Goal: Task Accomplishment & Management: Manage account settings

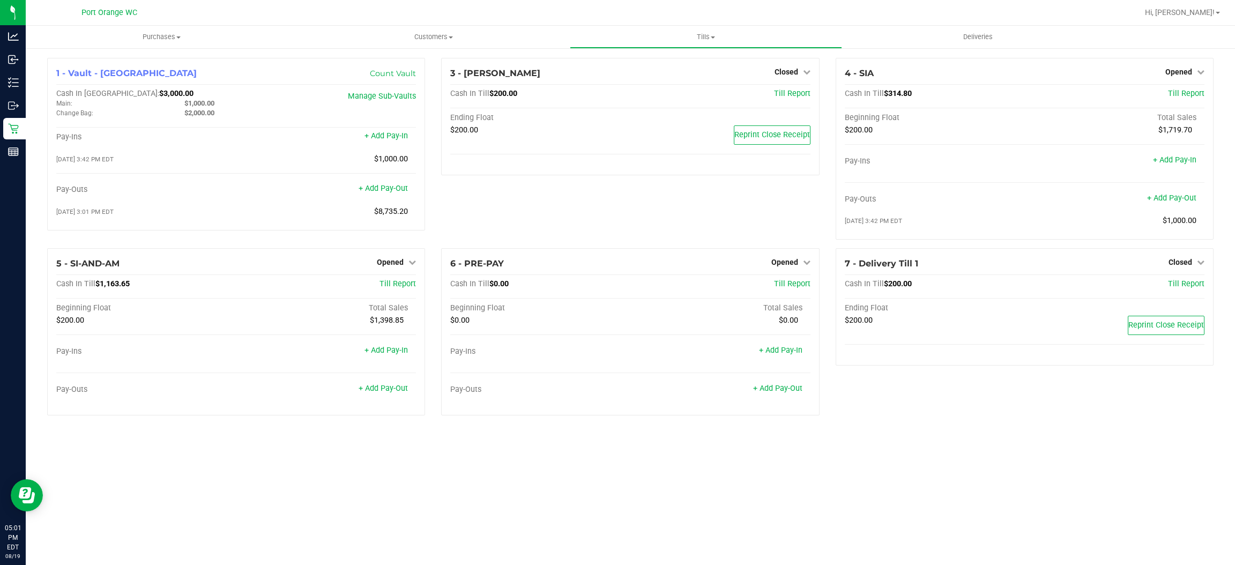
drag, startPoint x: 275, startPoint y: 480, endPoint x: 332, endPoint y: 456, distance: 61.7
click at [275, 480] on div "Purchases Summary of purchases Fulfillment All purchases Customers All customer…" at bounding box center [630, 295] width 1209 height 539
click at [386, 391] on link "+ Add Pay-Out" at bounding box center [383, 388] width 49 height 9
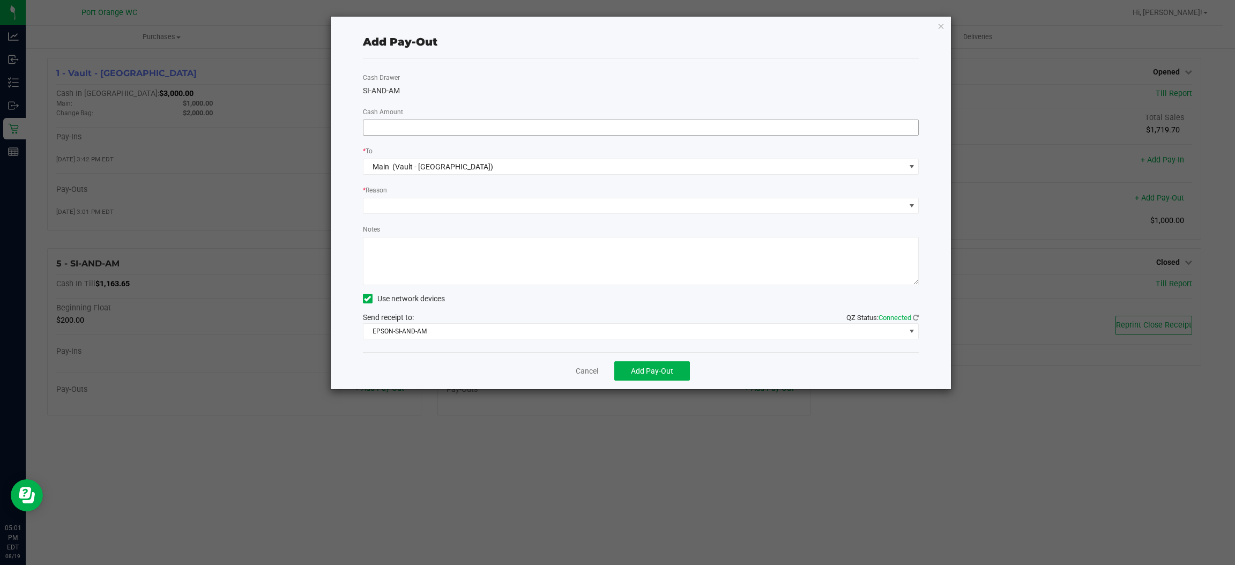
click at [802, 123] on input at bounding box center [640, 127] width 555 height 15
type input "$900.00"
click at [414, 166] on span "(Vault - [GEOGRAPHIC_DATA])" at bounding box center [442, 166] width 101 height 9
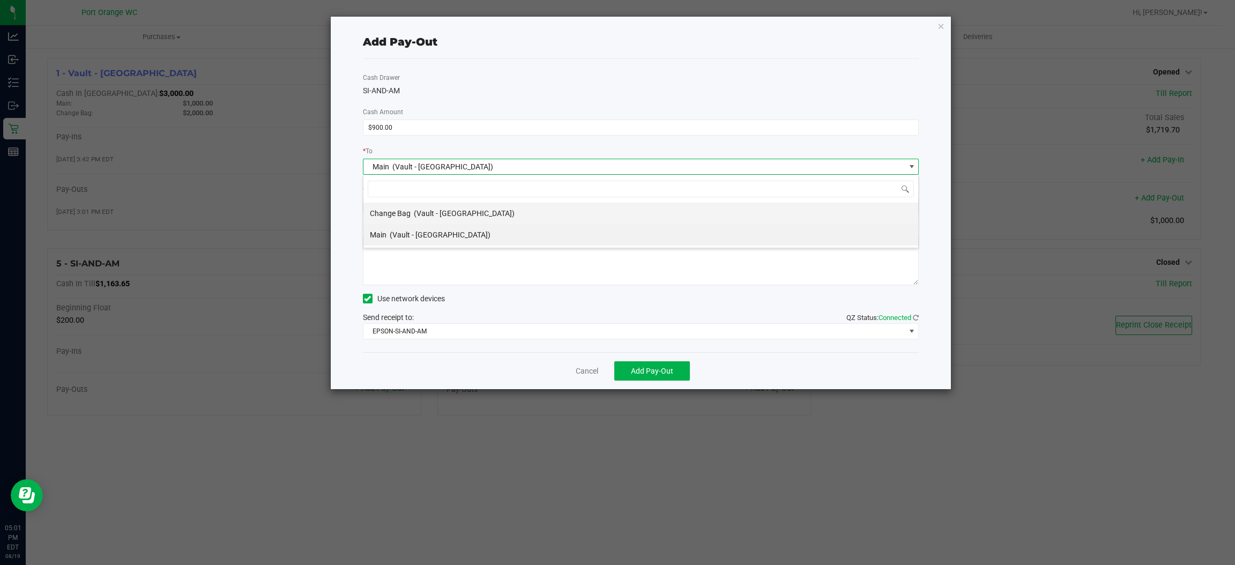
scroll to position [17, 556]
click at [414, 237] on span "(Vault - [GEOGRAPHIC_DATA])" at bounding box center [440, 234] width 101 height 9
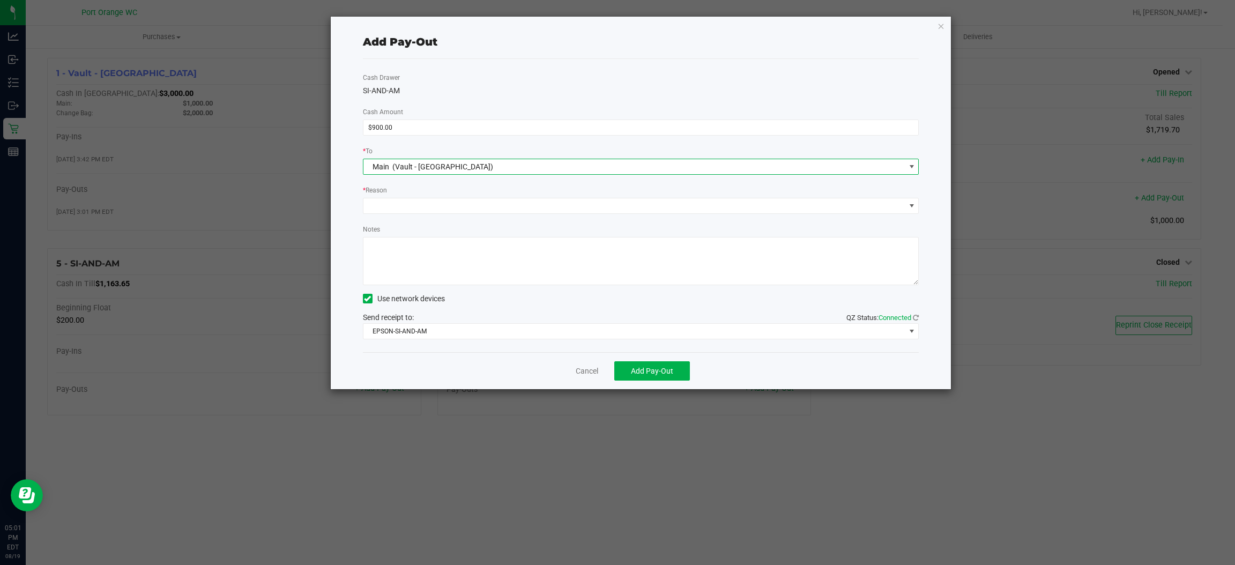
click at [408, 219] on div "Cash Drawer SI-AND-AM Cash Amount $900.00 * To Main (Vault - [GEOGRAPHIC_DATA])…" at bounding box center [641, 205] width 556 height 293
click at [407, 207] on span at bounding box center [634, 205] width 542 height 15
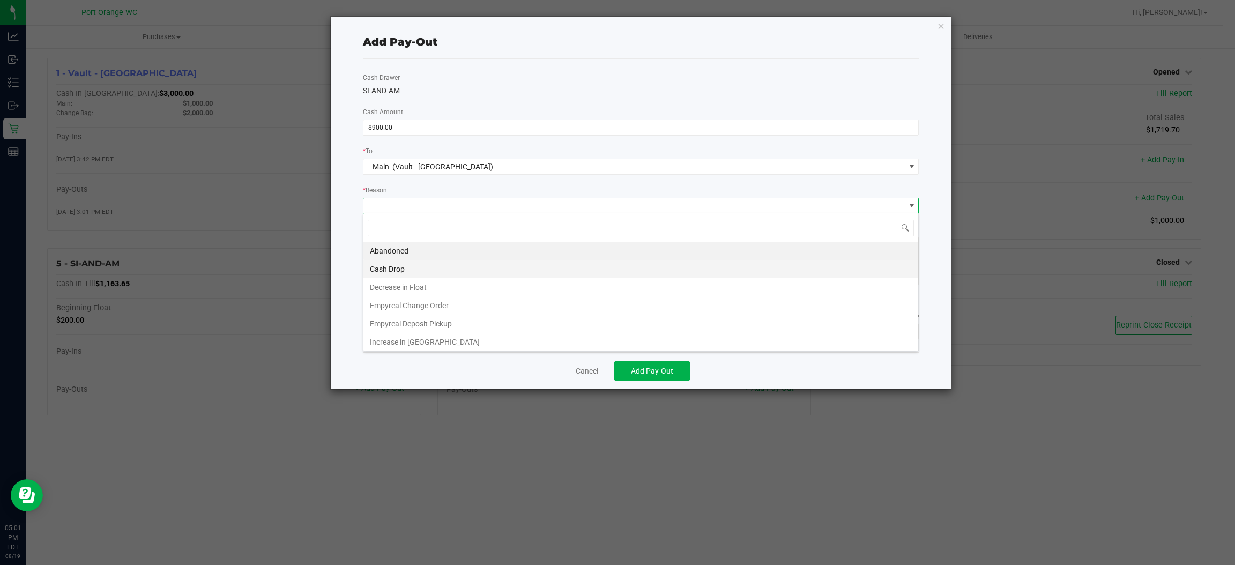
click at [406, 271] on li "Cash Drop" at bounding box center [640, 269] width 555 height 18
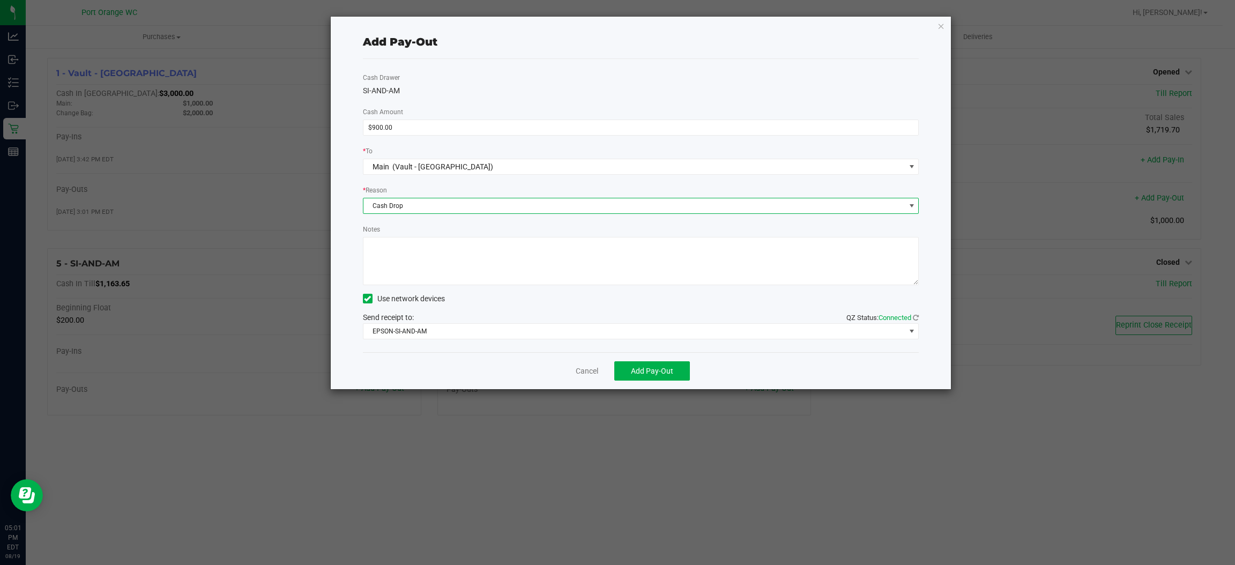
click at [423, 243] on textarea "Notes" at bounding box center [641, 261] width 556 height 48
type textarea "ps"
click at [657, 367] on span "Add Pay-Out" at bounding box center [652, 371] width 42 height 9
click at [940, 25] on icon "button" at bounding box center [941, 25] width 8 height 13
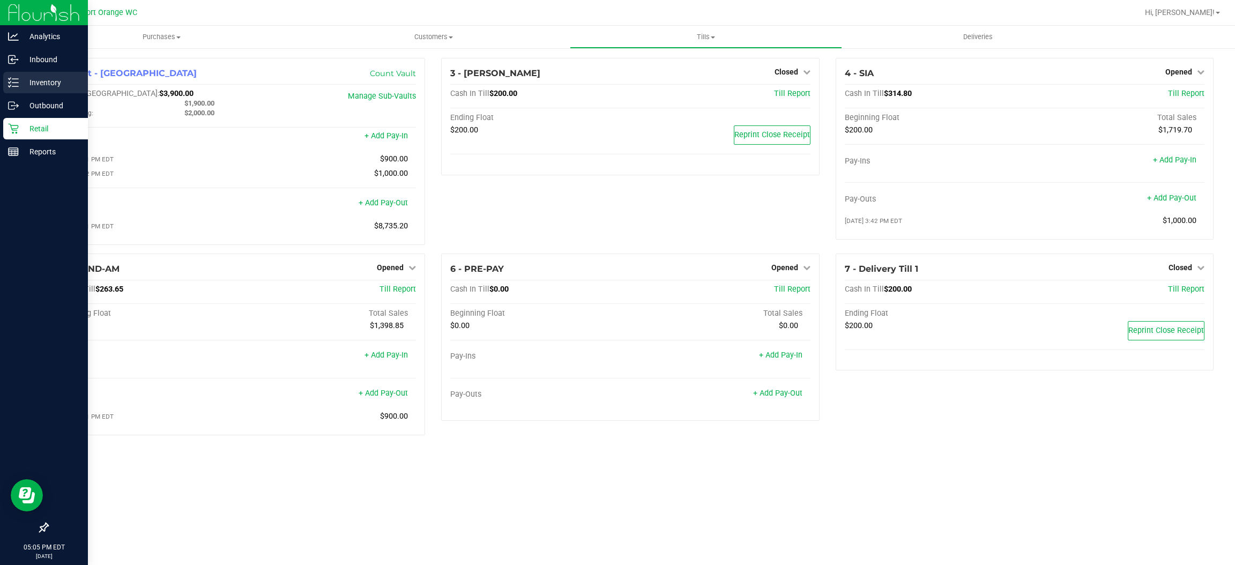
click at [17, 80] on icon at bounding box center [13, 82] width 11 height 11
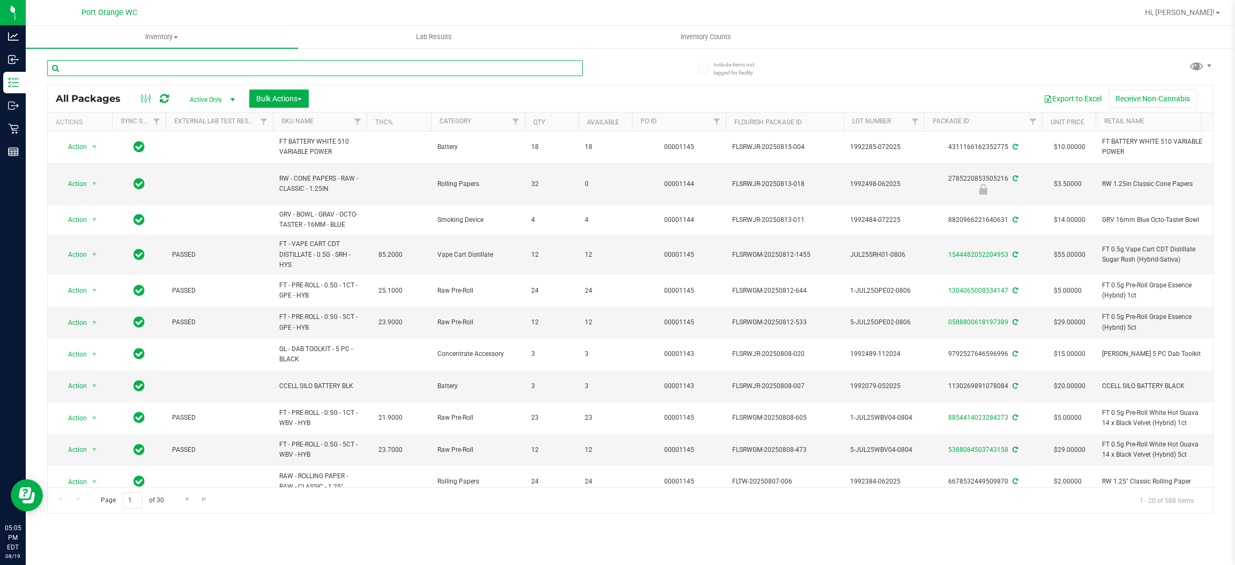
click at [165, 67] on input "text" at bounding box center [314, 68] width 535 height 16
paste input "FT 3.5g Cannabis Flower Pine Zap F2 (Hybrid)"
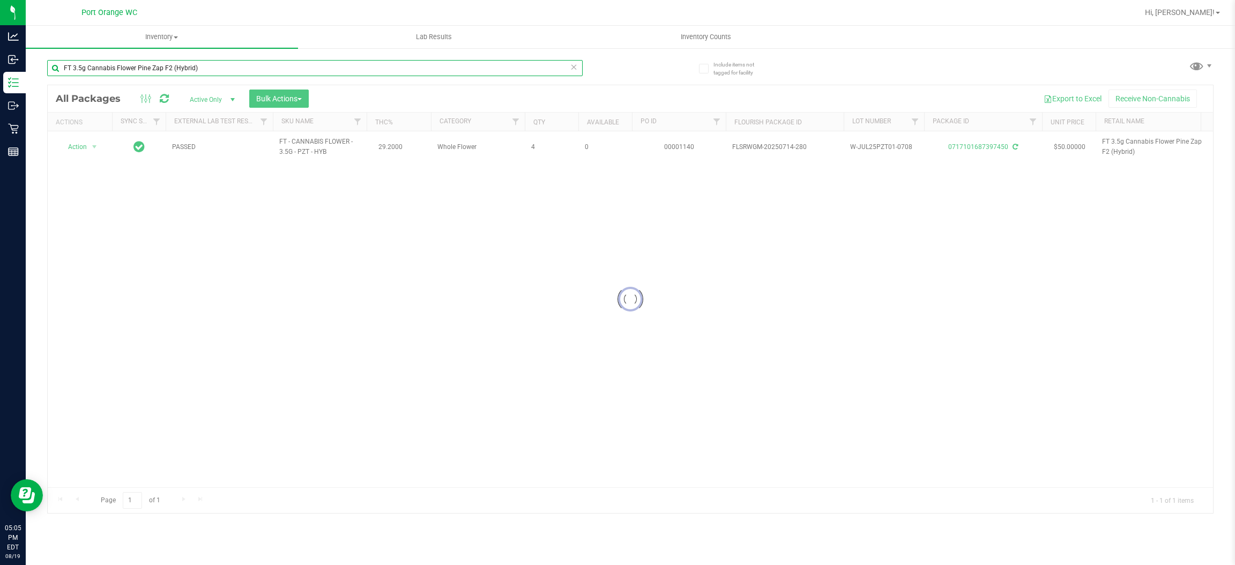
type input "FT 3.5g Cannabis Flower Pine Zap F2 (Hybrid)"
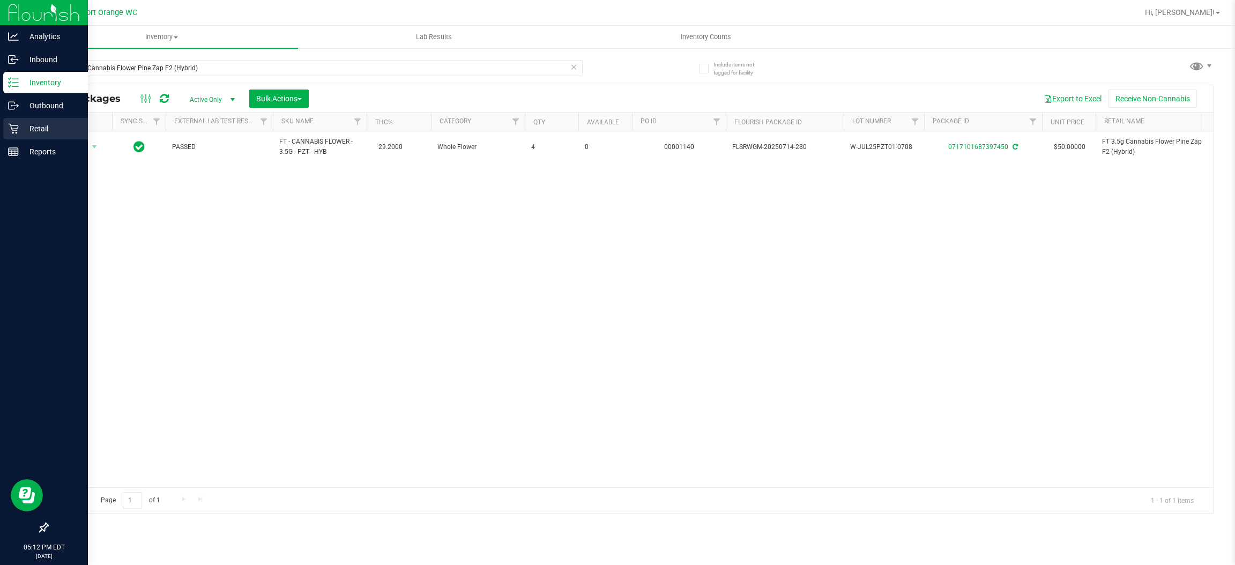
click at [11, 129] on icon at bounding box center [13, 128] width 11 height 11
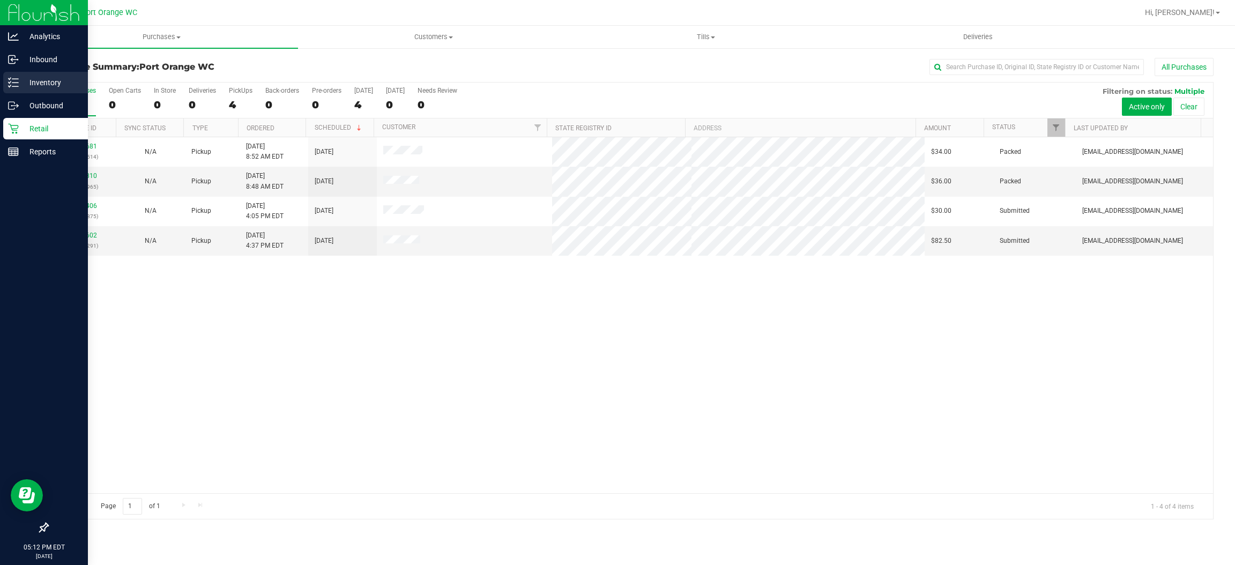
click at [38, 78] on p "Inventory" at bounding box center [51, 82] width 64 height 13
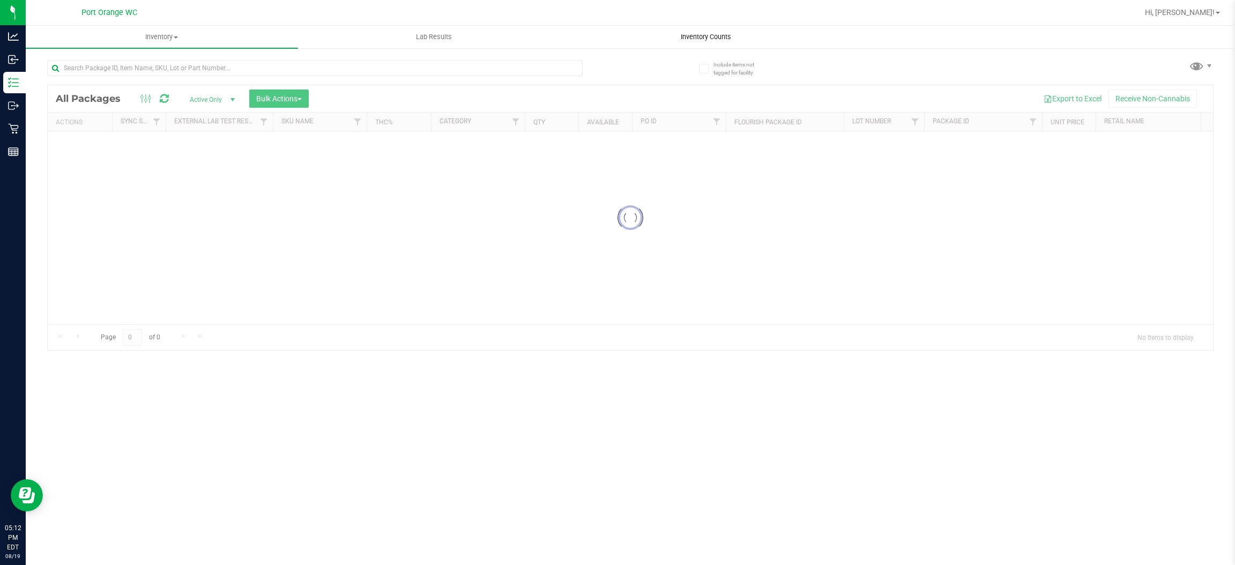
click at [707, 40] on span "Inventory Counts" at bounding box center [705, 37] width 79 height 10
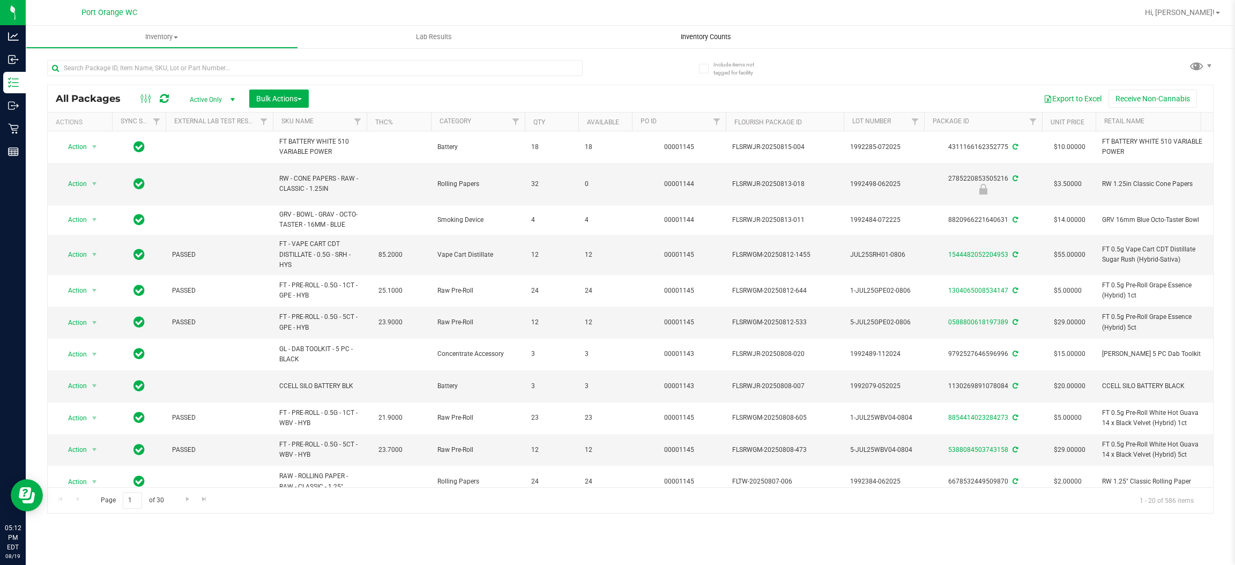
click at [710, 38] on span "Inventory Counts" at bounding box center [705, 37] width 79 height 10
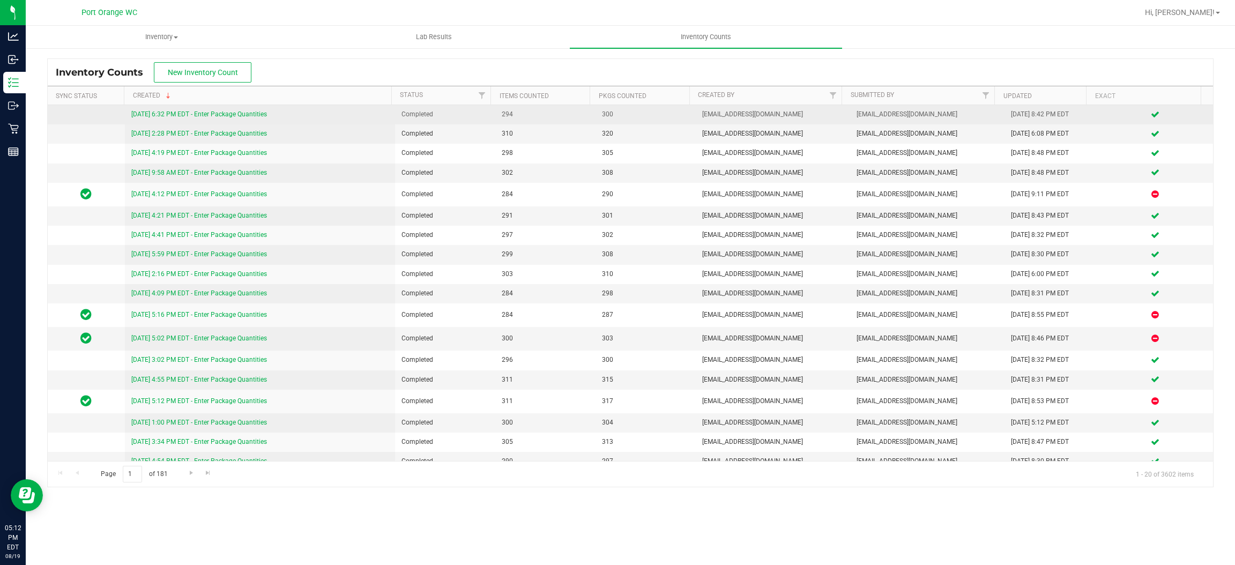
click at [242, 114] on link "[DATE] 6:32 PM EDT - Enter Package Quantities" at bounding box center [199, 114] width 136 height 8
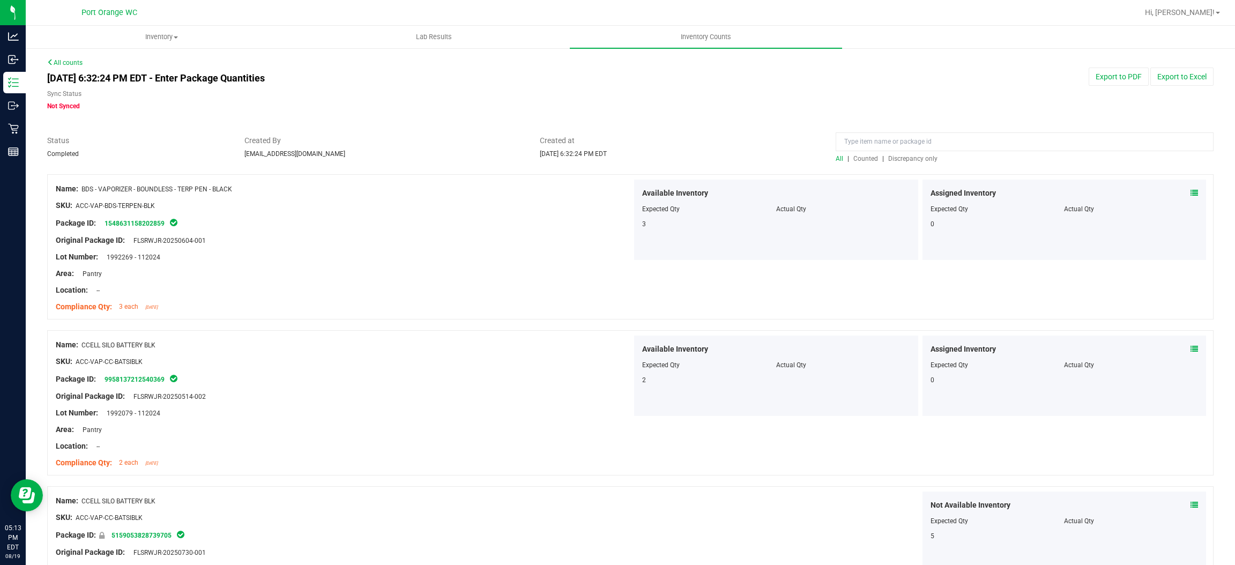
click at [906, 160] on span "Discrepancy only" at bounding box center [912, 159] width 49 height 8
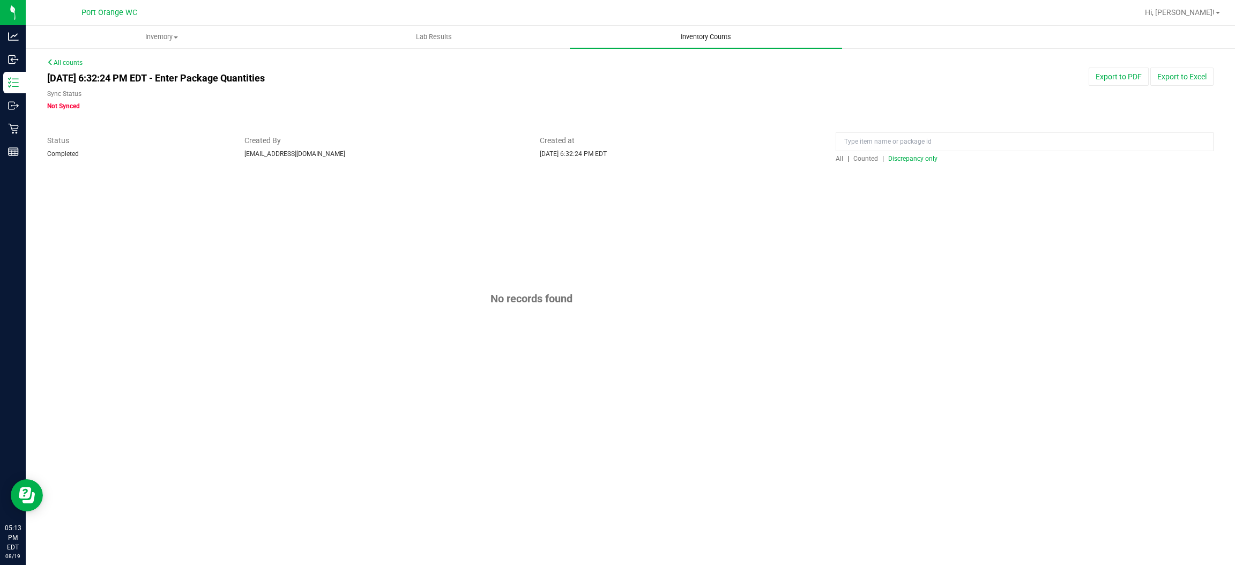
click at [715, 32] on span "Inventory Counts" at bounding box center [705, 37] width 79 height 10
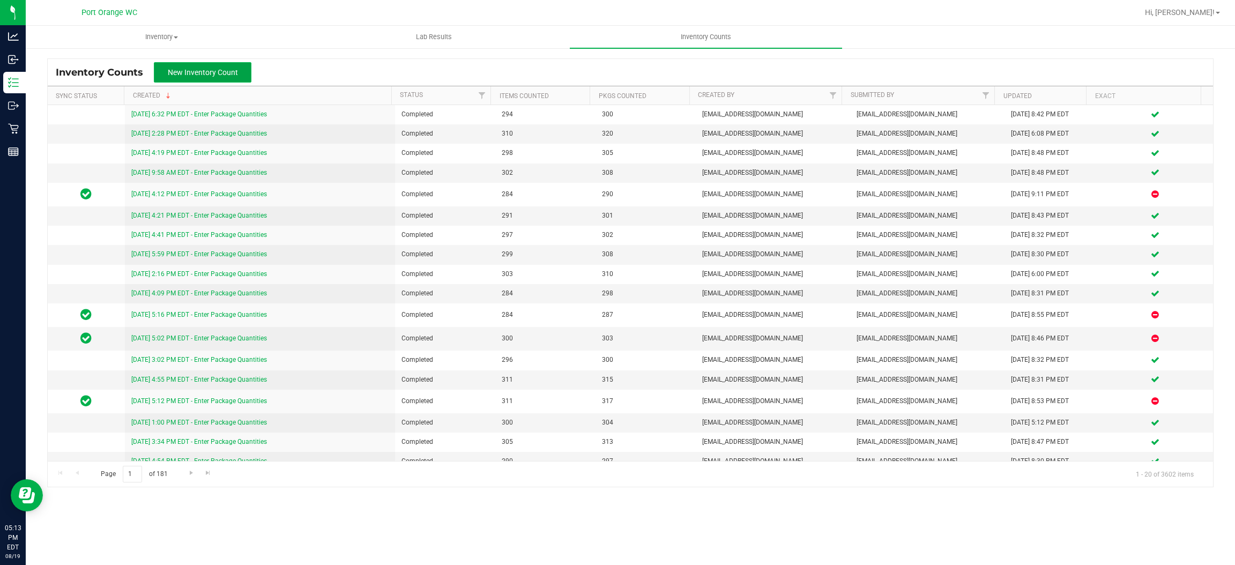
click at [218, 70] on span "New Inventory Count" at bounding box center [203, 72] width 70 height 9
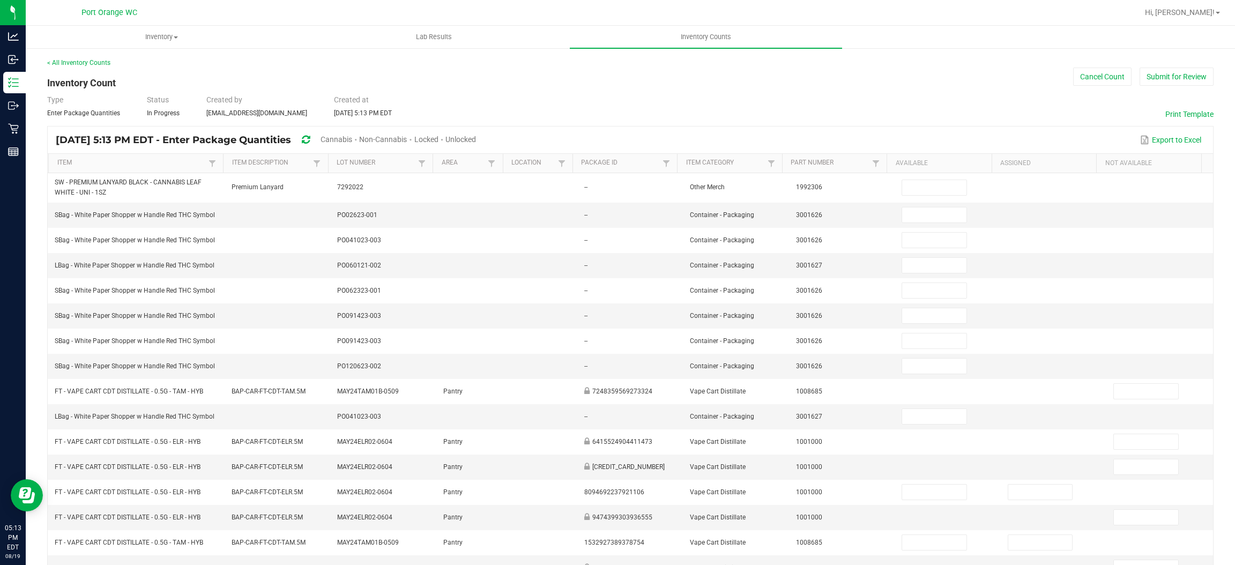
click at [476, 138] on span "Unlocked" at bounding box center [460, 139] width 31 height 9
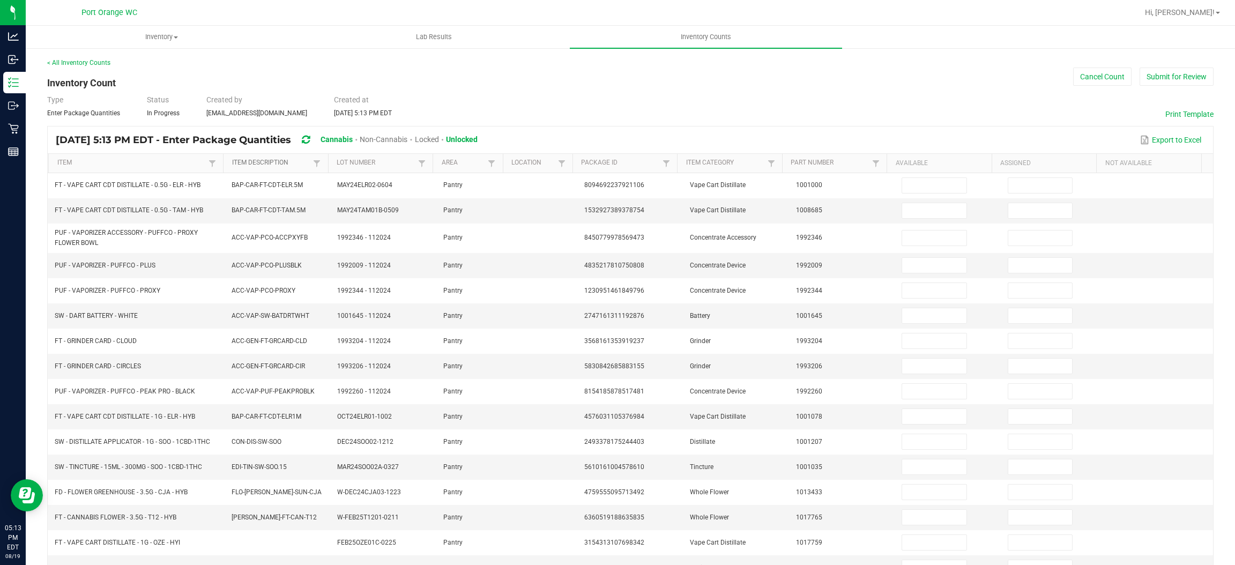
click at [258, 161] on link "Item Description" at bounding box center [271, 163] width 79 height 9
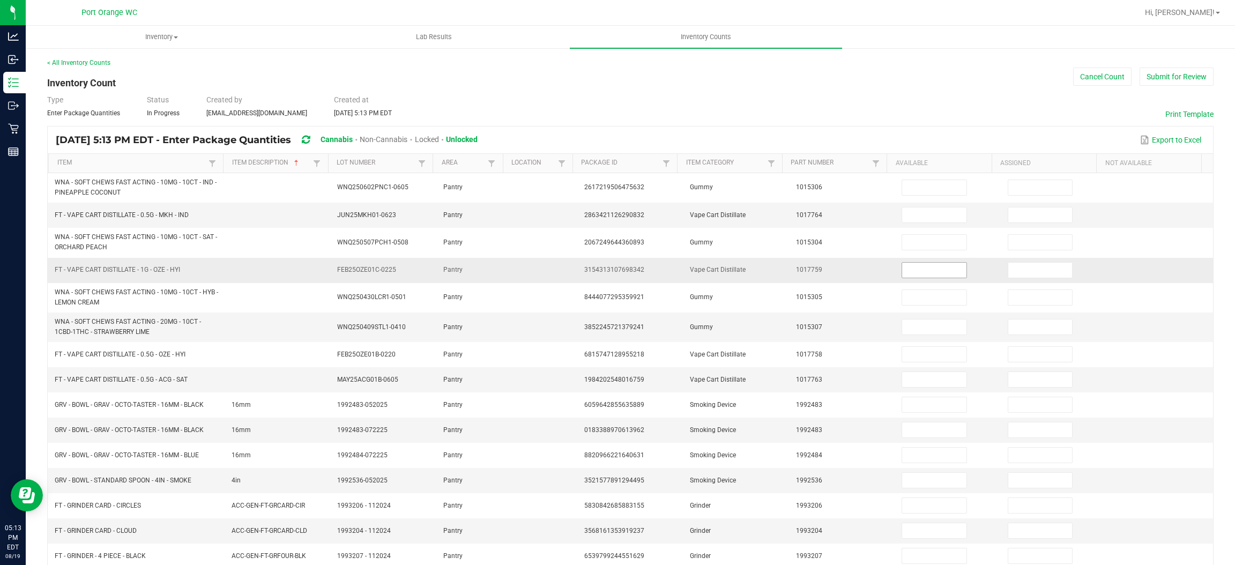
click at [906, 269] on input at bounding box center [934, 270] width 64 height 15
drag, startPoint x: 915, startPoint y: 379, endPoint x: 932, endPoint y: 384, distance: 18.0
click at [929, 384] on input at bounding box center [934, 379] width 64 height 15
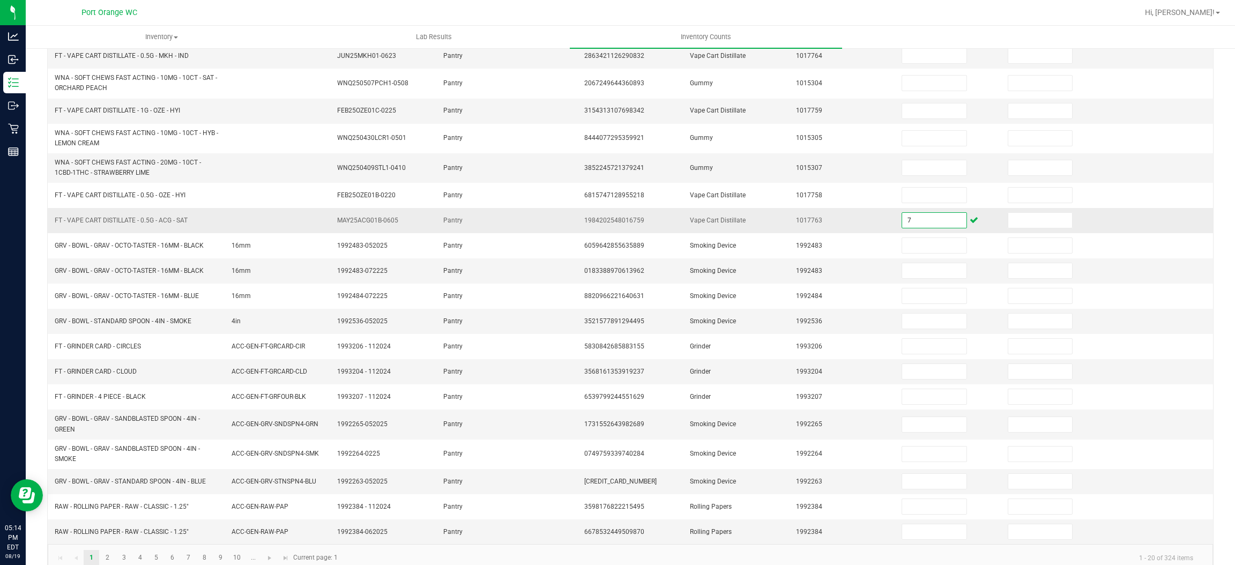
scroll to position [182, 0]
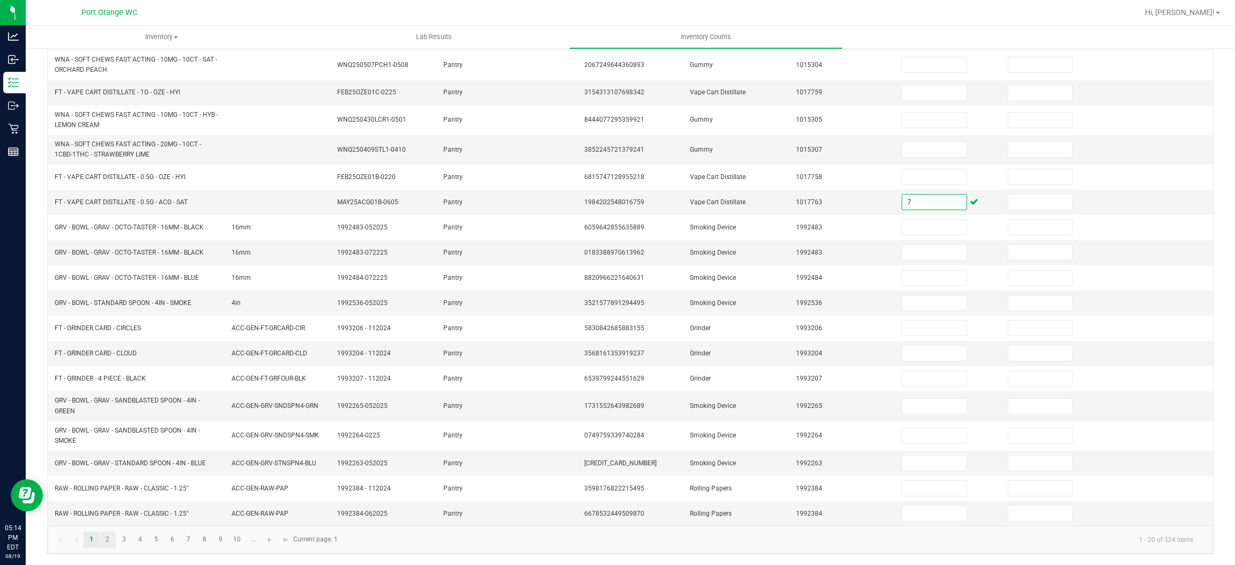
type input "7"
click at [107, 542] on link "2" at bounding box center [108, 540] width 16 height 16
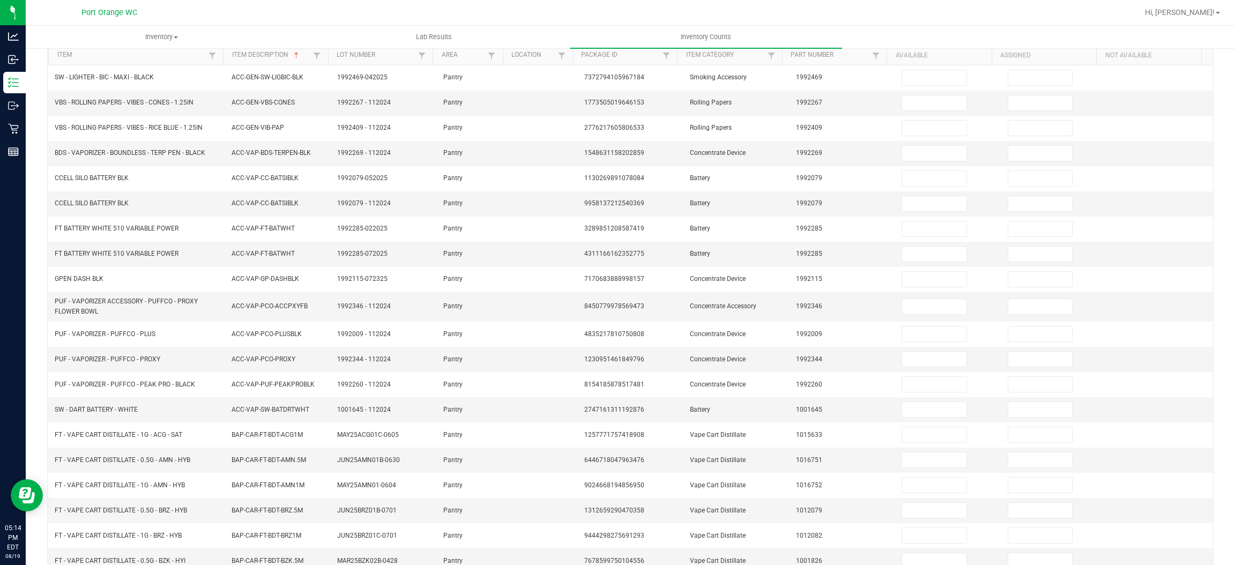
scroll to position [80, 0]
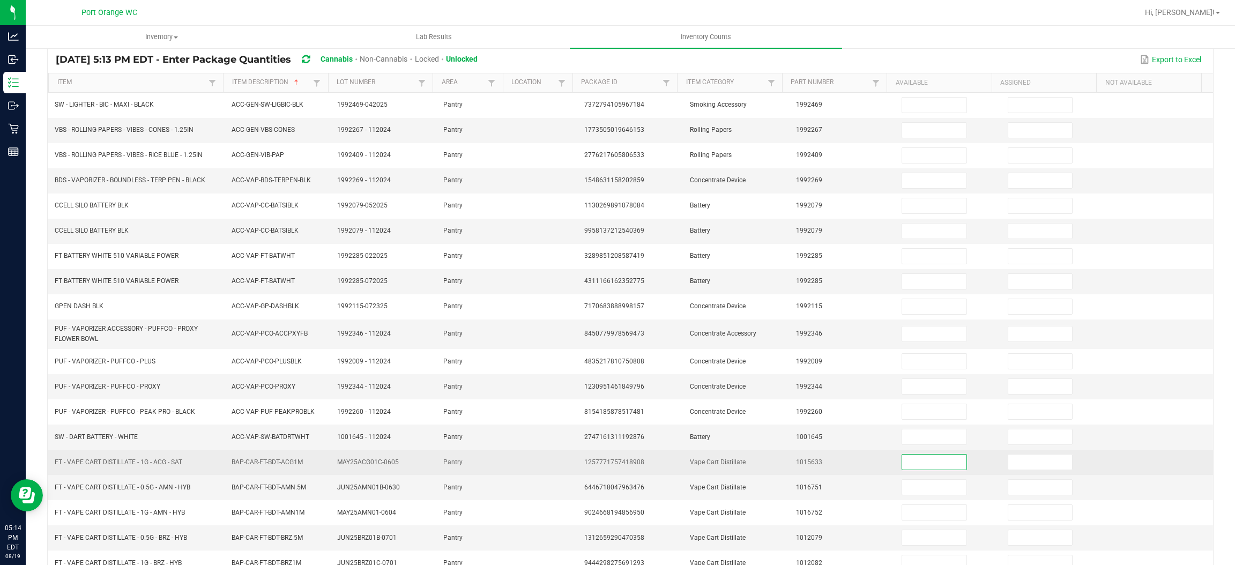
click at [902, 462] on input at bounding box center [934, 461] width 64 height 15
type input "6"
type input "3"
type input "2"
type input "3"
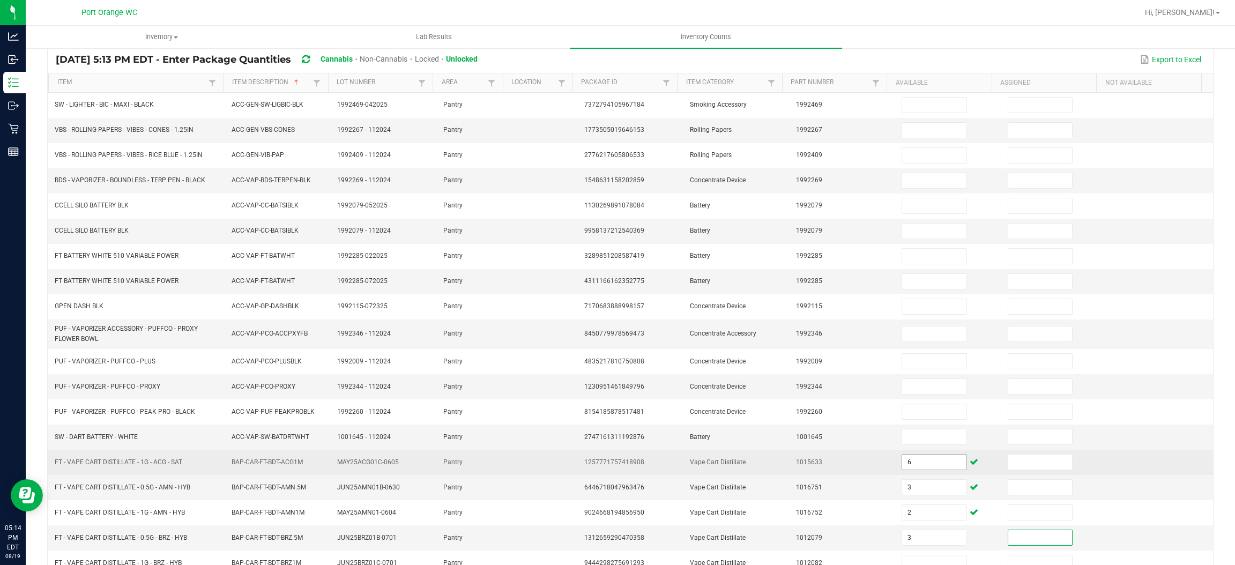
scroll to position [91, 0]
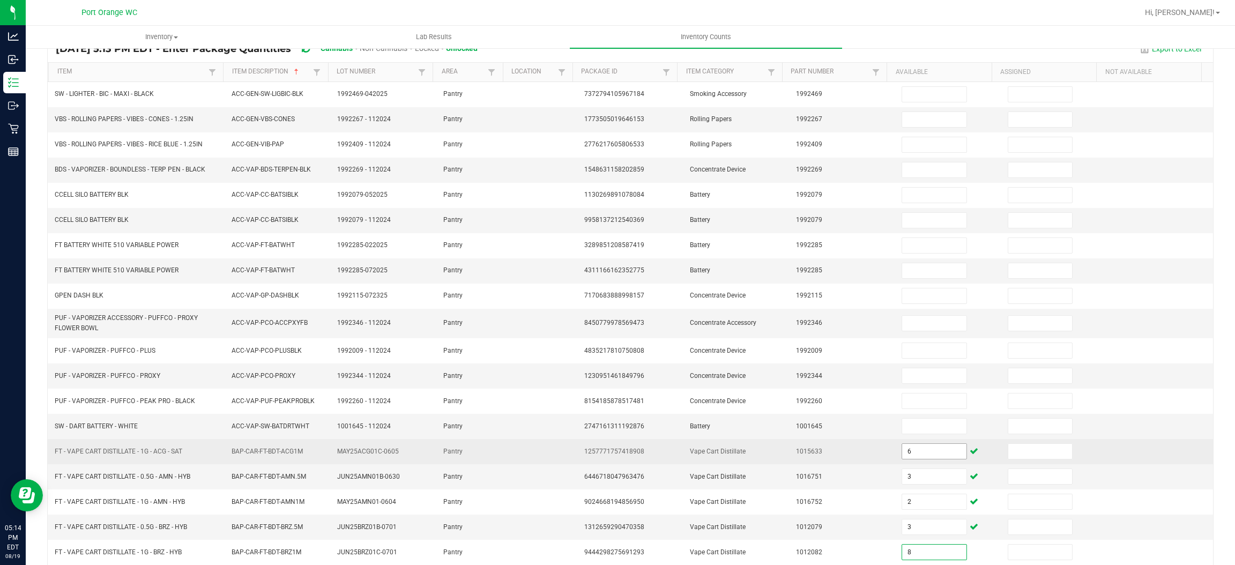
type input "8"
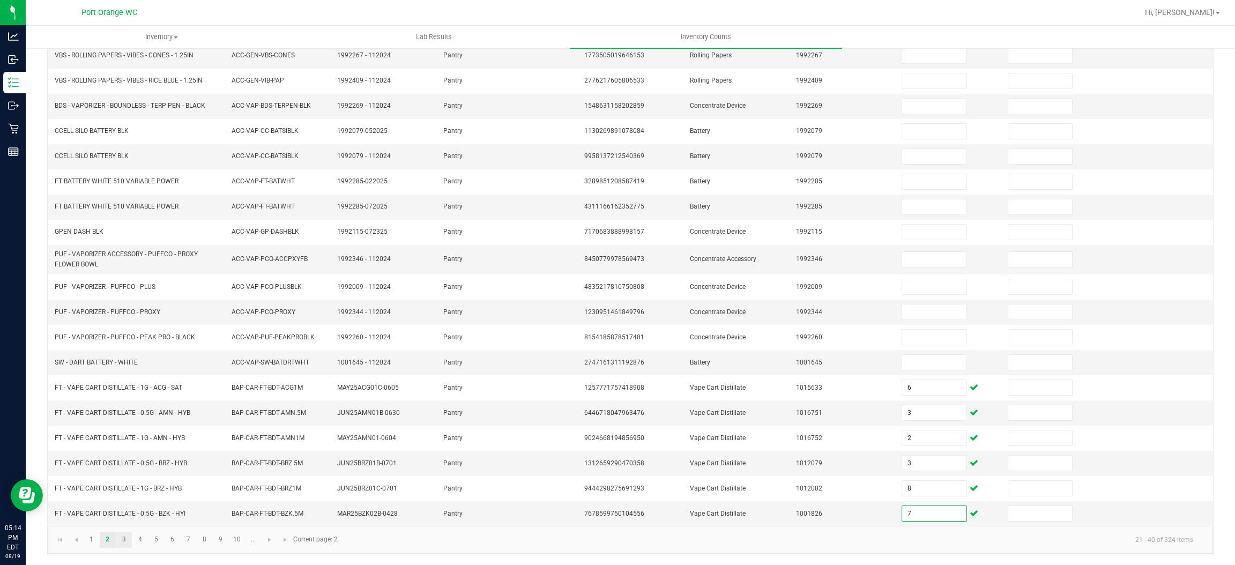
type input "7"
click at [120, 542] on link "3" at bounding box center [124, 540] width 16 height 16
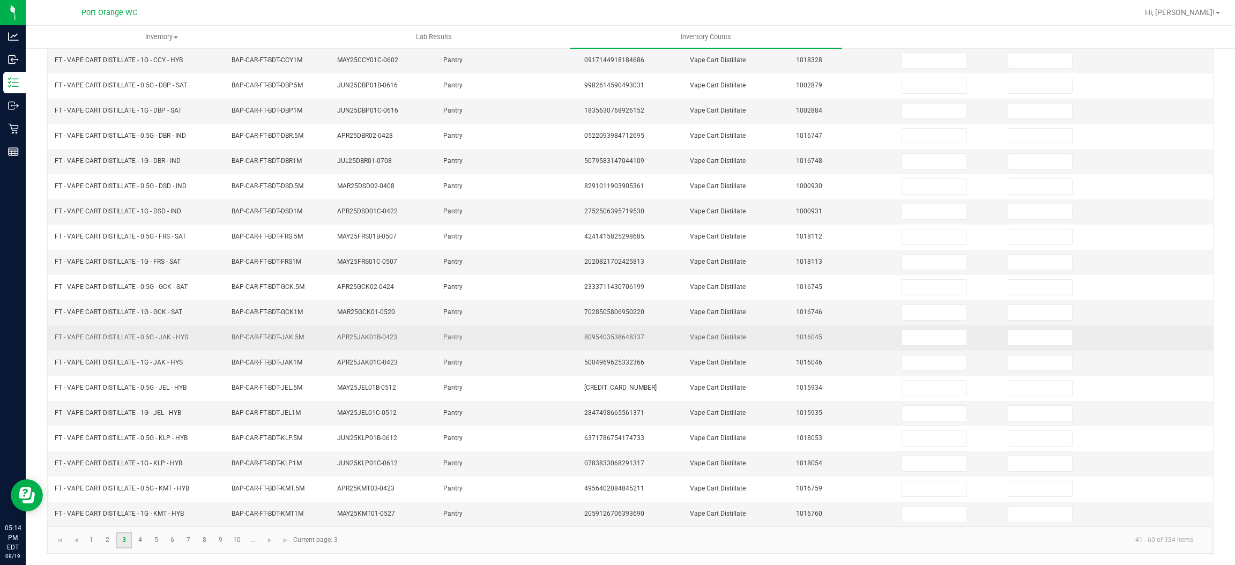
scroll to position [0, 0]
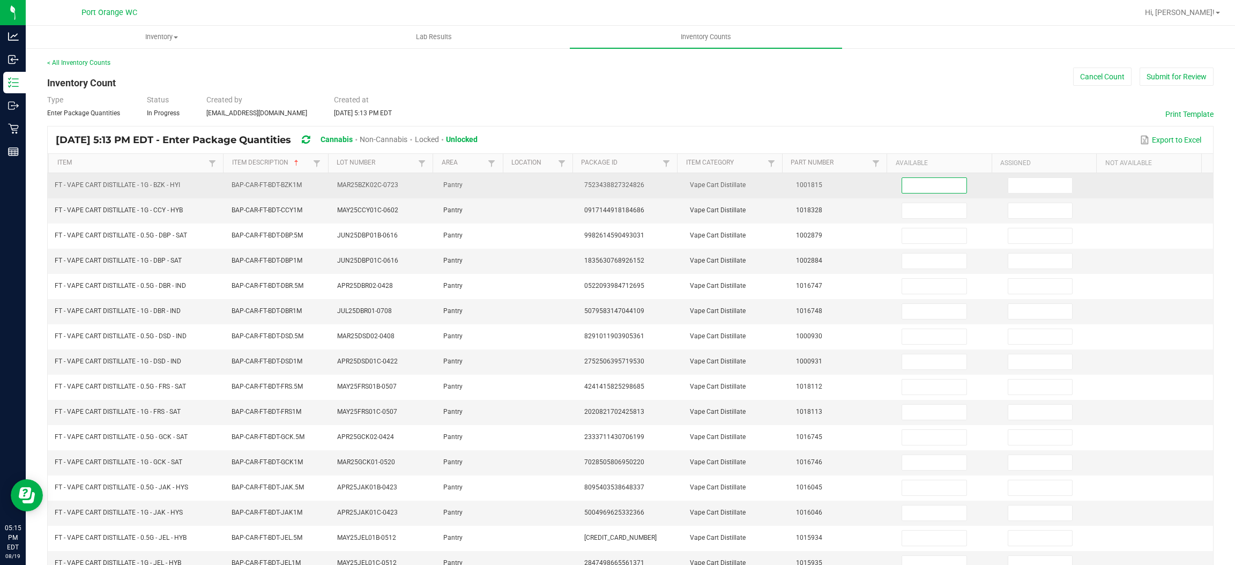
click at [937, 178] on input at bounding box center [934, 185] width 64 height 15
type input "9"
type input "11"
type input "5"
type input "6"
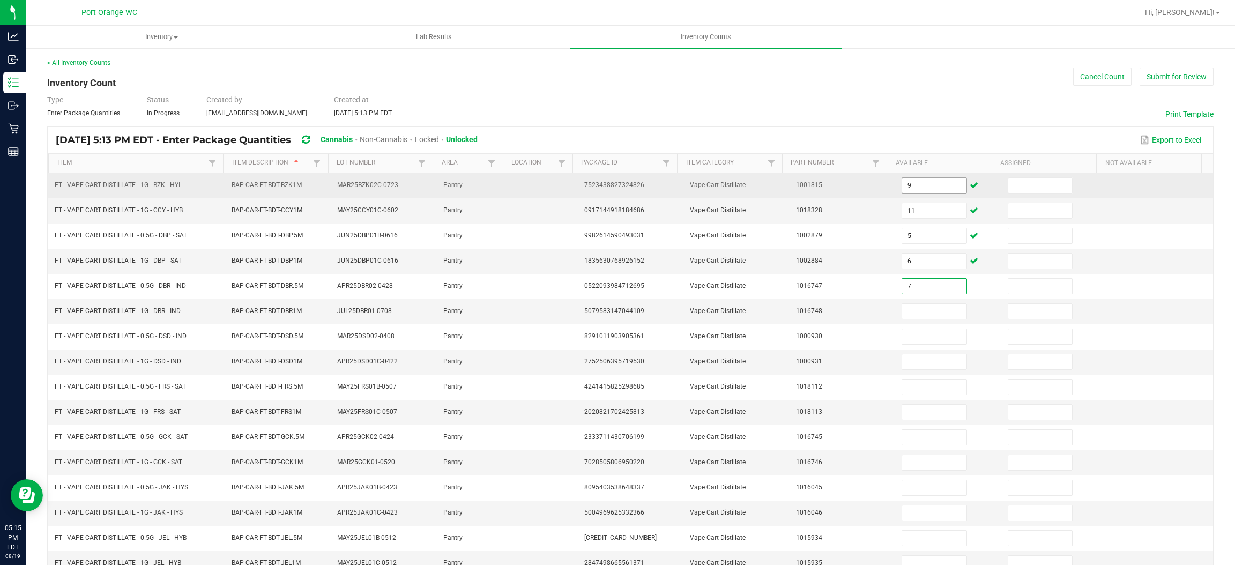
type input "7"
type input "9"
type input "3"
type input "5"
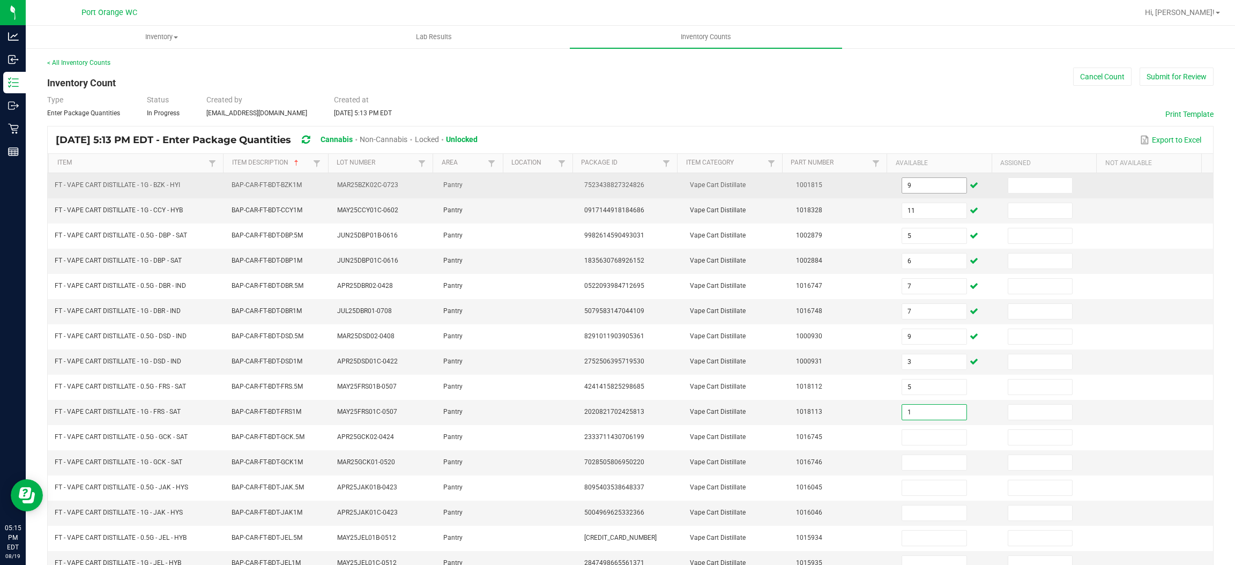
type input "1"
type input "10"
type input "4"
type input "9"
type input "1"
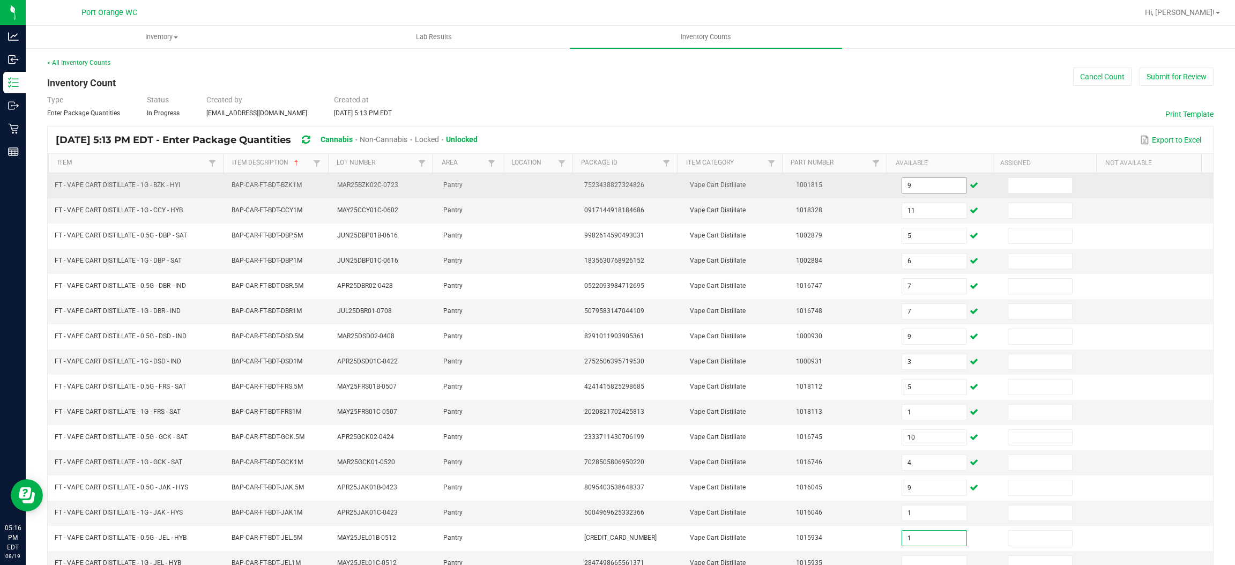
type input "1"
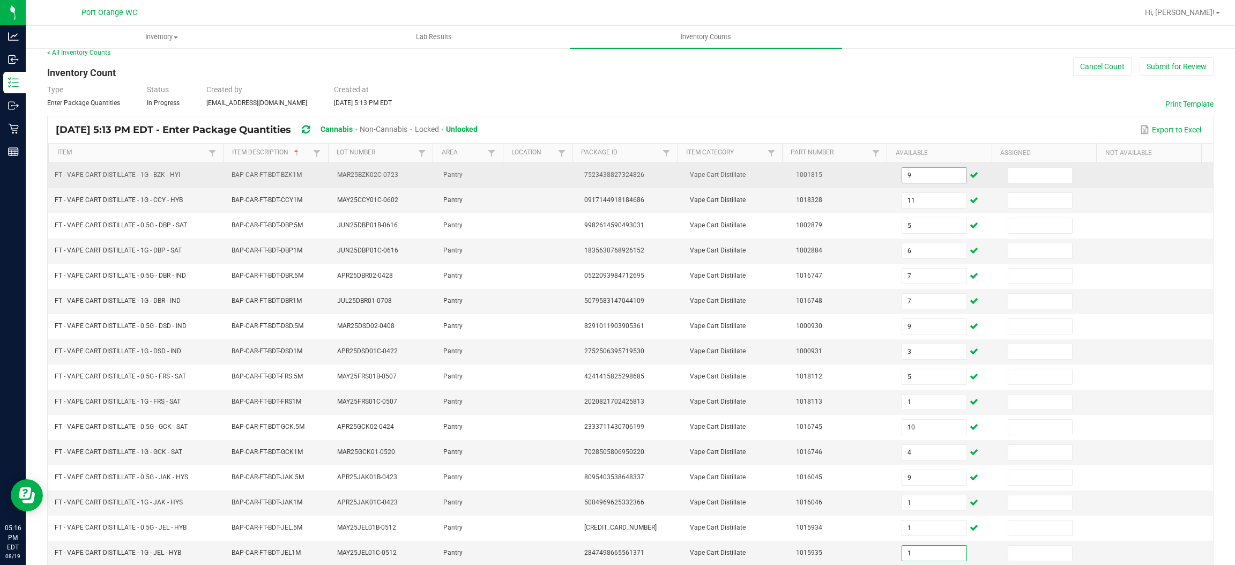
type input "1"
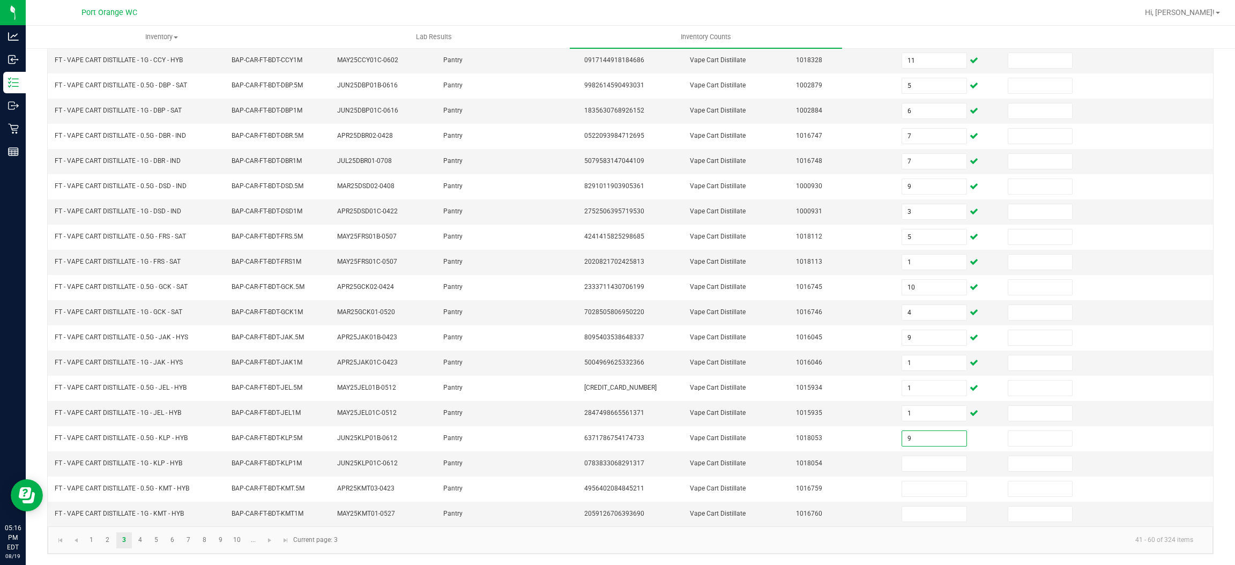
type input "9"
type input "4"
type input "12"
type input "9"
click at [142, 545] on link "4" at bounding box center [140, 540] width 16 height 16
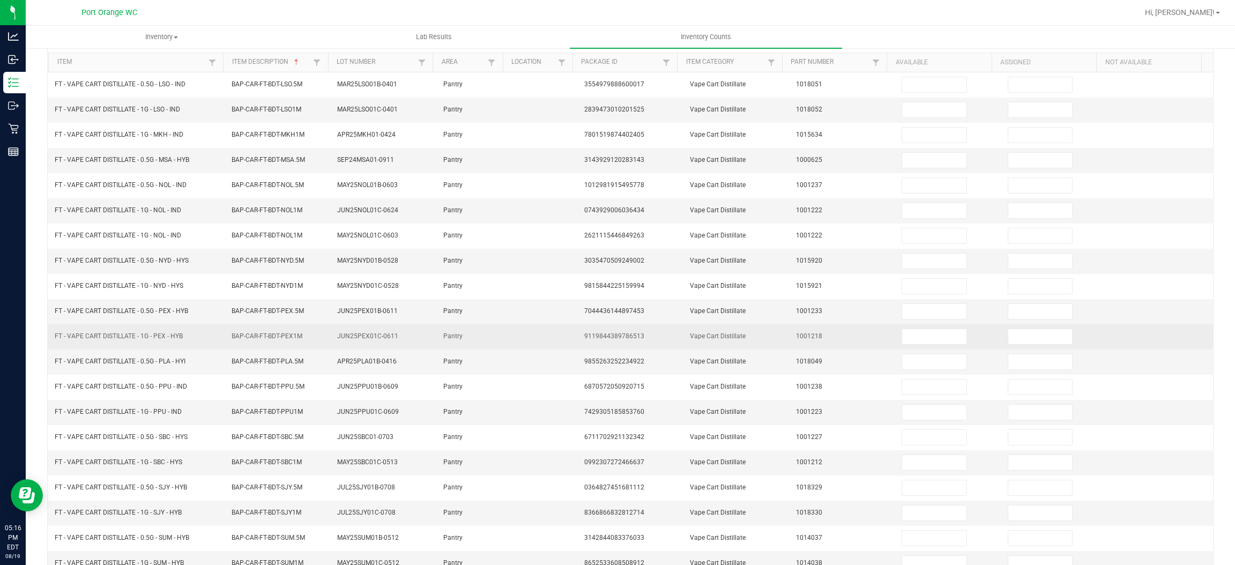
scroll to position [0, 0]
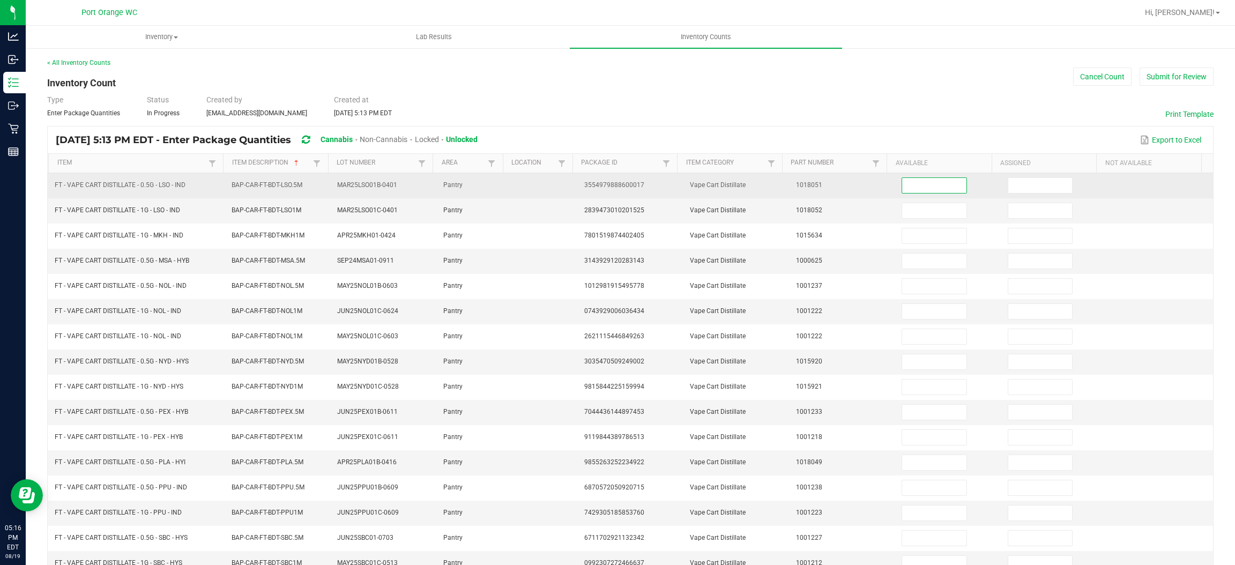
click at [912, 189] on input at bounding box center [934, 185] width 64 height 15
type input "1"
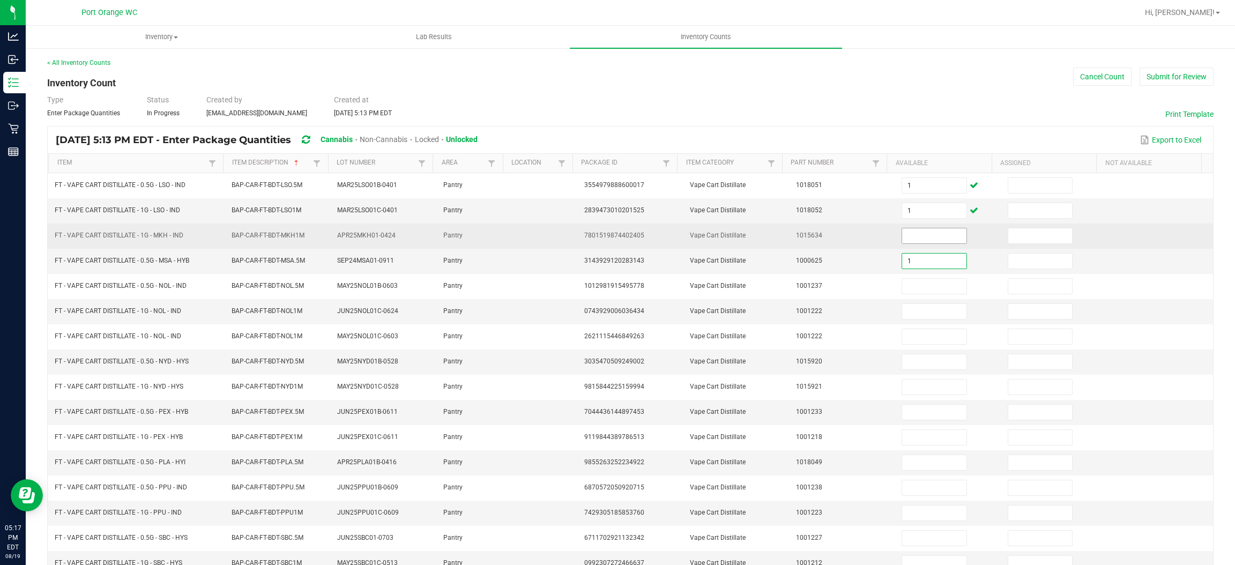
type input "1"
click at [910, 240] on input at bounding box center [934, 235] width 64 height 15
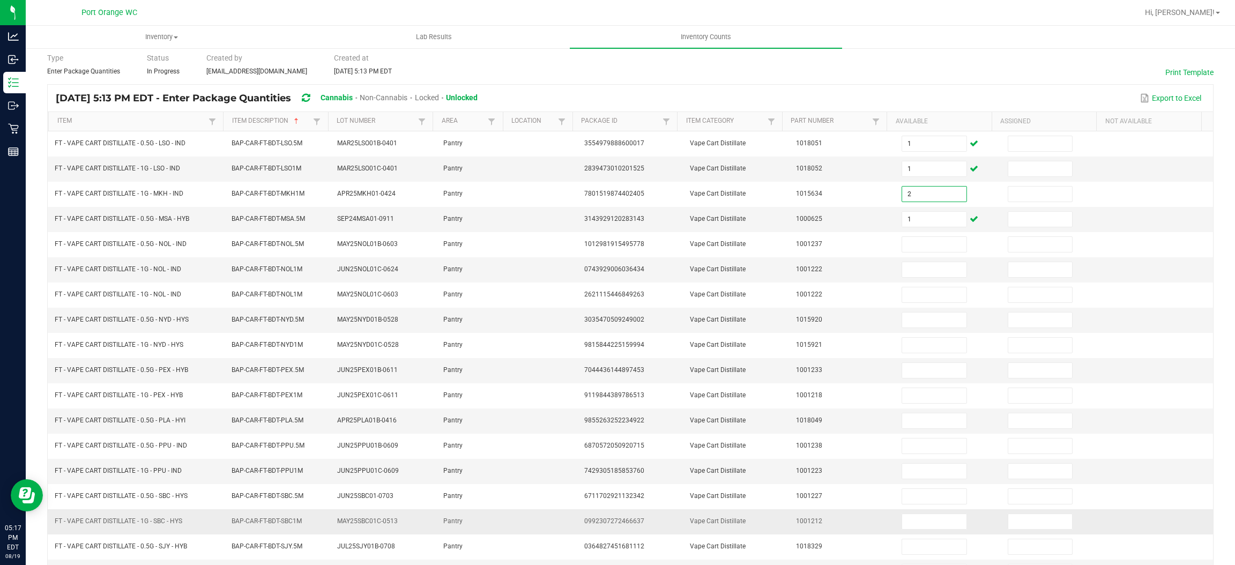
scroll to position [156, 0]
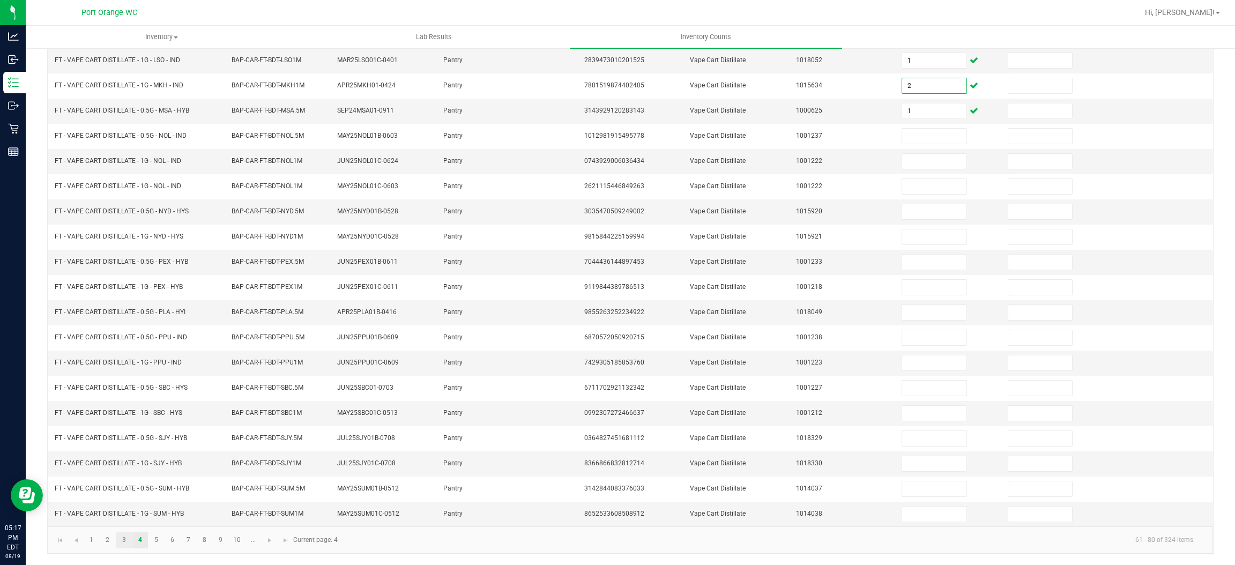
type input "2"
click at [121, 548] on link "3" at bounding box center [124, 540] width 16 height 16
type input "9"
type input "11"
type input "5"
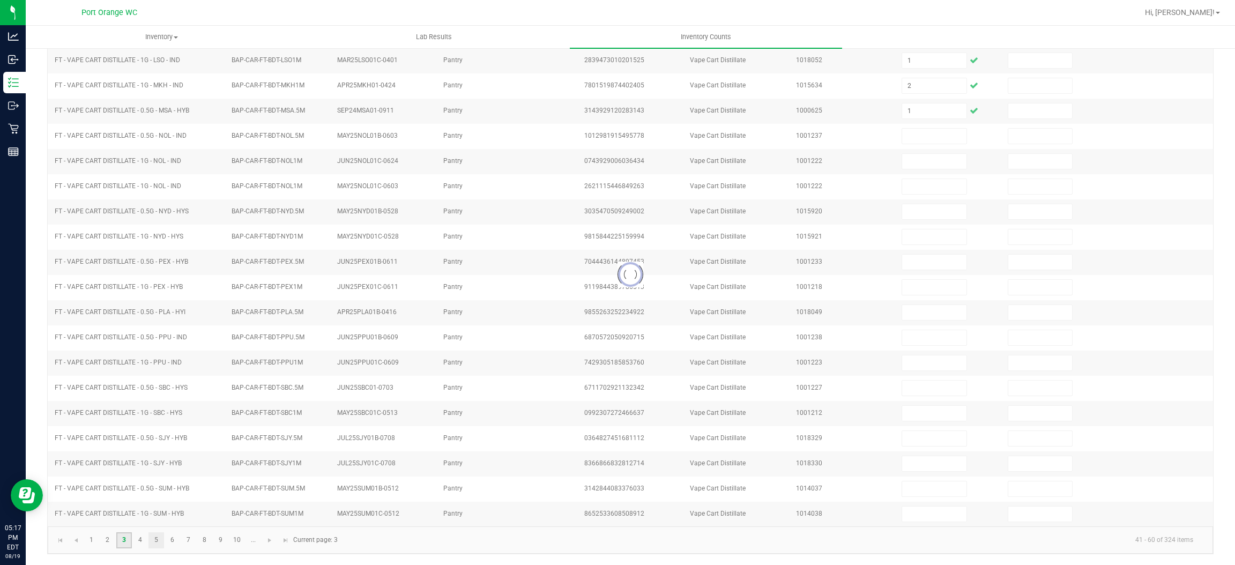
type input "6"
type input "7"
type input "9"
type input "3"
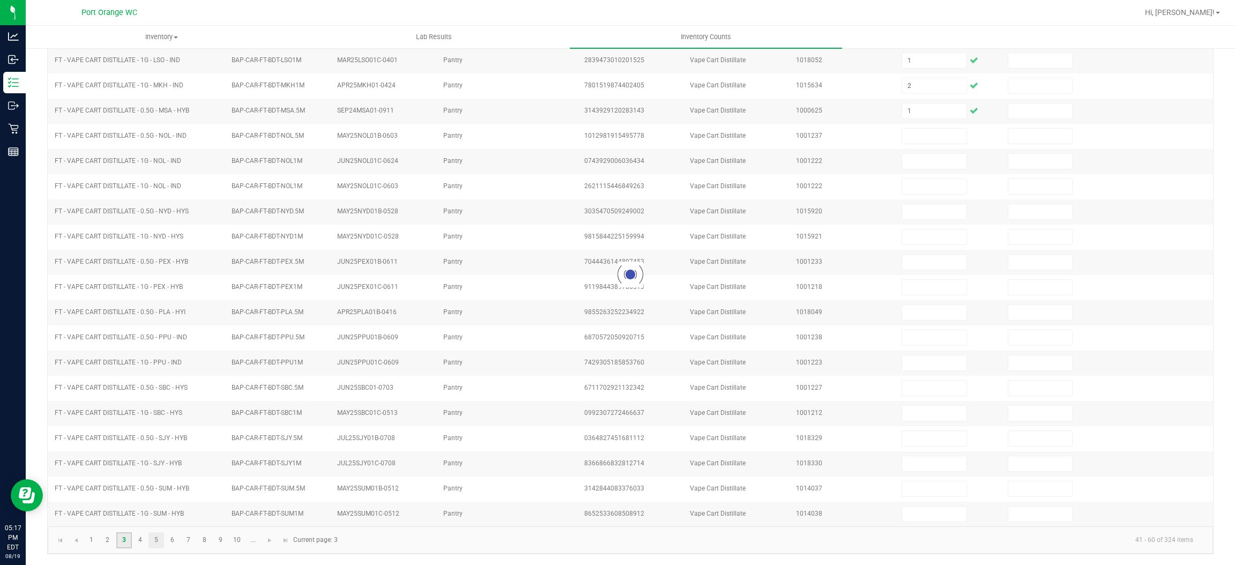
type input "1"
type input "9"
type input "1"
type input "9"
type input "4"
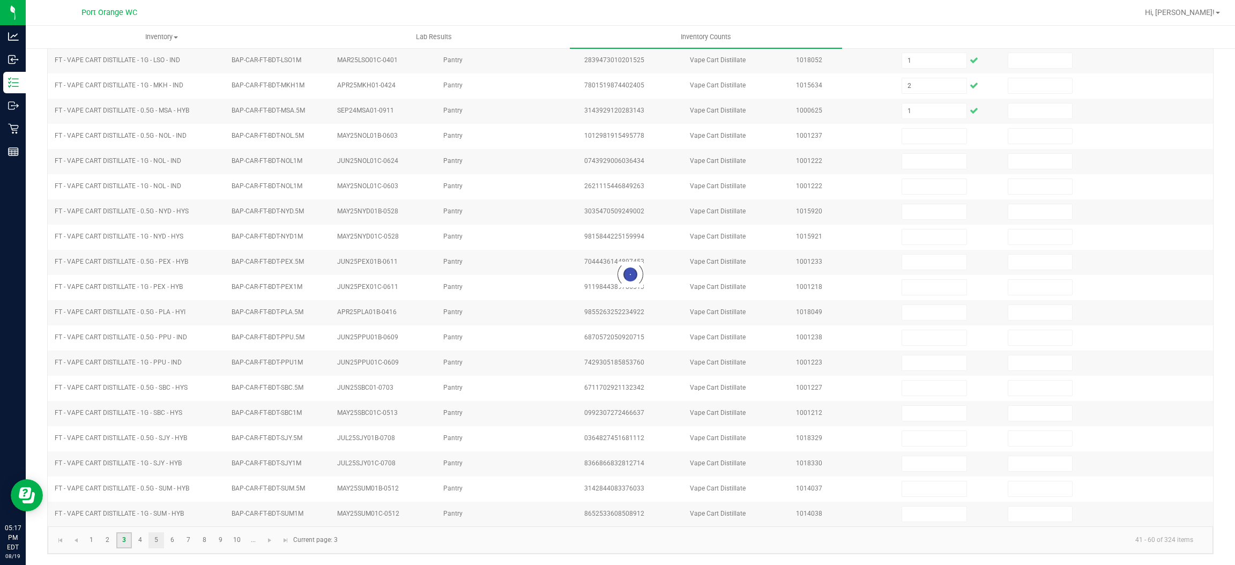
type input "12"
type input "5"
type input "10"
type input "4"
type input "1"
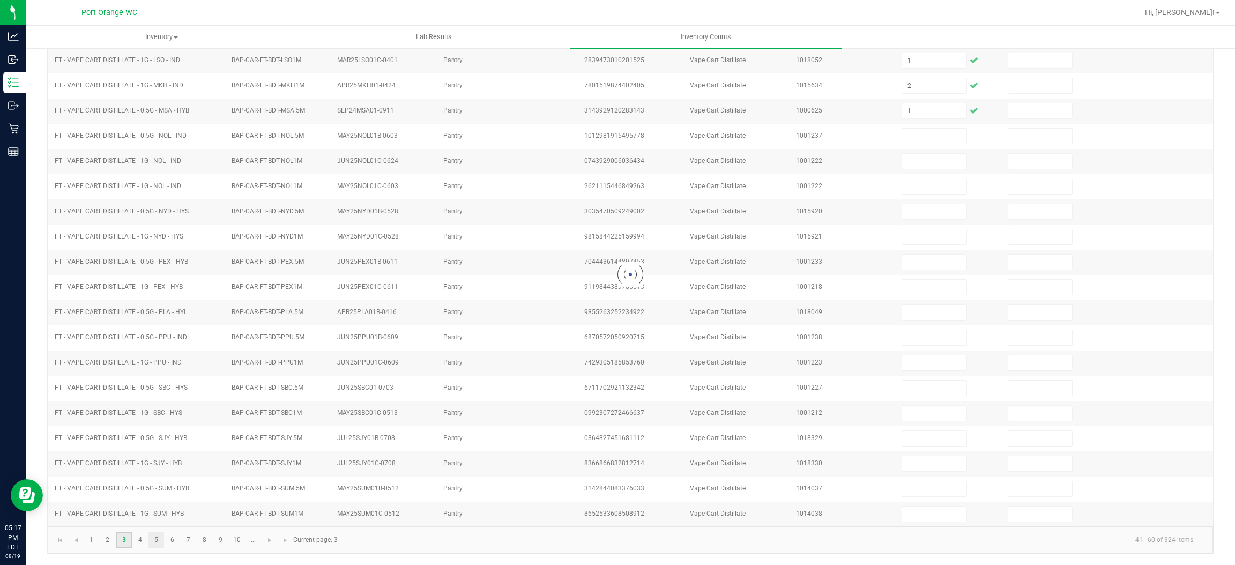
type input "1"
type input "9"
click at [88, 543] on link "1" at bounding box center [92, 540] width 16 height 16
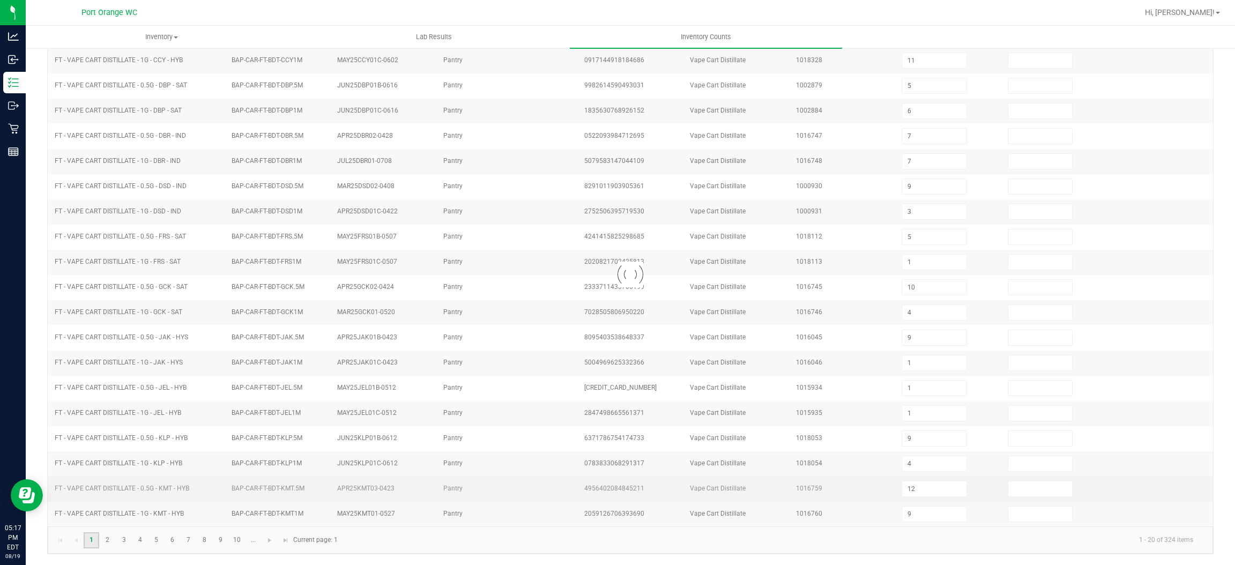
type input "7"
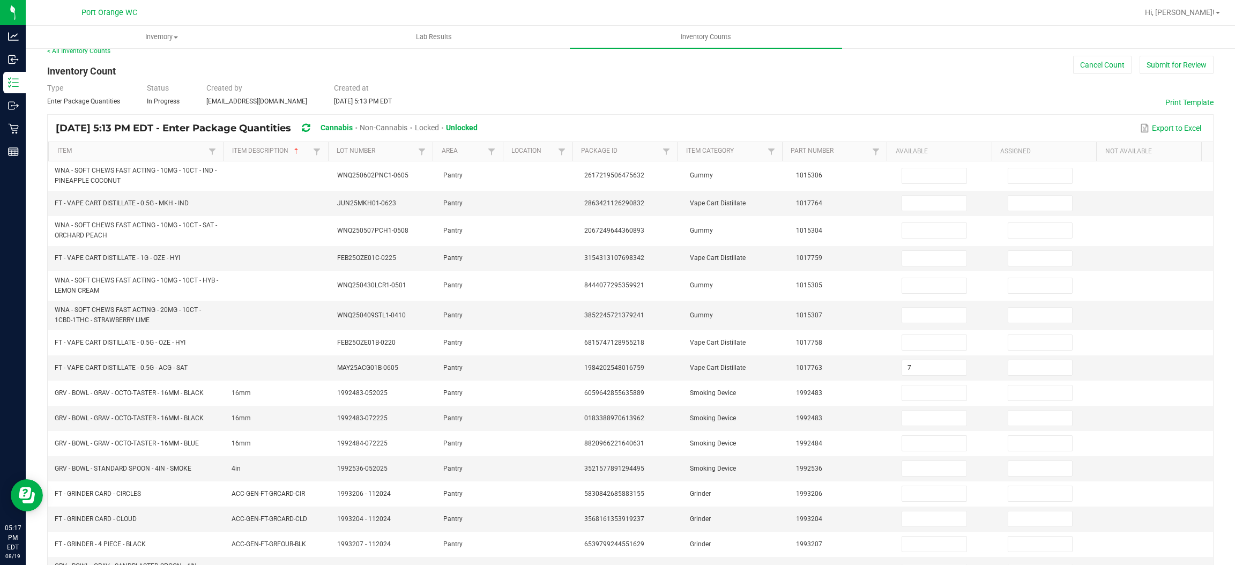
scroll to position [0, 0]
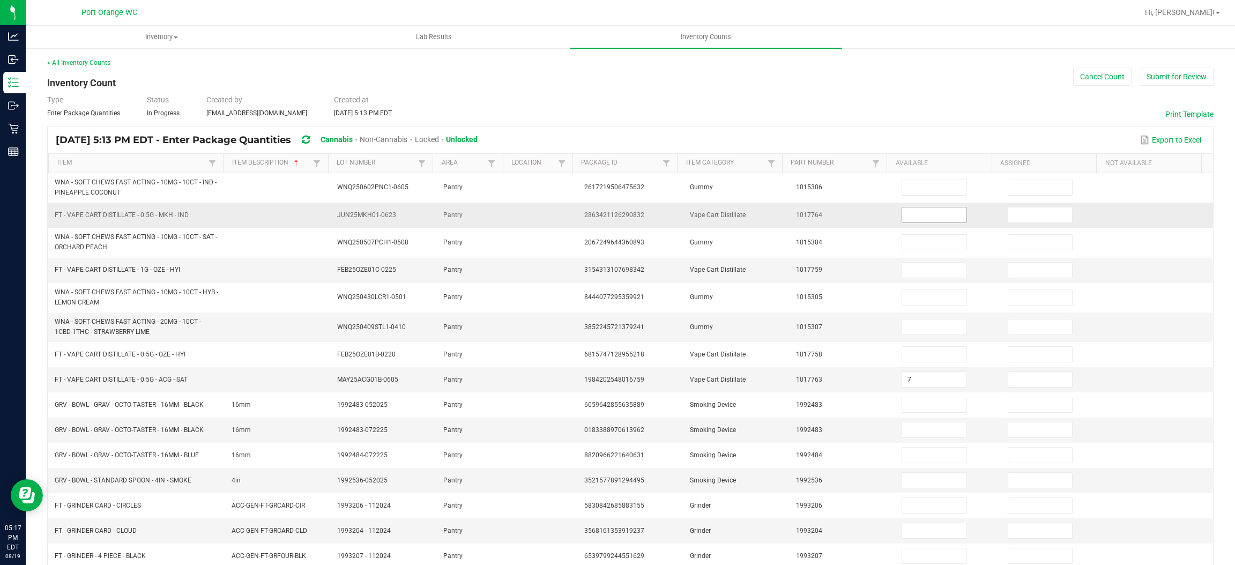
click at [924, 217] on input at bounding box center [934, 214] width 64 height 15
type input "11"
click at [940, 268] on input at bounding box center [934, 270] width 64 height 15
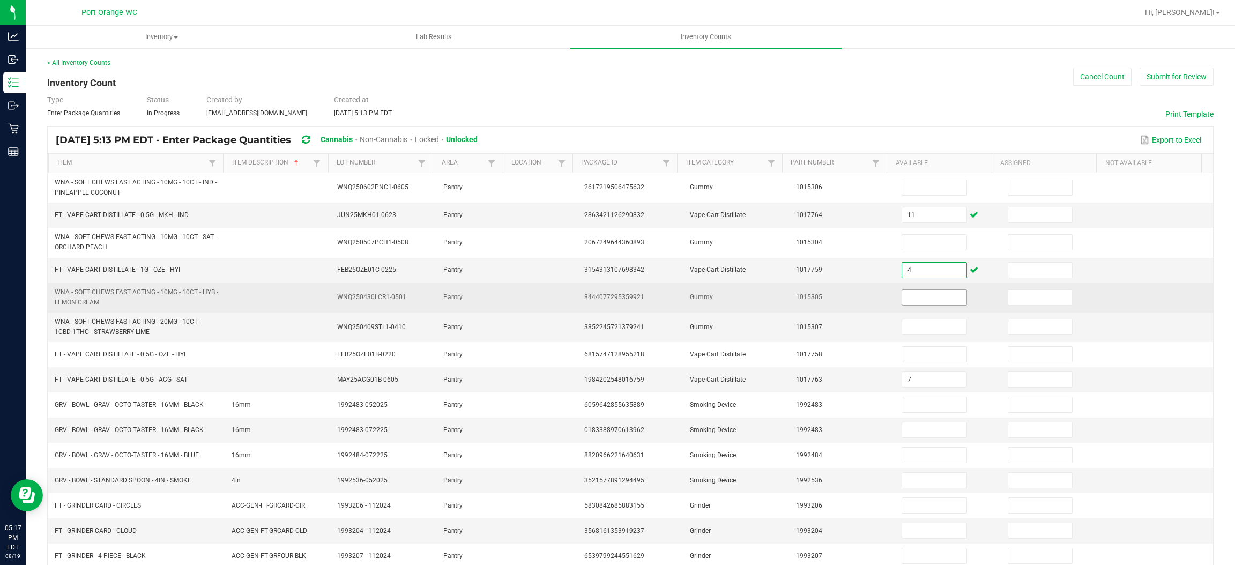
type input "4"
click at [902, 297] on input at bounding box center [934, 297] width 64 height 15
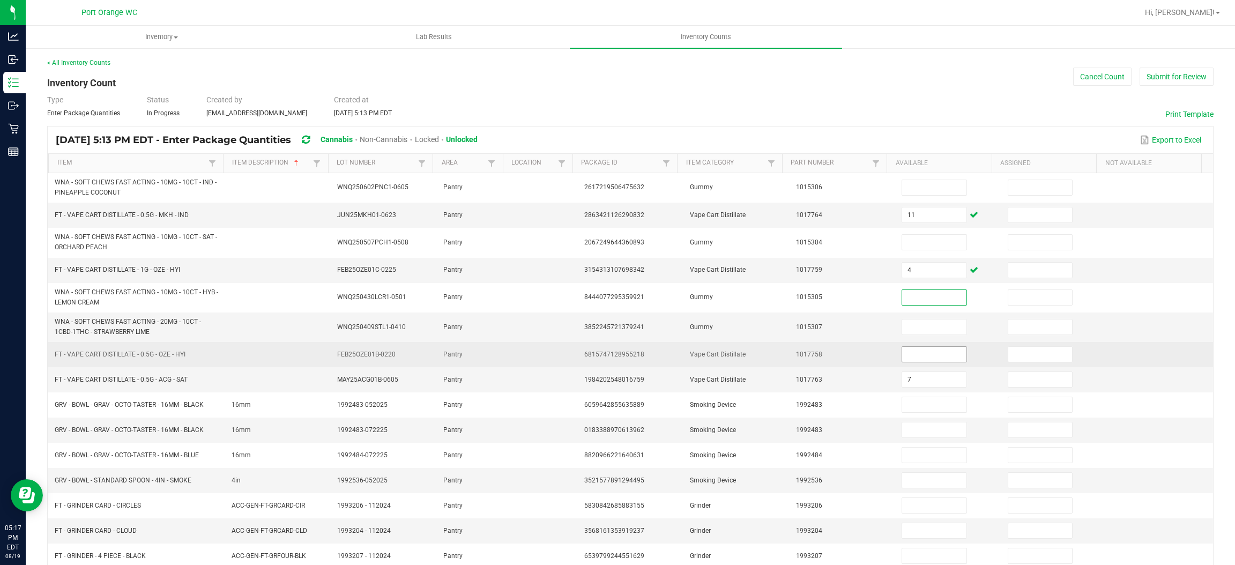
click at [908, 349] on input at bounding box center [934, 354] width 64 height 15
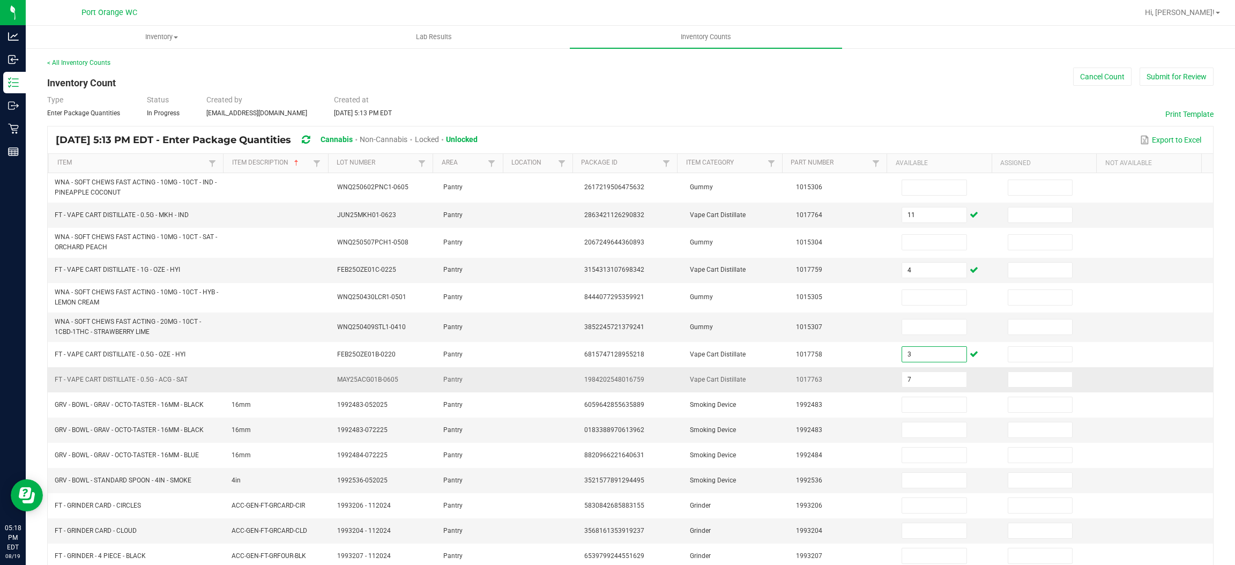
type input "3"
click at [683, 376] on td "Vape Cart Distillate" at bounding box center [736, 379] width 106 height 25
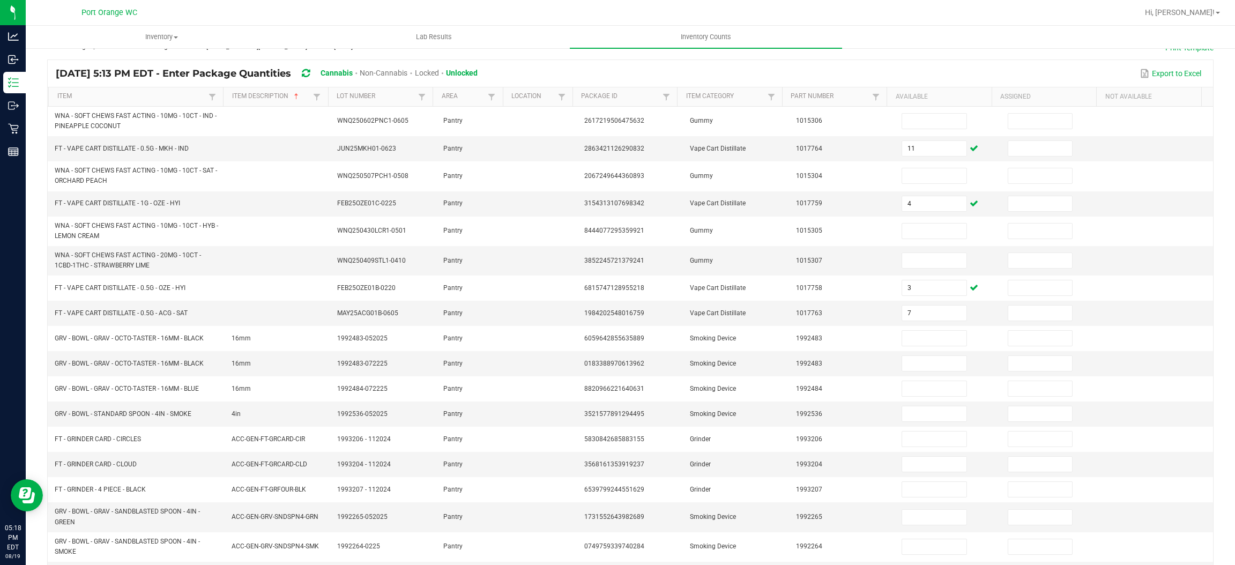
scroll to position [182, 0]
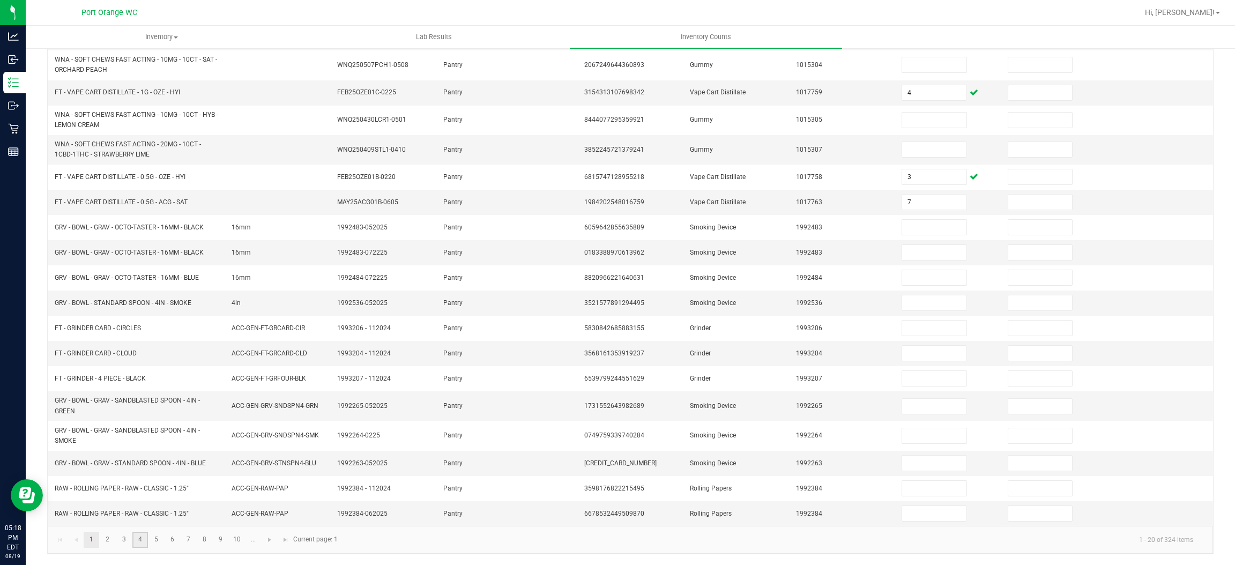
click at [143, 544] on link "4" at bounding box center [140, 540] width 16 height 16
type input "1"
type input "2"
type input "1"
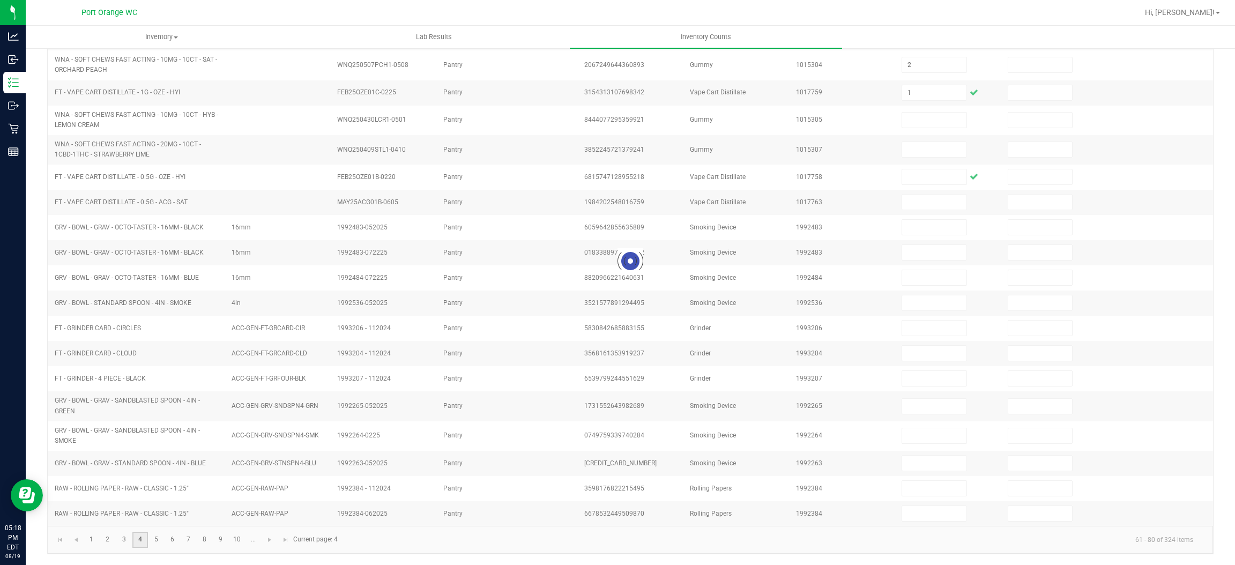
scroll to position [156, 0]
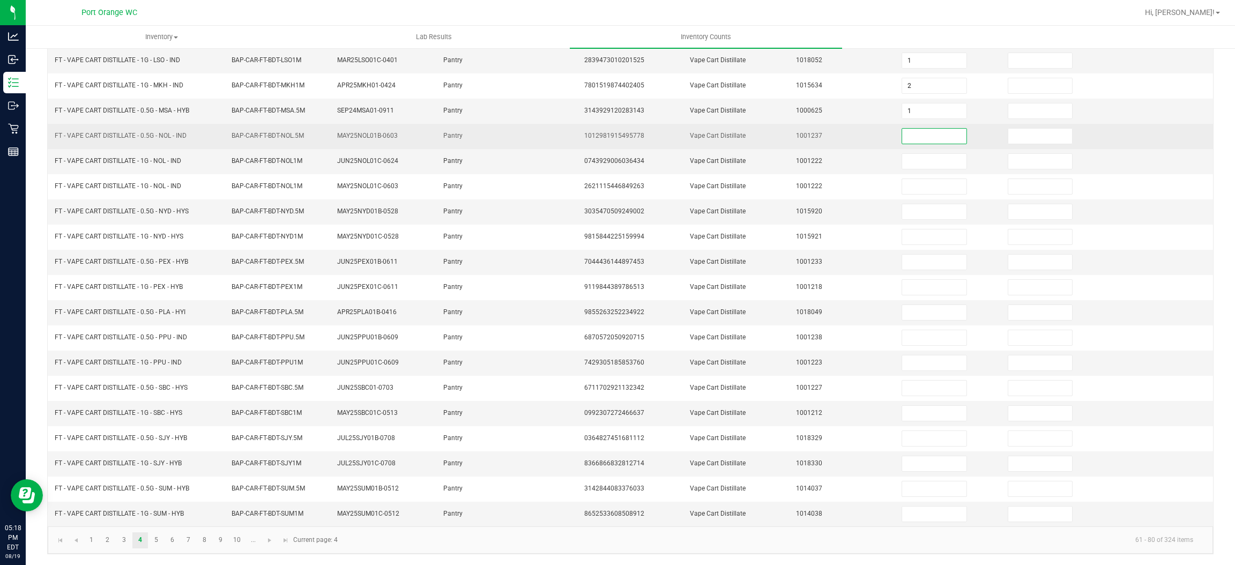
click at [902, 135] on input at bounding box center [934, 136] width 64 height 15
type input "2"
type input "5"
type input "0"
type input "5"
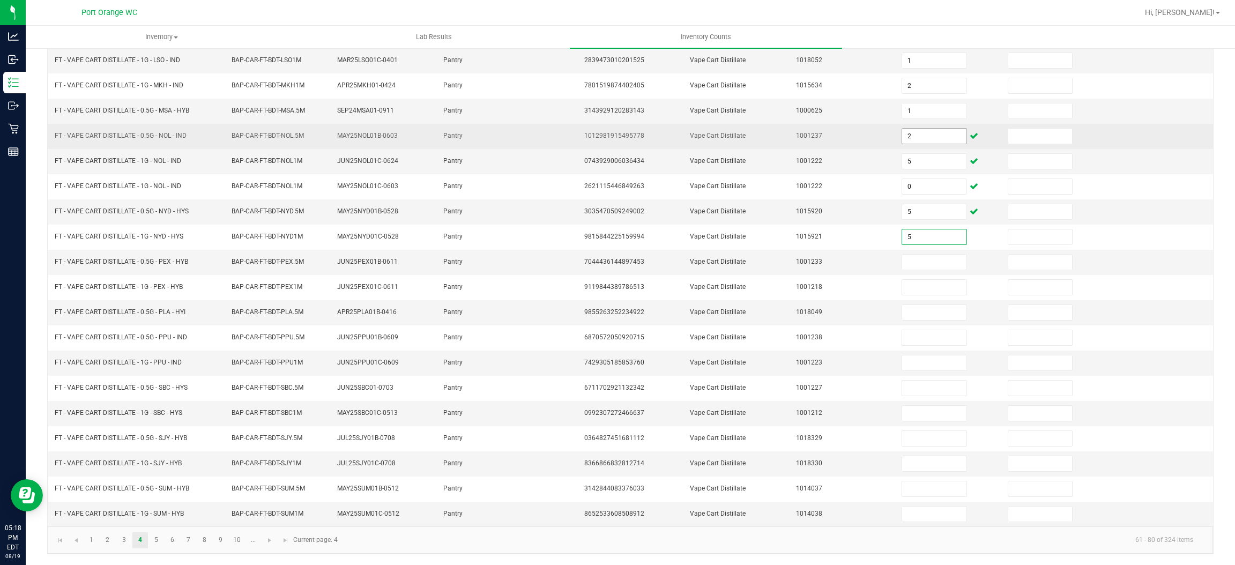
type input "5"
type input "8"
type input "9"
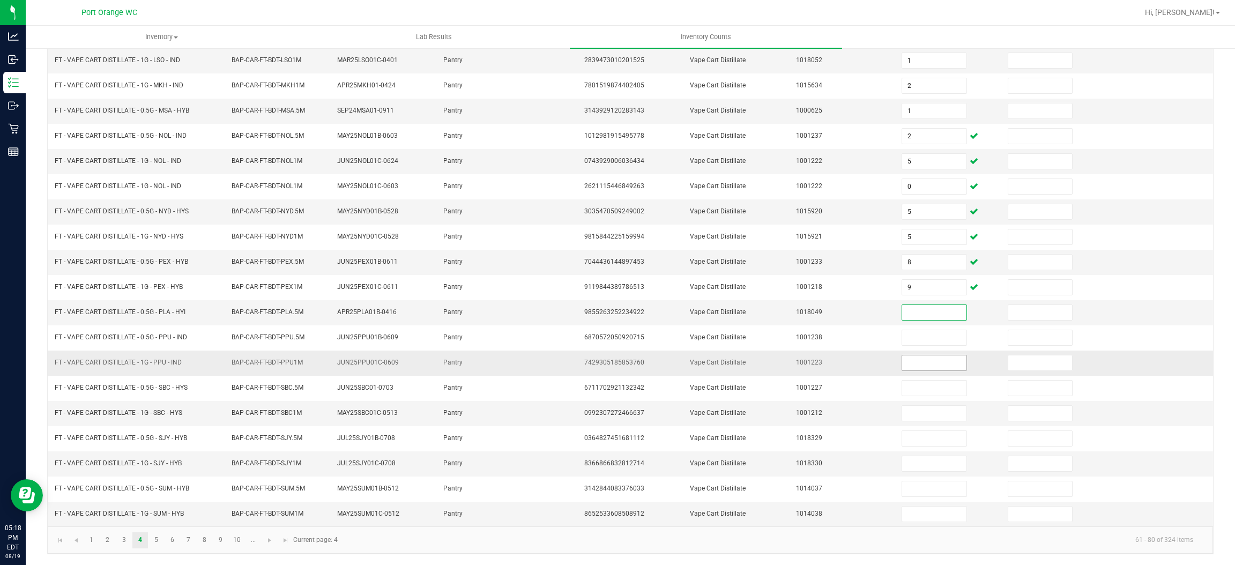
click at [914, 364] on input at bounding box center [934, 362] width 64 height 15
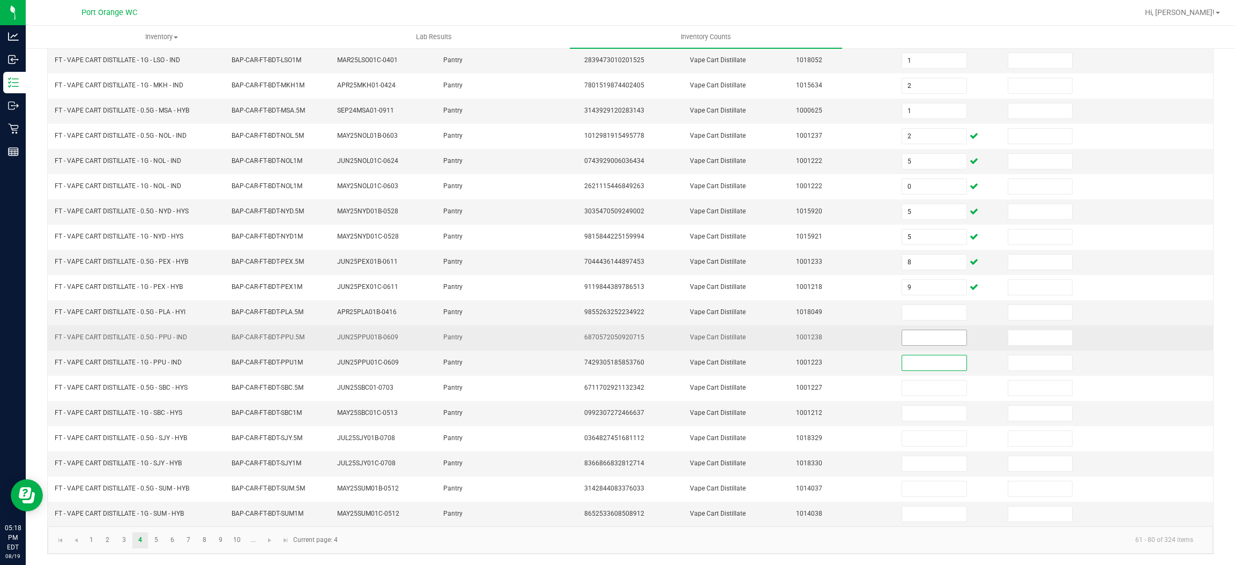
click at [919, 336] on input at bounding box center [934, 337] width 64 height 15
type input "9"
type input "10"
type input "3"
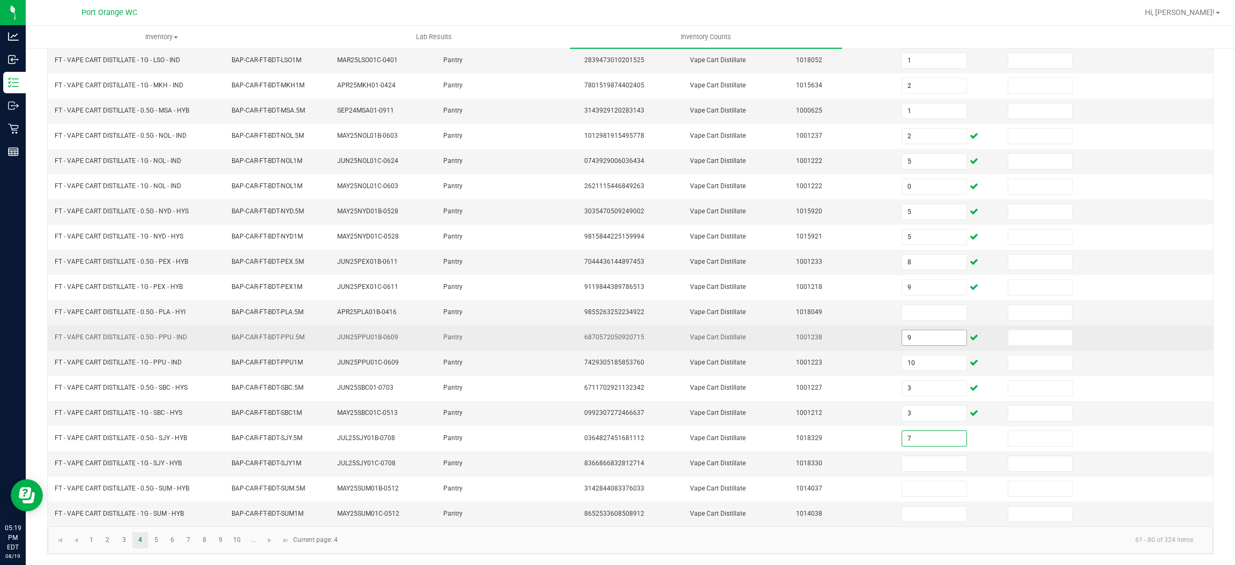
type input "7"
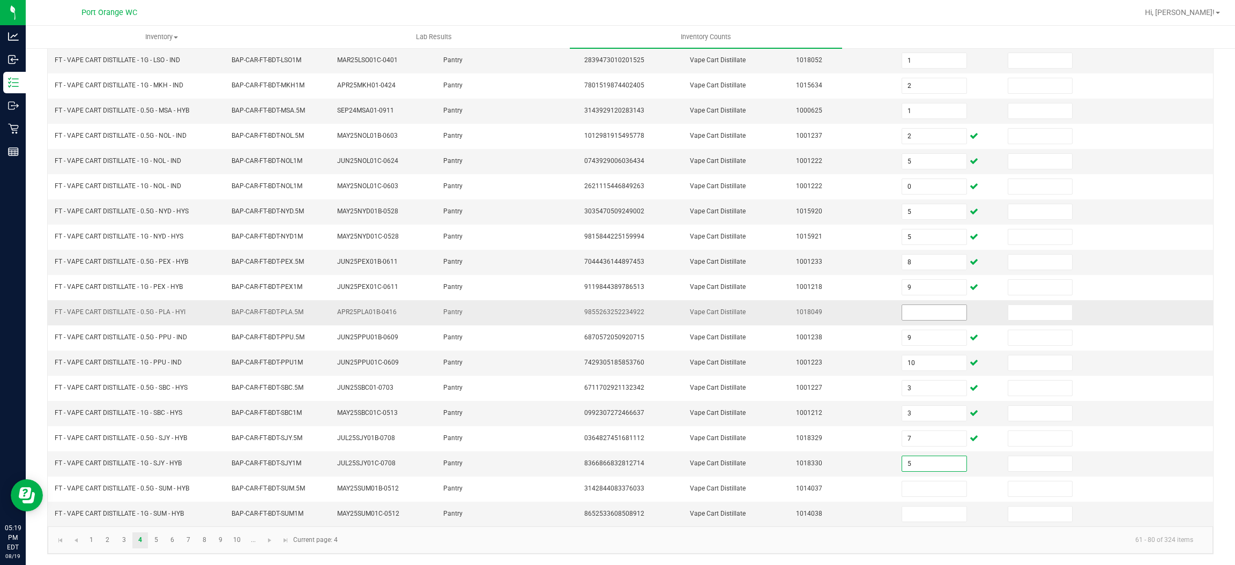
type input "5"
click at [913, 307] on input at bounding box center [934, 312] width 64 height 15
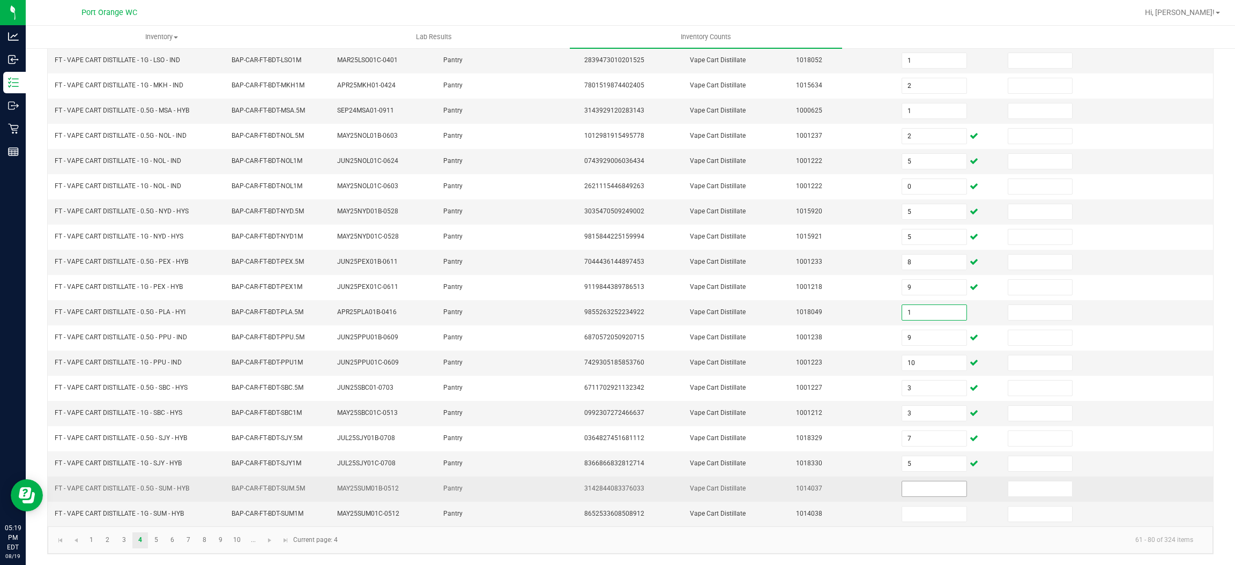
type input "1"
click at [917, 488] on input at bounding box center [934, 488] width 64 height 15
type input "1"
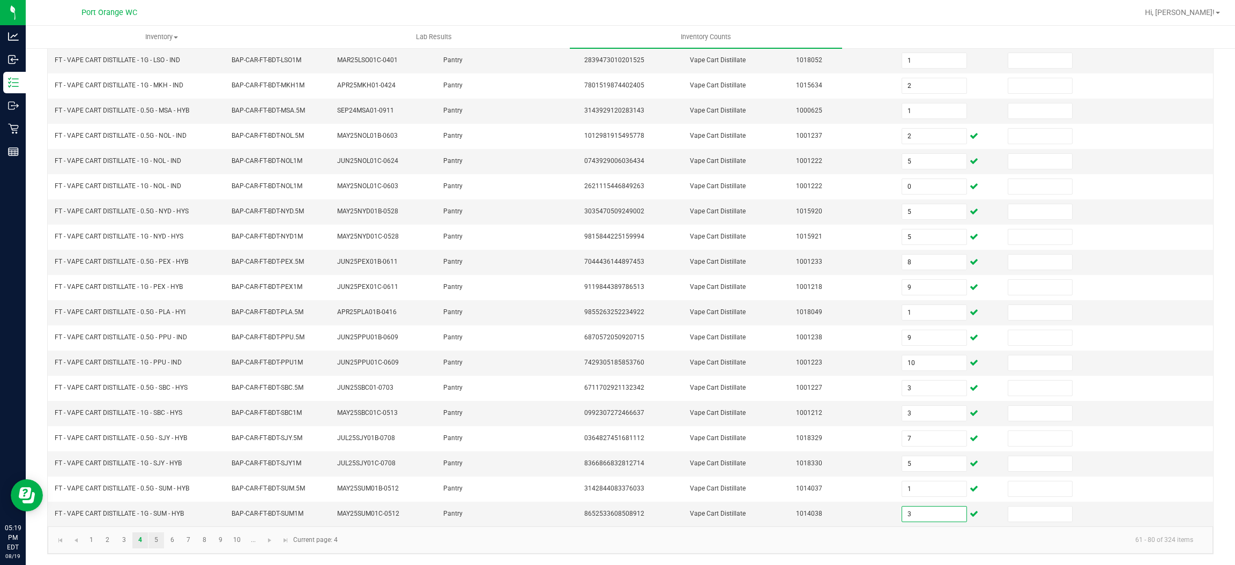
type input "3"
click at [161, 538] on link "5" at bounding box center [156, 540] width 16 height 16
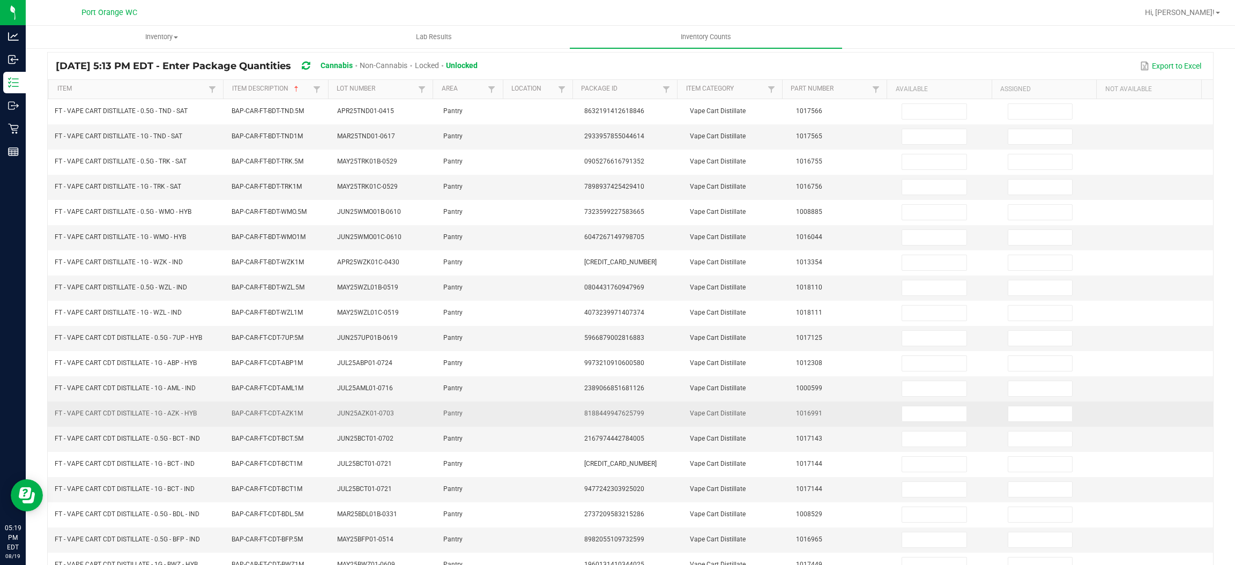
scroll to position [0, 0]
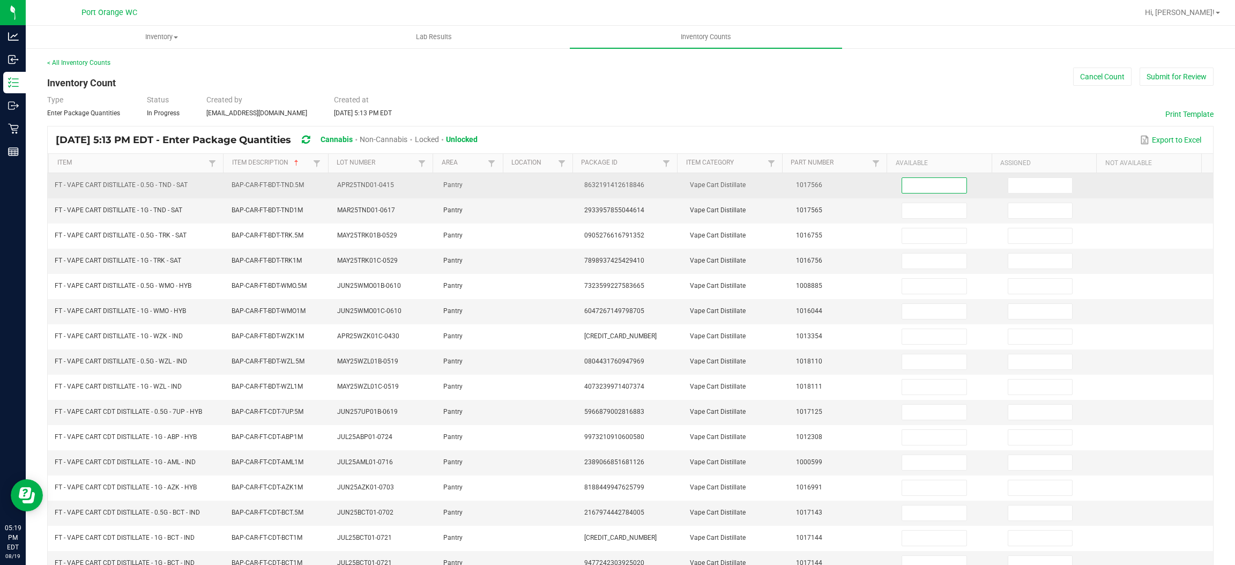
click at [921, 180] on input at bounding box center [934, 185] width 64 height 15
type input "5"
type input "11"
type input "3"
type input "6"
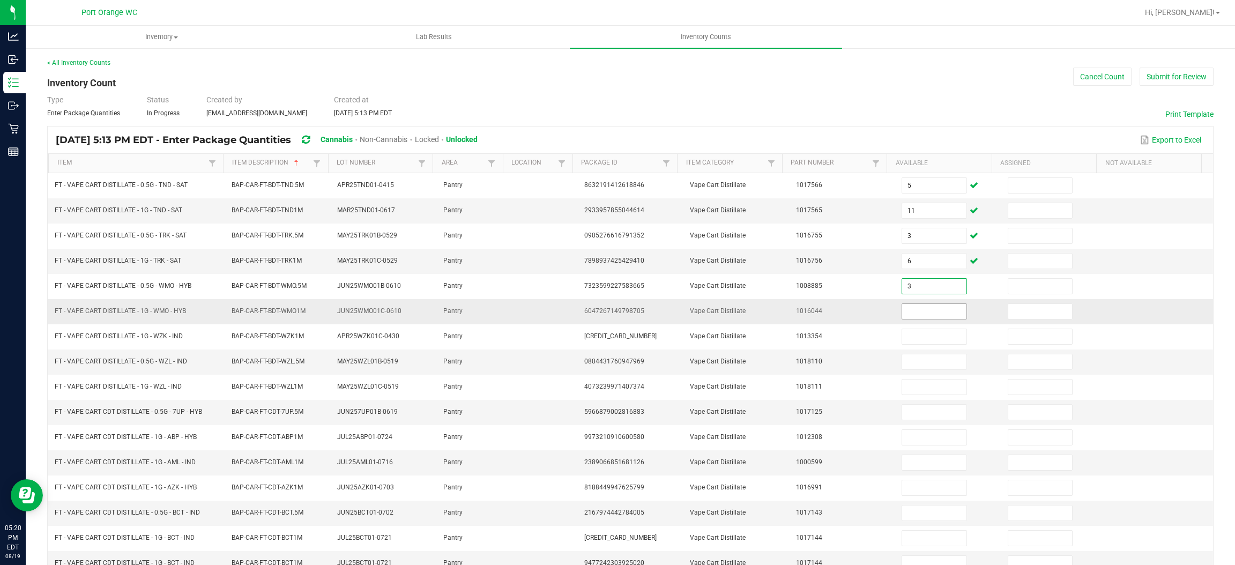
type input "3"
type input "6"
type input "2"
type input "3"
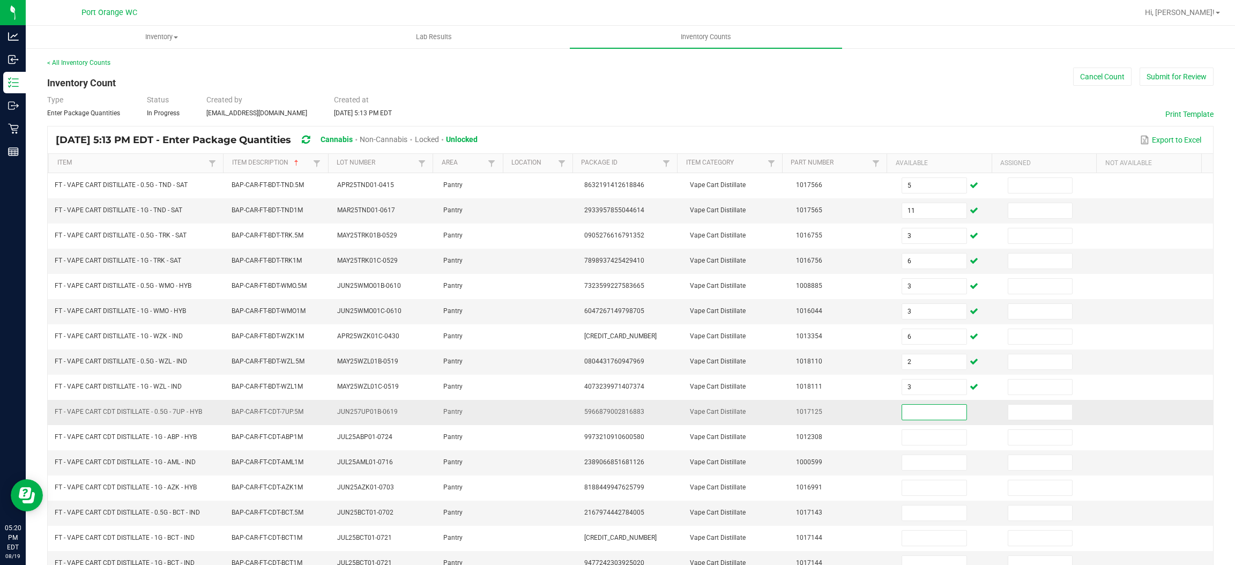
click at [902, 410] on input at bounding box center [934, 412] width 64 height 15
type input "8"
type input "10"
click at [159, 464] on span "FT - VAPE CART CDT DISTILLATE - 1G - AML - IND" at bounding box center [125, 462] width 141 height 8
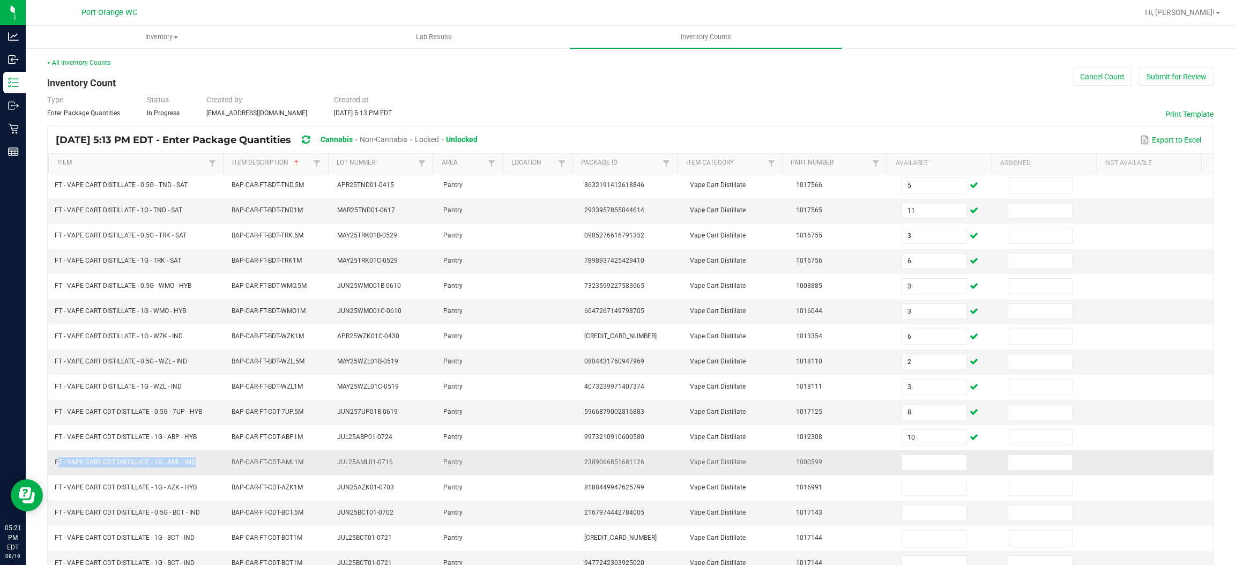
click at [159, 465] on span "FT - VAPE CART CDT DISTILLATE - 1G - AML - IND" at bounding box center [125, 462] width 141 height 8
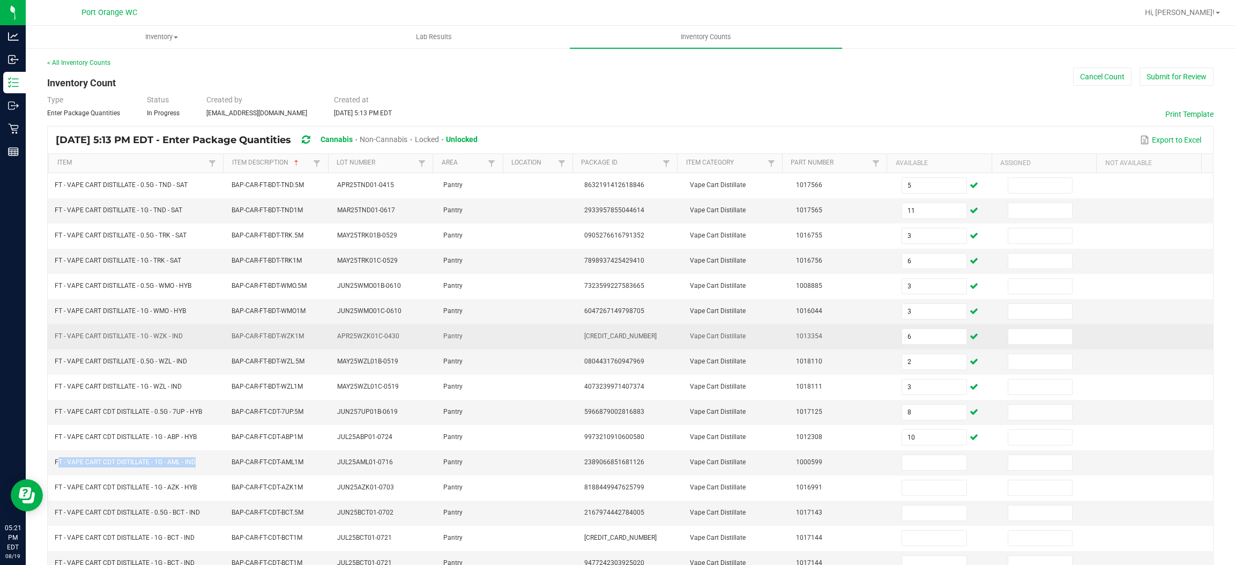
copy span "FT - VAPE CART CDT DISTILLATE - 1G - AML - IND"
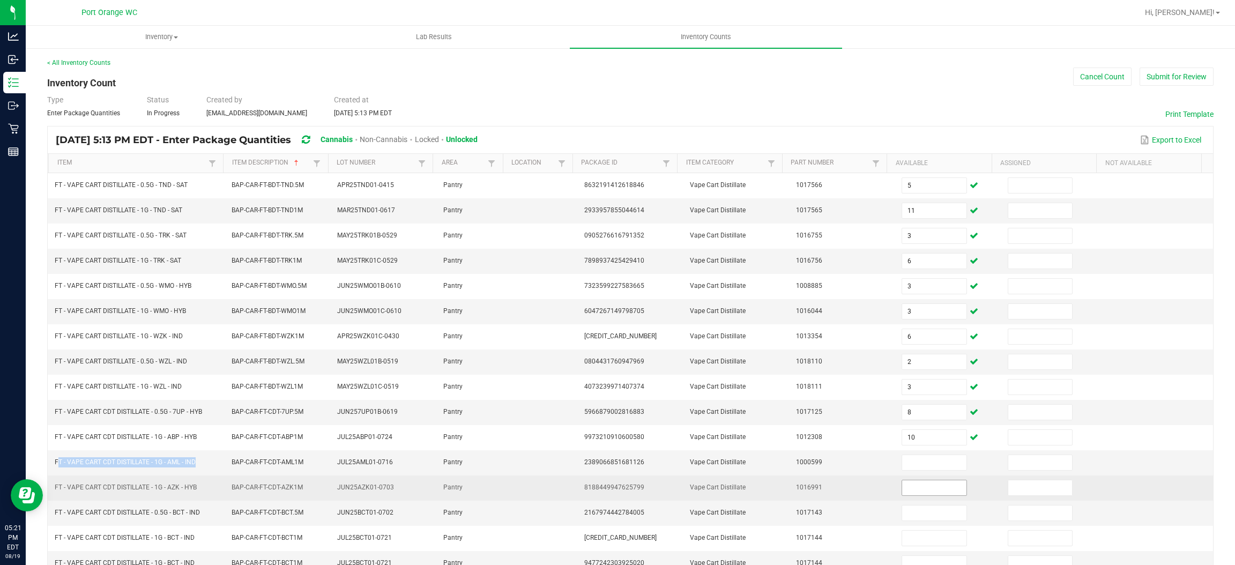
click at [915, 491] on input at bounding box center [934, 487] width 64 height 15
type input "5"
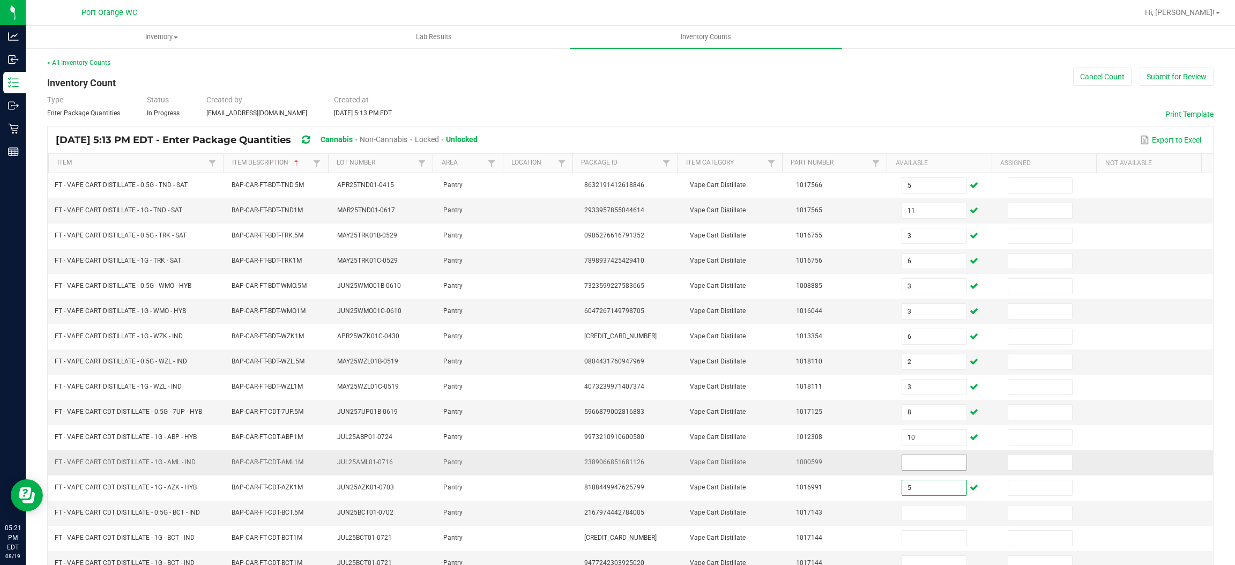
click at [917, 466] on input at bounding box center [934, 462] width 64 height 15
type input "3"
click at [913, 512] on input at bounding box center [934, 512] width 64 height 15
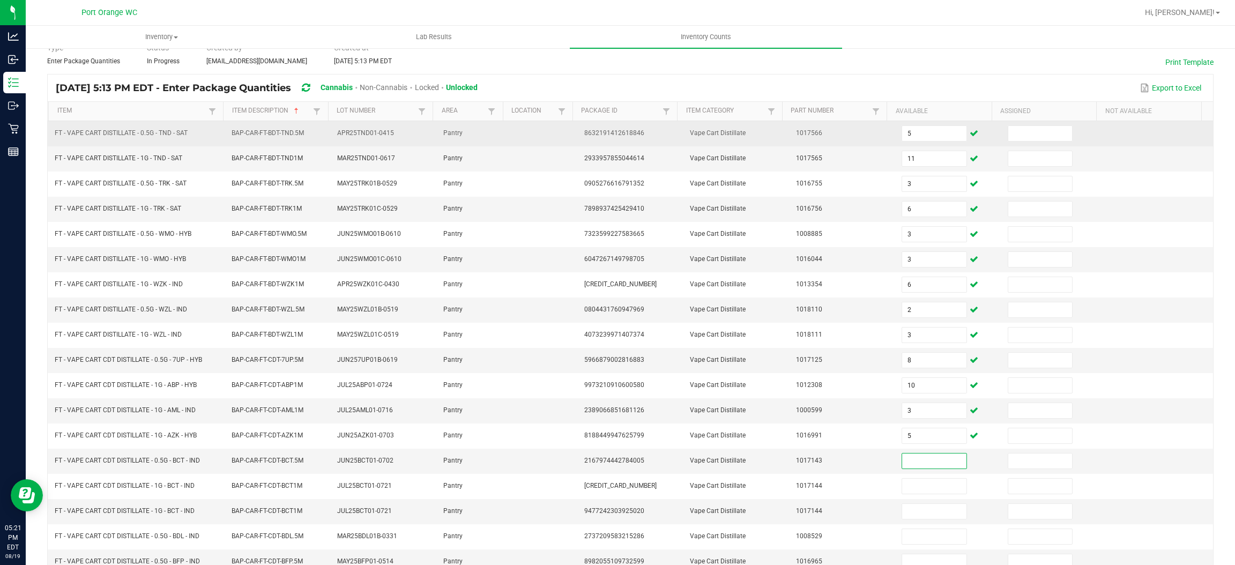
scroll to position [80, 0]
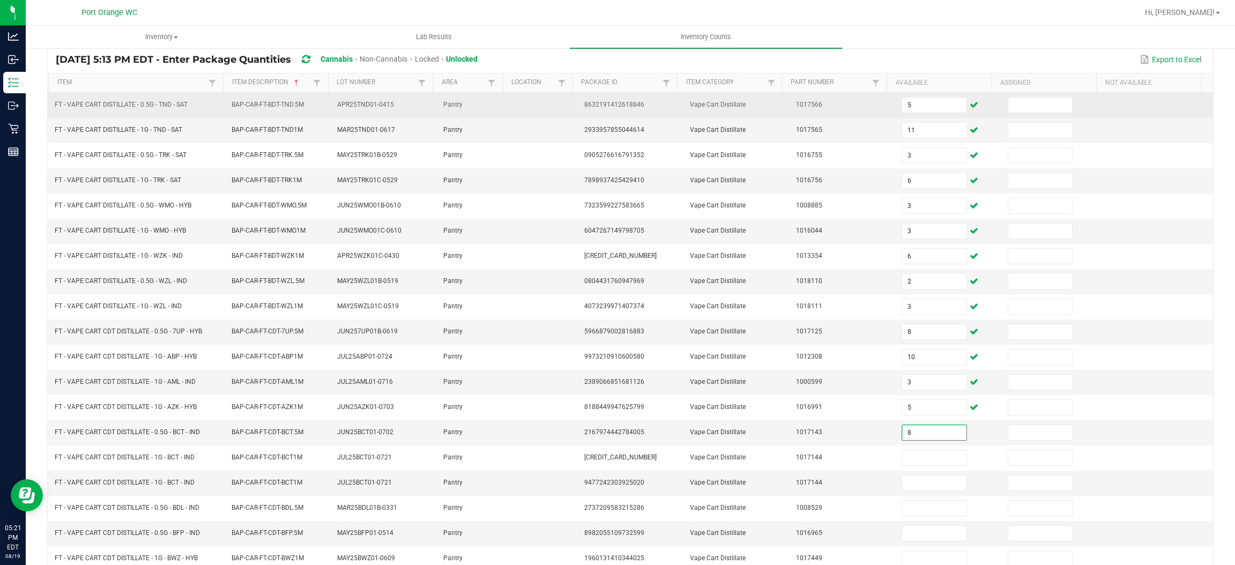
type input "8"
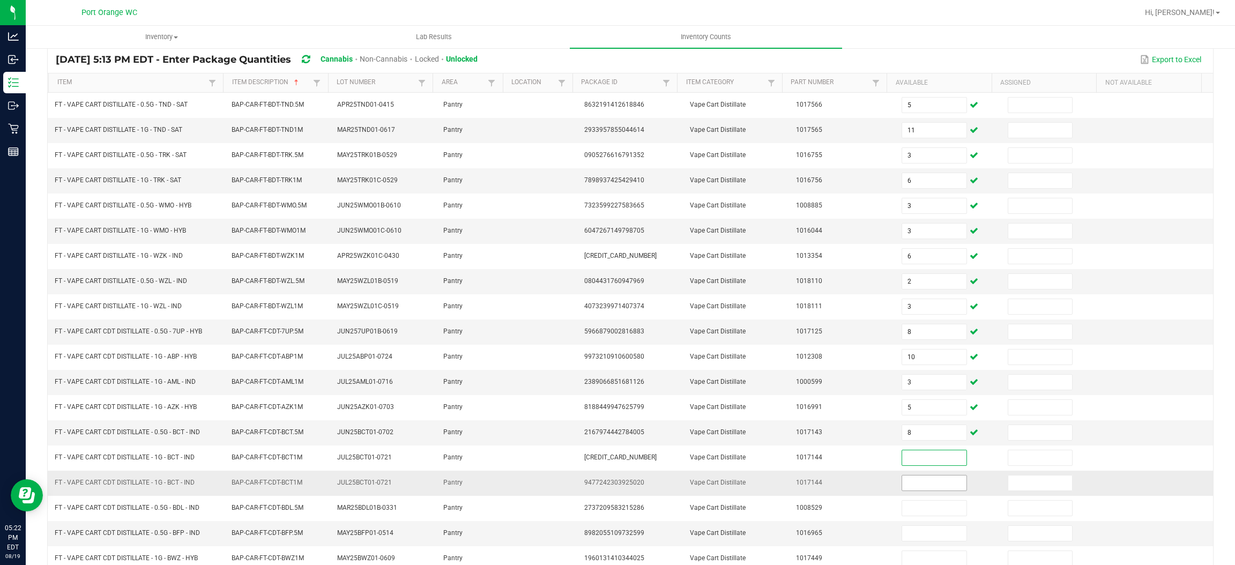
click at [910, 487] on input at bounding box center [934, 482] width 64 height 15
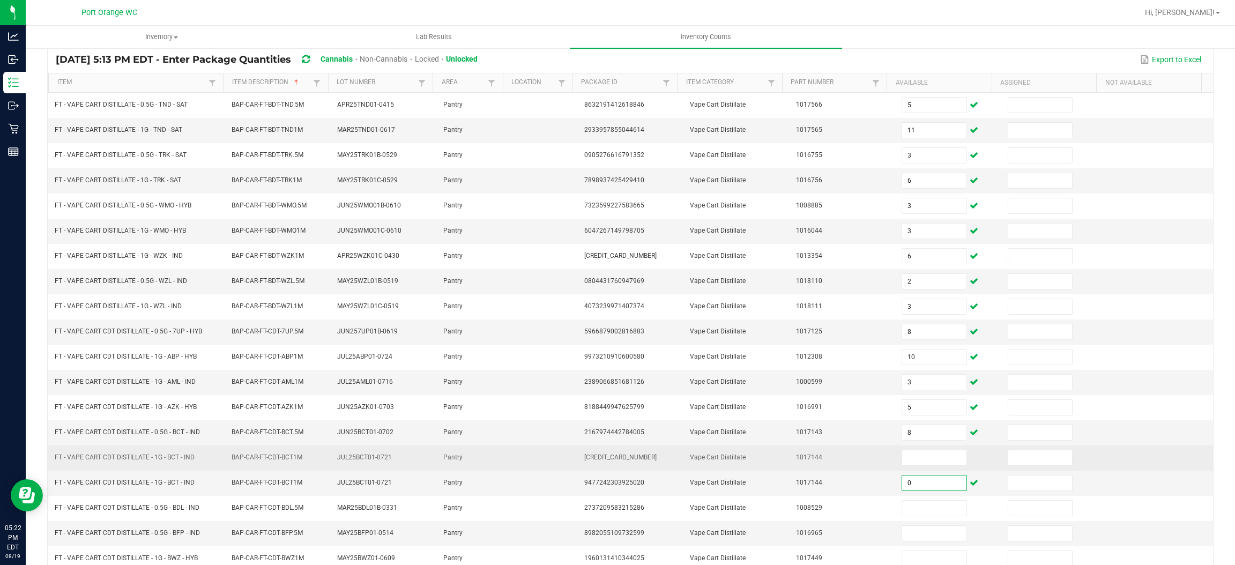
type input "0"
click at [137, 461] on span "FT - VAPE CART CDT DISTILLATE - 1G - BCT - IND" at bounding box center [125, 457] width 140 height 8
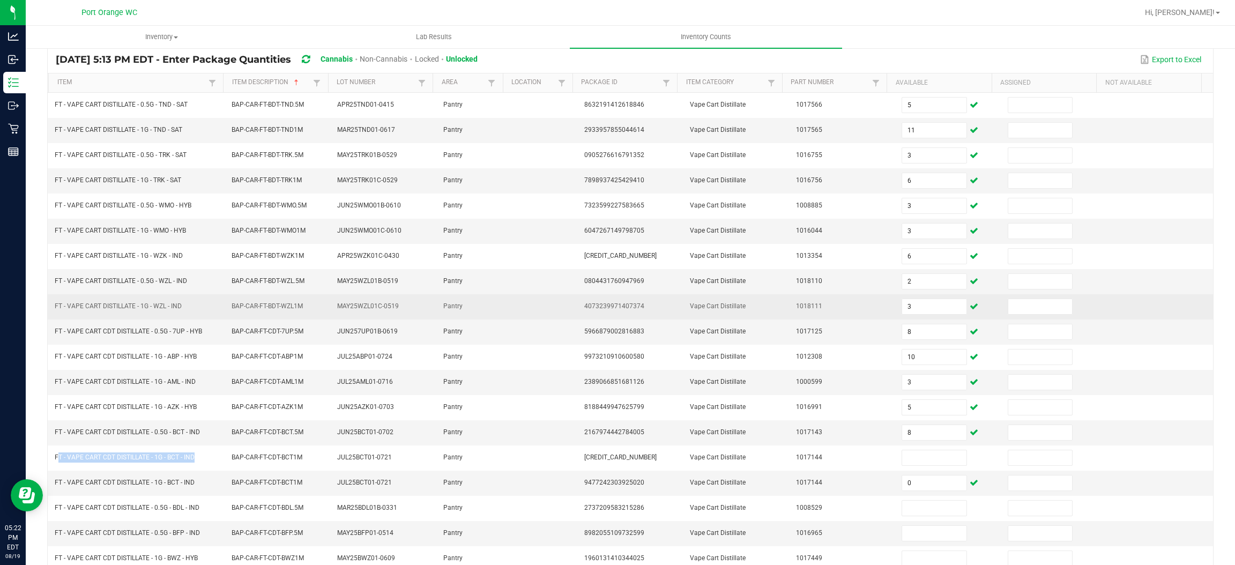
copy span "FT - VAPE CART CDT DISTILLATE - 1G - BCT - IND"
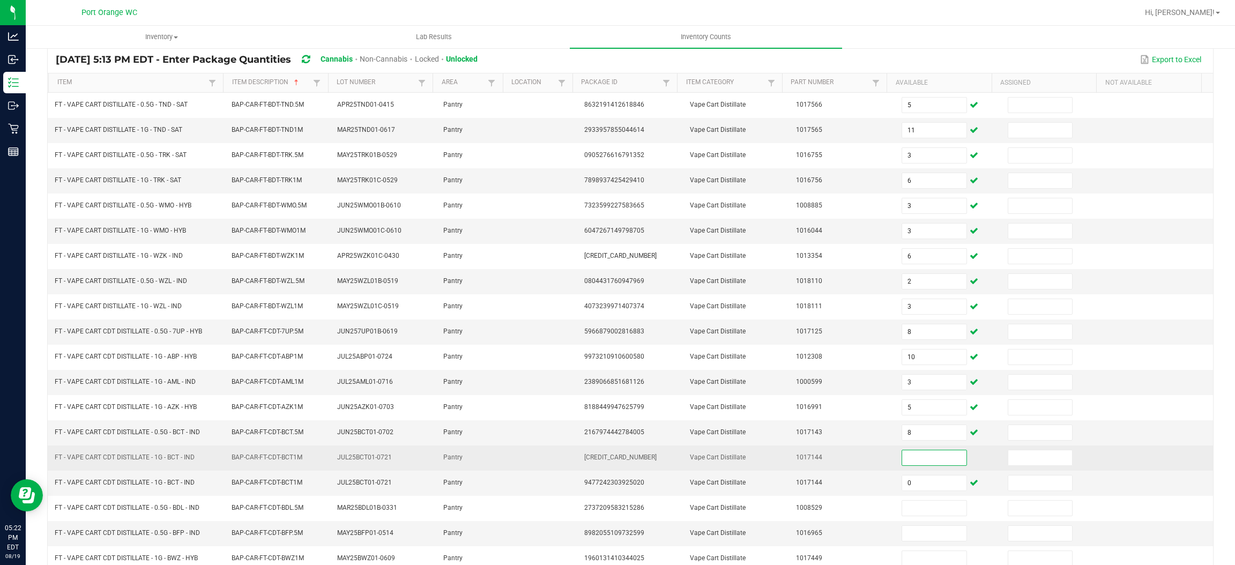
click at [902, 456] on input at bounding box center [934, 457] width 64 height 15
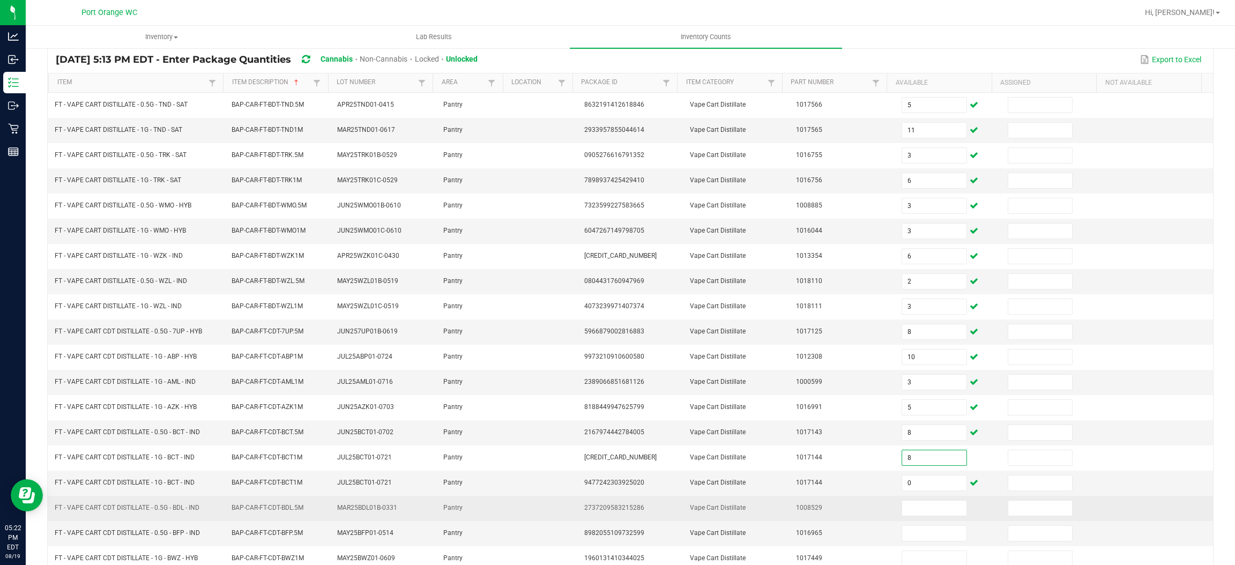
type input "8"
click at [796, 508] on span "1008529" at bounding box center [809, 508] width 26 height 8
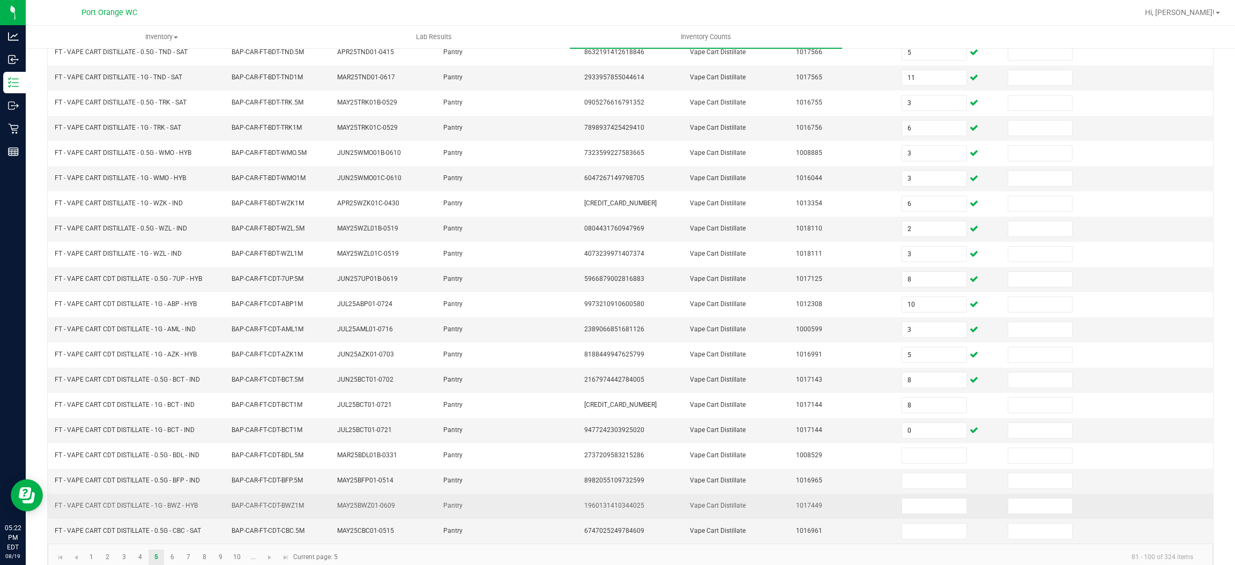
scroll to position [156, 0]
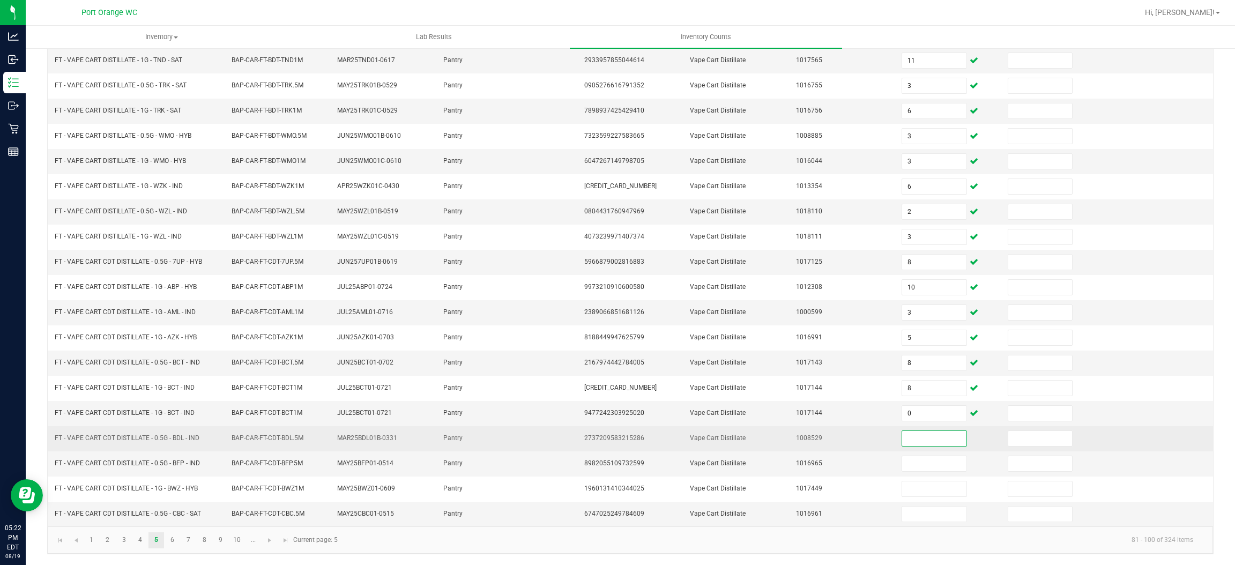
click at [904, 439] on input at bounding box center [934, 438] width 64 height 15
type input "8"
type input "7"
type input "8"
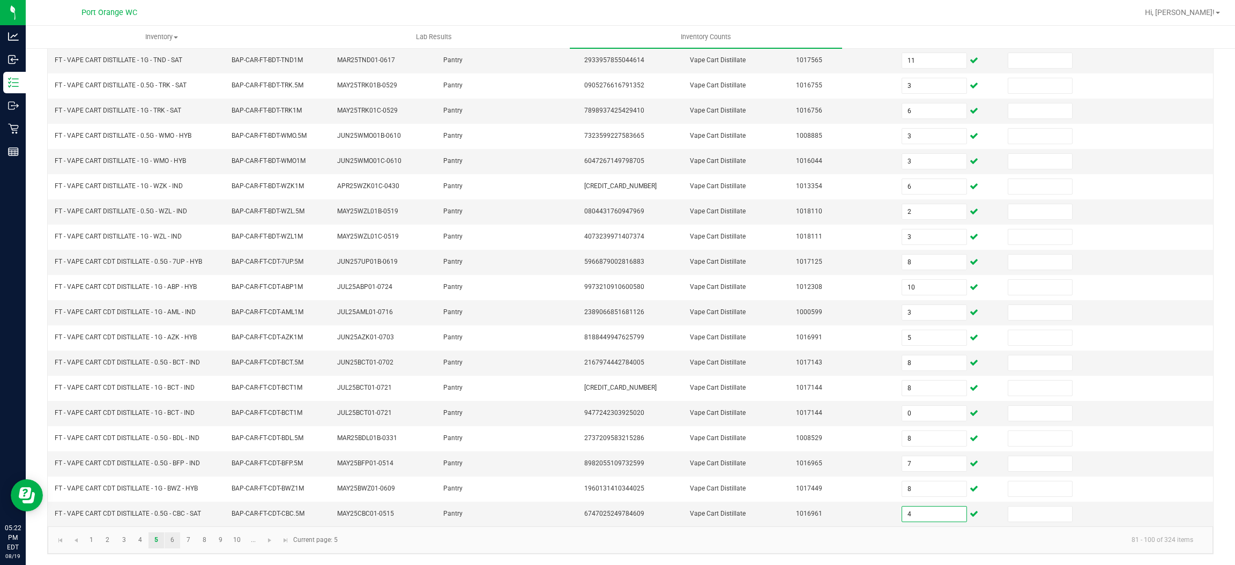
type input "4"
click at [175, 540] on link "6" at bounding box center [173, 540] width 16 height 16
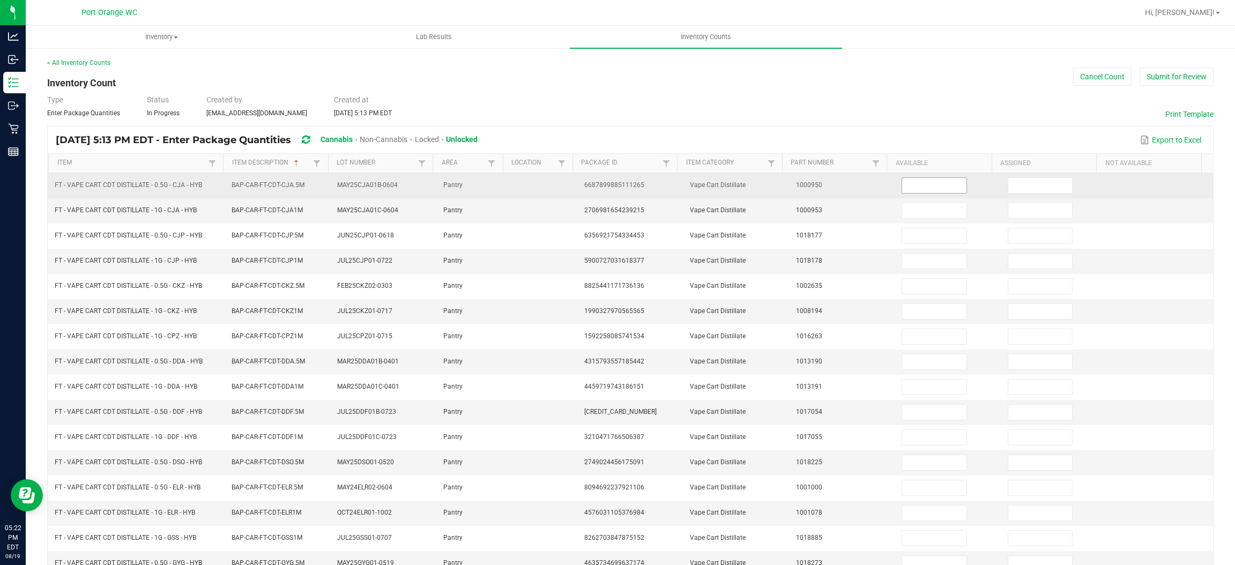
click at [909, 186] on input at bounding box center [934, 185] width 64 height 15
type input "6"
type input "5"
type input "2"
type input "5"
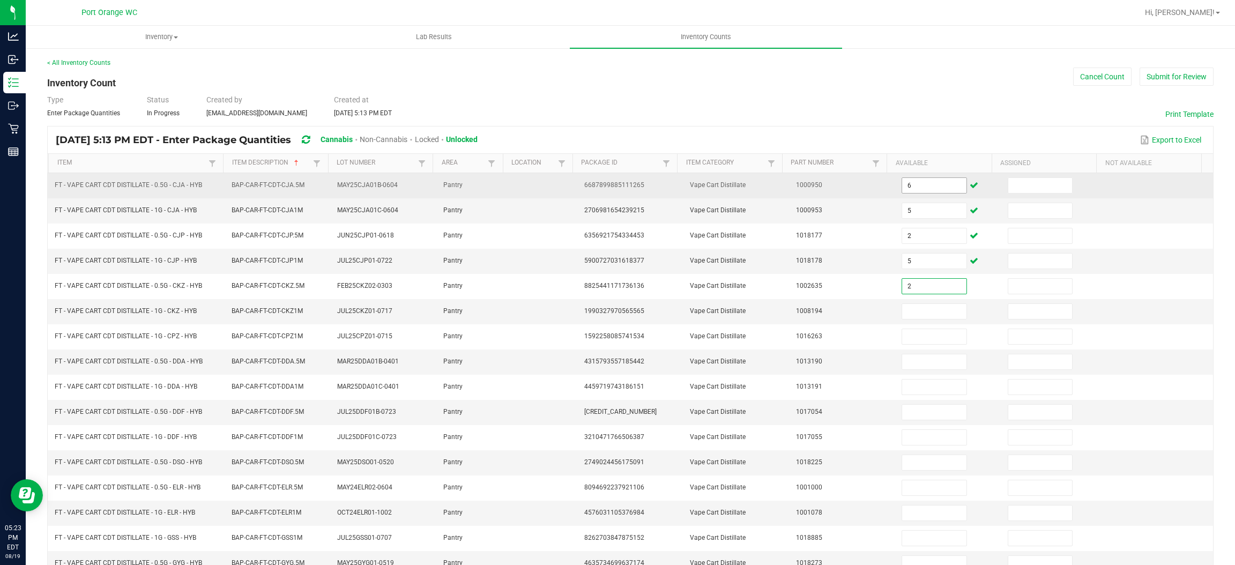
type input "2"
type input "6"
type input "3"
type input "5"
type input "6"
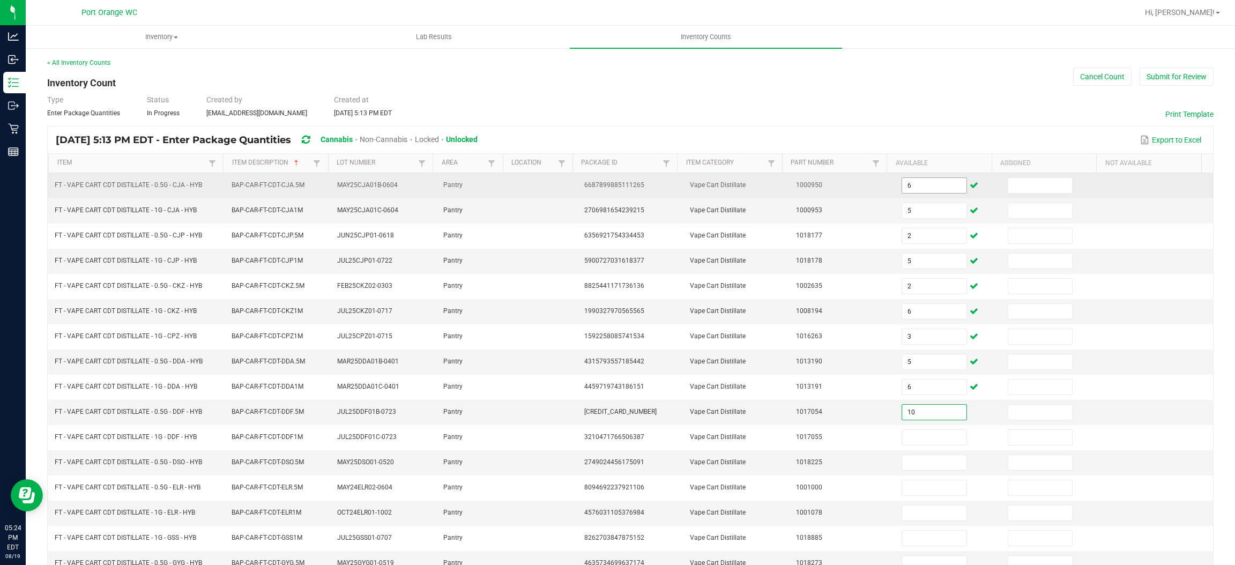
type input "10"
type input "8"
type input "3"
type input "8"
type input "6"
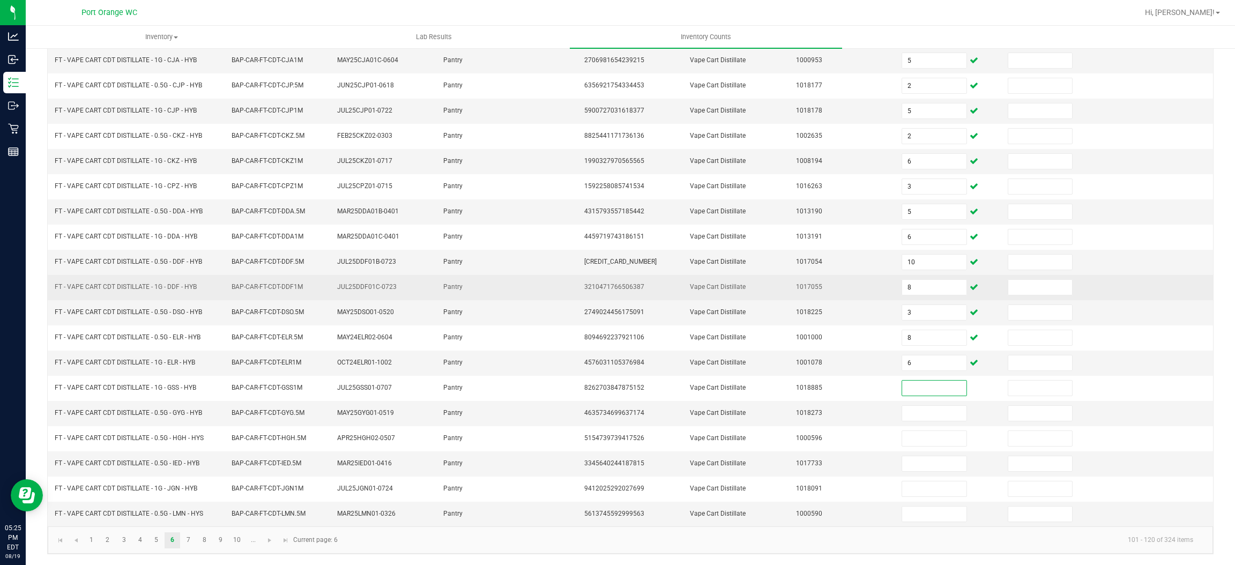
scroll to position [156, 0]
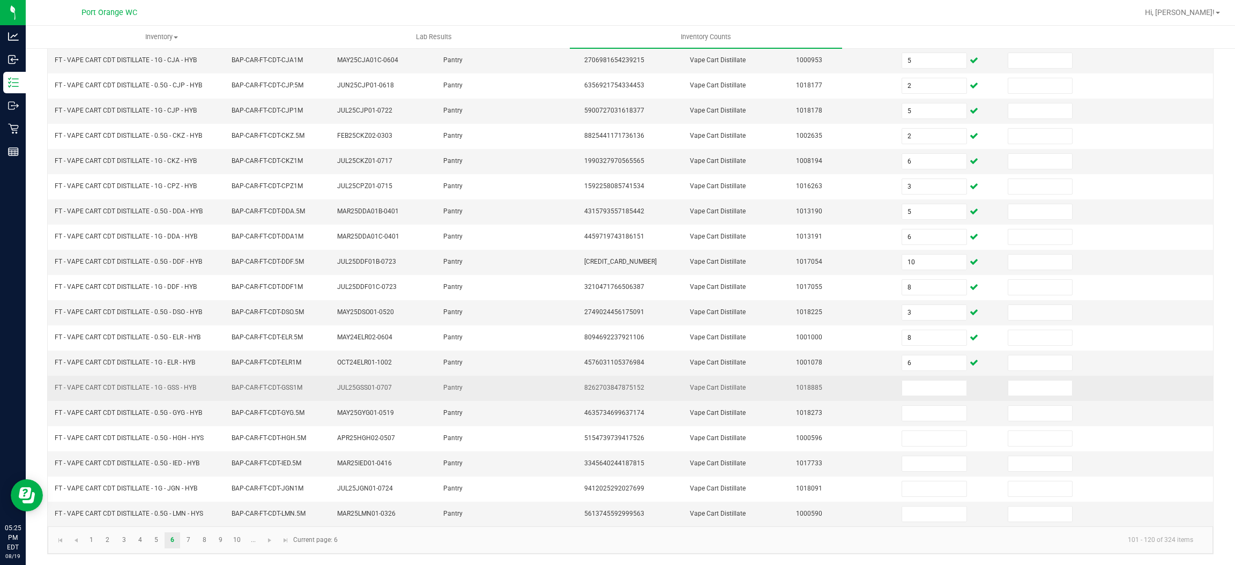
click at [160, 384] on span "FT - VAPE CART CDT DISTILLATE - 1G - GSS - HYB" at bounding box center [125, 388] width 141 height 8
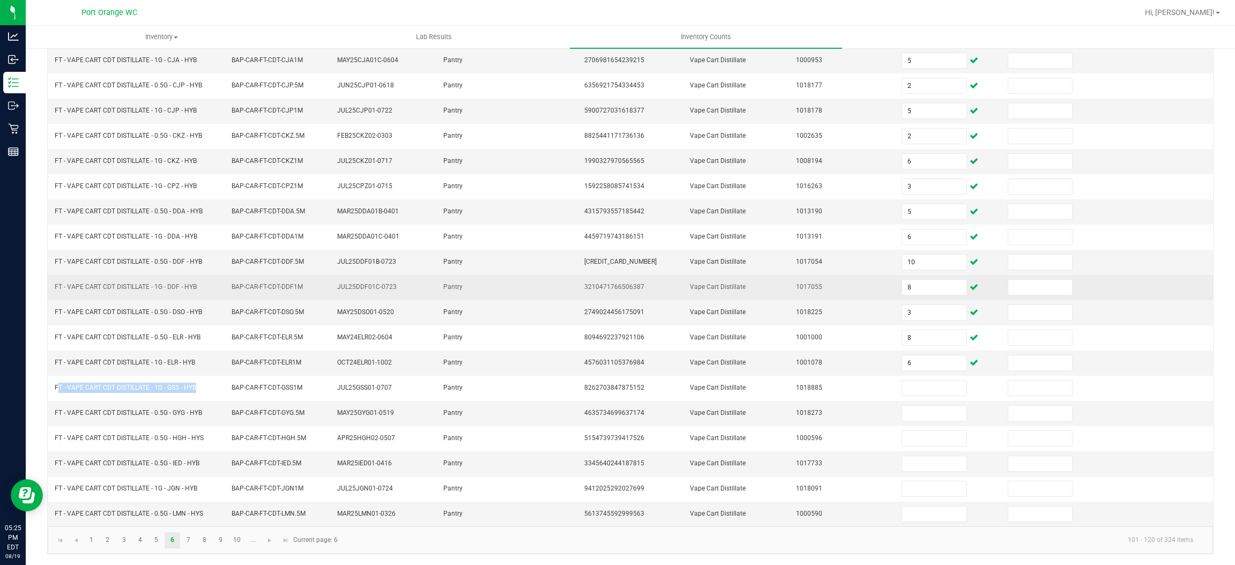
copy span "FT - VAPE CART CDT DISTILLATE - 1G - GSS - HYB"
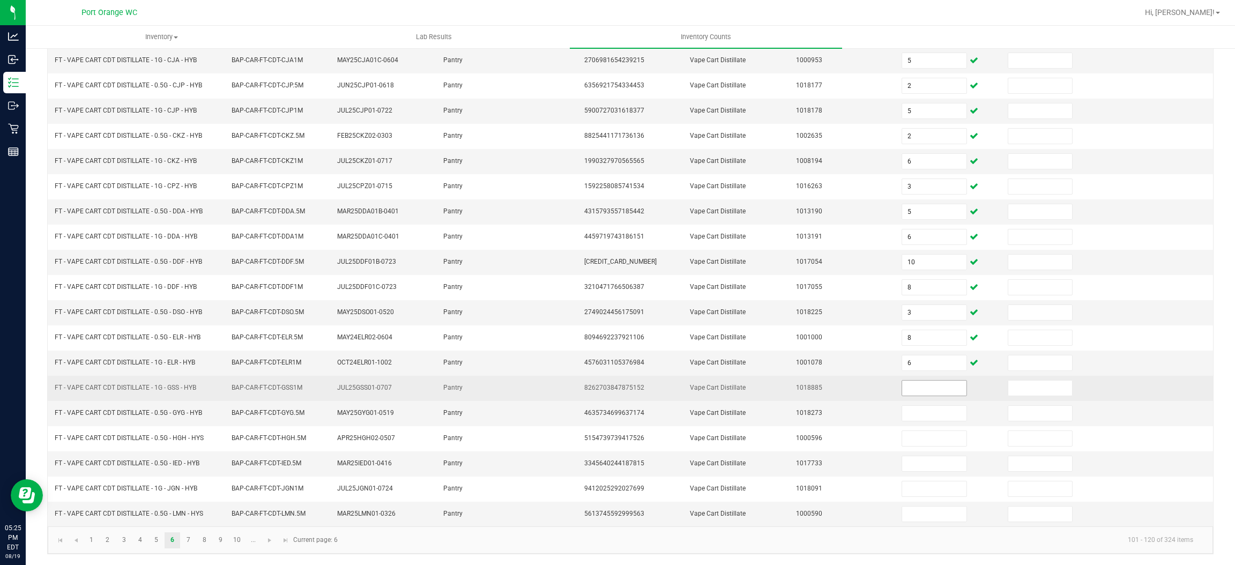
click at [914, 389] on input at bounding box center [934, 387] width 64 height 15
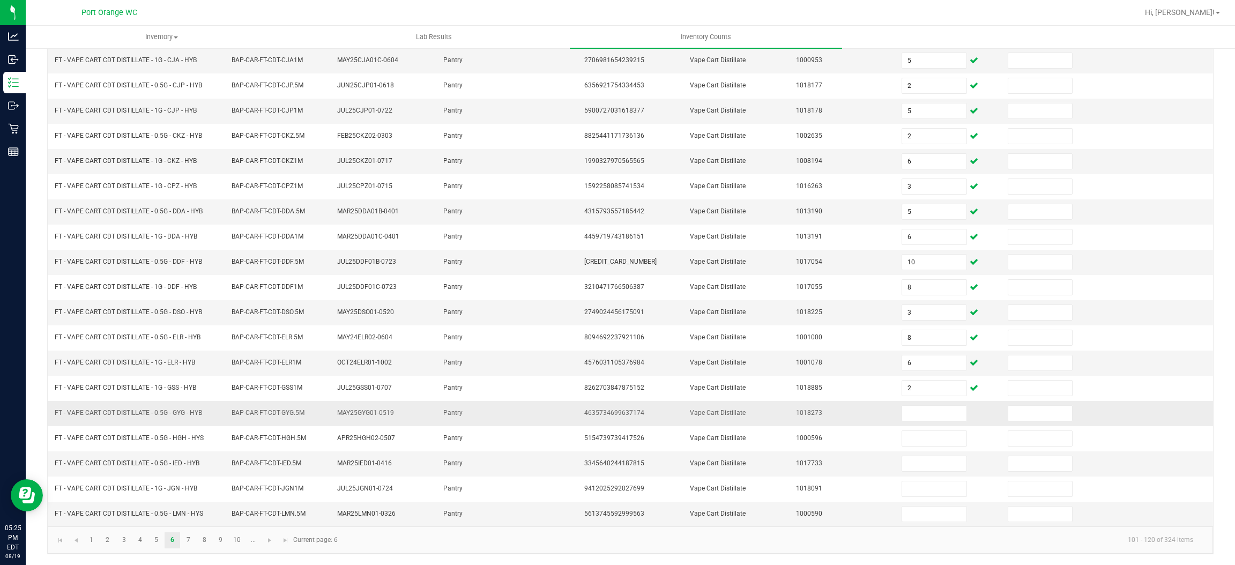
click at [130, 412] on span "FT - VAPE CART CDT DISTILLATE - 0.5G - GYG - HYB" at bounding box center [128, 413] width 147 height 8
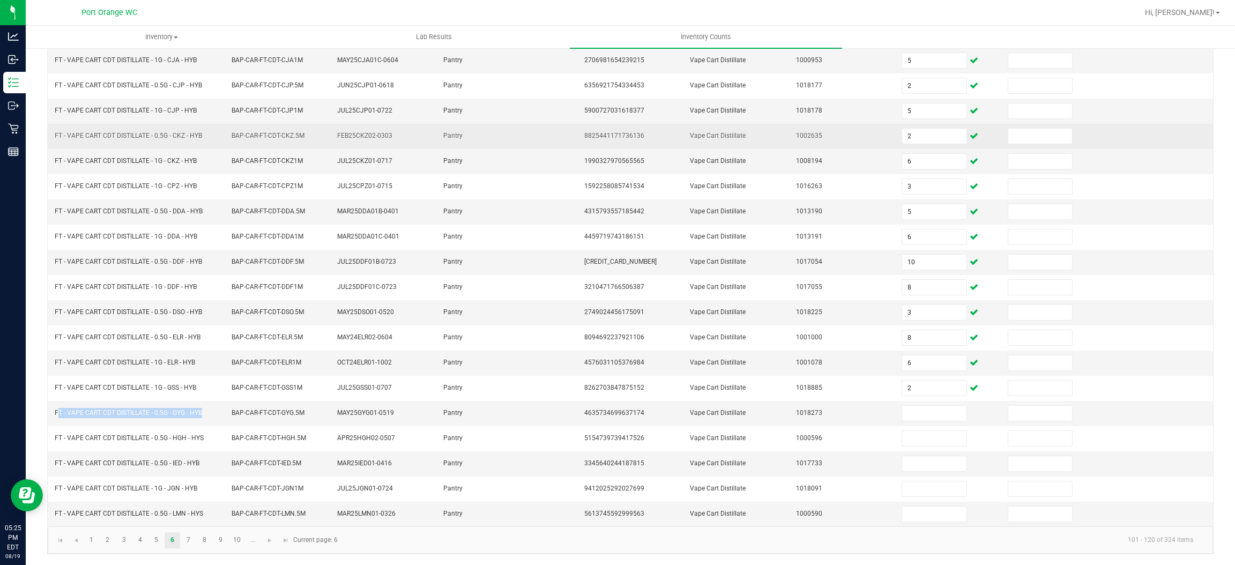
copy span "FT - VAPE CART CDT DISTILLATE - 0.5G - GYG - HYB"
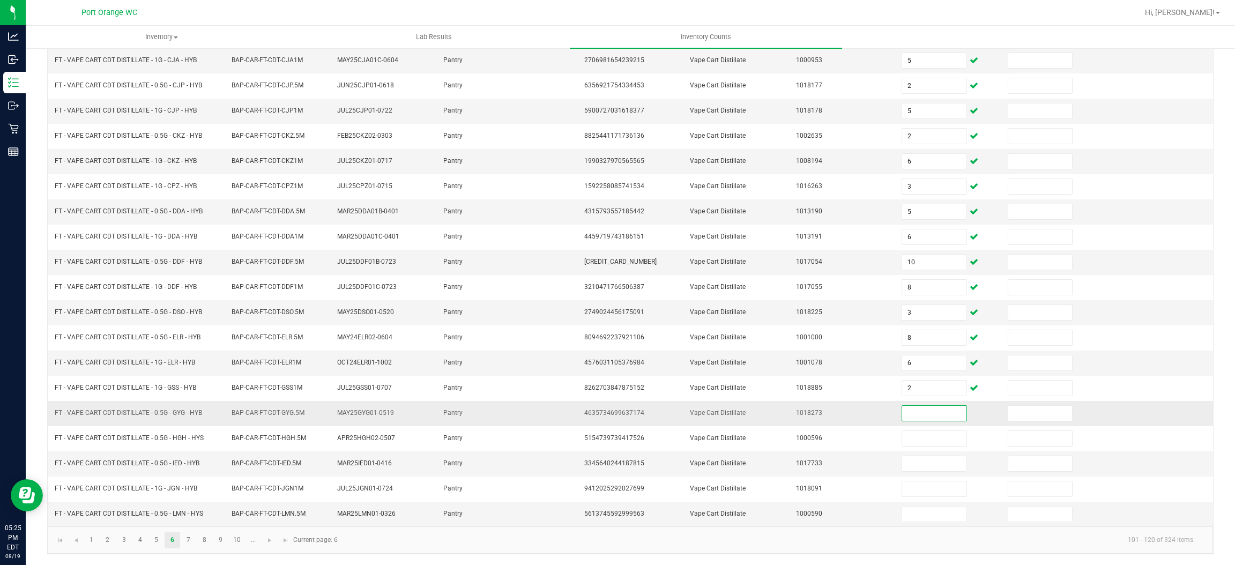
click at [929, 410] on input at bounding box center [934, 413] width 64 height 15
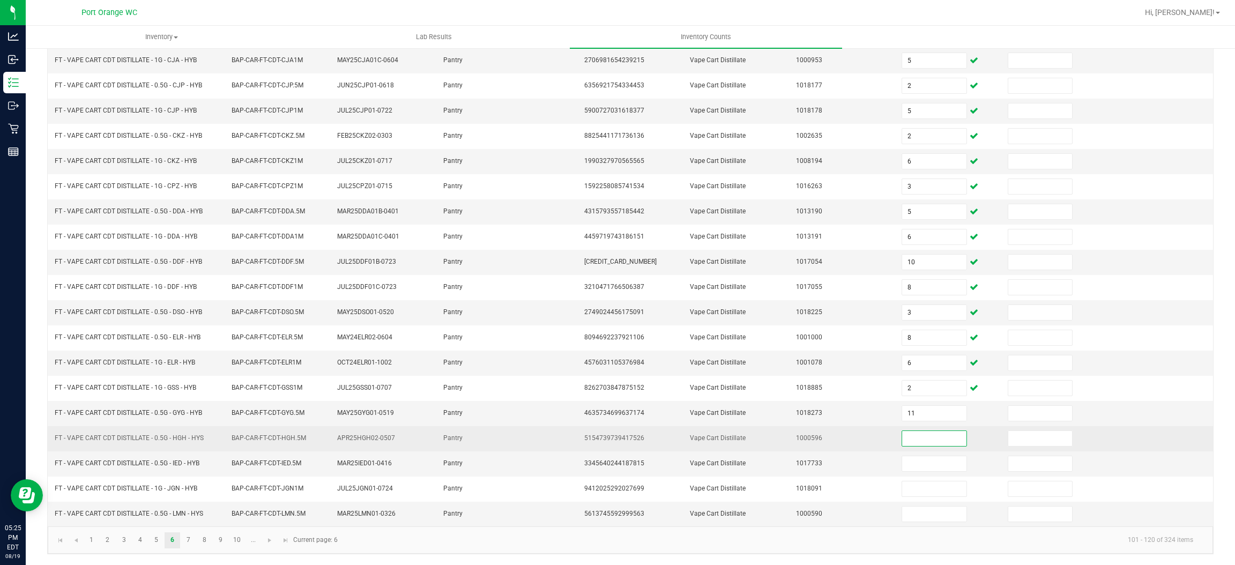
click at [927, 436] on input at bounding box center [934, 438] width 64 height 15
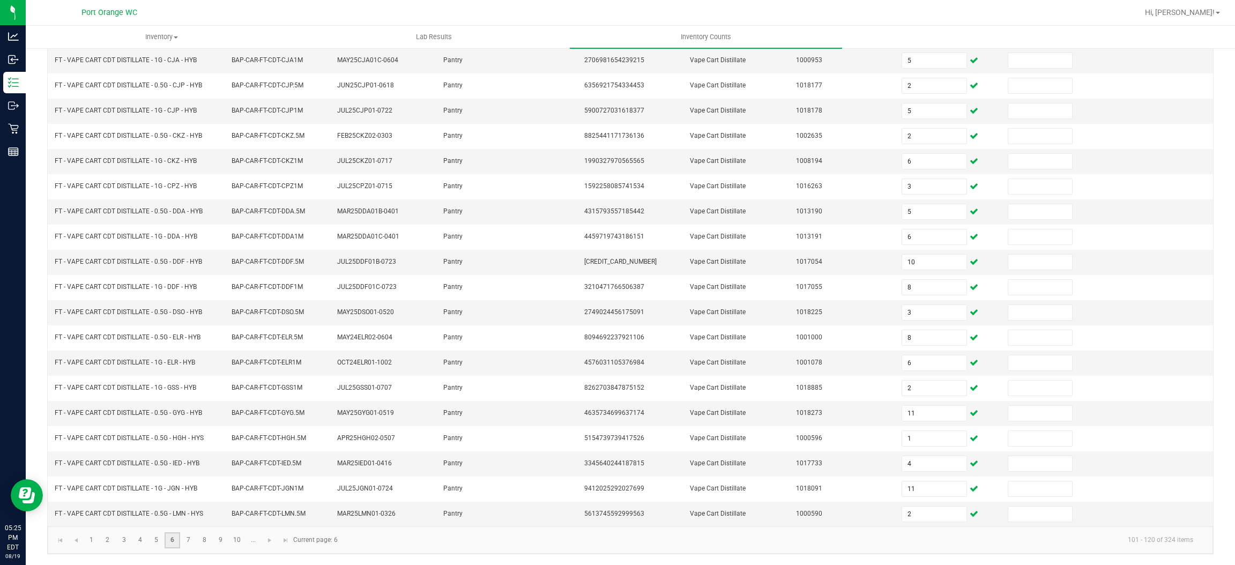
click at [180, 538] on link "6" at bounding box center [173, 540] width 16 height 16
click at [192, 536] on link "7" at bounding box center [189, 540] width 16 height 16
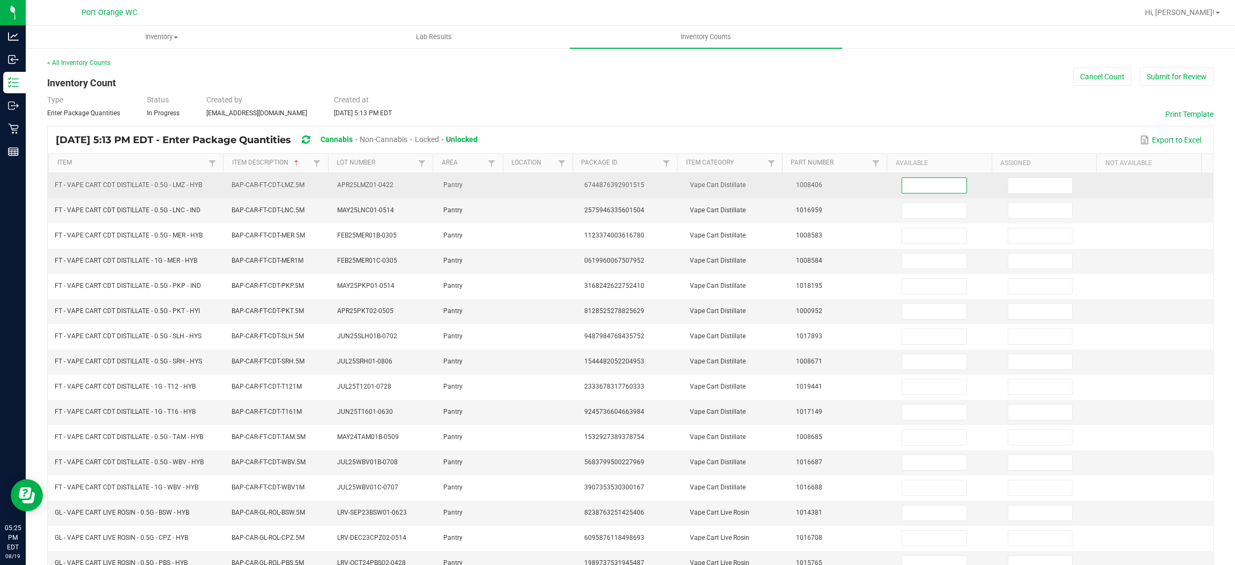
click at [906, 184] on input at bounding box center [934, 185] width 64 height 15
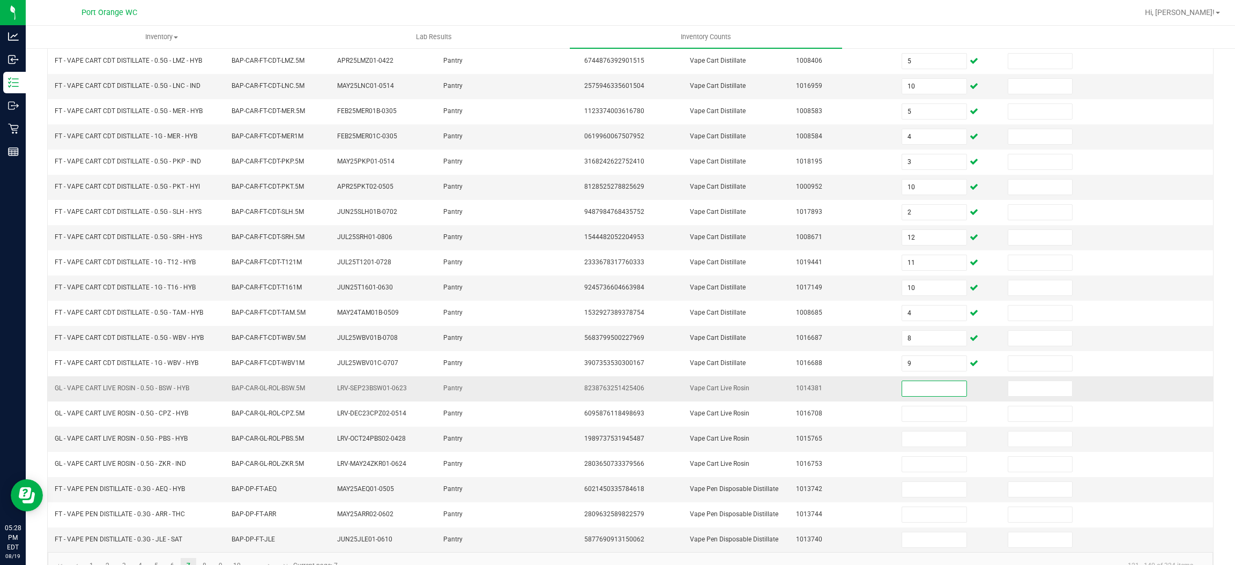
scroll to position [156, 0]
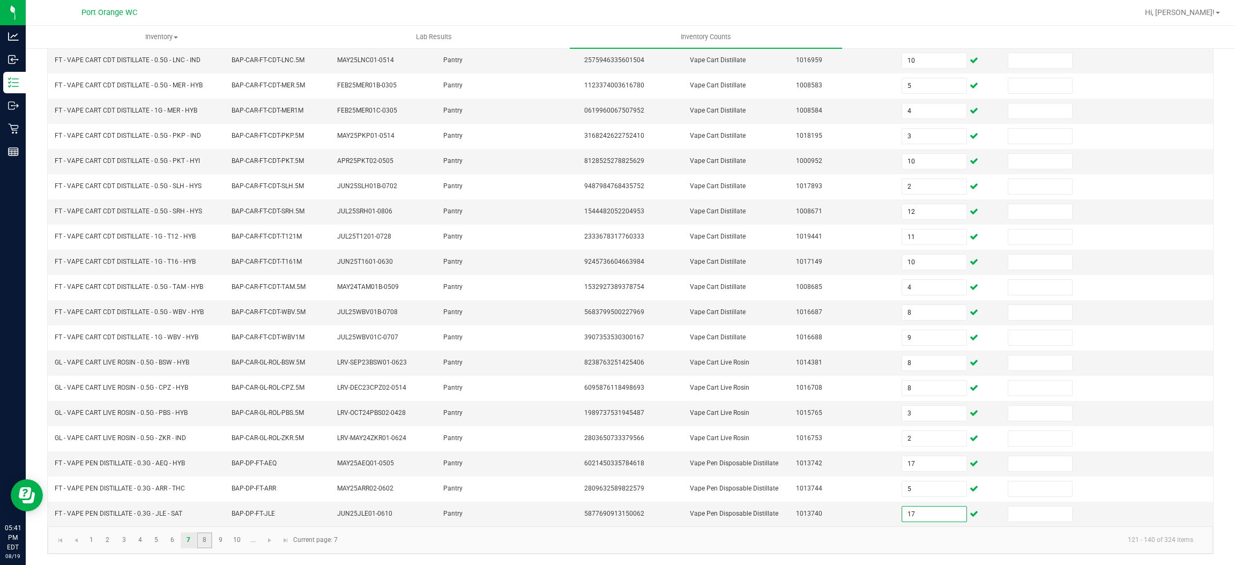
click at [200, 543] on link "8" at bounding box center [205, 540] width 16 height 16
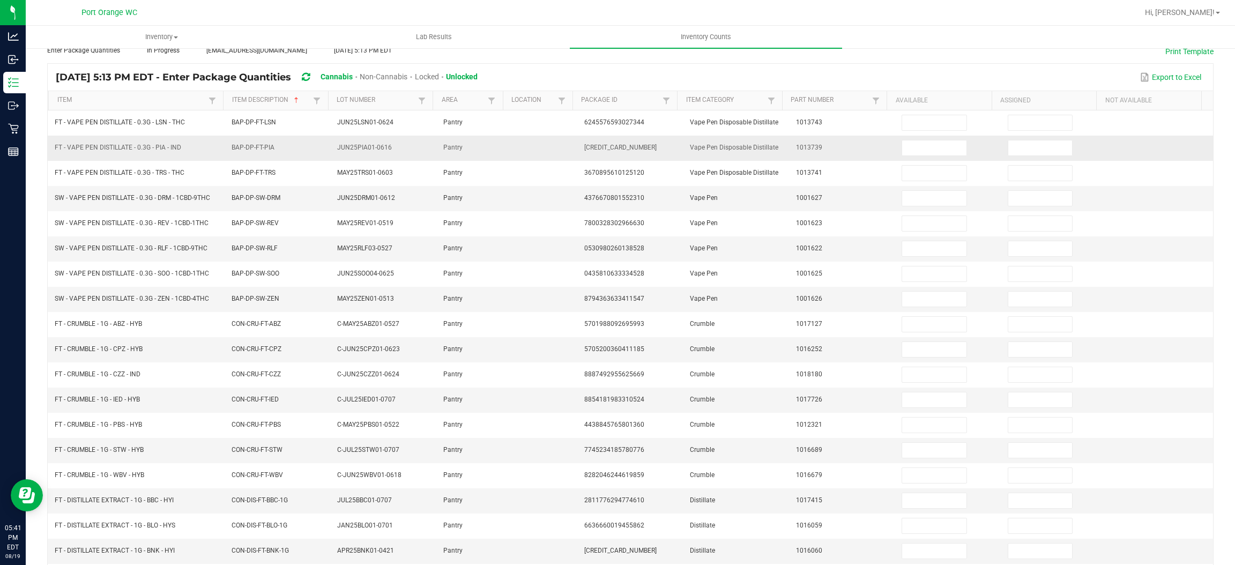
scroll to position [0, 0]
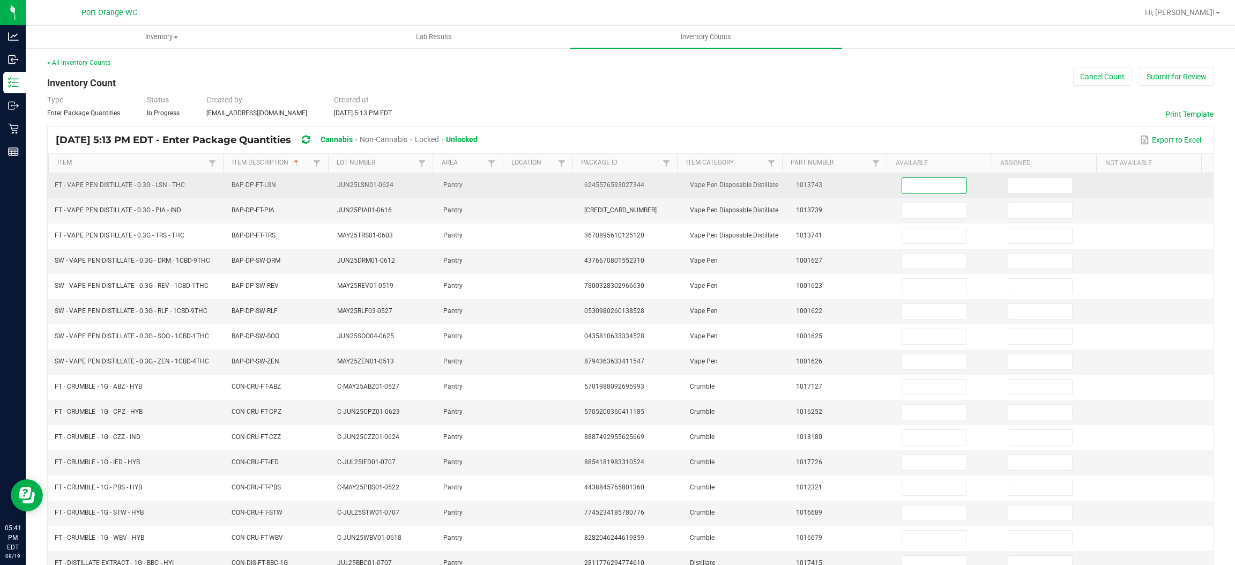
click at [906, 182] on input at bounding box center [934, 185] width 64 height 15
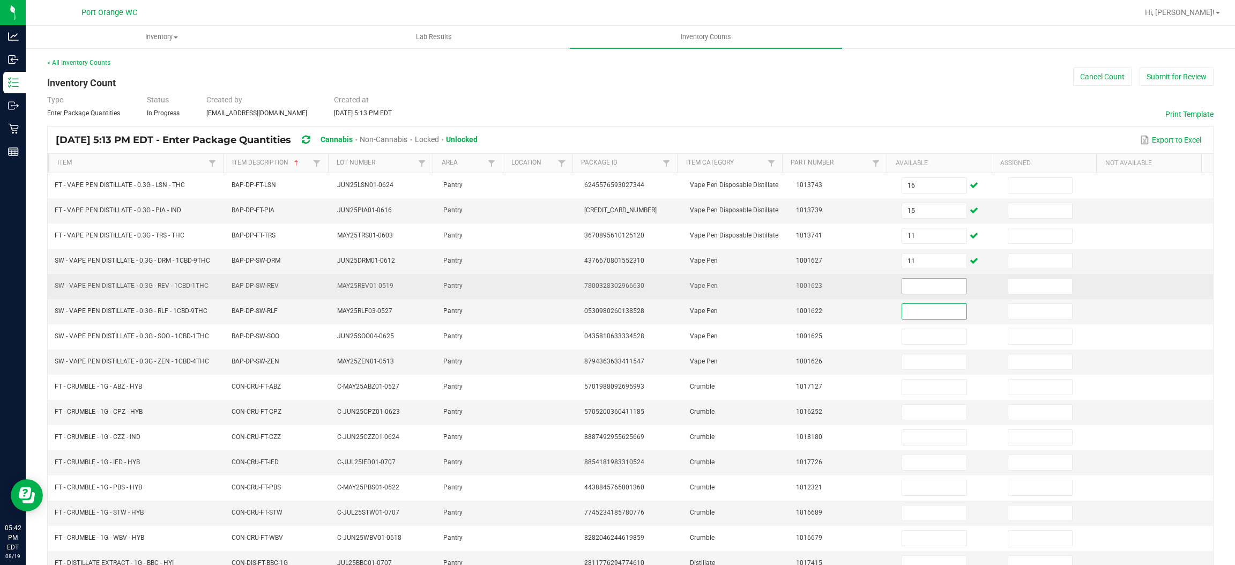
click at [920, 288] on input at bounding box center [934, 286] width 64 height 15
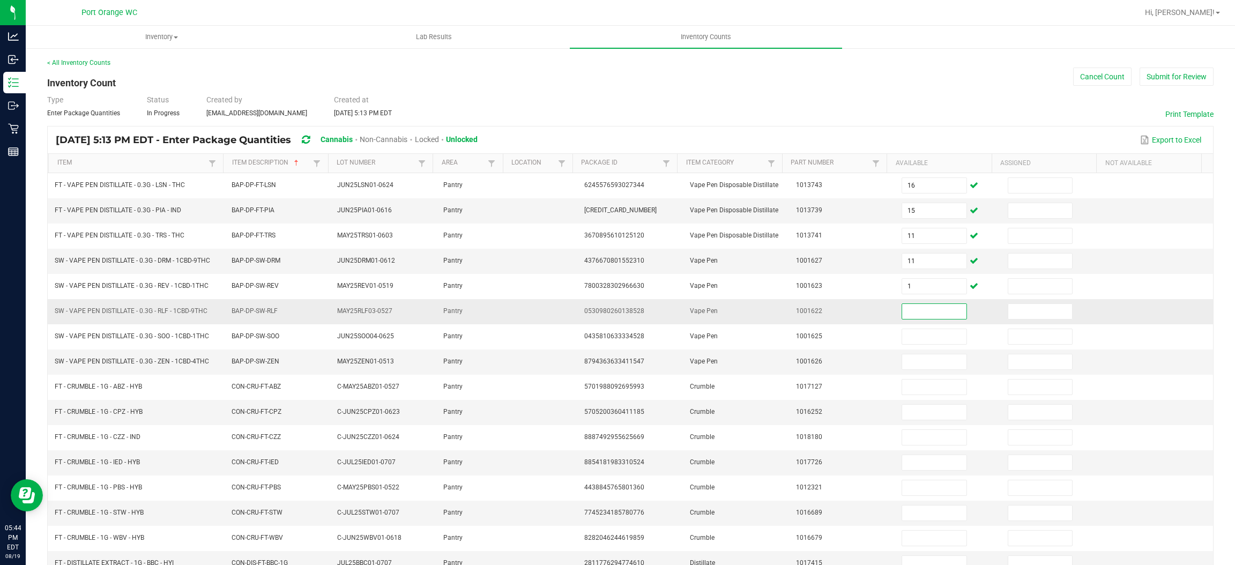
click at [167, 311] on span "SW - VAPE PEN DISTILLATE - 0.3G - RLF - 1CBD-9THC" at bounding box center [131, 311] width 153 height 8
click at [167, 310] on span "SW - VAPE PEN DISTILLATE - 0.3G - RLF - 1CBD-9THC" at bounding box center [131, 311] width 153 height 8
copy span "SW - VAPE PEN DISTILLATE - 0.3G - RLF - 1CBD-9THC"
click at [907, 313] on input at bounding box center [934, 311] width 64 height 15
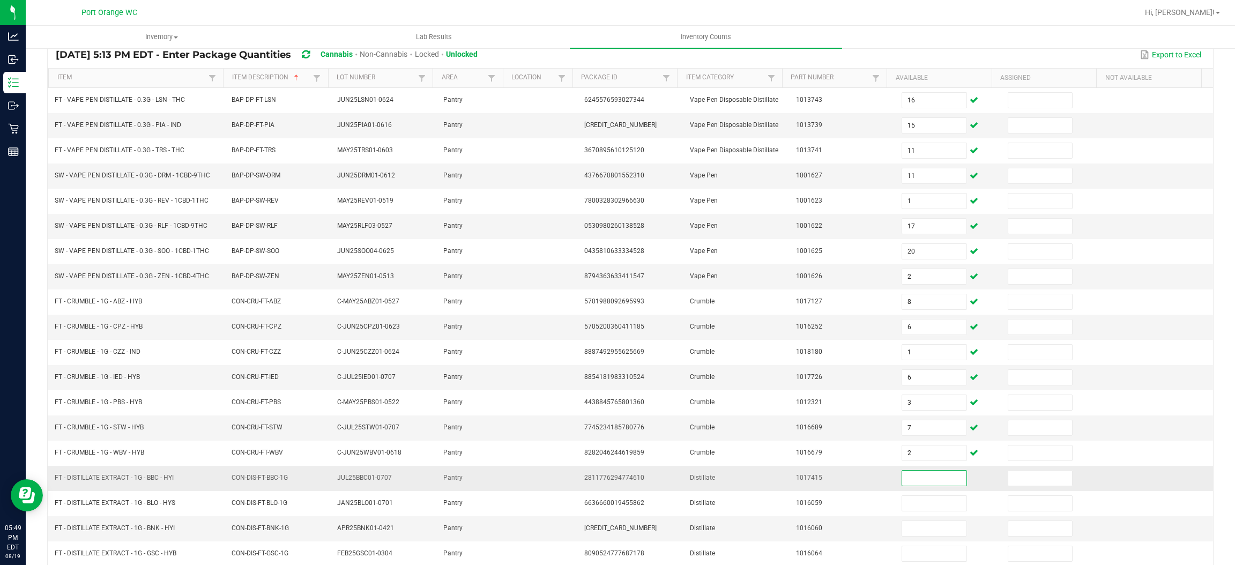
scroll to position [156, 0]
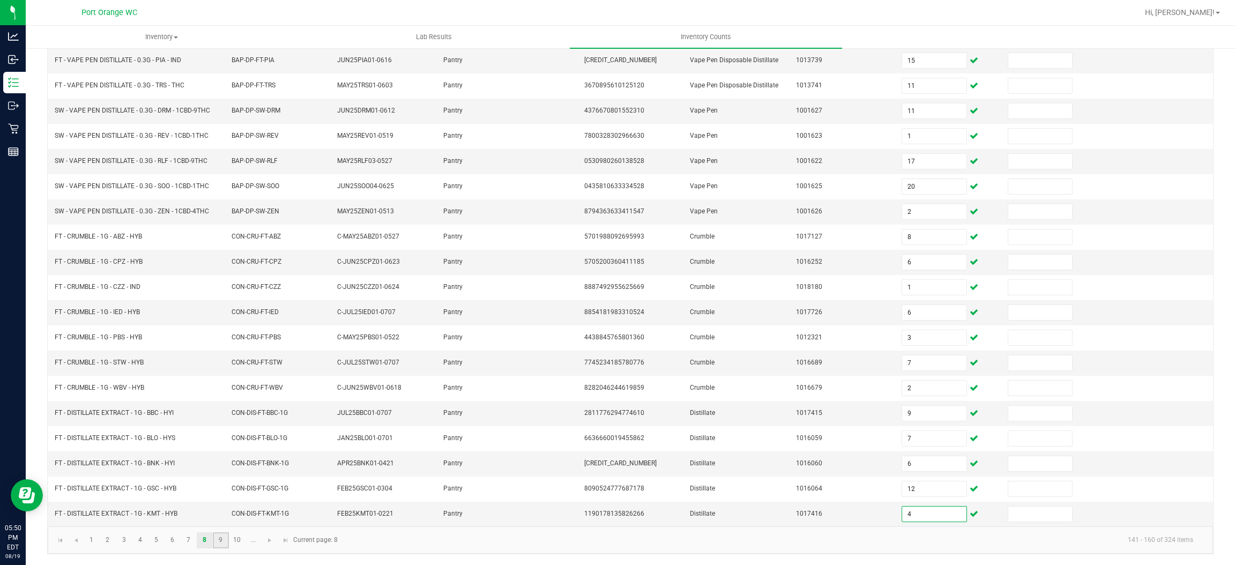
click at [222, 540] on link "9" at bounding box center [221, 540] width 16 height 16
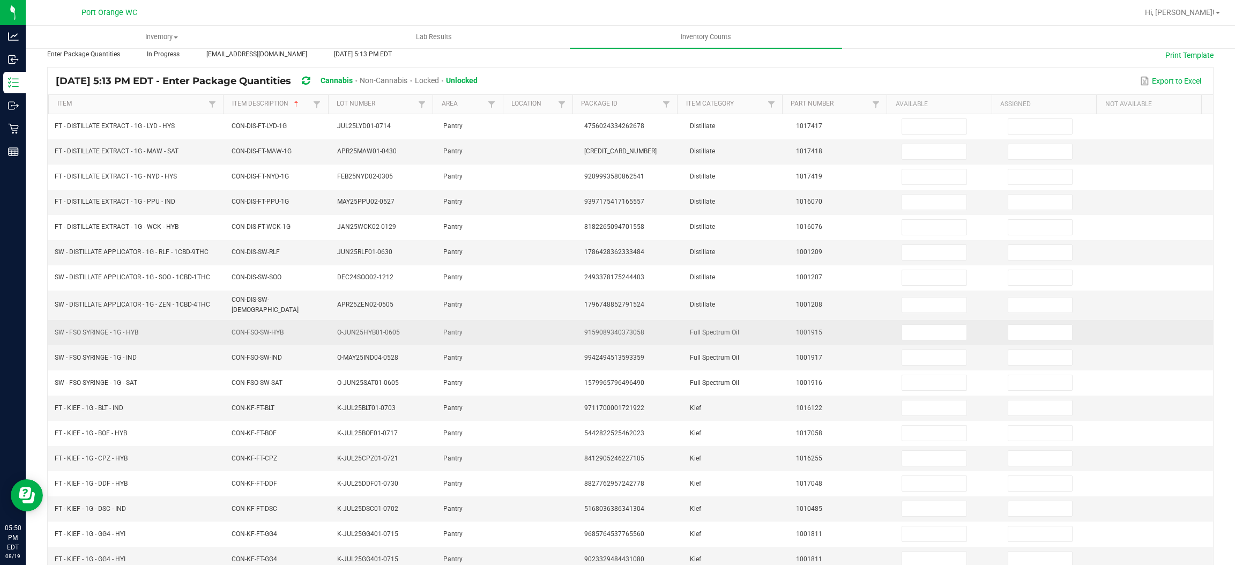
scroll to position [0, 0]
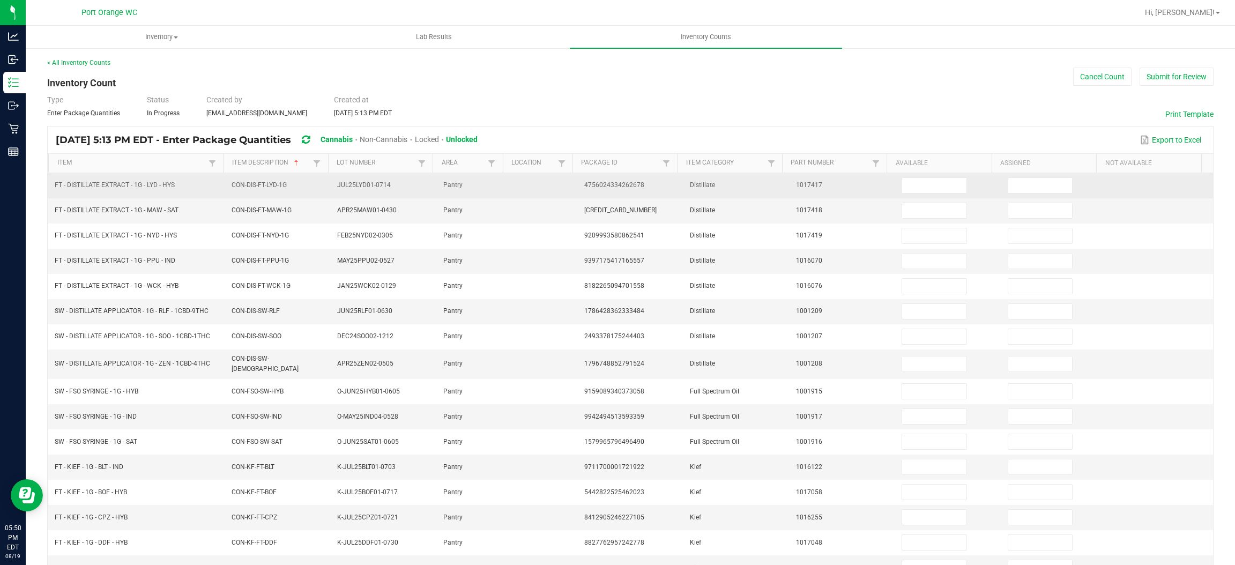
click at [903, 176] on td at bounding box center [948, 185] width 106 height 25
click at [906, 182] on input at bounding box center [934, 185] width 64 height 15
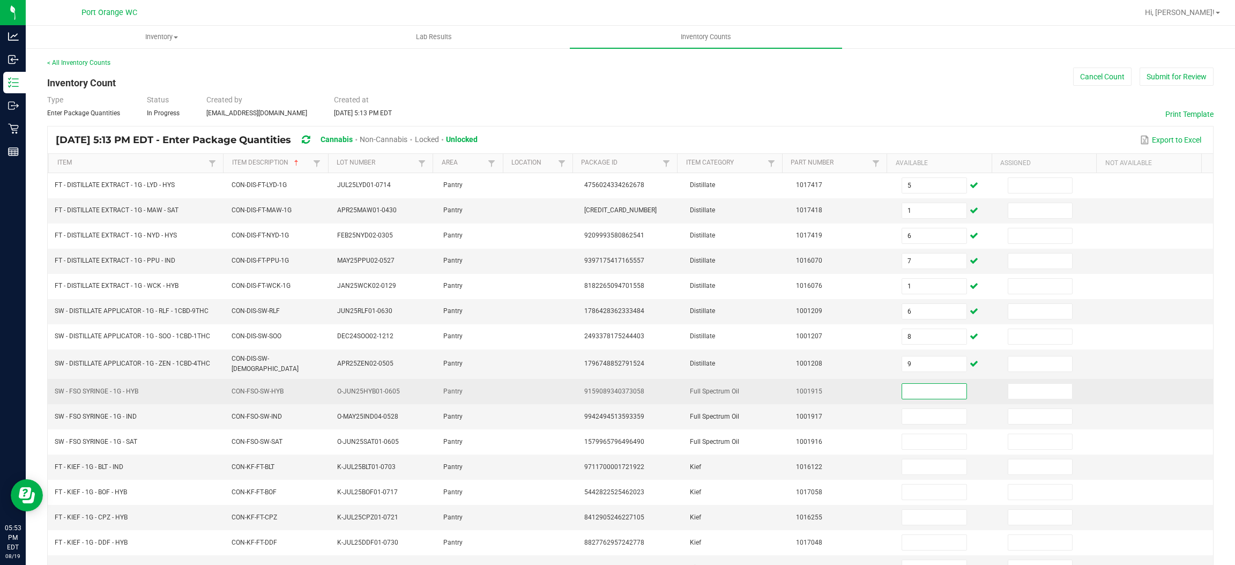
click at [123, 392] on span "SW - FSO SYRINGE - 1G - HYB" at bounding box center [97, 391] width 84 height 8
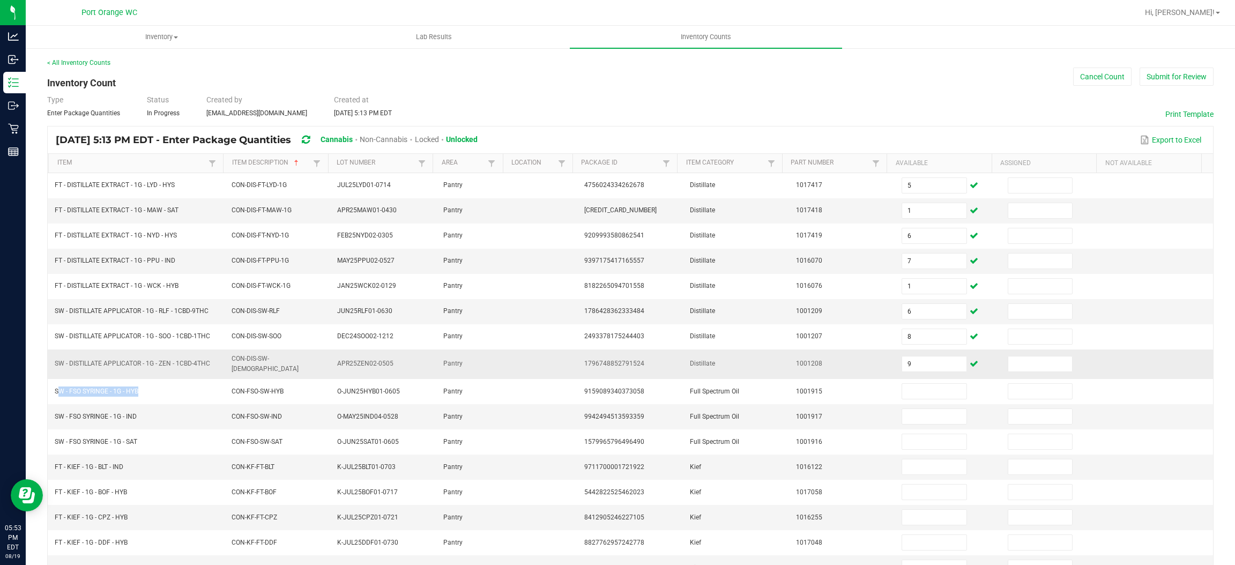
copy span "SW - FSO SYRINGE - 1G - HYB"
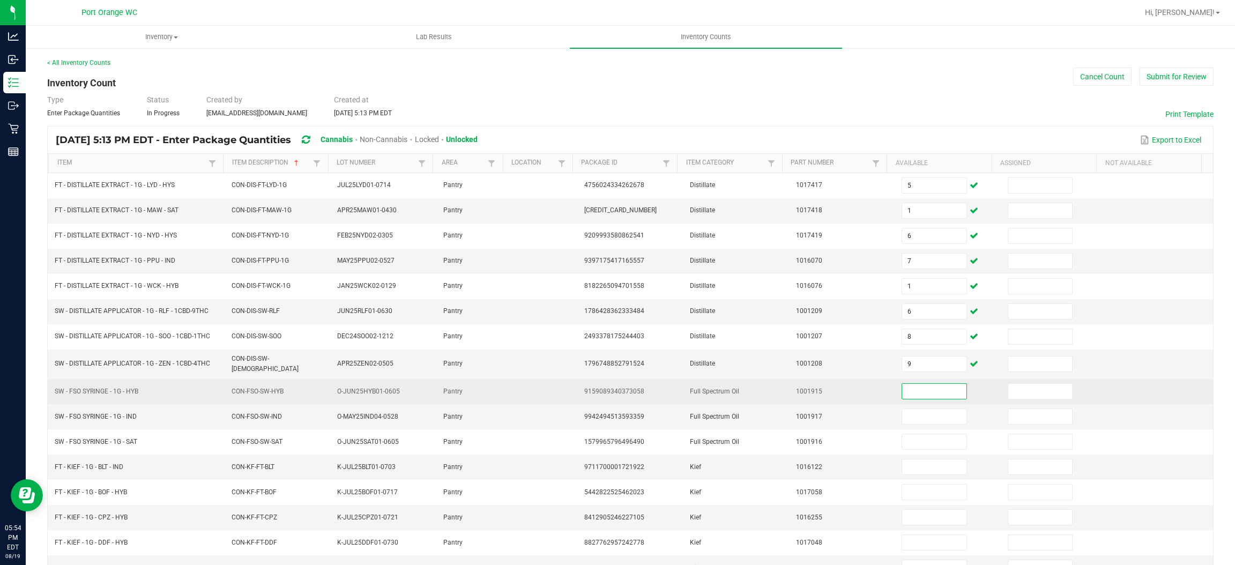
click at [909, 391] on input at bounding box center [934, 391] width 64 height 15
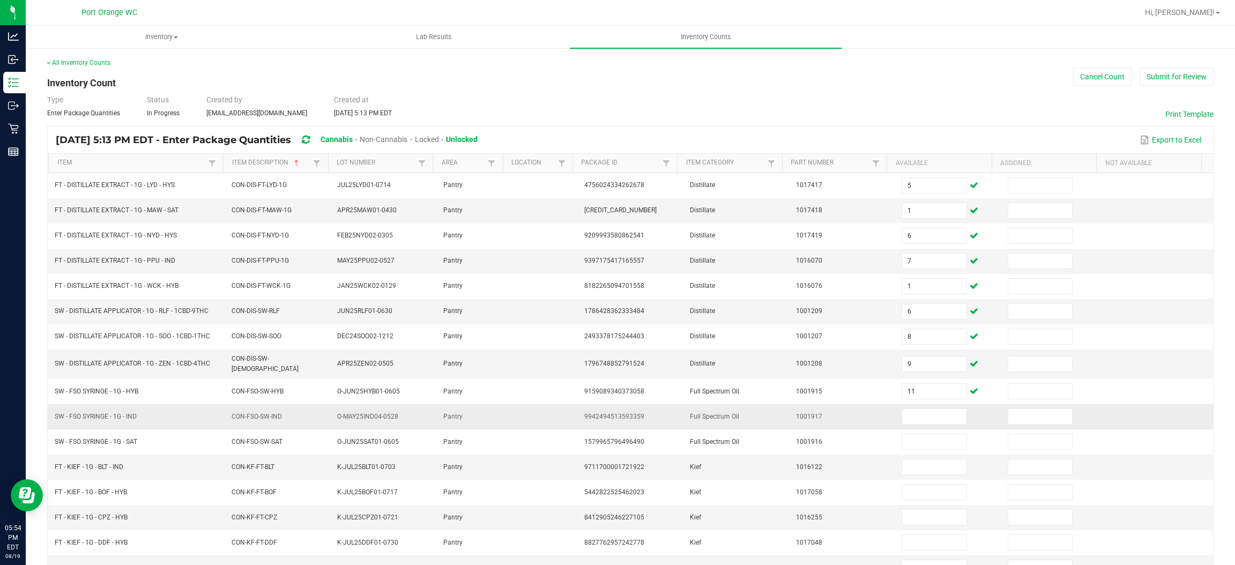
click at [101, 414] on span "SW - FSO SYRINGE - 1G - IND" at bounding box center [96, 417] width 82 height 8
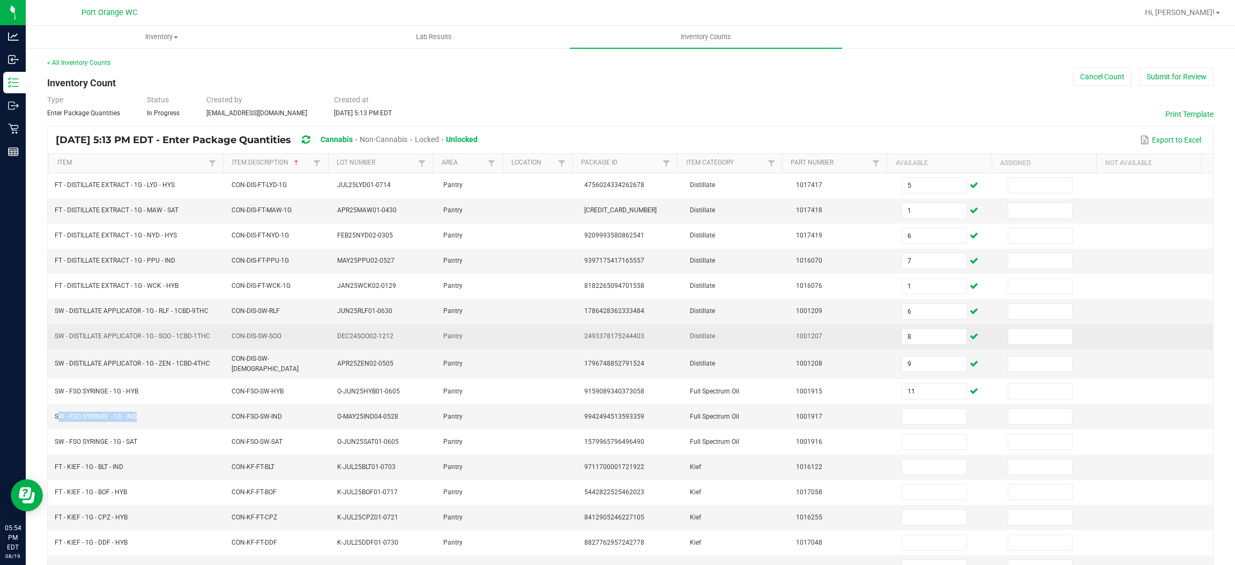
copy span "SW - FSO SYRINGE - 1G - IND"
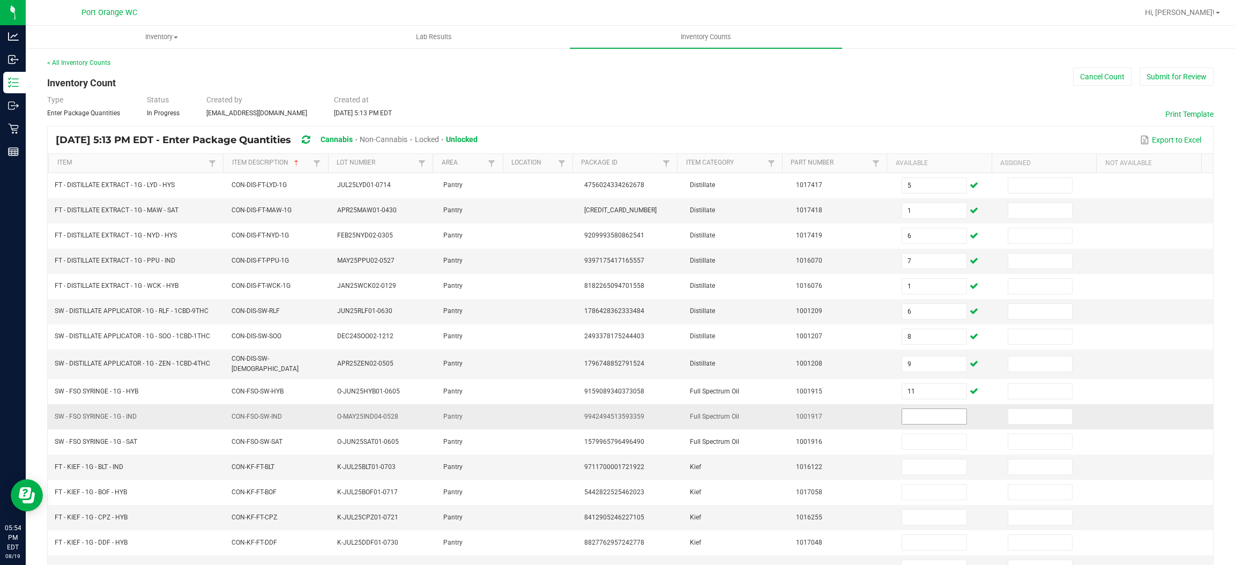
click at [902, 417] on input at bounding box center [934, 416] width 64 height 15
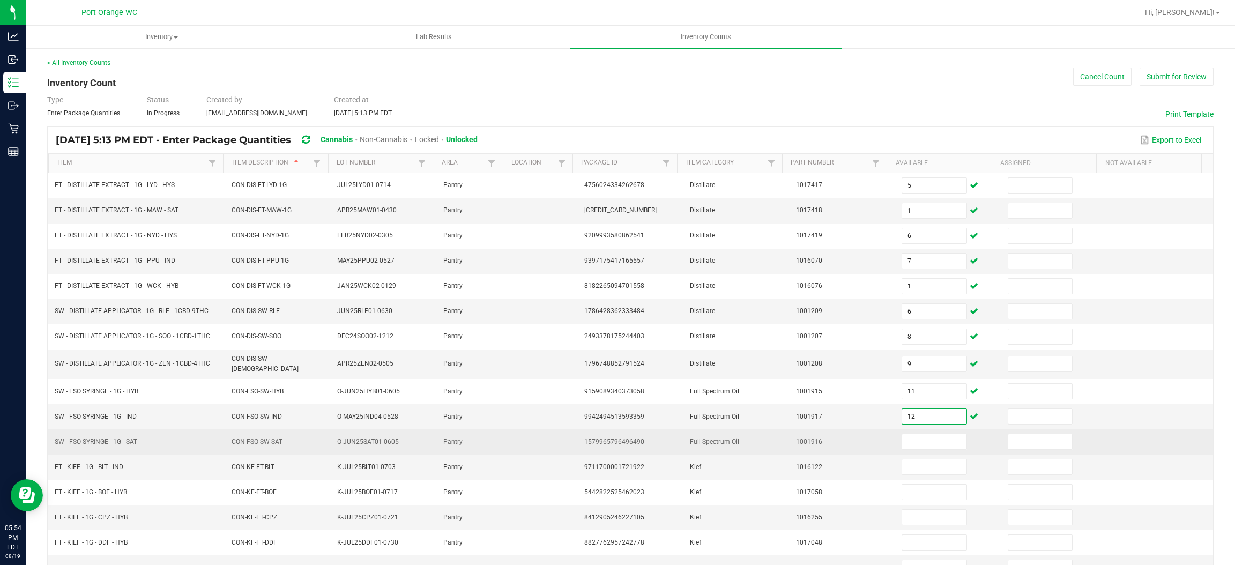
click at [76, 439] on span "SW - FSO SYRINGE - 1G - SAT" at bounding box center [96, 442] width 83 height 8
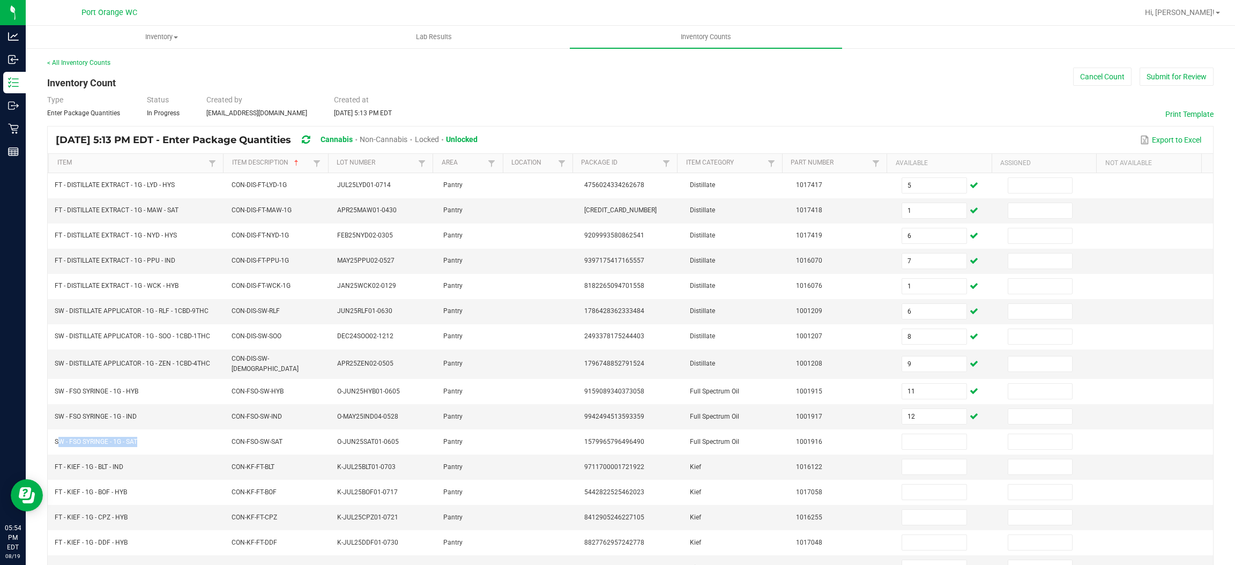
copy span "SW - FSO SYRINGE - 1G - SAT"
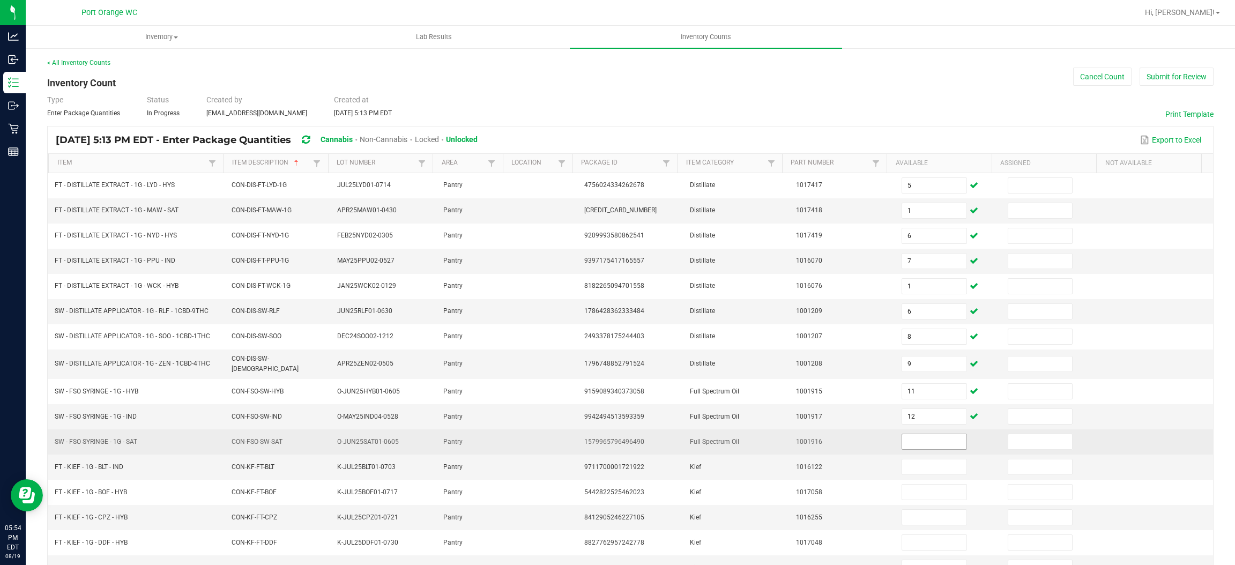
click at [902, 438] on input at bounding box center [934, 441] width 64 height 15
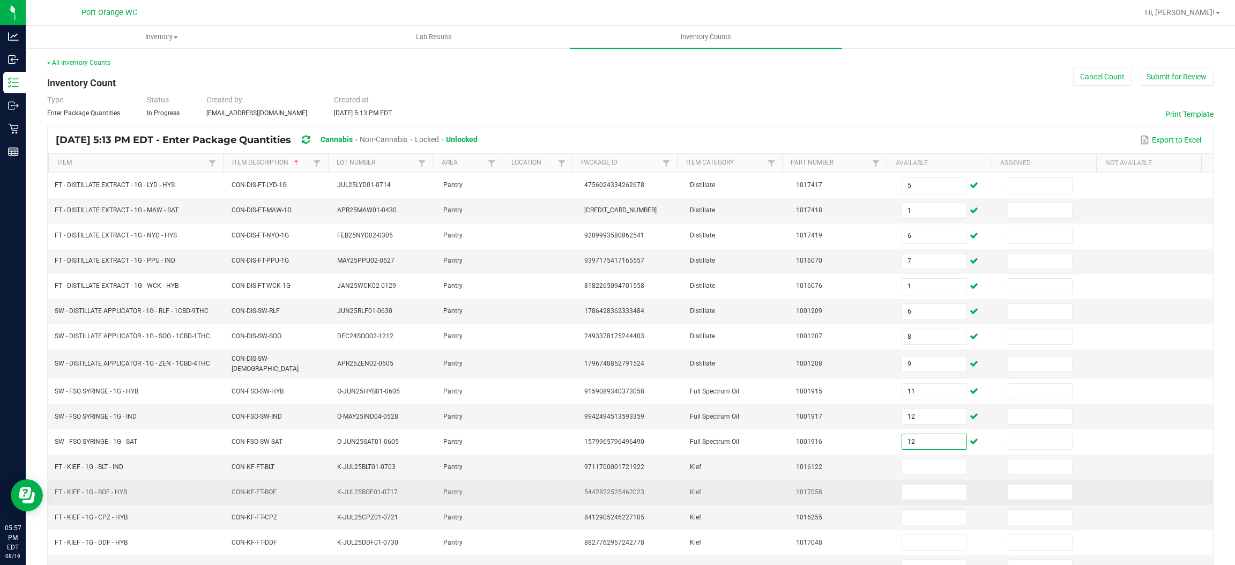
click at [427, 480] on td "K-JUL25BOF01-0717" at bounding box center [384, 492] width 106 height 25
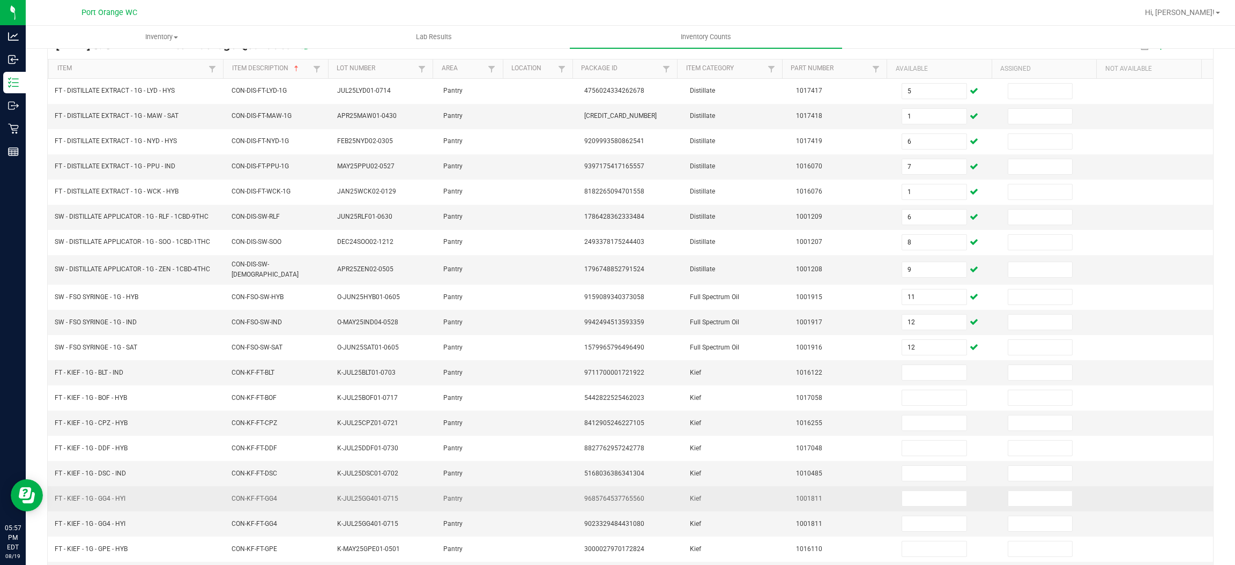
scroll to position [156, 0]
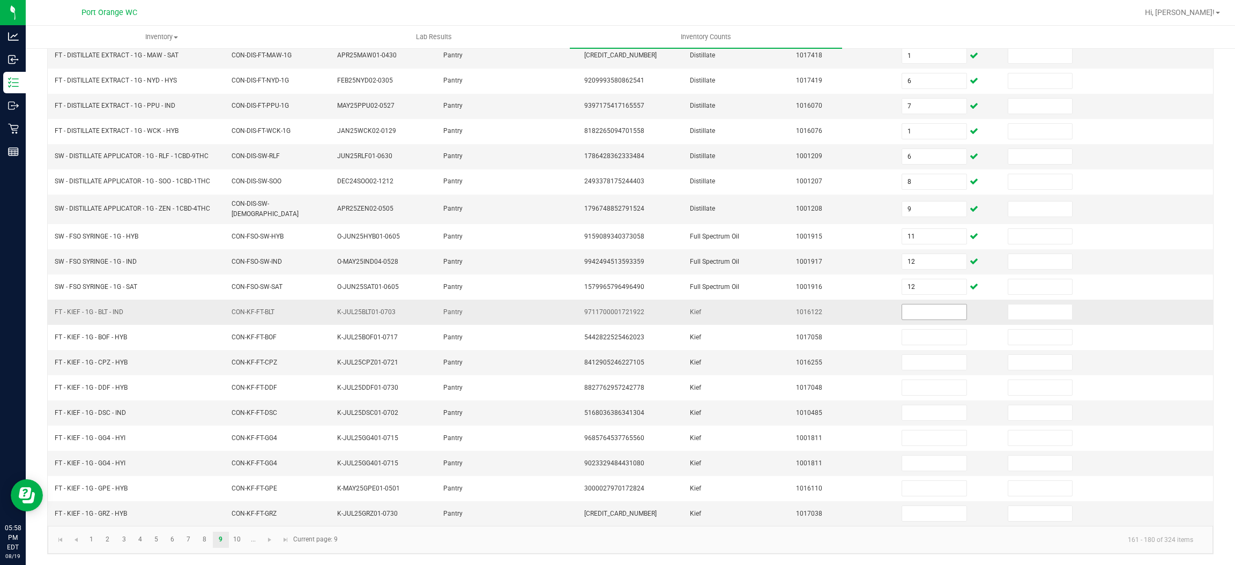
click at [906, 307] on input at bounding box center [934, 311] width 64 height 15
click at [241, 539] on link "10" at bounding box center [237, 540] width 16 height 16
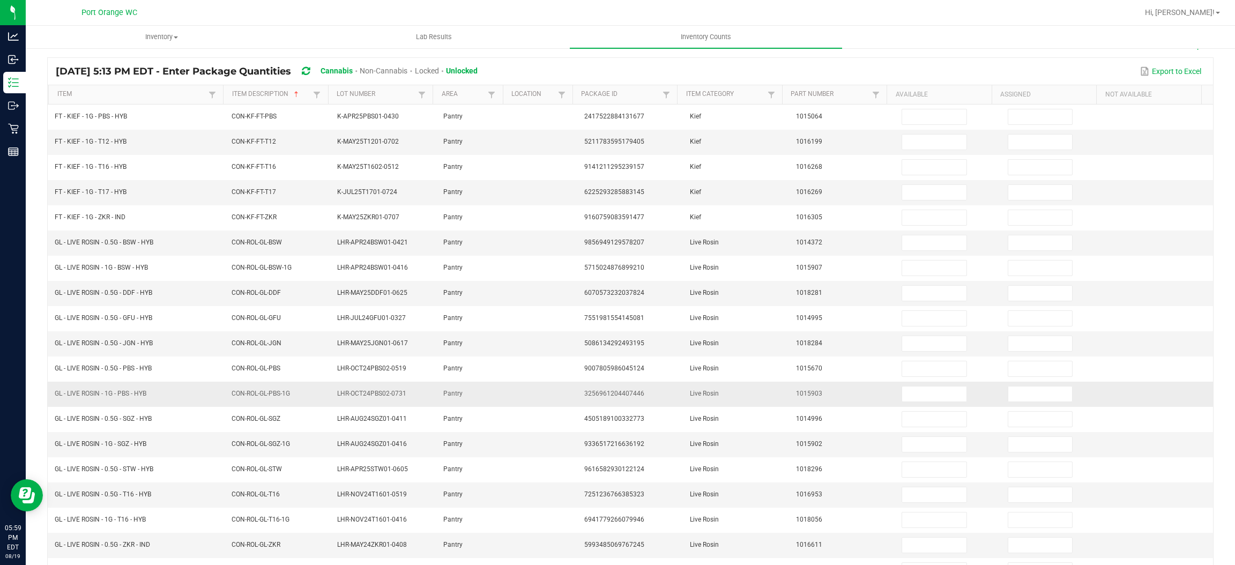
scroll to position [0, 0]
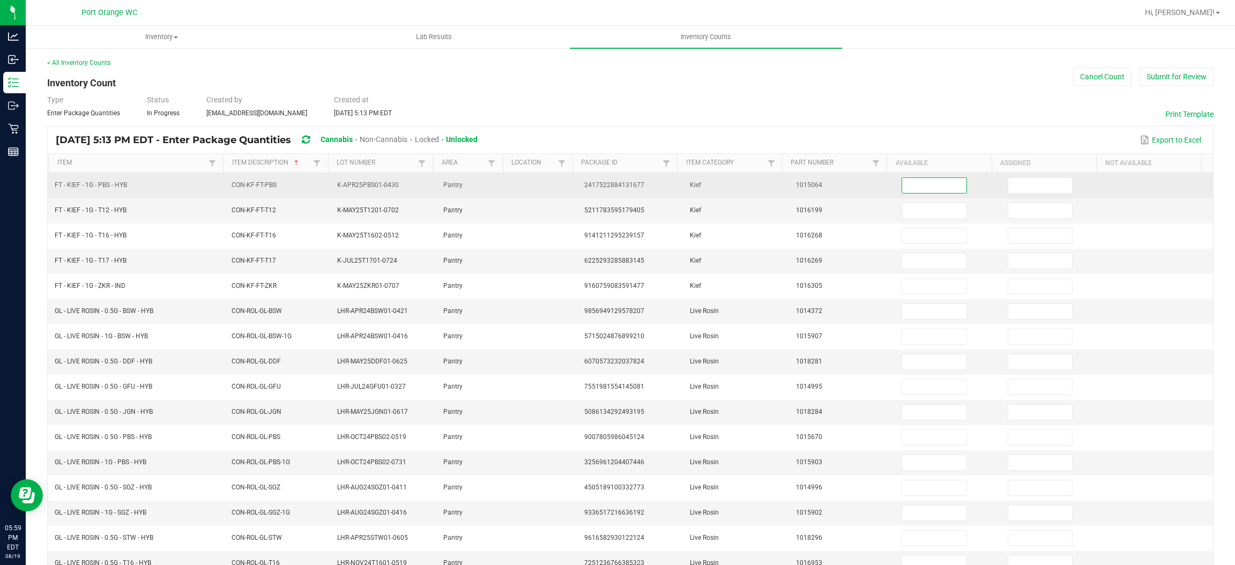
click at [922, 186] on input at bounding box center [934, 185] width 64 height 15
click at [909, 185] on input at bounding box center [934, 185] width 64 height 15
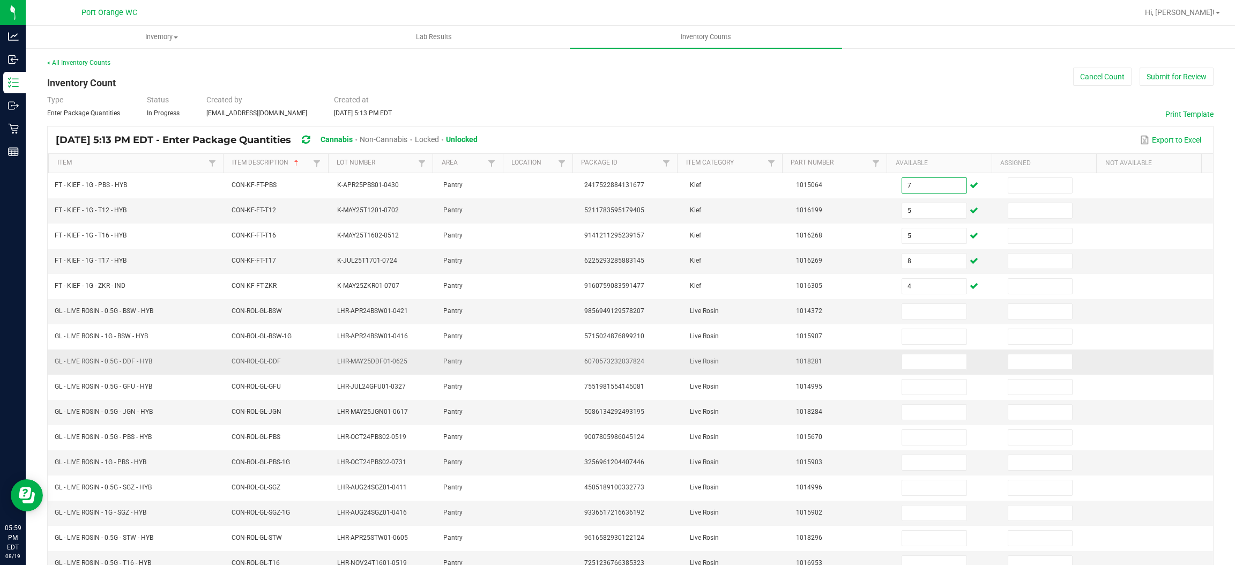
click at [629, 363] on span "6070573232037824" at bounding box center [614, 361] width 60 height 8
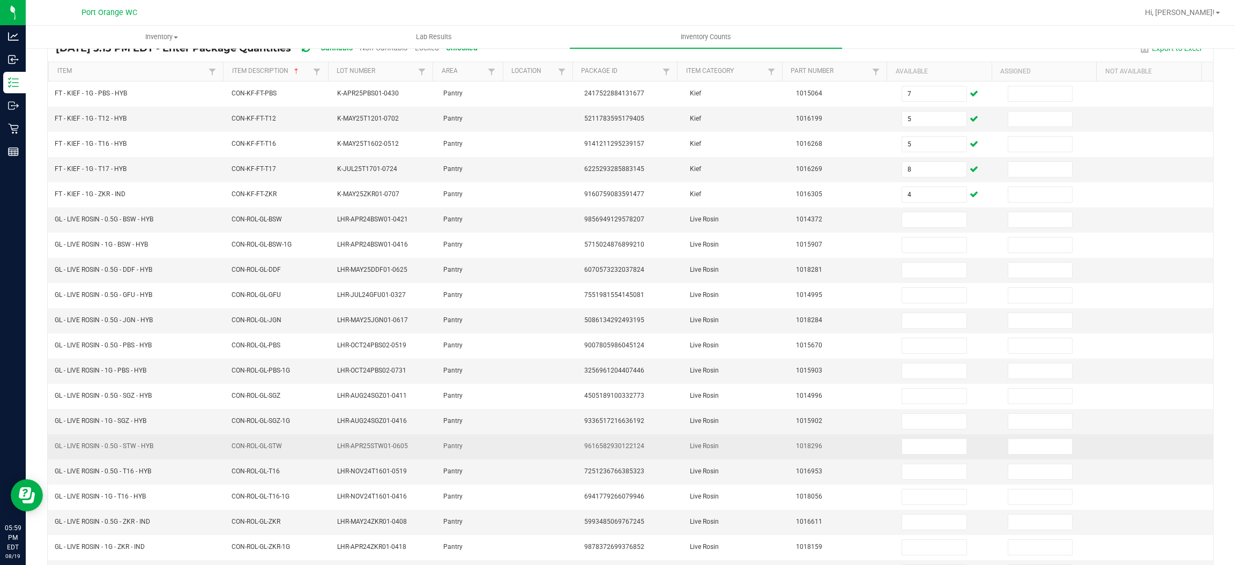
scroll to position [156, 0]
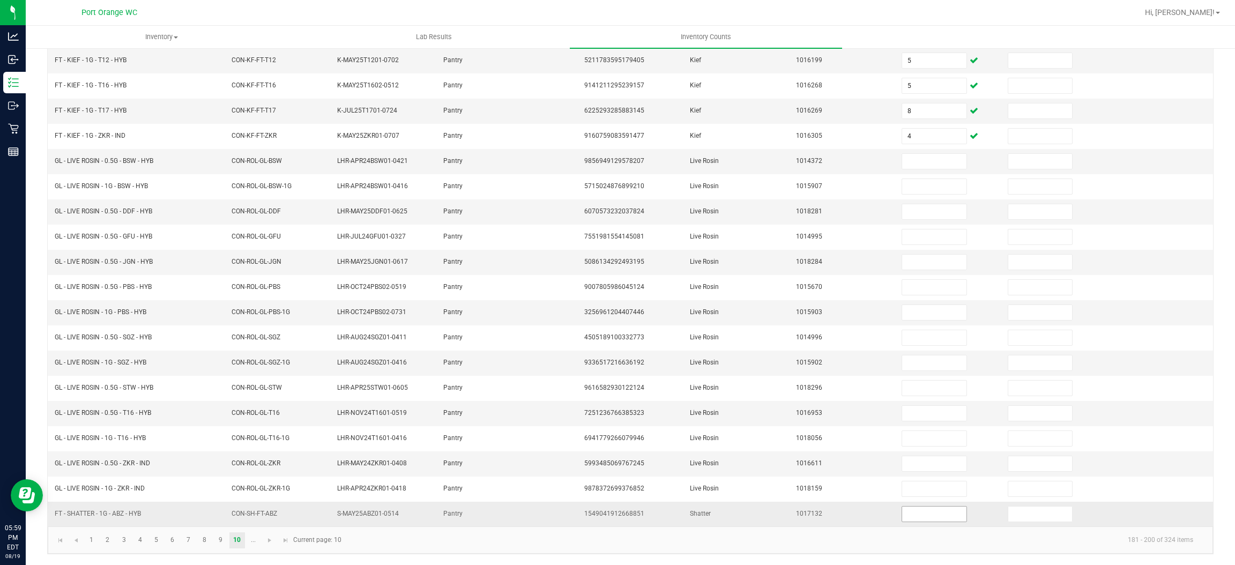
click at [922, 512] on input at bounding box center [934, 513] width 64 height 15
click at [269, 542] on span "Go to the next page" at bounding box center [269, 540] width 9 height 9
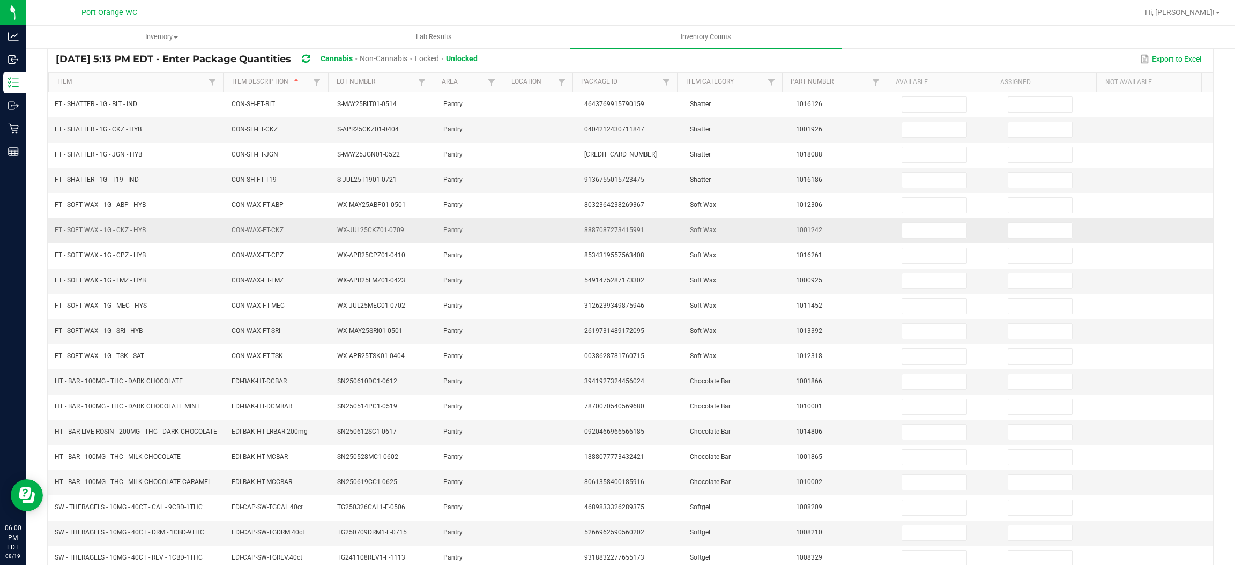
scroll to position [0, 0]
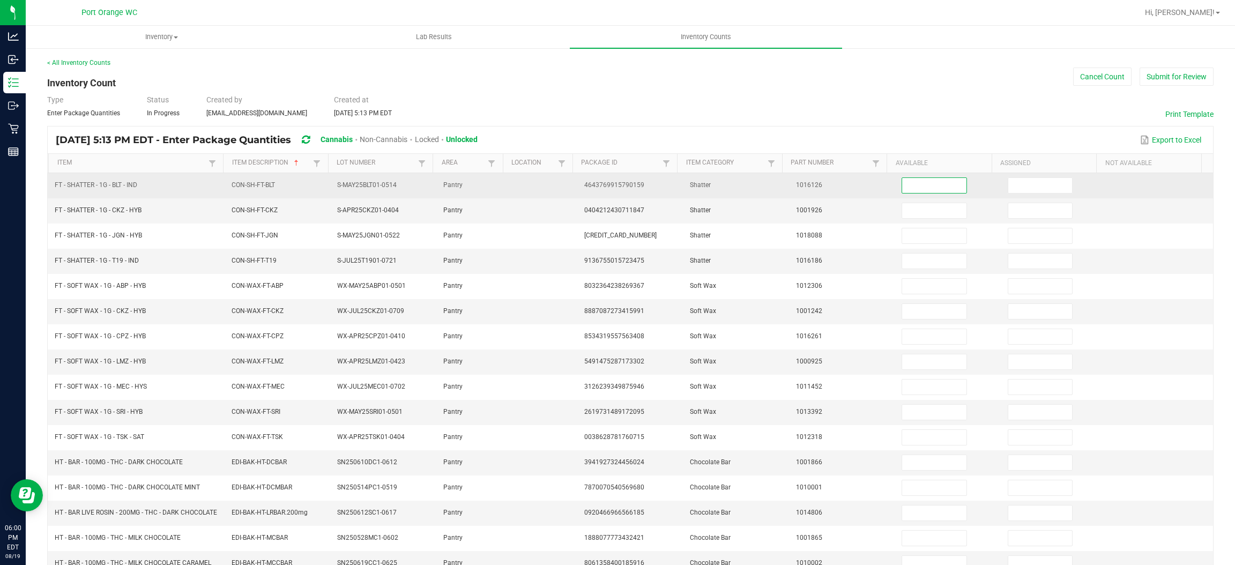
click at [912, 191] on input at bounding box center [934, 185] width 64 height 15
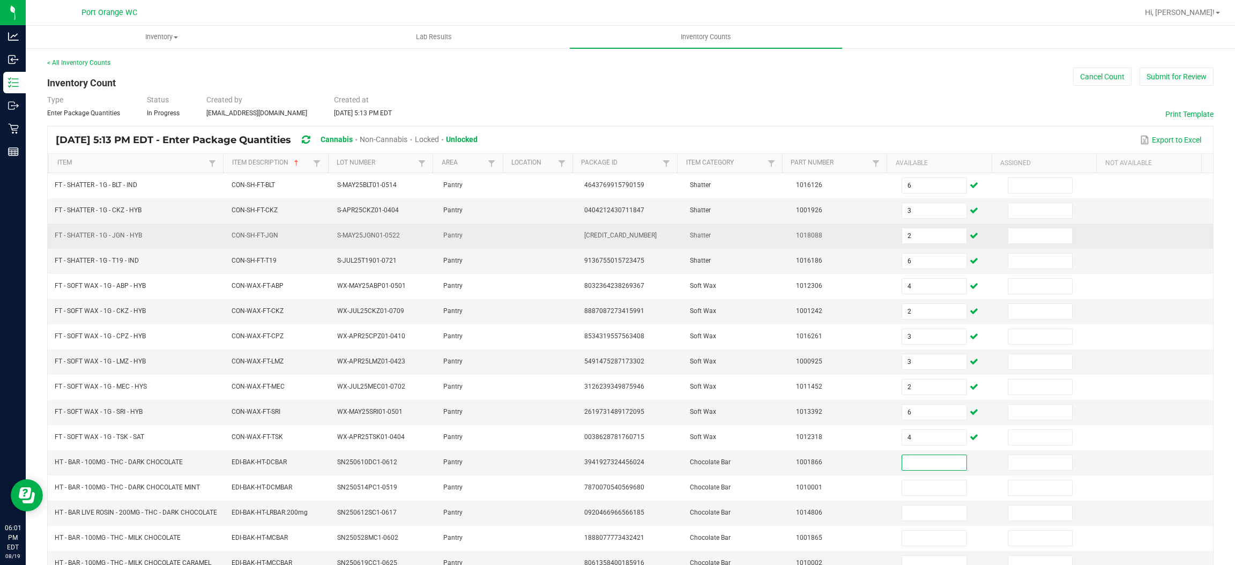
scroll to position [161, 0]
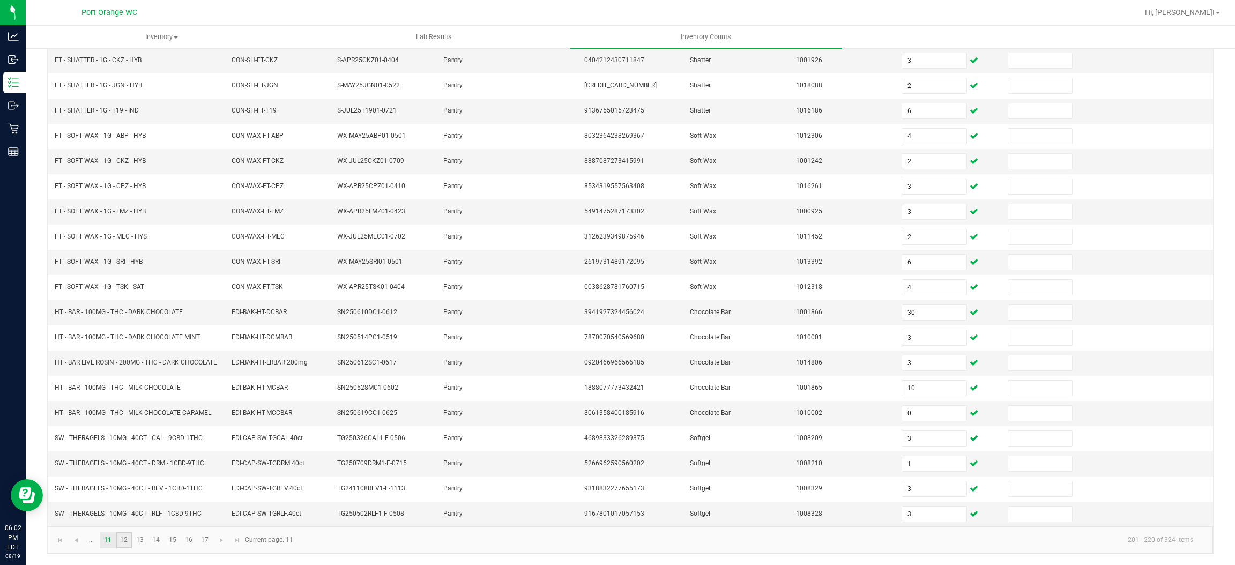
click at [130, 533] on link "12" at bounding box center [124, 540] width 16 height 16
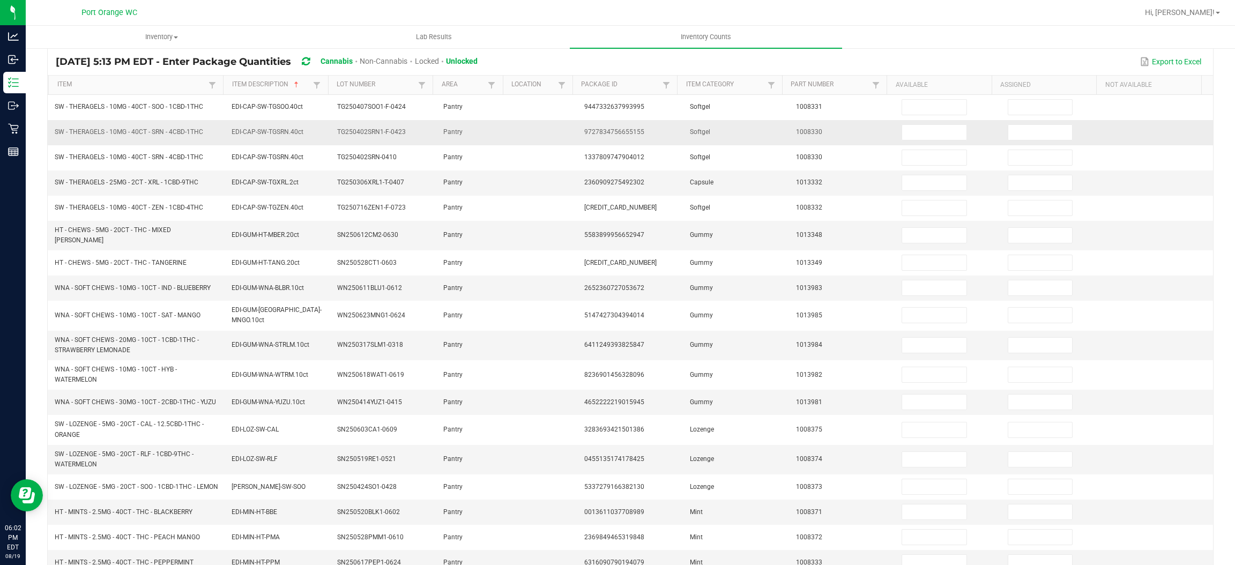
scroll to position [0, 0]
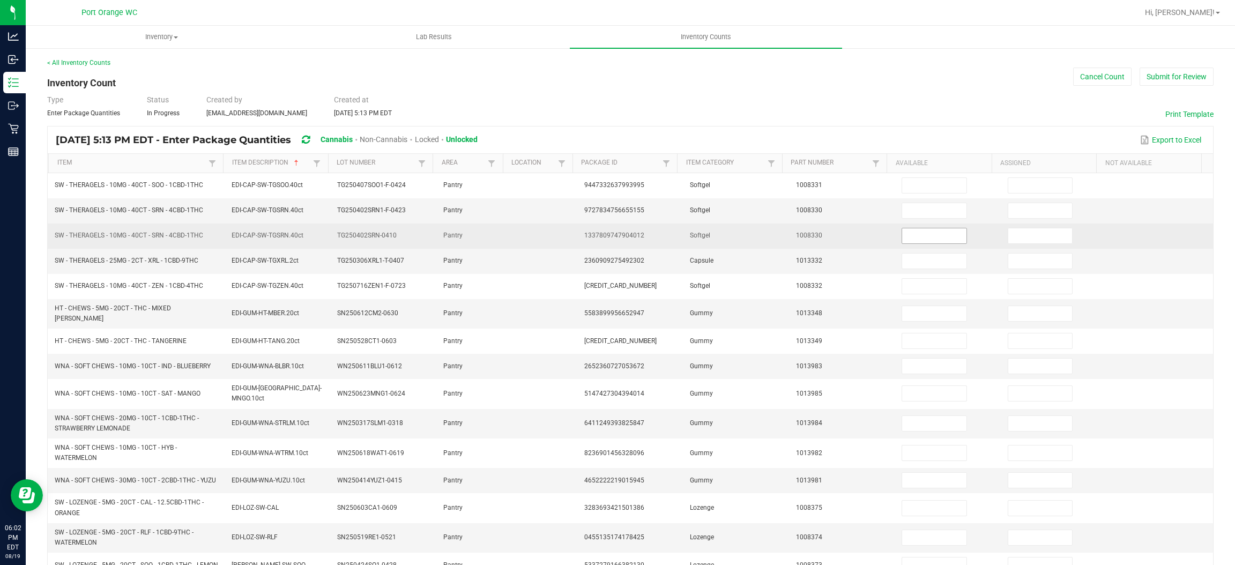
click at [902, 233] on input at bounding box center [934, 235] width 64 height 15
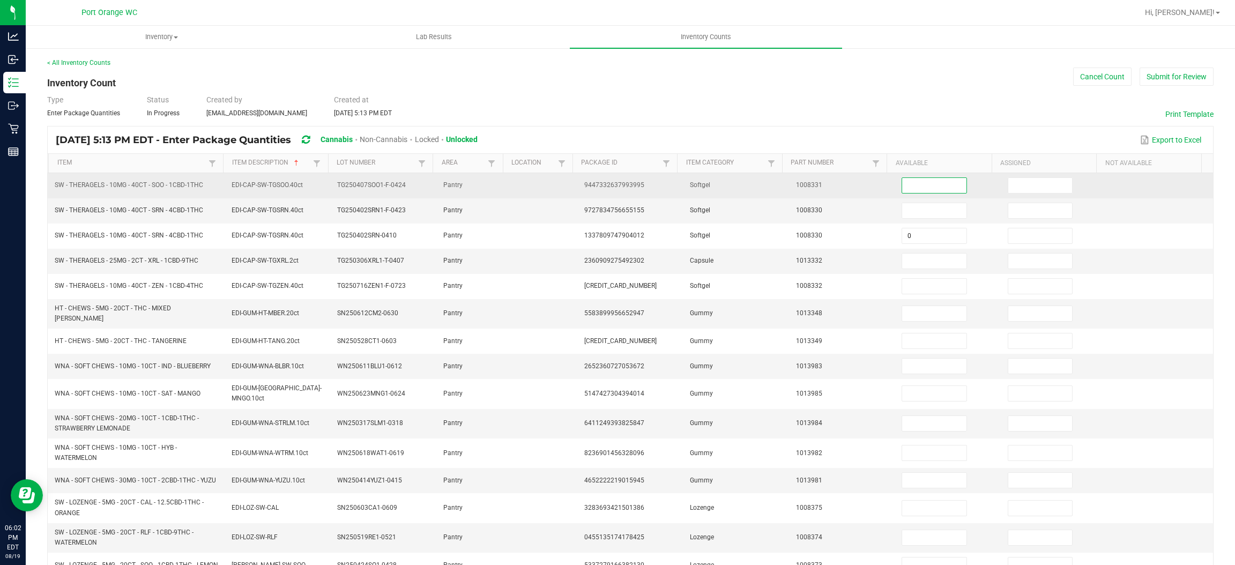
click at [902, 188] on input at bounding box center [934, 185] width 64 height 15
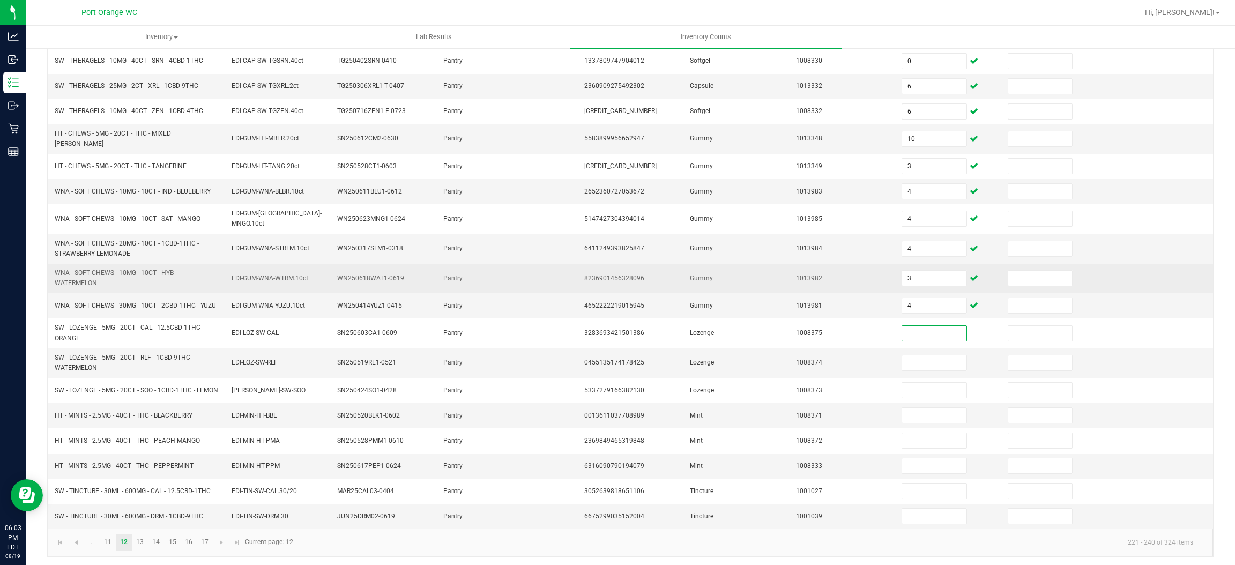
scroll to position [182, 0]
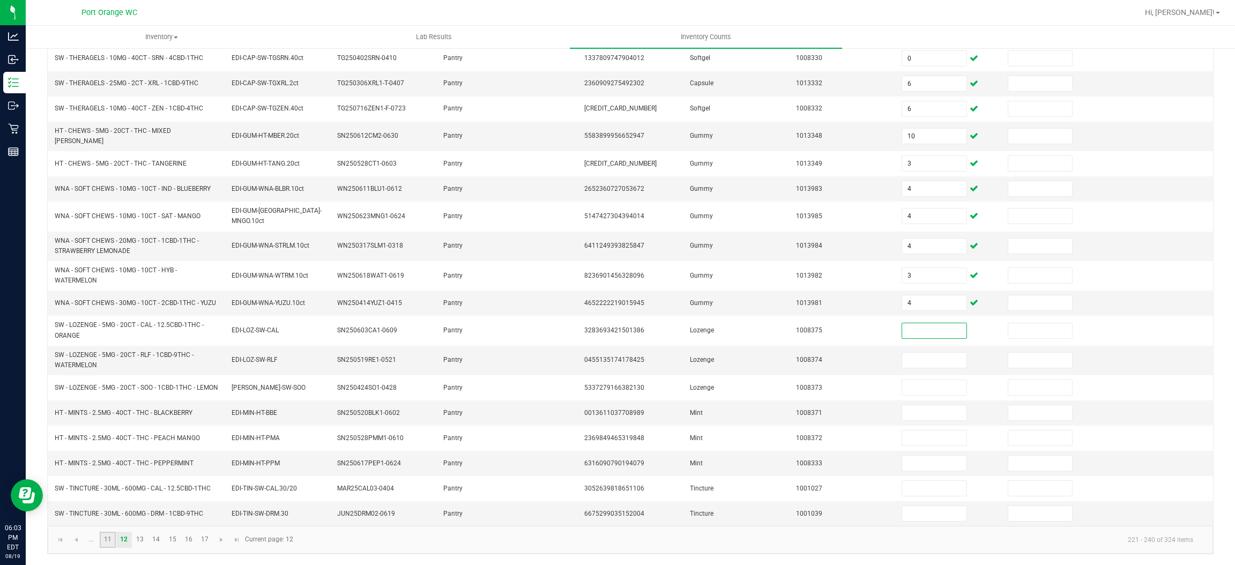
click at [108, 539] on link "11" at bounding box center [108, 540] width 16 height 16
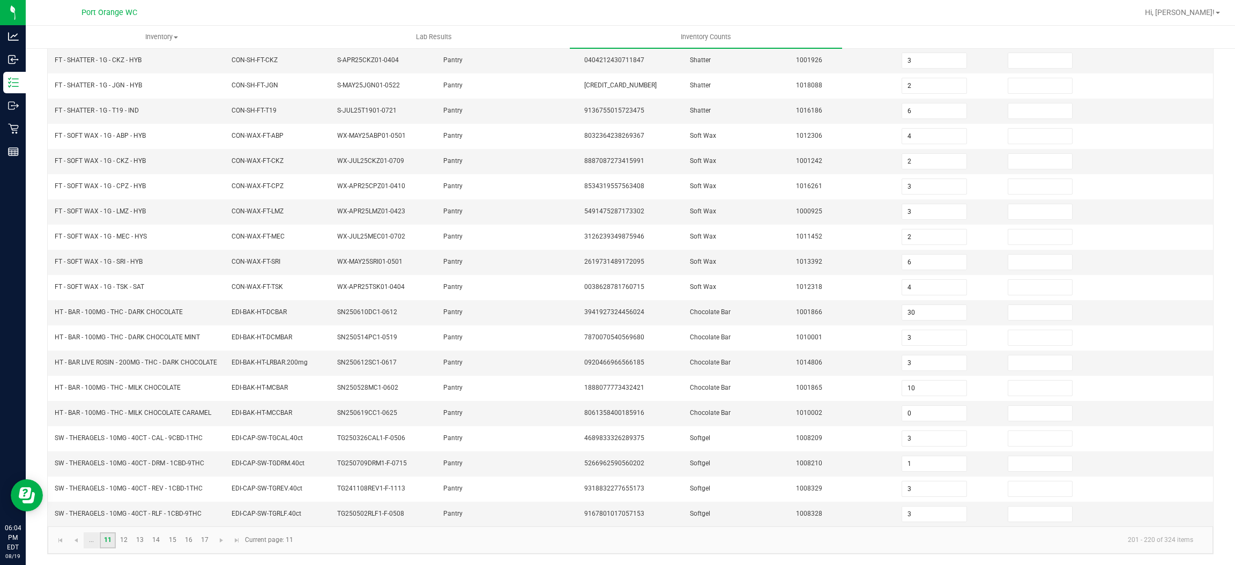
scroll to position [161, 0]
click at [80, 539] on span "Go to the previous page" at bounding box center [76, 540] width 9 height 9
click at [87, 547] on link "1" at bounding box center [92, 540] width 16 height 16
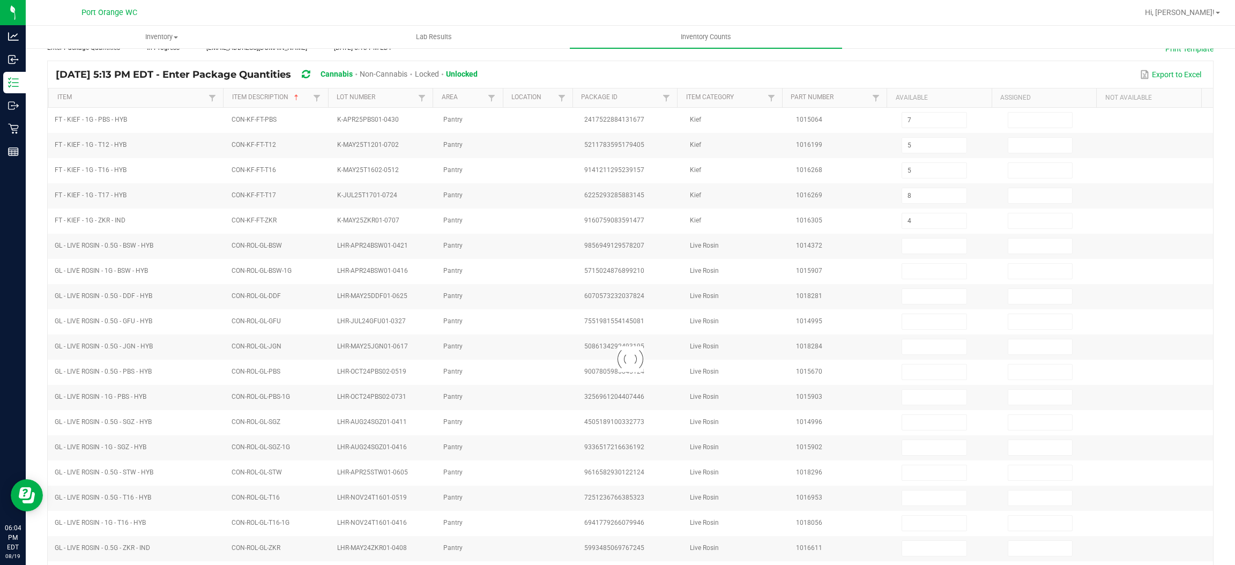
scroll to position [0, 0]
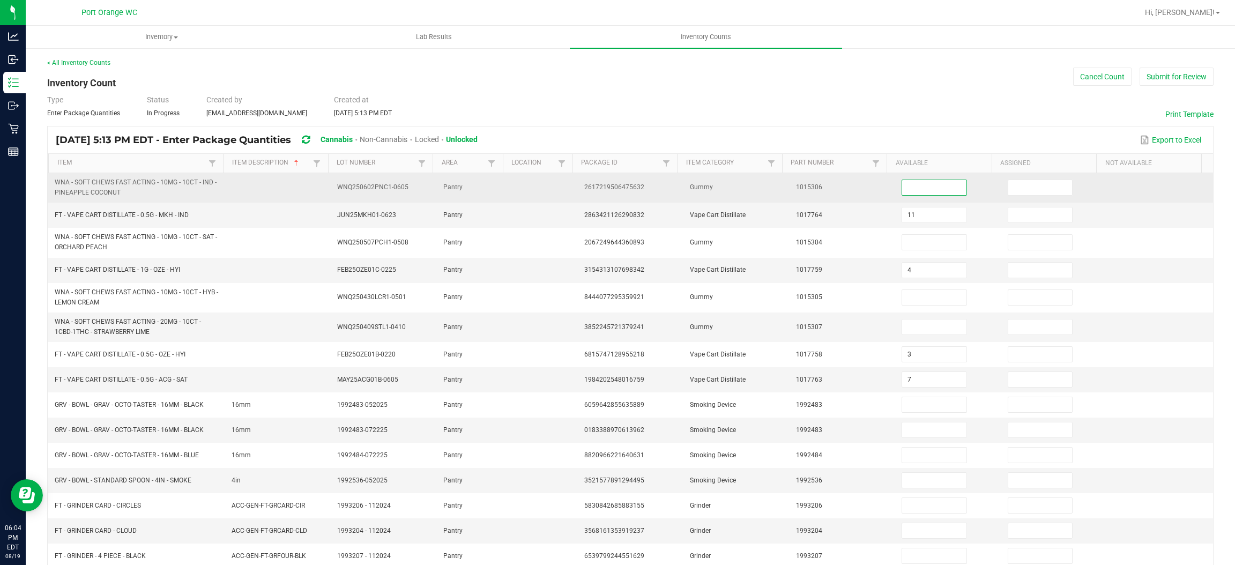
click at [902, 189] on input at bounding box center [934, 187] width 64 height 15
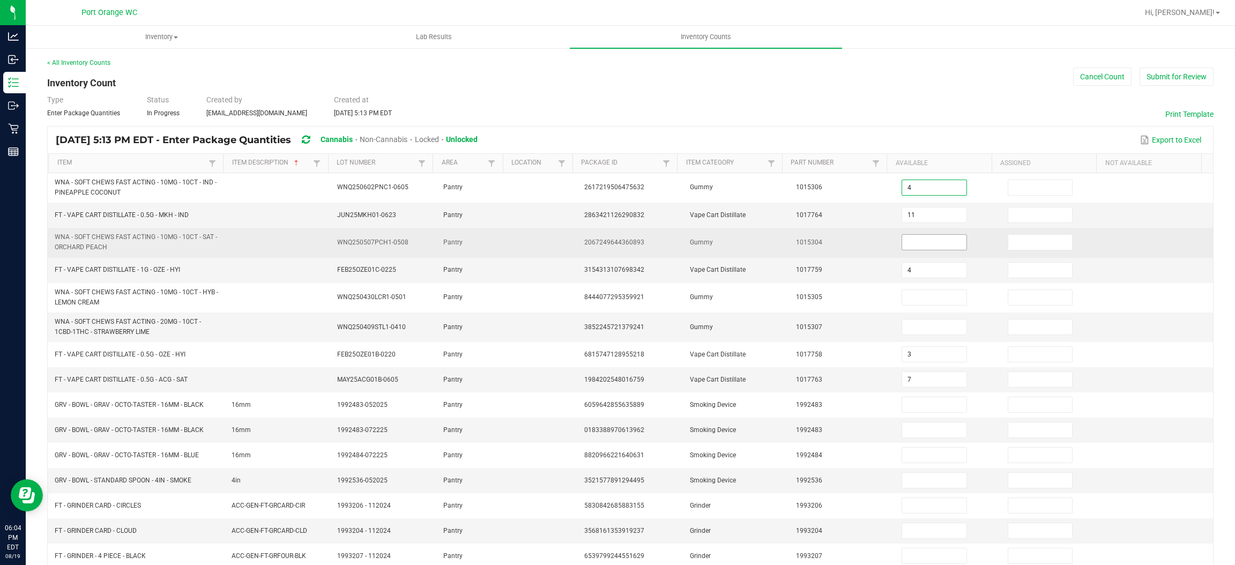
click at [908, 247] on input at bounding box center [934, 242] width 64 height 15
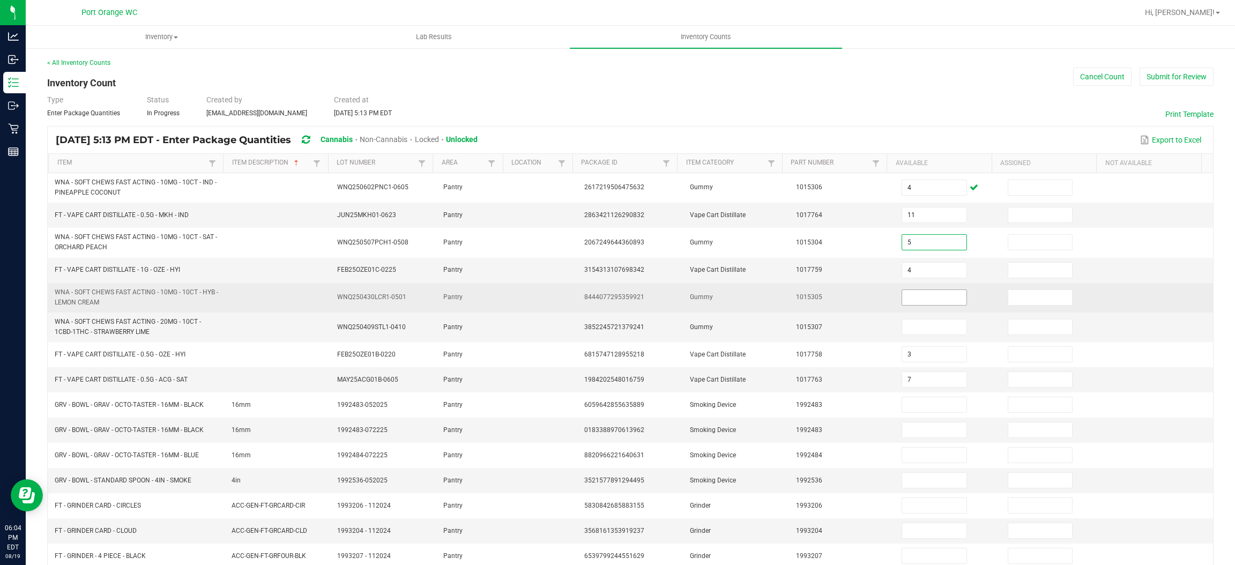
click at [905, 297] on input at bounding box center [934, 297] width 64 height 15
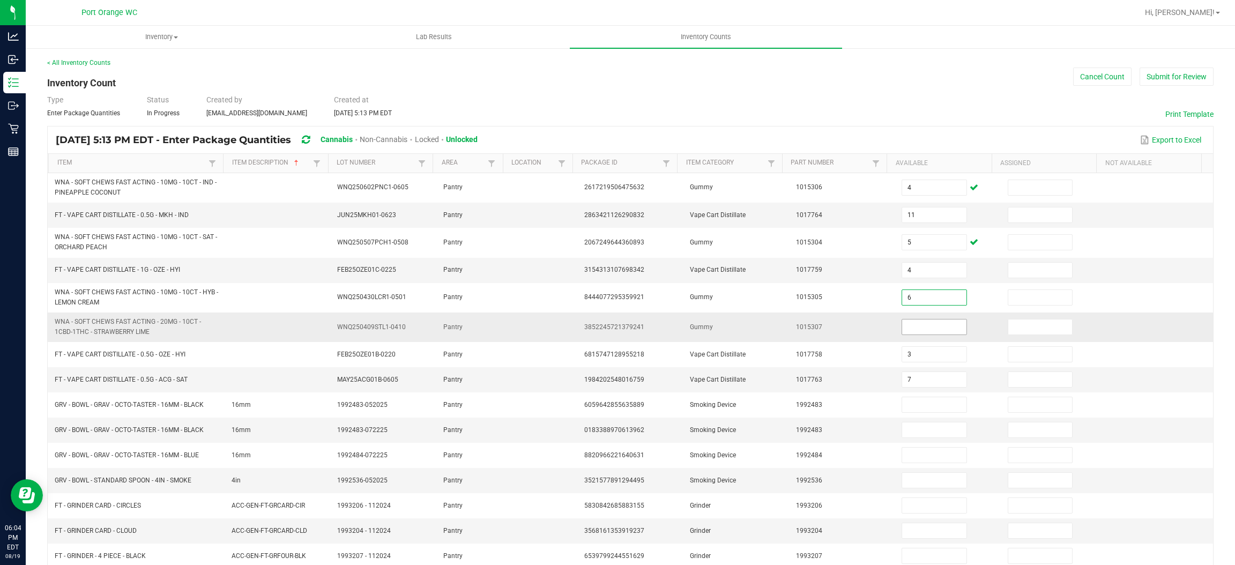
click at [914, 327] on input at bounding box center [934, 326] width 64 height 15
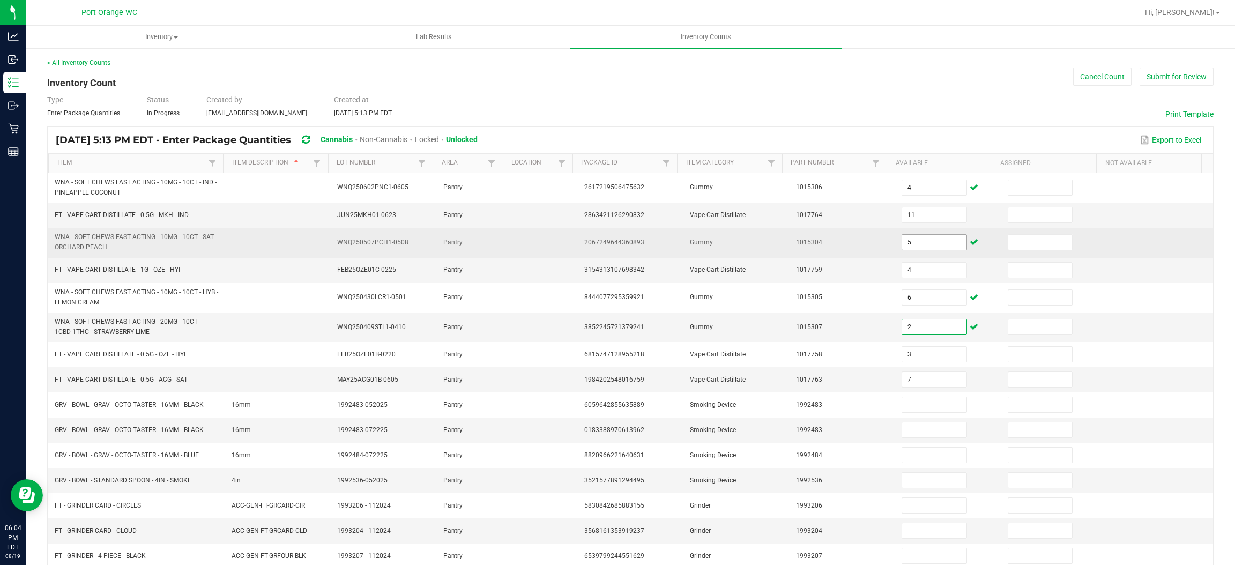
click at [916, 247] on input "5" at bounding box center [934, 242] width 64 height 15
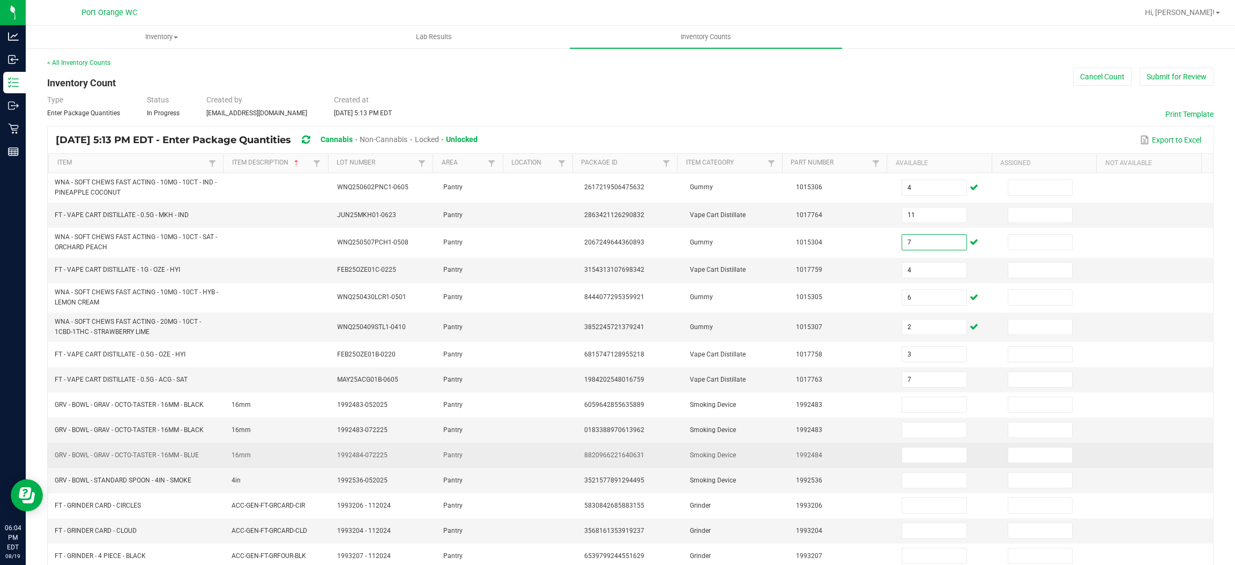
click at [586, 446] on td "8820966221640631" at bounding box center [631, 455] width 106 height 25
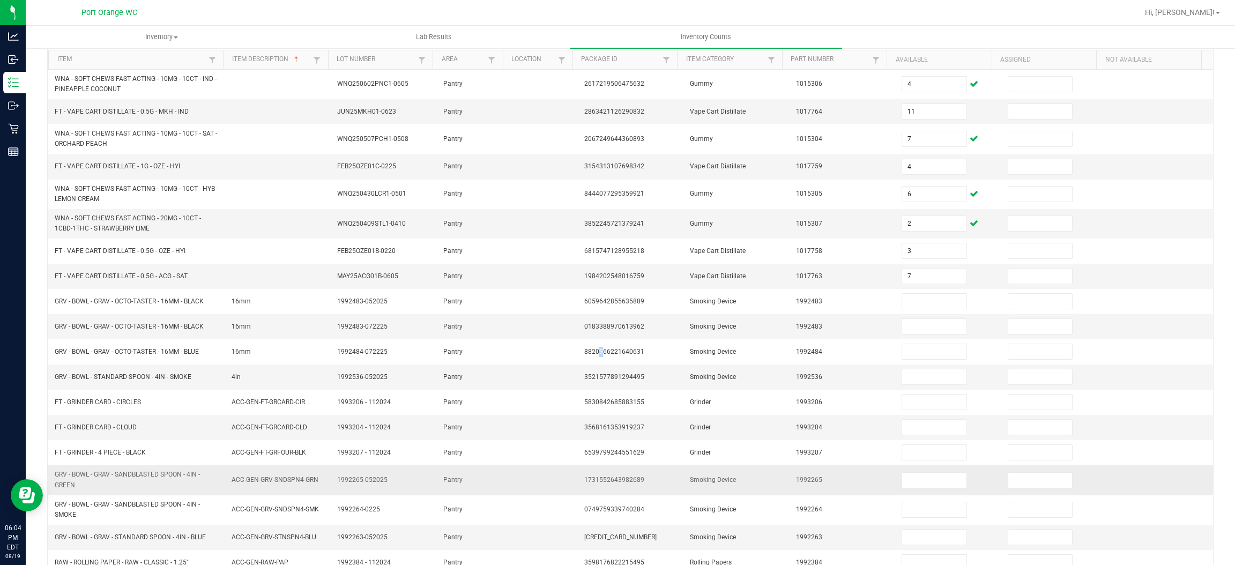
scroll to position [182, 0]
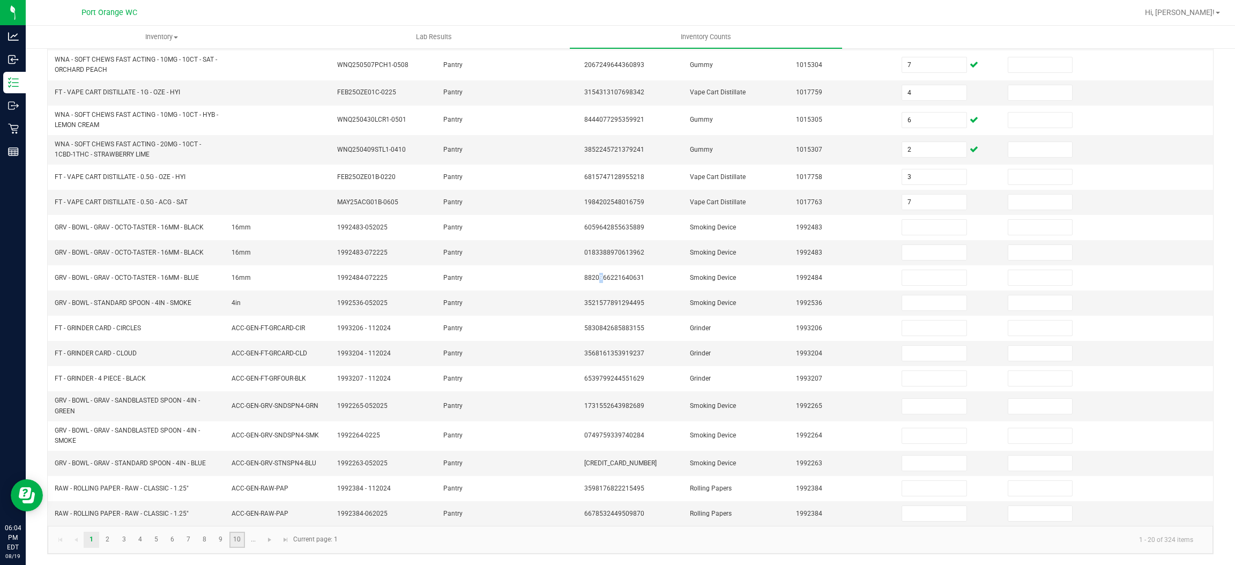
click at [242, 540] on link "10" at bounding box center [237, 540] width 16 height 16
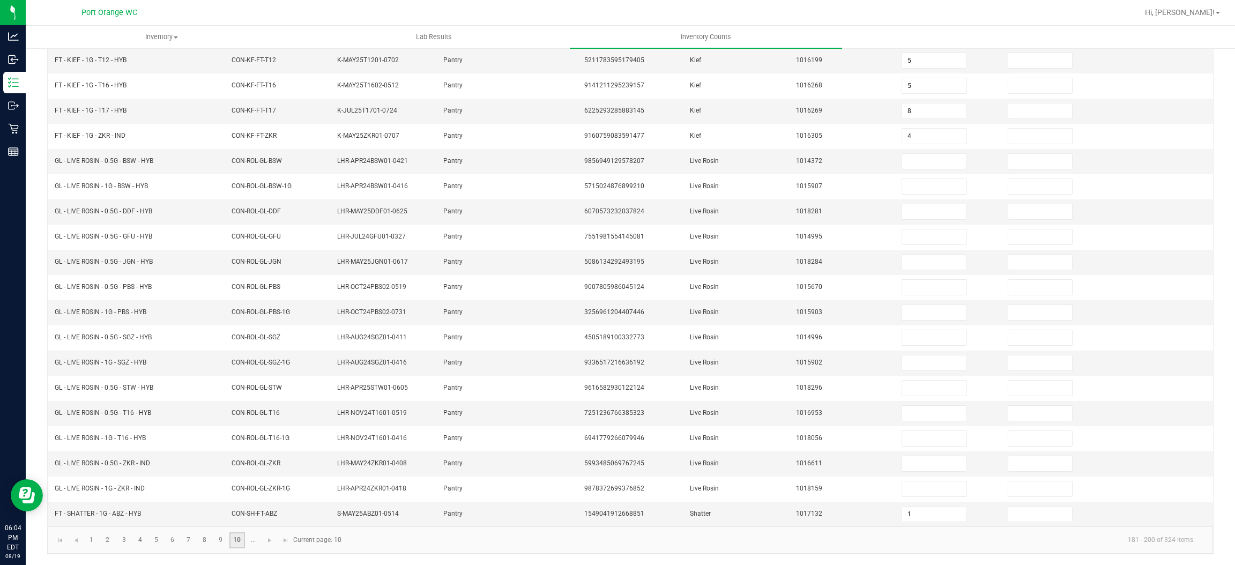
scroll to position [156, 0]
click at [271, 534] on link at bounding box center [270, 540] width 16 height 16
click at [124, 545] on link "12" at bounding box center [124, 540] width 16 height 16
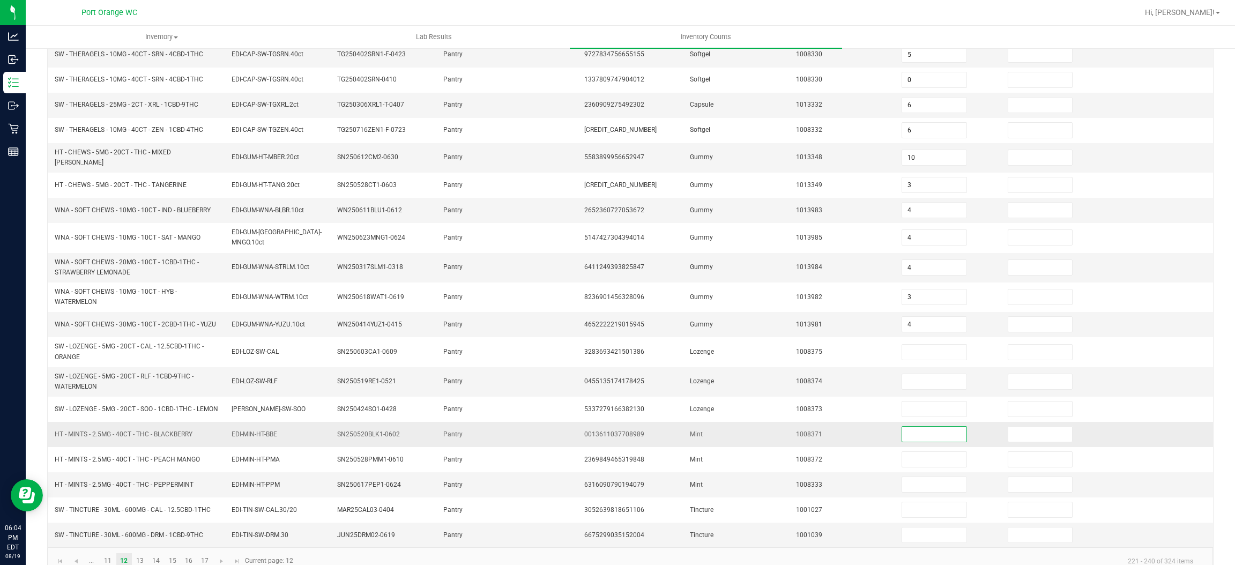
click at [902, 430] on input at bounding box center [934, 434] width 64 height 15
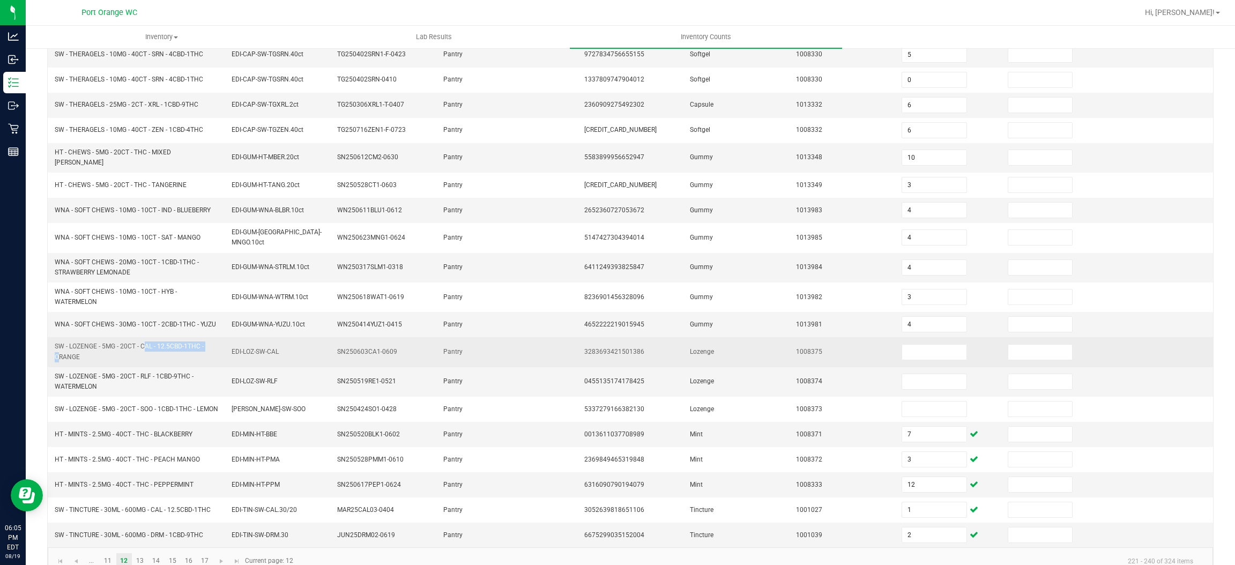
drag, startPoint x: 141, startPoint y: 340, endPoint x: 54, endPoint y: 352, distance: 87.6
click at [55, 352] on span "SW - LOZENGE - 5MG - 20CT - CAL - 12.5CBD-1THC - ORANGE" at bounding box center [129, 351] width 149 height 18
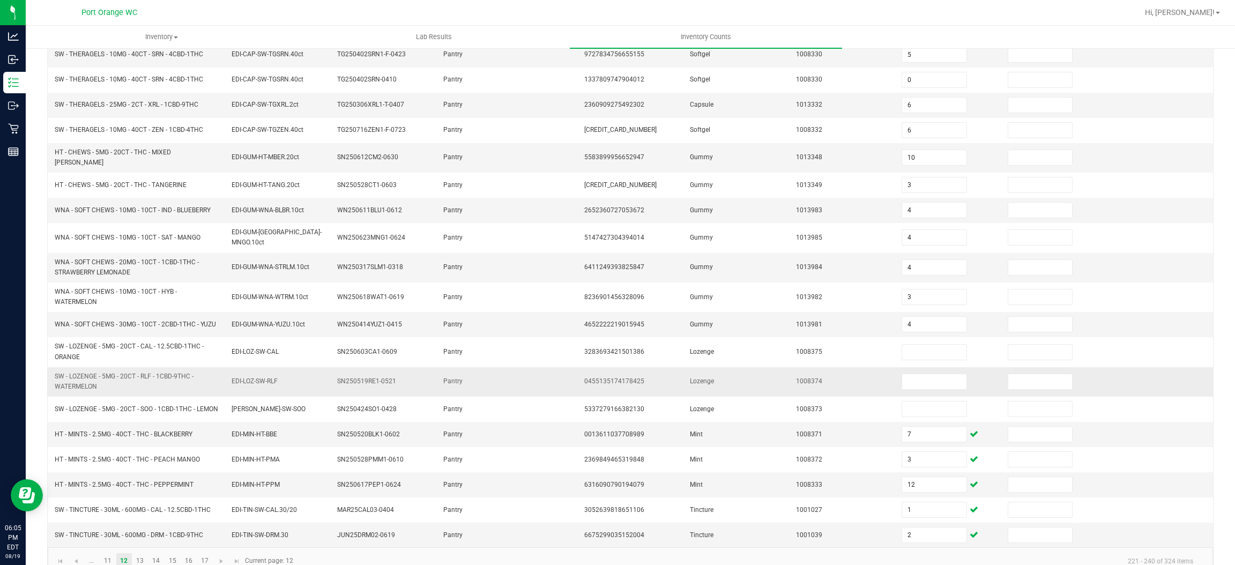
click at [97, 368] on td "SW - LOZENGE - 5MG - 20CT - RLF - 1CBD-9THC - WATERMELON" at bounding box center [136, 381] width 176 height 29
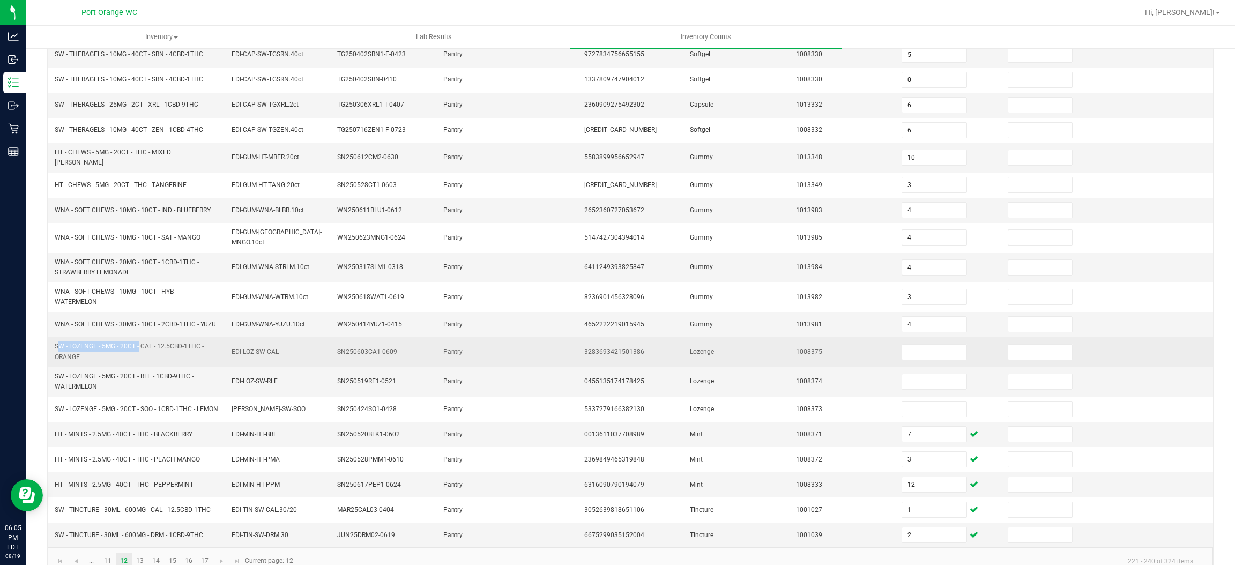
drag, startPoint x: 137, startPoint y: 340, endPoint x: 51, endPoint y: 350, distance: 86.3
click at [51, 350] on td "SW - LOZENGE - 5MG - 20CT - CAL - 12.5CBD-1THC - ORANGE" at bounding box center [136, 351] width 176 height 29
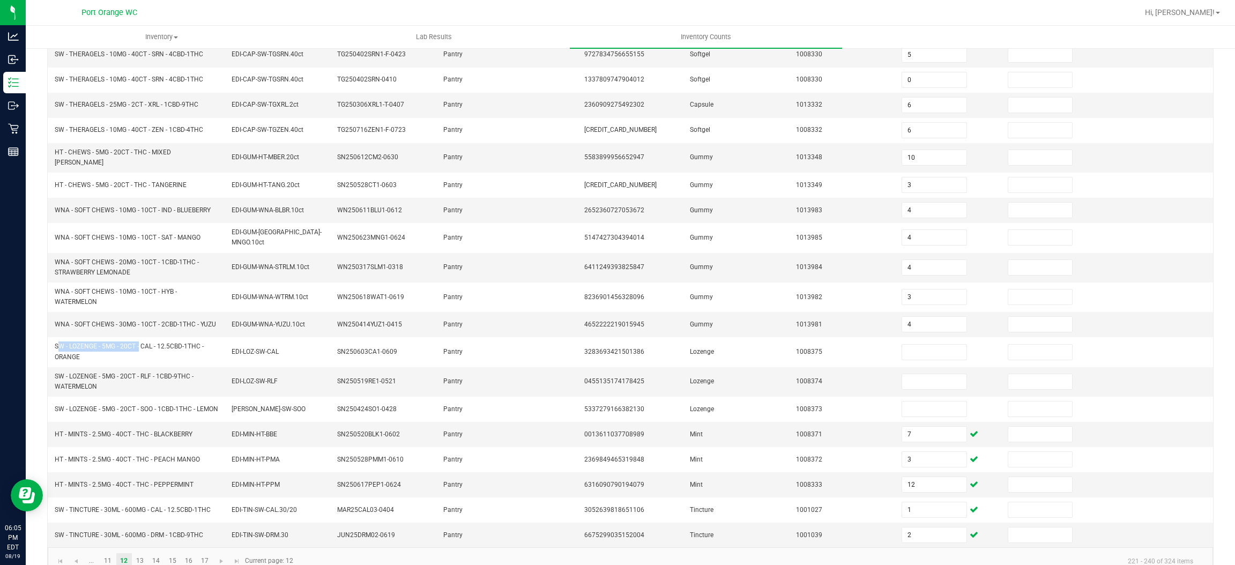
copy span "SW - LOZENGE - 5MG - 20CT"
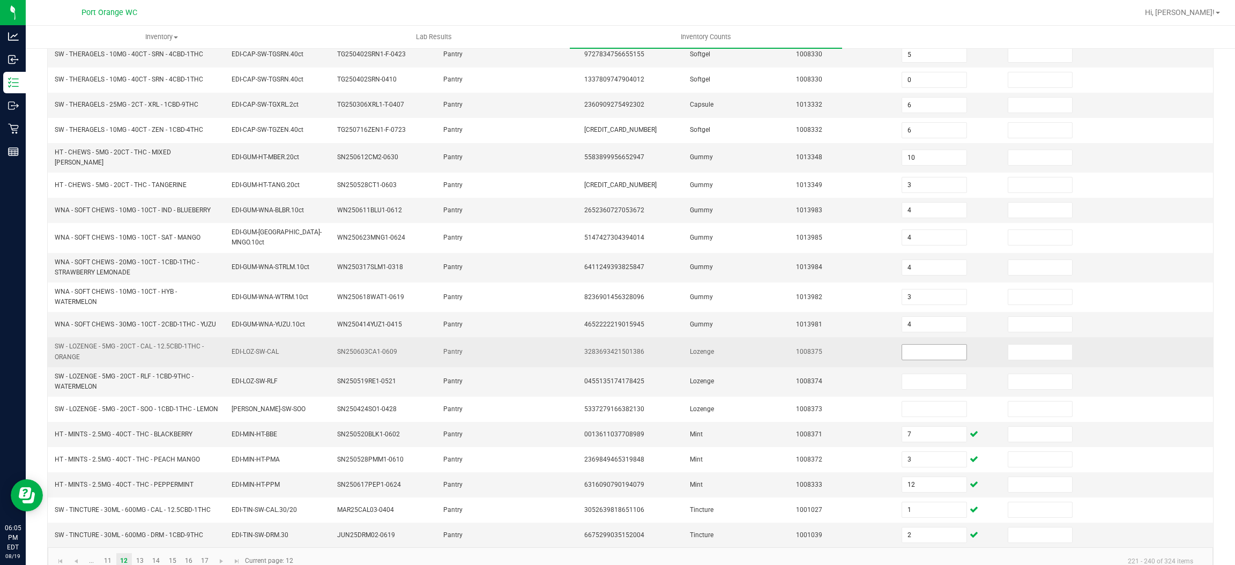
click at [902, 347] on input at bounding box center [934, 352] width 64 height 15
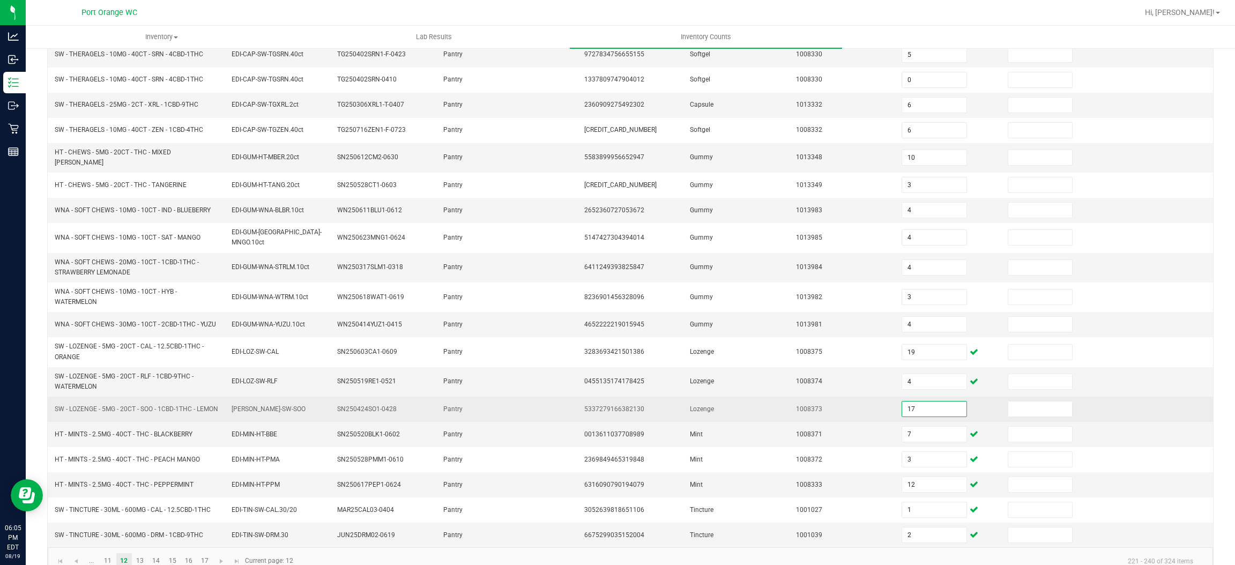
click at [644, 419] on td "5337279166382130" at bounding box center [631, 409] width 106 height 25
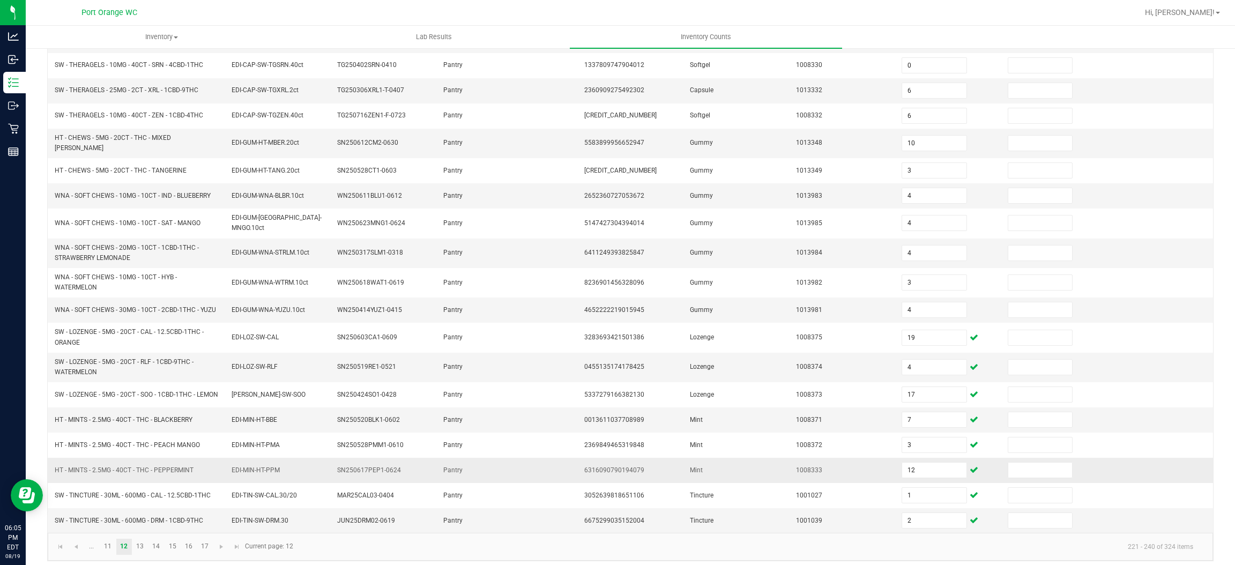
scroll to position [182, 0]
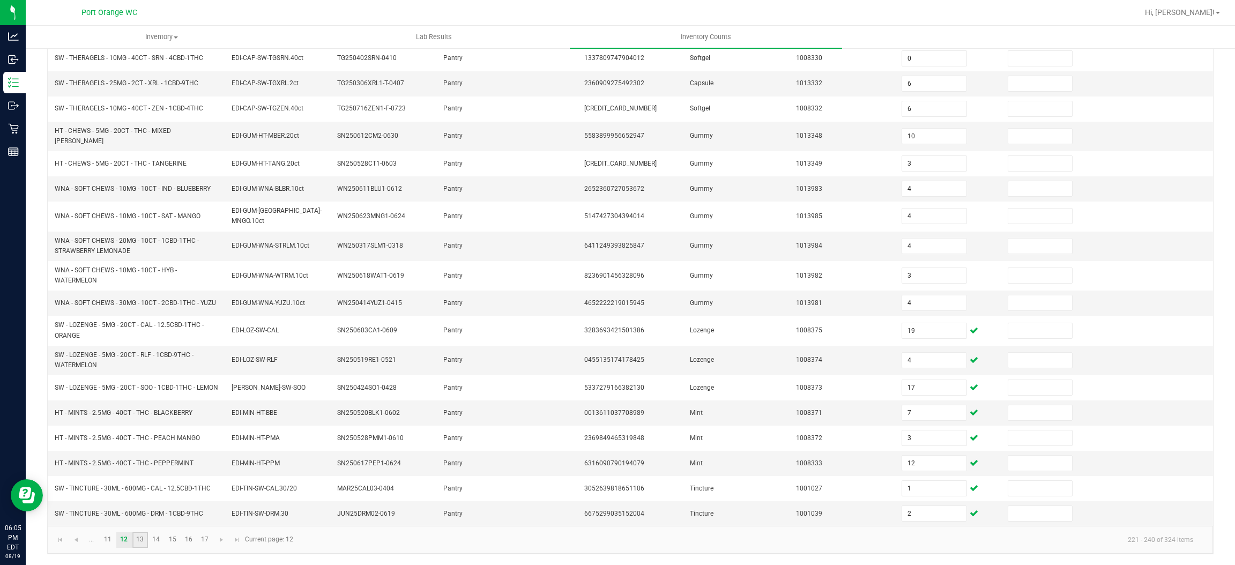
click at [146, 537] on link "13" at bounding box center [140, 540] width 16 height 16
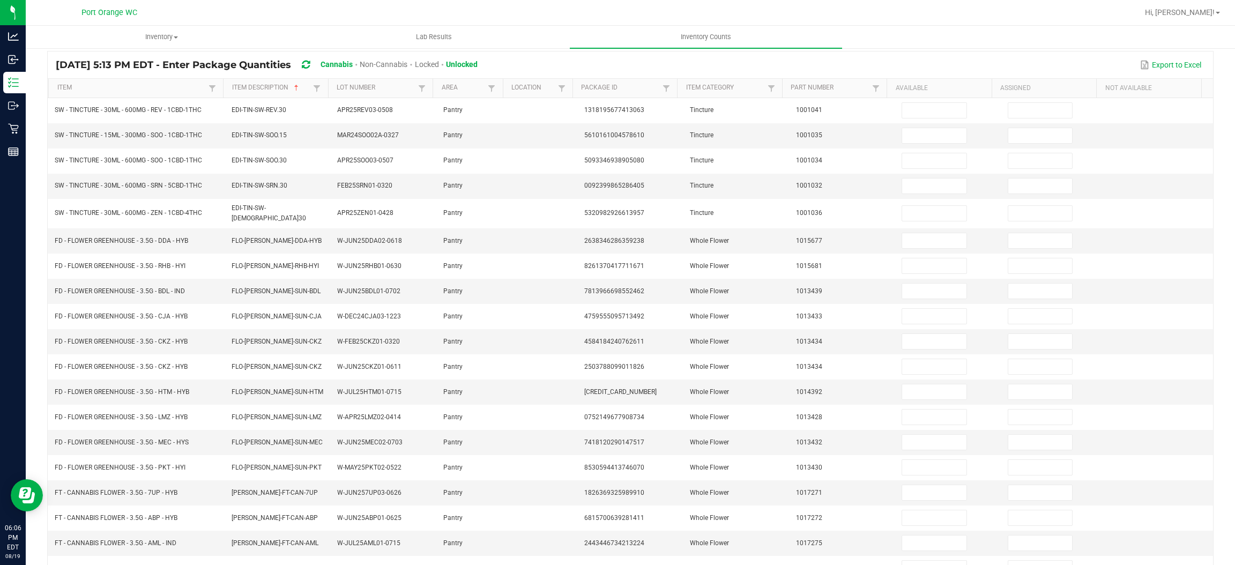
scroll to position [0, 0]
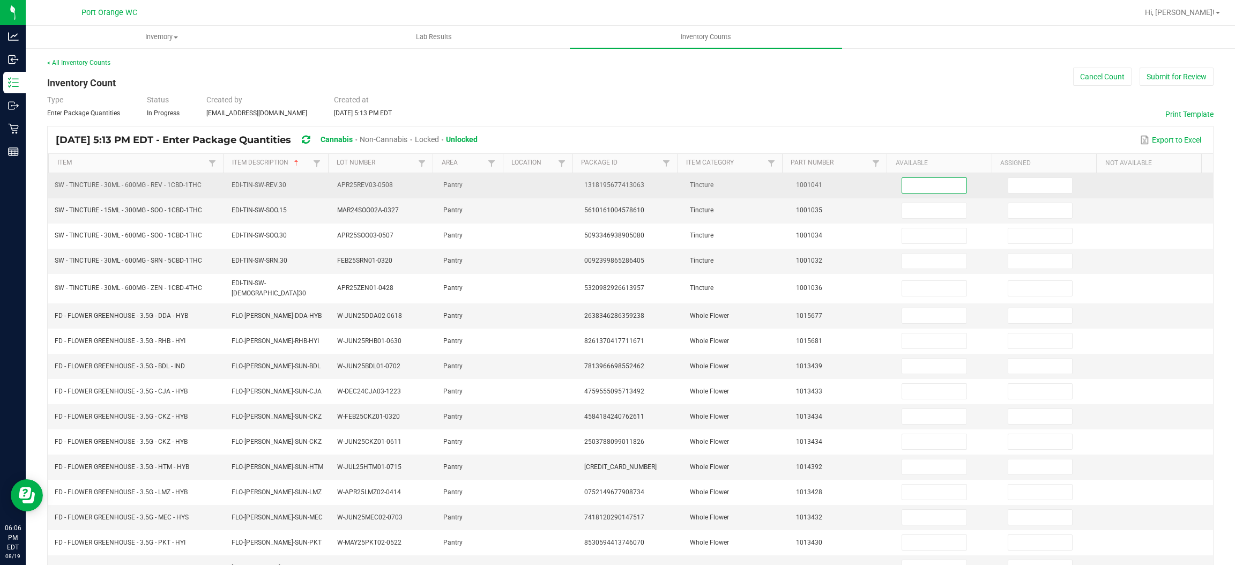
click at [902, 182] on input at bounding box center [934, 185] width 64 height 15
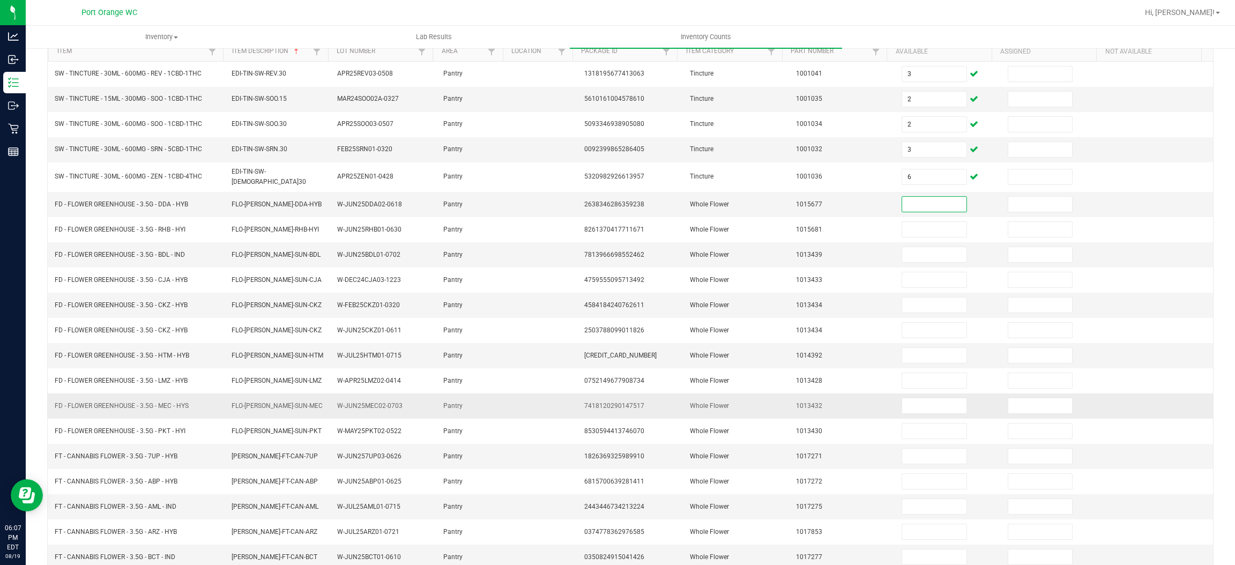
scroll to position [156, 0]
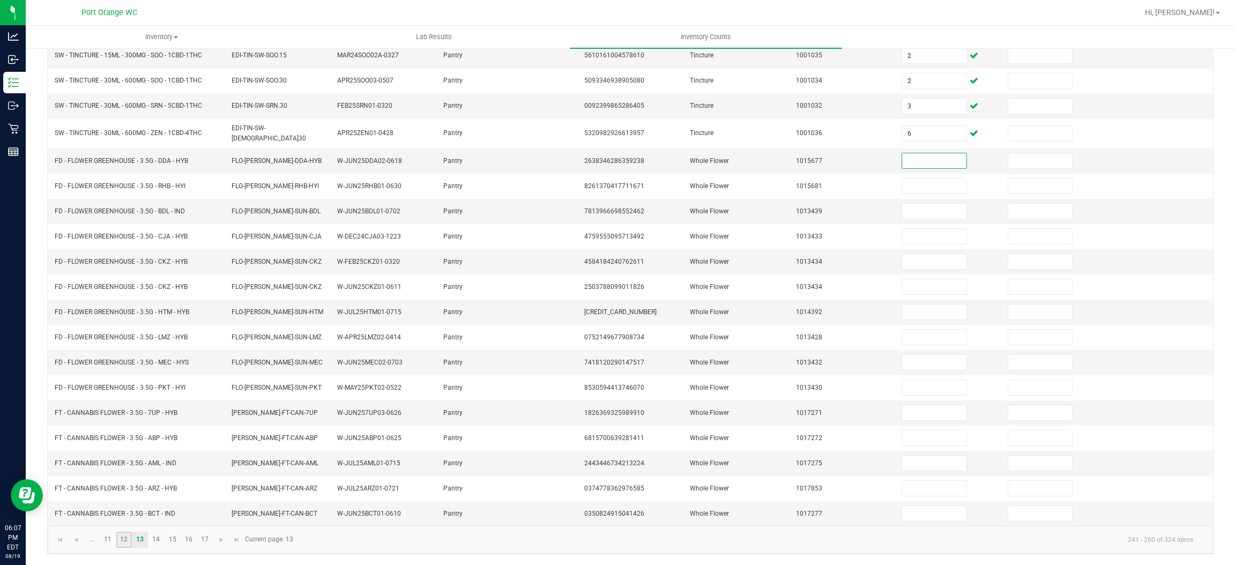
click at [123, 538] on link "12" at bounding box center [124, 540] width 16 height 16
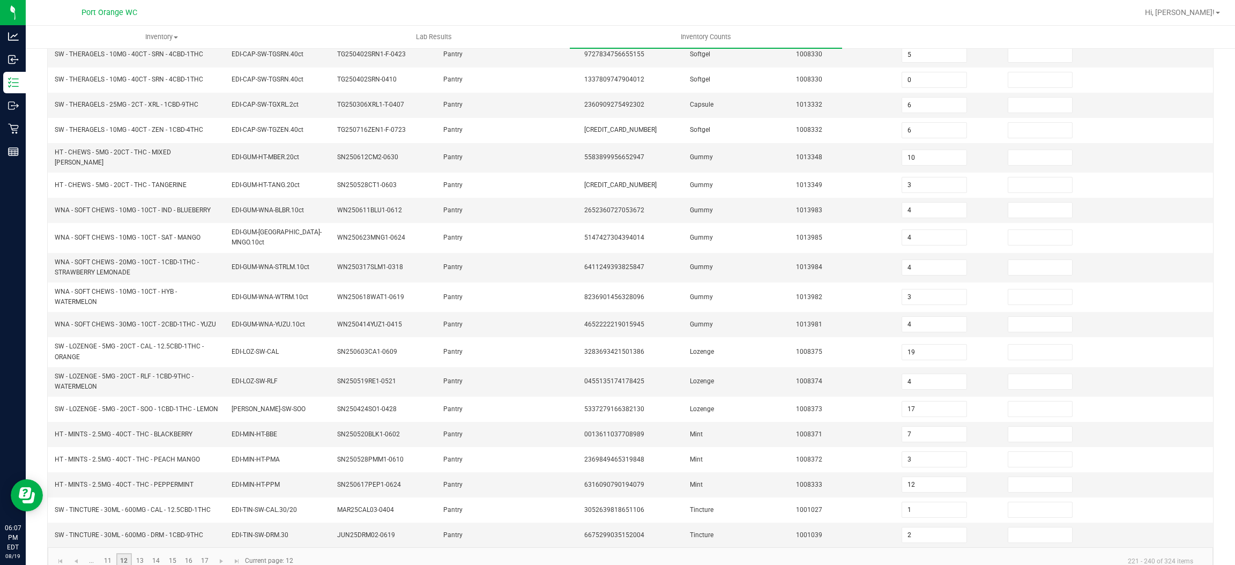
scroll to position [182, 0]
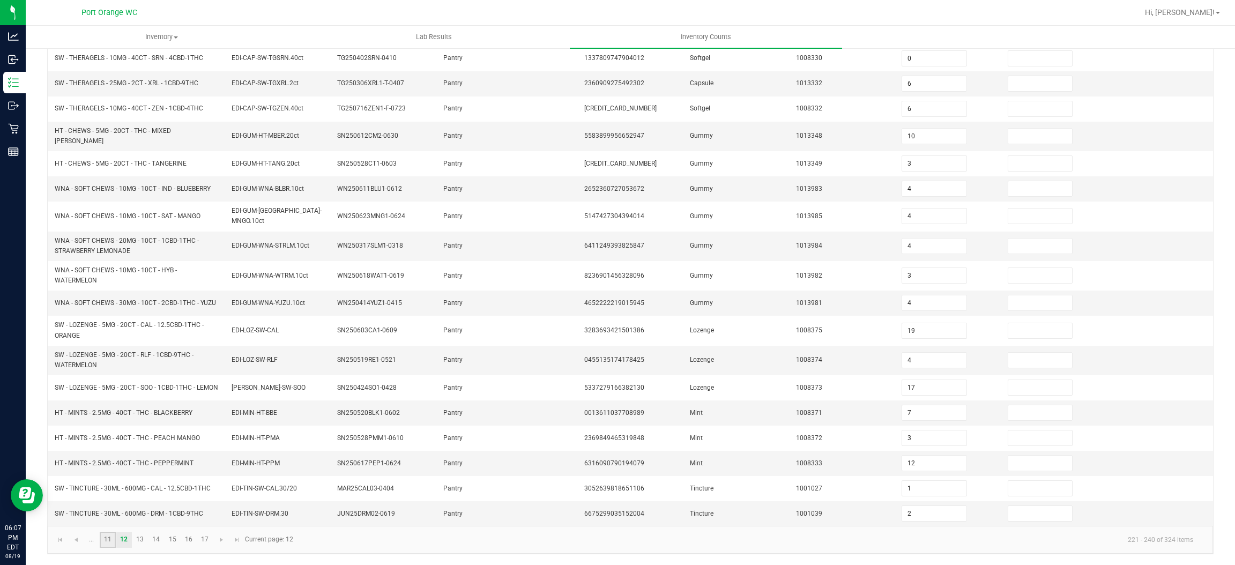
click at [111, 542] on link "11" at bounding box center [108, 540] width 16 height 16
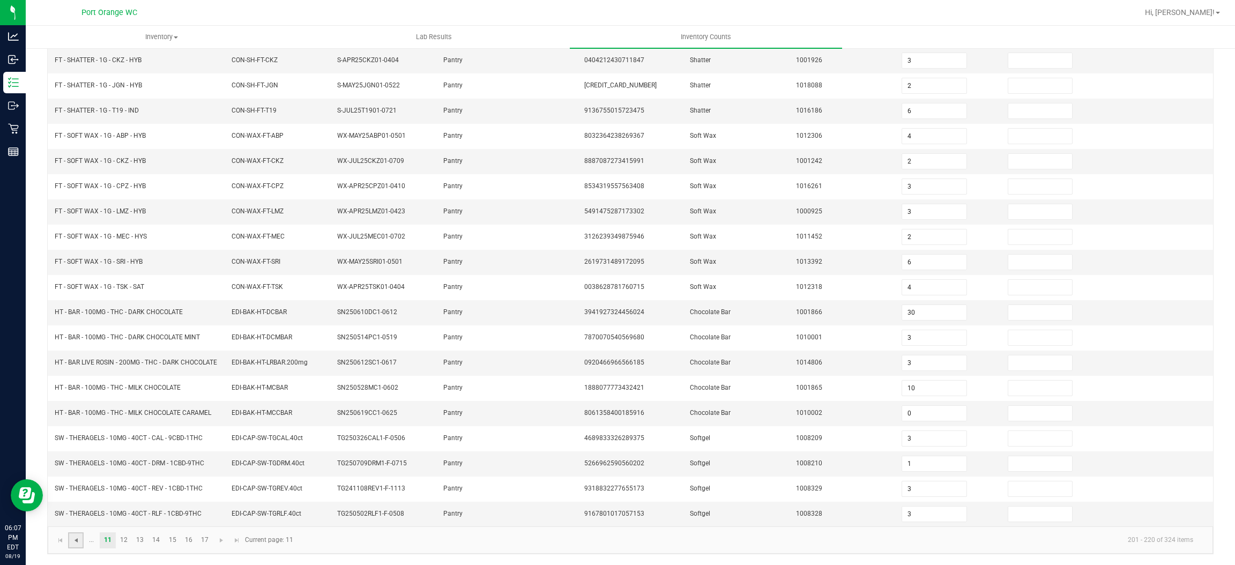
click at [74, 540] on span "Go to the previous page" at bounding box center [76, 540] width 9 height 9
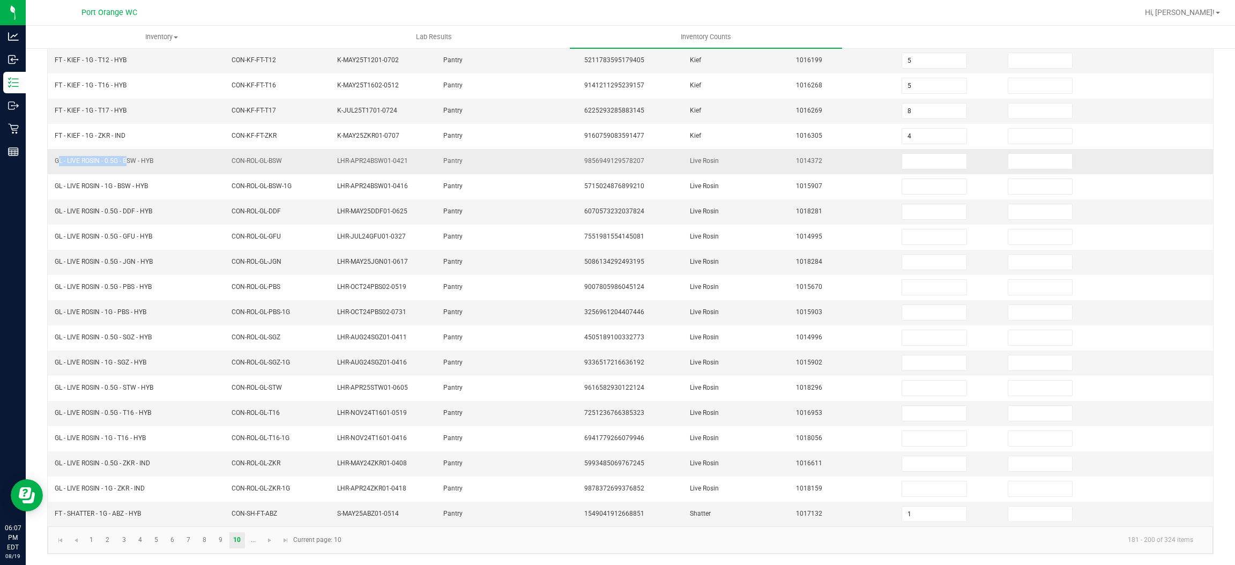
drag, startPoint x: 123, startPoint y: 159, endPoint x: 53, endPoint y: 153, distance: 71.0
click at [49, 159] on td "GL - LIVE ROSIN - 0.5G - BSW - HYB" at bounding box center [136, 161] width 176 height 25
copy span "GL - LIVE ROSIN - 0.5G -"
click at [902, 154] on input at bounding box center [934, 161] width 64 height 15
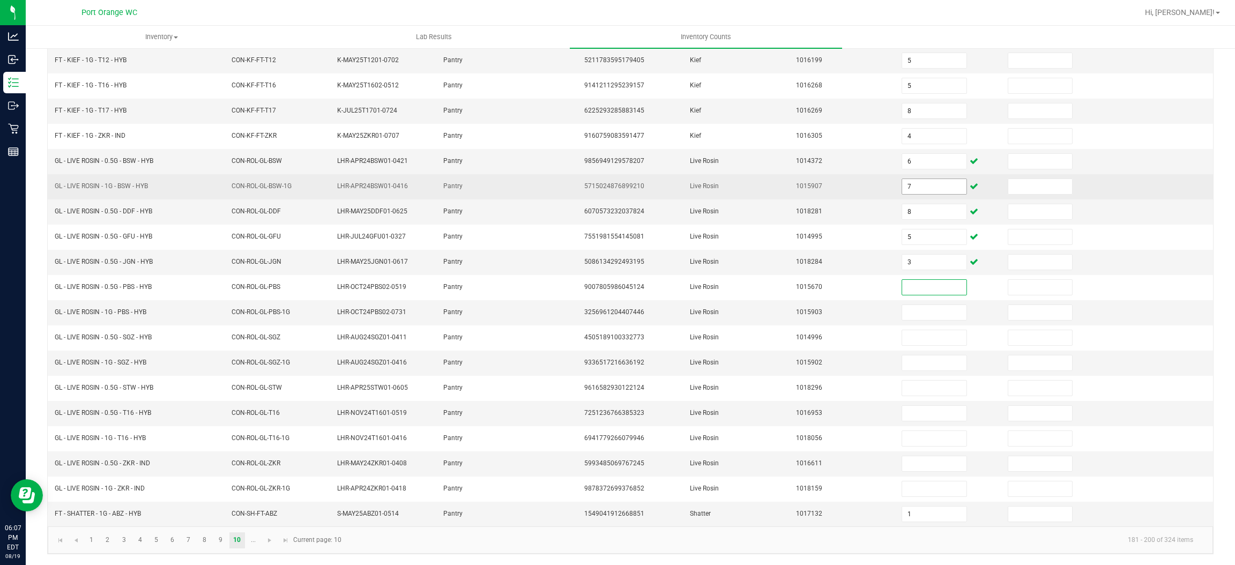
click at [903, 179] on input "7" at bounding box center [934, 186] width 64 height 15
click at [903, 180] on input "7" at bounding box center [934, 186] width 64 height 15
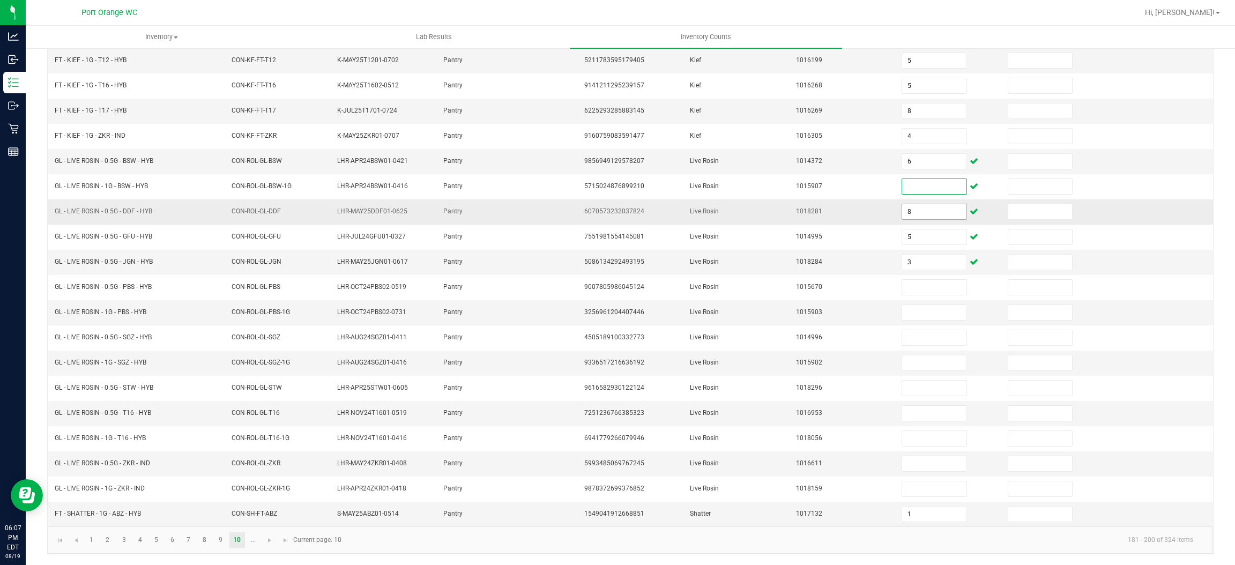
click at [902, 209] on input "8" at bounding box center [934, 211] width 64 height 15
click at [921, 307] on input at bounding box center [934, 312] width 64 height 15
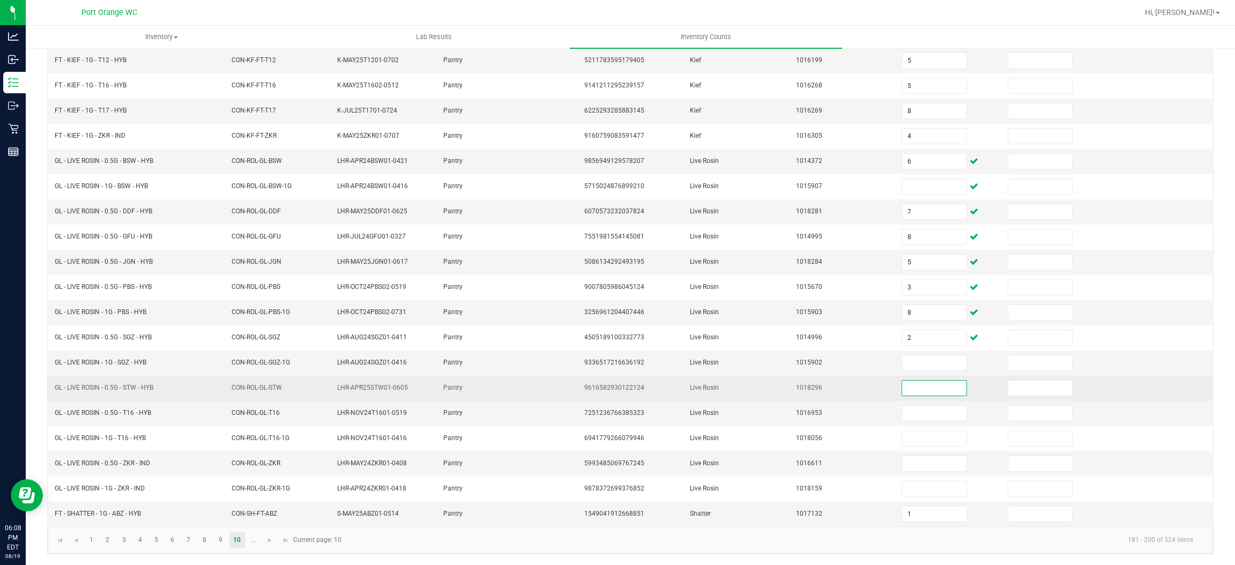
click at [906, 382] on input at bounding box center [934, 387] width 64 height 15
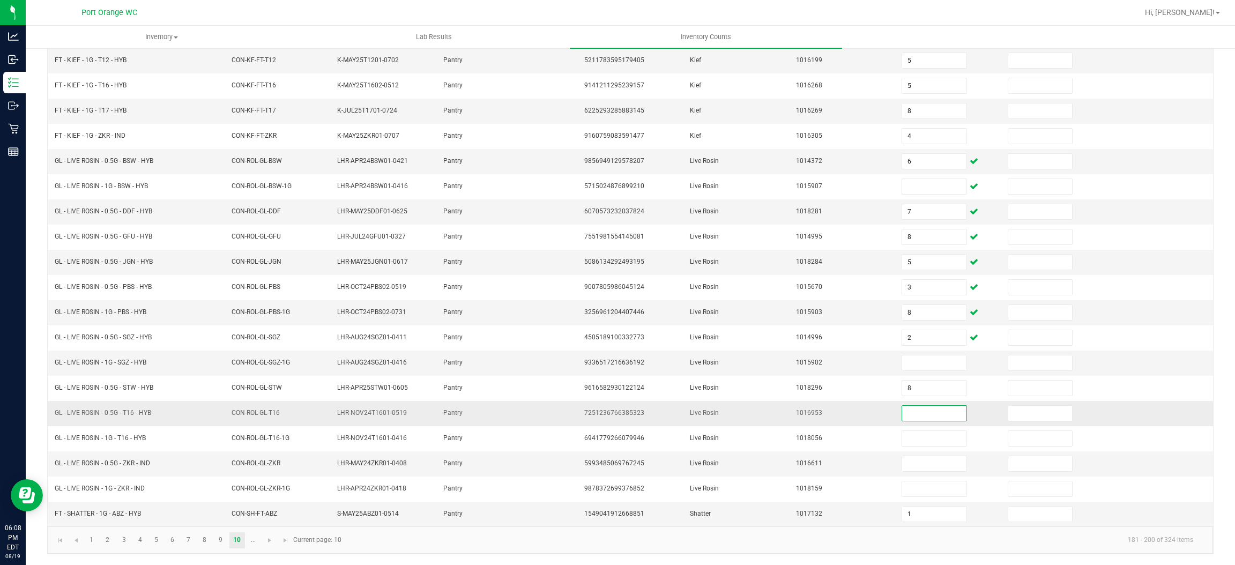
click at [919, 413] on input at bounding box center [934, 413] width 64 height 15
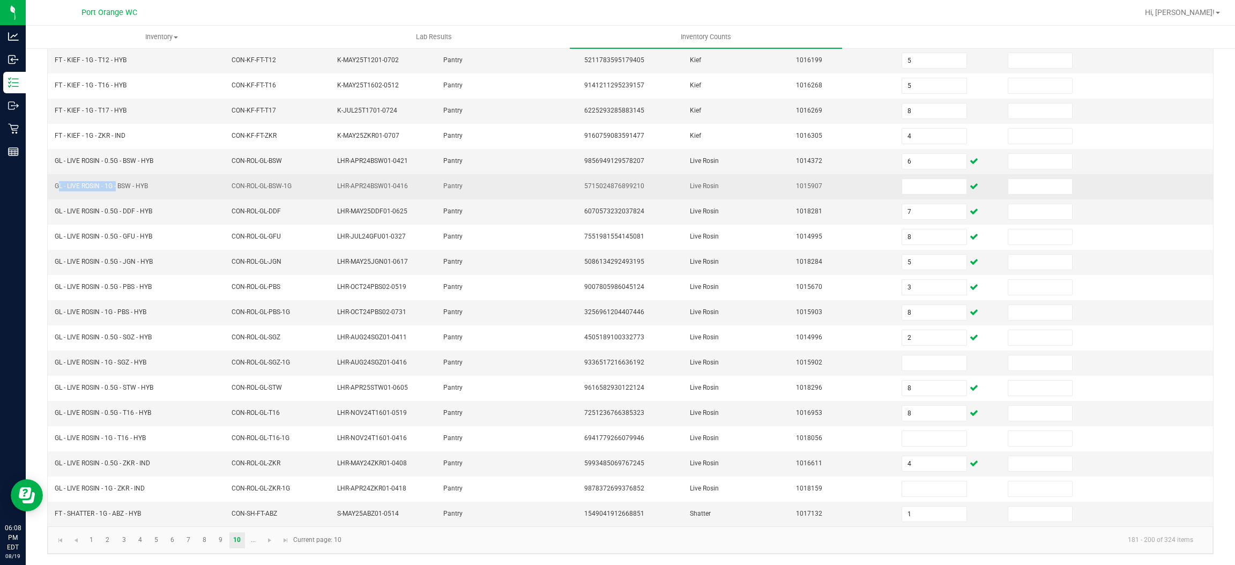
drag, startPoint x: 116, startPoint y: 184, endPoint x: 52, endPoint y: 188, distance: 64.4
click at [53, 186] on td "GL - LIVE ROSIN - 1G - BSW - HYB" at bounding box center [136, 186] width 176 height 25
click at [908, 185] on input at bounding box center [934, 186] width 64 height 15
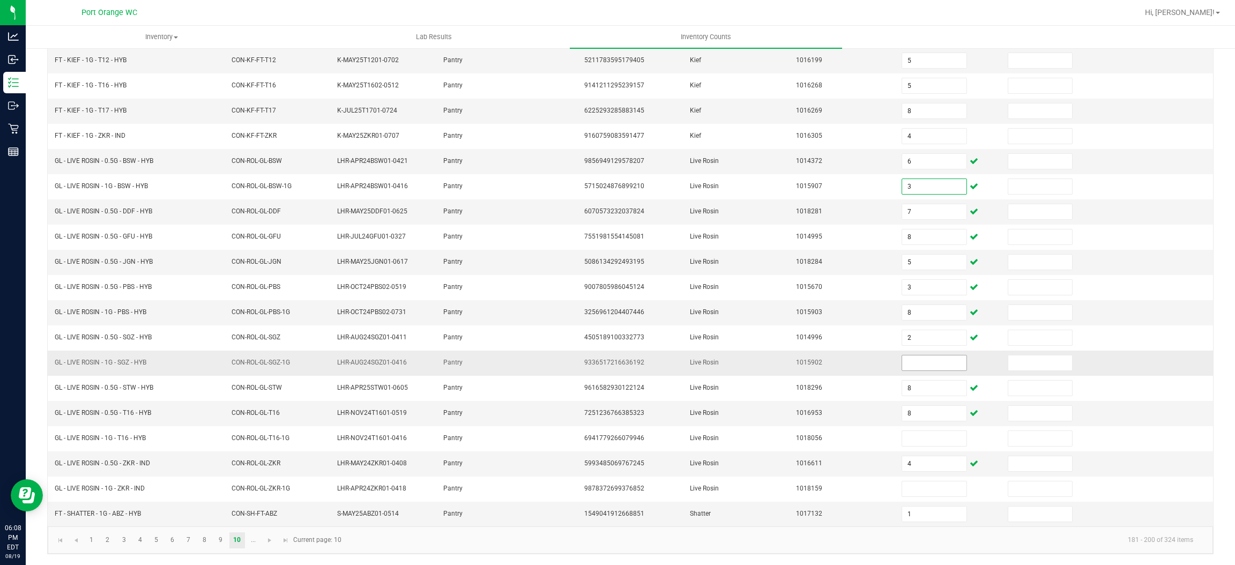
click at [902, 360] on input at bounding box center [934, 362] width 64 height 15
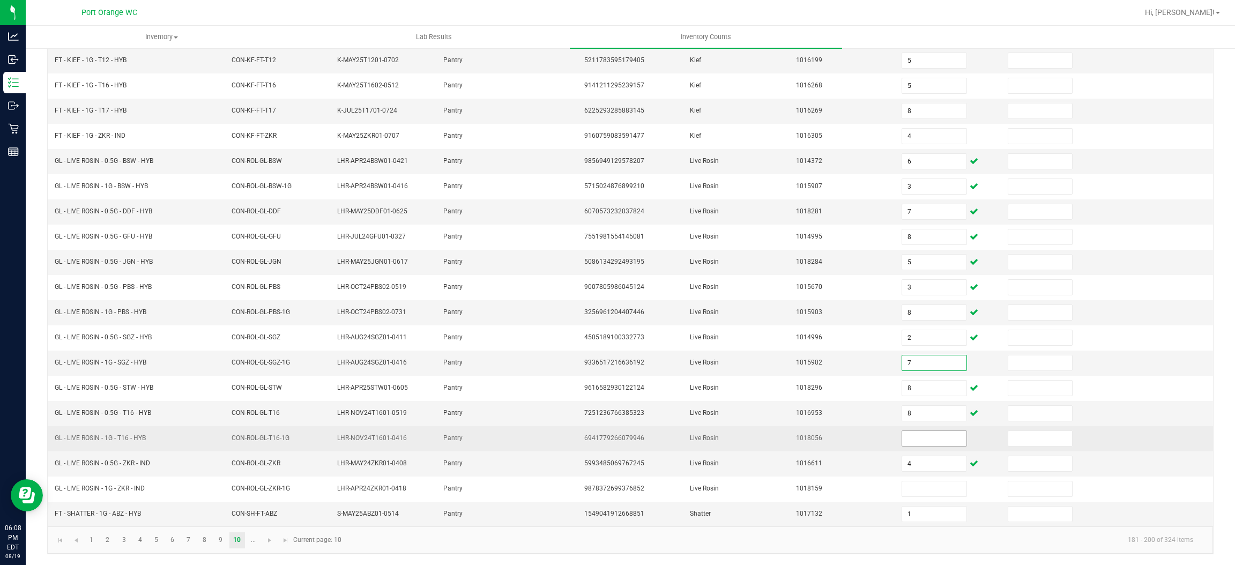
click at [902, 431] on input at bounding box center [934, 438] width 64 height 15
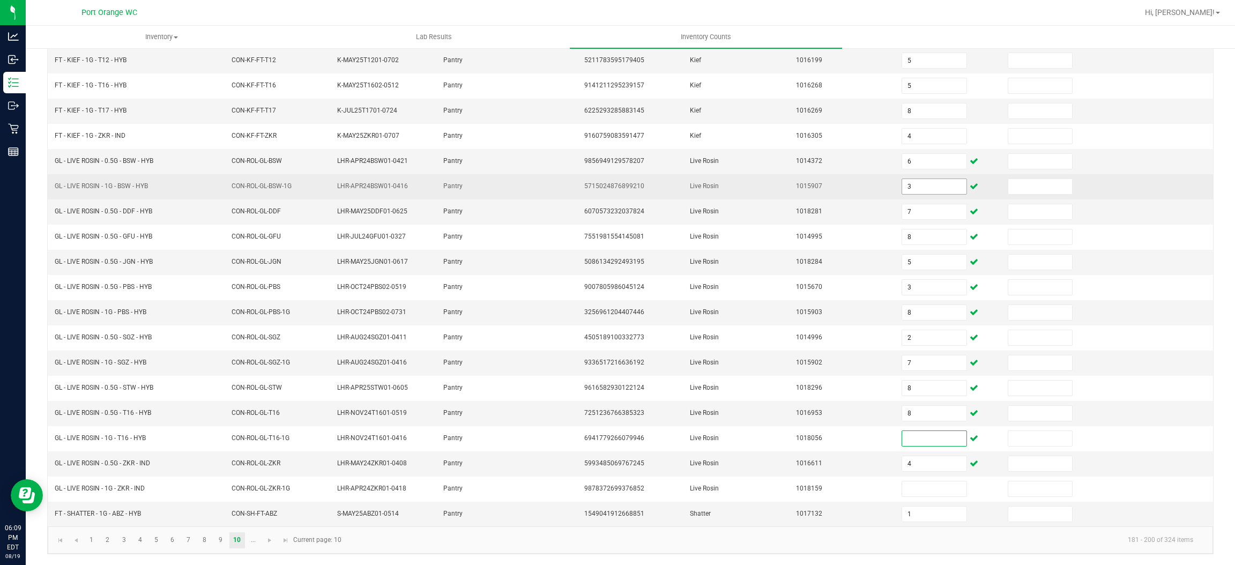
click at [909, 183] on input "3" at bounding box center [934, 186] width 64 height 15
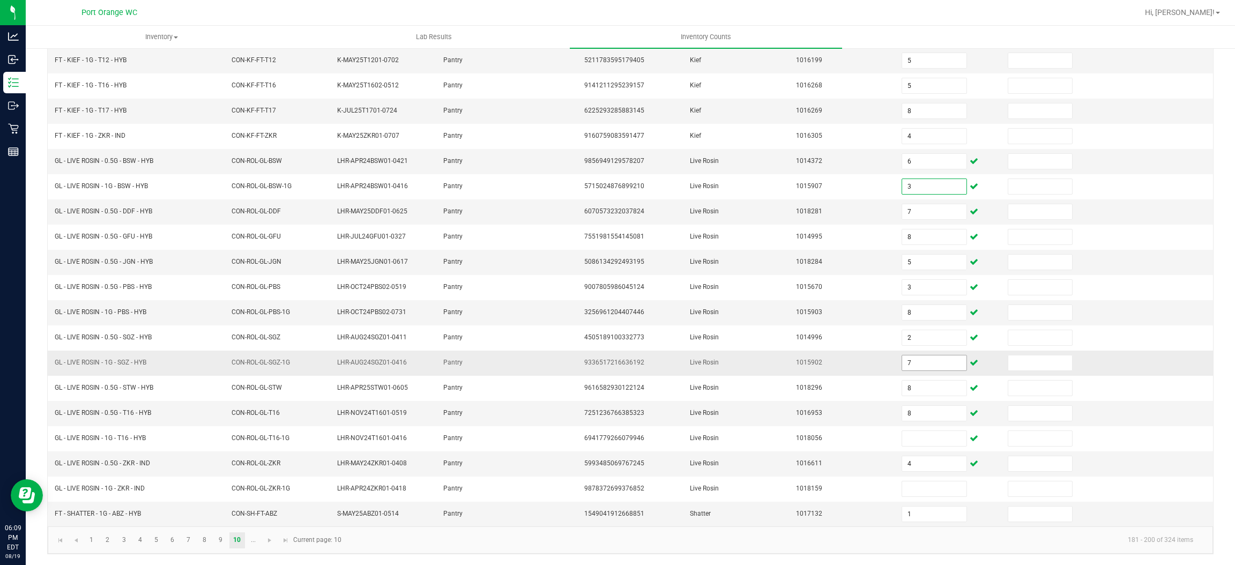
click at [902, 368] on input "7" at bounding box center [934, 362] width 64 height 15
click at [908, 305] on input "8" at bounding box center [934, 312] width 64 height 15
click at [909, 355] on input at bounding box center [934, 362] width 64 height 15
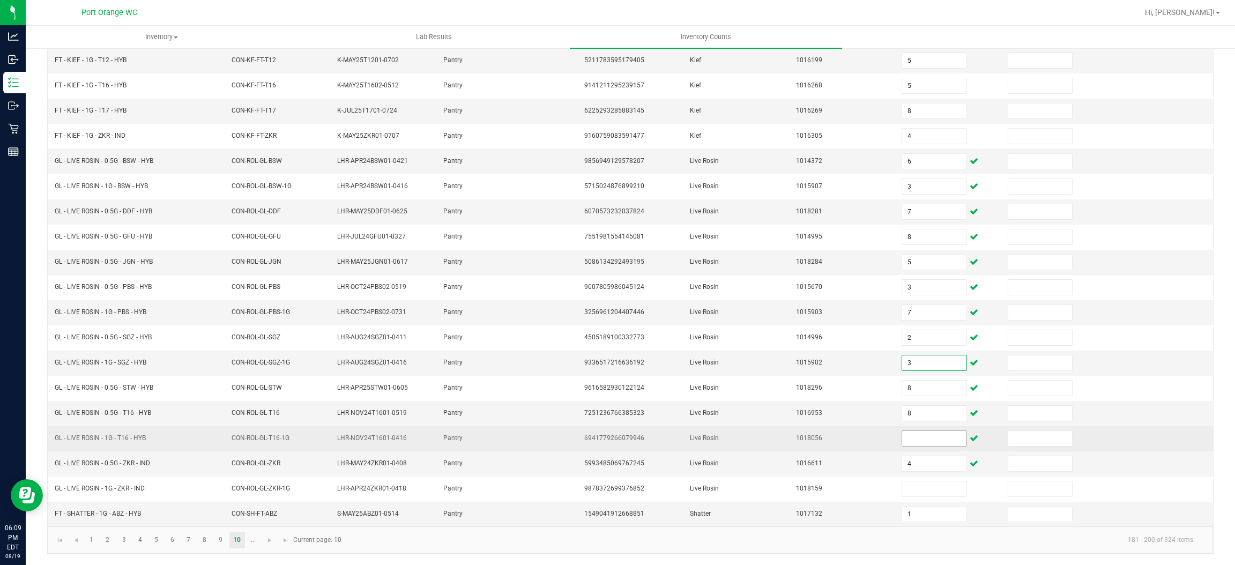
click at [902, 436] on input at bounding box center [934, 438] width 64 height 15
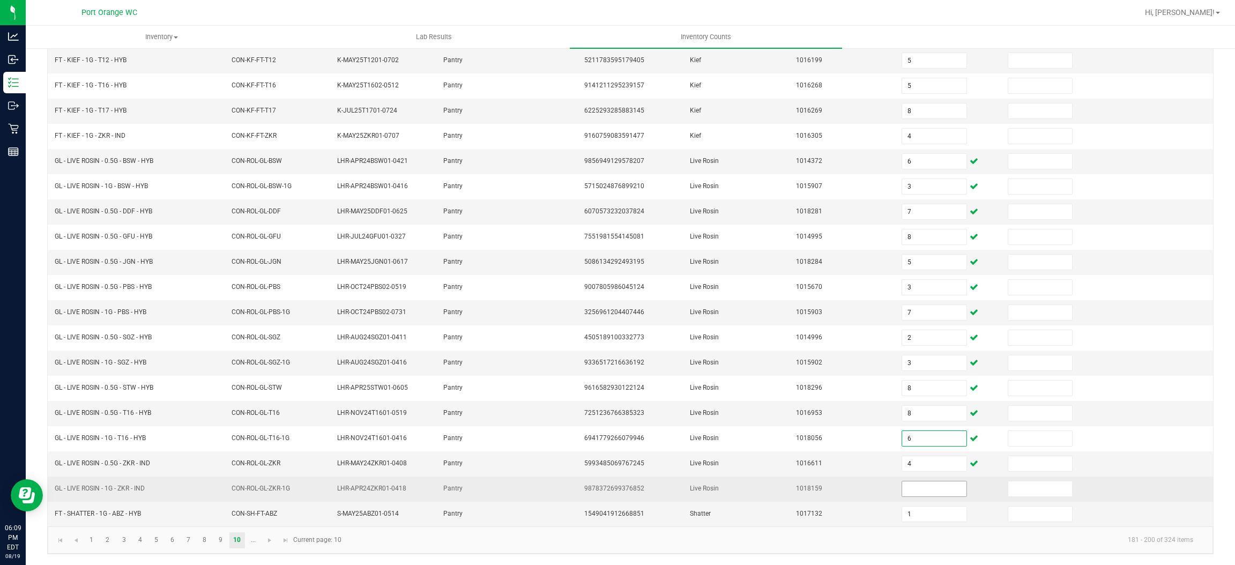
click at [907, 483] on input at bounding box center [934, 488] width 64 height 15
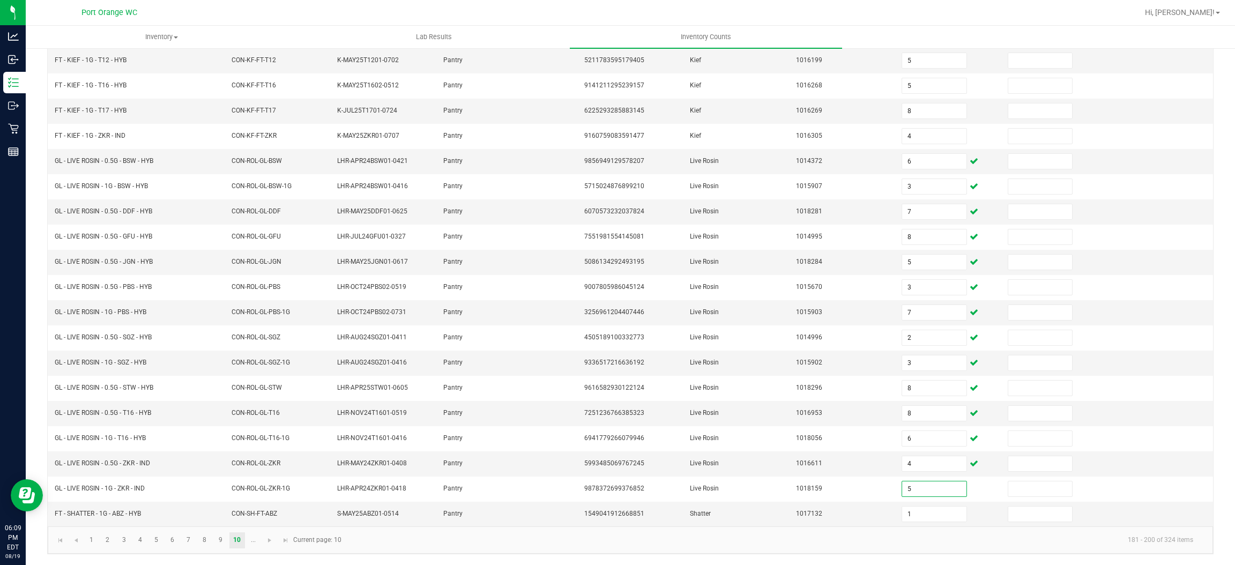
click at [740, 538] on kendo-pager-info "181 - 200 of 324 items" at bounding box center [775, 540] width 854 height 18
click at [269, 542] on span "Go to the next page" at bounding box center [269, 540] width 9 height 9
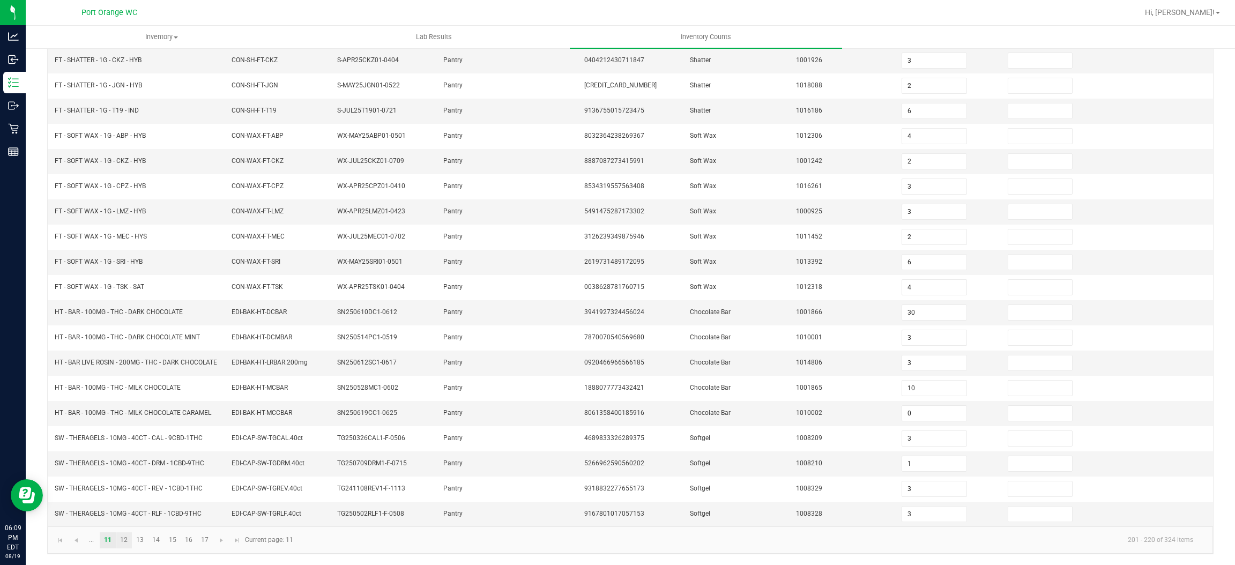
drag, startPoint x: 114, startPoint y: 555, endPoint x: 121, endPoint y: 550, distance: 8.9
click at [115, 554] on kendo-pager "... 11 12 13 14 15 16 17 201 - 220 of 324 items Current page: 11" at bounding box center [630, 539] width 1165 height 27
click at [122, 548] on link "12" at bounding box center [124, 540] width 16 height 16
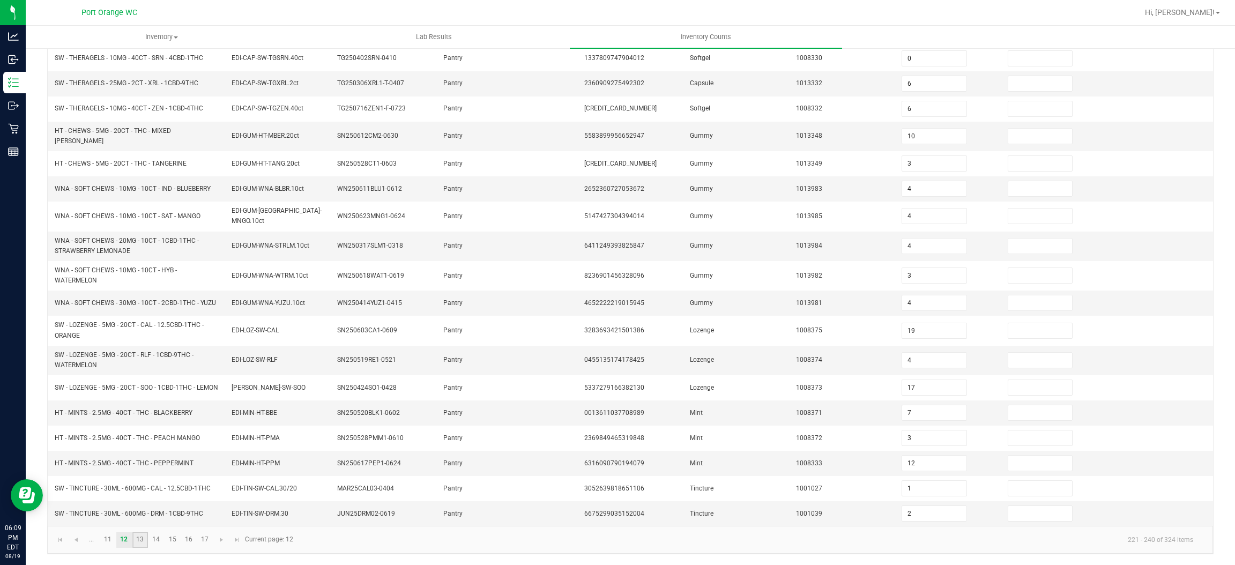
click at [147, 538] on link "13" at bounding box center [140, 540] width 16 height 16
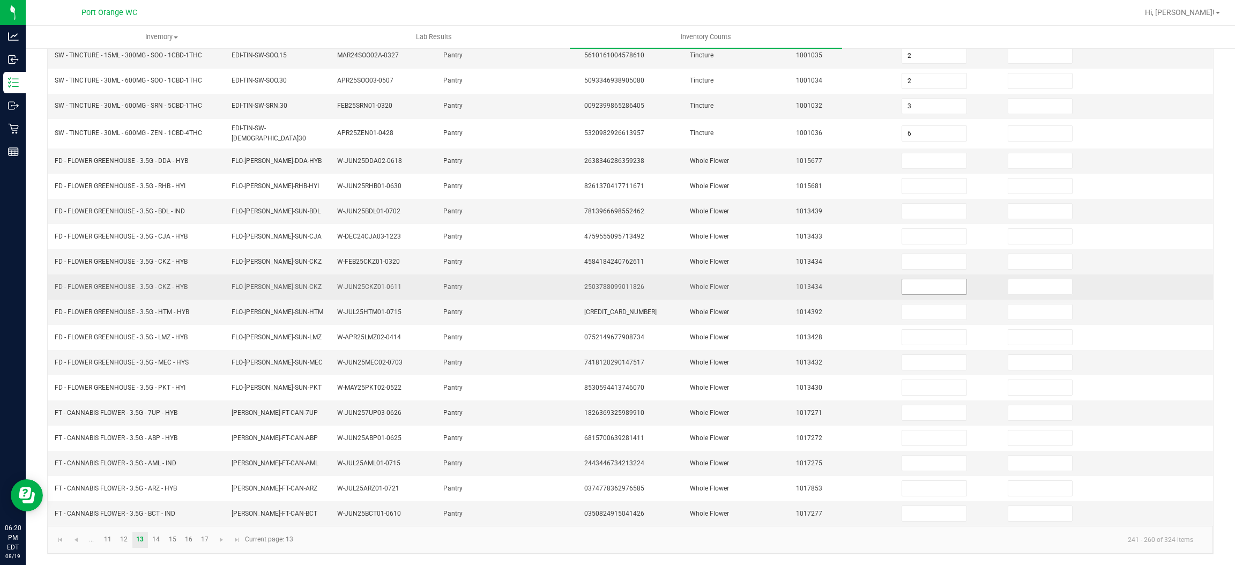
click at [912, 288] on input at bounding box center [934, 286] width 64 height 15
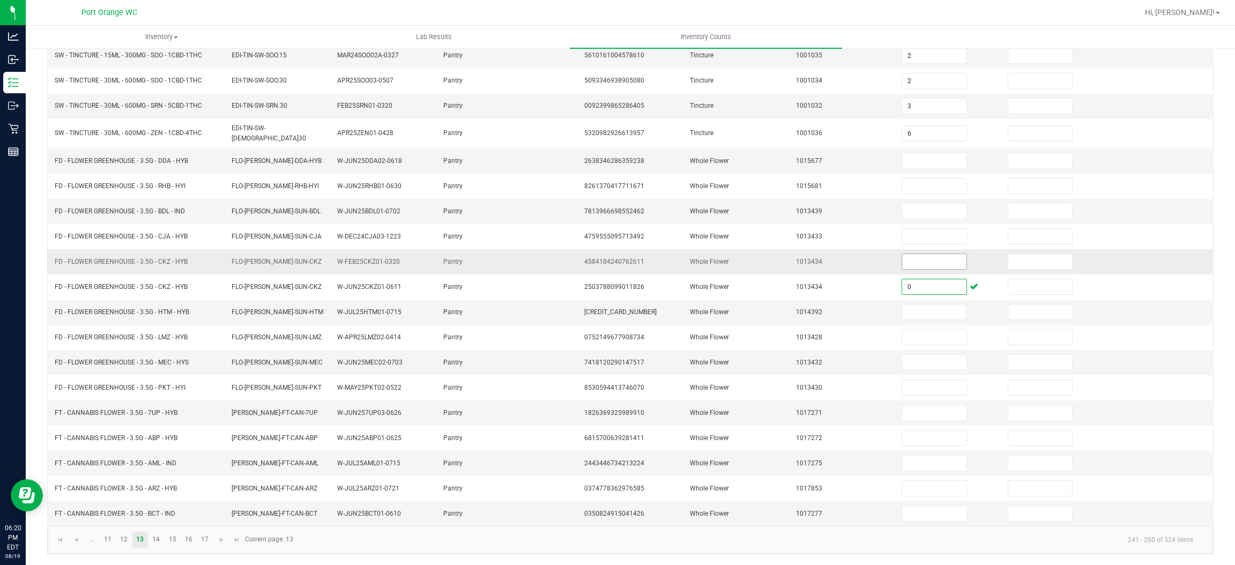
click at [918, 259] on input at bounding box center [934, 261] width 64 height 15
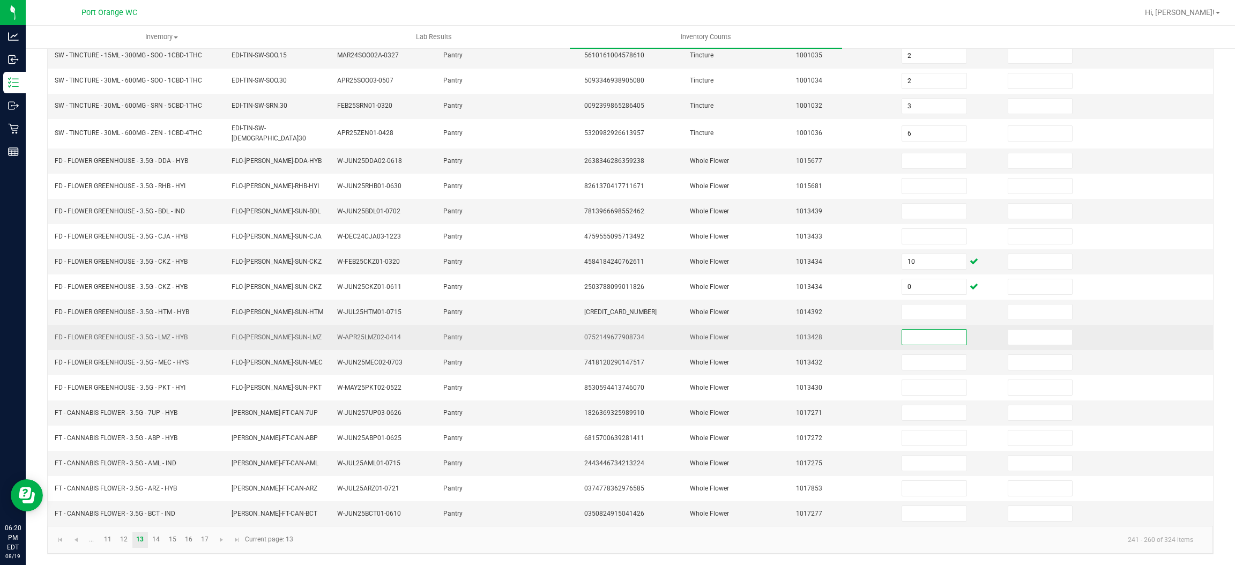
drag, startPoint x: 903, startPoint y: 334, endPoint x: 908, endPoint y: 337, distance: 6.0
click at [903, 335] on input at bounding box center [934, 337] width 64 height 15
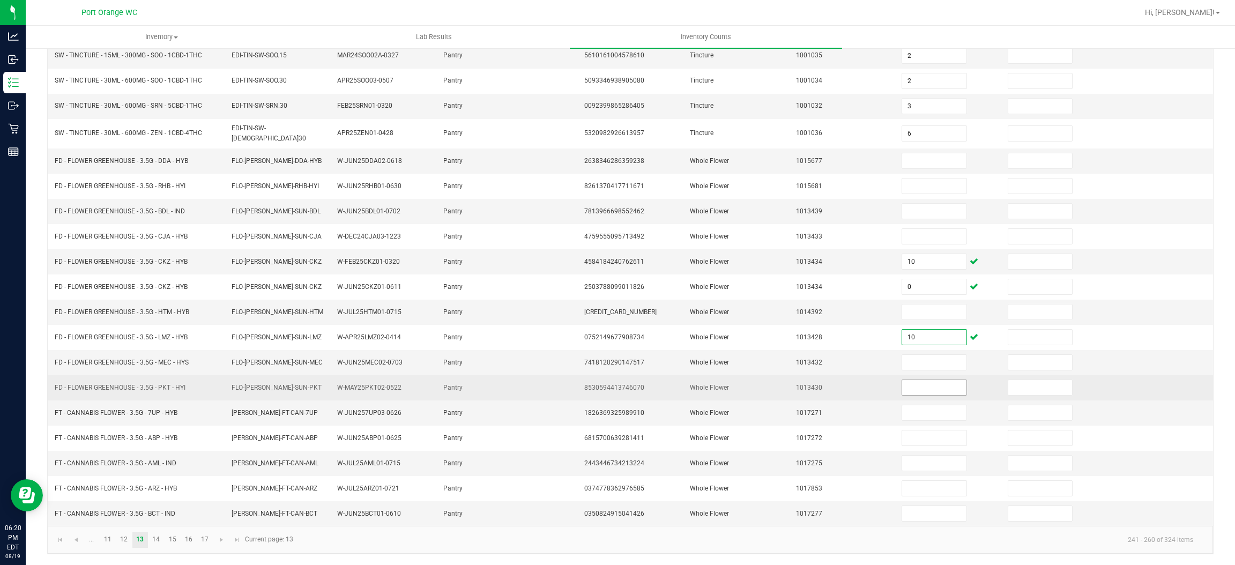
click at [911, 382] on input at bounding box center [934, 387] width 64 height 15
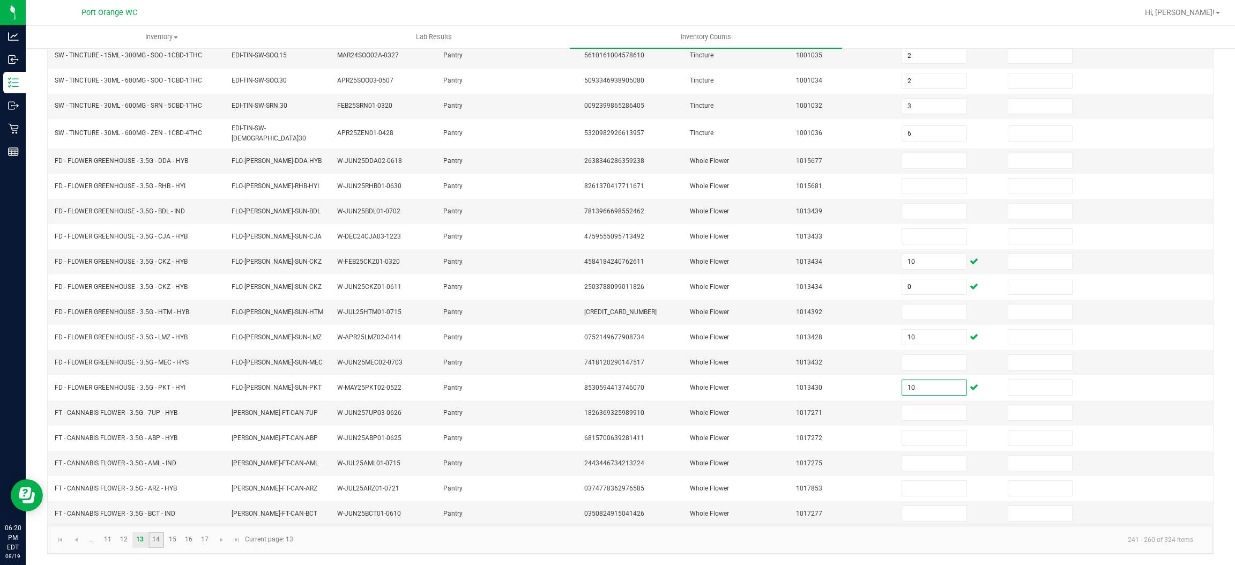
click at [159, 537] on link "14" at bounding box center [156, 540] width 16 height 16
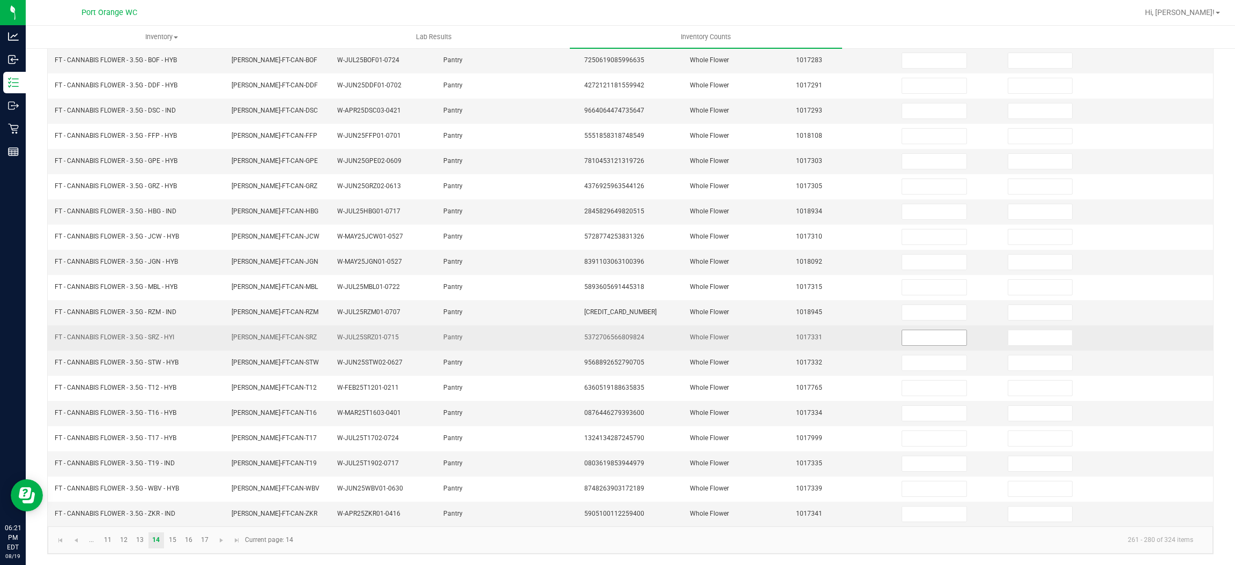
click at [902, 330] on input at bounding box center [934, 337] width 64 height 15
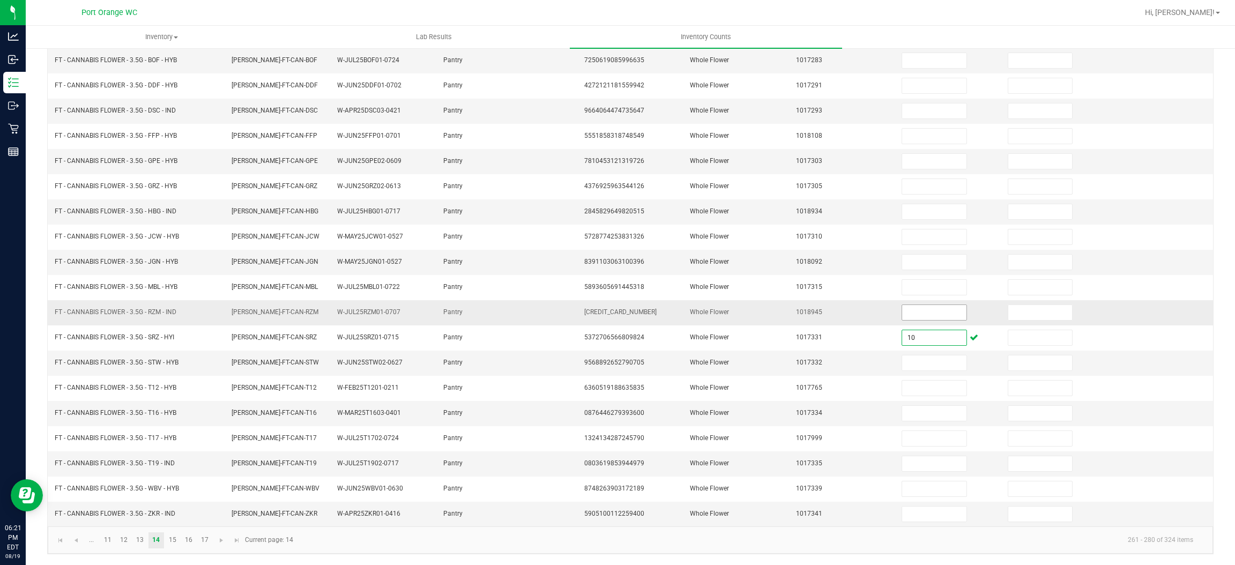
click at [916, 310] on input at bounding box center [934, 312] width 64 height 15
click at [858, 265] on td "1018092" at bounding box center [842, 262] width 106 height 25
click at [140, 538] on link "13" at bounding box center [140, 540] width 16 height 16
click at [127, 534] on link "12" at bounding box center [124, 540] width 16 height 16
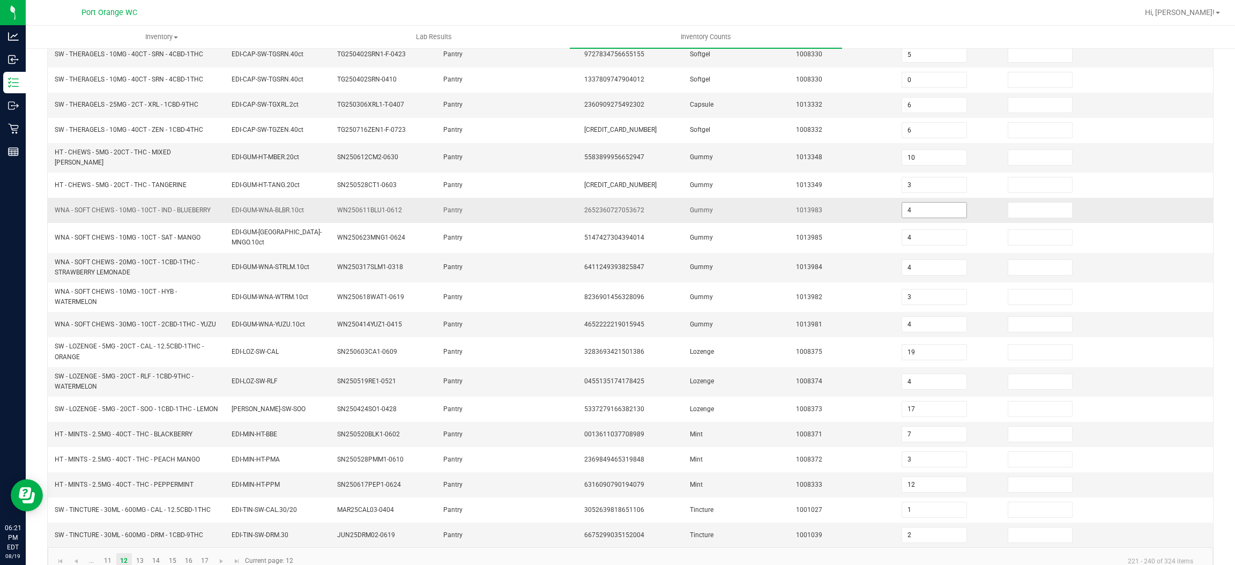
click at [911, 215] on span "4" at bounding box center [933, 210] width 65 height 16
click at [911, 214] on span "4" at bounding box center [933, 210] width 65 height 16
click at [906, 208] on input "4" at bounding box center [934, 210] width 64 height 15
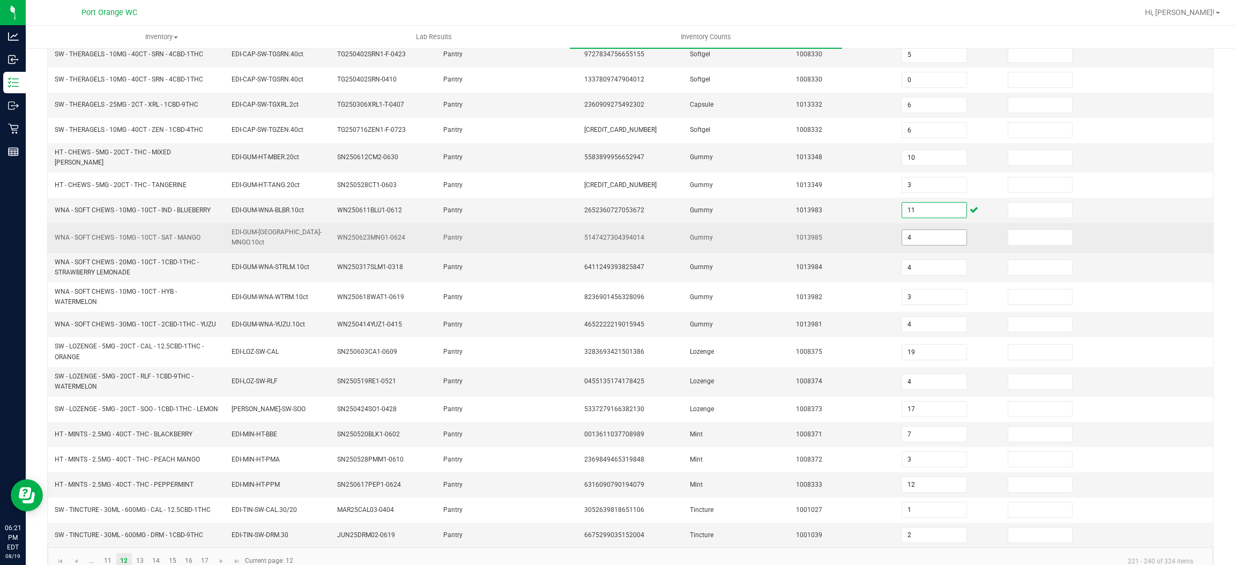
click at [918, 233] on input "4" at bounding box center [934, 237] width 64 height 15
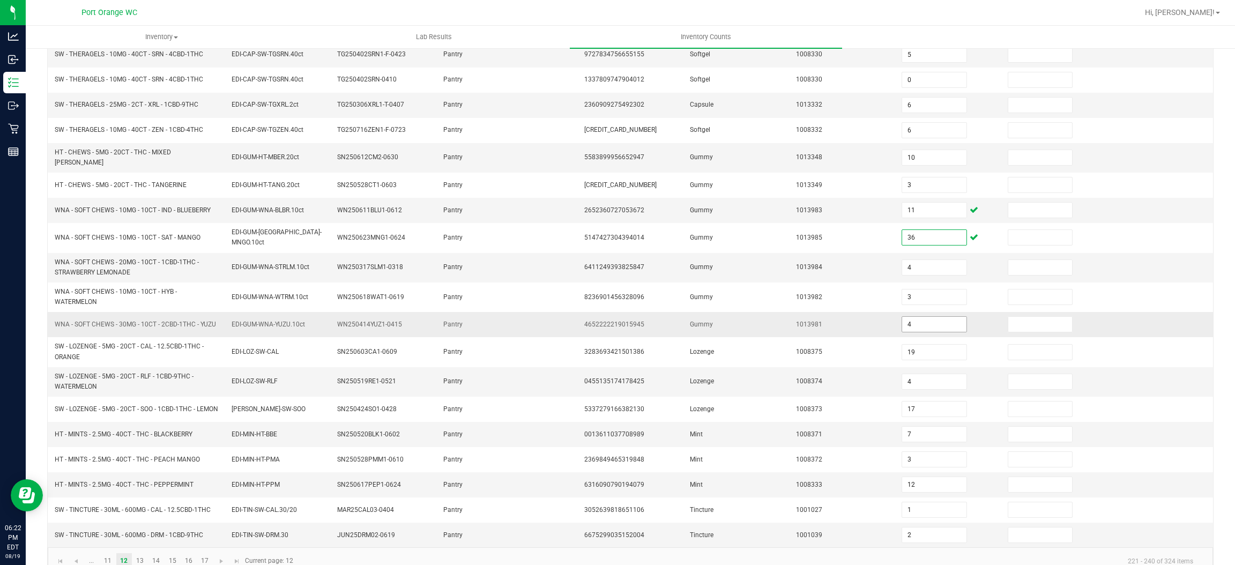
click at [917, 323] on input "4" at bounding box center [934, 324] width 64 height 15
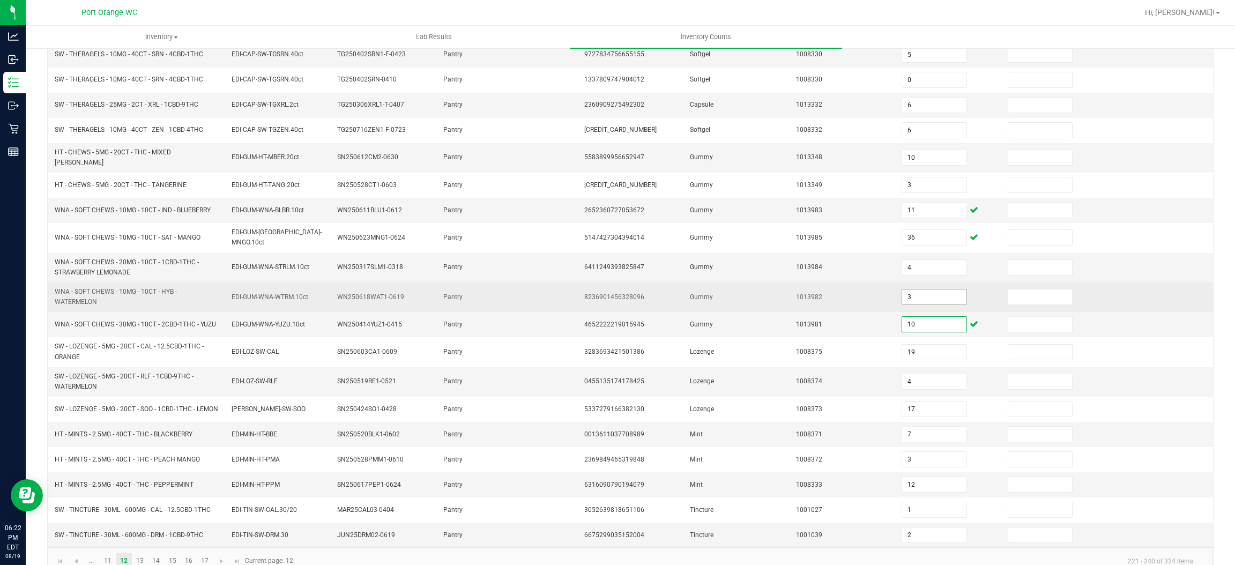
click at [909, 294] on input "3" at bounding box center [934, 296] width 64 height 15
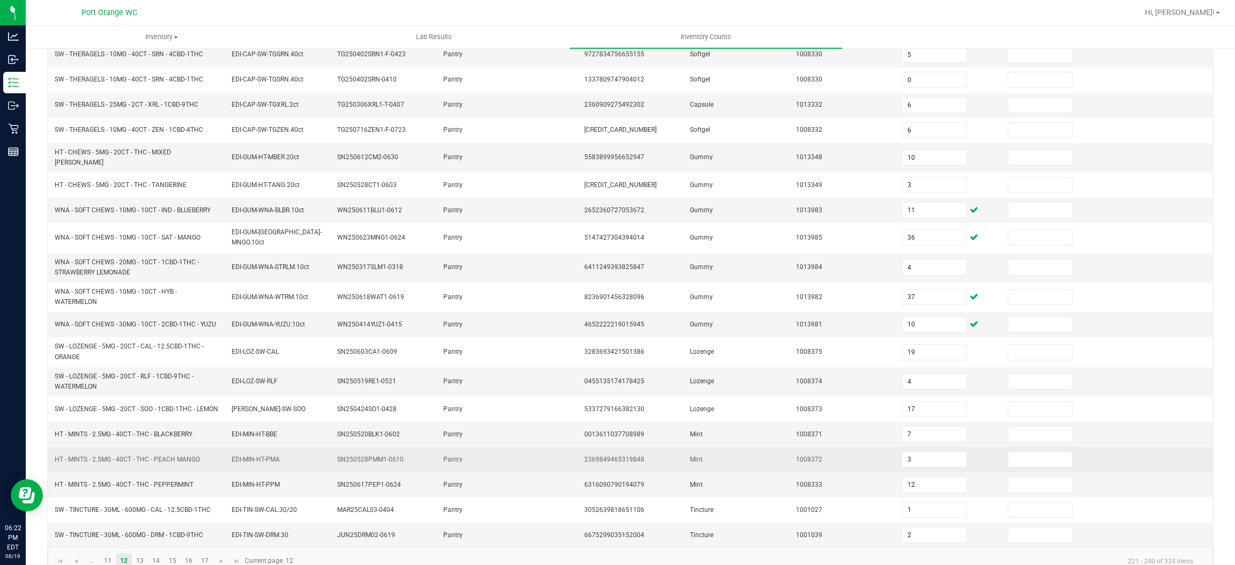
click at [439, 455] on td "Pantry" at bounding box center [472, 459] width 71 height 25
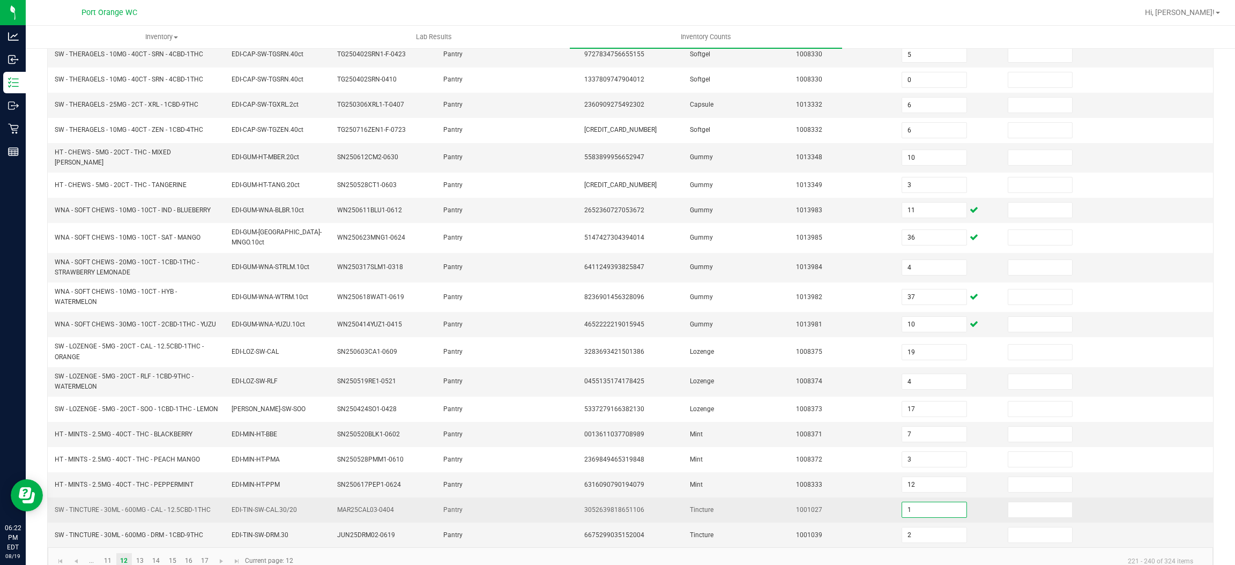
click at [913, 517] on input "1" at bounding box center [934, 509] width 64 height 15
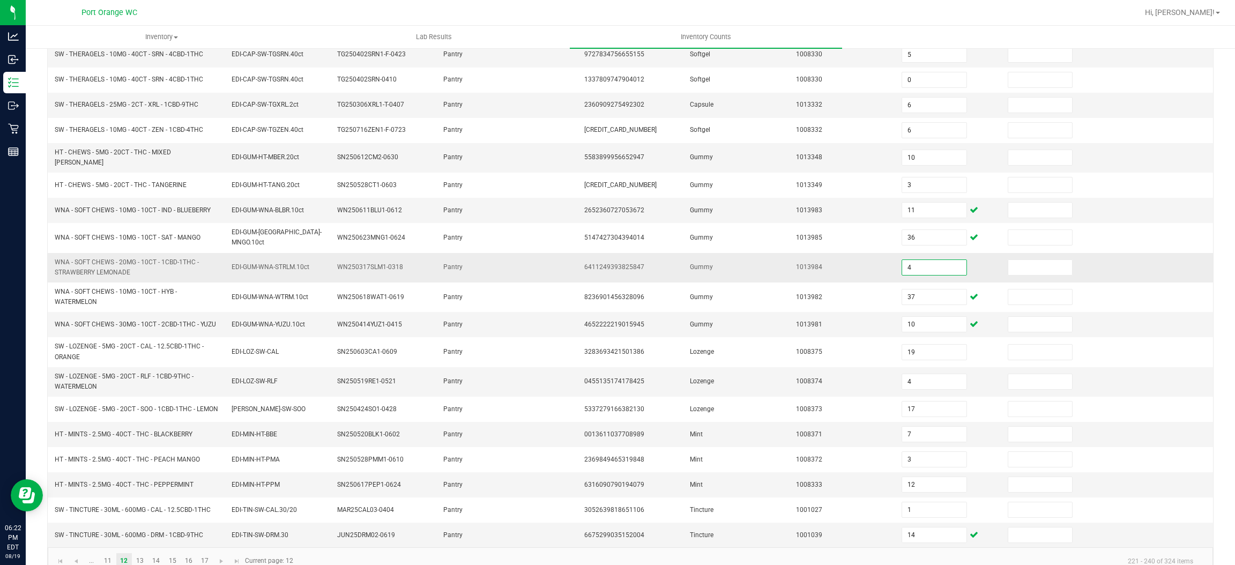
click at [908, 263] on input "4" at bounding box center [934, 267] width 64 height 15
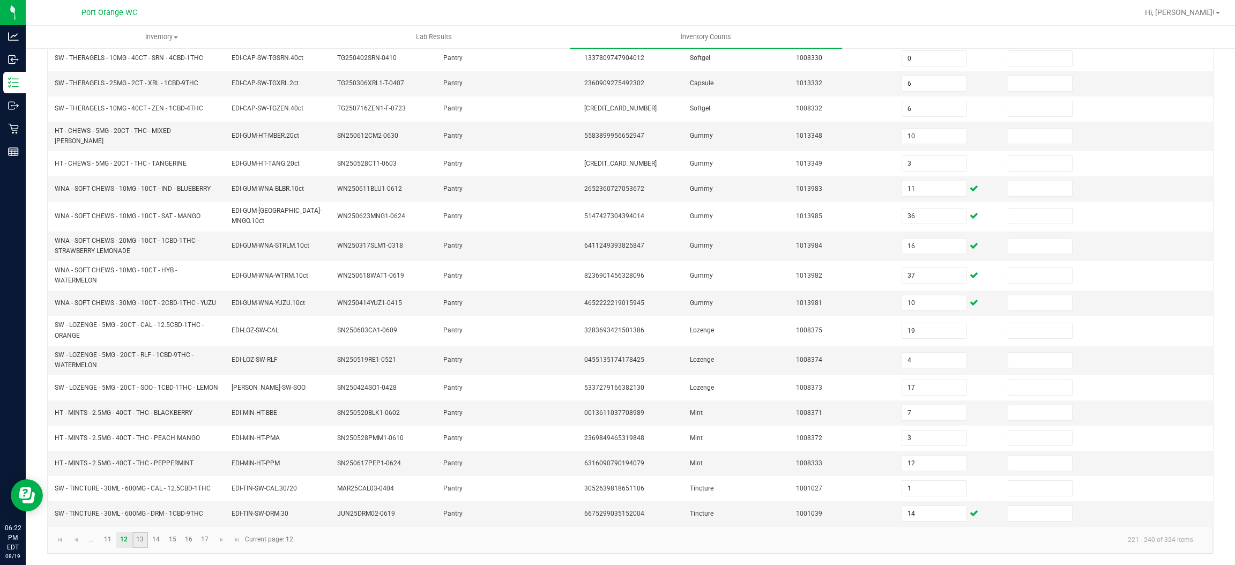
click at [140, 535] on link "13" at bounding box center [140, 540] width 16 height 16
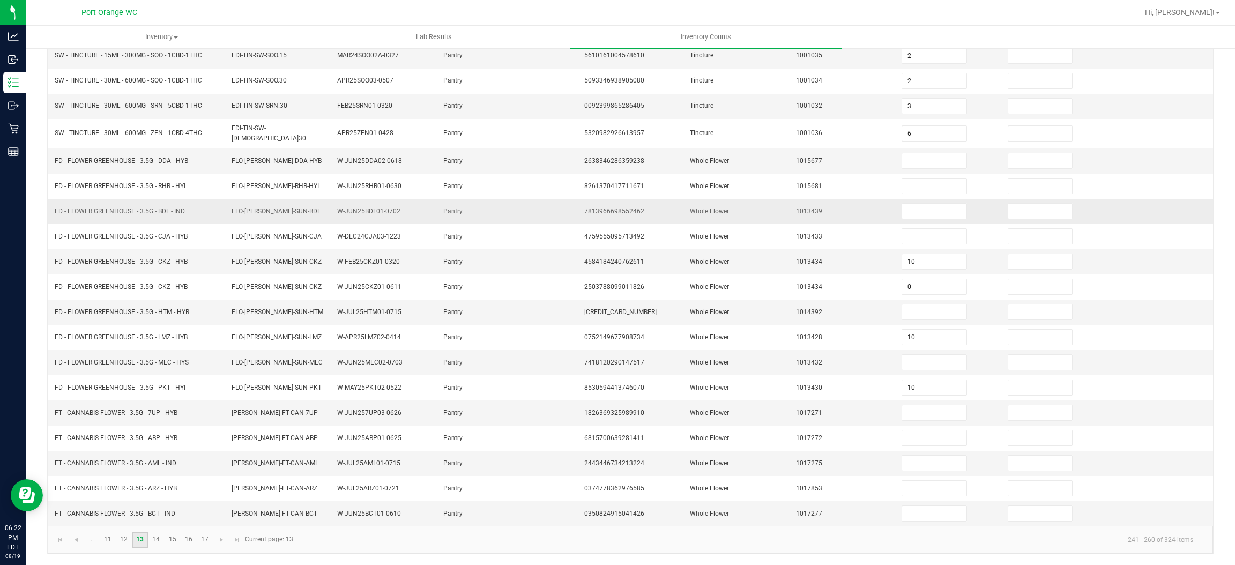
scroll to position [0, 0]
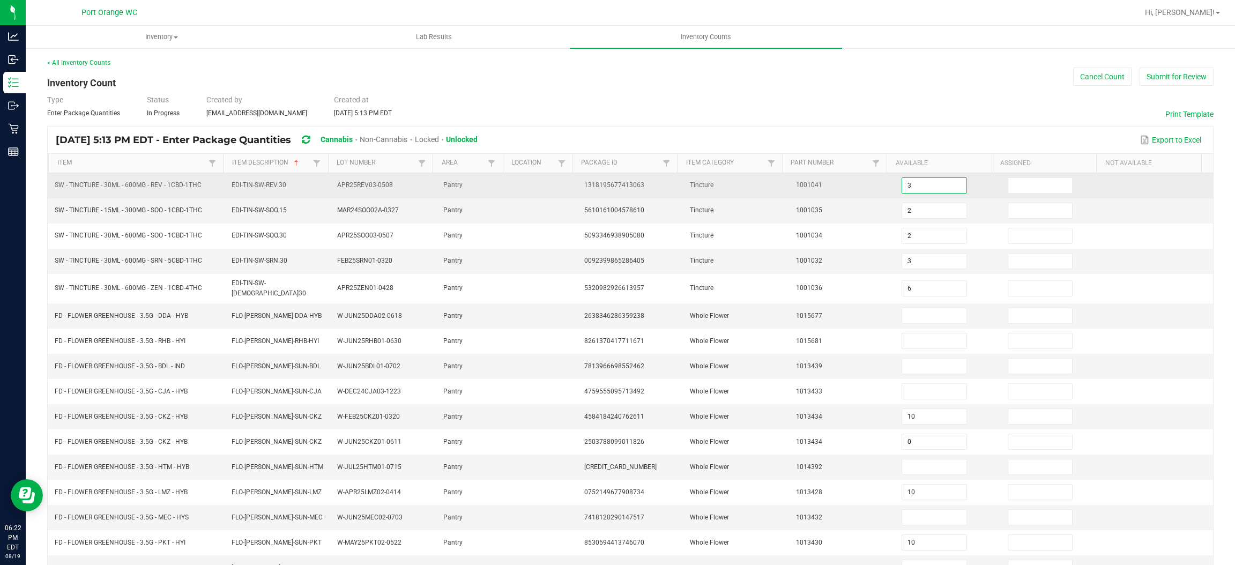
click at [912, 182] on input "3" at bounding box center [934, 185] width 64 height 15
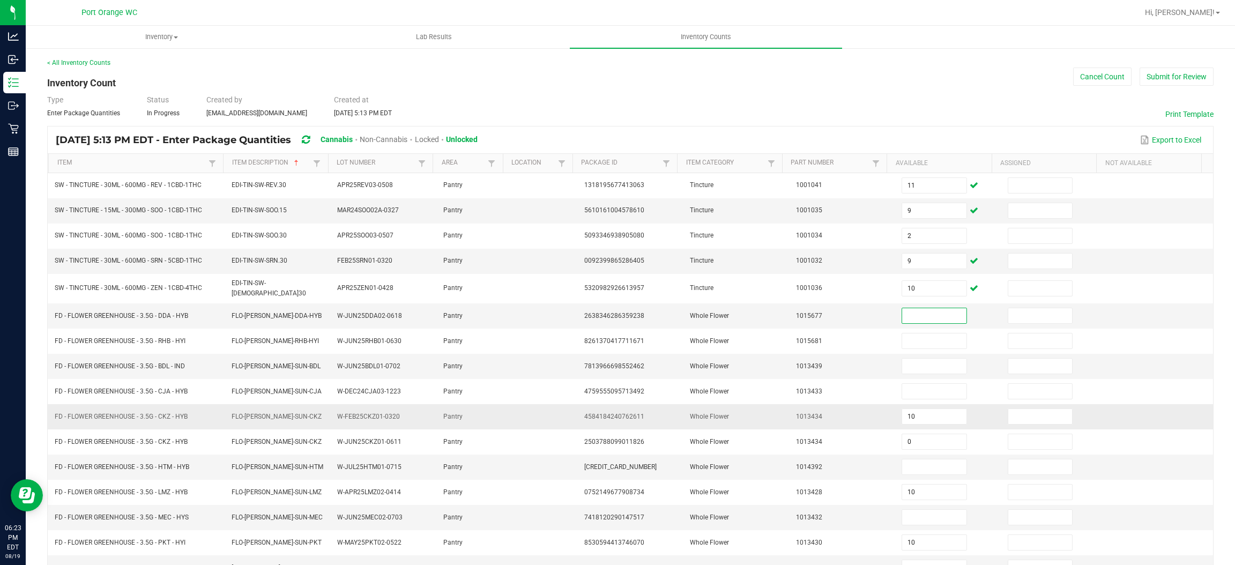
click at [612, 423] on td "4584184240762611" at bounding box center [631, 416] width 106 height 25
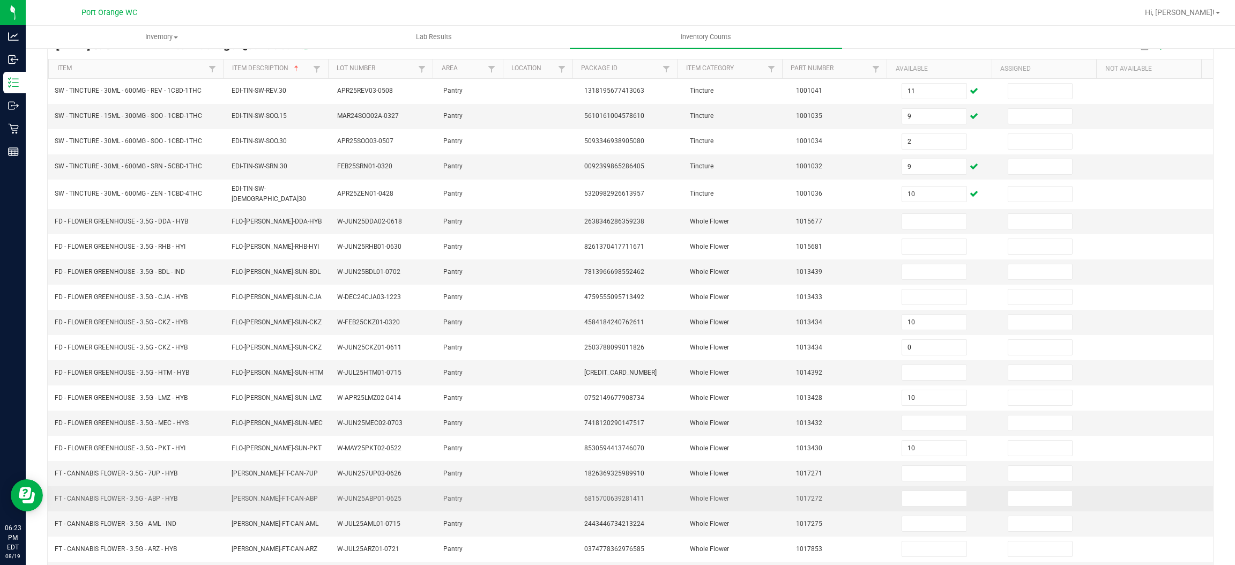
scroll to position [156, 0]
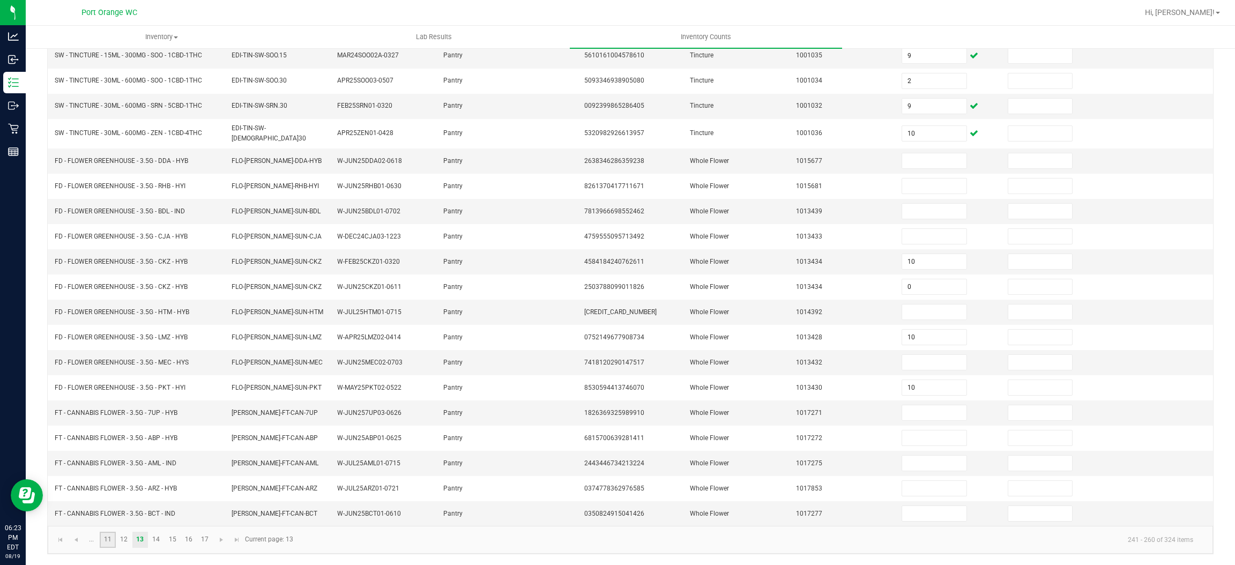
click at [110, 540] on link "11" at bounding box center [108, 540] width 16 height 16
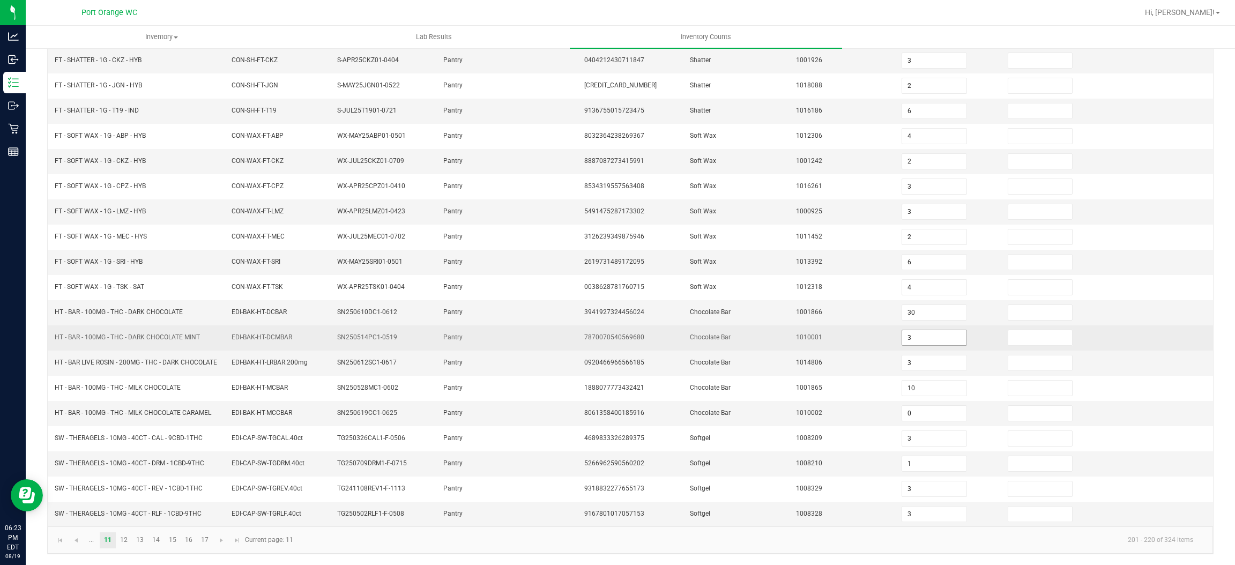
click at [919, 336] on input "3" at bounding box center [934, 337] width 64 height 15
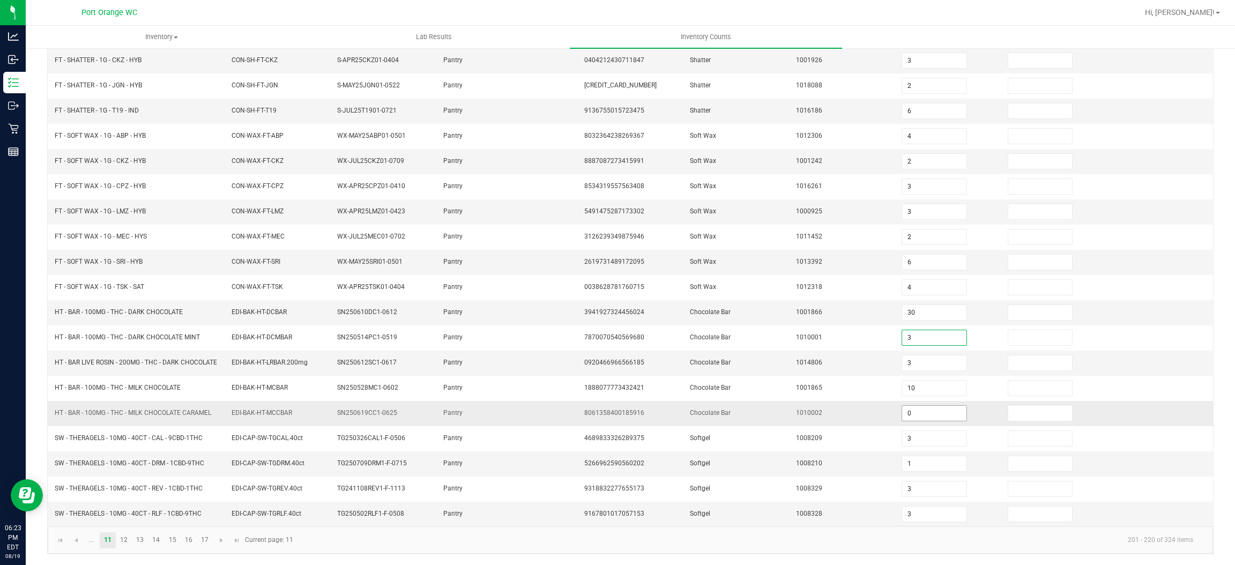
click at [915, 410] on input "0" at bounding box center [934, 413] width 64 height 15
click at [908, 362] on input "3" at bounding box center [934, 362] width 64 height 15
click at [79, 542] on span "Go to the previous page" at bounding box center [76, 540] width 9 height 9
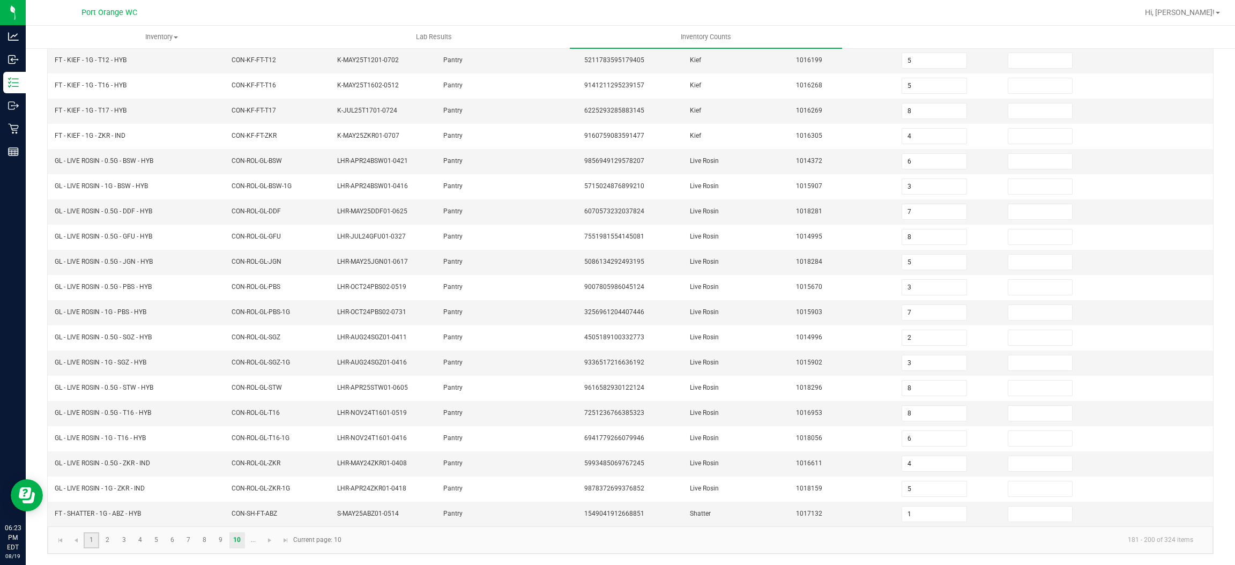
click at [89, 542] on link "1" at bounding box center [92, 540] width 16 height 16
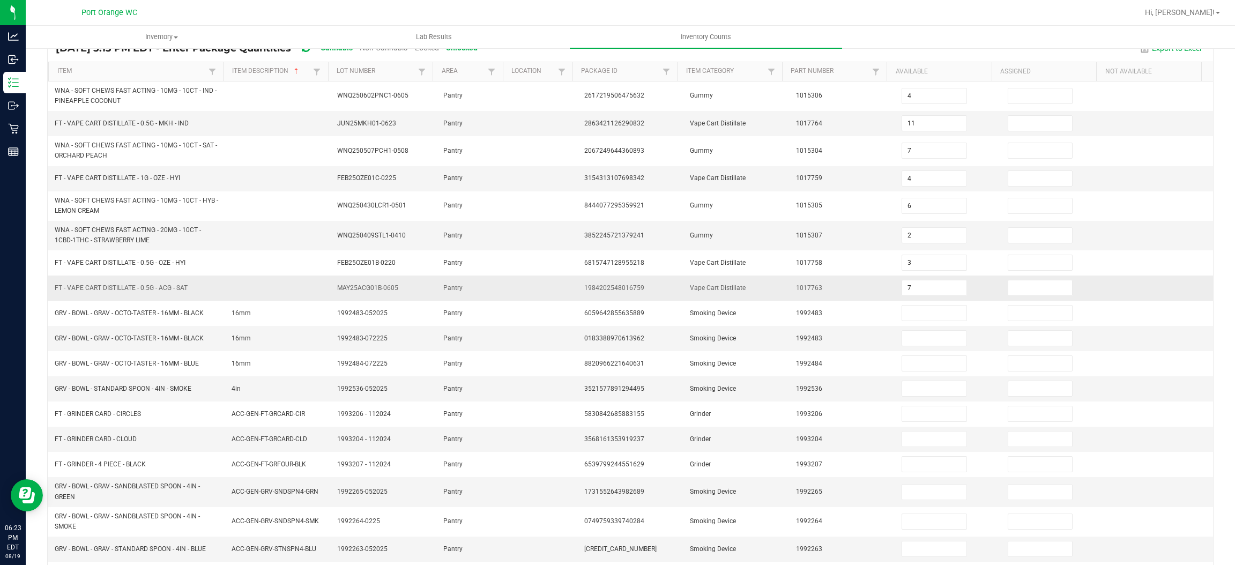
scroll to position [0, 0]
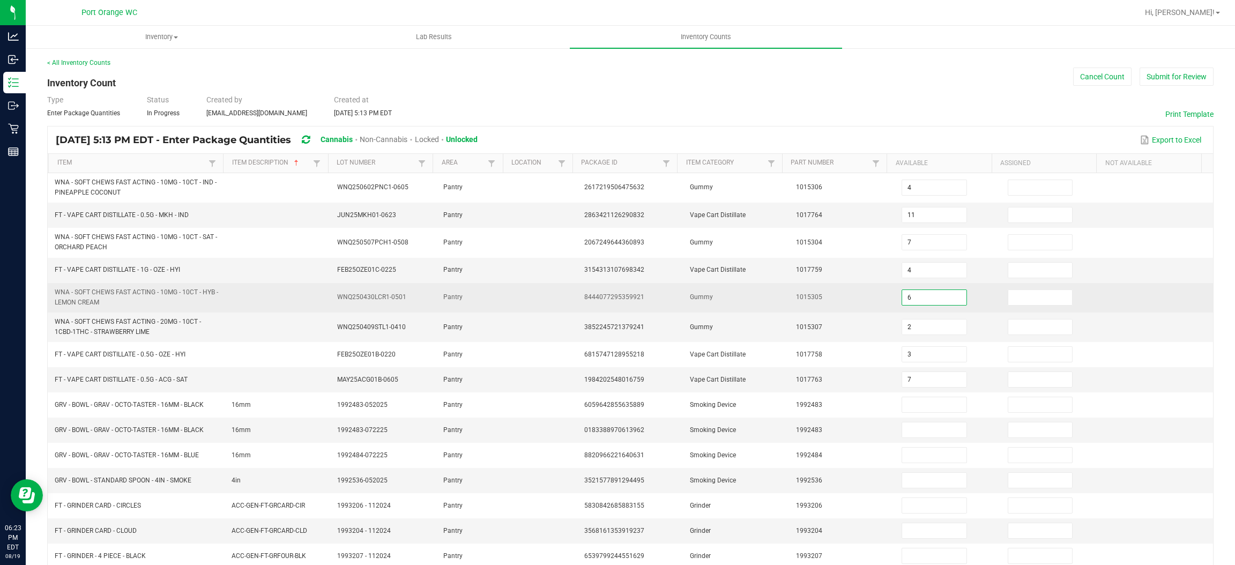
click at [906, 301] on input "6" at bounding box center [934, 297] width 64 height 15
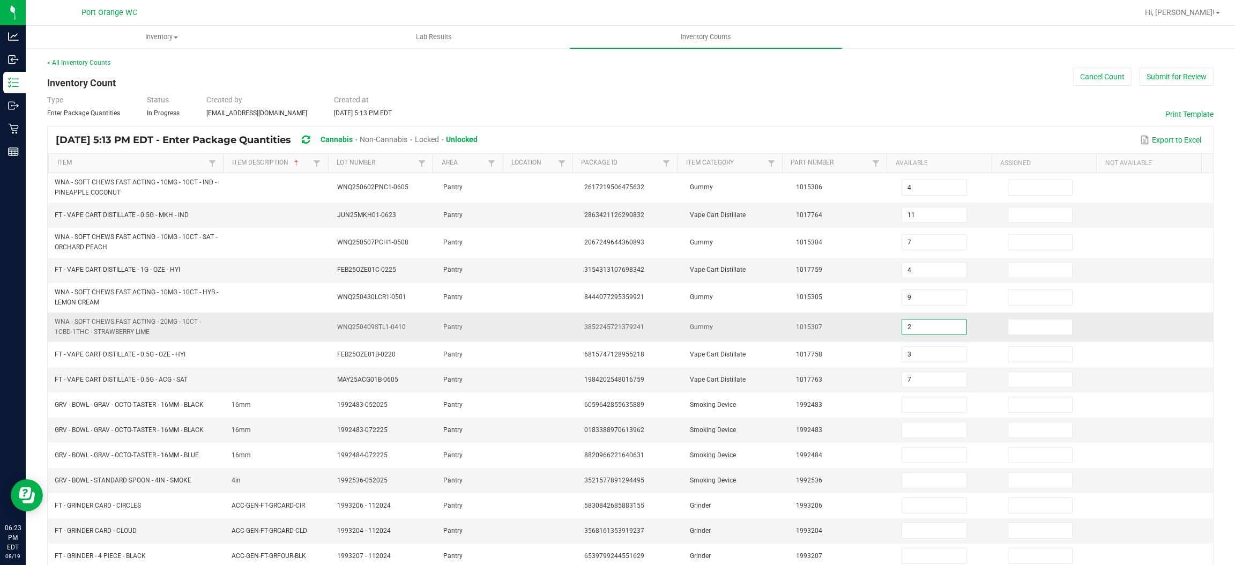
click at [940, 327] on input "2" at bounding box center [934, 326] width 64 height 15
click at [835, 421] on td "1992483" at bounding box center [842, 429] width 106 height 25
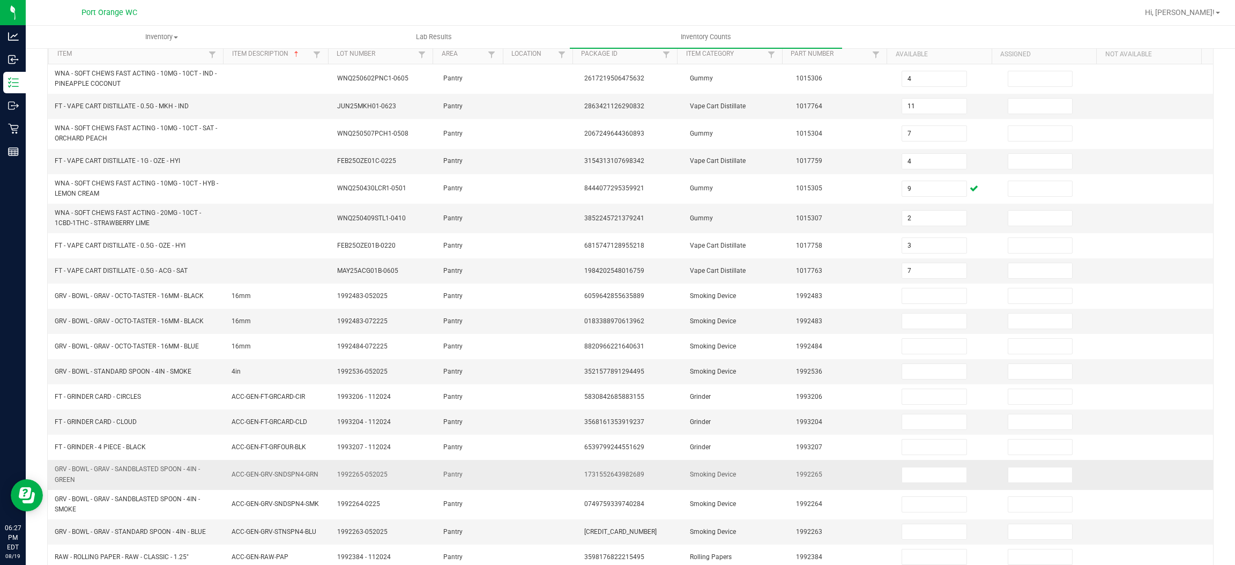
scroll to position [182, 0]
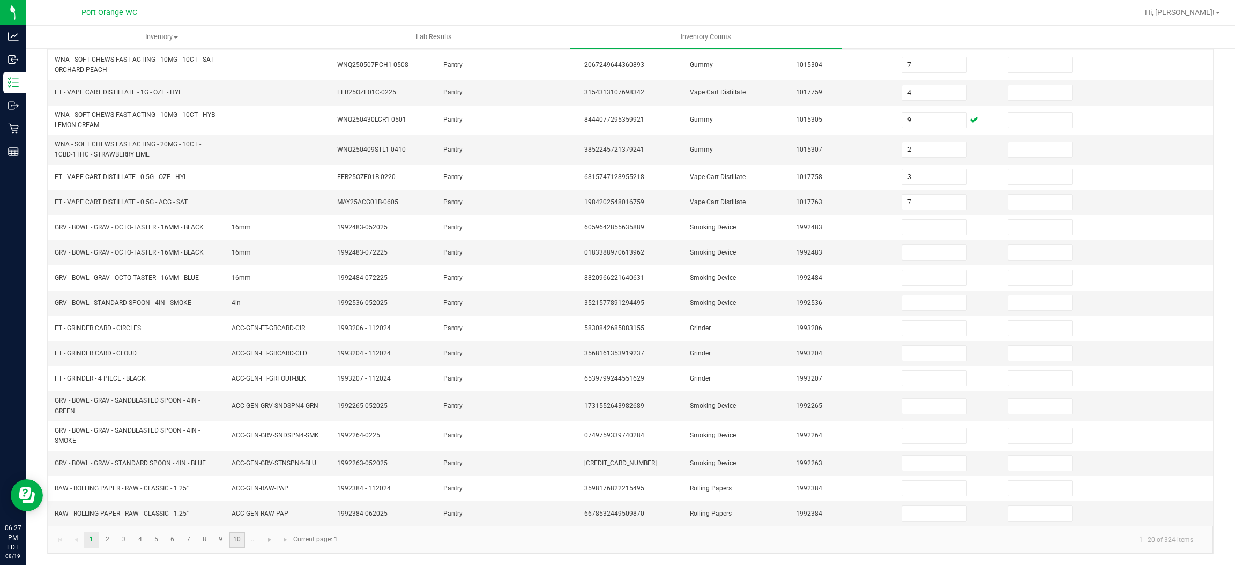
click at [240, 542] on link "10" at bounding box center [237, 540] width 16 height 16
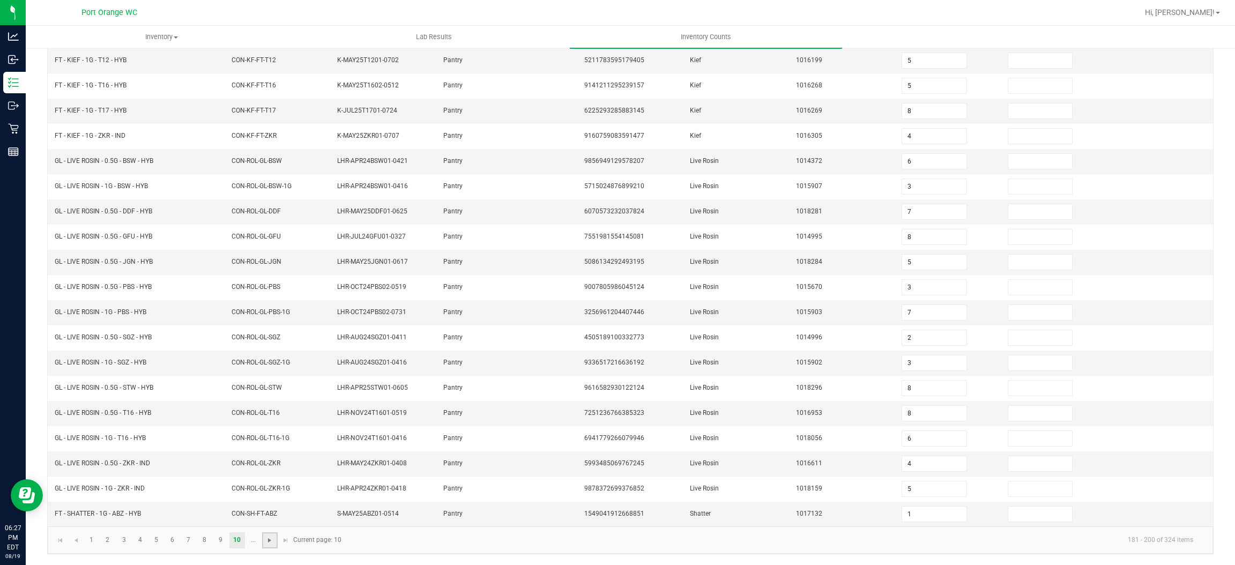
click at [270, 539] on span "Go to the next page" at bounding box center [269, 540] width 9 height 9
drag, startPoint x: 132, startPoint y: 553, endPoint x: 137, endPoint y: 548, distance: 6.8
click at [132, 554] on kendo-pager "... 11 12 13 14 15 16 17 201 - 220 of 324 items Current page: 11" at bounding box center [630, 539] width 1165 height 27
click at [140, 543] on link "13" at bounding box center [140, 540] width 16 height 16
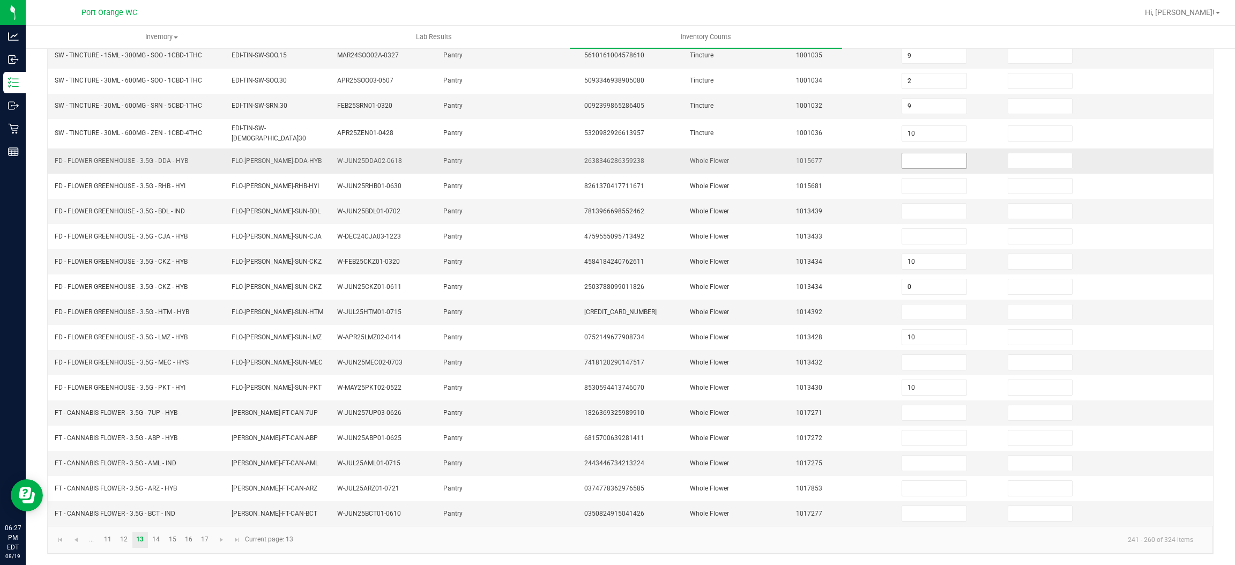
click at [916, 162] on input at bounding box center [934, 160] width 64 height 15
click at [162, 538] on link "14" at bounding box center [156, 540] width 16 height 16
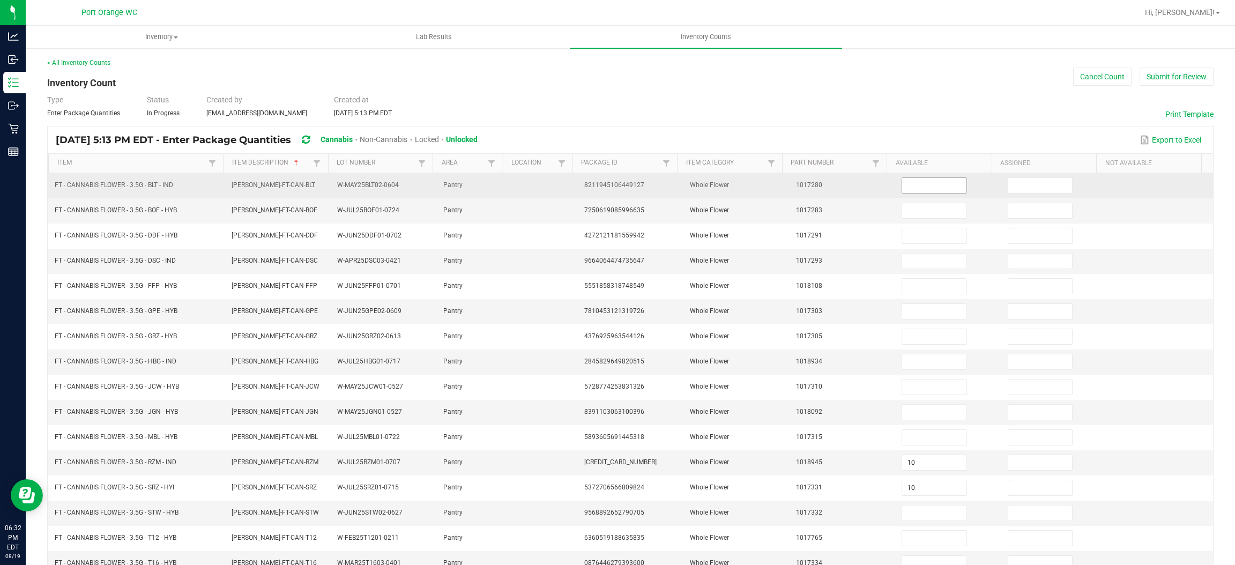
click at [921, 185] on input at bounding box center [934, 185] width 64 height 15
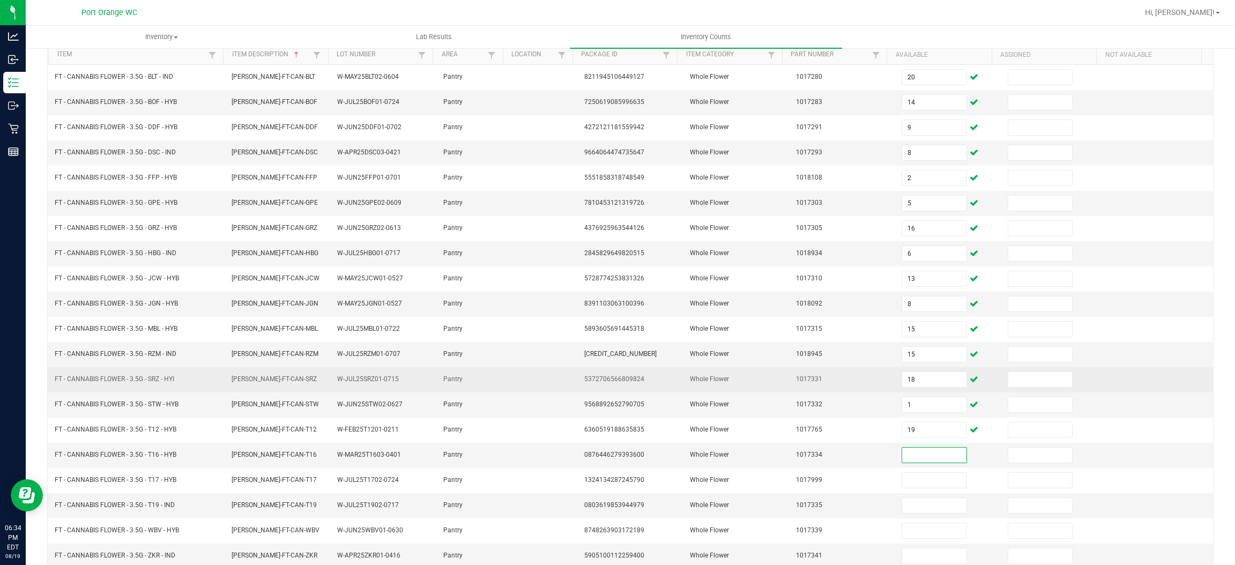
scroll to position [156, 0]
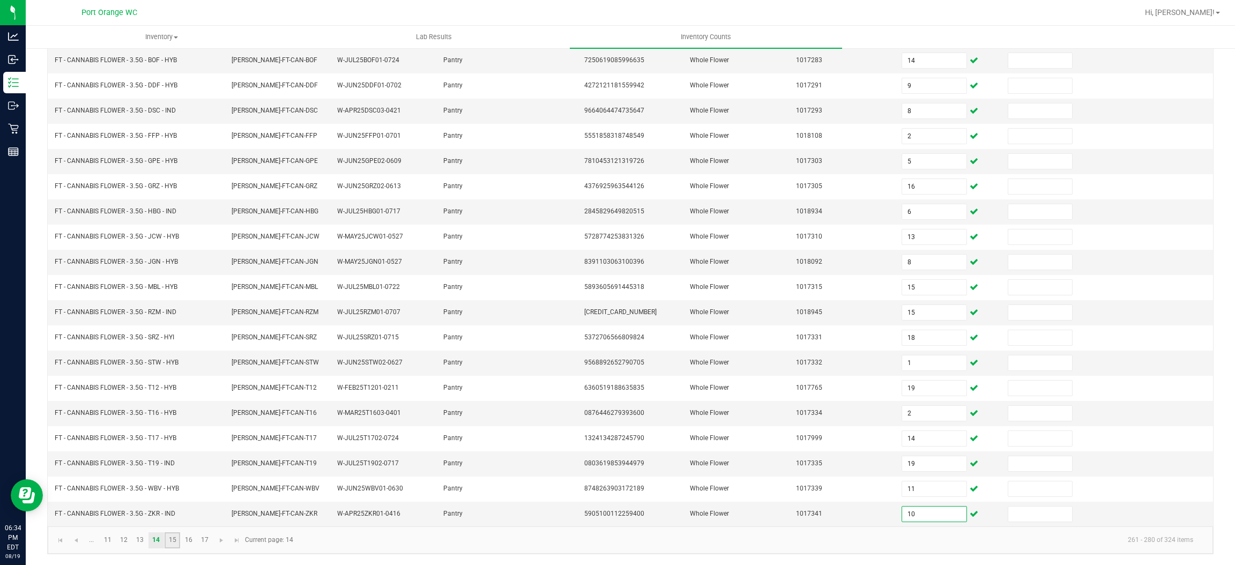
click at [171, 539] on link "15" at bounding box center [173, 540] width 16 height 16
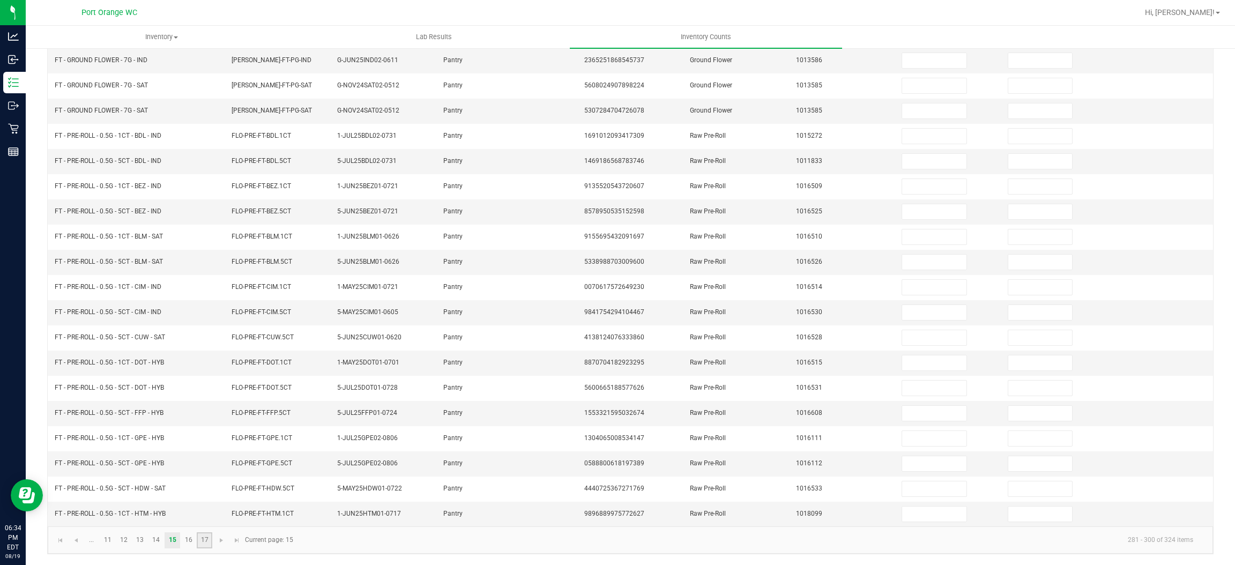
click at [208, 542] on link "17" at bounding box center [205, 540] width 16 height 16
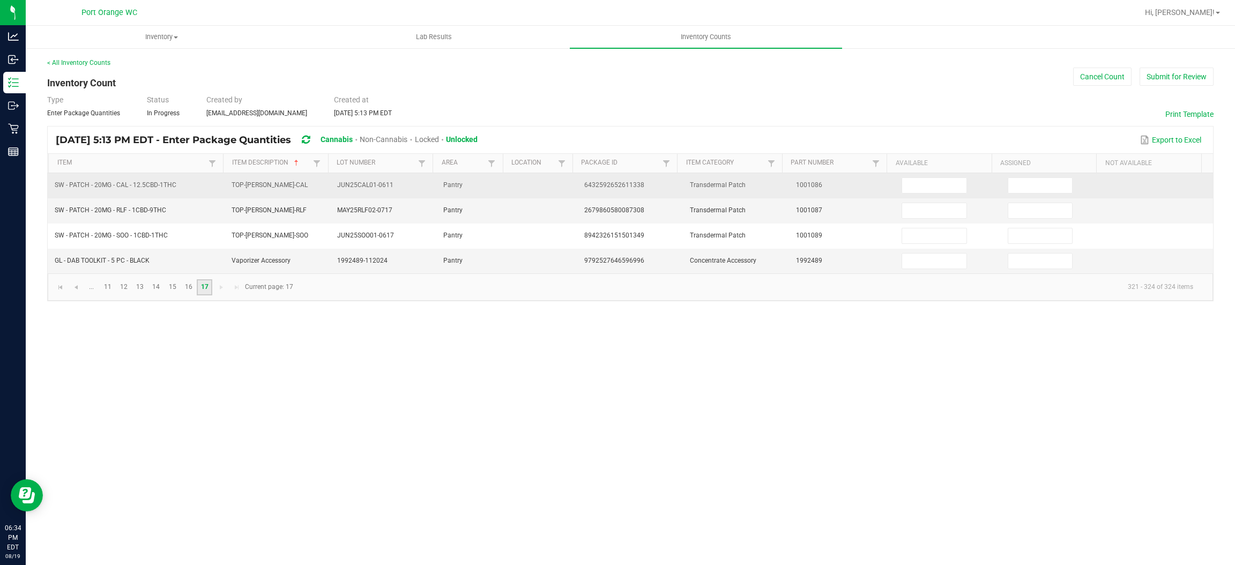
scroll to position [0, 0]
click at [156, 184] on span "SW - PATCH - 20MG - CAL - 12.5CBD-1THC" at bounding box center [116, 185] width 122 height 8
click at [913, 185] on input at bounding box center [934, 185] width 64 height 15
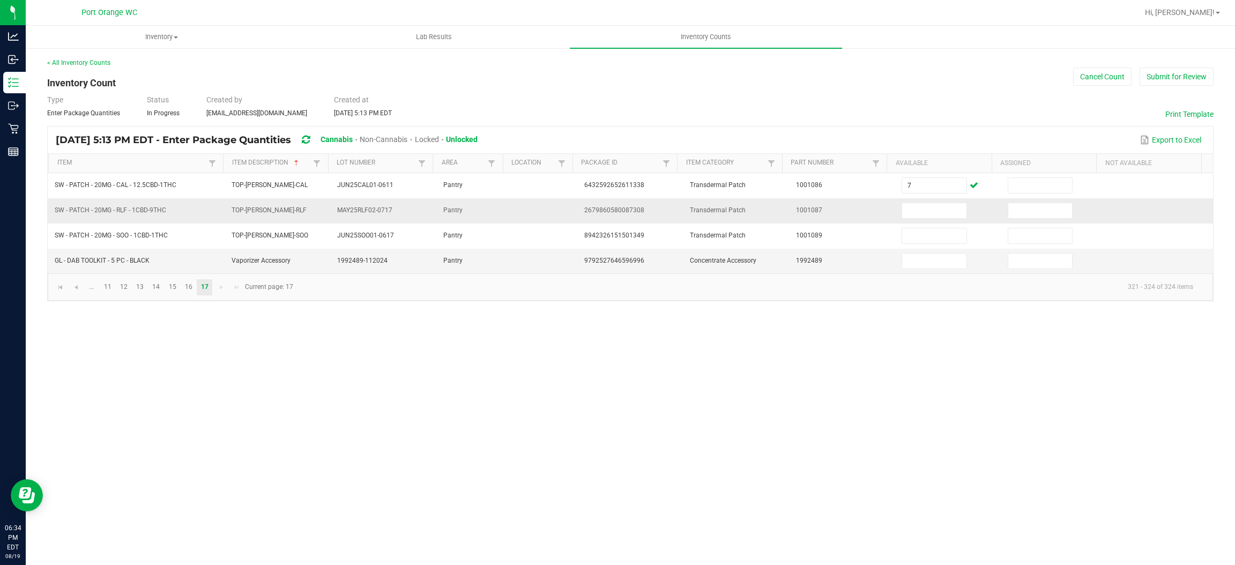
click at [113, 209] on span "SW - PATCH - 20MG - RLF - 1CBD-9THC" at bounding box center [110, 210] width 111 height 8
click at [931, 210] on input at bounding box center [934, 210] width 64 height 15
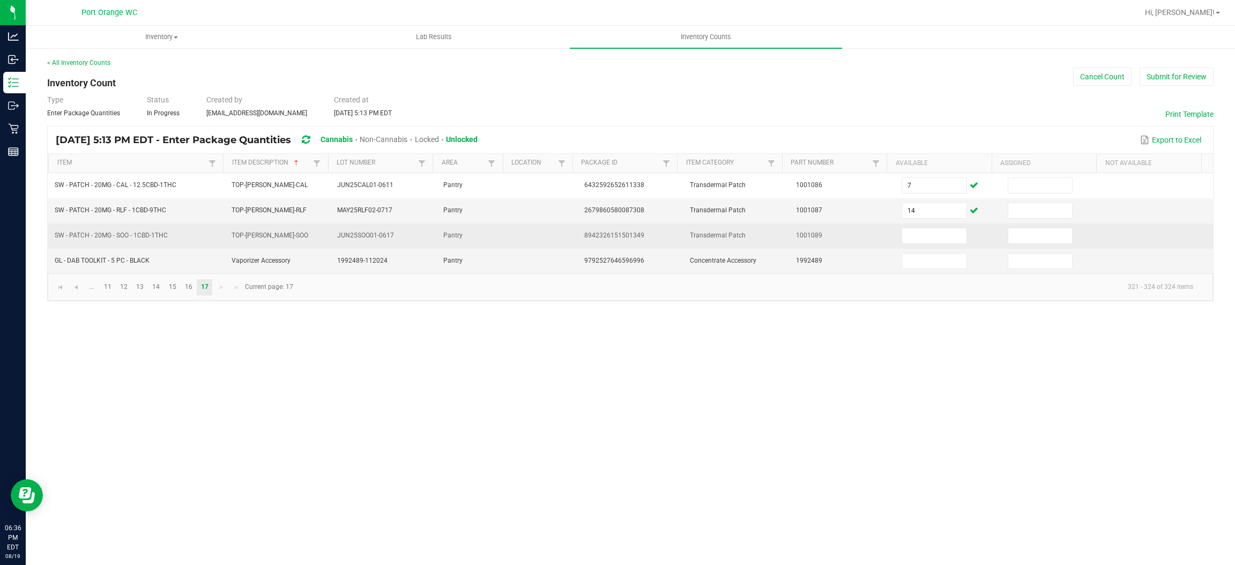
click at [101, 242] on td "SW - PATCH - 20MG - SOO - 1CBD-1THC" at bounding box center [136, 235] width 176 height 25
click at [100, 241] on span "SW - PATCH - 20MG - SOO - 1CBD-1THC" at bounding box center [111, 235] width 113 height 10
drag, startPoint x: 100, startPoint y: 241, endPoint x: 99, endPoint y: 235, distance: 6.1
click at [100, 240] on span "SW - PATCH - 20MG - SOO - 1CBD-1THC" at bounding box center [111, 235] width 113 height 10
click at [99, 232] on span "SW - PATCH - 20MG - SOO - 1CBD-1THC" at bounding box center [111, 236] width 113 height 8
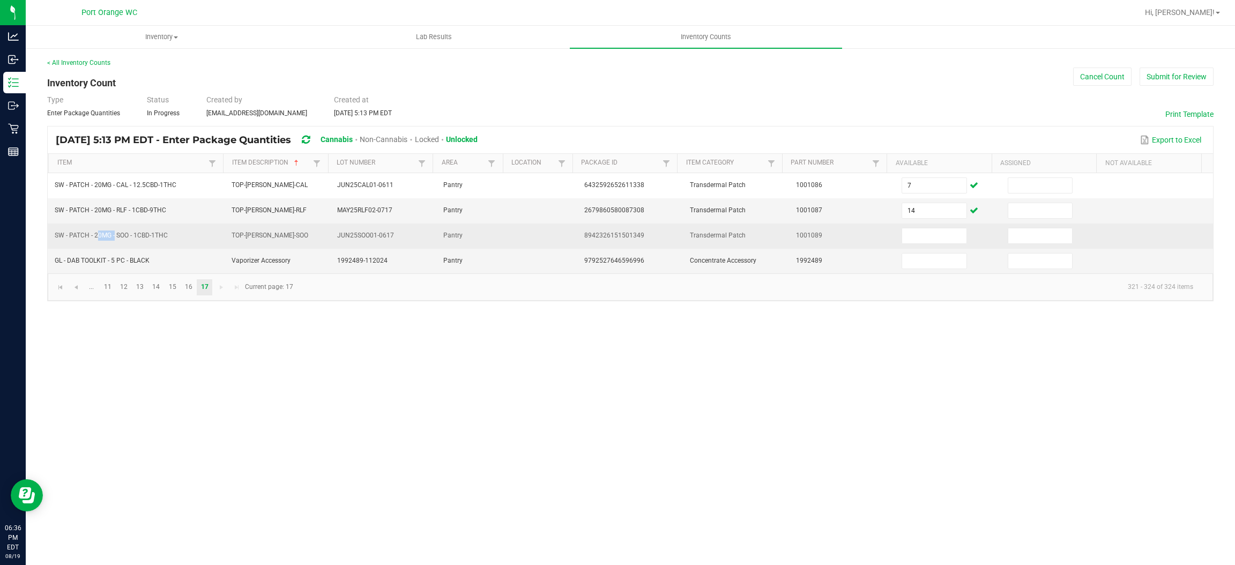
click at [98, 232] on span "SW - PATCH - 20MG - SOO - 1CBD-1THC" at bounding box center [111, 236] width 113 height 8
click at [907, 231] on input at bounding box center [934, 235] width 64 height 15
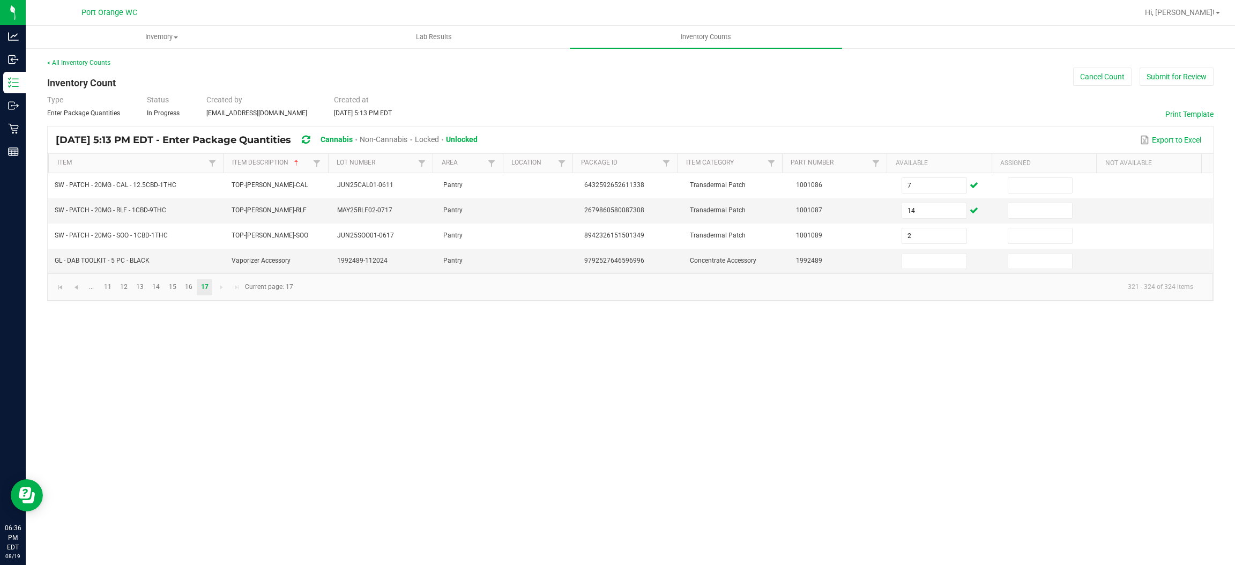
drag, startPoint x: 465, startPoint y: 471, endPoint x: 308, endPoint y: 432, distance: 162.2
click at [465, 471] on div "Inventory All packages All inventory Waste log Create inventory Lab Results Inv…" at bounding box center [630, 295] width 1209 height 539
click at [188, 291] on link "16" at bounding box center [189, 287] width 16 height 16
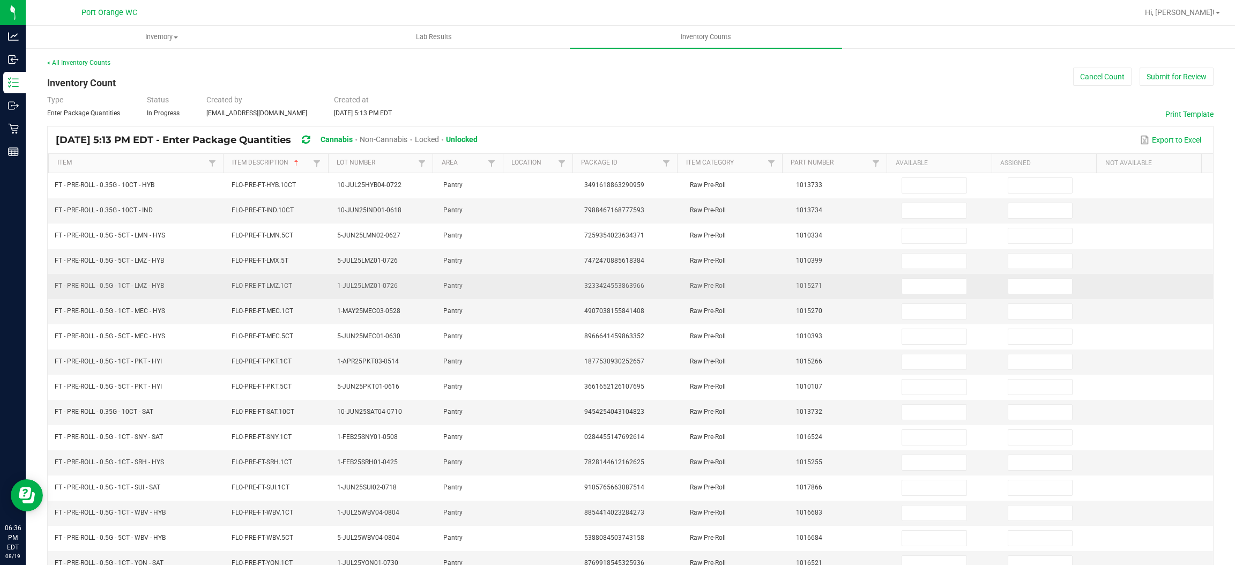
scroll to position [156, 0]
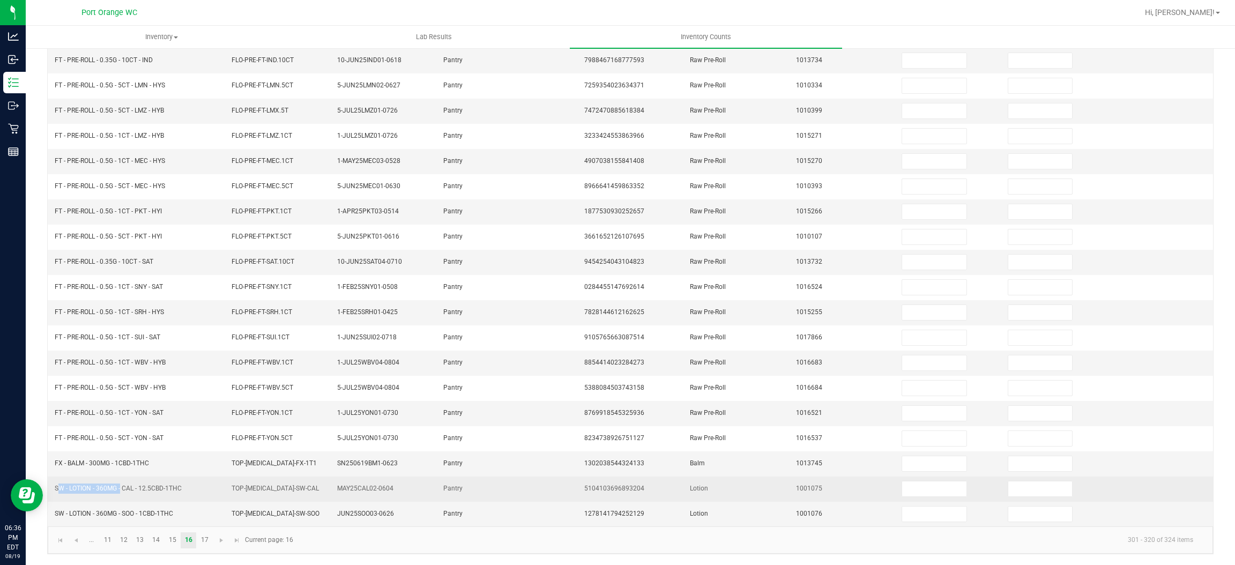
drag, startPoint x: 118, startPoint y: 487, endPoint x: 53, endPoint y: 490, distance: 66.0
click at [53, 490] on td "SW - LOTION - 360MG - CAL - 12.5CBD-1THC" at bounding box center [136, 488] width 176 height 25
click at [930, 490] on input at bounding box center [934, 488] width 64 height 15
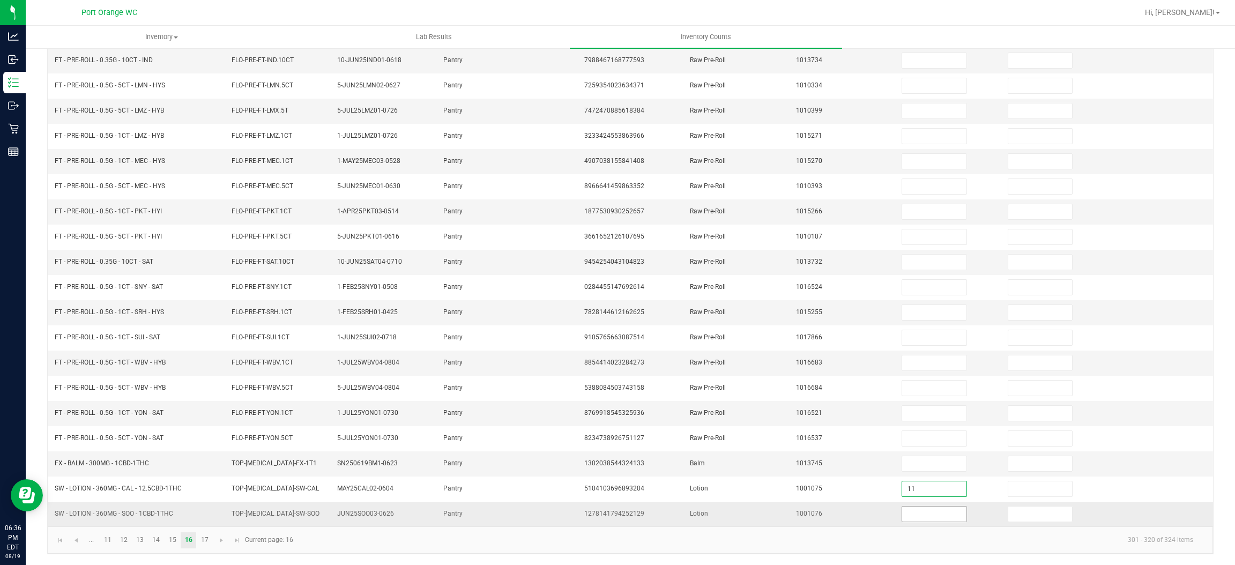
click at [913, 513] on input at bounding box center [934, 513] width 64 height 15
click at [745, 423] on td "Raw Pre-Roll" at bounding box center [736, 413] width 106 height 25
click at [177, 546] on link "15" at bounding box center [173, 540] width 16 height 16
click at [162, 536] on link "14" at bounding box center [156, 540] width 16 height 16
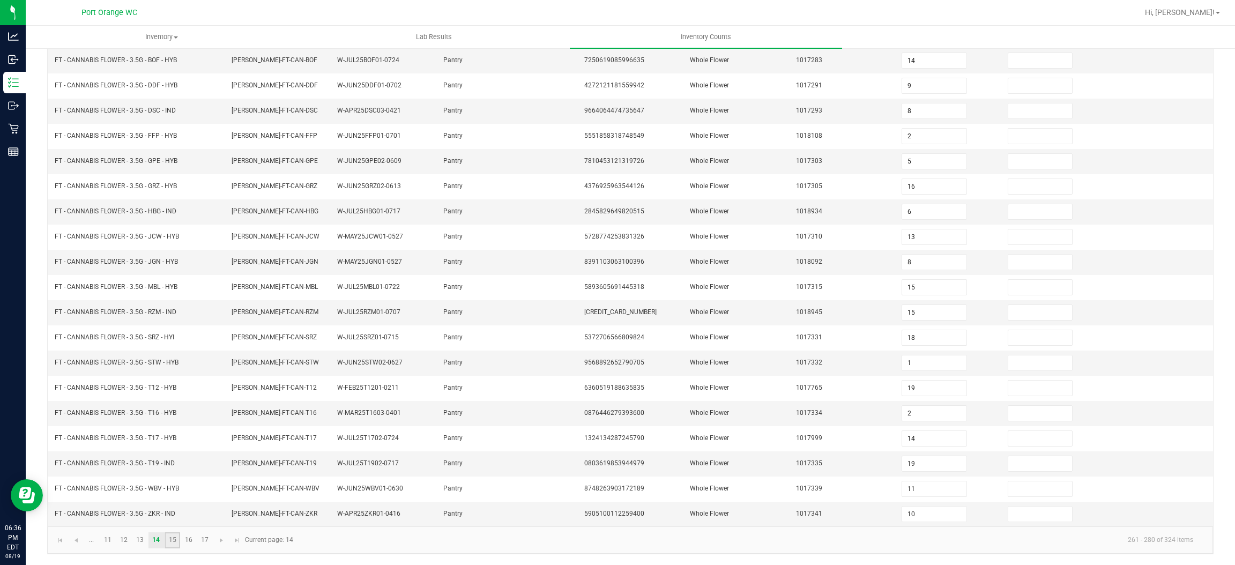
click at [176, 539] on link "15" at bounding box center [173, 540] width 16 height 16
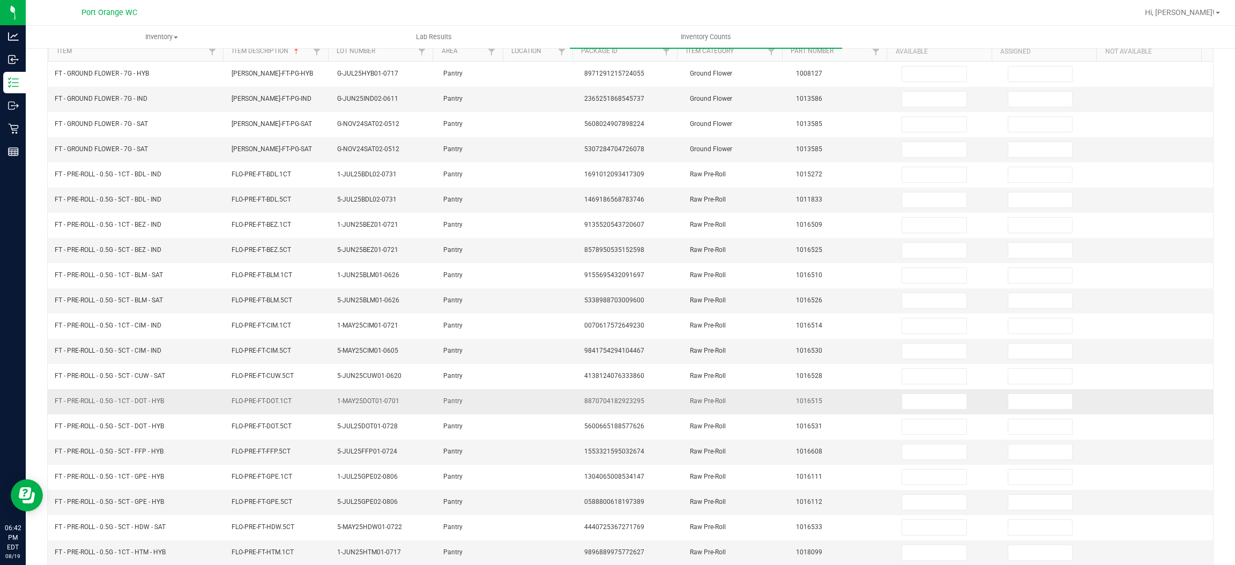
scroll to position [76, 0]
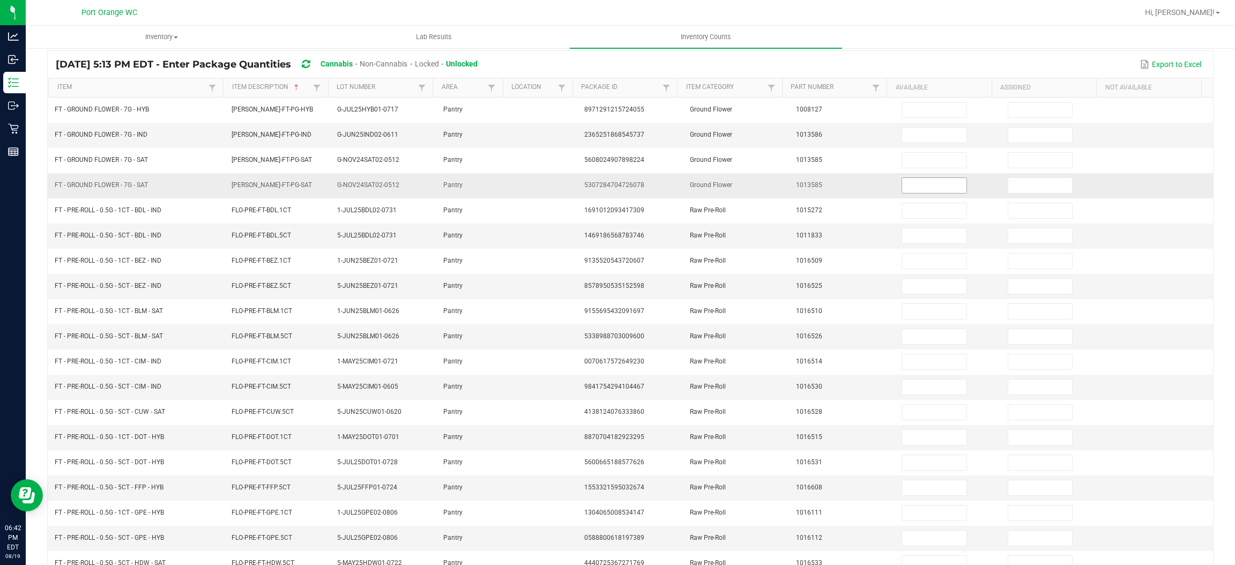
click at [902, 184] on input at bounding box center [934, 185] width 64 height 15
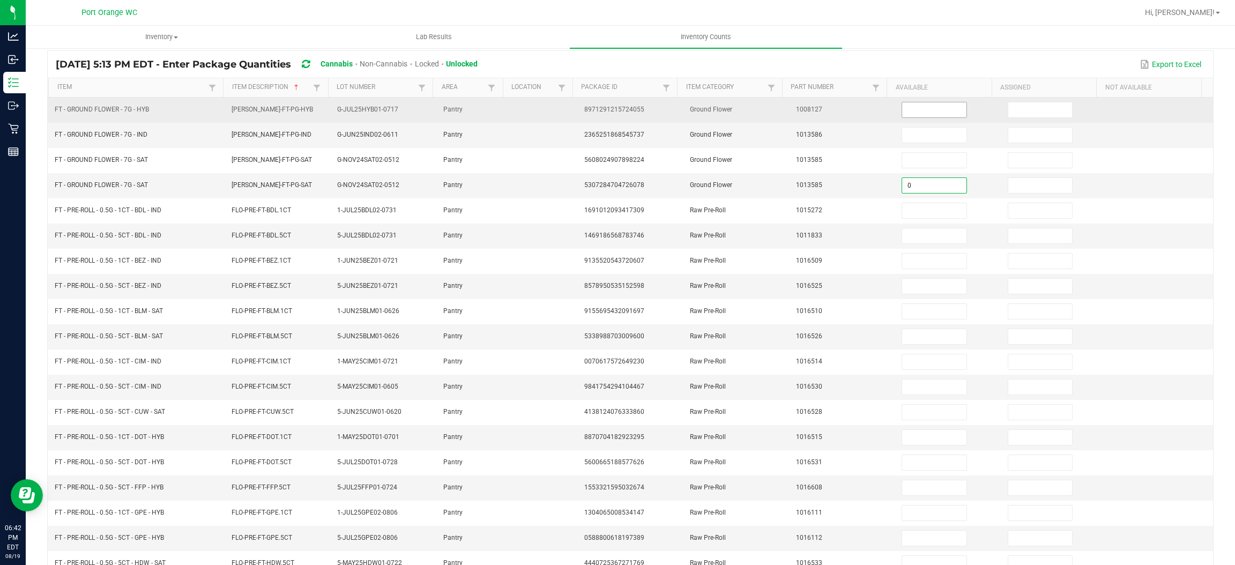
click at [902, 111] on input at bounding box center [934, 109] width 64 height 15
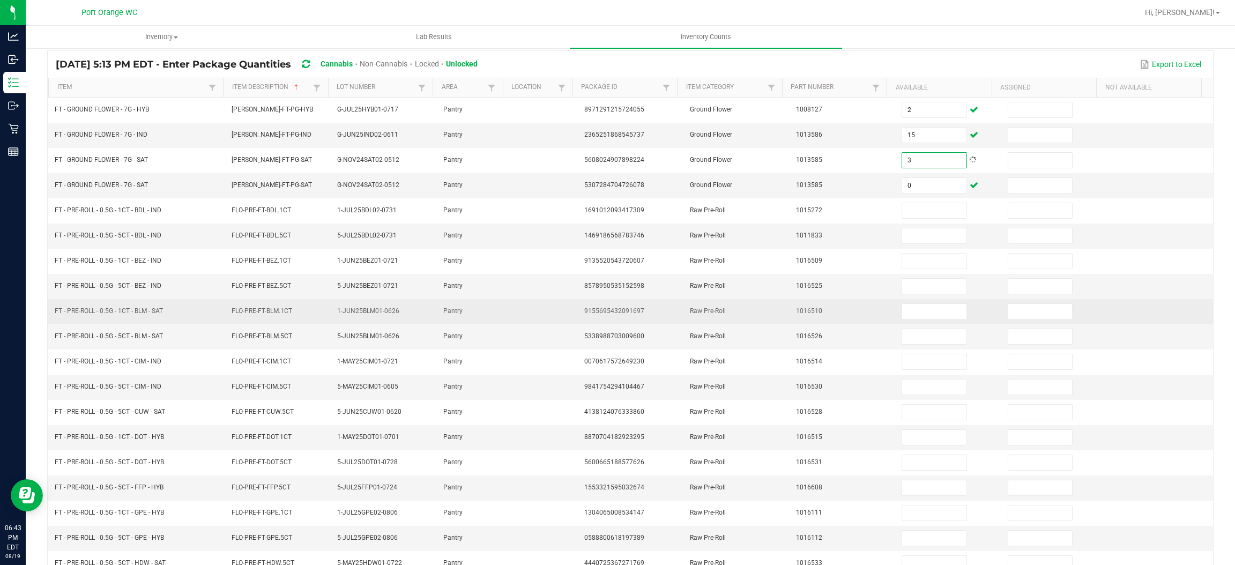
click at [360, 302] on td "1-JUN25BLM01-0626" at bounding box center [384, 311] width 106 height 25
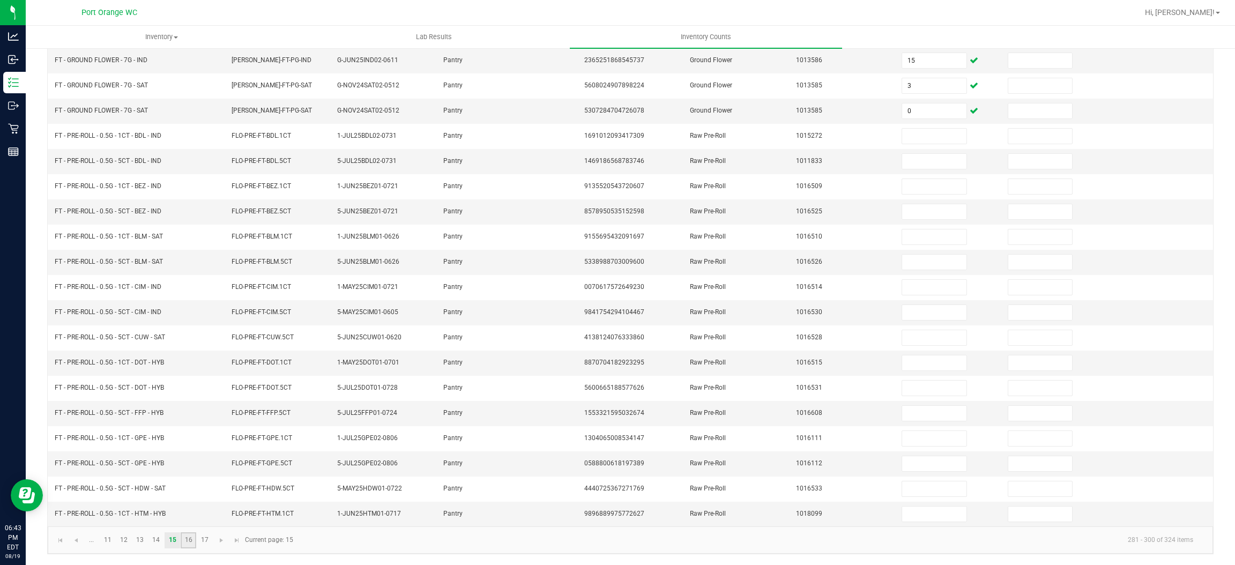
click at [187, 546] on link "16" at bounding box center [189, 540] width 16 height 16
click at [902, 258] on input at bounding box center [934, 262] width 64 height 15
click at [378, 202] on td "1-APR25PKT03-0514" at bounding box center [384, 211] width 106 height 25
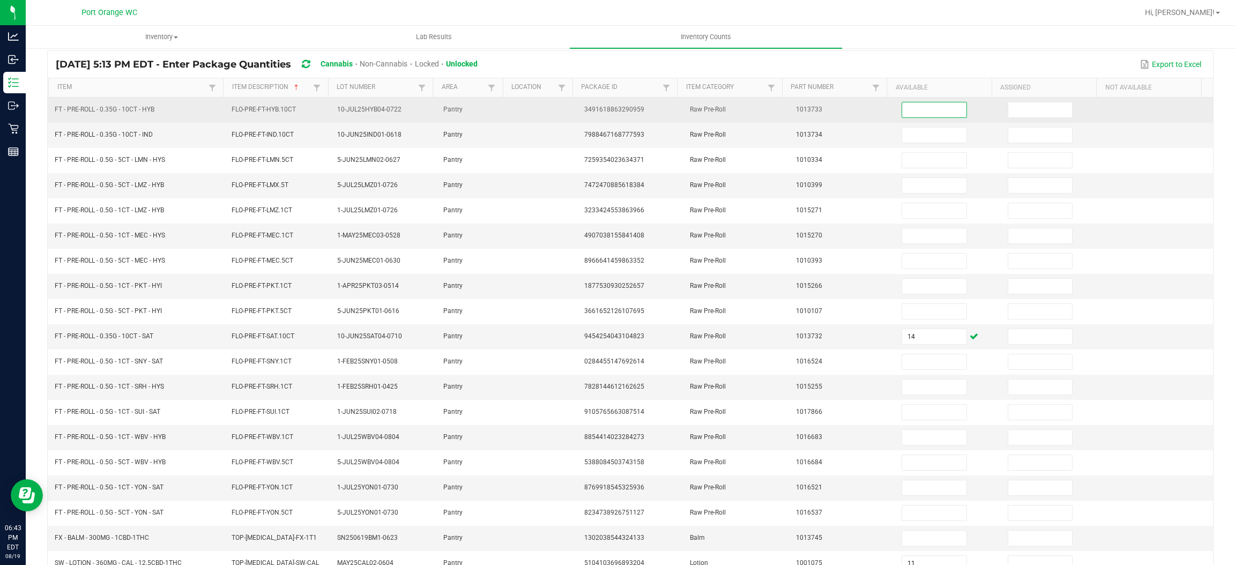
click at [904, 109] on input at bounding box center [934, 109] width 64 height 15
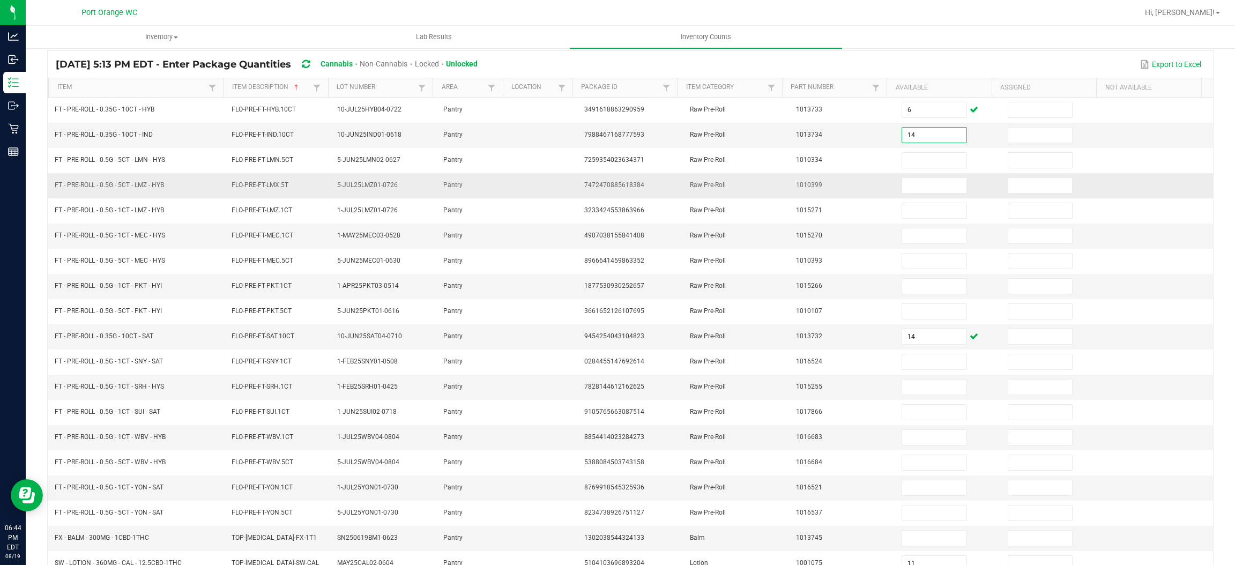
click at [750, 184] on td "Raw Pre-Roll" at bounding box center [736, 185] width 106 height 25
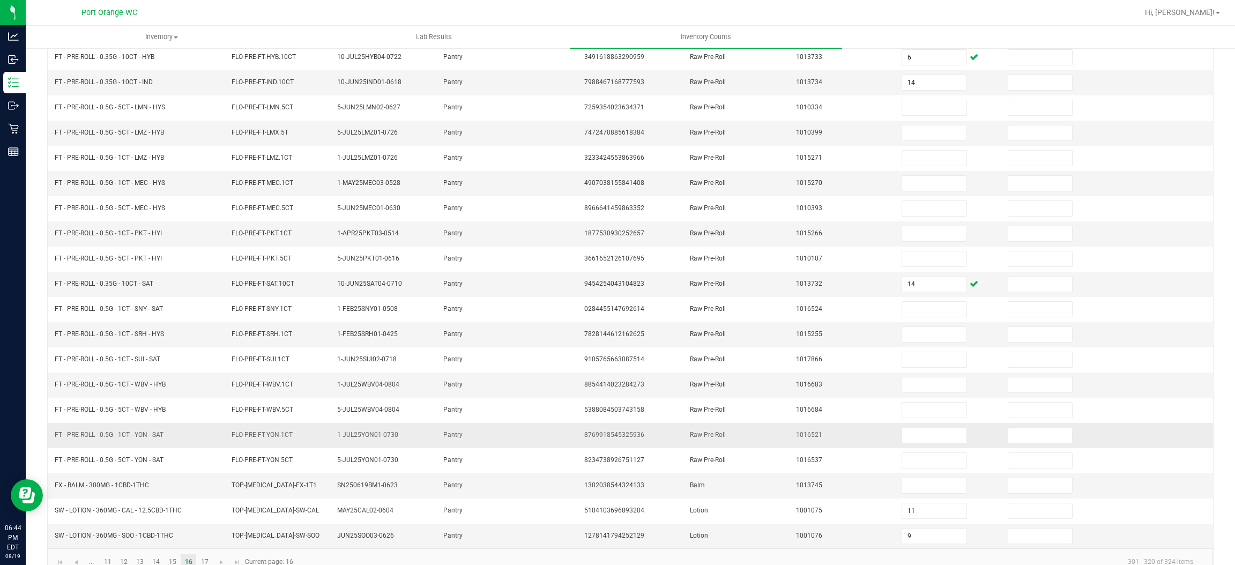
scroll to position [156, 0]
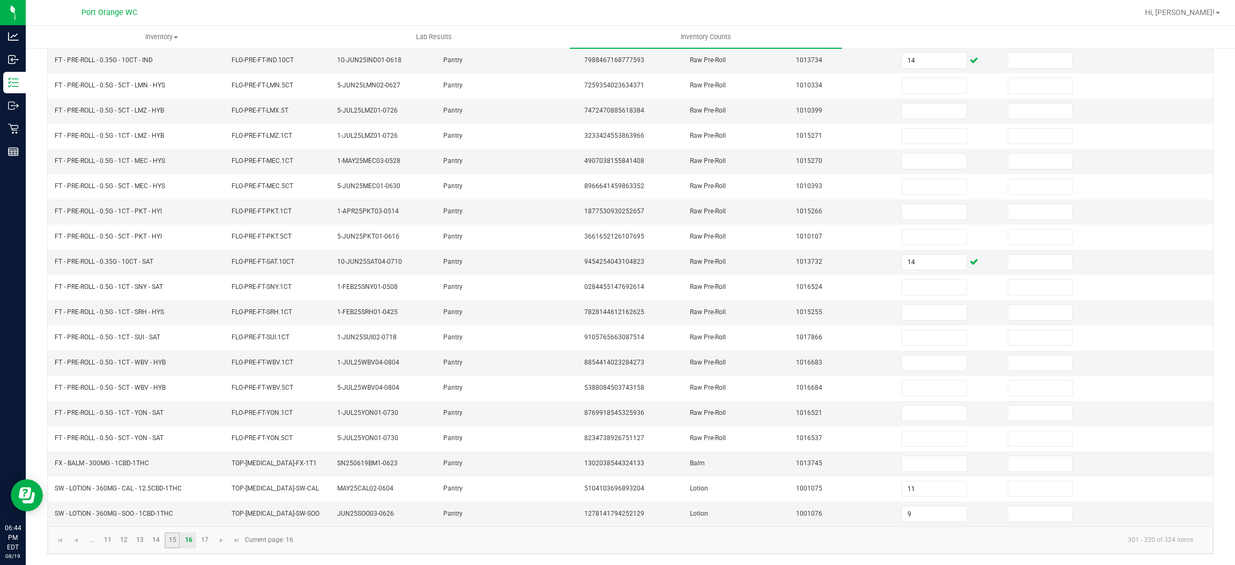
click at [173, 542] on link "15" at bounding box center [173, 540] width 16 height 16
click at [188, 544] on link "16" at bounding box center [189, 540] width 16 height 16
click at [906, 258] on input "14" at bounding box center [934, 262] width 64 height 15
click at [532, 307] on td at bounding box center [542, 312] width 71 height 25
click at [176, 536] on link "15" at bounding box center [173, 540] width 16 height 16
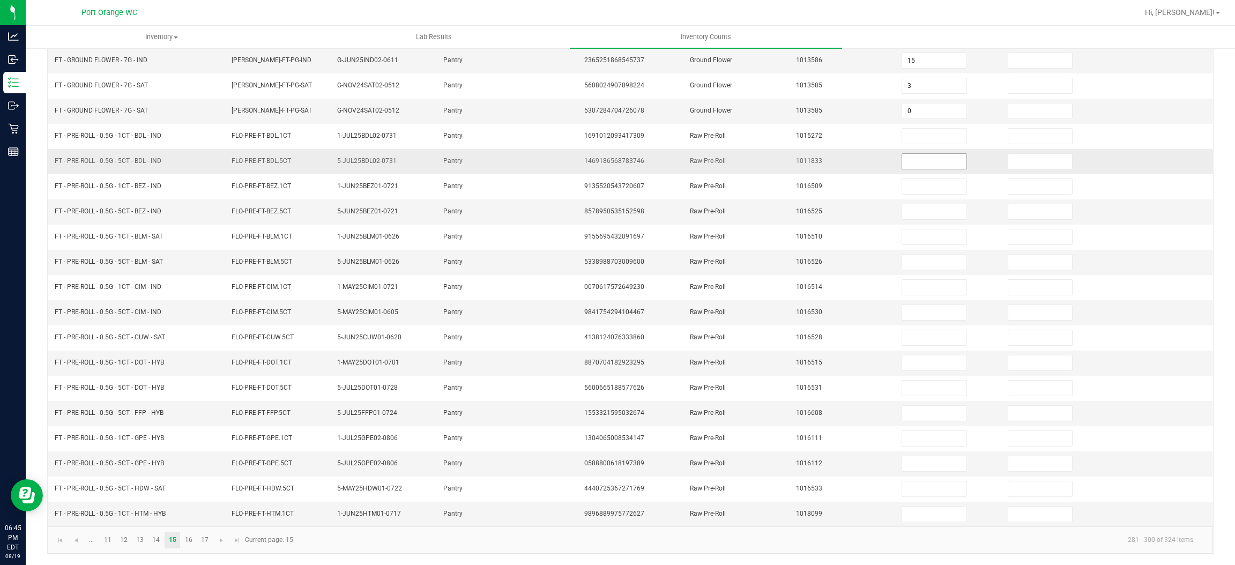
click at [908, 157] on input at bounding box center [934, 161] width 64 height 15
click at [927, 211] on input at bounding box center [934, 211] width 64 height 15
click at [909, 260] on input at bounding box center [934, 262] width 64 height 15
click at [909, 312] on input at bounding box center [934, 312] width 64 height 15
drag, startPoint x: 189, startPoint y: 538, endPoint x: 196, endPoint y: 530, distance: 10.6
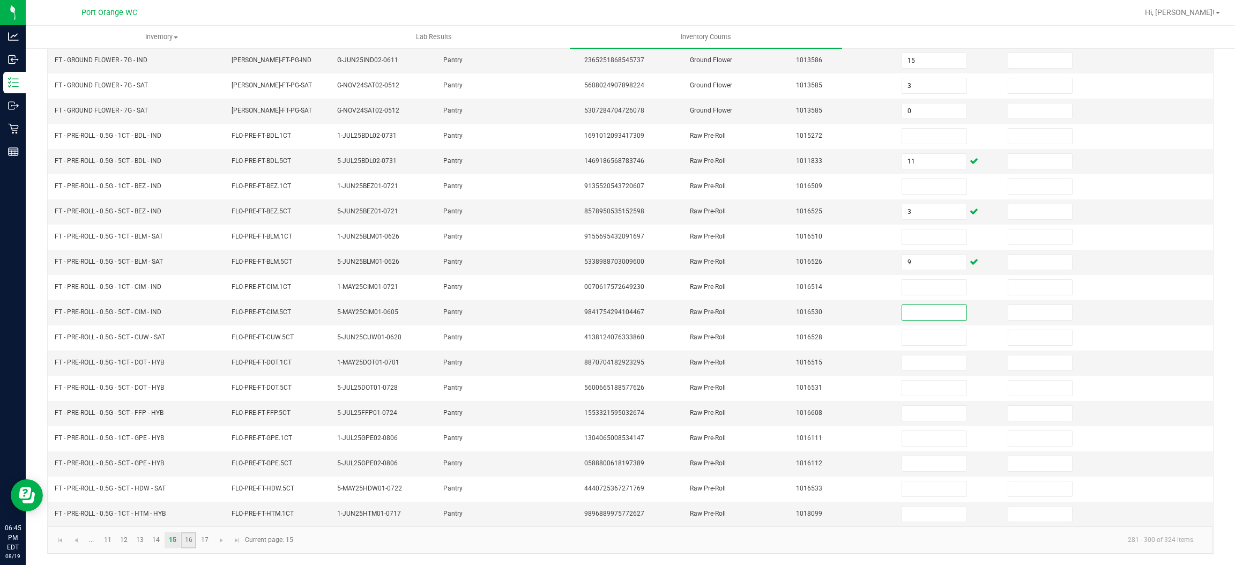
click at [189, 538] on link "16" at bounding box center [189, 540] width 16 height 16
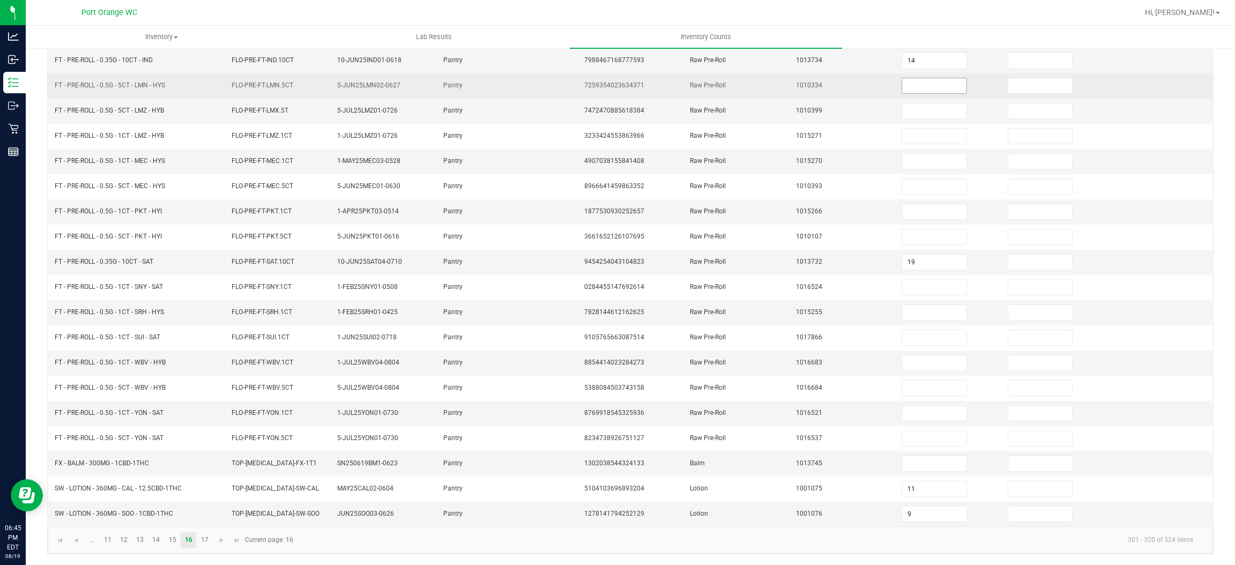
click at [914, 80] on input at bounding box center [934, 85] width 64 height 15
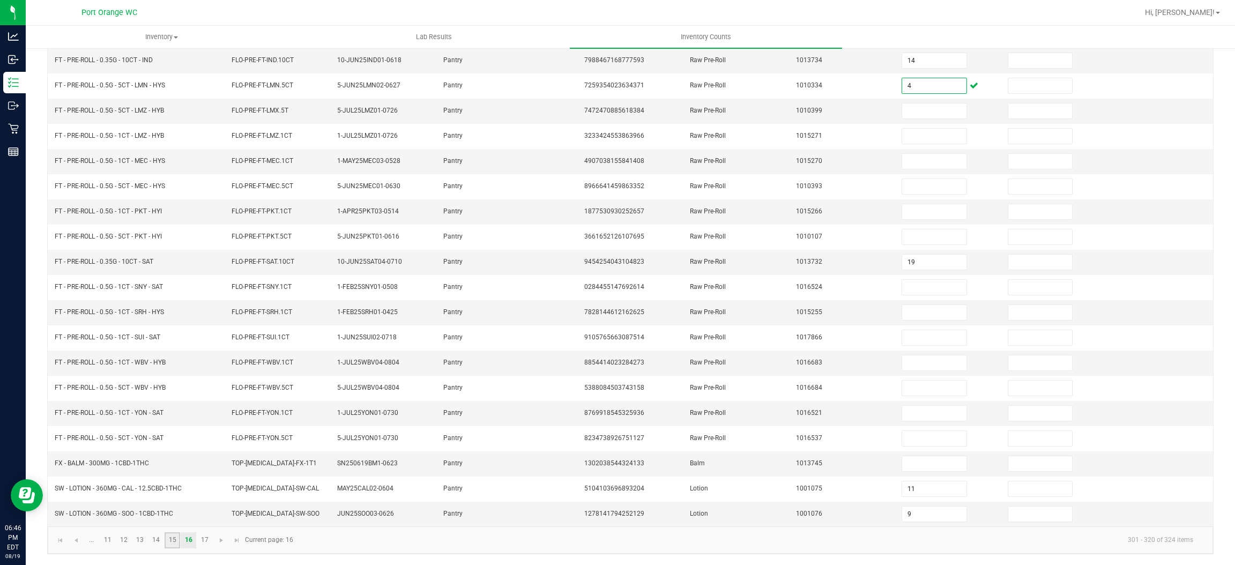
click at [174, 543] on link "15" at bounding box center [173, 540] width 16 height 16
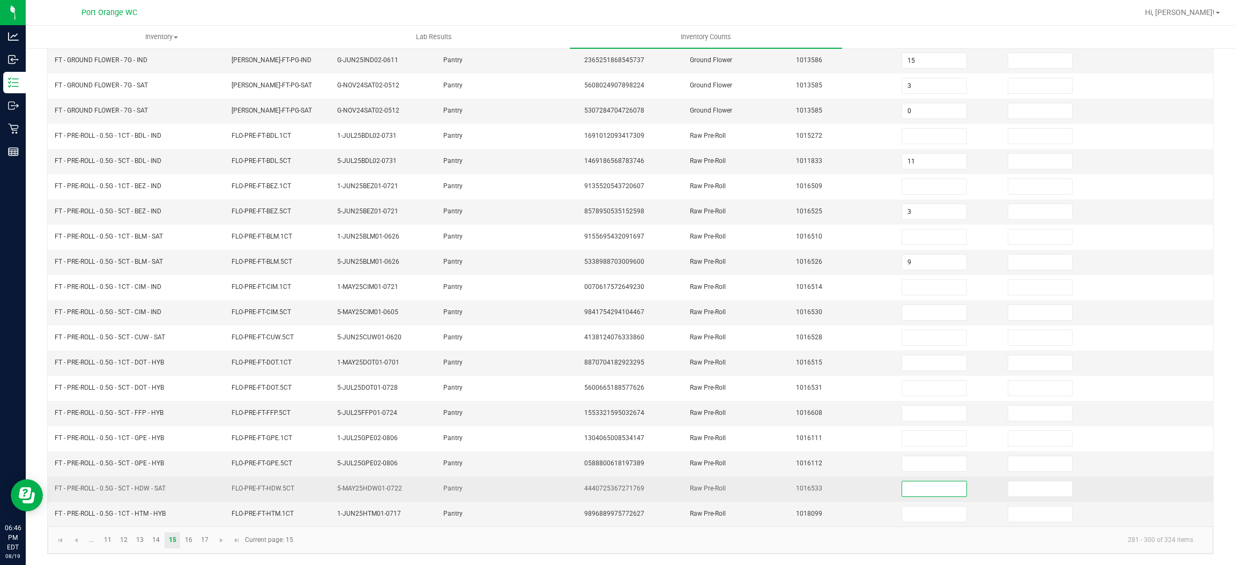
click at [919, 483] on input at bounding box center [934, 488] width 64 height 15
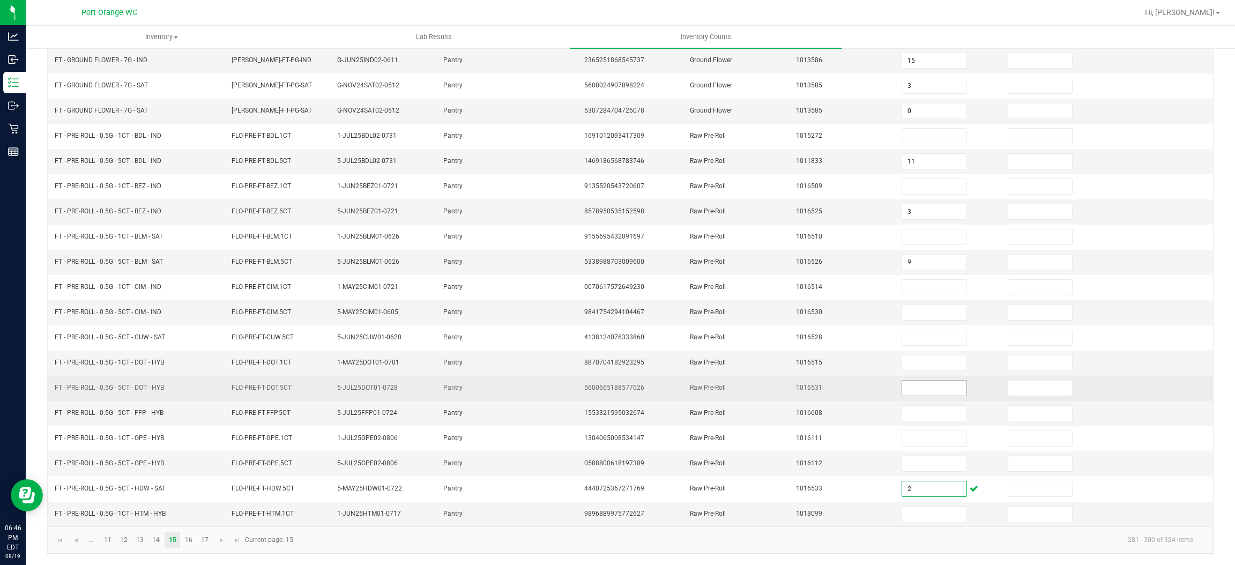
click at [931, 386] on input at bounding box center [934, 387] width 64 height 15
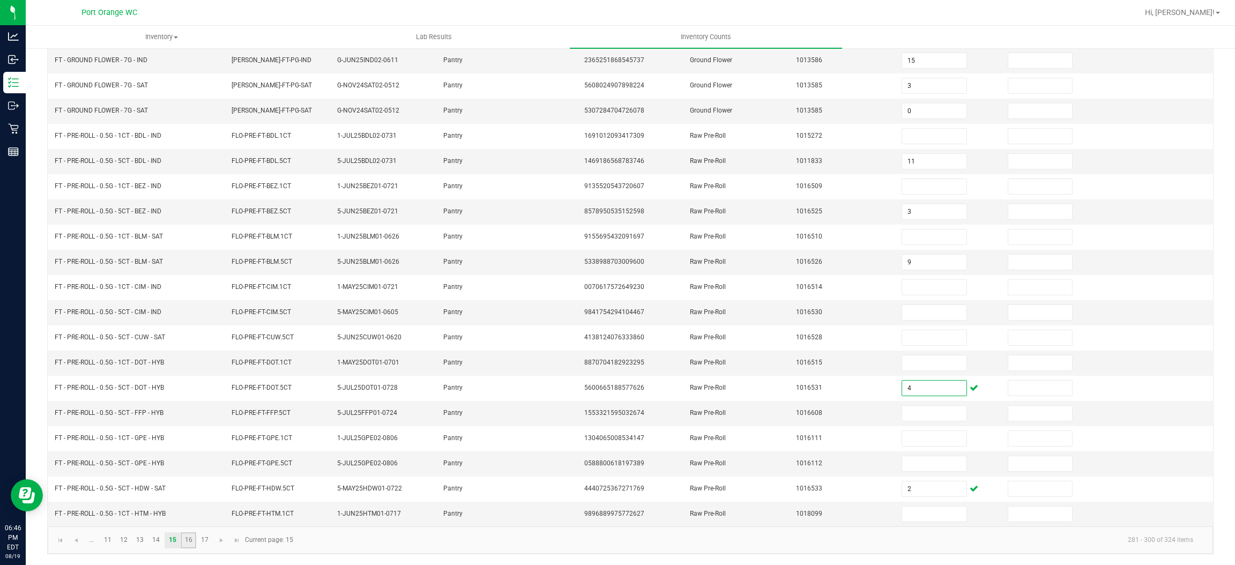
click at [191, 542] on link "16" at bounding box center [189, 540] width 16 height 16
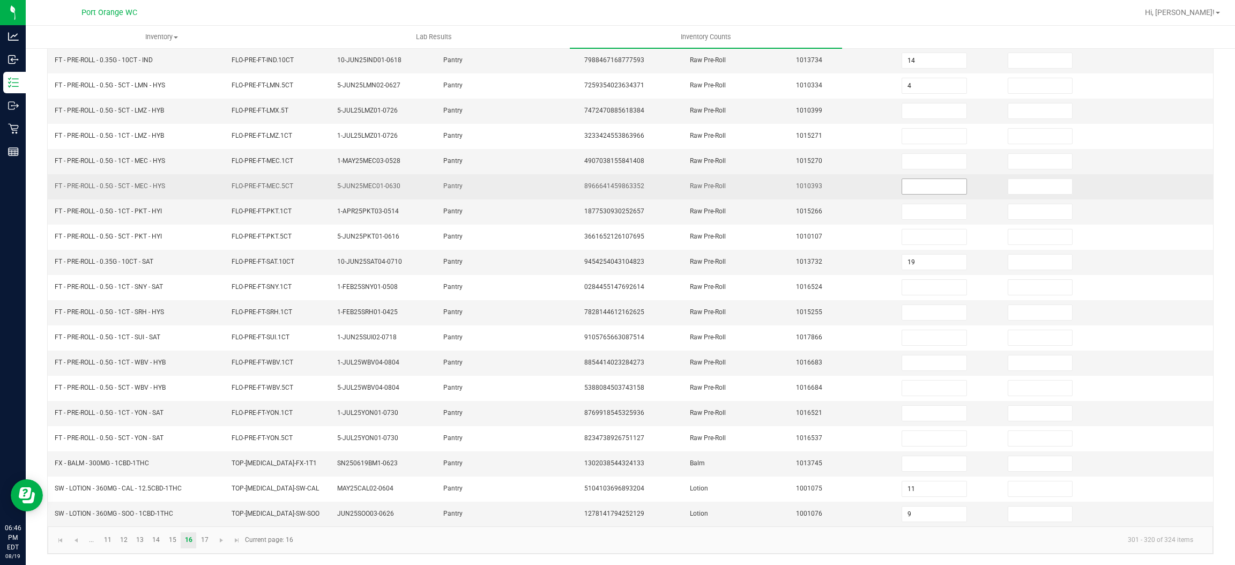
click at [912, 179] on input at bounding box center [934, 186] width 64 height 15
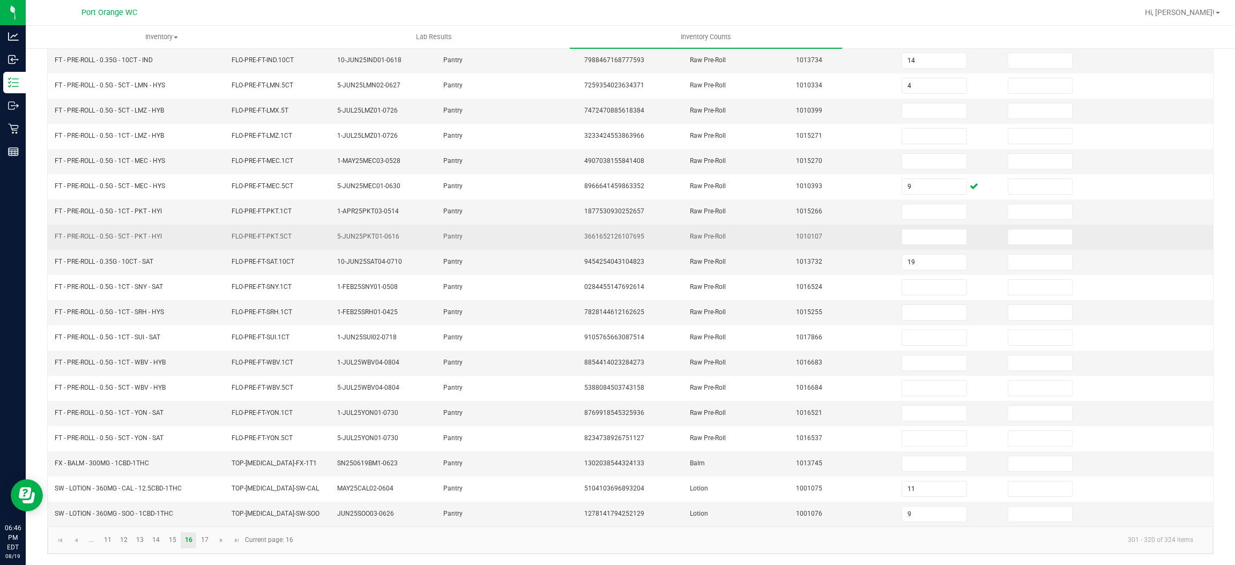
click at [949, 239] on td at bounding box center [948, 237] width 106 height 25
click at [923, 238] on input at bounding box center [934, 236] width 64 height 15
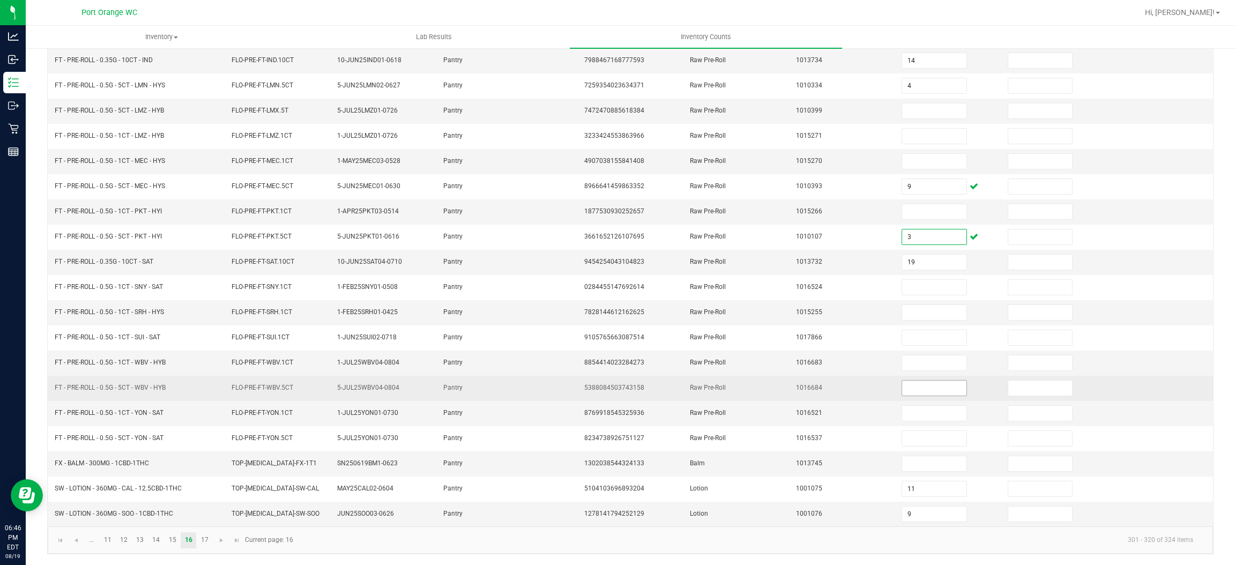
click at [919, 392] on input at bounding box center [934, 387] width 64 height 15
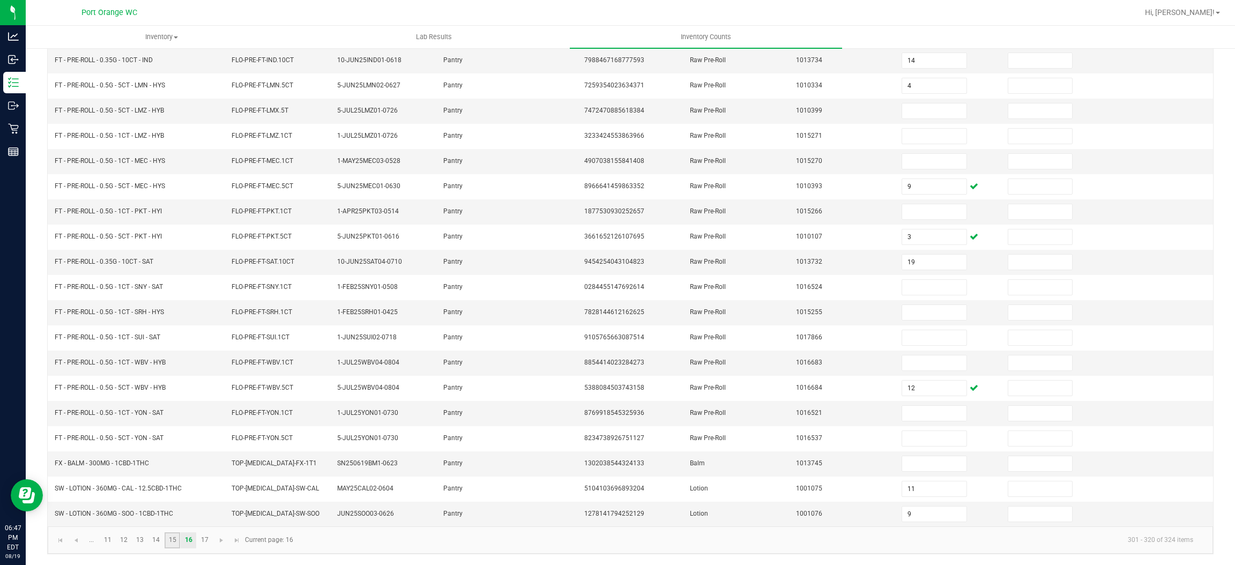
click at [173, 539] on link "15" at bounding box center [173, 540] width 16 height 16
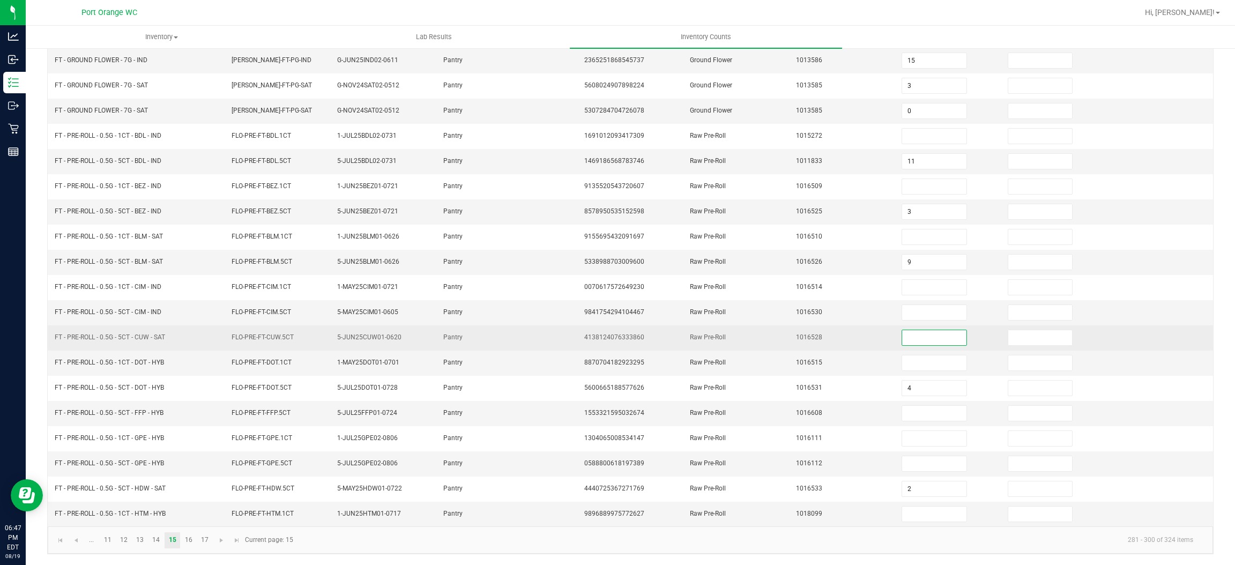
drag, startPoint x: 893, startPoint y: 332, endPoint x: 911, endPoint y: 327, distance: 18.5
click at [902, 330] on input at bounding box center [934, 337] width 64 height 15
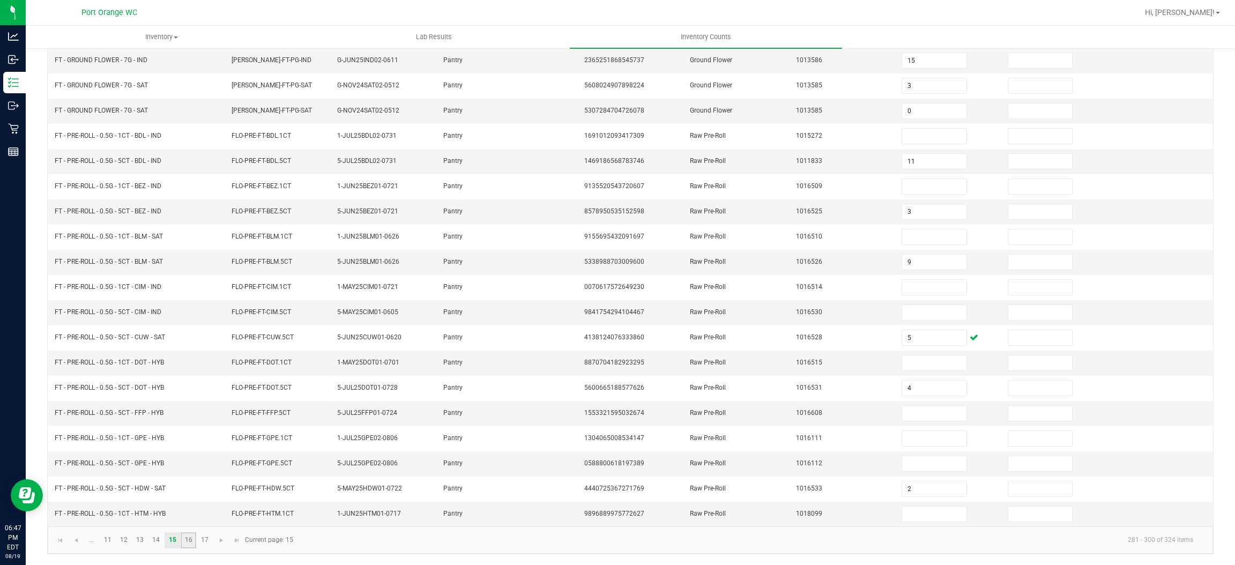
click at [186, 539] on link "16" at bounding box center [189, 540] width 16 height 16
click at [902, 105] on input at bounding box center [934, 110] width 64 height 15
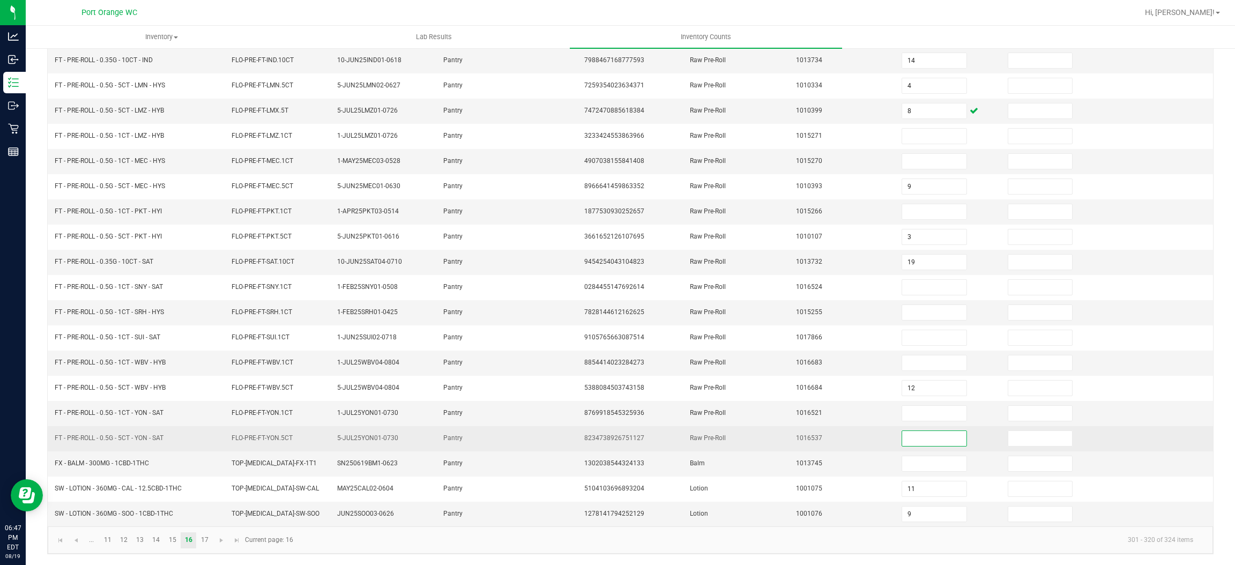
click at [910, 434] on input at bounding box center [934, 438] width 64 height 15
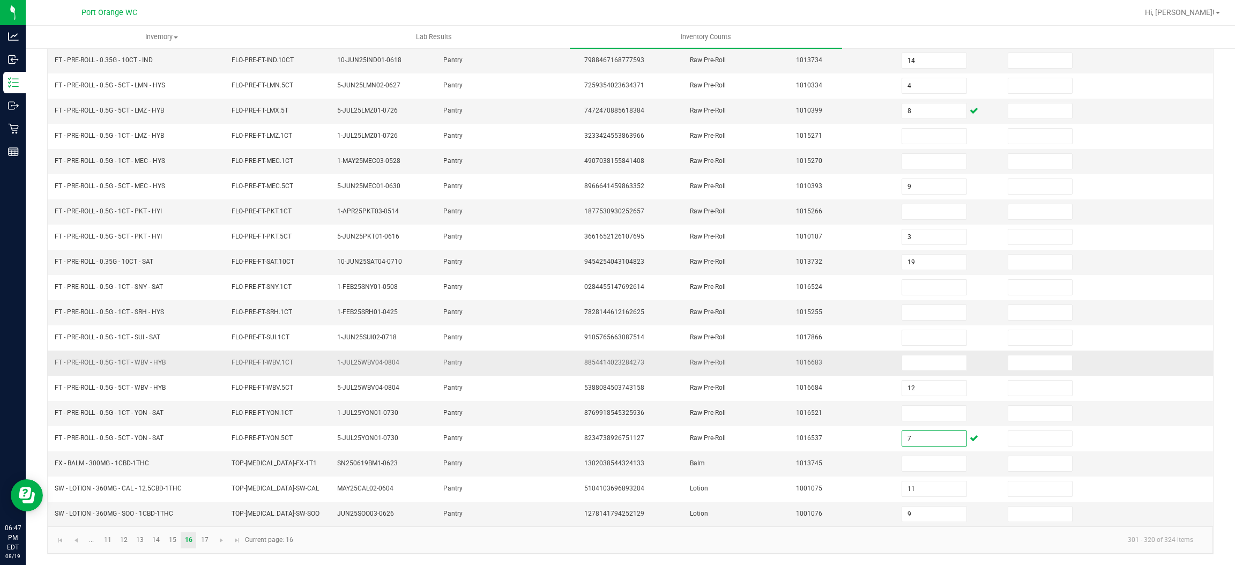
click at [650, 353] on td "8854414023284273" at bounding box center [631, 362] width 106 height 25
click at [178, 537] on link "15" at bounding box center [173, 540] width 16 height 16
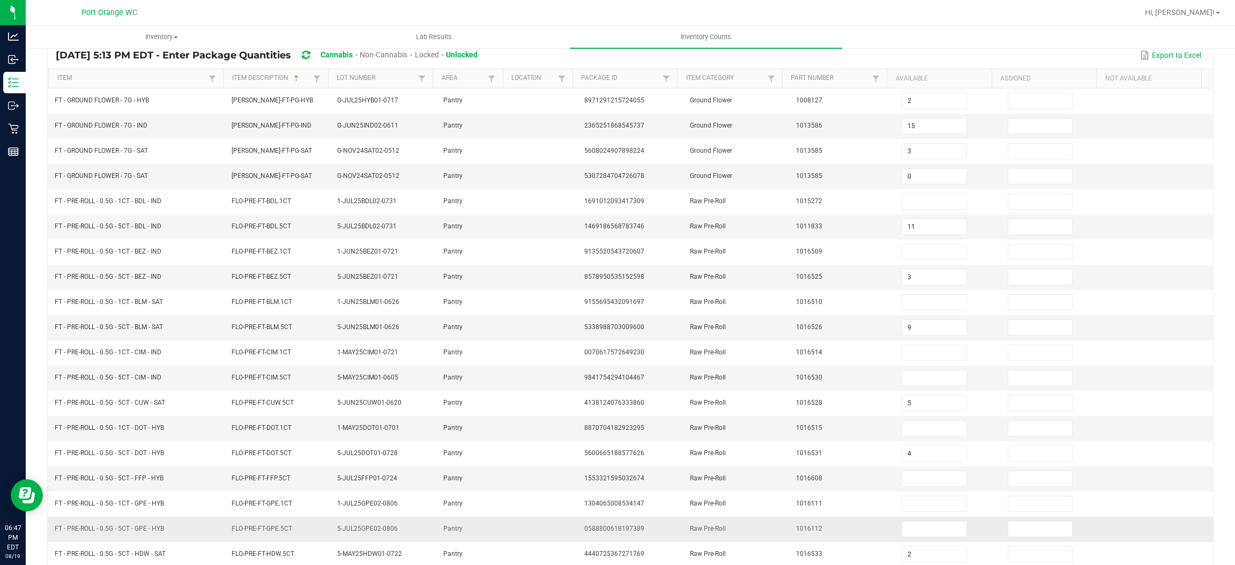
scroll to position [0, 0]
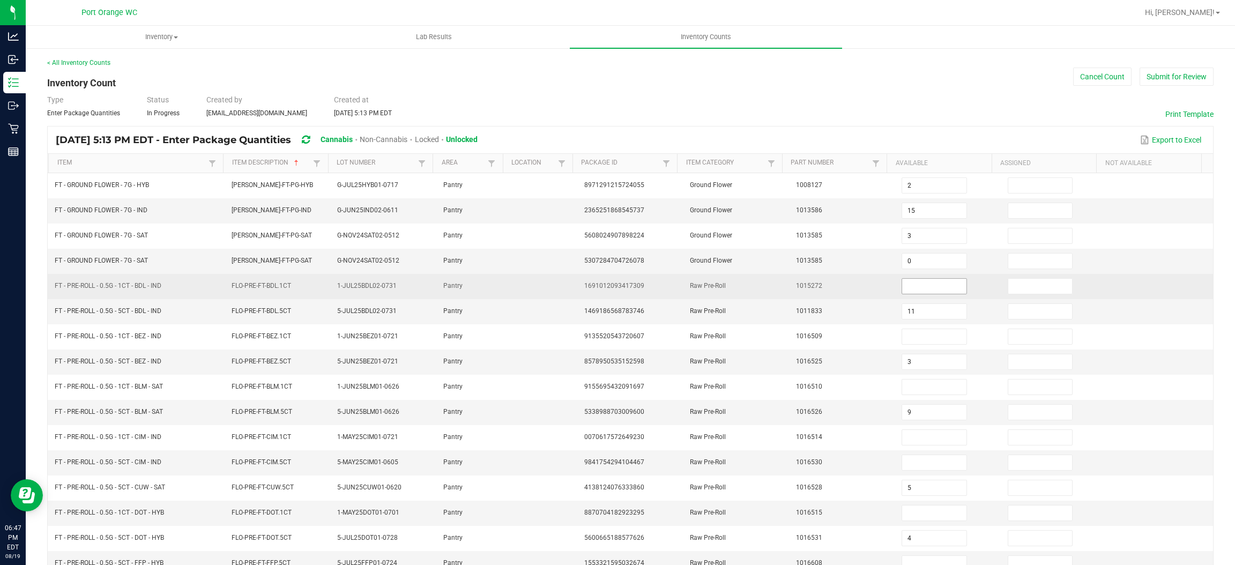
click at [917, 286] on input at bounding box center [934, 286] width 64 height 15
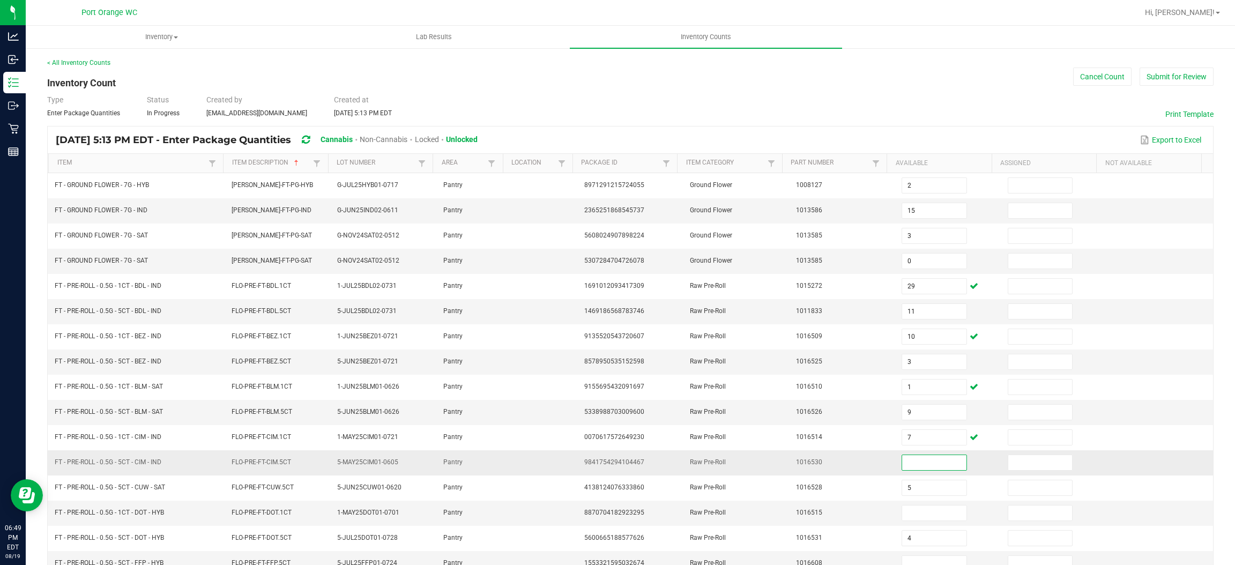
click at [110, 461] on span "FT - PRE-ROLL - 0.5G - 5CT - CIM - IND" at bounding box center [108, 462] width 107 height 8
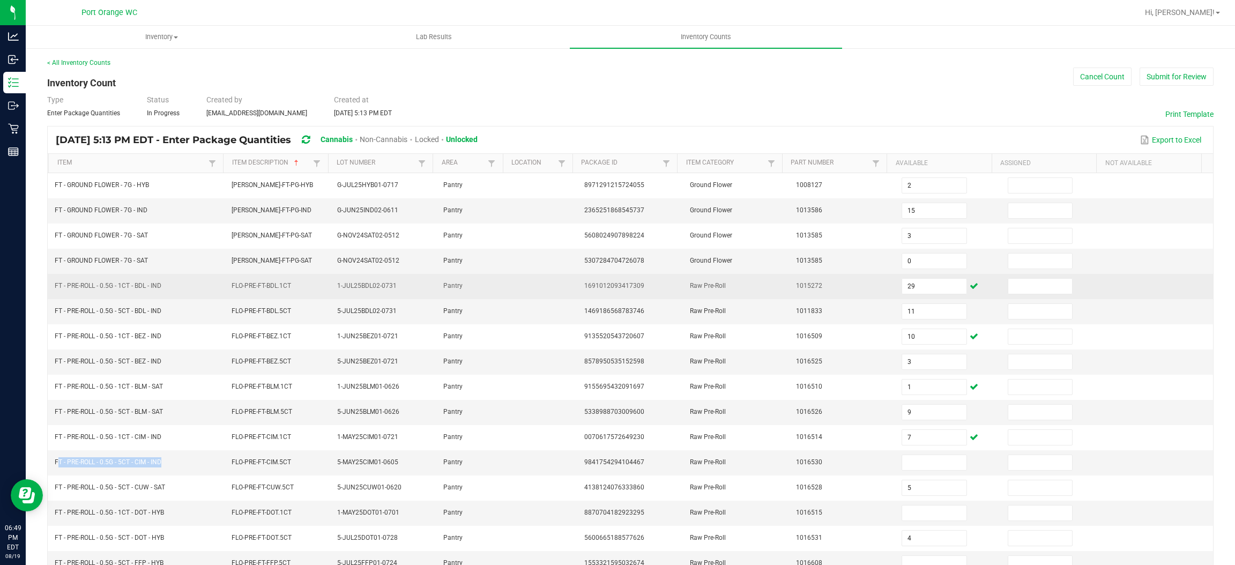
drag, startPoint x: 110, startPoint y: 461, endPoint x: 178, endPoint y: 275, distance: 198.7
click at [110, 462] on span "FT - PRE-ROLL - 0.5G - 5CT - CIM - IND" at bounding box center [108, 462] width 107 height 8
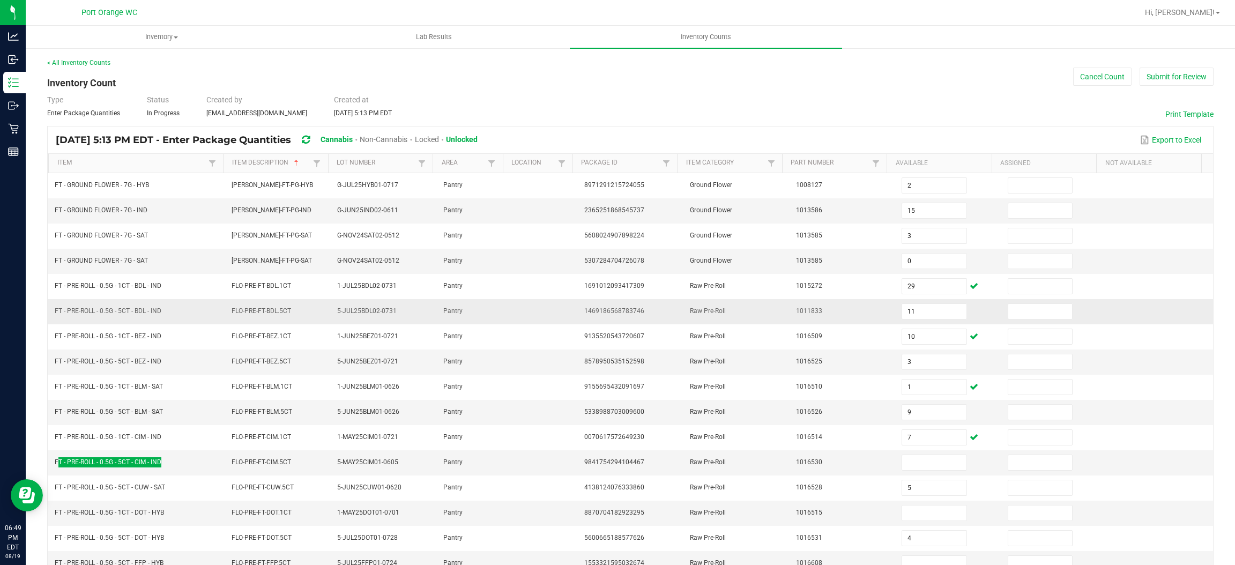
scroll to position [156, 0]
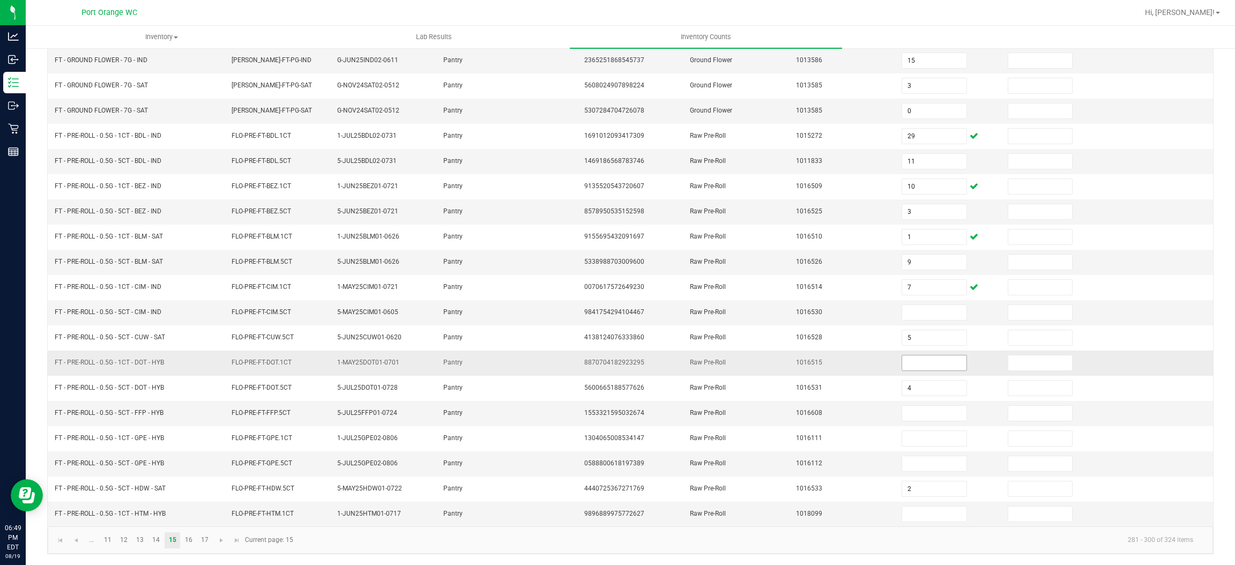
click at [902, 360] on input at bounding box center [934, 362] width 64 height 15
click at [921, 307] on input at bounding box center [934, 312] width 64 height 15
click at [914, 414] on input at bounding box center [934, 413] width 64 height 15
click at [110, 410] on span "FT - PRE-ROLL - 0.5G - 5CT - FFP - HYB" at bounding box center [109, 413] width 109 height 8
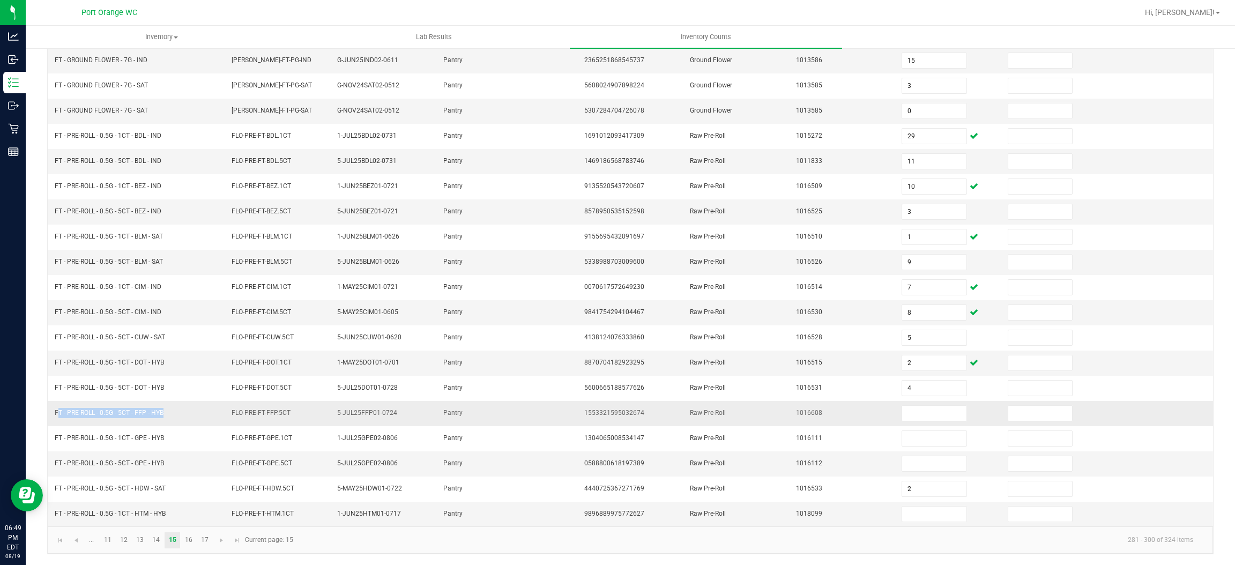
click at [110, 410] on span "FT - PRE-ROLL - 0.5G - 5CT - FFP - HYB" at bounding box center [109, 413] width 109 height 8
click at [902, 414] on input at bounding box center [934, 413] width 64 height 15
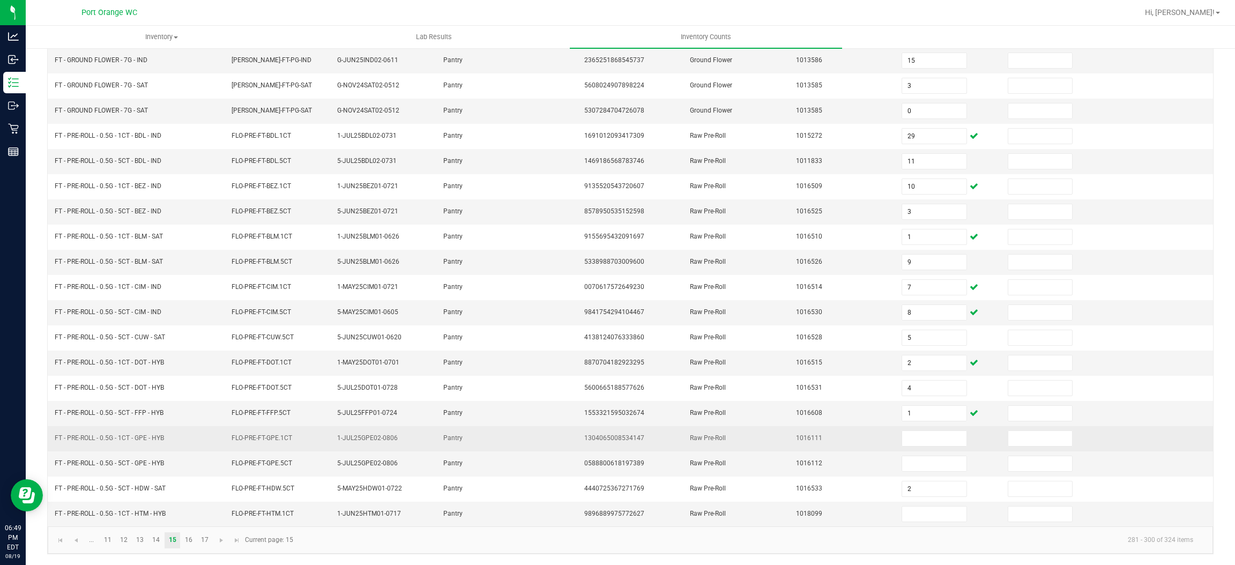
click at [131, 434] on span "FT - PRE-ROLL - 0.5G - 1CT - GPE - HYB" at bounding box center [109, 438] width 109 height 8
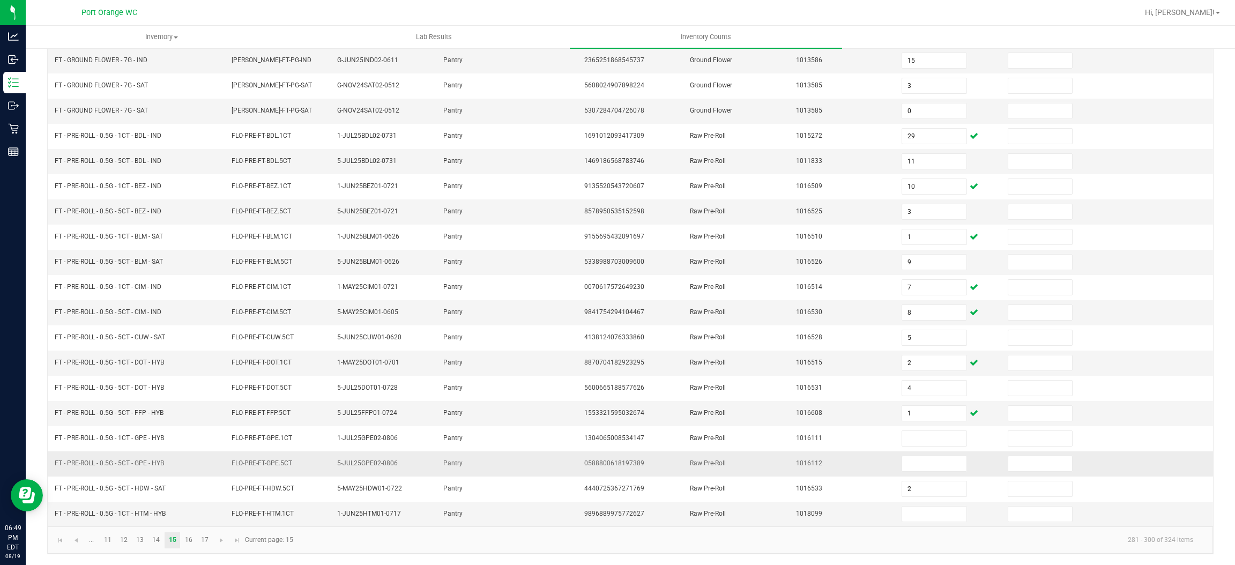
click at [147, 466] on span "FT - PRE-ROLL - 0.5G - 5CT - GPE - HYB" at bounding box center [109, 463] width 109 height 8
click at [922, 514] on input at bounding box center [934, 513] width 64 height 15
click at [917, 463] on input at bounding box center [934, 463] width 64 height 15
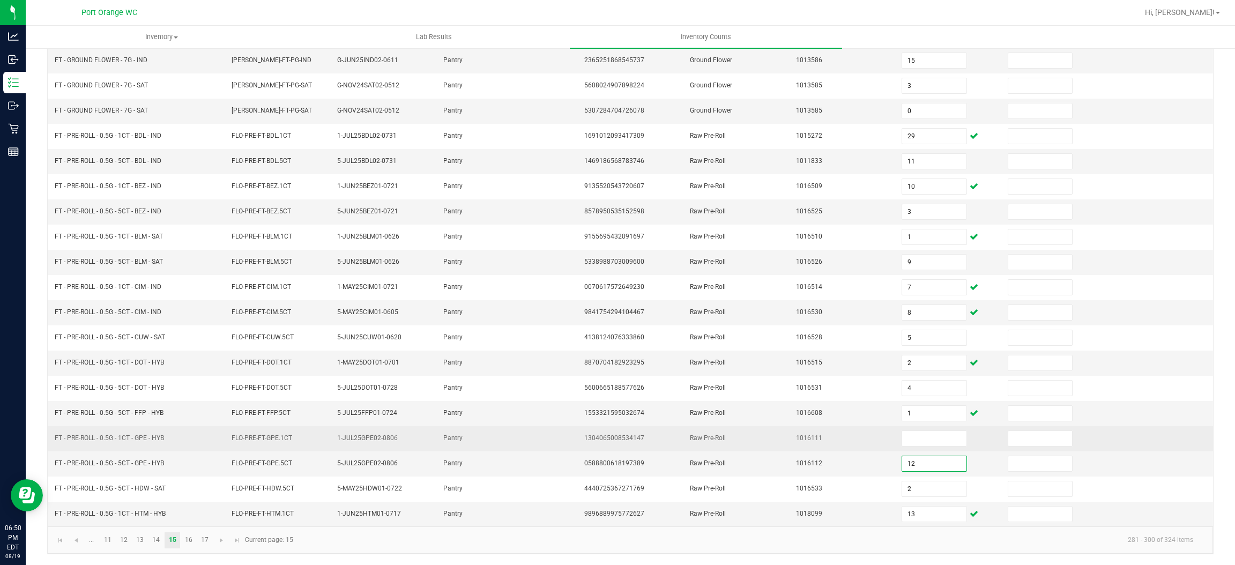
click at [123, 437] on span "FT - PRE-ROLL - 0.5G - 1CT - GPE - HYB" at bounding box center [109, 438] width 109 height 8
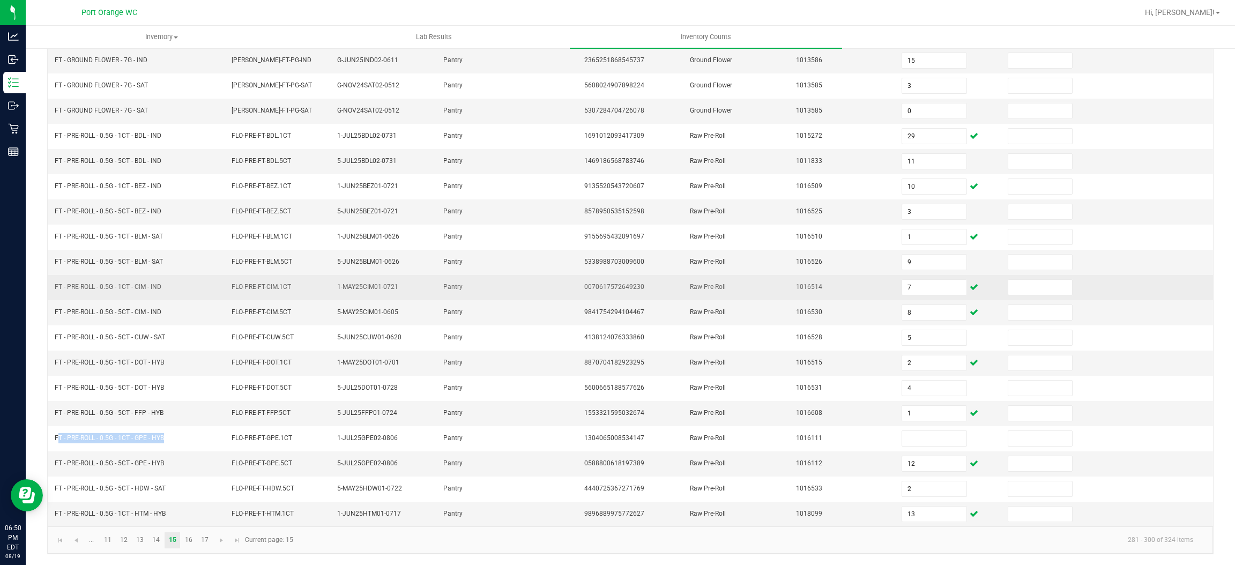
drag, startPoint x: 123, startPoint y: 437, endPoint x: 130, endPoint y: 274, distance: 162.5
click at [122, 438] on span "FT - PRE-ROLL - 0.5G - 1CT - GPE - HYB" at bounding box center [109, 438] width 109 height 8
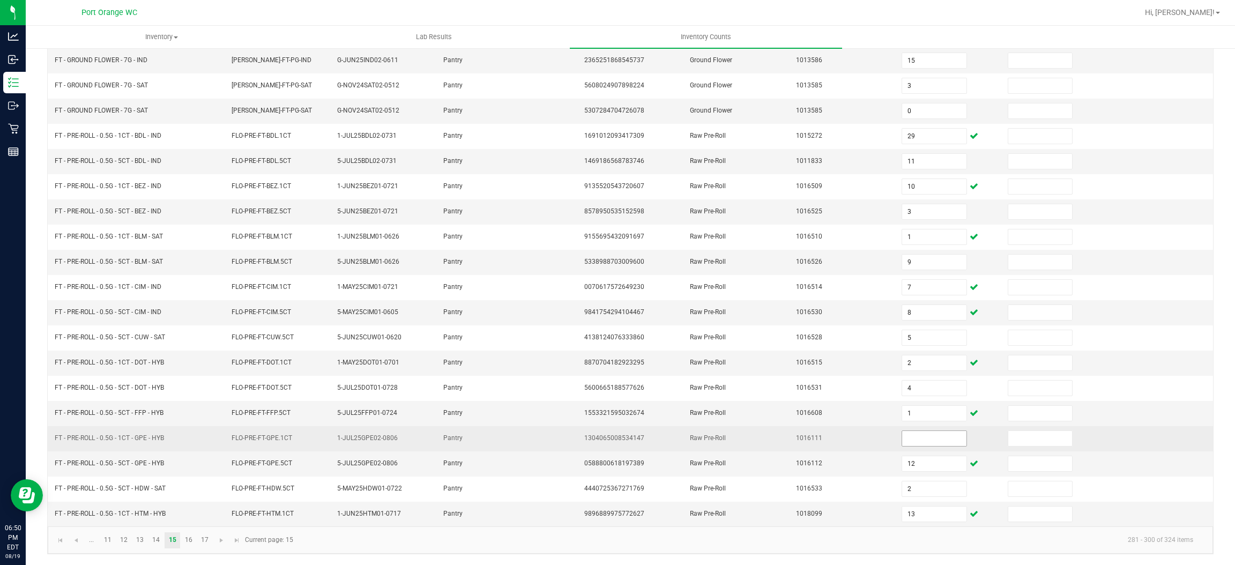
click at [902, 432] on input at bounding box center [934, 438] width 64 height 15
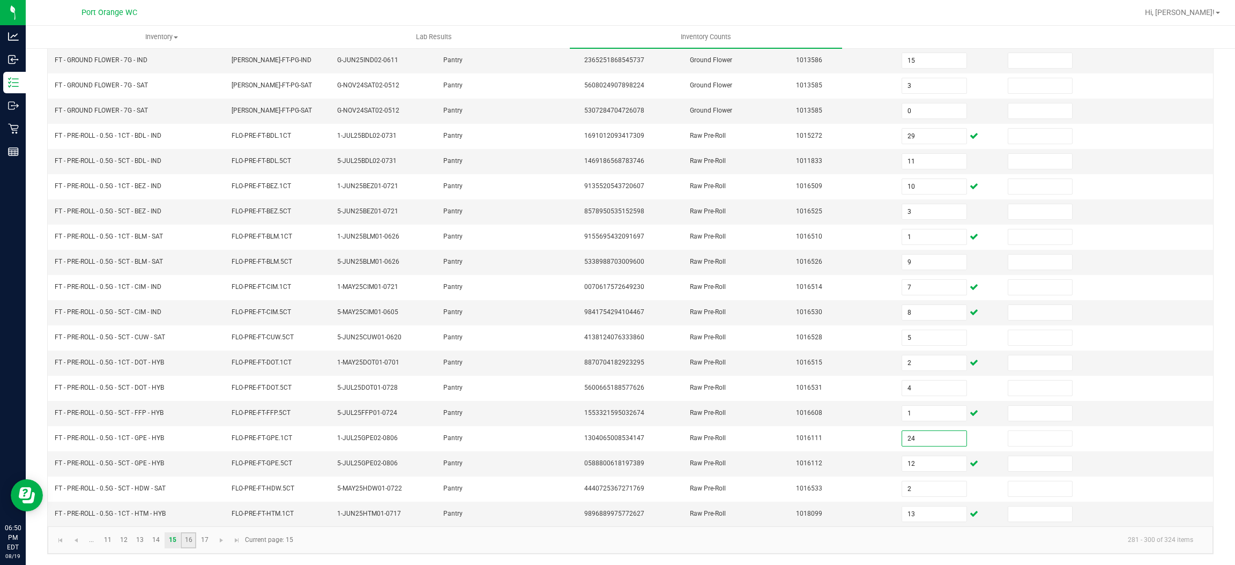
click at [188, 539] on link "16" at bounding box center [189, 540] width 16 height 16
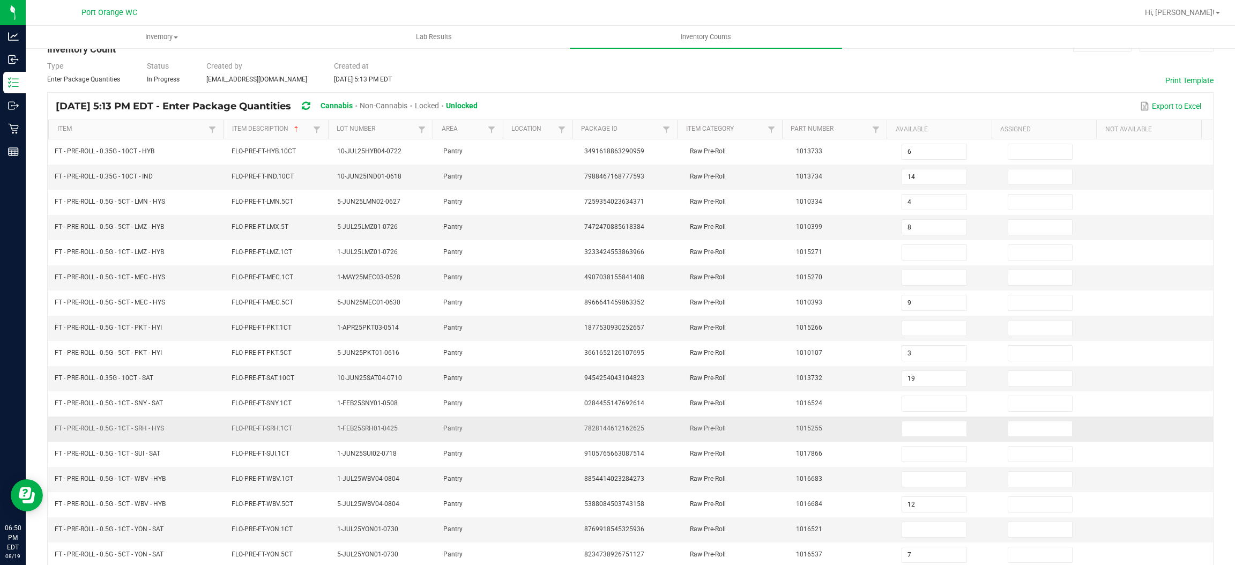
scroll to position [0, 0]
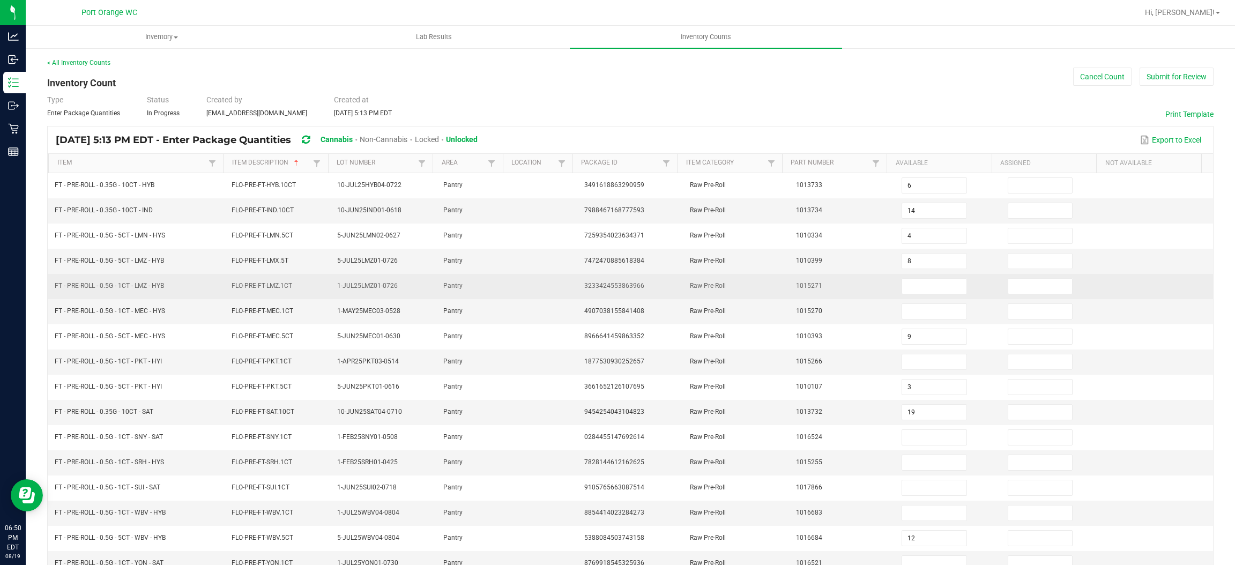
click at [117, 285] on span "FT - PRE-ROLL - 0.5G - 1CT - LMZ - HYB" at bounding box center [109, 286] width 109 height 8
click at [902, 289] on input at bounding box center [934, 286] width 64 height 15
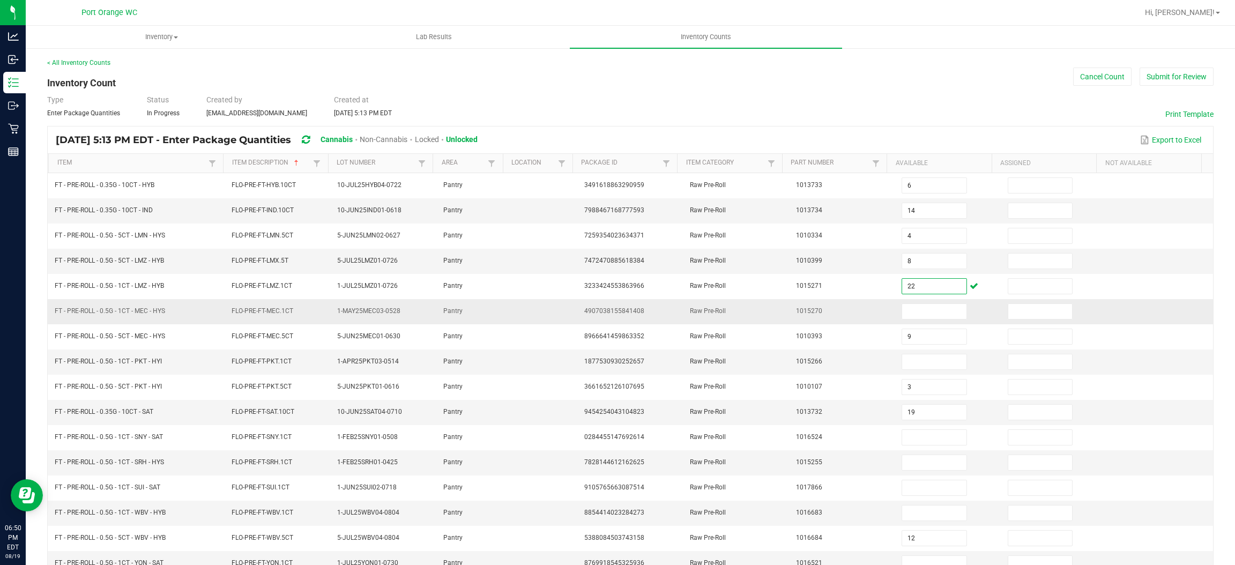
click at [142, 313] on span "FT - PRE-ROLL - 0.5G - 1CT - MEC - HYS" at bounding box center [110, 311] width 110 height 8
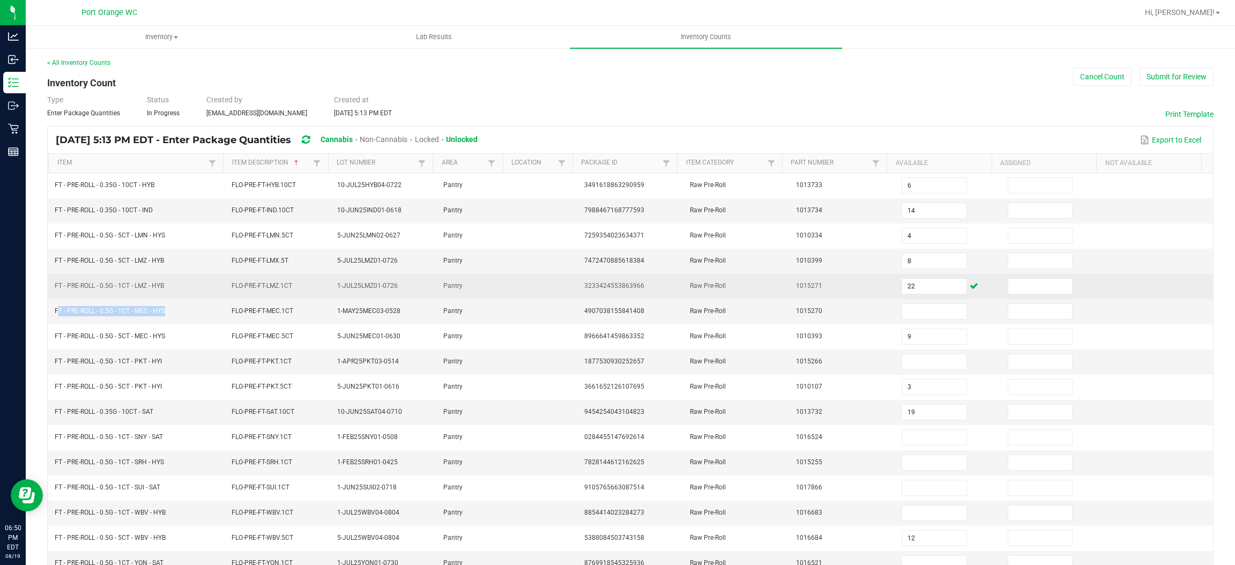
drag, startPoint x: 142, startPoint y: 313, endPoint x: 150, endPoint y: 277, distance: 37.2
click at [142, 313] on span "FT - PRE-ROLL - 0.5G - 1CT - MEC - HYS" at bounding box center [110, 311] width 110 height 8
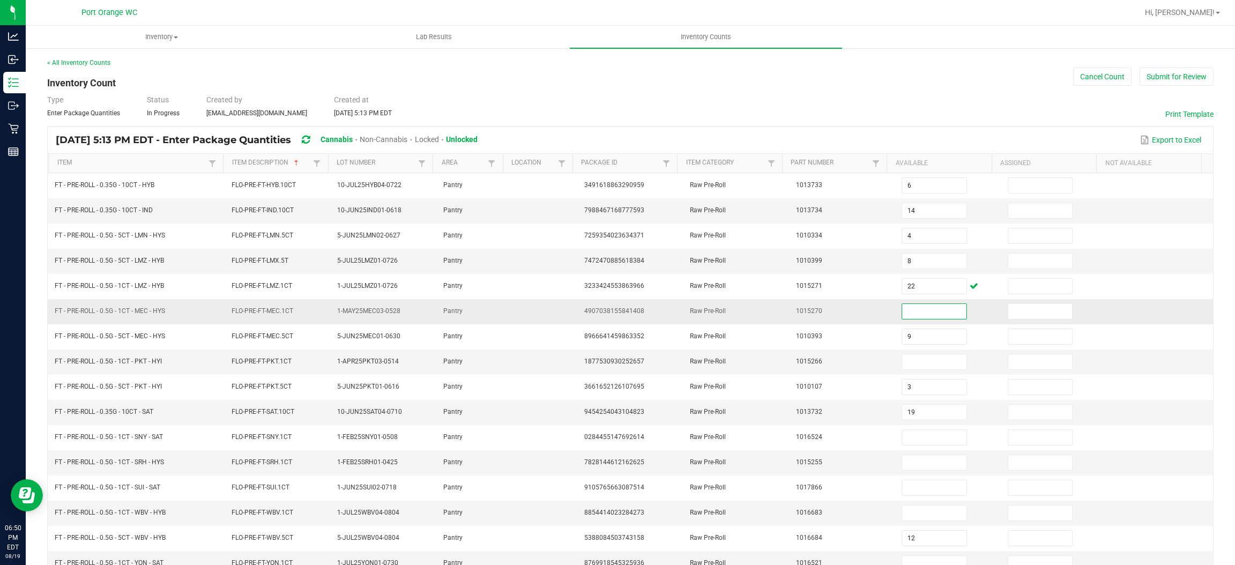
click at [908, 319] on input at bounding box center [934, 311] width 64 height 15
click at [683, 423] on td "Raw Pre-Roll" at bounding box center [736, 412] width 106 height 25
click at [122, 364] on span "FT - PRE-ROLL - 0.5G - 1CT - PKT - HYI" at bounding box center [108, 361] width 107 height 8
click at [122, 365] on span "FT - PRE-ROLL - 0.5G - 1CT - PKT - HYI" at bounding box center [108, 361] width 107 height 8
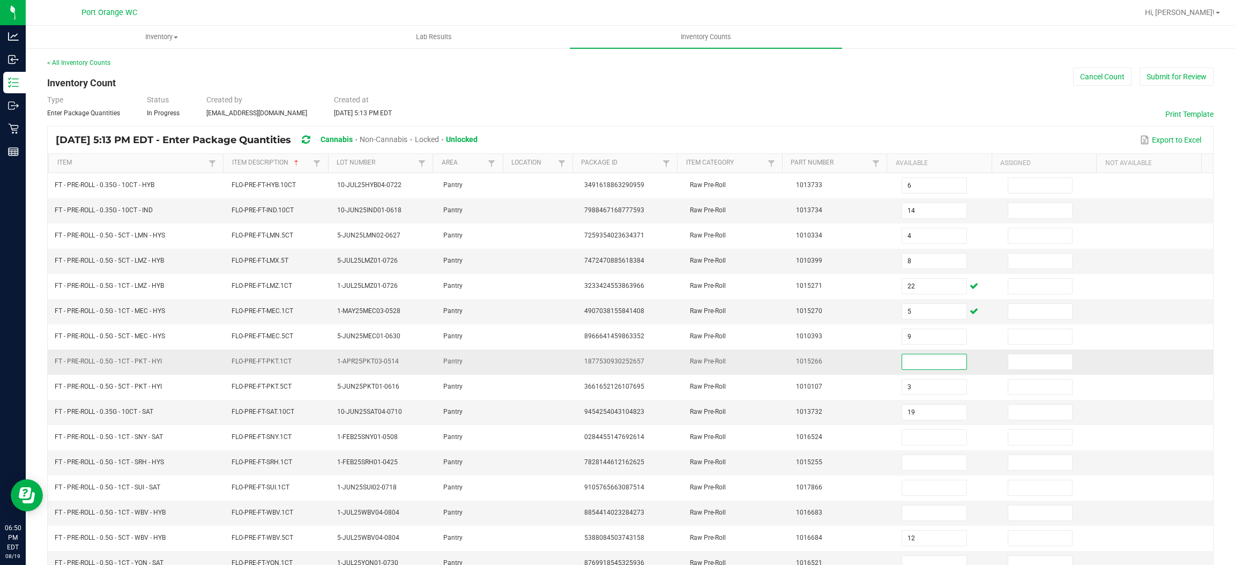
click at [902, 369] on input at bounding box center [934, 361] width 64 height 15
click at [796, 413] on span "1013732" at bounding box center [809, 412] width 26 height 8
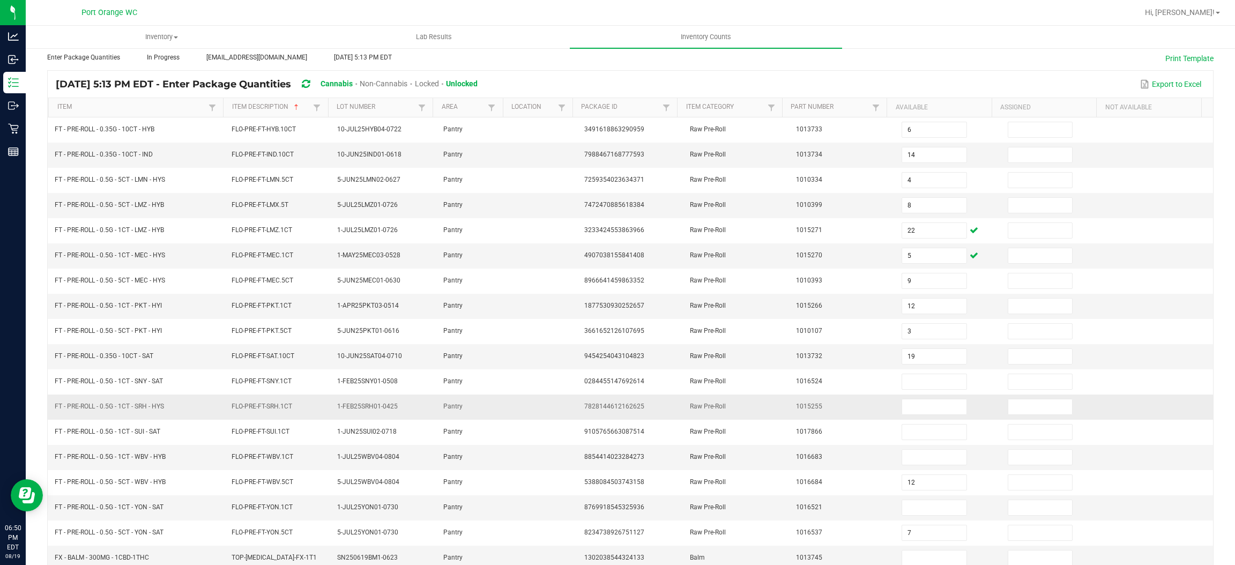
scroll to position [80, 0]
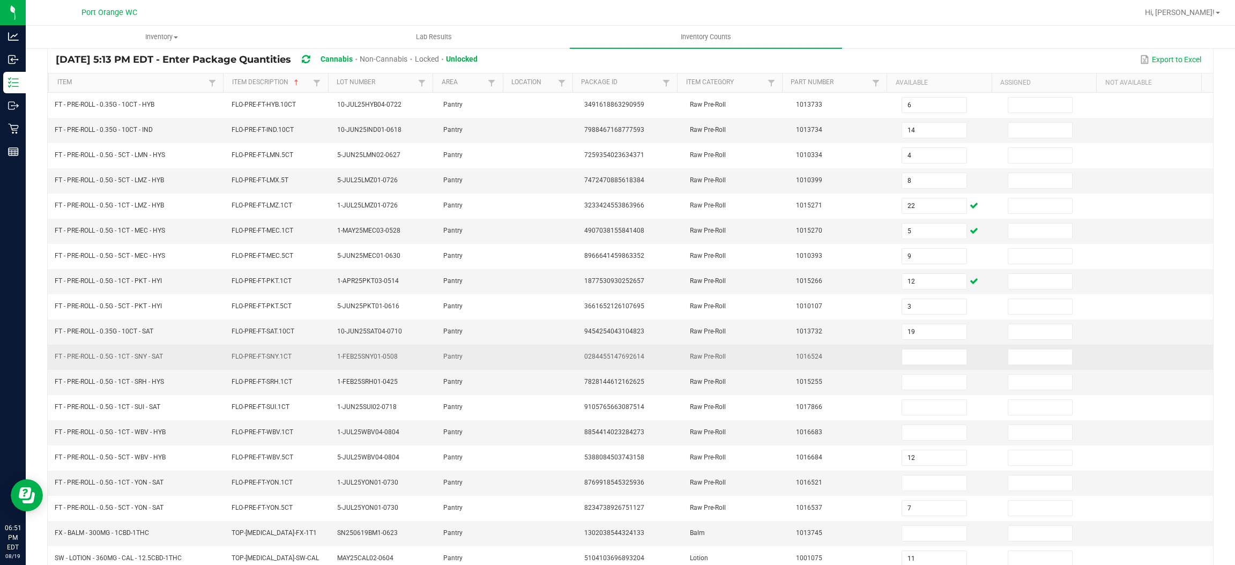
click at [126, 359] on span "FT - PRE-ROLL - 0.5G - 1CT - SNY - SAT" at bounding box center [109, 357] width 108 height 8
click at [902, 356] on input at bounding box center [934, 356] width 64 height 15
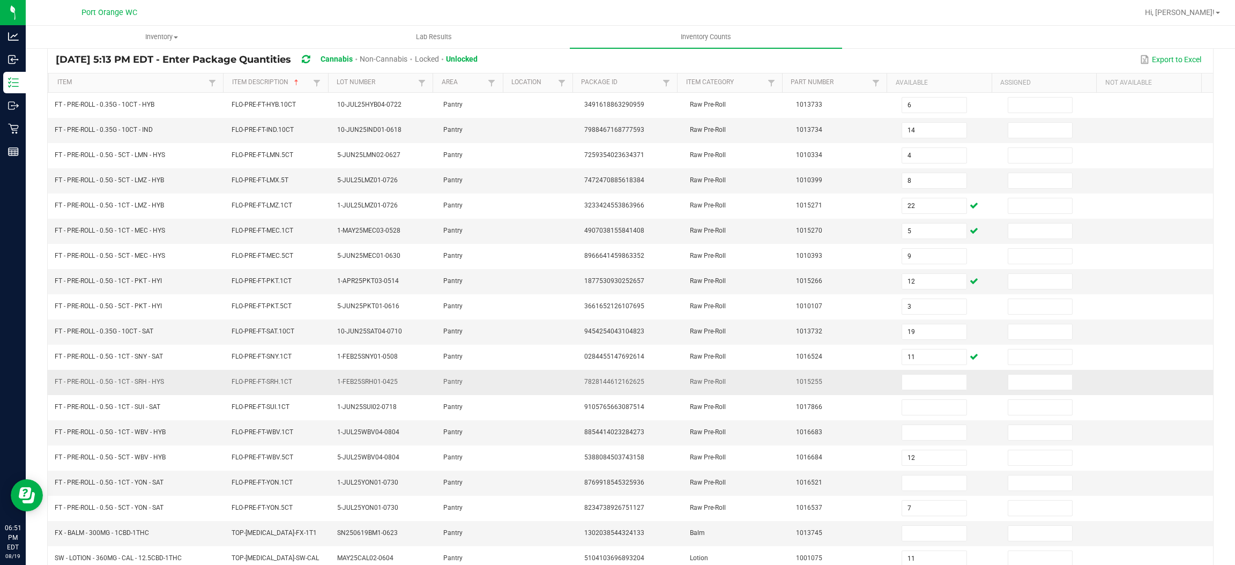
click at [141, 391] on td "FT - PRE-ROLL - 0.5G - 1CT - SRH - HYS" at bounding box center [136, 382] width 176 height 25
click at [902, 388] on input at bounding box center [934, 382] width 64 height 15
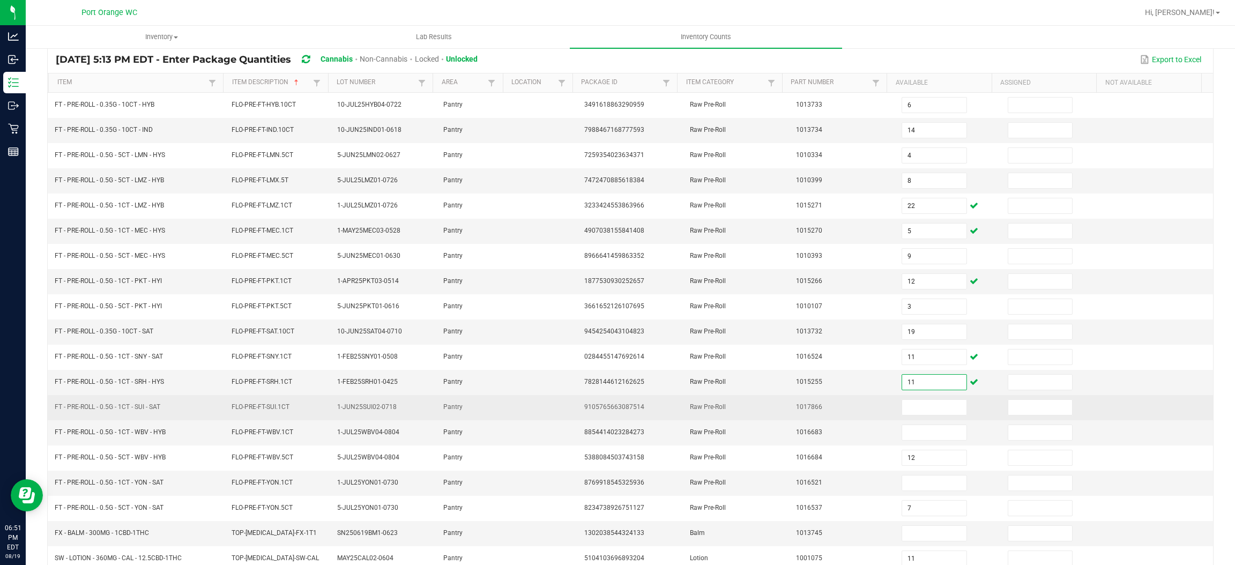
click at [142, 409] on span "FT - PRE-ROLL - 0.5G - 1CT - SUI - SAT" at bounding box center [108, 407] width 106 height 8
click at [142, 410] on span "FT - PRE-ROLL - 0.5G - 1CT - SUI - SAT" at bounding box center [108, 407] width 106 height 8
click at [902, 413] on input at bounding box center [934, 407] width 64 height 15
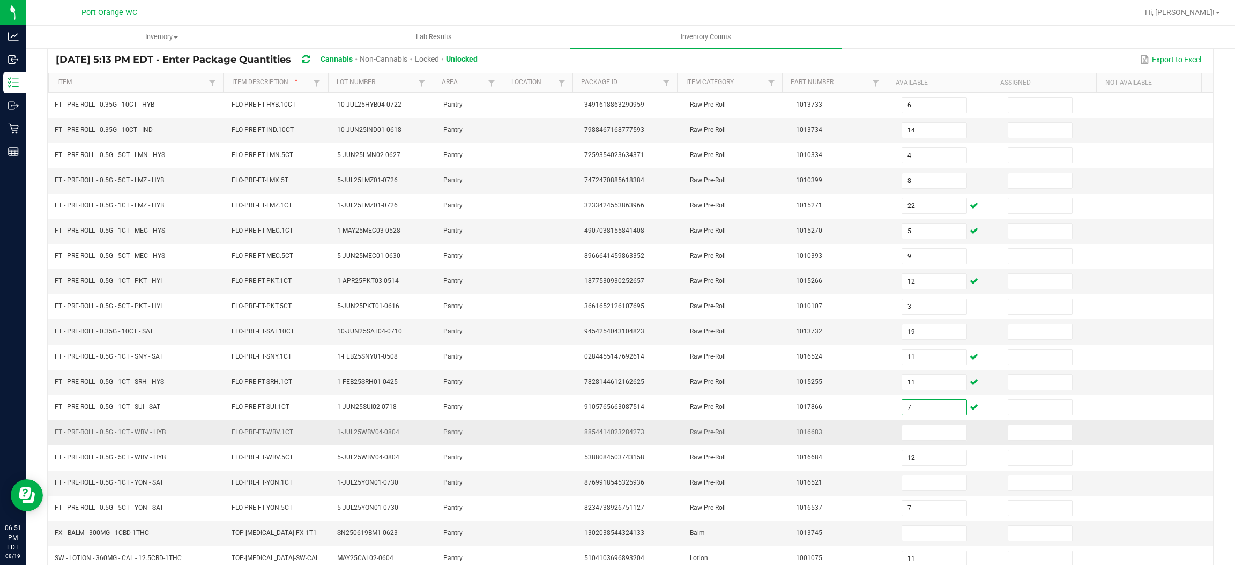
click at [148, 430] on td "FT - PRE-ROLL - 0.5G - 1CT - WBV - HYB" at bounding box center [136, 432] width 176 height 25
click at [155, 433] on span "FT - PRE-ROLL - 0.5G - 1CT - WBV - HYB" at bounding box center [110, 432] width 111 height 8
click at [902, 439] on input at bounding box center [934, 432] width 64 height 15
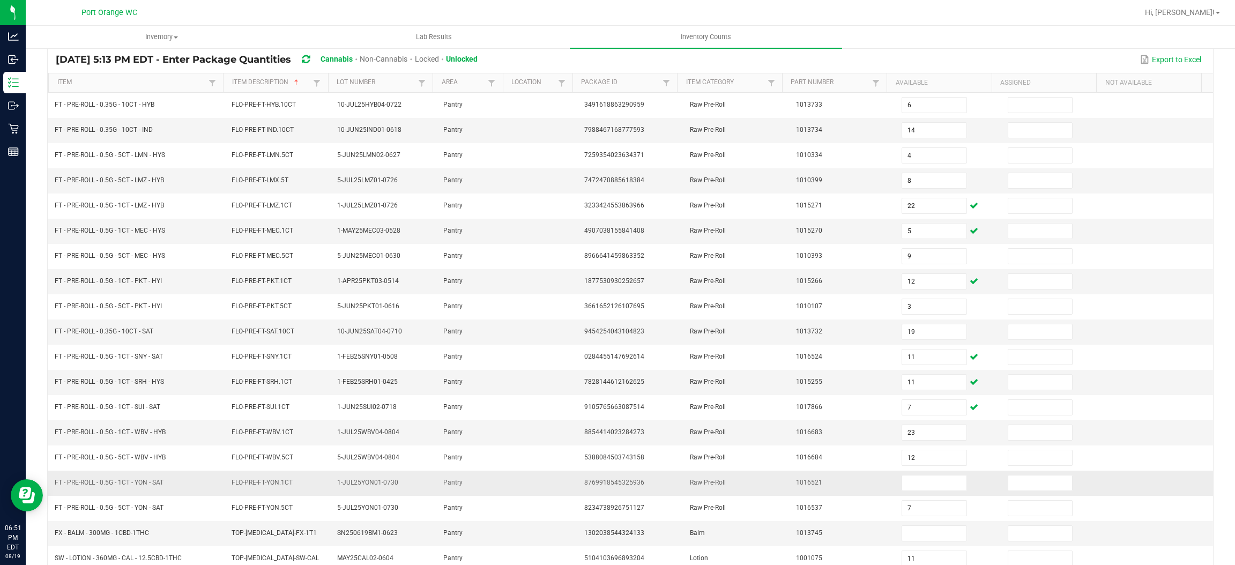
click at [697, 486] on span "Raw Pre-Roll" at bounding box center [708, 483] width 36 height 8
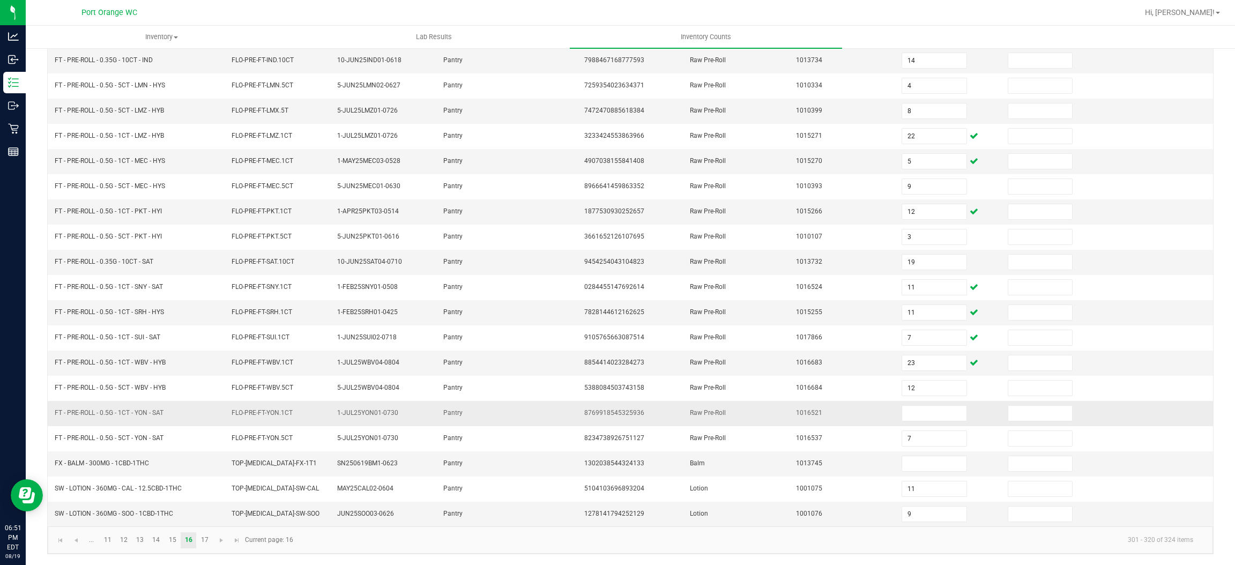
click at [97, 411] on span "FT - PRE-ROLL - 0.5G - 1CT - YON - SAT" at bounding box center [109, 413] width 109 height 8
click at [902, 412] on input at bounding box center [934, 413] width 64 height 15
click at [131, 459] on span "FX - BALM - 300MG - 1CBD-1THC" at bounding box center [102, 463] width 94 height 8
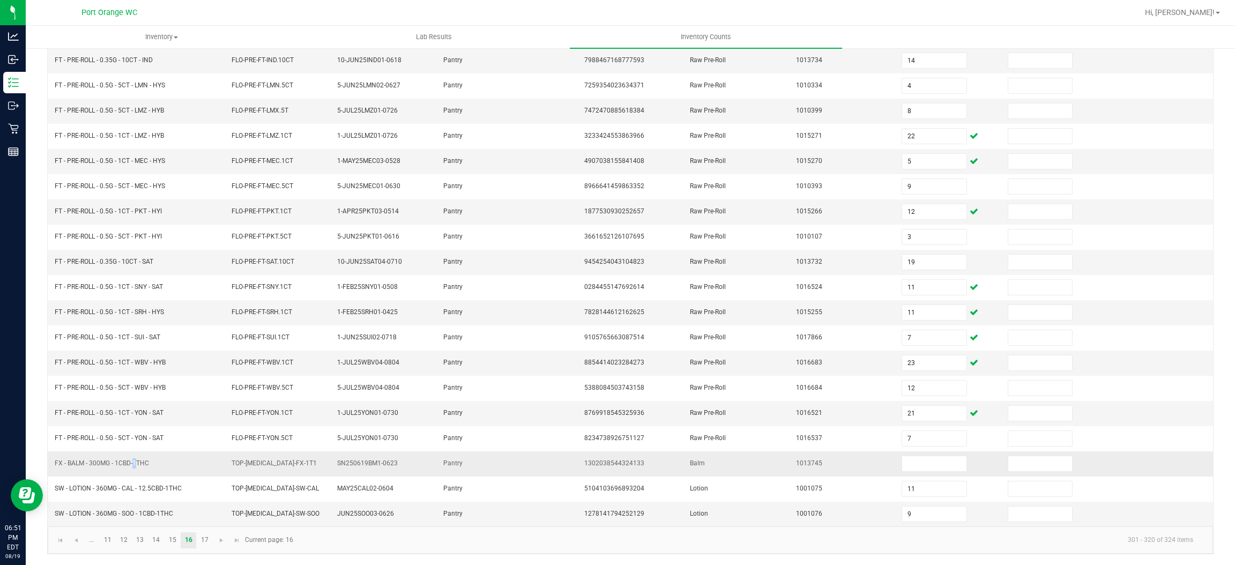
click at [131, 459] on span "FX - BALM - 300MG - 1CBD-1THC" at bounding box center [102, 463] width 94 height 8
click at [915, 466] on input at bounding box center [934, 463] width 64 height 15
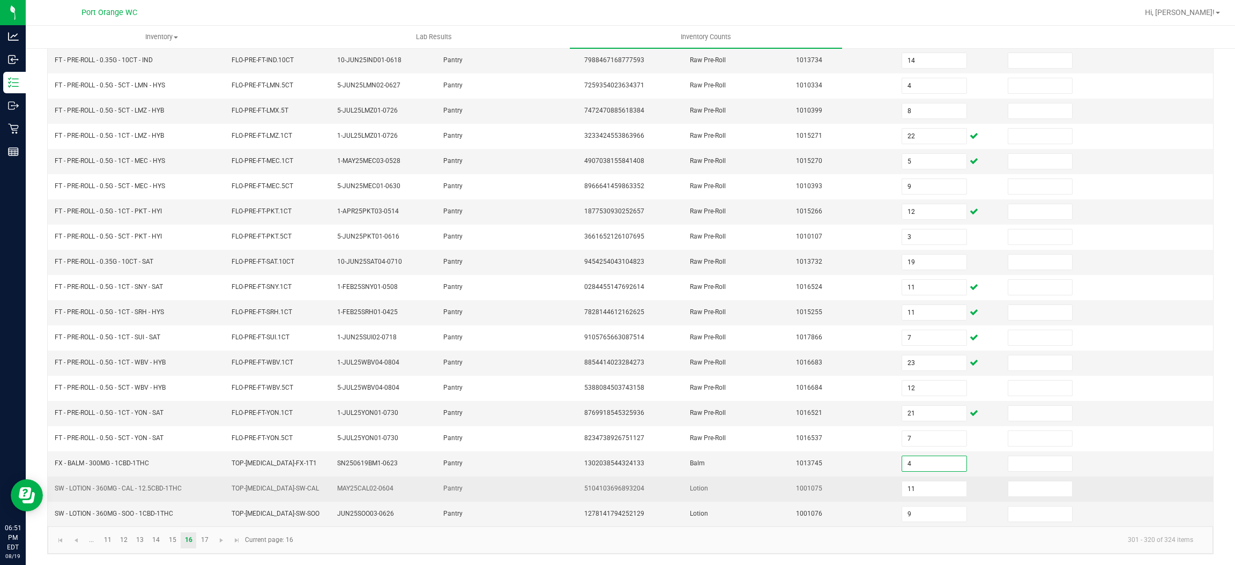
click at [770, 486] on td "Lotion" at bounding box center [736, 488] width 106 height 25
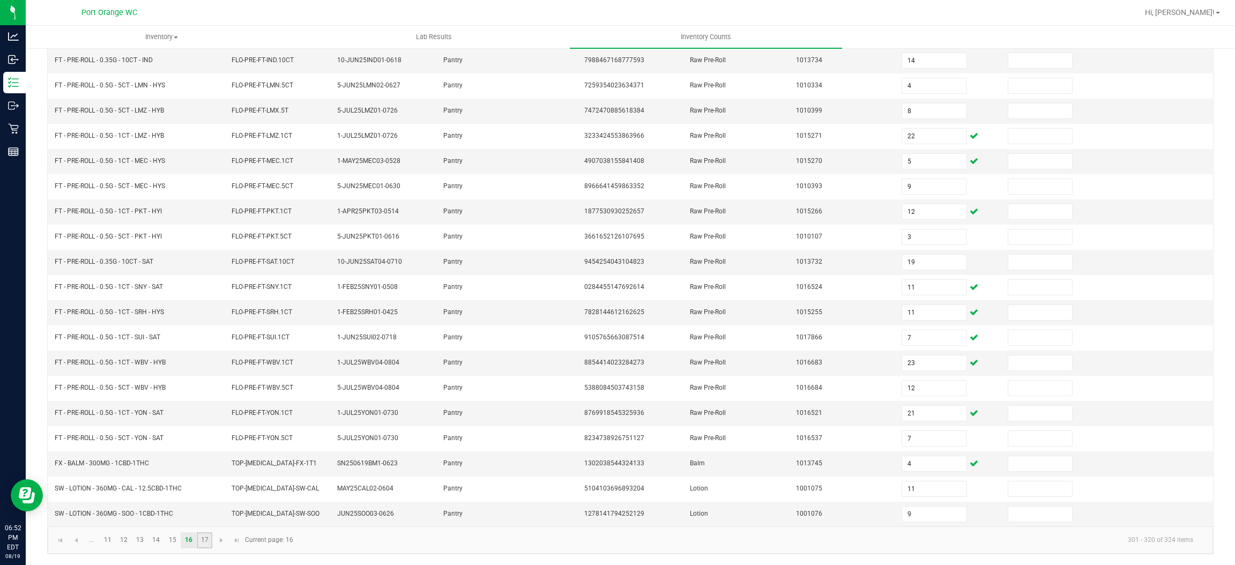
click at [198, 536] on link "17" at bounding box center [205, 540] width 16 height 16
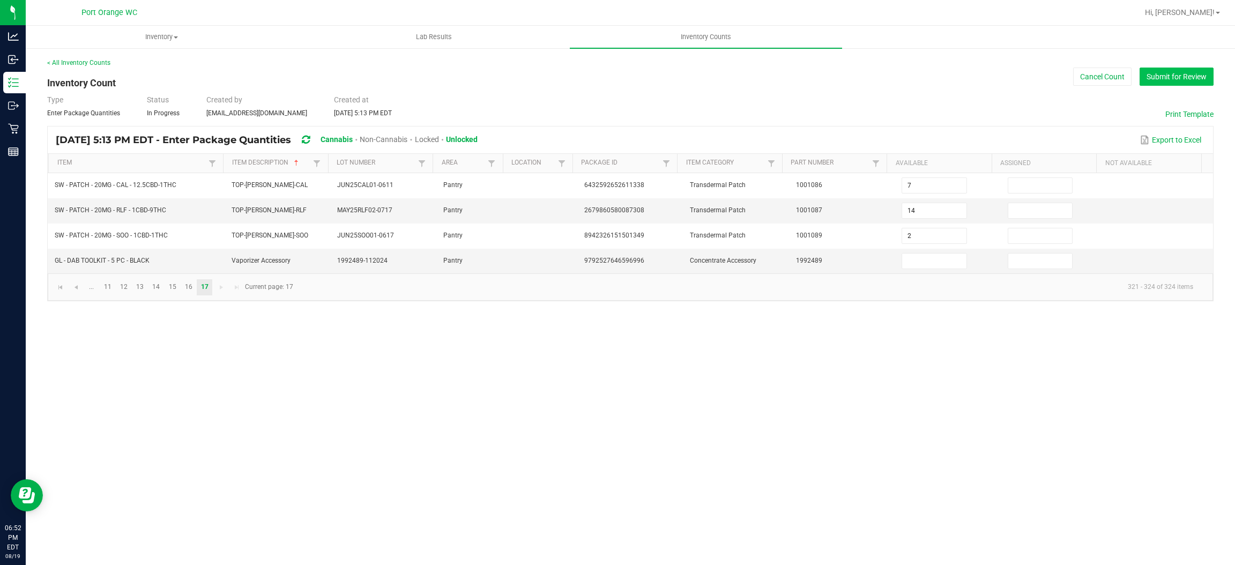
click at [1187, 79] on button "Submit for Review" at bounding box center [1176, 77] width 74 height 18
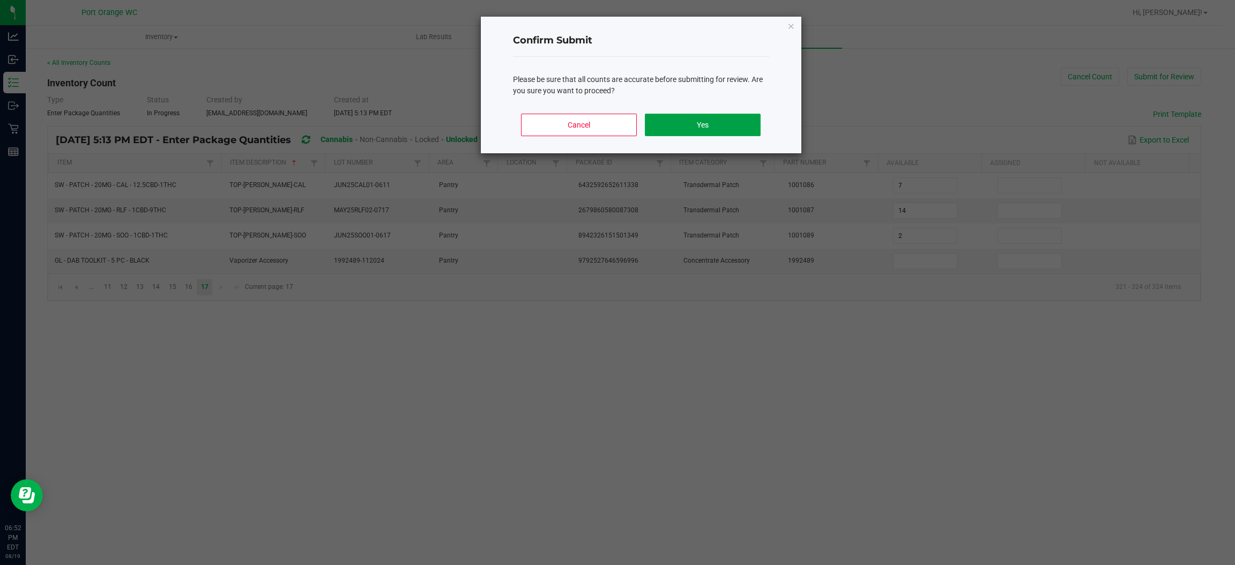
click at [726, 128] on button "Yes" at bounding box center [702, 125] width 115 height 23
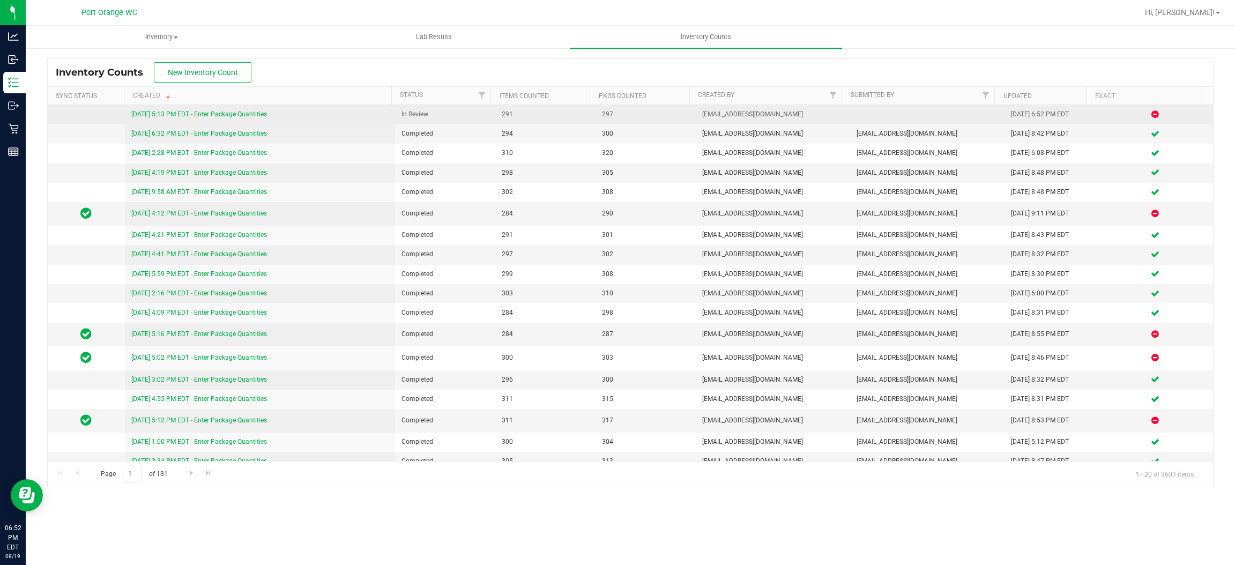
click at [189, 114] on link "8/19/25 5:13 PM EDT - Enter Package Quantities" at bounding box center [199, 114] width 136 height 8
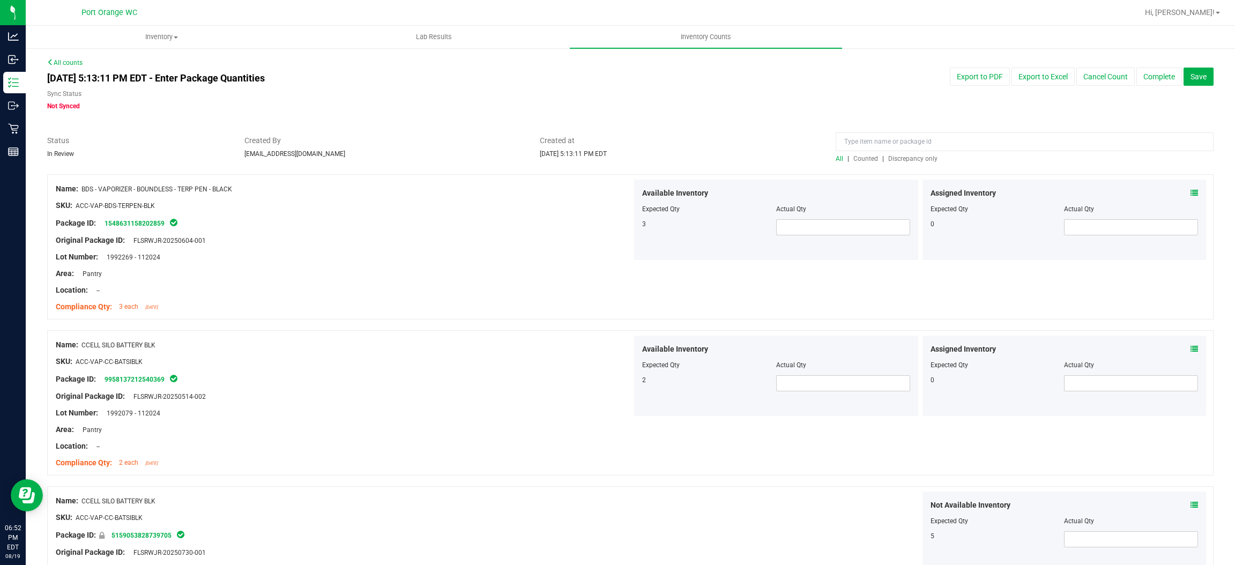
click at [897, 159] on span "Discrepancy only" at bounding box center [912, 159] width 49 height 8
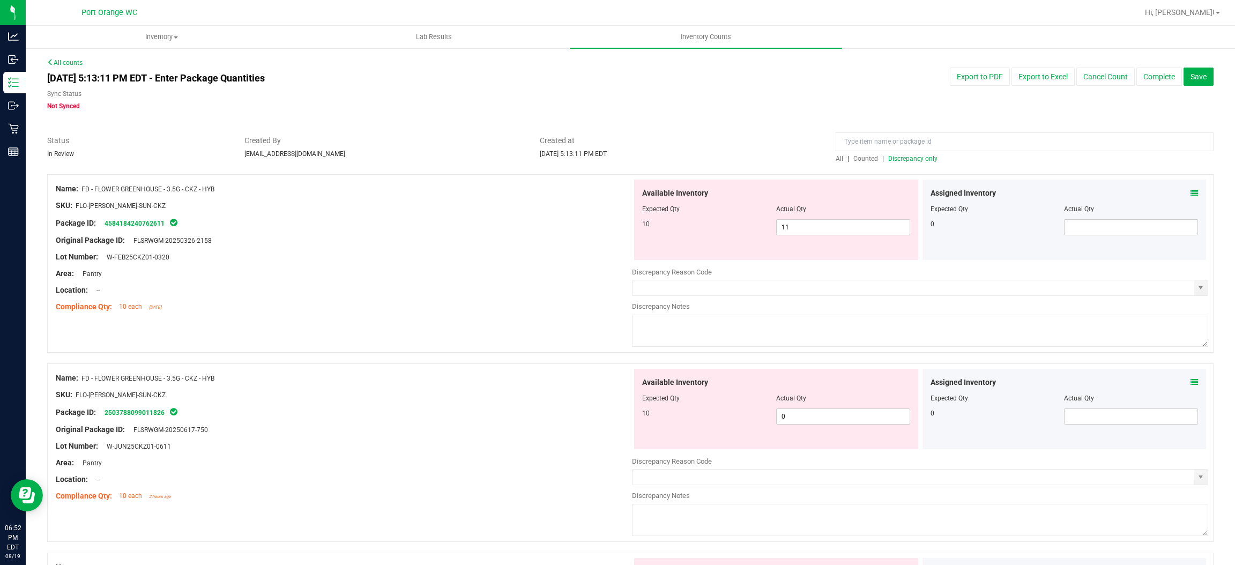
click at [1190, 191] on icon at bounding box center [1194, 193] width 8 height 8
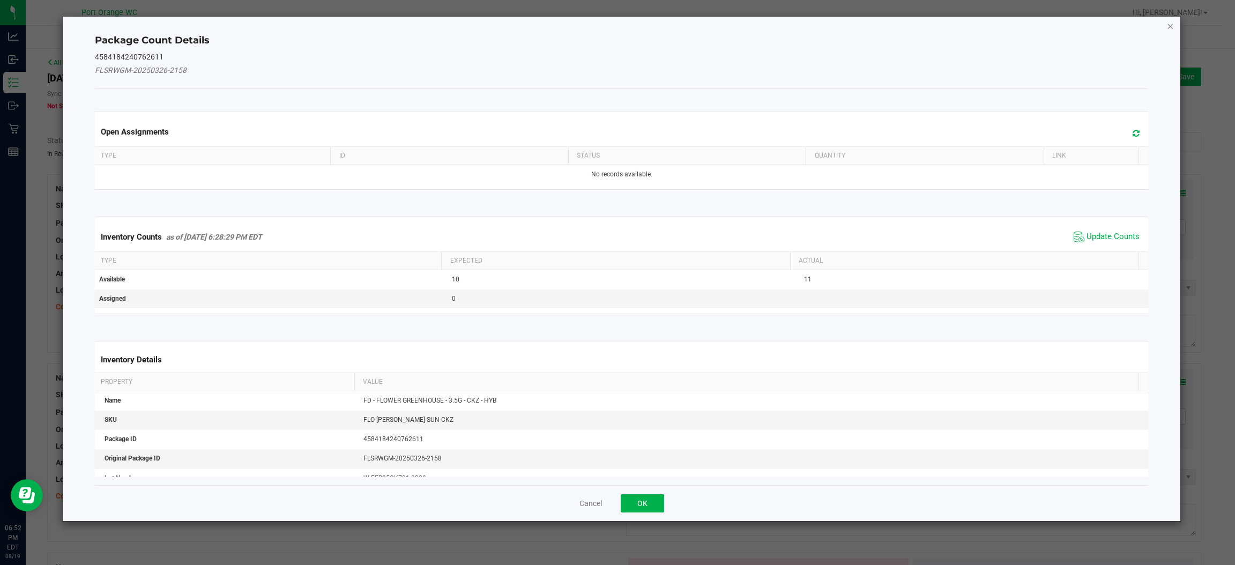
click at [1172, 24] on icon "Close" at bounding box center [1171, 25] width 8 height 13
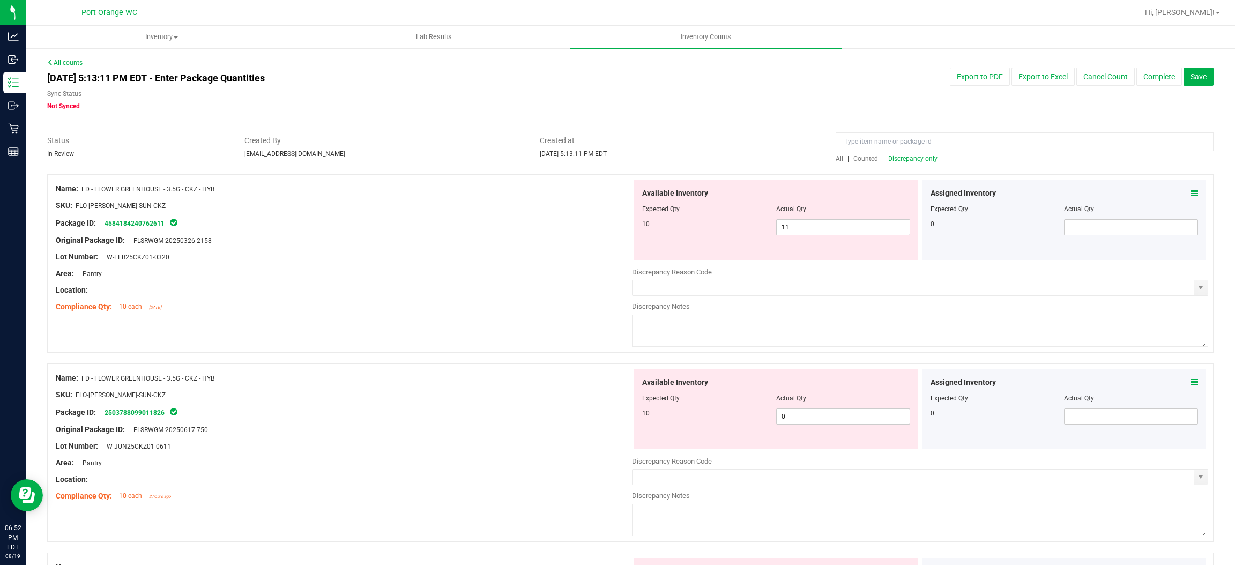
scroll to position [80, 0]
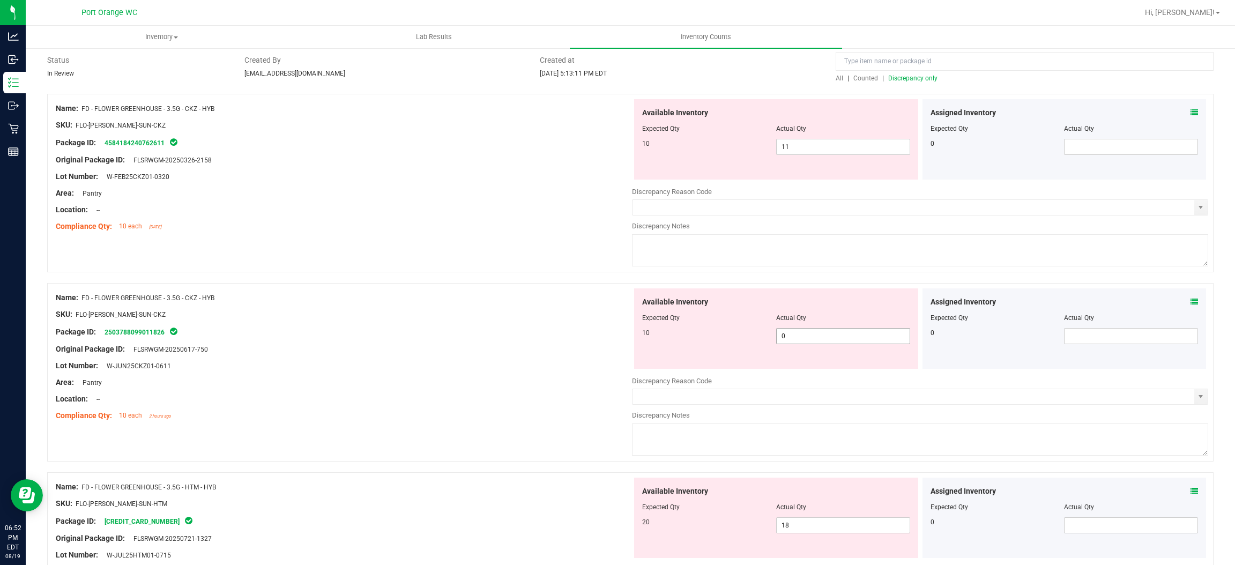
click at [821, 339] on span "0 0" at bounding box center [843, 336] width 134 height 16
click at [821, 339] on input "0" at bounding box center [842, 335] width 133 height 15
click at [800, 147] on span "11 11" at bounding box center [843, 147] width 134 height 16
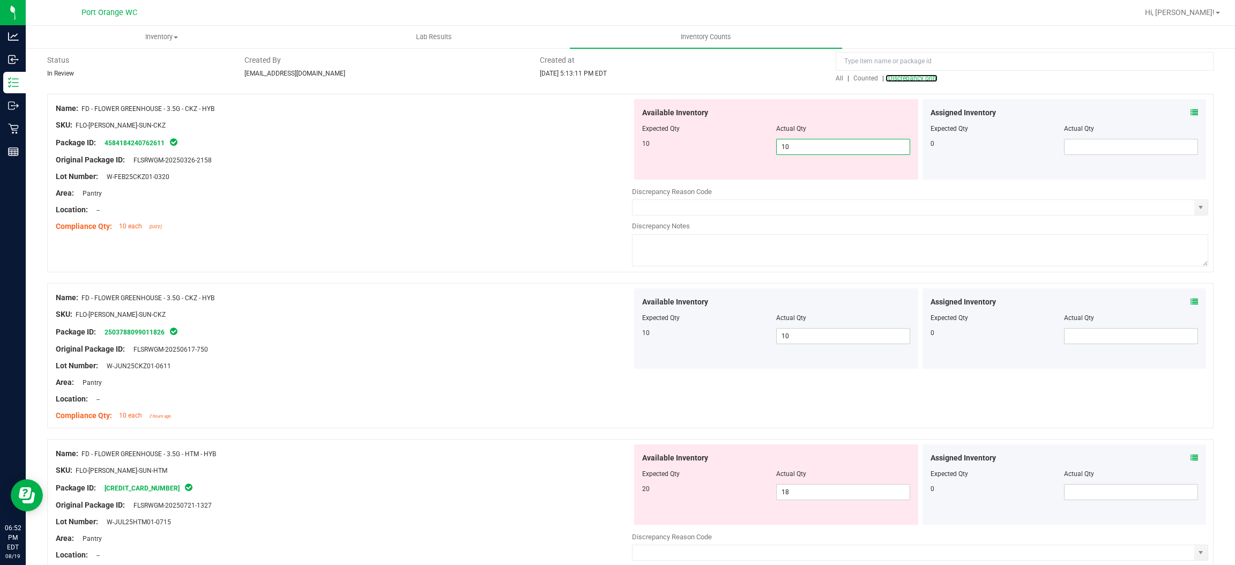
click at [916, 75] on span "Discrepancy only" at bounding box center [912, 78] width 49 height 8
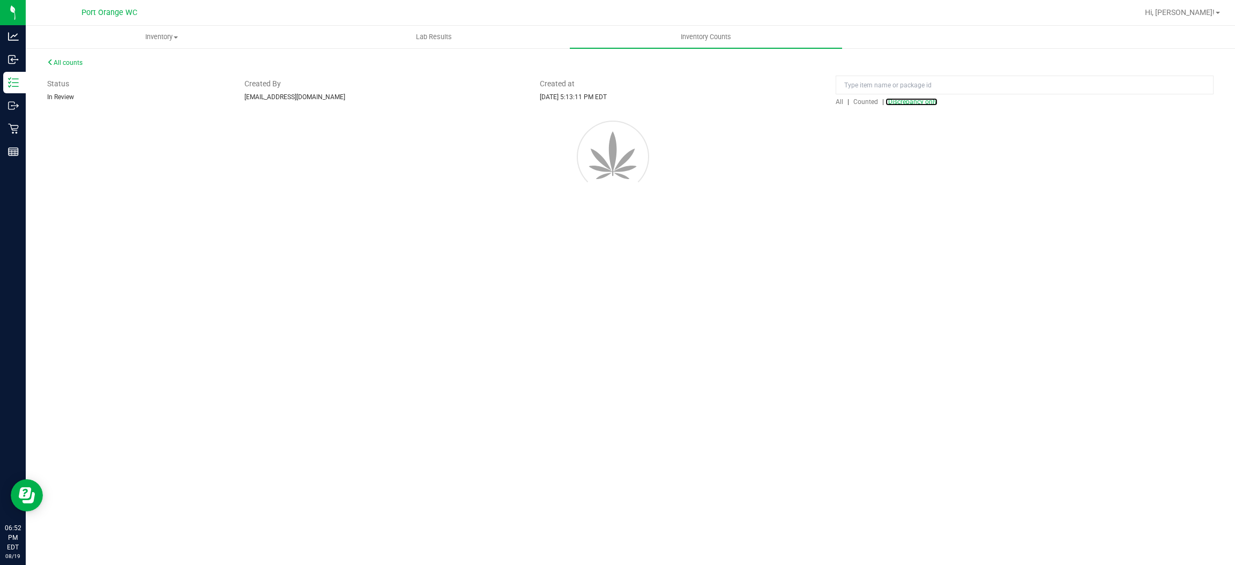
scroll to position [0, 0]
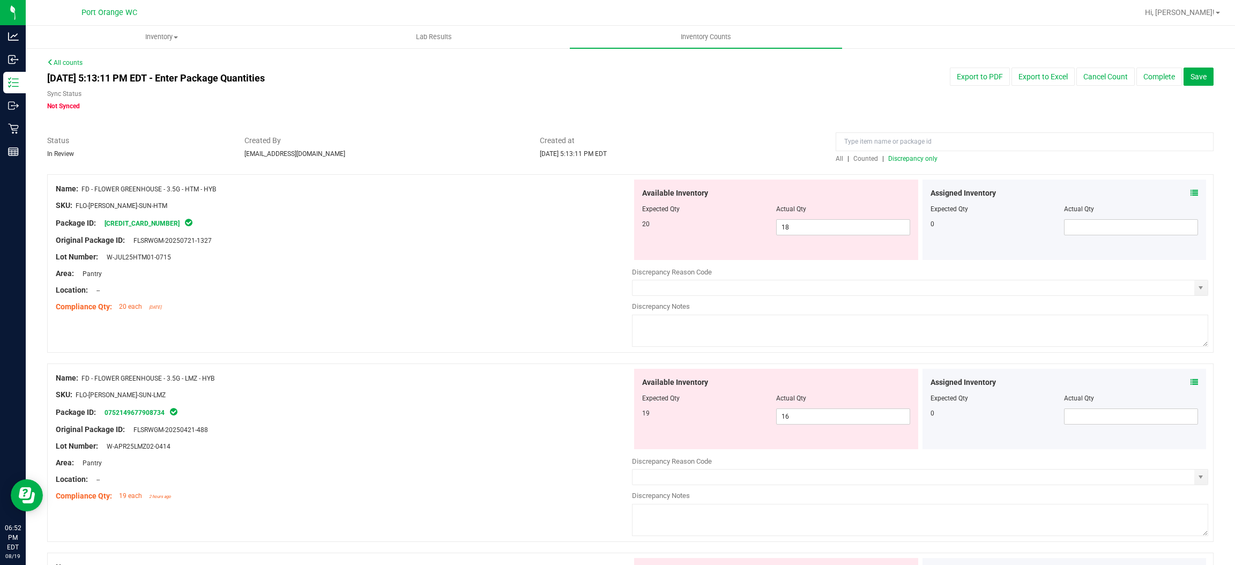
click at [554, 303] on div "Compliance Qty: 20 each 6 days ago" at bounding box center [344, 306] width 576 height 11
click at [1190, 192] on icon at bounding box center [1194, 193] width 8 height 8
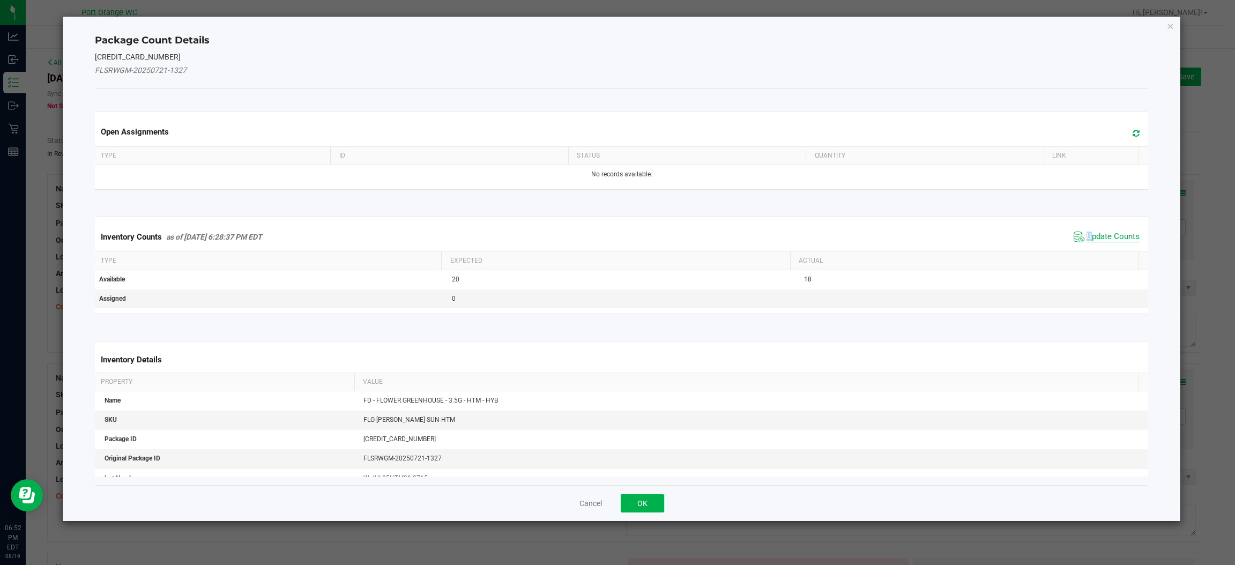
drag, startPoint x: 1076, startPoint y: 229, endPoint x: 1081, endPoint y: 234, distance: 7.2
click at [1081, 234] on span "Update Counts" at bounding box center [1106, 237] width 71 height 16
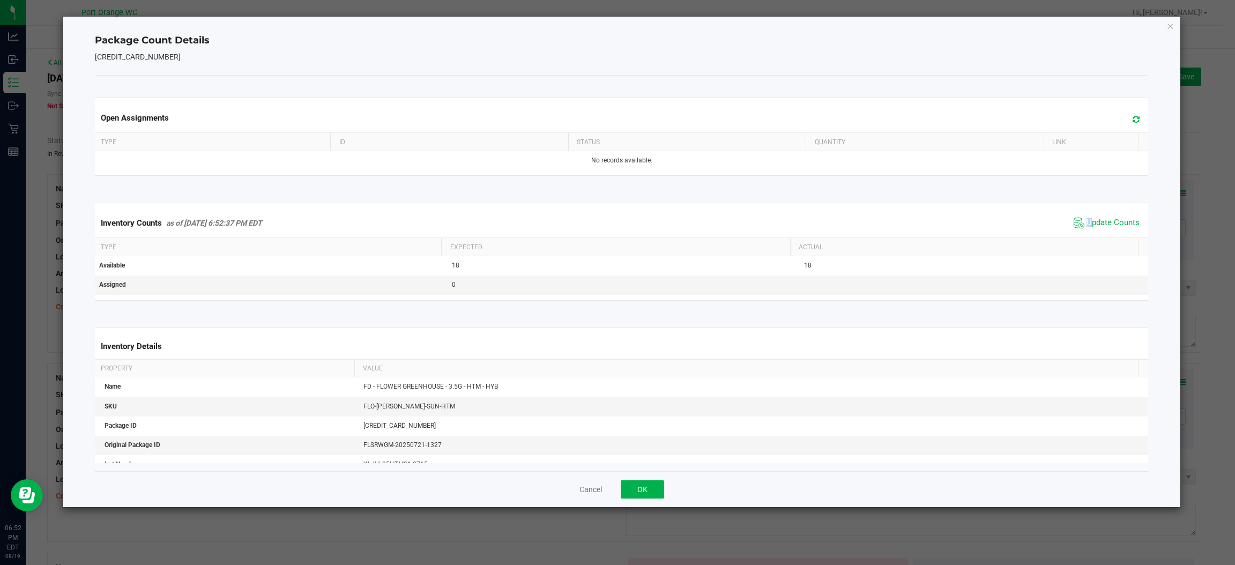
click at [1081, 234] on div "Inventory Counts as of Aug 19, 2025 6:52:37 PM EDT Update Counts" at bounding box center [621, 222] width 1057 height 29
click at [638, 485] on button "OK" at bounding box center [642, 489] width 43 height 18
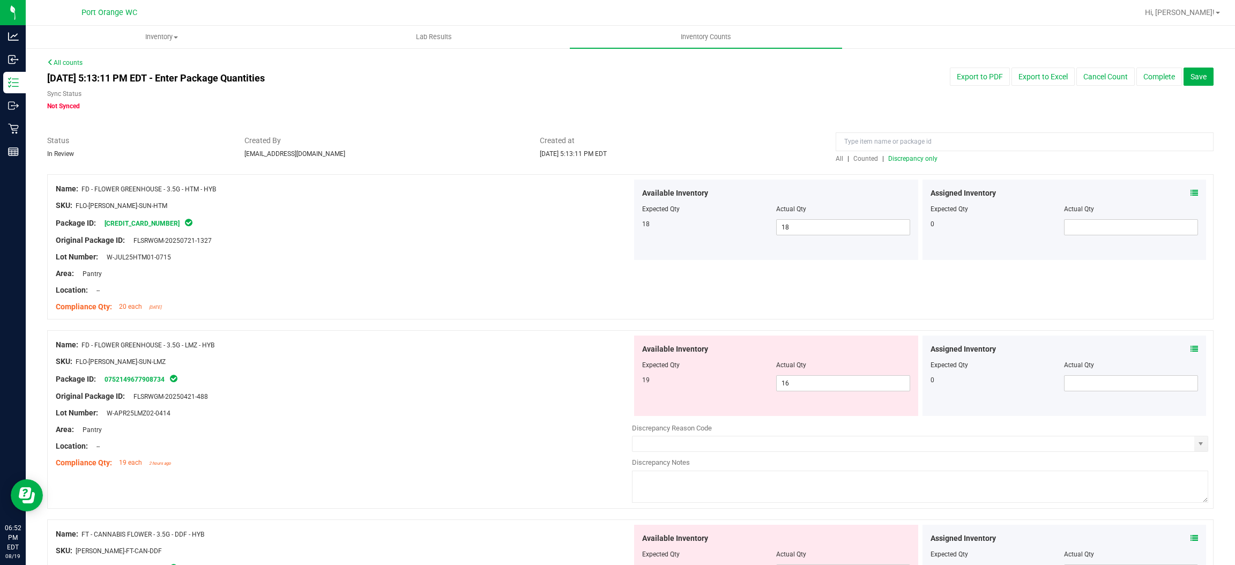
click at [545, 382] on div "Package ID: 0752149677908734" at bounding box center [344, 378] width 576 height 13
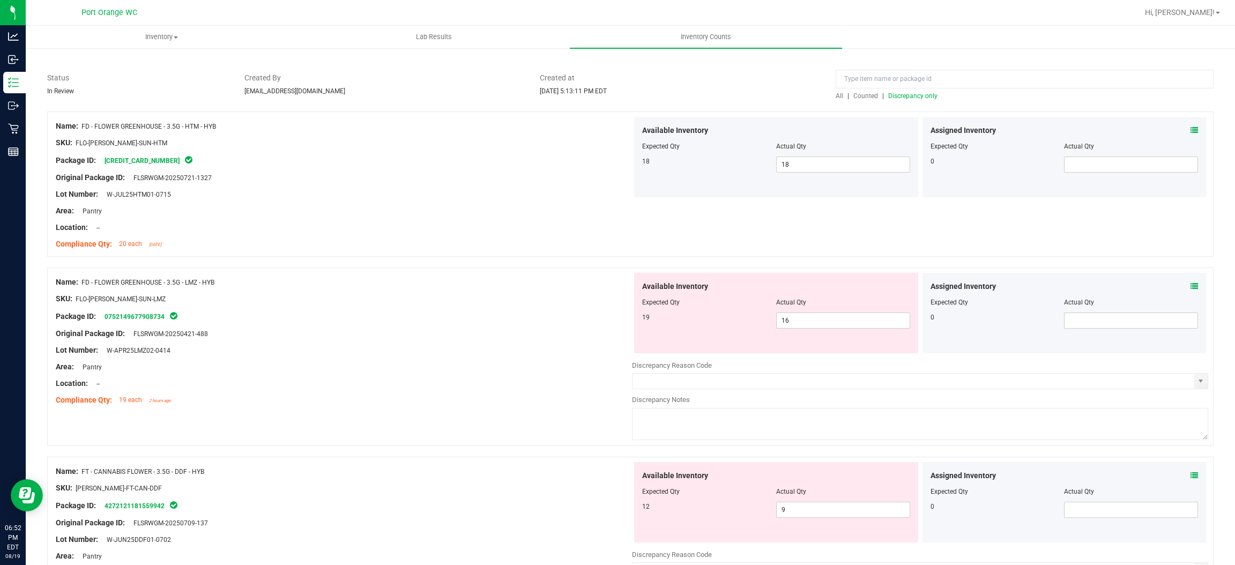
scroll to position [161, 0]
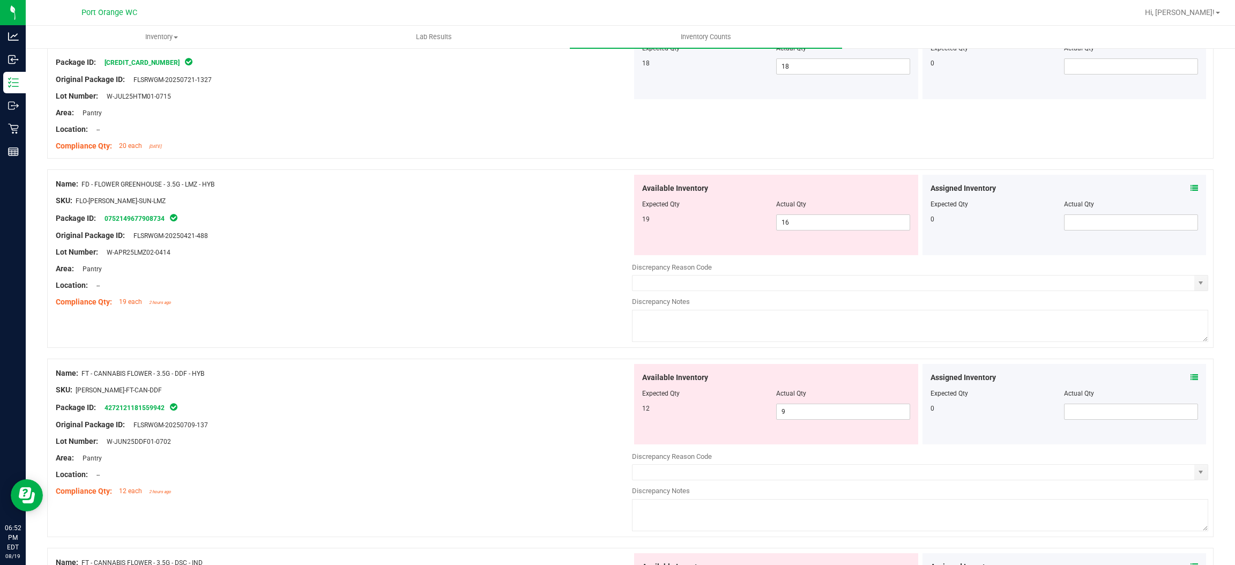
click at [1190, 188] on icon at bounding box center [1194, 188] width 8 height 8
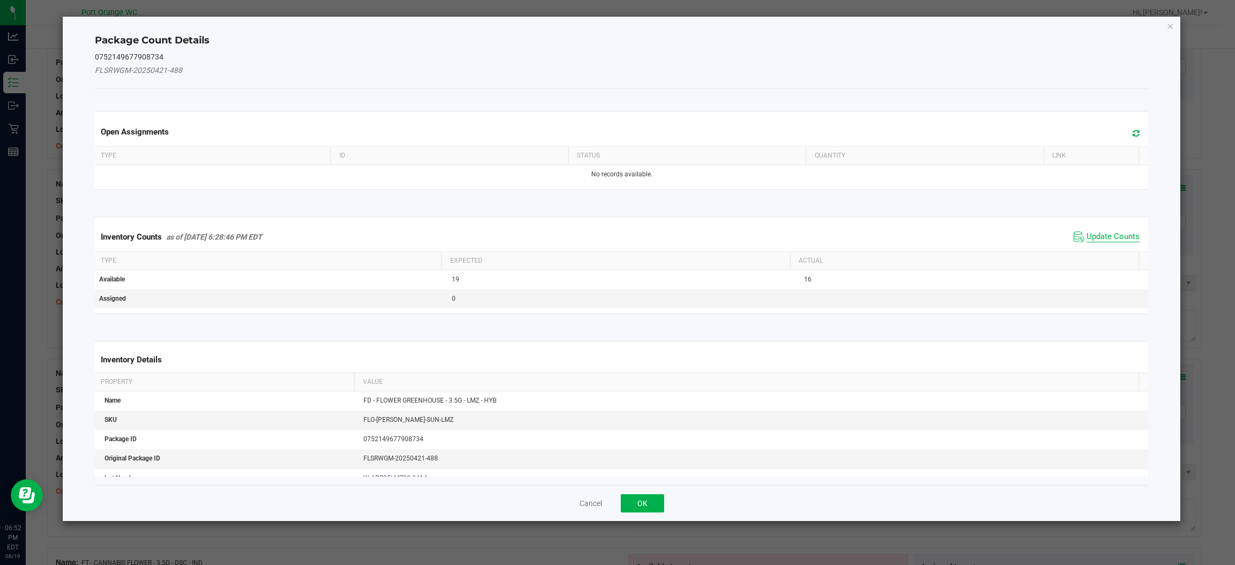
click at [1116, 235] on span "Update Counts" at bounding box center [1112, 237] width 53 height 11
click at [1116, 235] on div "Inventory Counts as of Aug 19, 2025 6:28:46 PM EDT Update Counts" at bounding box center [621, 236] width 1057 height 29
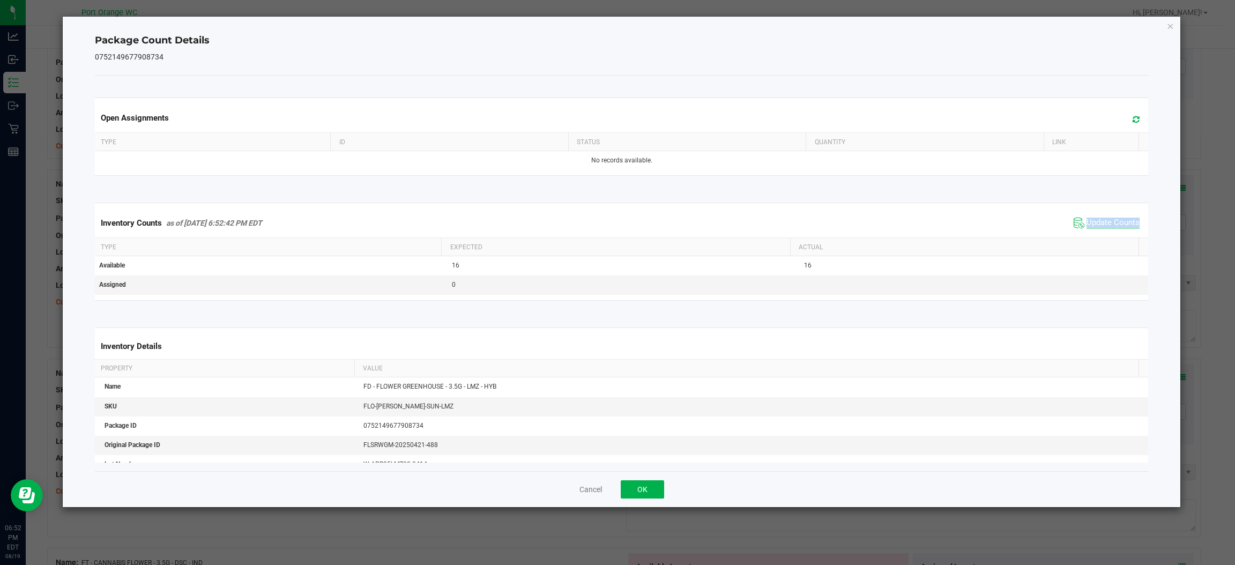
click at [1116, 235] on div "Inventory Counts as of Aug 19, 2025 6:52:42 PM EDT Update Counts" at bounding box center [621, 222] width 1057 height 29
drag, startPoint x: 648, startPoint y: 494, endPoint x: 660, endPoint y: 484, distance: 15.3
click at [648, 494] on button "OK" at bounding box center [642, 489] width 43 height 18
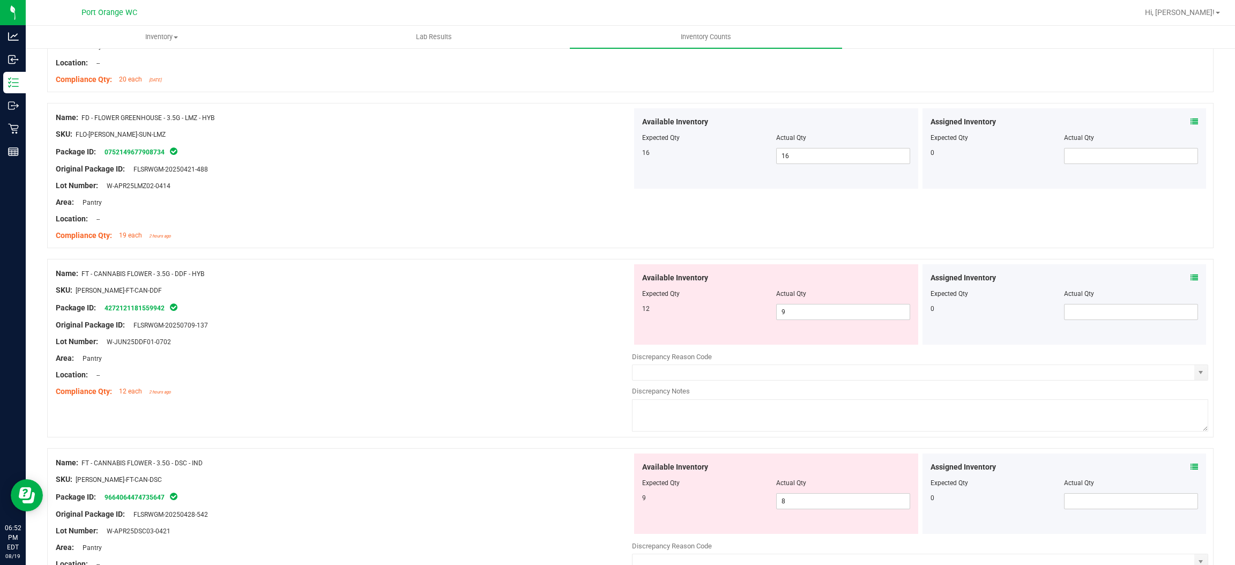
scroll to position [322, 0]
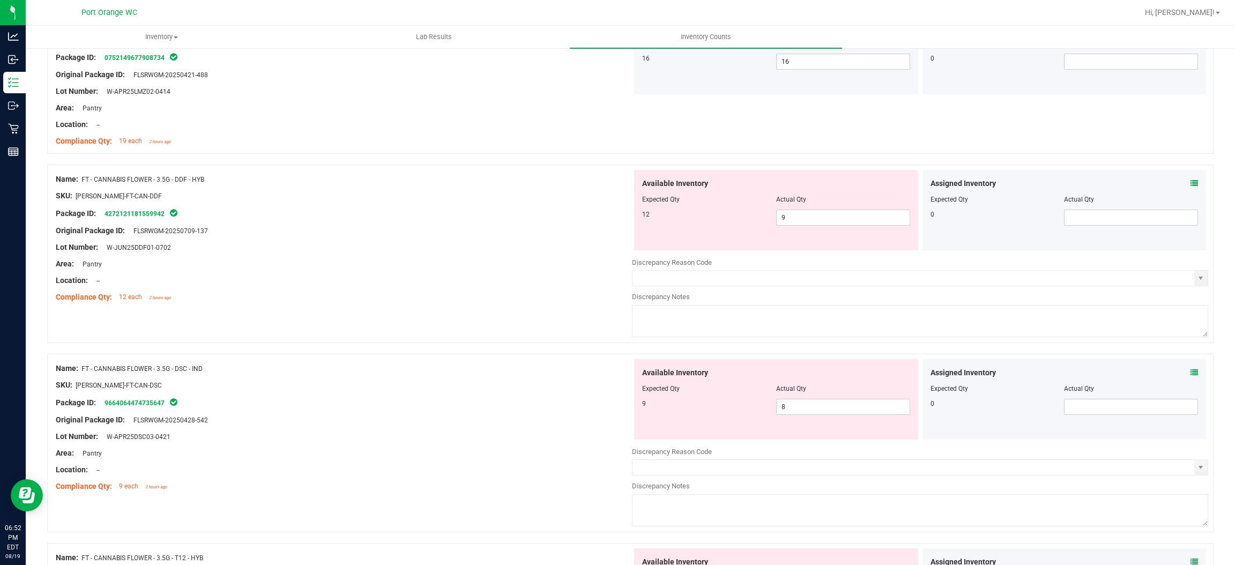
click at [1190, 184] on icon at bounding box center [1194, 184] width 8 height 8
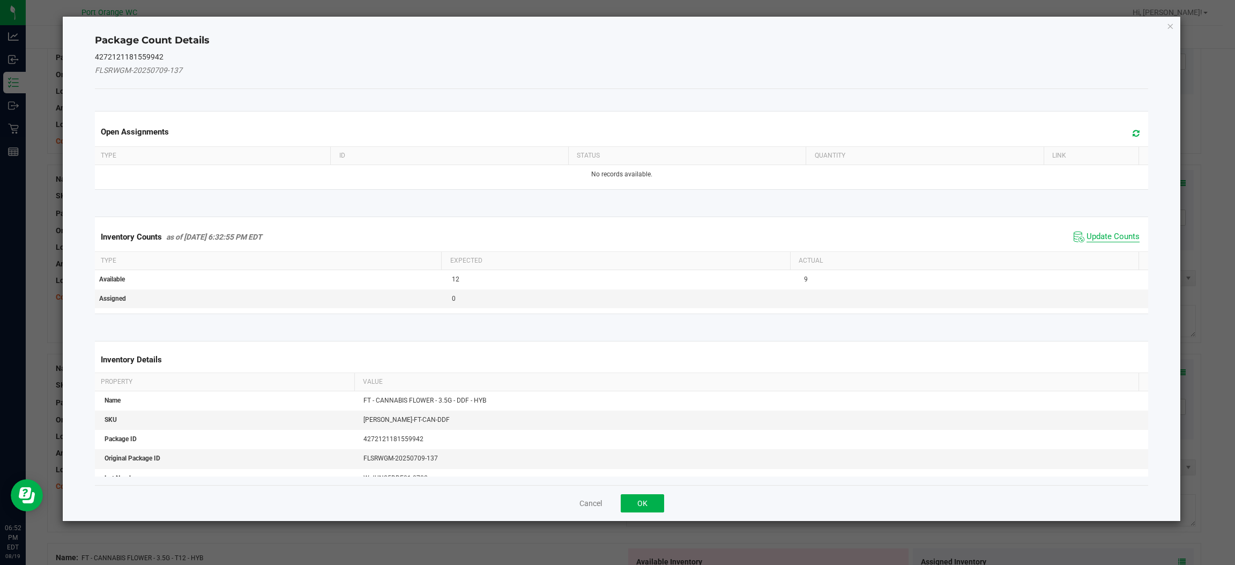
click at [1102, 236] on span "Update Counts" at bounding box center [1112, 237] width 53 height 11
drag, startPoint x: 1102, startPoint y: 236, endPoint x: 1106, endPoint y: 232, distance: 6.1
click at [1102, 236] on div "Inventory Counts as of Aug 19, 2025 6:32:55 PM EDT Update Counts" at bounding box center [621, 236] width 1057 height 29
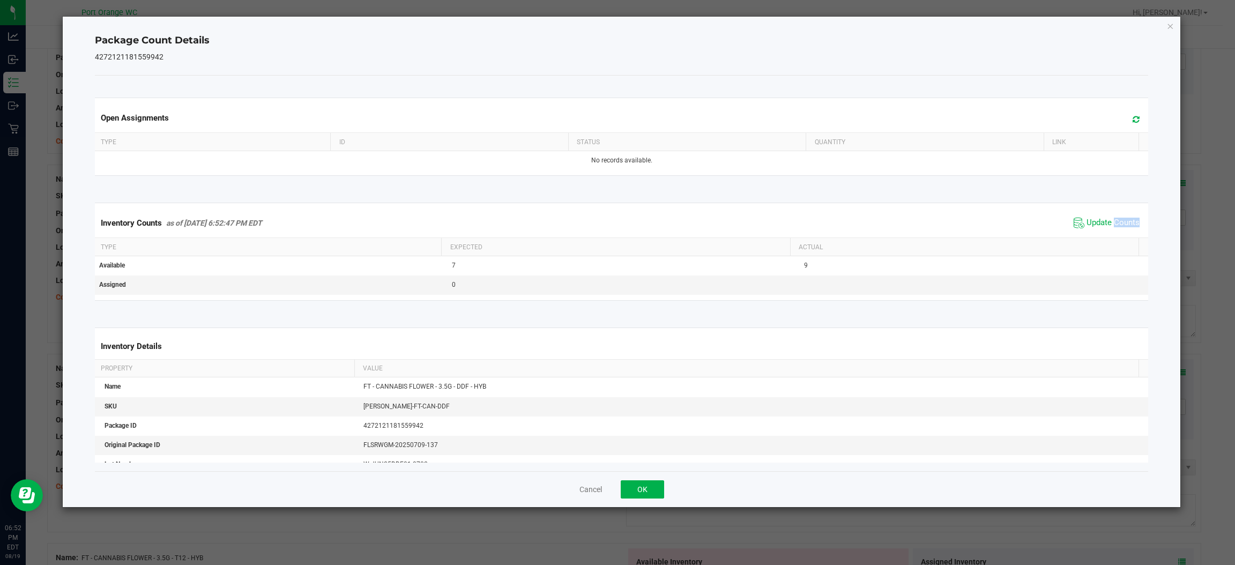
click at [1106, 231] on span "Update Counts" at bounding box center [1106, 223] width 71 height 16
click at [648, 479] on div "Cancel OK" at bounding box center [621, 489] width 1053 height 36
click at [650, 479] on div "Cancel OK" at bounding box center [621, 489] width 1053 height 36
click at [654, 483] on button "OK" at bounding box center [642, 489] width 43 height 18
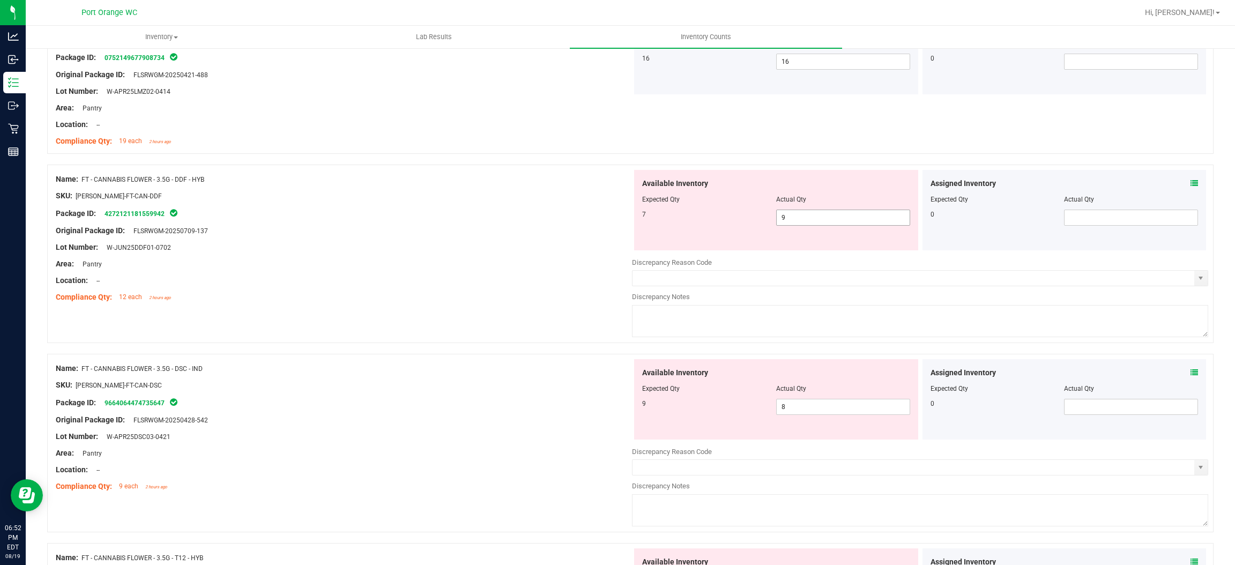
click at [812, 213] on span "9 9" at bounding box center [843, 218] width 134 height 16
click at [812, 213] on input "9" at bounding box center [842, 217] width 133 height 15
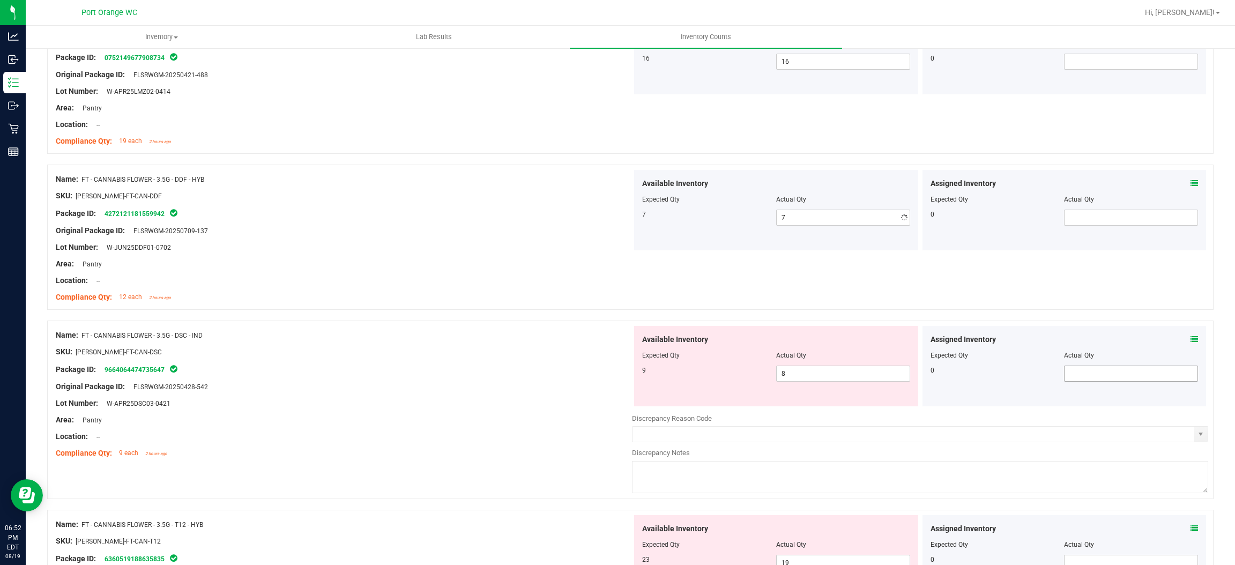
click at [1178, 369] on div "Assigned Inventory Expected Qty Actual Qty 0" at bounding box center [1064, 366] width 284 height 80
click at [1190, 342] on icon at bounding box center [1194, 339] width 8 height 8
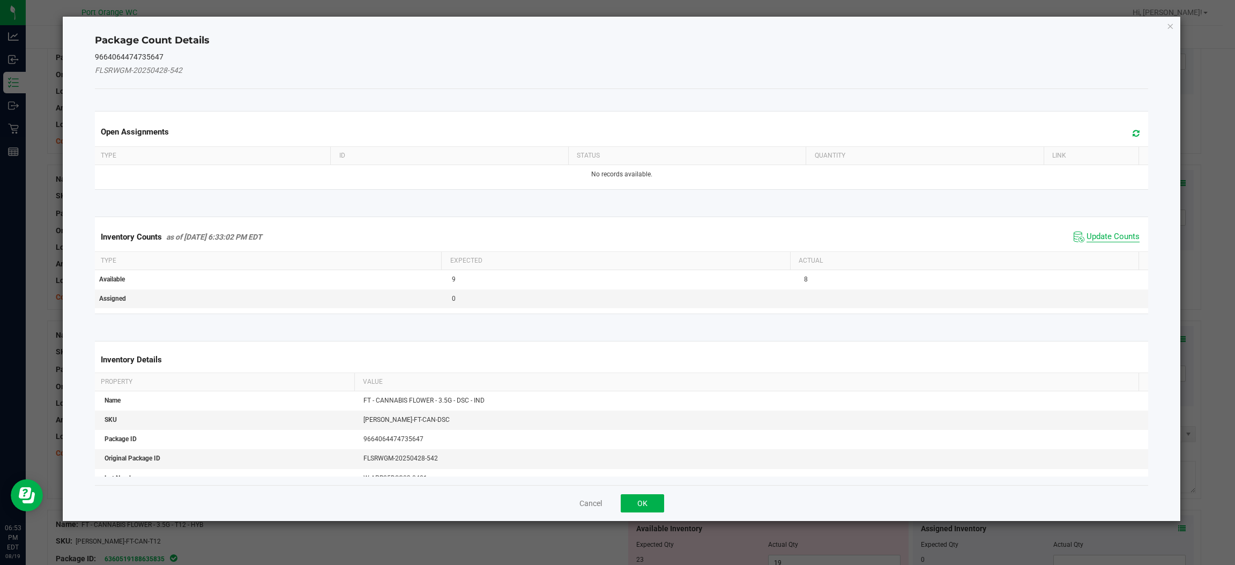
click at [1095, 238] on span "Update Counts" at bounding box center [1112, 237] width 53 height 11
drag, startPoint x: 1095, startPoint y: 238, endPoint x: 1088, endPoint y: 241, distance: 7.7
click at [1094, 239] on kendo-grid "Inventory Counts as of Aug 19, 2025 6:33:02 PM EDT Update Counts Type Expected …" at bounding box center [621, 265] width 1069 height 98
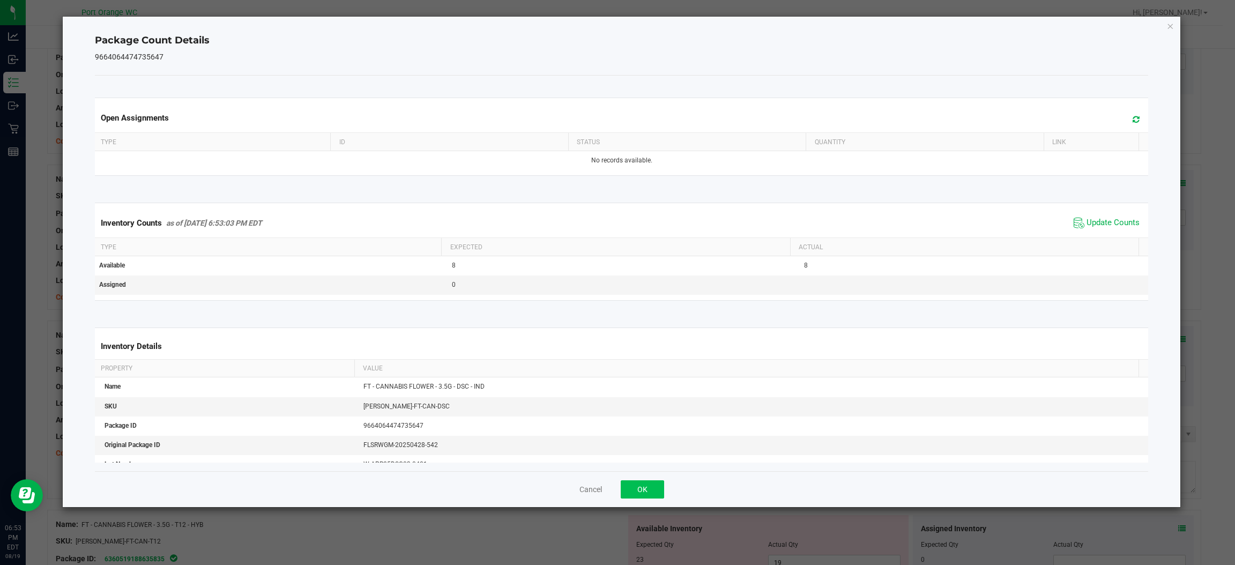
drag, startPoint x: 606, startPoint y: 505, endPoint x: 628, endPoint y: 495, distance: 24.7
click at [624, 497] on div "Cancel OK" at bounding box center [621, 489] width 1053 height 36
click at [628, 495] on button "OK" at bounding box center [642, 489] width 43 height 18
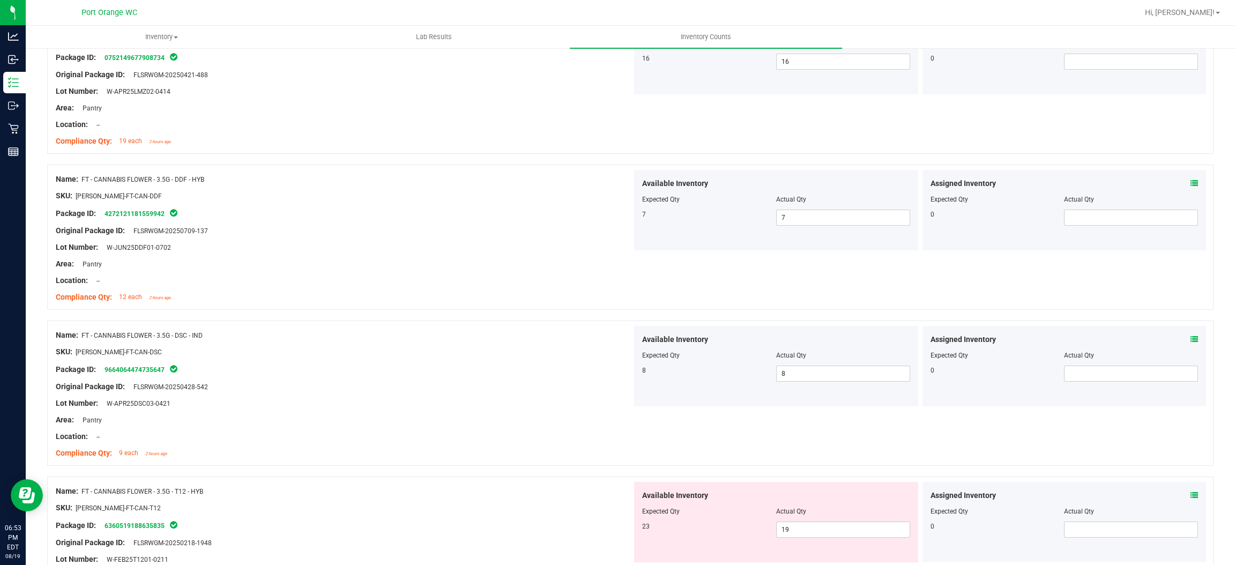
click at [504, 429] on div "Name: FT - CANNABIS FLOWER - 3.5G - DSC - IND SKU: FLO-BUD-FT-CAN-DSC Package I…" at bounding box center [344, 394] width 576 height 137
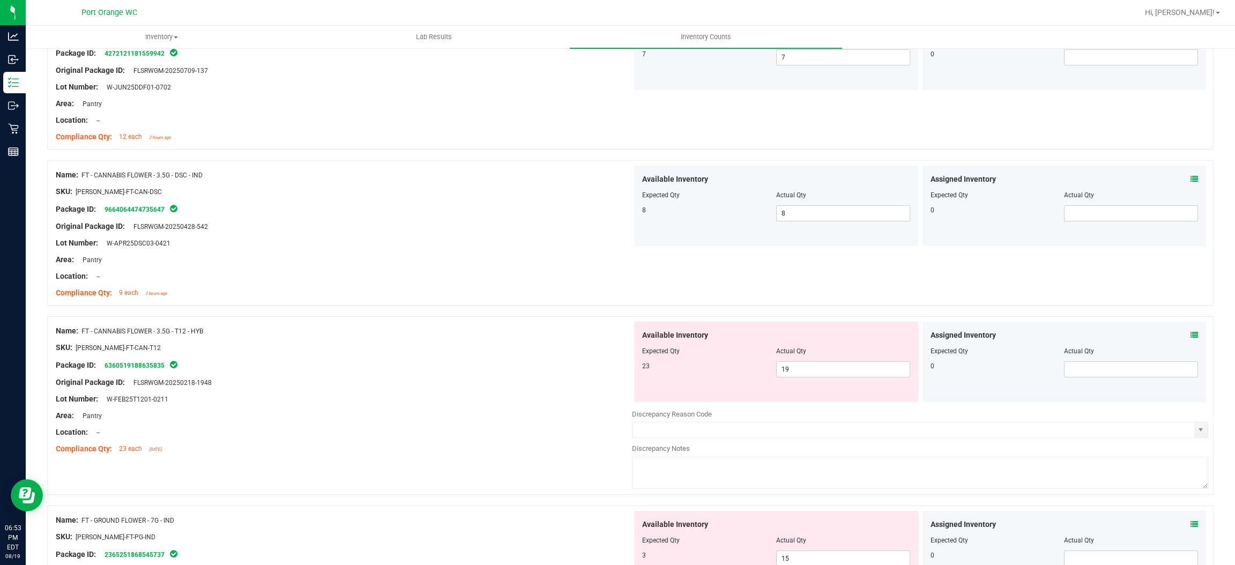
scroll to position [563, 0]
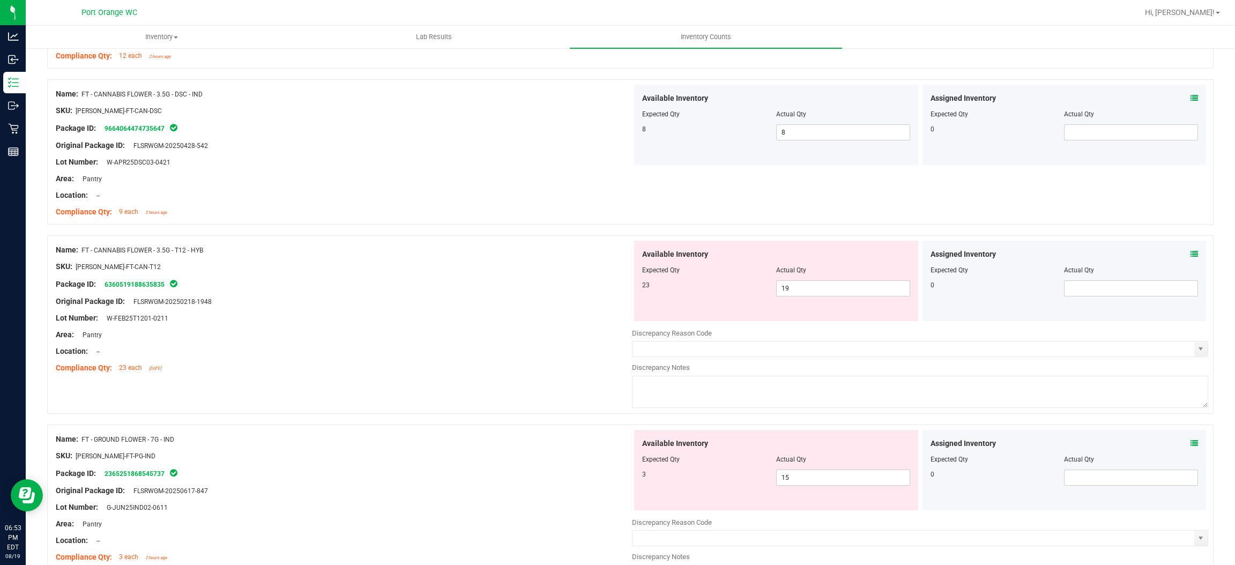
click at [1190, 257] on icon at bounding box center [1194, 254] width 8 height 8
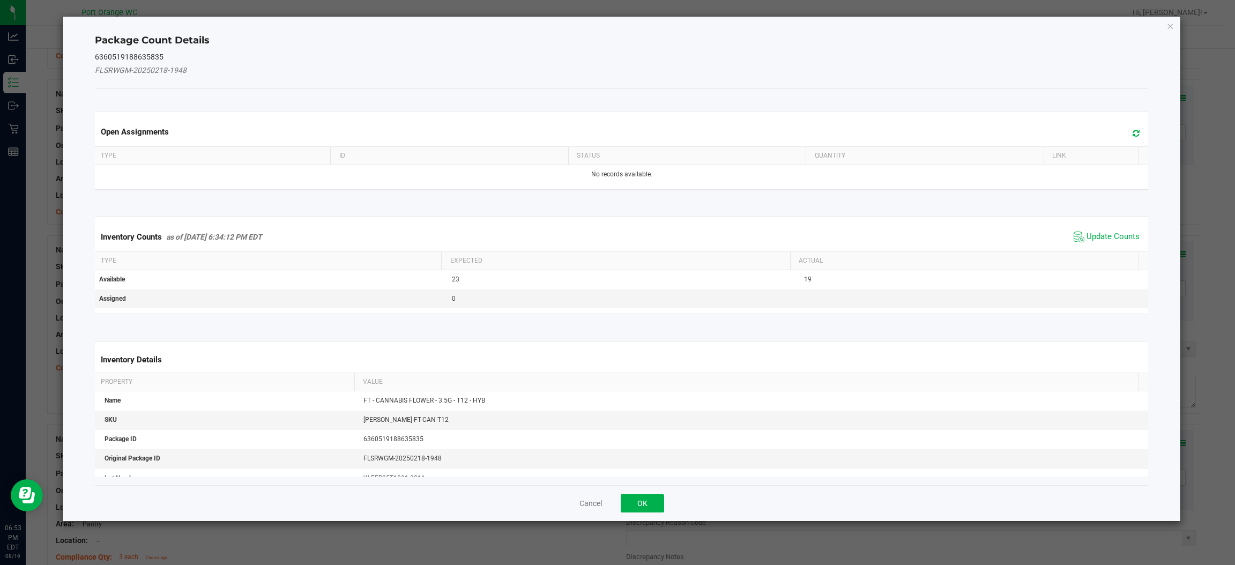
click at [1110, 230] on span "Update Counts" at bounding box center [1106, 237] width 71 height 16
click at [1110, 230] on span "Update Counts" at bounding box center [1107, 236] width 69 height 15
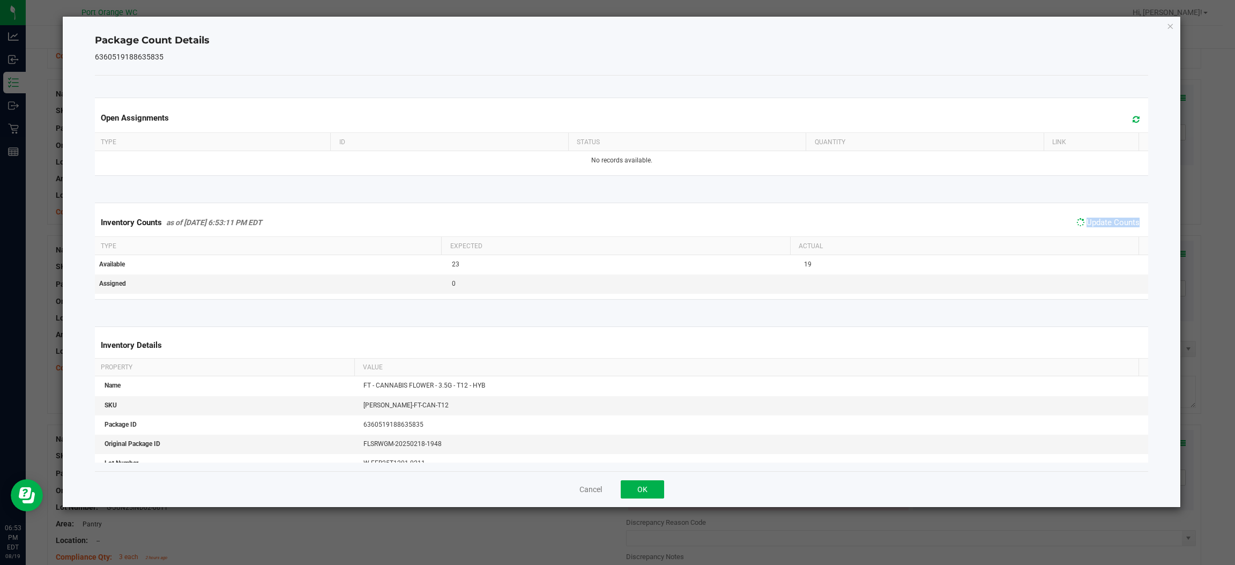
click at [1110, 230] on span "Update Counts" at bounding box center [1107, 222] width 69 height 15
click at [1110, 230] on span "Update Counts" at bounding box center [1106, 223] width 71 height 16
click at [639, 490] on button "OK" at bounding box center [642, 489] width 43 height 18
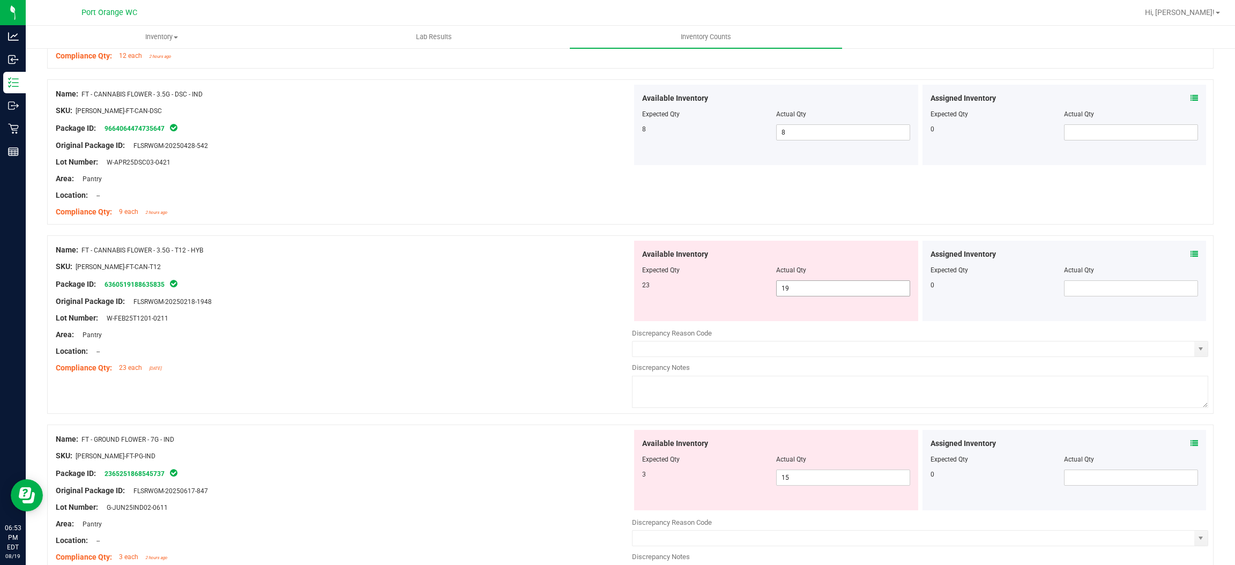
click at [787, 289] on span "19 19" at bounding box center [843, 288] width 134 height 16
click at [787, 289] on input "19" at bounding box center [842, 288] width 133 height 15
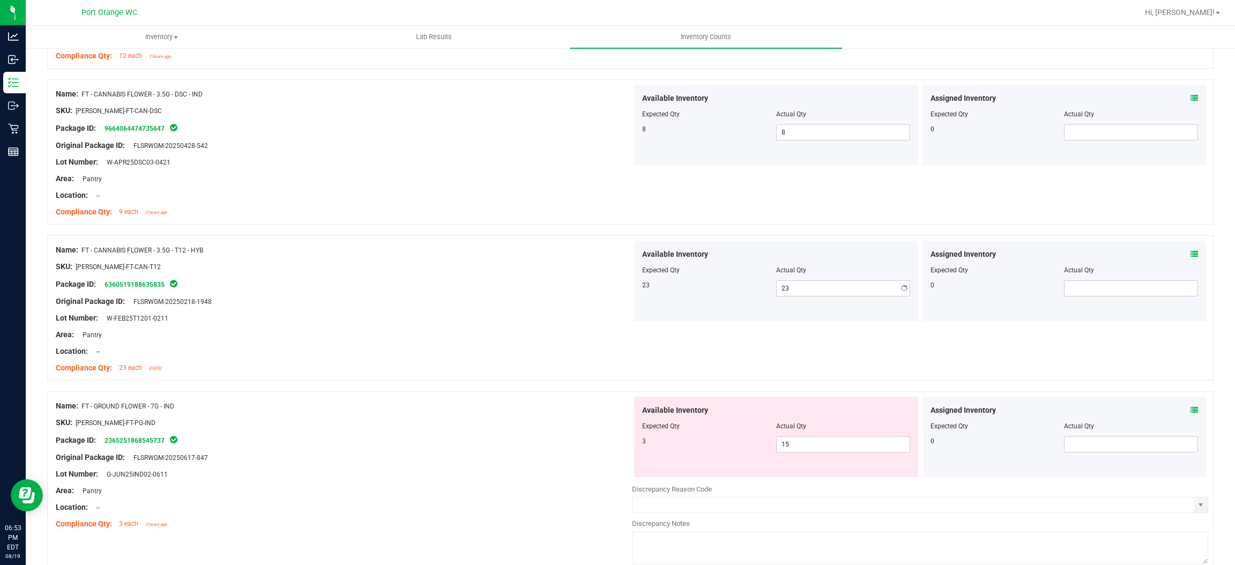
drag, startPoint x: 450, startPoint y: 450, endPoint x: 526, endPoint y: 423, distance: 81.2
click at [458, 446] on div "Name: FT - GROUND FLOWER - 7G - IND SKU: FLO-BUD-FT-PG-IND Package ID: 23652518…" at bounding box center [344, 465] width 576 height 137
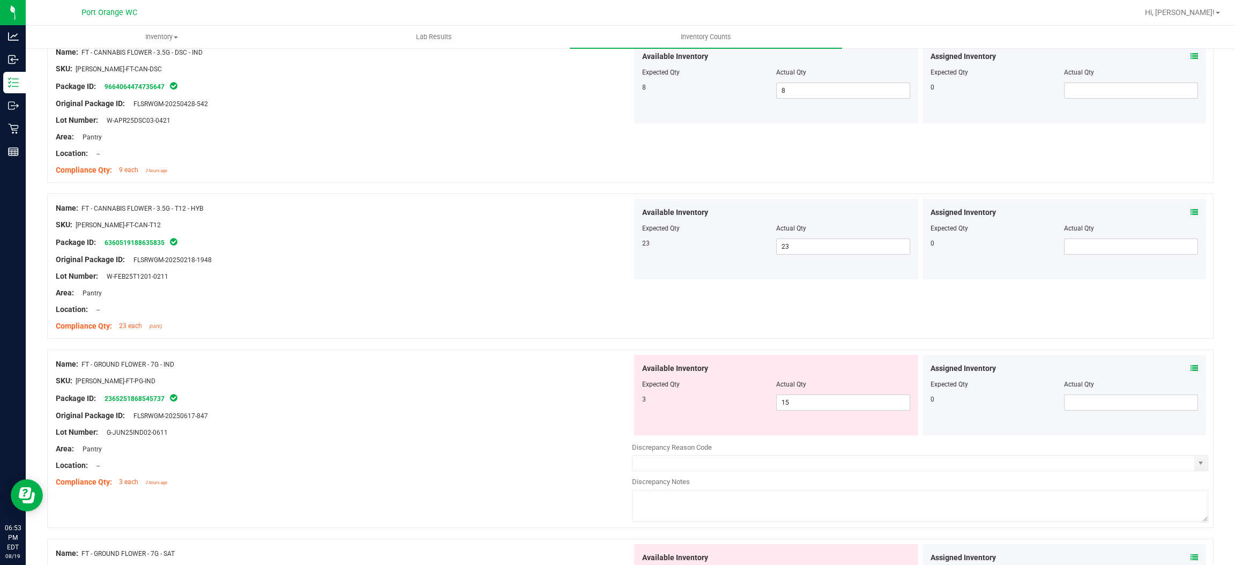
scroll to position [643, 0]
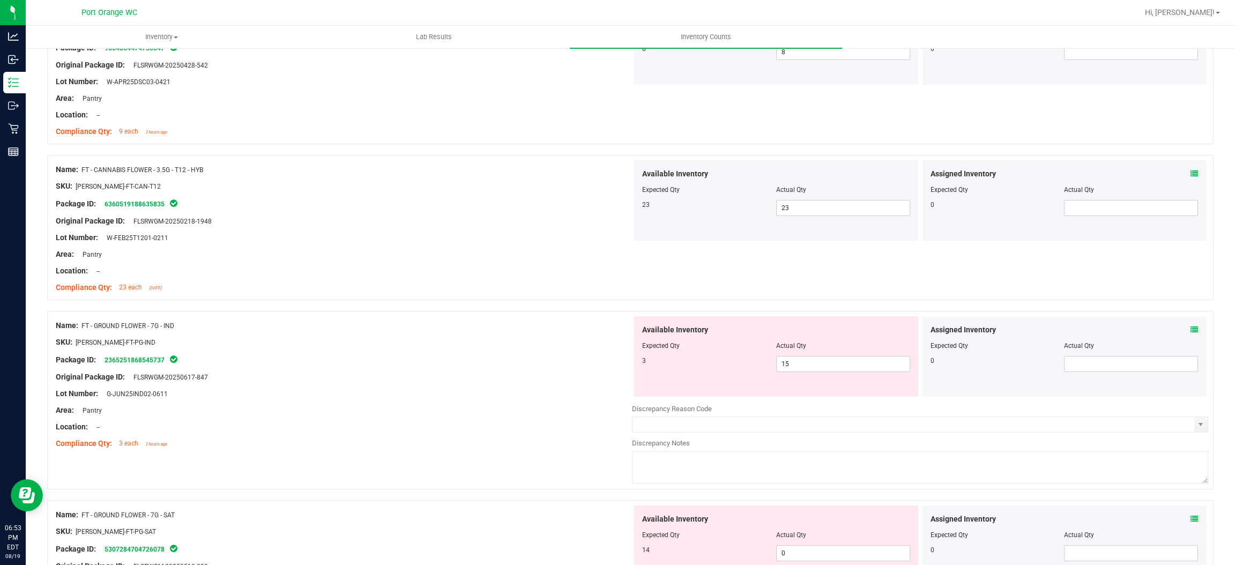
click at [1190, 330] on icon at bounding box center [1194, 330] width 8 height 8
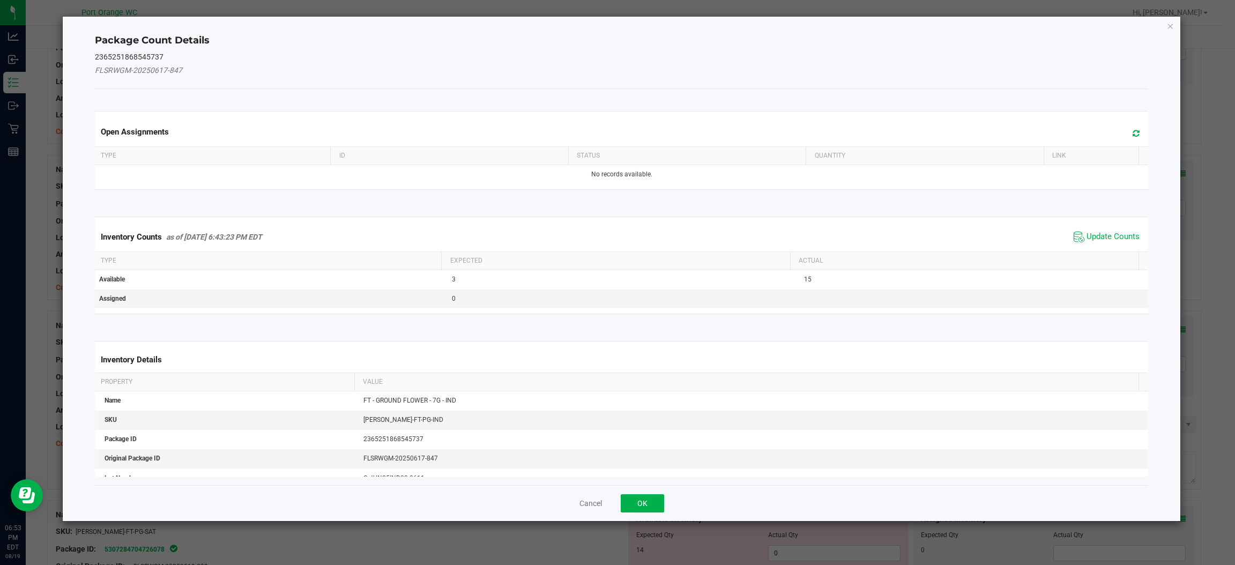
click at [1105, 227] on div "Inventory Counts as of Aug 19, 2025 6:43:23 PM EDT Update Counts" at bounding box center [621, 236] width 1057 height 29
click at [1108, 228] on div "Inventory Counts as of Aug 19, 2025 6:43:23 PM EDT Update Counts" at bounding box center [621, 236] width 1057 height 29
click at [654, 506] on button "OK" at bounding box center [642, 503] width 43 height 18
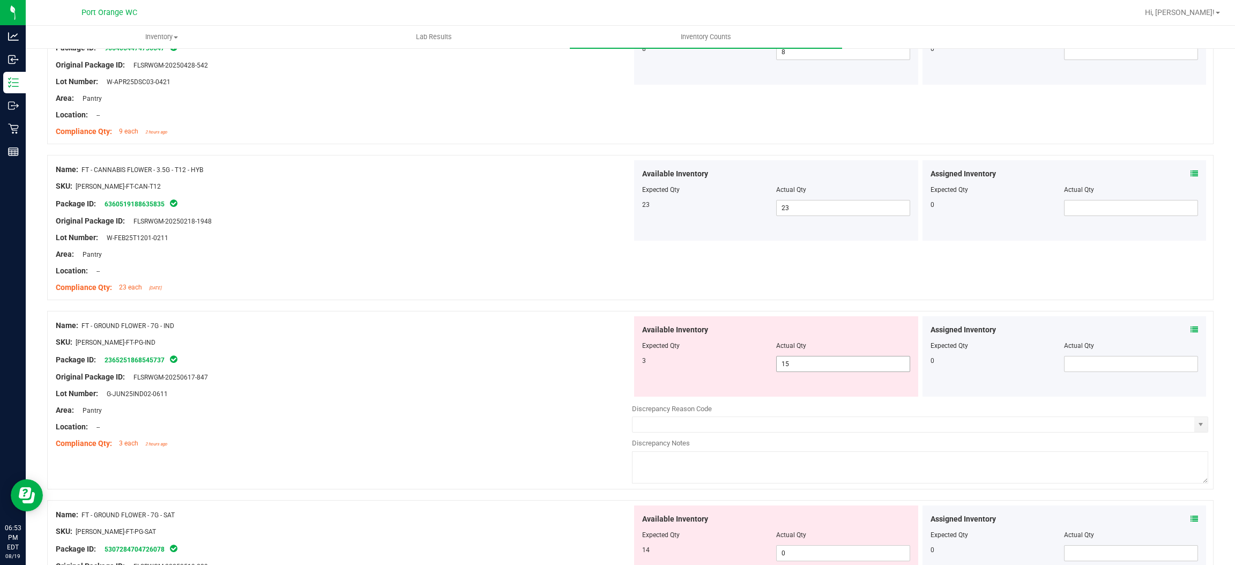
click at [801, 366] on span "15 15" at bounding box center [843, 364] width 134 height 16
click at [801, 365] on input "15" at bounding box center [842, 363] width 133 height 15
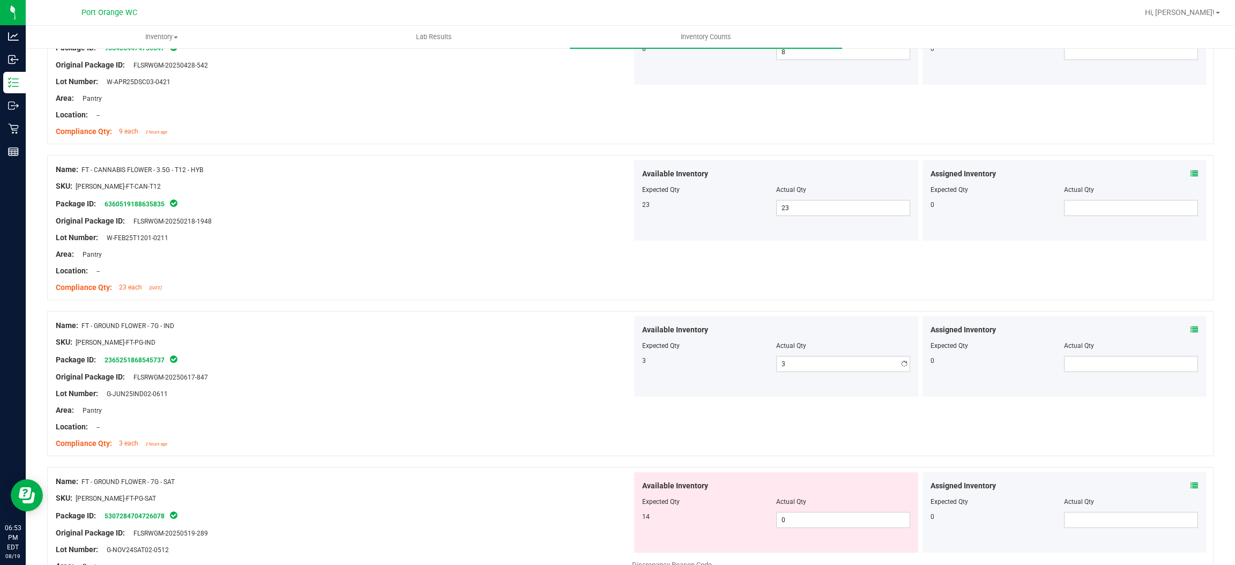
drag, startPoint x: 555, startPoint y: 379, endPoint x: 577, endPoint y: 364, distance: 26.3
click at [558, 377] on div "Original Package ID: FLSRWGM-20250617-847" at bounding box center [344, 376] width 576 height 11
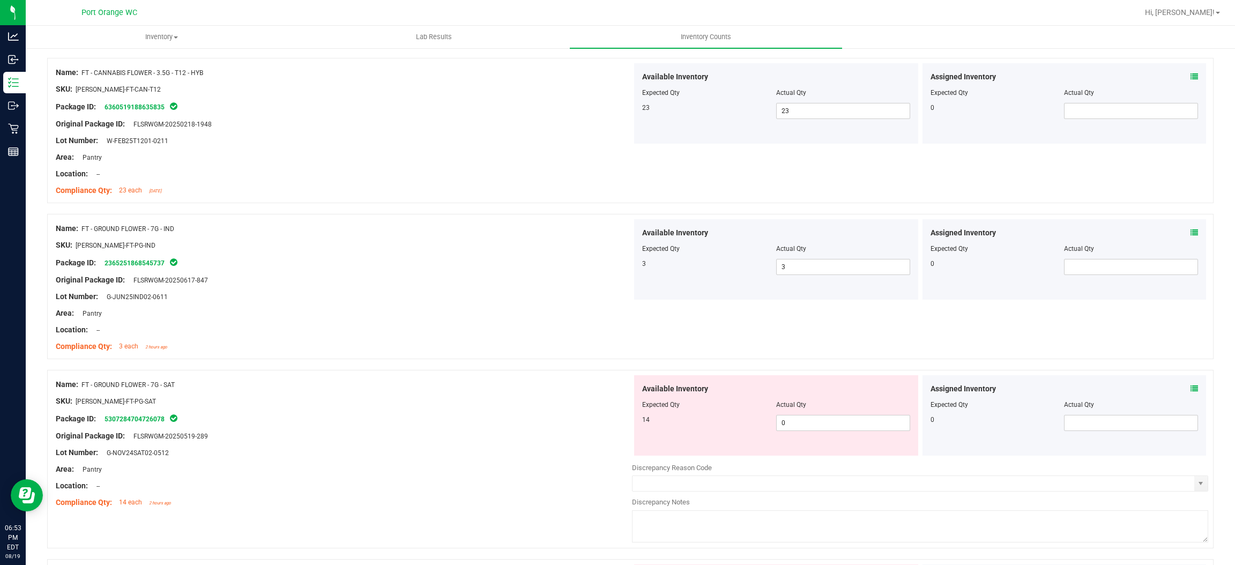
scroll to position [803, 0]
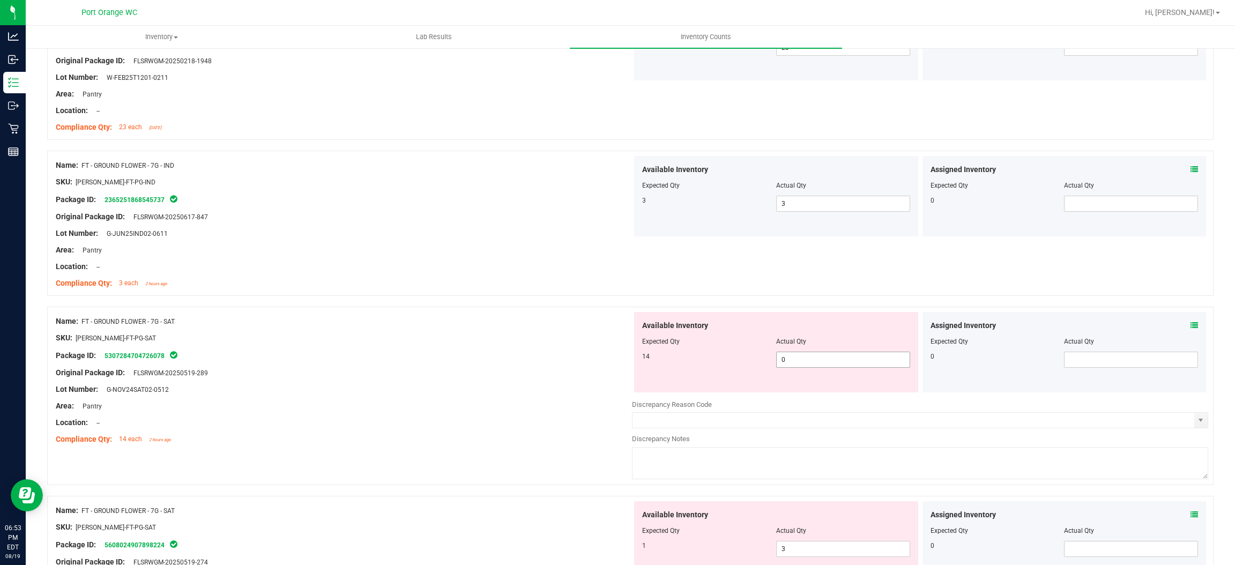
click at [829, 354] on span "0 0" at bounding box center [843, 360] width 134 height 16
click at [829, 353] on input "0" at bounding box center [842, 359] width 133 height 15
click at [547, 445] on div "Name: FT - GROUND FLOWER - 7G - SAT SKU: FLO-BUD-FT-PG-SAT Package ID: 53072847…" at bounding box center [344, 380] width 576 height 137
click at [808, 358] on span "12 12" at bounding box center [843, 360] width 134 height 16
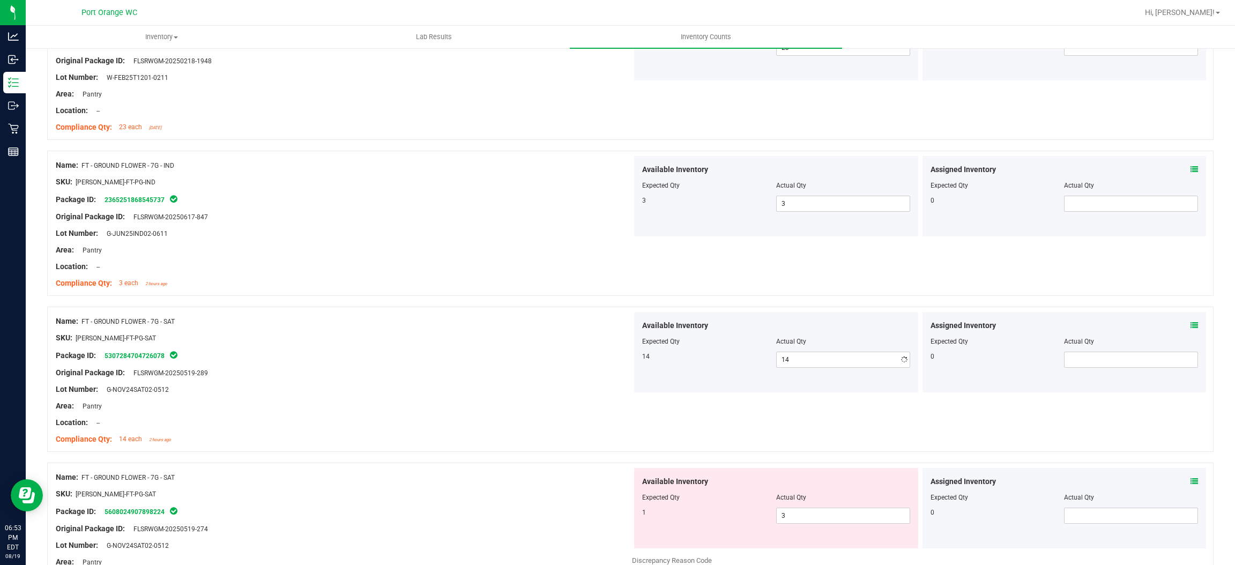
click at [490, 421] on div "Location: --" at bounding box center [344, 422] width 576 height 11
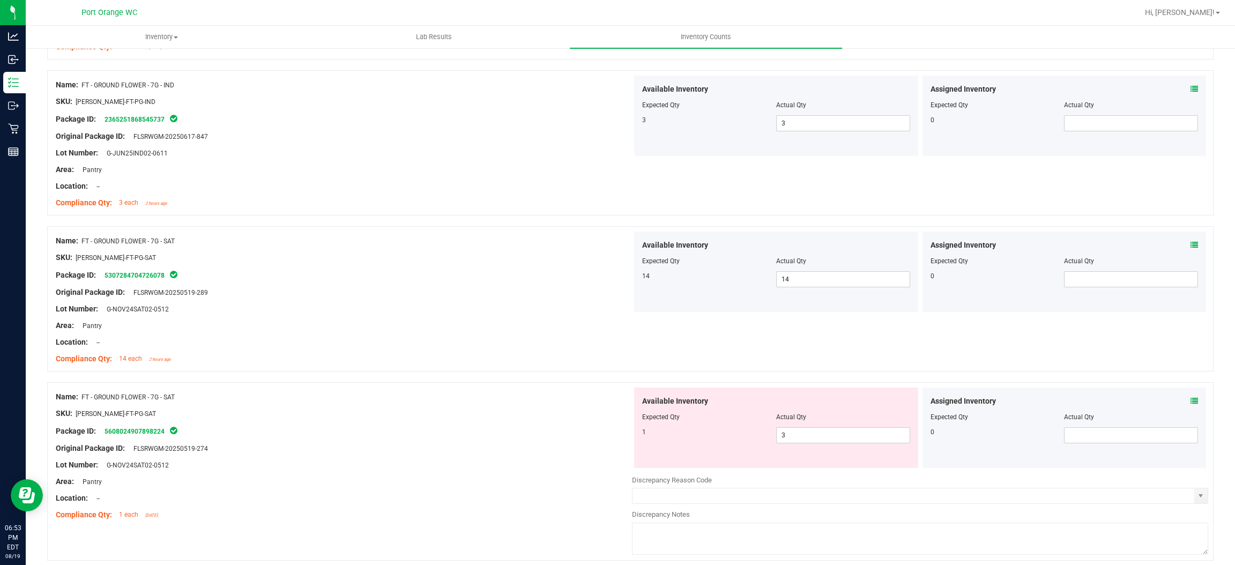
scroll to position [964, 0]
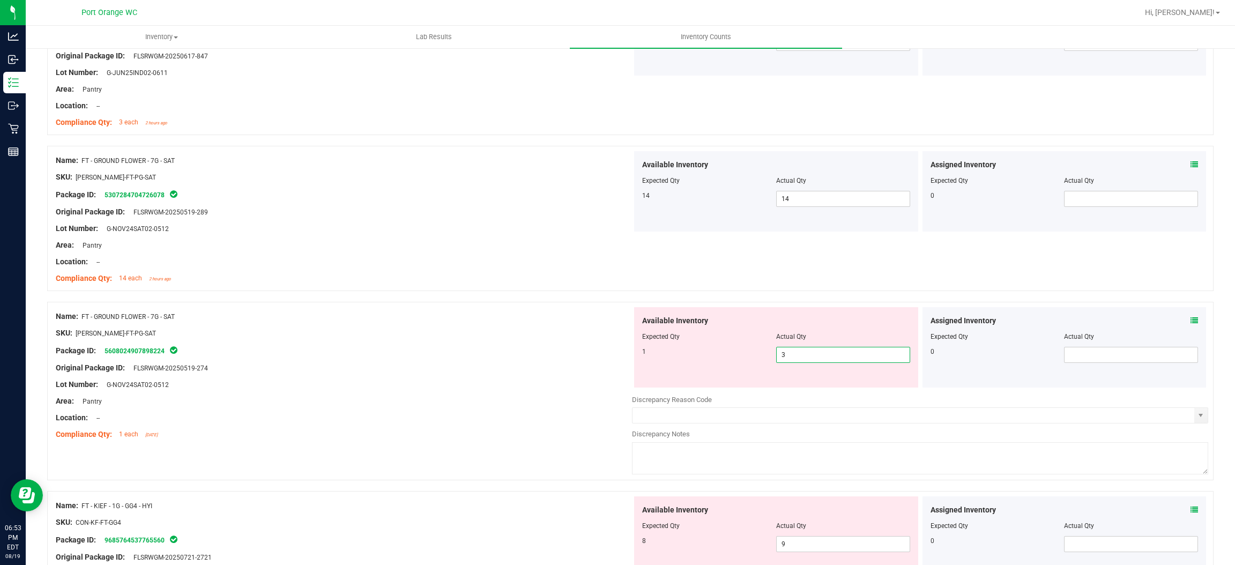
click at [802, 352] on span "3 3" at bounding box center [843, 355] width 134 height 16
click at [802, 352] on input "3" at bounding box center [842, 354] width 133 height 15
click at [566, 385] on div "Lot Number: G-NOV24SAT02-0512" at bounding box center [344, 384] width 576 height 11
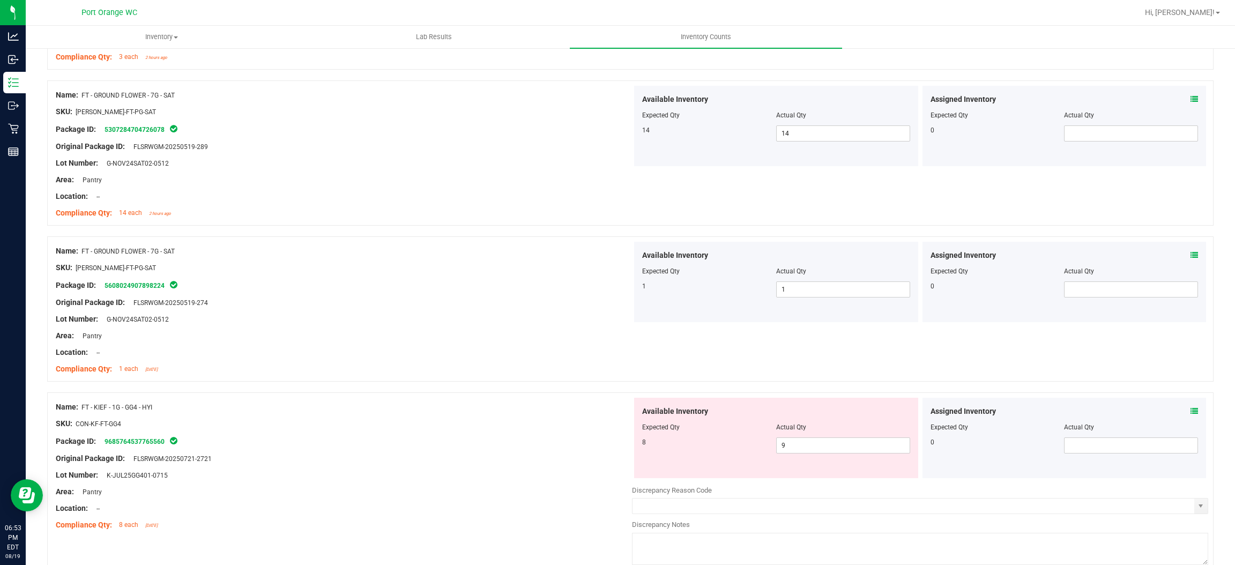
scroll to position [1125, 0]
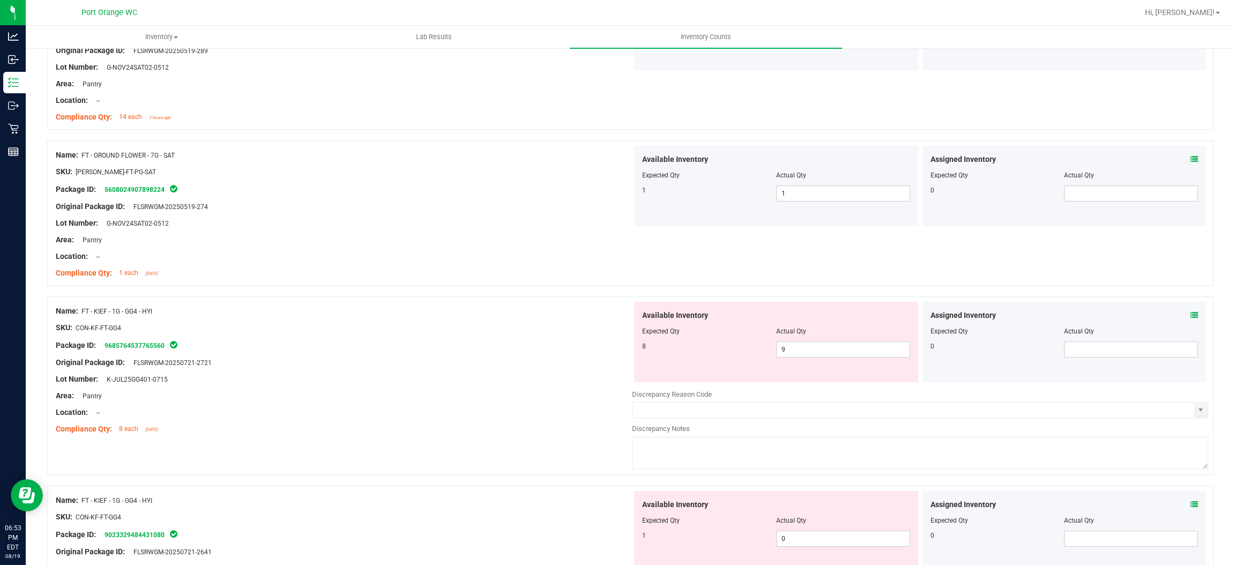
click at [1190, 318] on icon at bounding box center [1194, 315] width 8 height 8
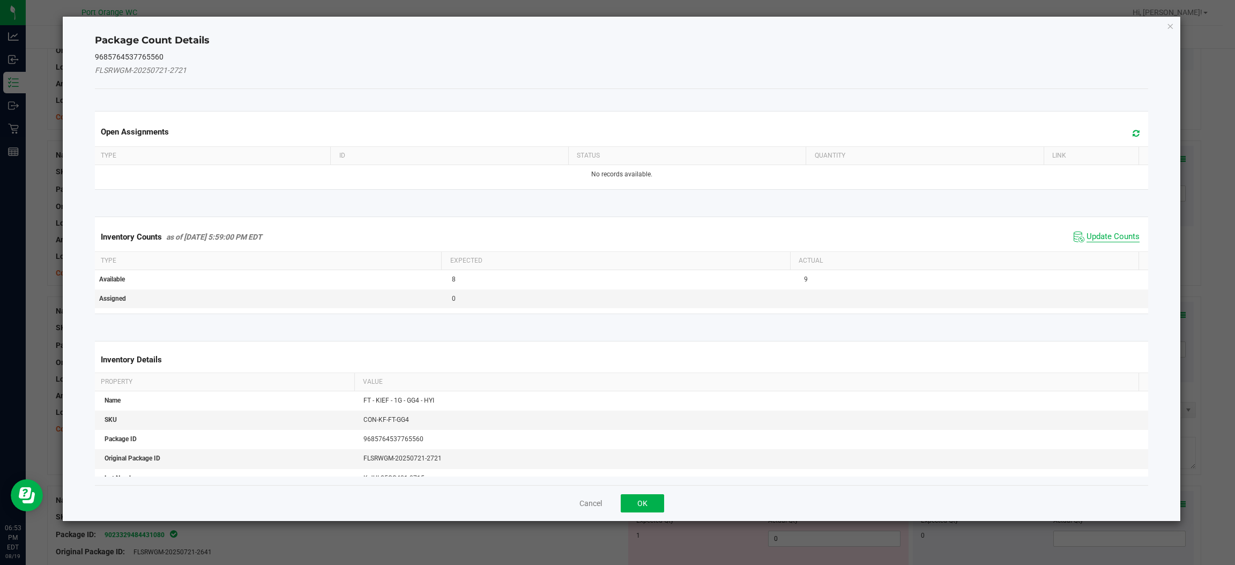
click at [1095, 233] on span "Update Counts" at bounding box center [1112, 237] width 53 height 11
click at [1095, 233] on div "Inventory Counts as of Aug 19, 2025 5:59:00 PM EDT Update Counts" at bounding box center [621, 236] width 1057 height 28
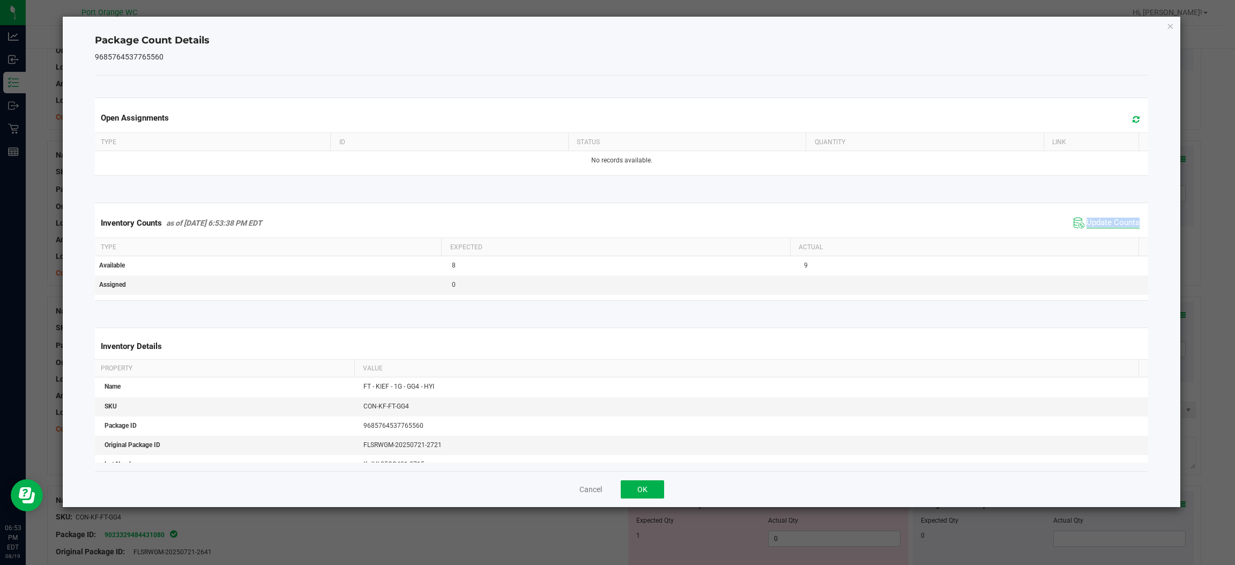
click at [1095, 233] on div "Inventory Counts as of Aug 19, 2025 6:53:38 PM EDT Update Counts" at bounding box center [621, 222] width 1057 height 29
drag, startPoint x: 651, startPoint y: 490, endPoint x: 725, endPoint y: 428, distance: 96.2
click at [653, 488] on button "OK" at bounding box center [642, 489] width 43 height 18
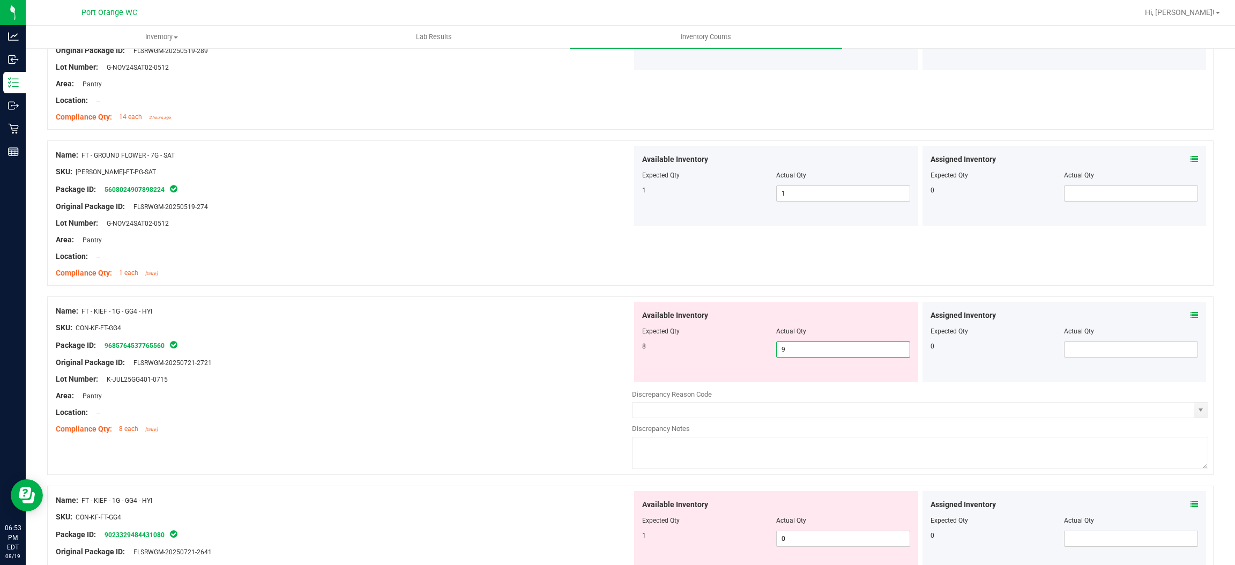
click at [808, 350] on span "9 9" at bounding box center [843, 349] width 134 height 16
click at [808, 350] on input "9" at bounding box center [842, 349] width 133 height 15
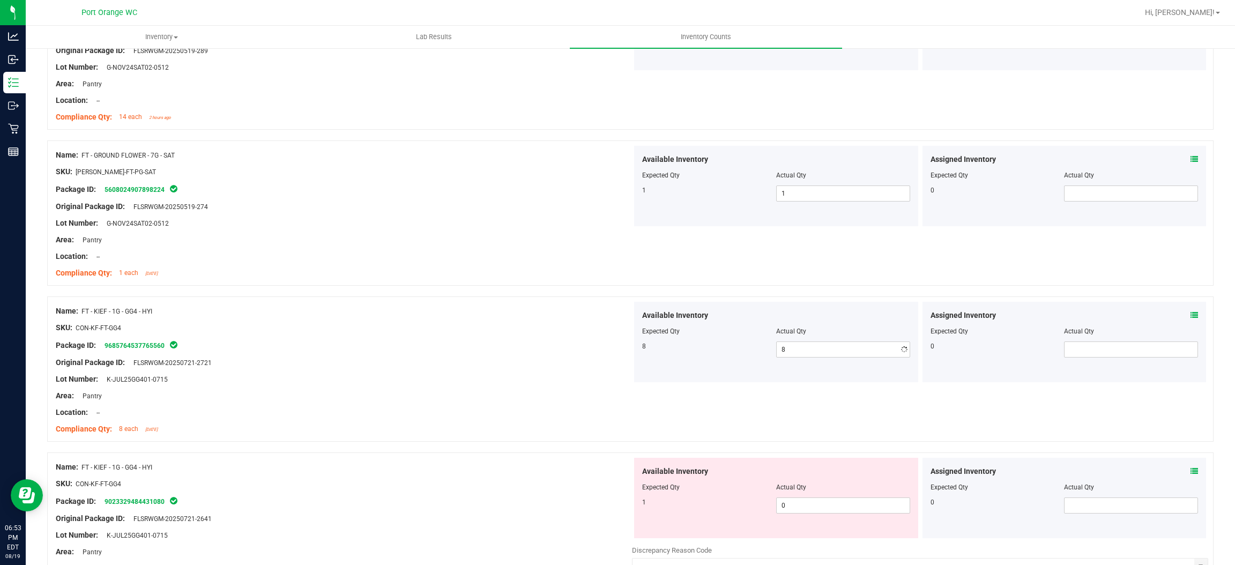
drag, startPoint x: 472, startPoint y: 414, endPoint x: 567, endPoint y: 385, distance: 99.8
click at [483, 410] on div "Location: --" at bounding box center [344, 412] width 576 height 11
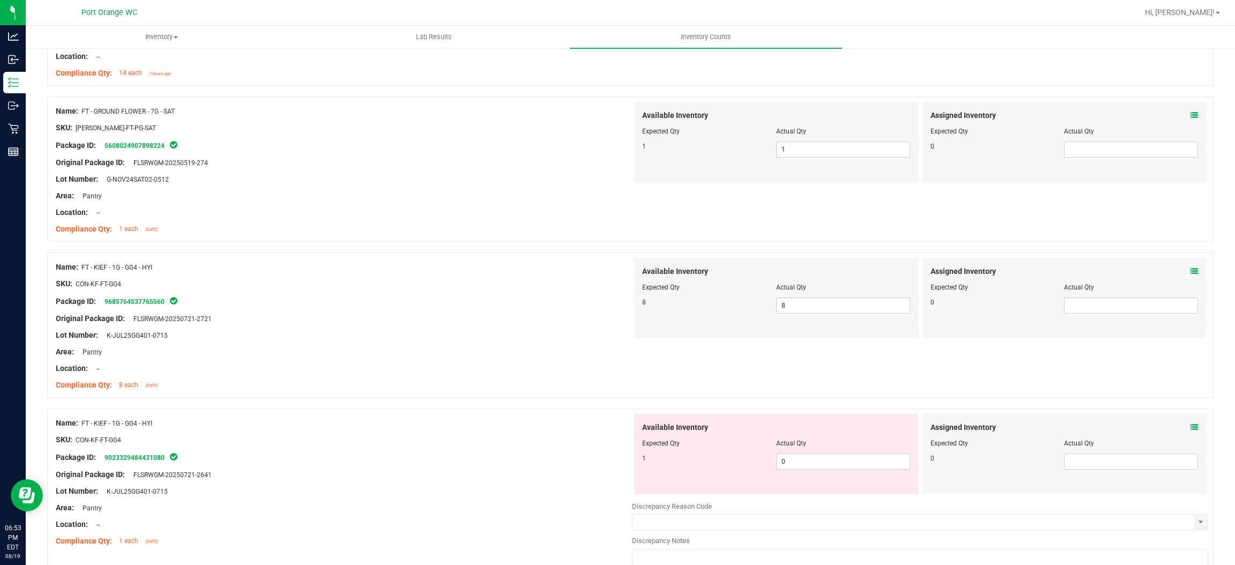
scroll to position [1286, 0]
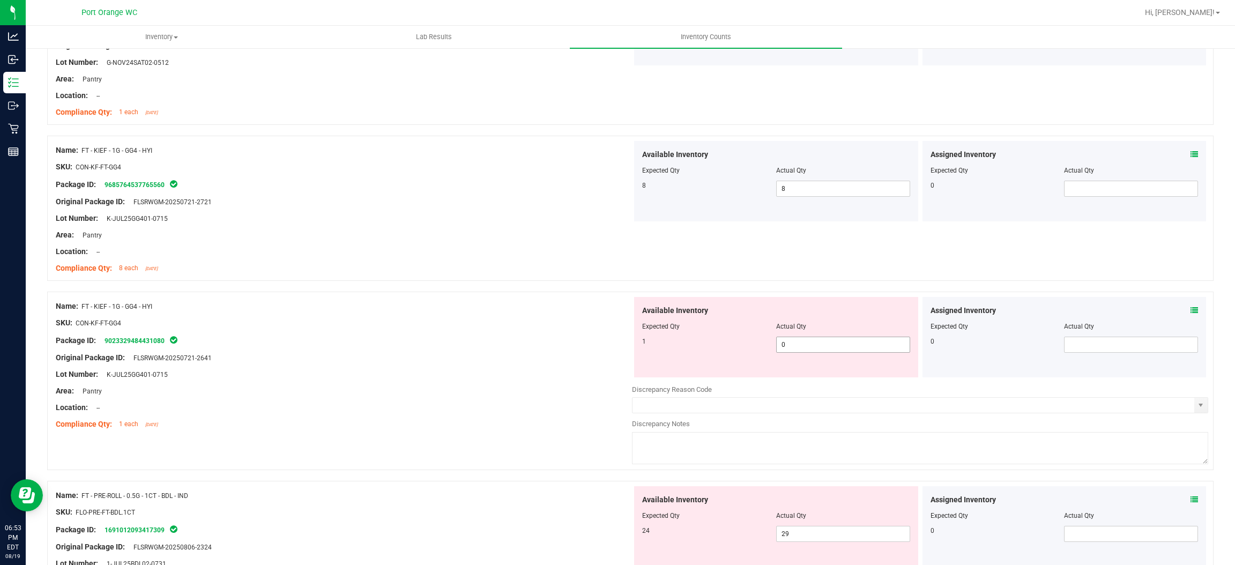
click at [801, 342] on span "0 0" at bounding box center [843, 345] width 134 height 16
click at [801, 342] on input "0" at bounding box center [842, 344] width 133 height 15
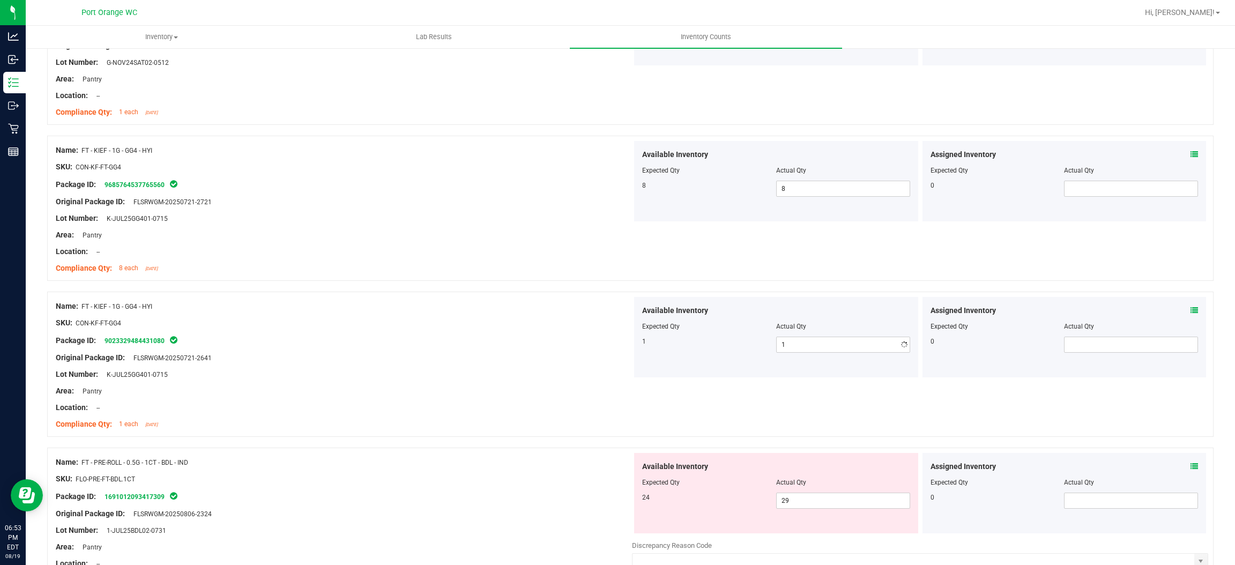
drag, startPoint x: 599, startPoint y: 388, endPoint x: 973, endPoint y: 303, distance: 384.0
click at [600, 387] on div "Area: Pantry" at bounding box center [344, 390] width 576 height 11
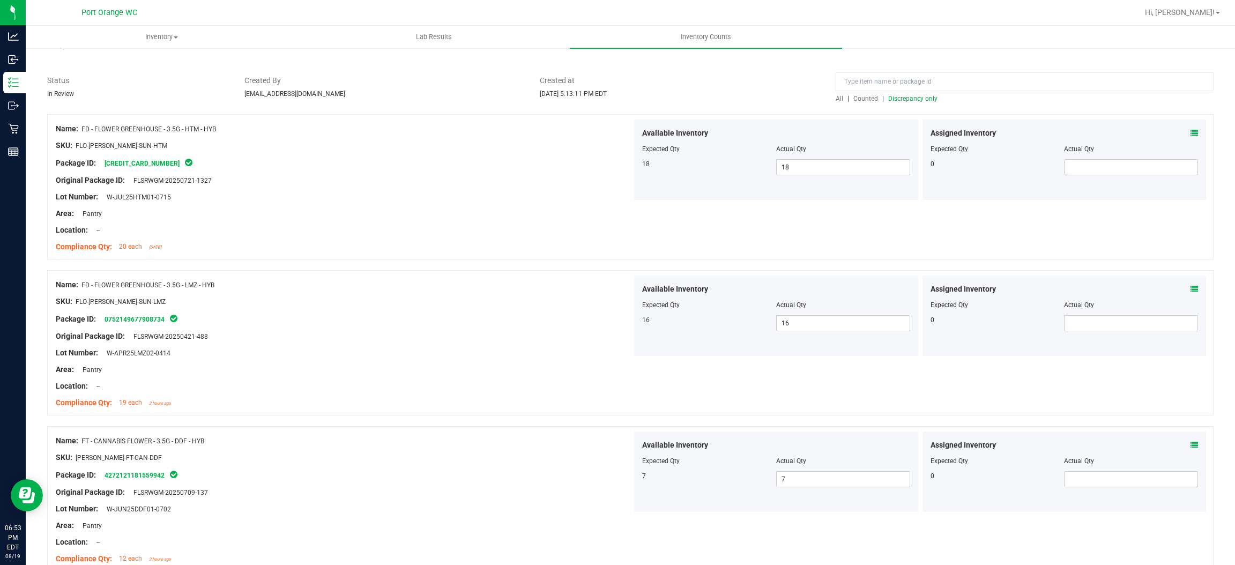
scroll to position [0, 0]
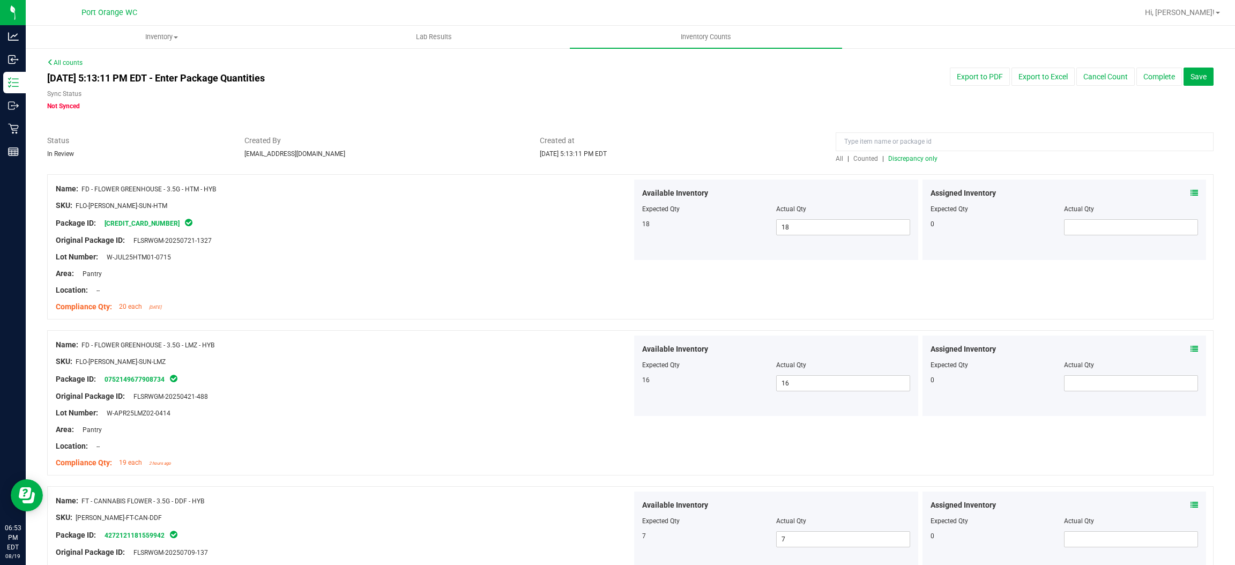
click at [921, 155] on span "Discrepancy only" at bounding box center [912, 159] width 49 height 8
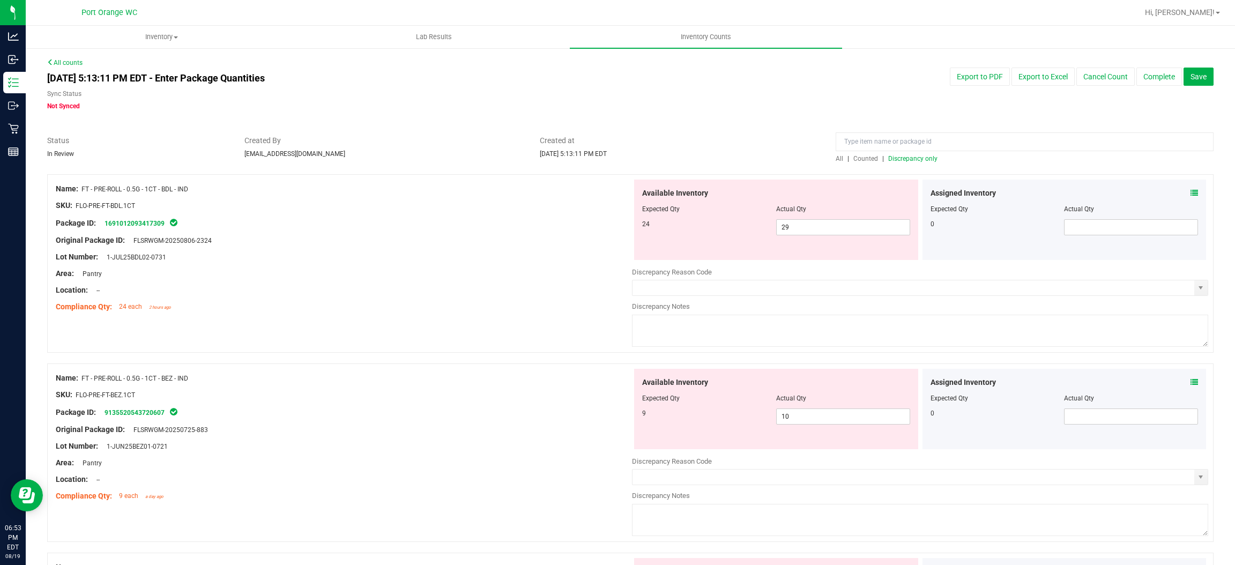
click at [1190, 192] on icon at bounding box center [1194, 193] width 8 height 8
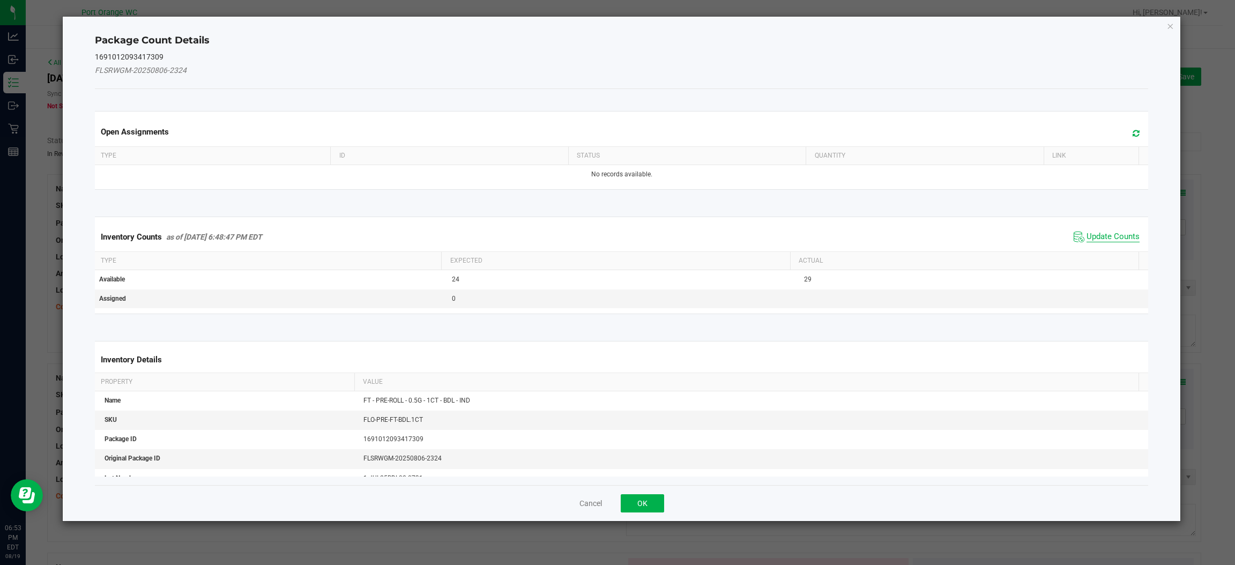
click at [1120, 236] on span "Update Counts" at bounding box center [1112, 237] width 53 height 11
click at [1120, 236] on div "Inventory Counts as of Aug 19, 2025 6:48:47 PM EDT Update Counts" at bounding box center [621, 236] width 1057 height 28
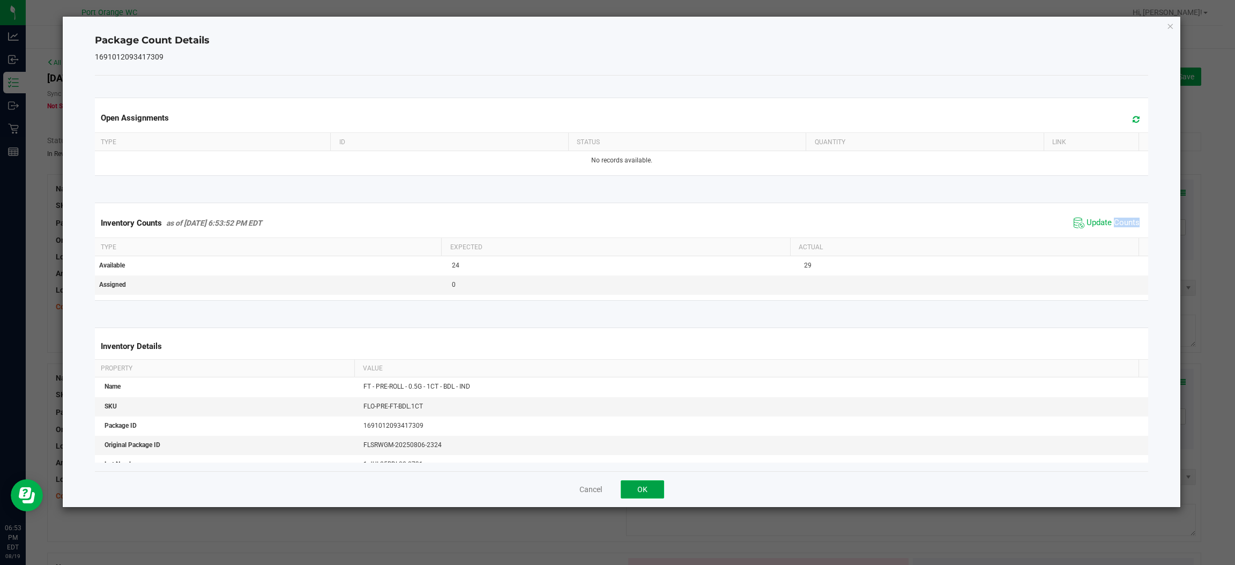
click at [646, 488] on button "OK" at bounding box center [642, 489] width 43 height 18
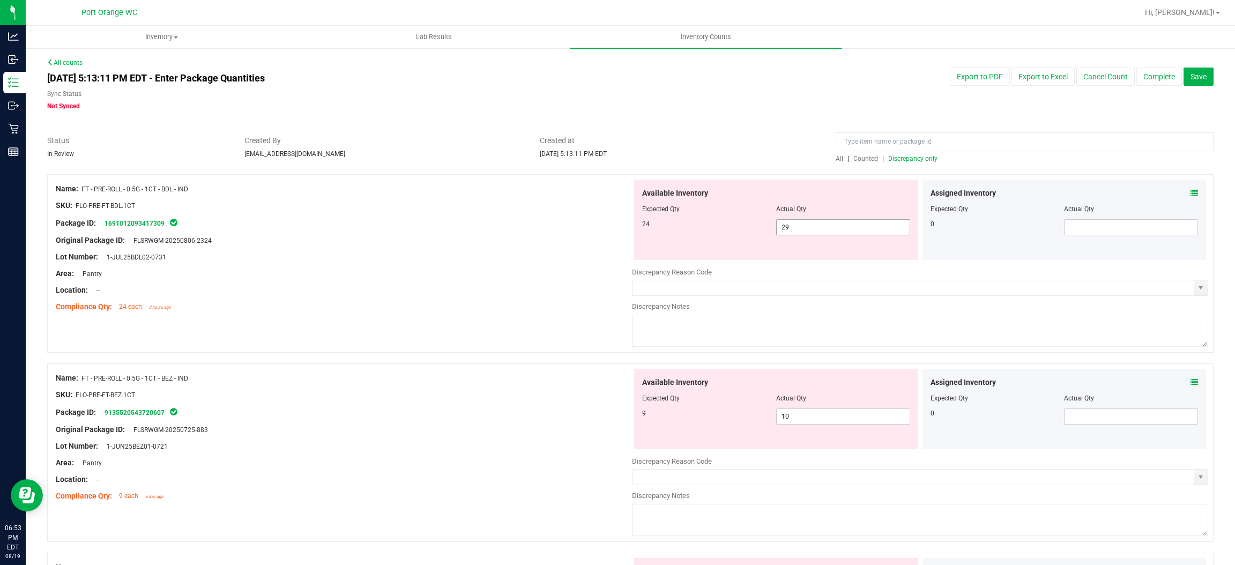
click at [809, 225] on span "29 29" at bounding box center [843, 227] width 134 height 16
click at [809, 225] on input "29" at bounding box center [842, 227] width 133 height 15
click at [1181, 380] on div "Assigned Inventory Expected Qty Actual Qty 0" at bounding box center [1064, 409] width 284 height 80
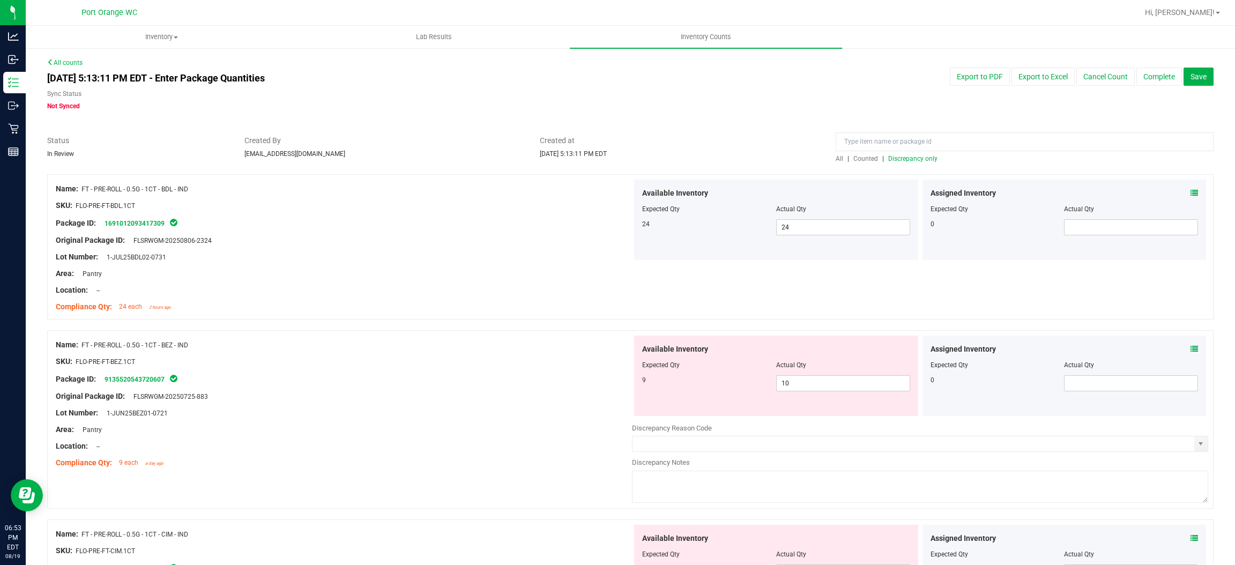
click at [1190, 352] on icon at bounding box center [1194, 349] width 8 height 8
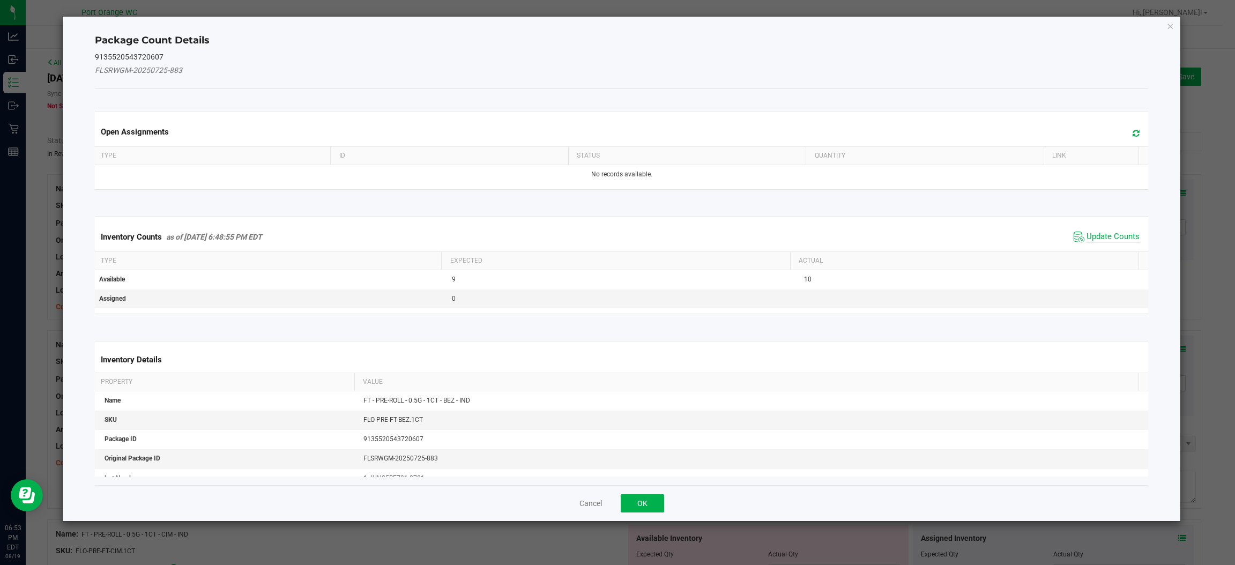
click at [1110, 237] on span "Update Counts" at bounding box center [1112, 237] width 53 height 11
click at [1110, 237] on div "Inventory Counts as of Aug 19, 2025 6:48:55 PM EDT Update Counts" at bounding box center [621, 236] width 1057 height 28
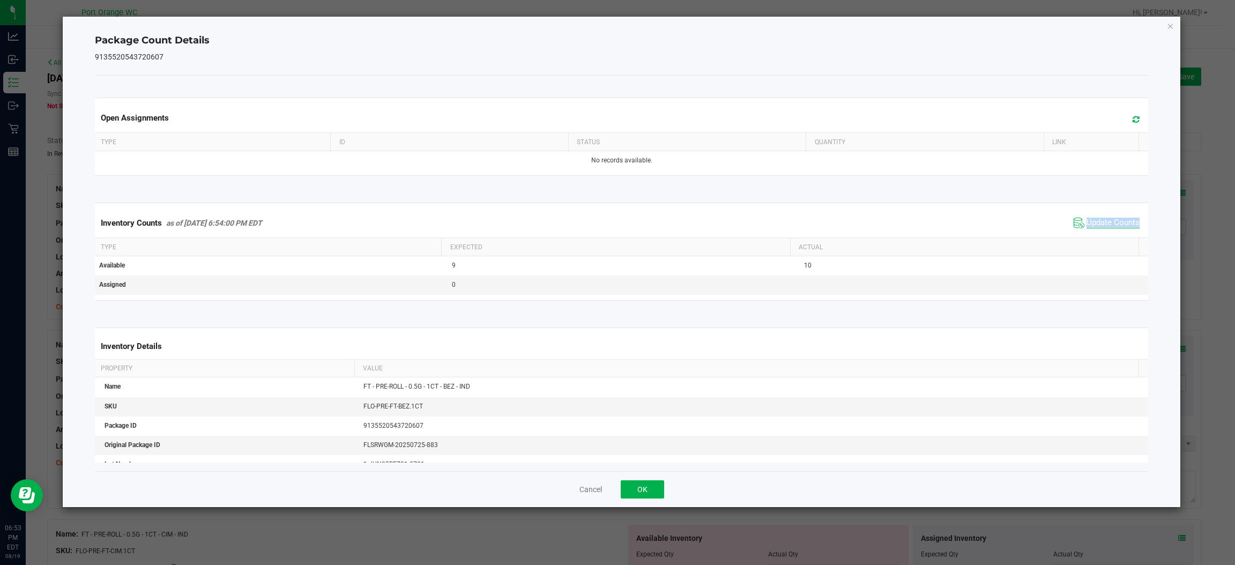
click at [1110, 237] on div "Inventory Counts as of Aug 19, 2025 6:54:00 PM EDT Update Counts" at bounding box center [621, 222] width 1057 height 29
click at [648, 492] on button "OK" at bounding box center [642, 489] width 43 height 18
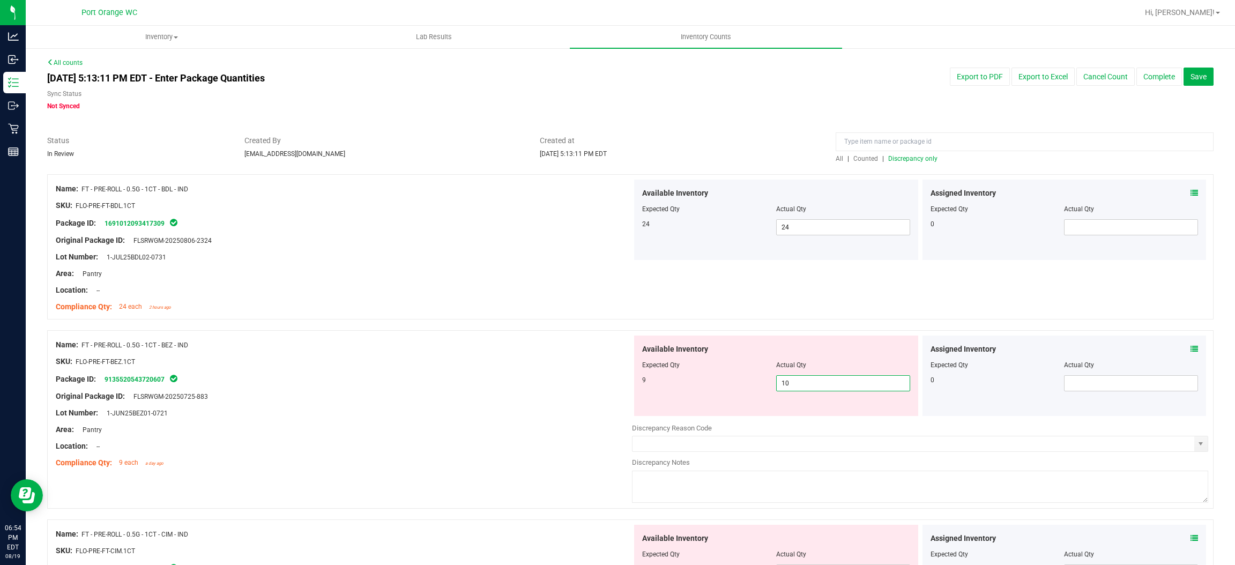
click at [798, 384] on span "10 10" at bounding box center [843, 383] width 134 height 16
click at [798, 384] on input "10" at bounding box center [842, 383] width 133 height 15
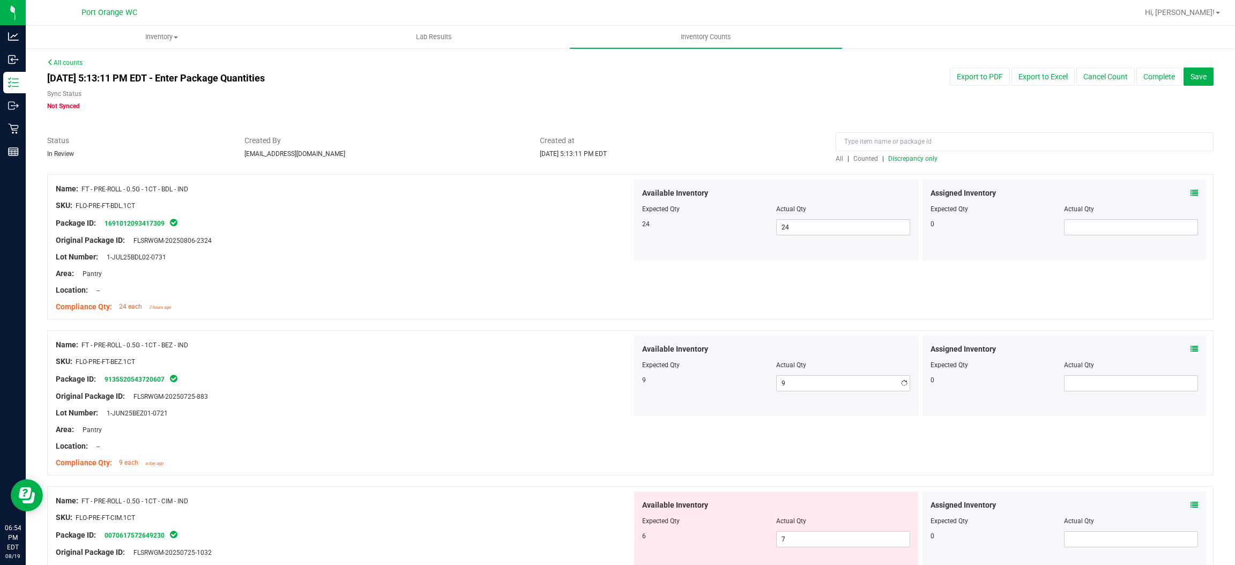
drag, startPoint x: 492, startPoint y: 385, endPoint x: 593, endPoint y: 369, distance: 102.0
click at [504, 381] on div "Name: FT - PRE-ROLL - 0.5G - 1CT - BEZ - IND SKU: FLO-PRE-FT-BEZ.1CT Package ID…" at bounding box center [344, 403] width 576 height 137
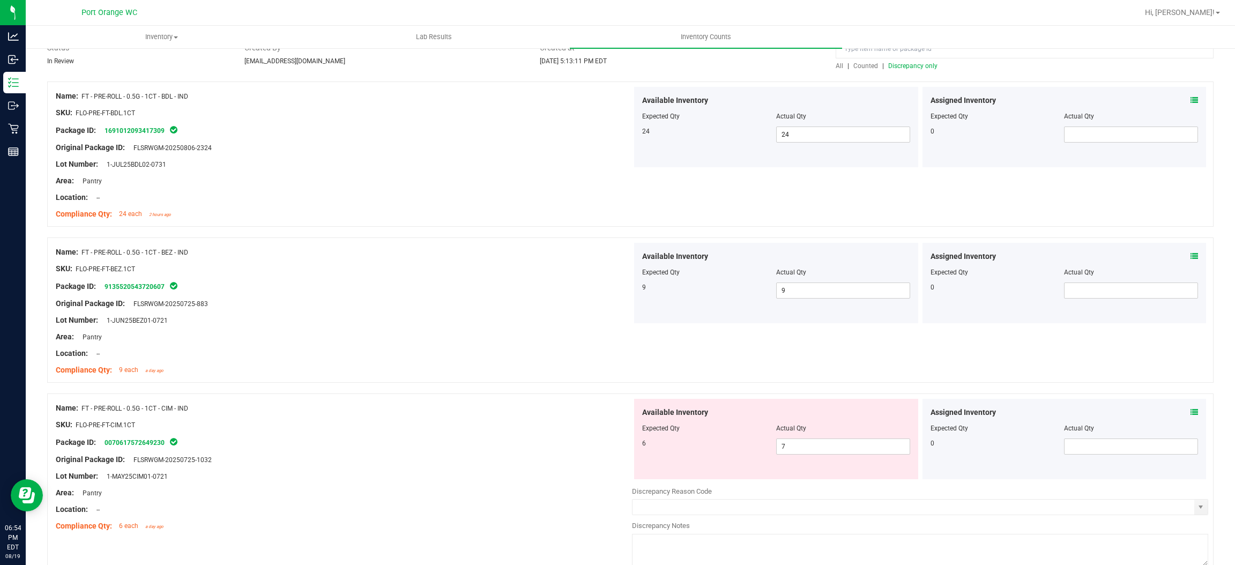
scroll to position [161, 0]
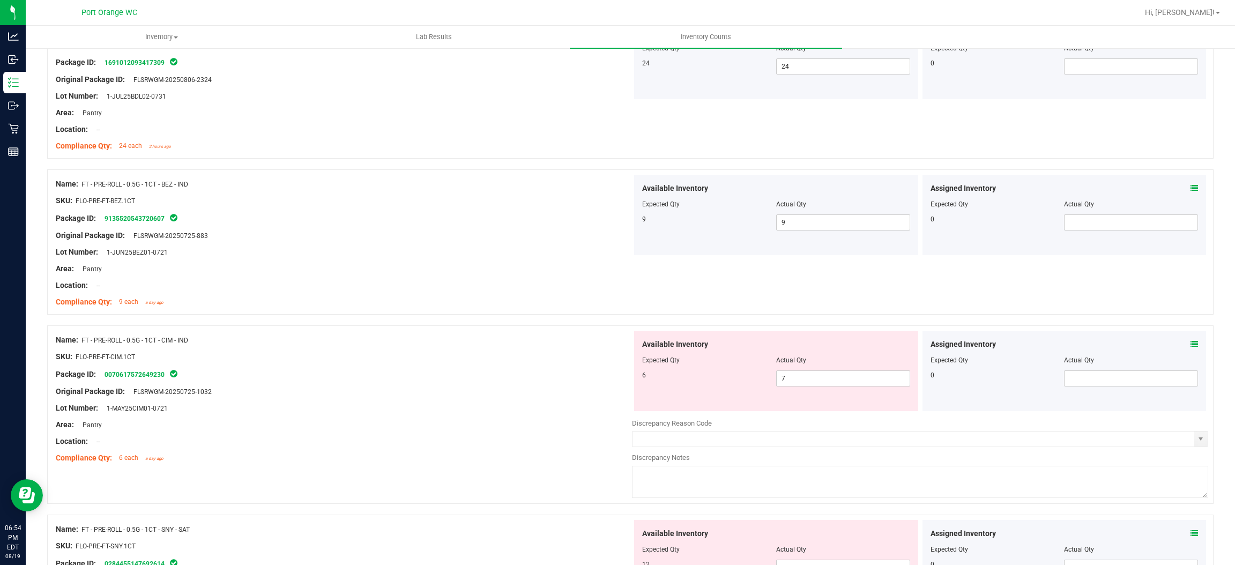
click at [1190, 346] on icon at bounding box center [1194, 344] width 8 height 8
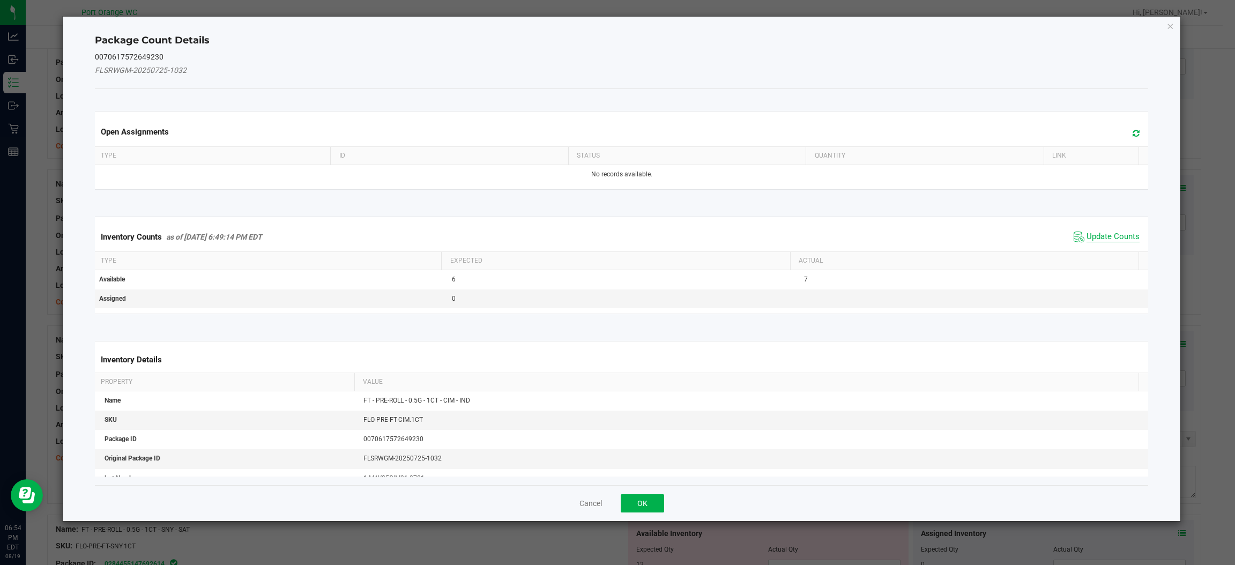
drag, startPoint x: 1072, startPoint y: 231, endPoint x: 1078, endPoint y: 232, distance: 5.9
click at [1075, 232] on span "Update Counts" at bounding box center [1106, 237] width 71 height 16
click at [1085, 235] on div "Inventory Counts as of Aug 19, 2025 6:49:14 PM EDT Update Counts" at bounding box center [621, 236] width 1057 height 28
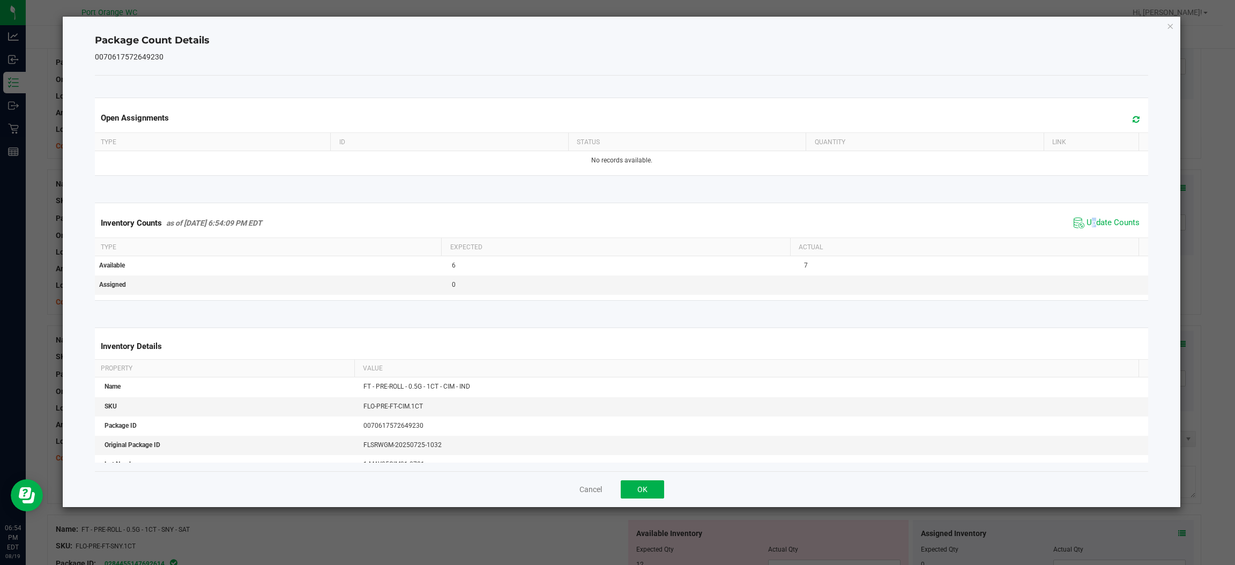
click at [1085, 235] on div "Inventory Counts as of Aug 19, 2025 6:54:09 PM EDT Update Counts" at bounding box center [621, 222] width 1057 height 29
drag, startPoint x: 648, startPoint y: 487, endPoint x: 786, endPoint y: 395, distance: 165.6
click at [648, 486] on button "OK" at bounding box center [642, 489] width 43 height 18
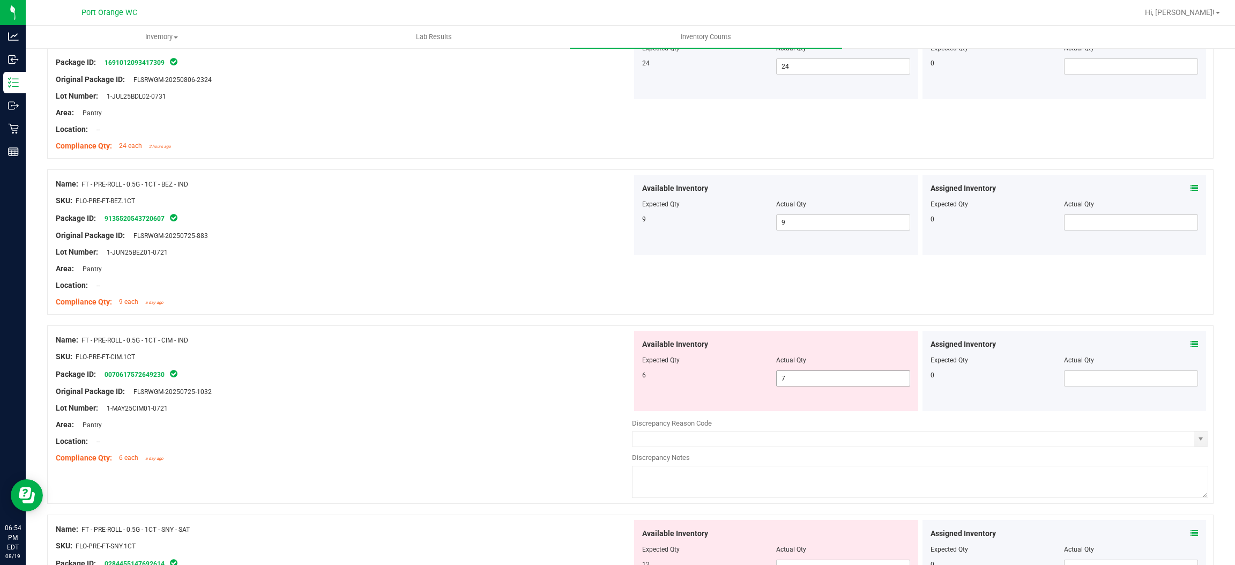
click at [803, 380] on span "7 7" at bounding box center [843, 378] width 134 height 16
click at [803, 380] on input "7" at bounding box center [842, 378] width 133 height 15
drag, startPoint x: 505, startPoint y: 442, endPoint x: 518, endPoint y: 439, distance: 13.3
click at [512, 440] on div "Location: --" at bounding box center [344, 441] width 576 height 11
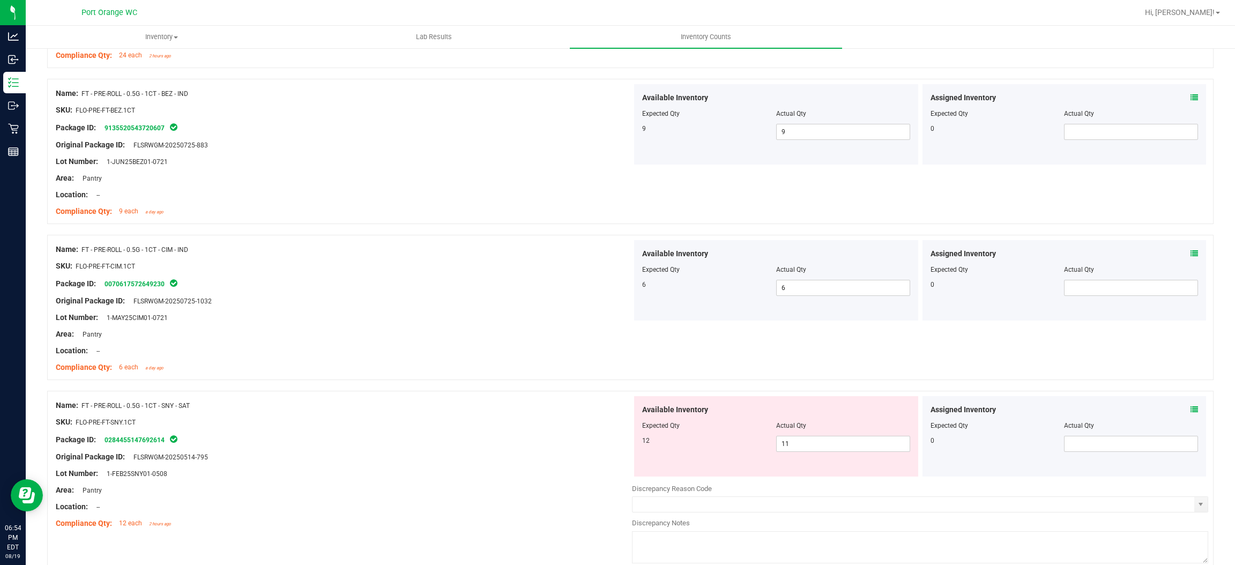
scroll to position [322, 0]
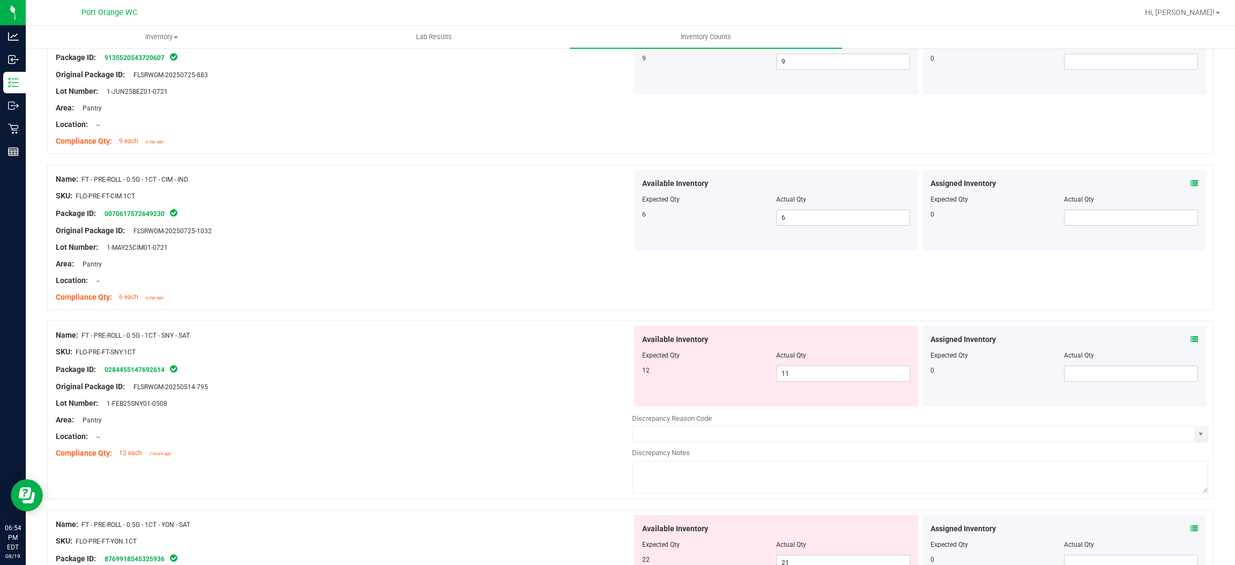
click at [1190, 335] on icon at bounding box center [1194, 339] width 8 height 8
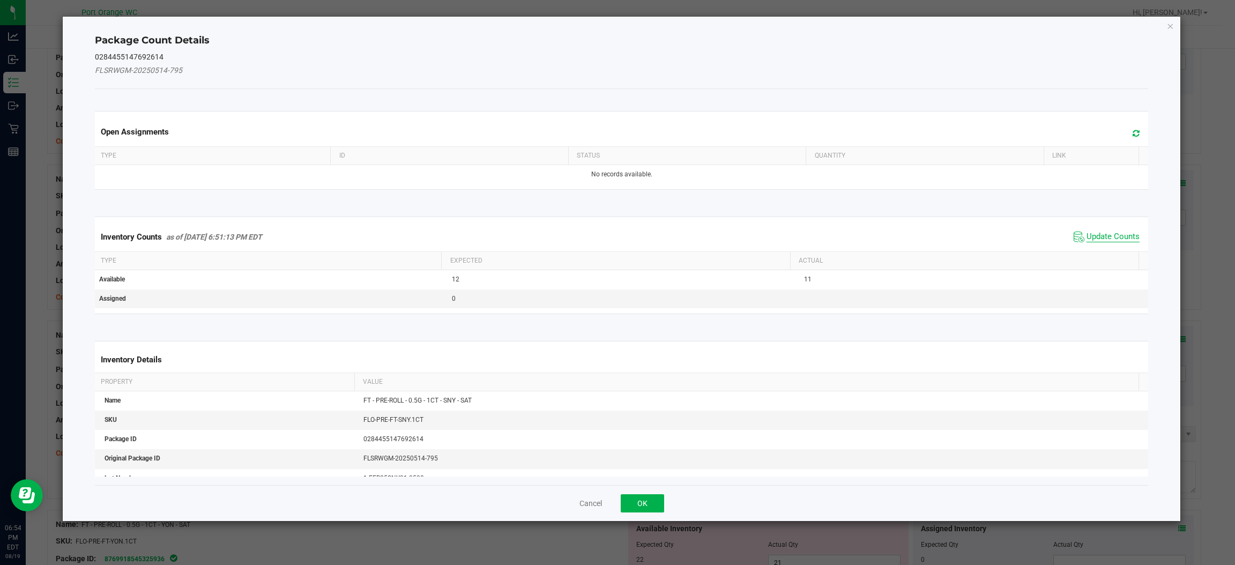
click at [1095, 236] on span "Update Counts" at bounding box center [1112, 237] width 53 height 11
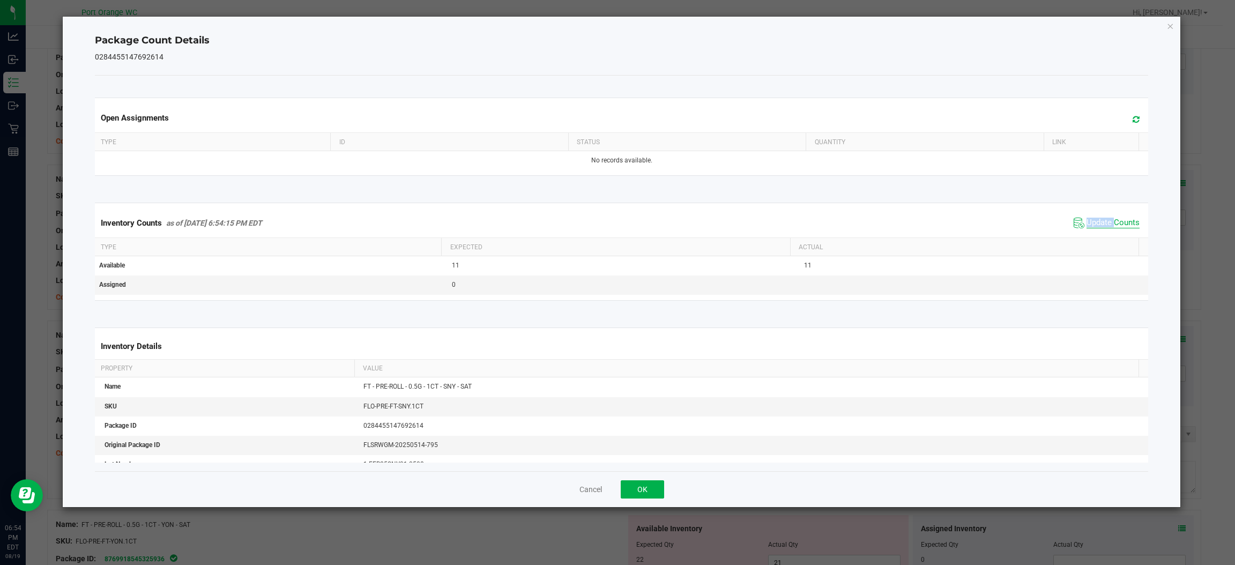
click at [1095, 236] on div "Inventory Counts as of Aug 19, 2025 6:54:15 PM EDT Update Counts" at bounding box center [621, 222] width 1057 height 29
click at [639, 494] on button "OK" at bounding box center [642, 489] width 43 height 18
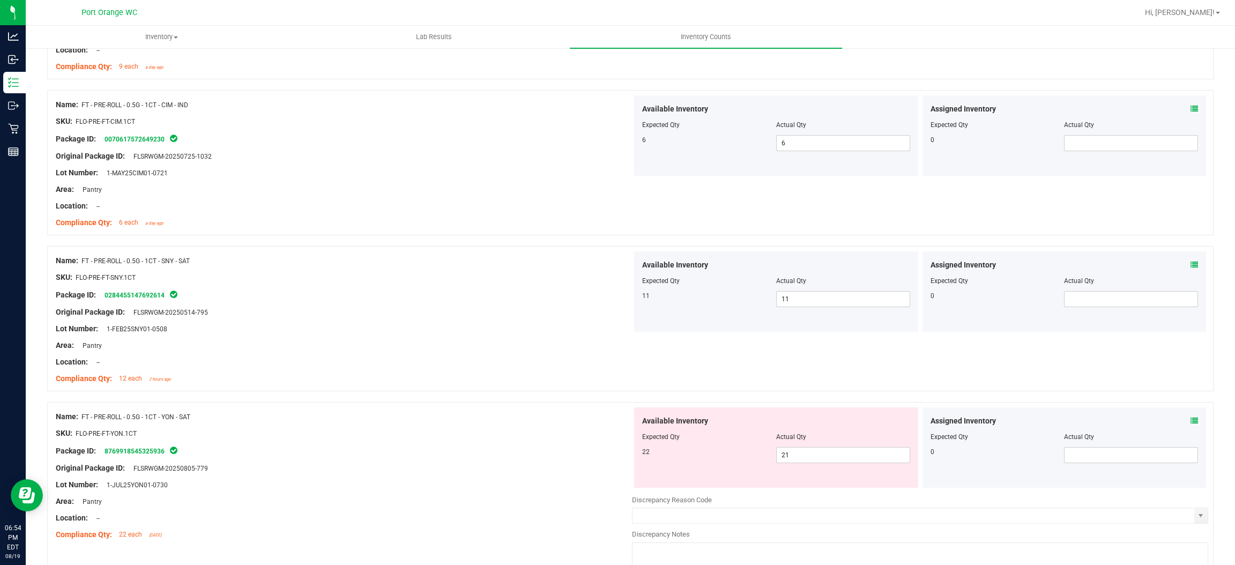
scroll to position [563, 0]
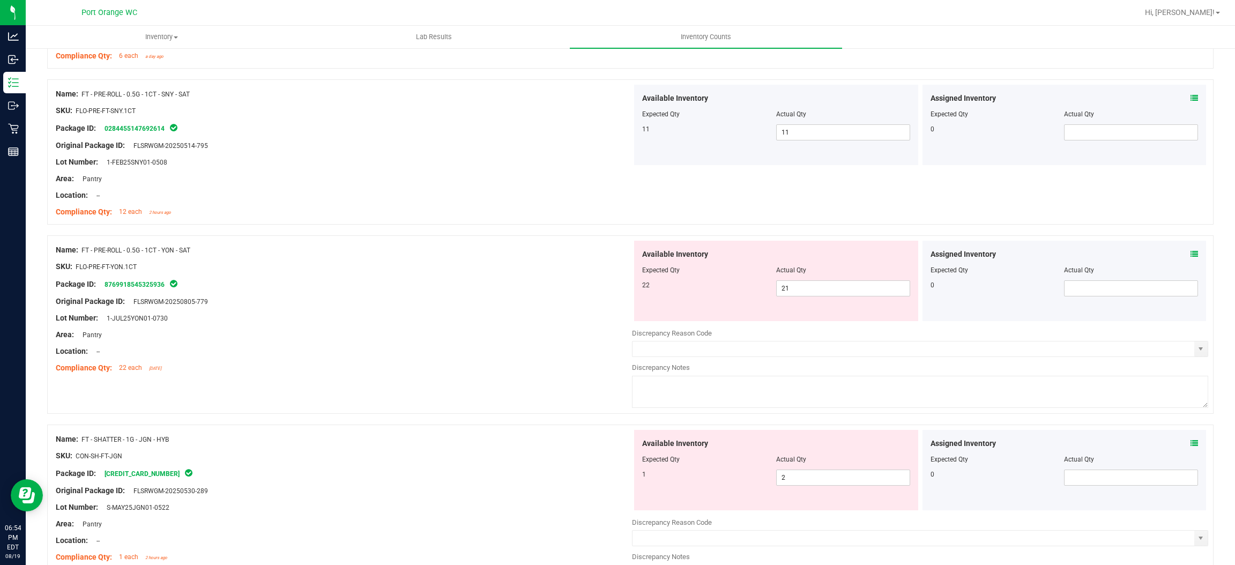
click at [1190, 253] on icon at bounding box center [1194, 254] width 8 height 8
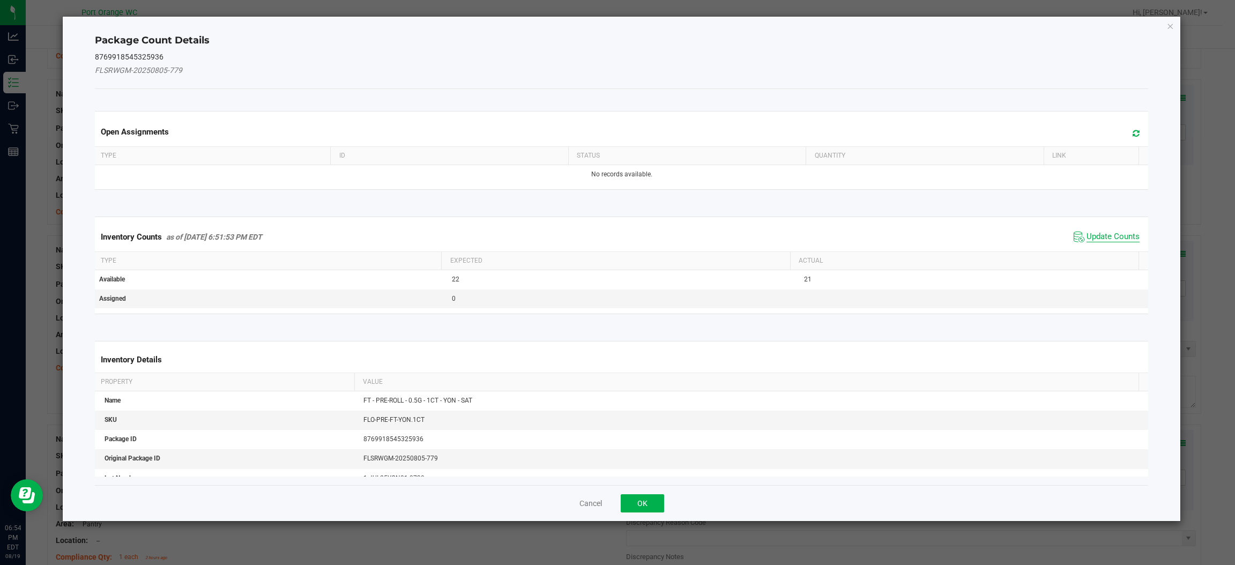
click at [1101, 241] on span "Update Counts" at bounding box center [1112, 237] width 53 height 11
click at [1102, 237] on div "Inventory Counts as of Aug 19, 2025 6:51:53 PM EDT Update Counts" at bounding box center [621, 236] width 1057 height 28
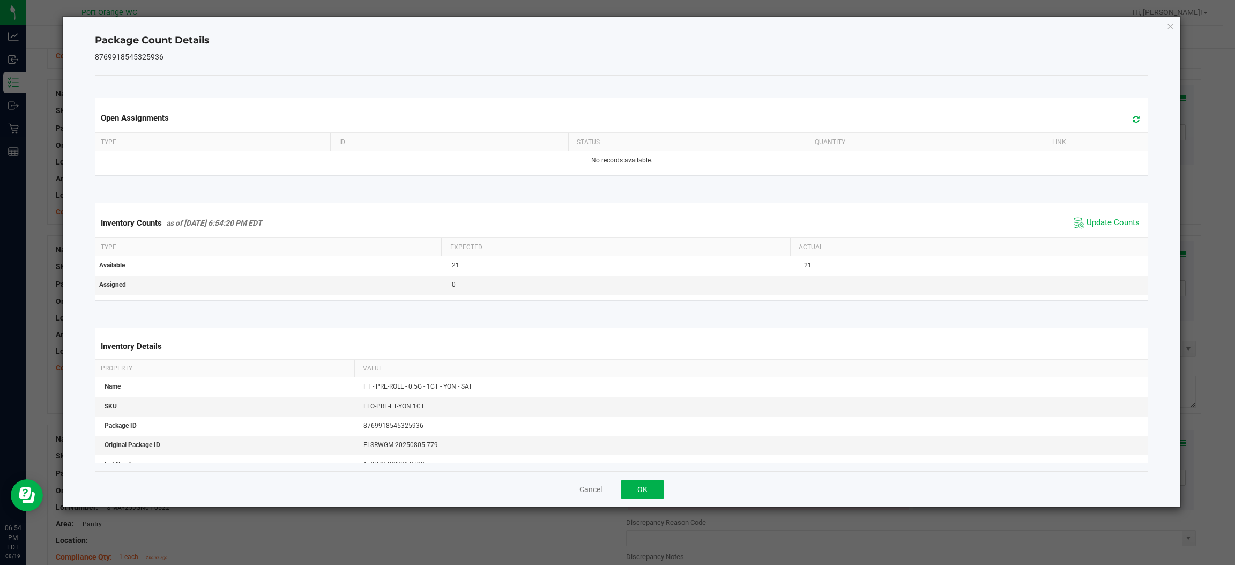
drag, startPoint x: 1102, startPoint y: 230, endPoint x: 710, endPoint y: 416, distance: 434.1
click at [1101, 230] on span "Update Counts" at bounding box center [1106, 223] width 71 height 16
click at [648, 484] on button "OK" at bounding box center [642, 489] width 43 height 18
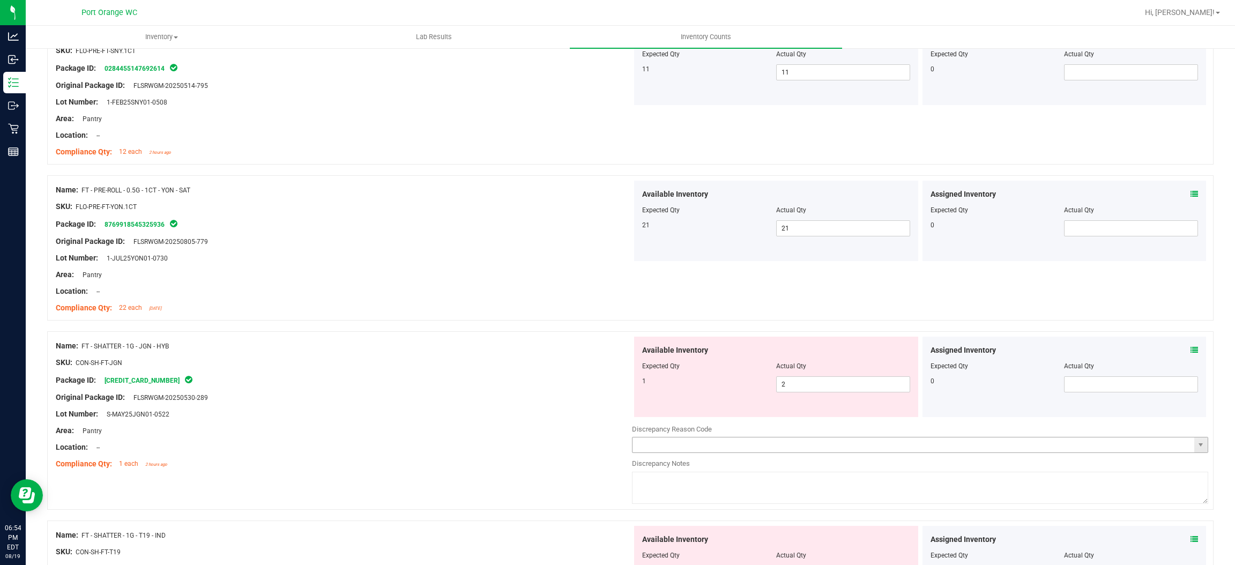
scroll to position [723, 0]
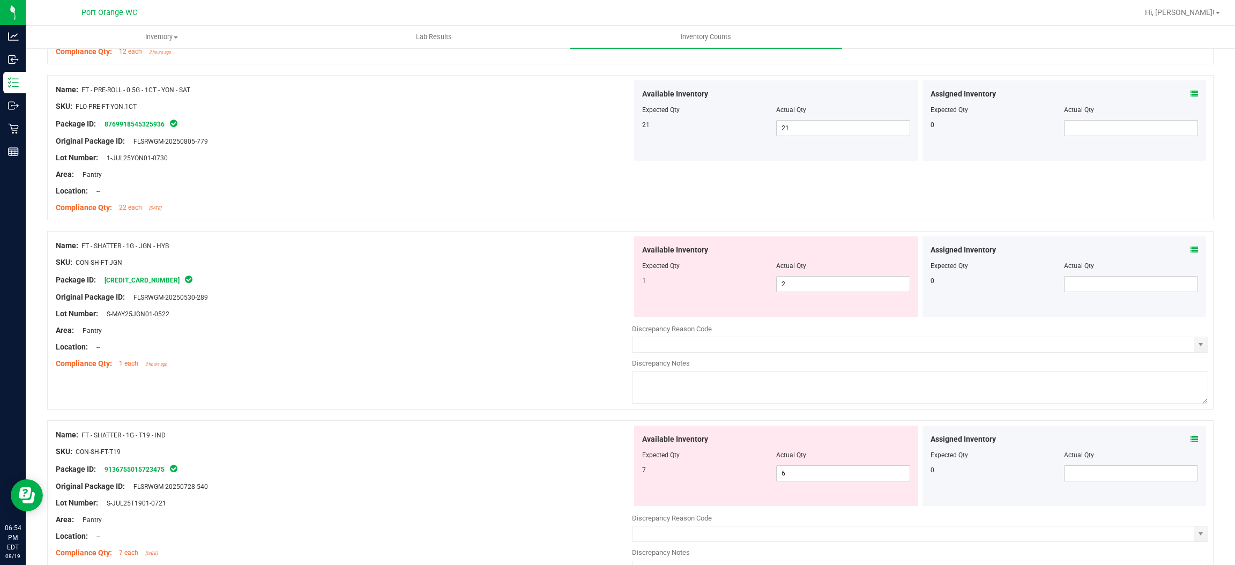
click at [1190, 249] on icon at bounding box center [1194, 250] width 8 height 8
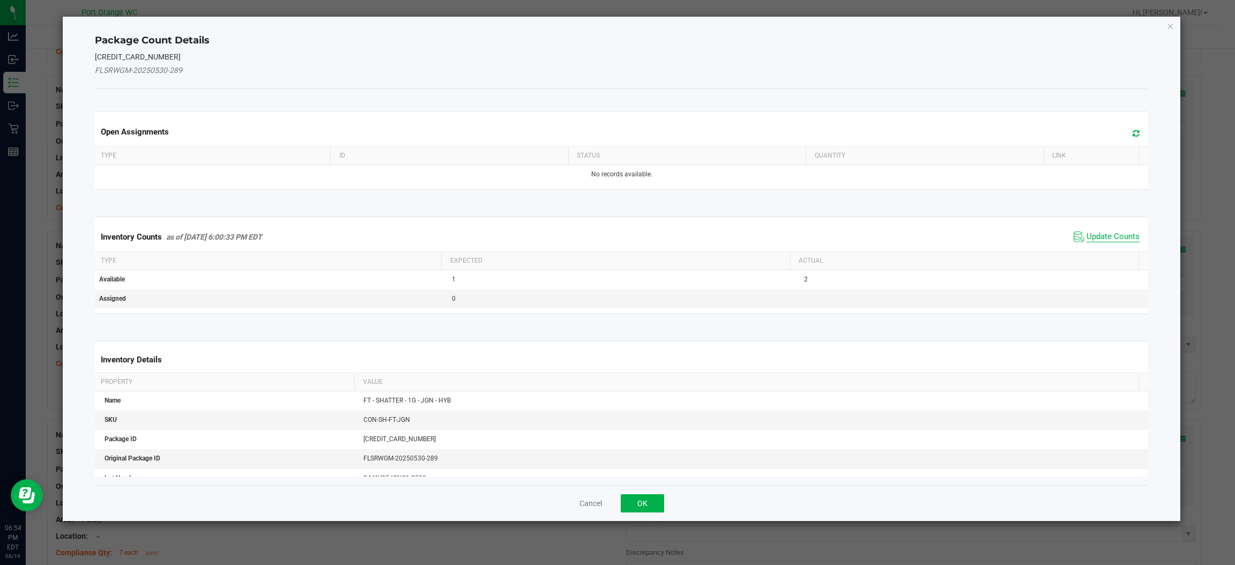
click at [1117, 233] on span "Update Counts" at bounding box center [1112, 237] width 53 height 11
click at [1117, 233] on div "Inventory Counts as of Aug 19, 2025 6:00:33 PM EDT Update Counts" at bounding box center [621, 236] width 1057 height 28
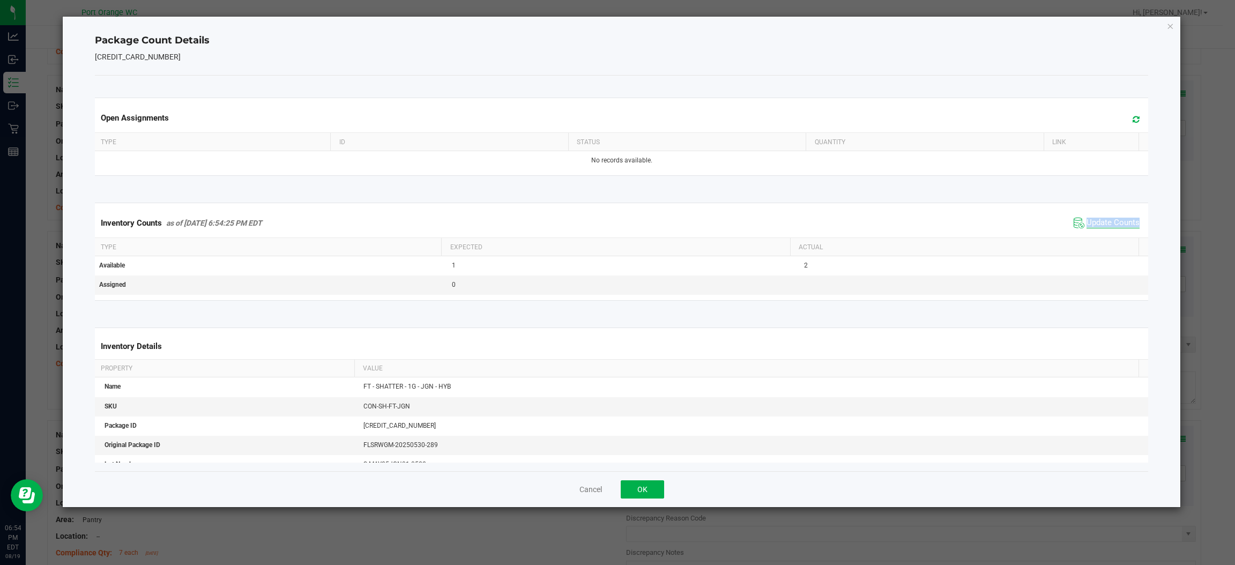
click at [1117, 233] on div "Inventory Counts as of Aug 19, 2025 6:54:25 PM EDT Update Counts" at bounding box center [621, 222] width 1057 height 29
click at [639, 483] on button "OK" at bounding box center [642, 489] width 43 height 18
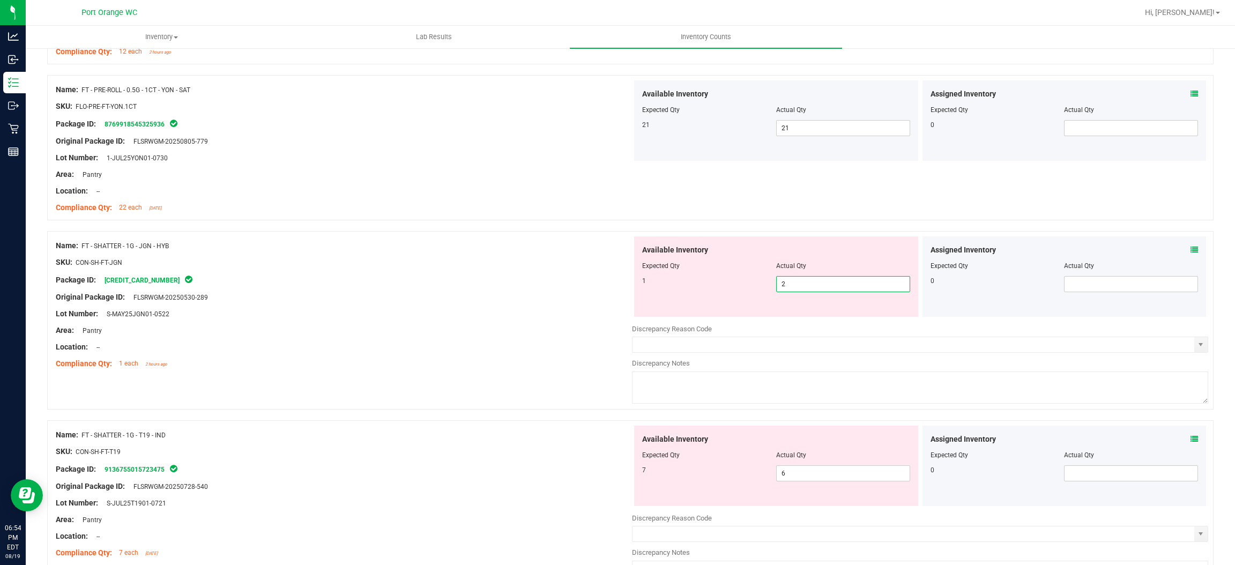
click at [824, 283] on span "2 2" at bounding box center [843, 284] width 134 height 16
click at [824, 283] on input "2" at bounding box center [842, 284] width 133 height 15
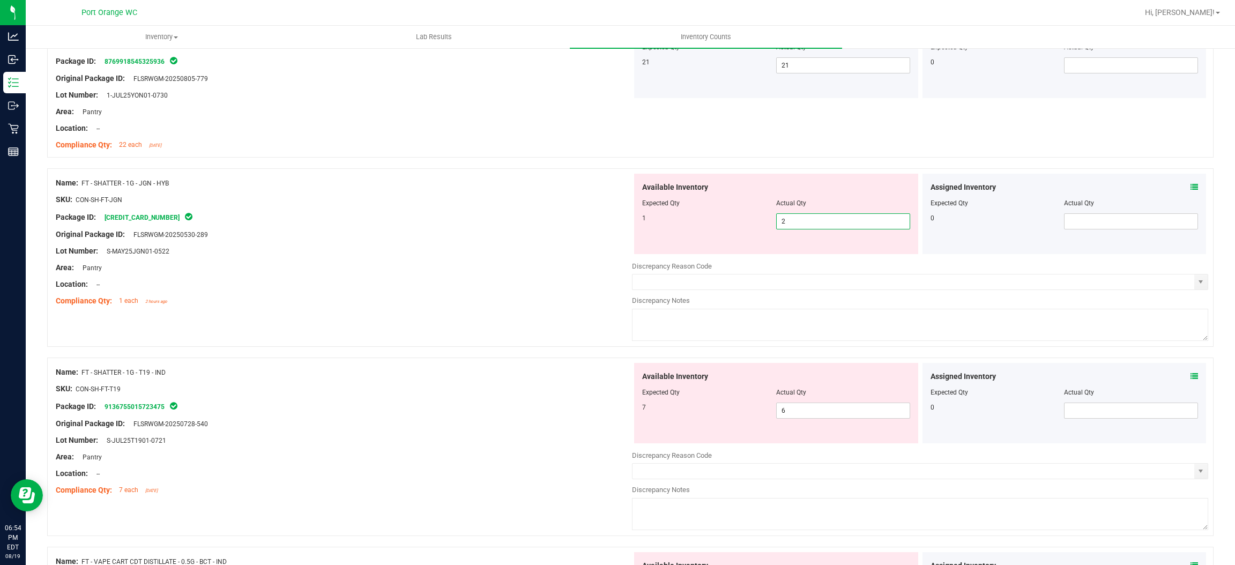
scroll to position [803, 0]
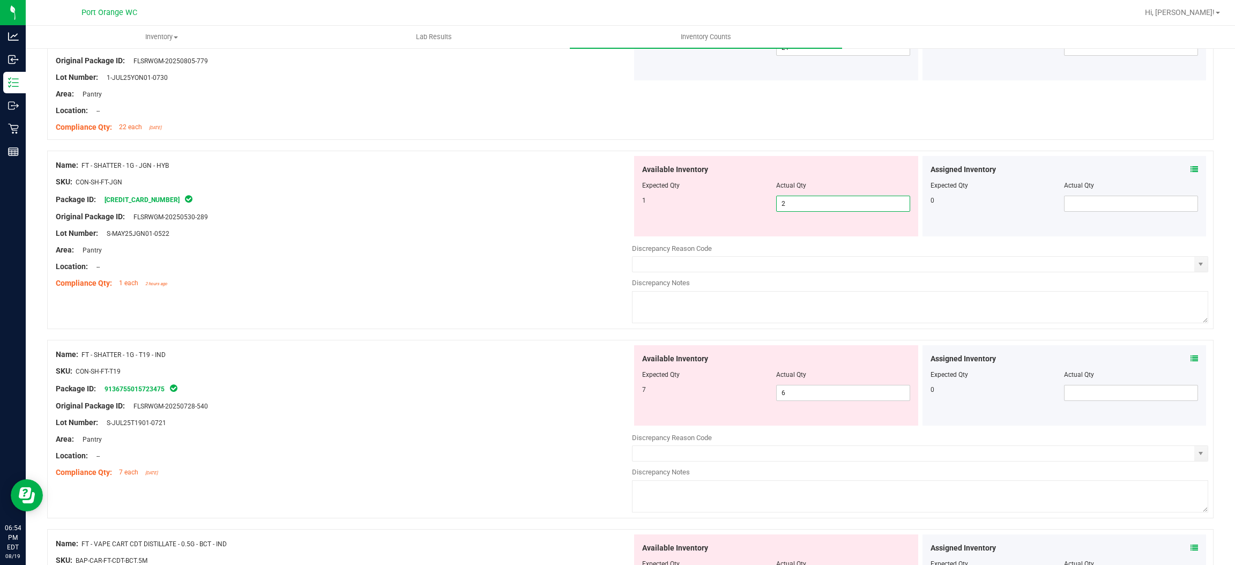
click at [1190, 167] on icon at bounding box center [1194, 170] width 8 height 8
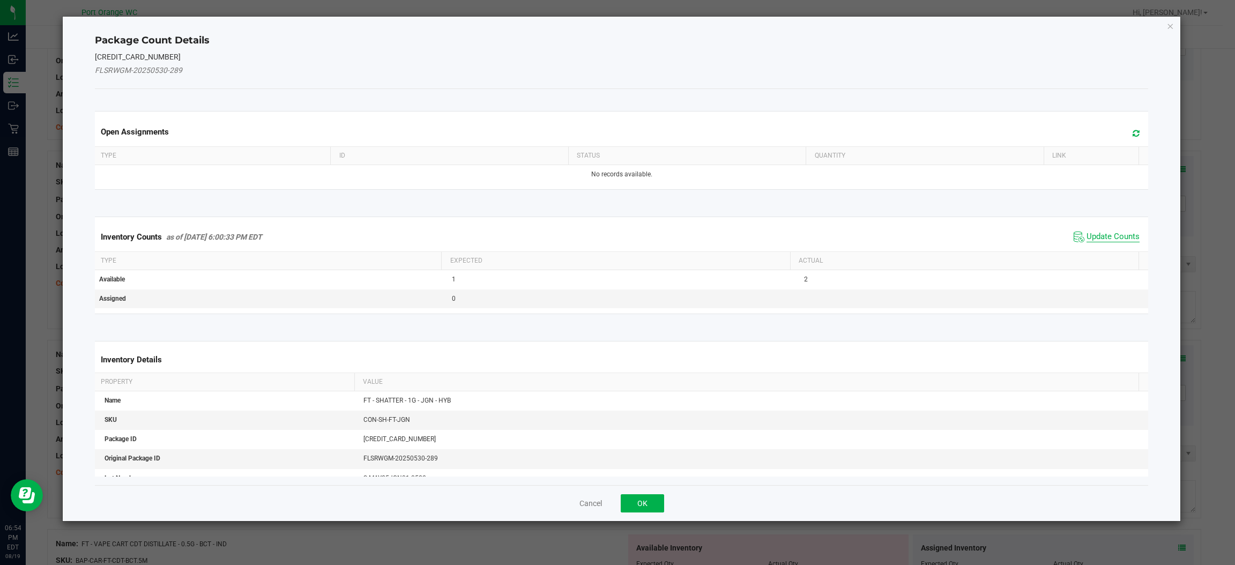
click at [1101, 233] on span "Update Counts" at bounding box center [1112, 237] width 53 height 11
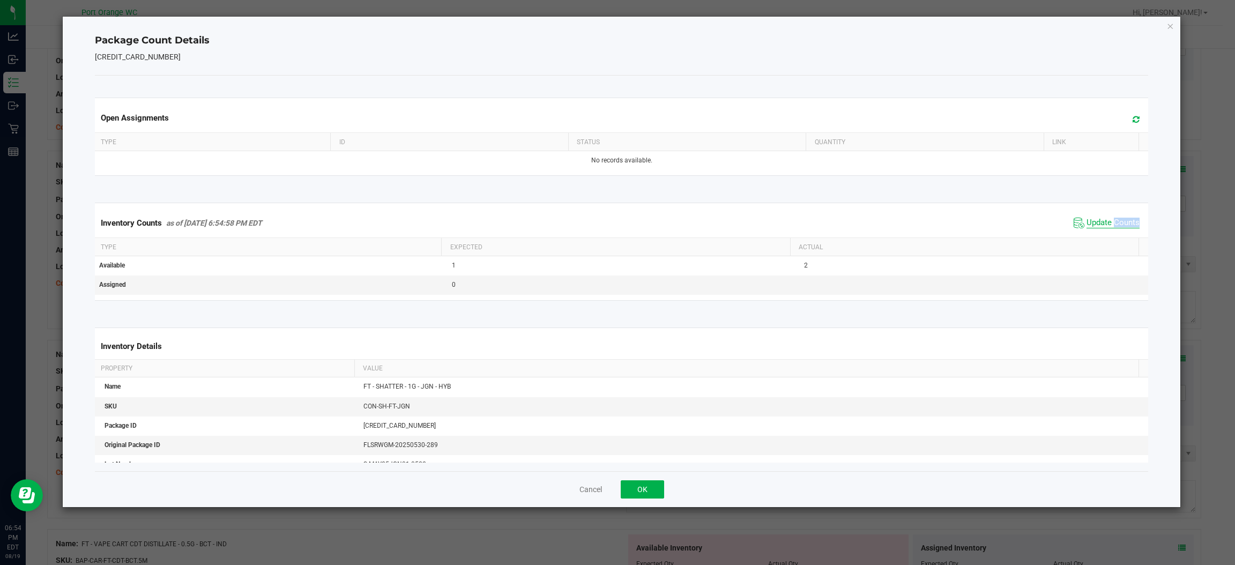
click at [1101, 233] on div "Inventory Counts as of Aug 19, 2025 6:54:58 PM EDT Update Counts" at bounding box center [621, 222] width 1057 height 29
drag, startPoint x: 1101, startPoint y: 233, endPoint x: 1076, endPoint y: 228, distance: 25.5
click at [1101, 232] on div "Inventory Counts as of Aug 19, 2025 6:54:58 PM EDT Update Counts" at bounding box center [621, 222] width 1057 height 29
click at [632, 490] on button "OK" at bounding box center [642, 489] width 43 height 18
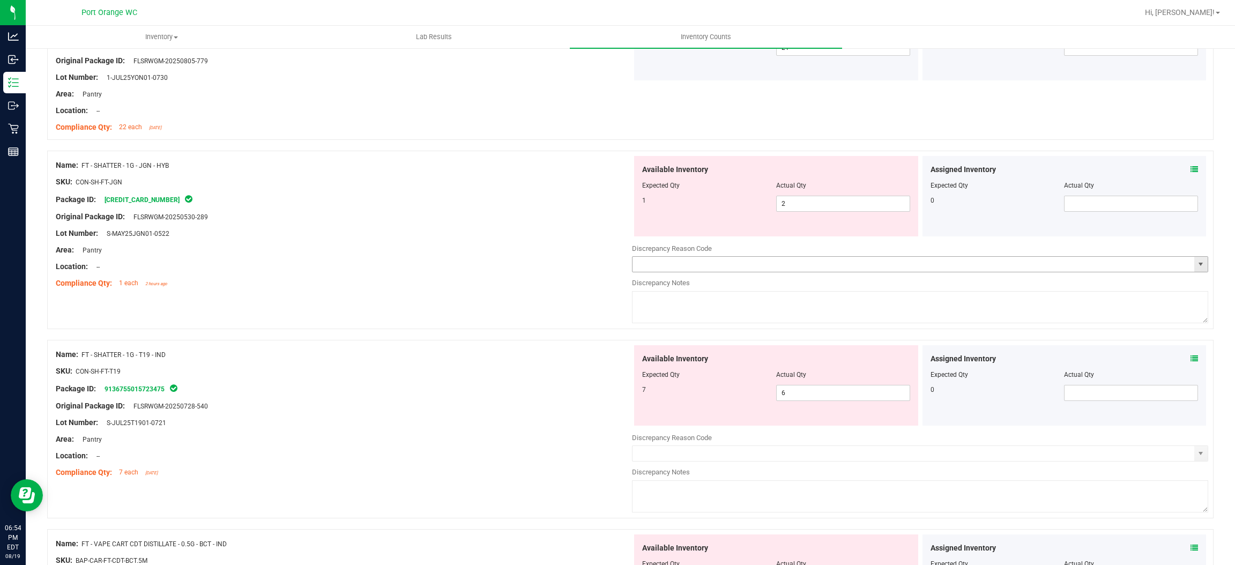
click at [760, 264] on input "text" at bounding box center [913, 264] width 562 height 15
click at [1196, 263] on span "select" at bounding box center [1200, 264] width 9 height 9
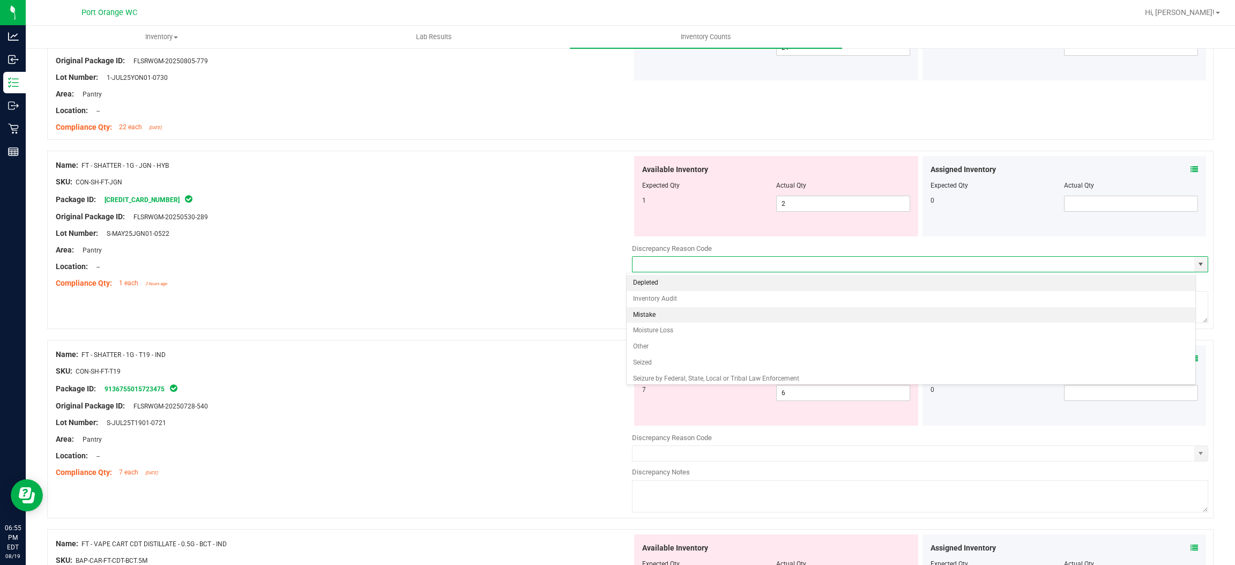
click at [883, 314] on li "Mistake" at bounding box center [910, 315] width 569 height 16
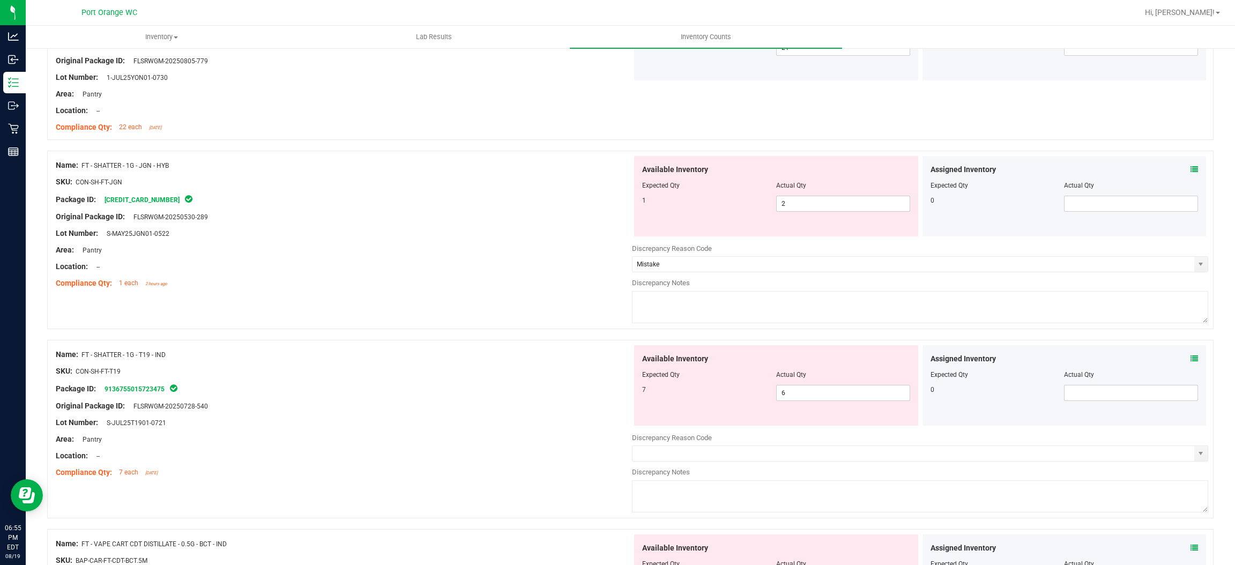
click at [812, 312] on textarea at bounding box center [920, 307] width 576 height 32
click at [477, 304] on div "Name: FT - SHATTER - 1G - JGN - HYB SKU: CON-SH-FT-JGN Package ID: 543325674456…" at bounding box center [630, 240] width 1166 height 178
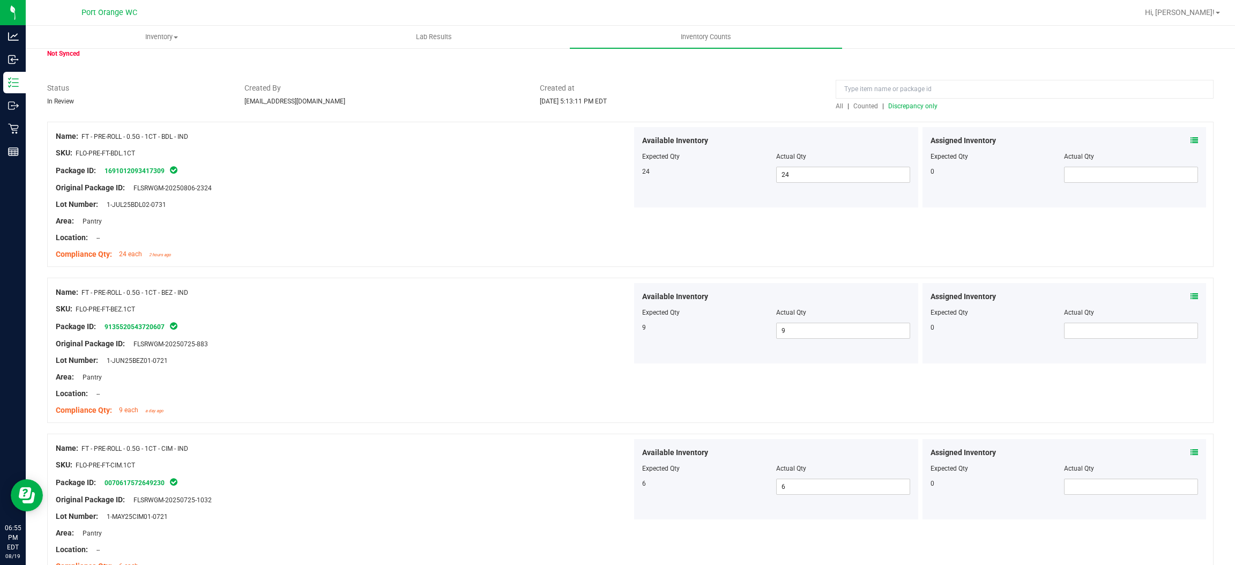
scroll to position [80, 0]
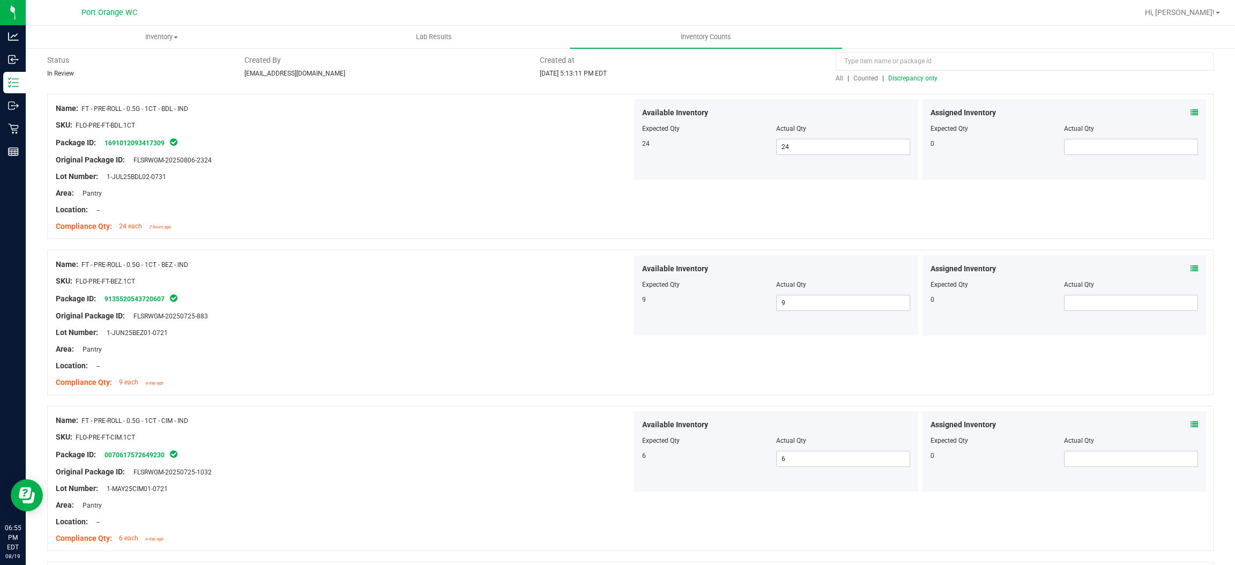
click at [919, 77] on span "Discrepancy only" at bounding box center [912, 78] width 49 height 8
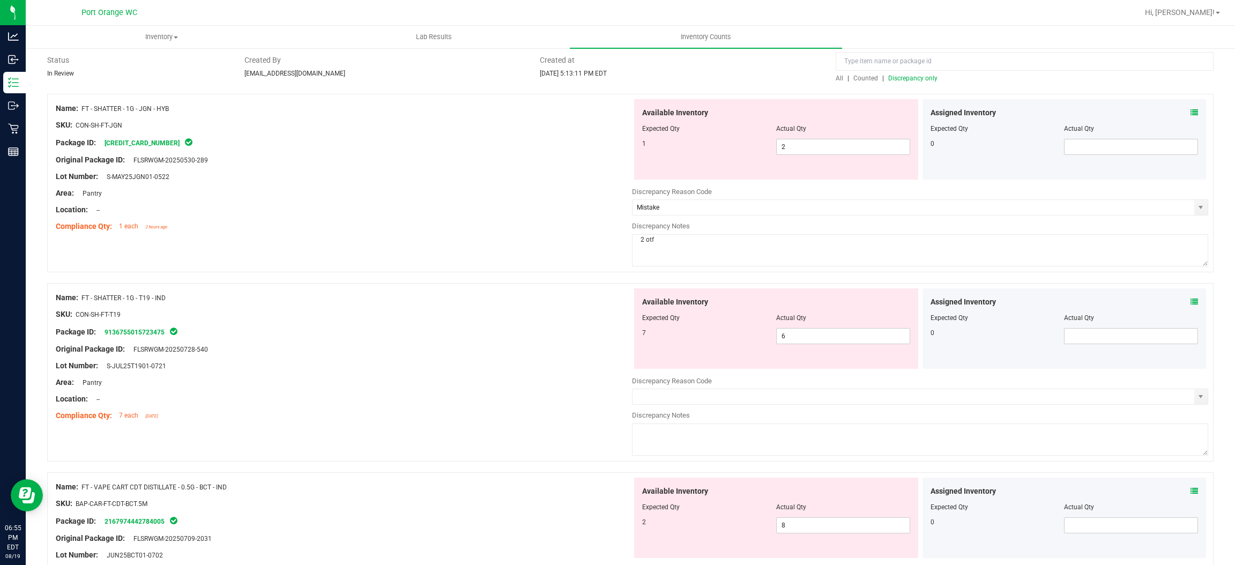
click at [1190, 299] on icon at bounding box center [1194, 302] width 8 height 8
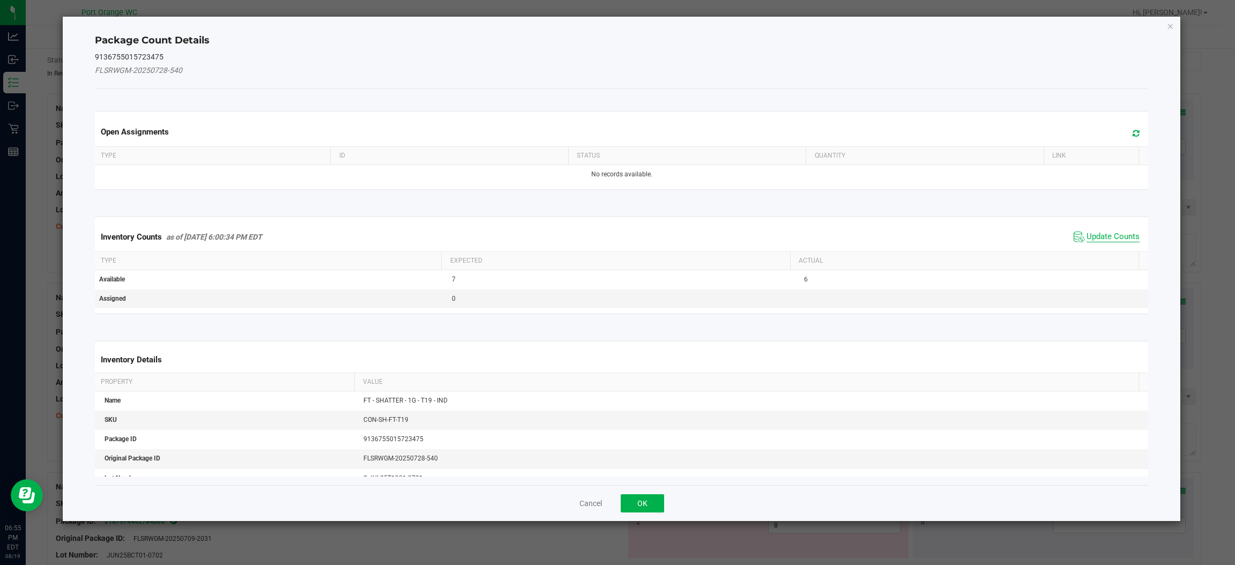
click at [1110, 234] on span "Update Counts" at bounding box center [1112, 237] width 53 height 11
click at [1110, 234] on div "Inventory Counts as of Aug 19, 2025 6:00:34 PM EDT Update Counts" at bounding box center [621, 236] width 1057 height 28
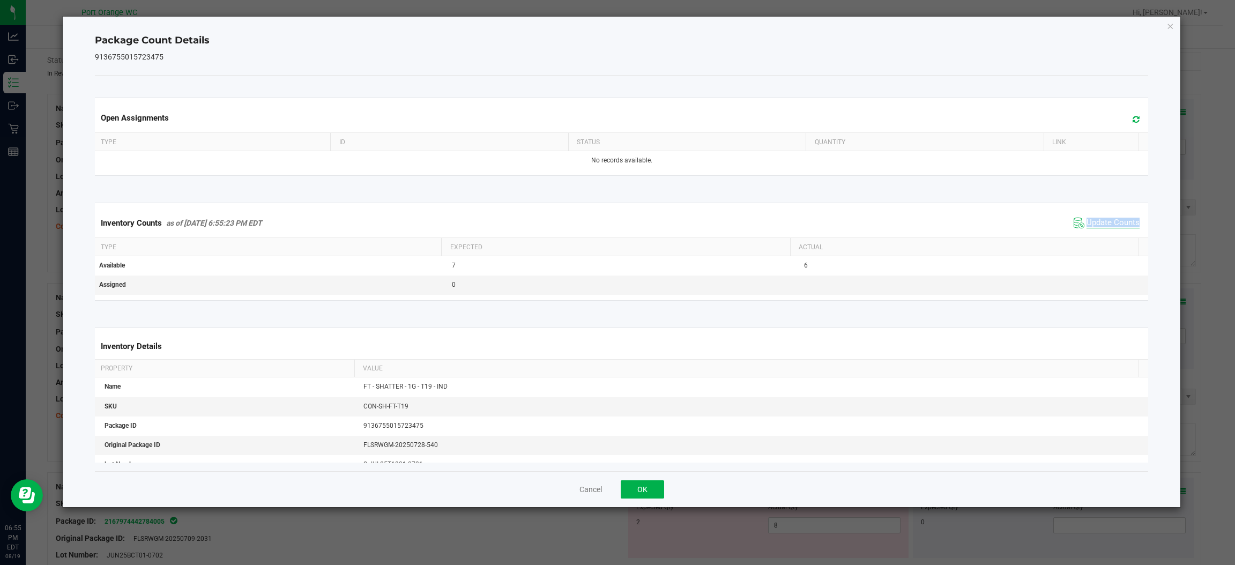
click at [1110, 234] on div "Inventory Counts as of Aug 19, 2025 6:55:23 PM EDT Update Counts" at bounding box center [621, 222] width 1057 height 29
click at [634, 497] on button "OK" at bounding box center [642, 489] width 43 height 18
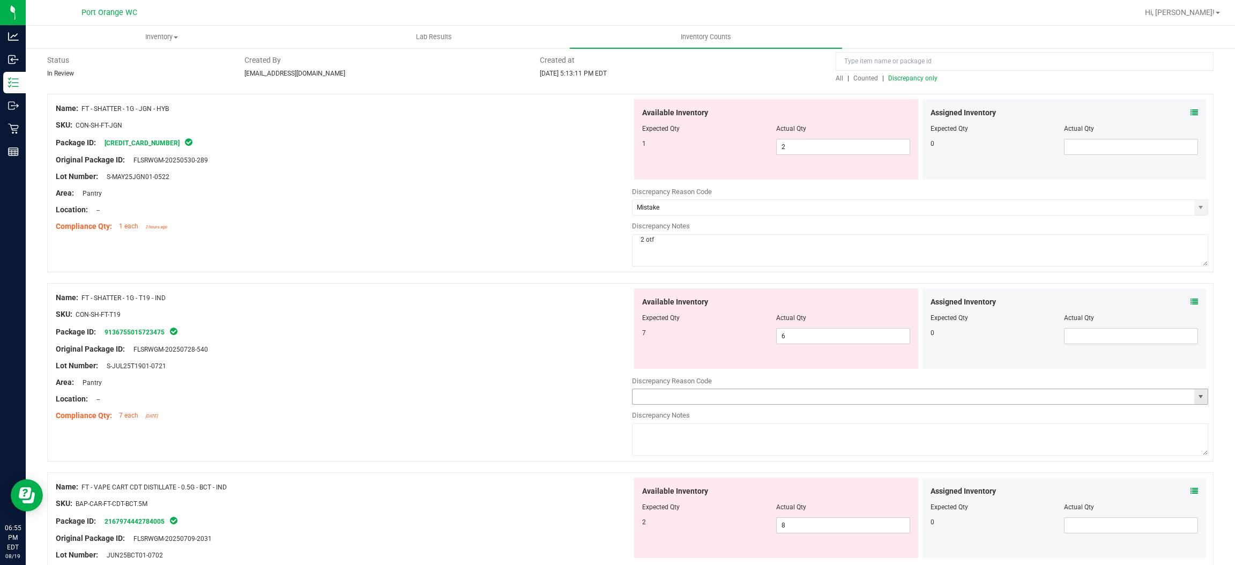
click at [1196, 399] on span "select" at bounding box center [1200, 396] width 9 height 9
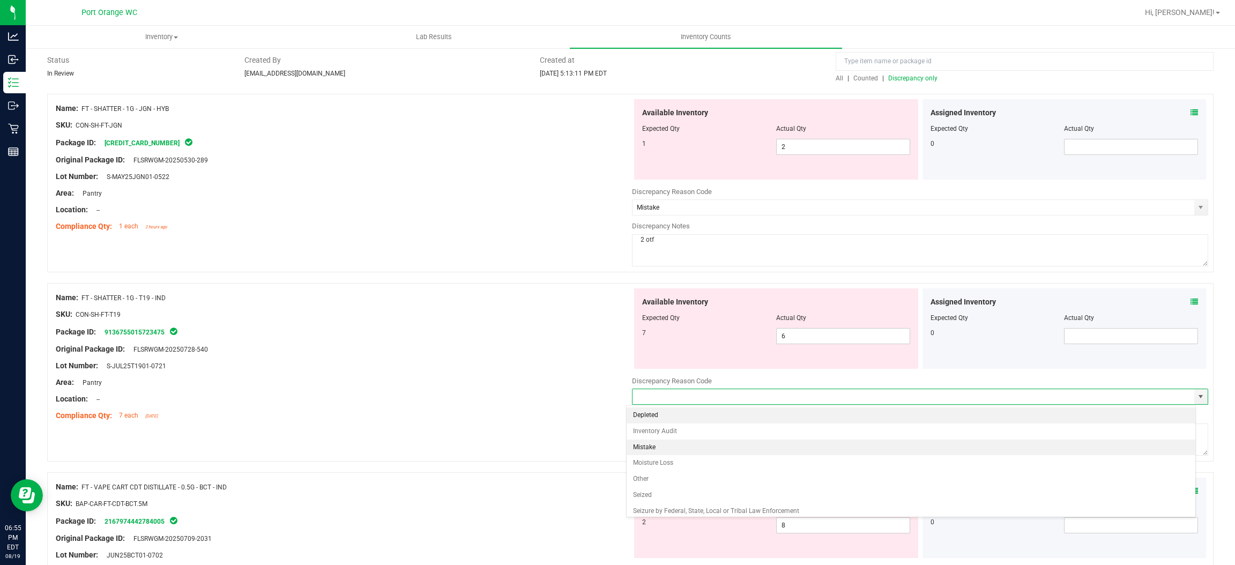
click at [779, 445] on li "Mistake" at bounding box center [910, 447] width 569 height 16
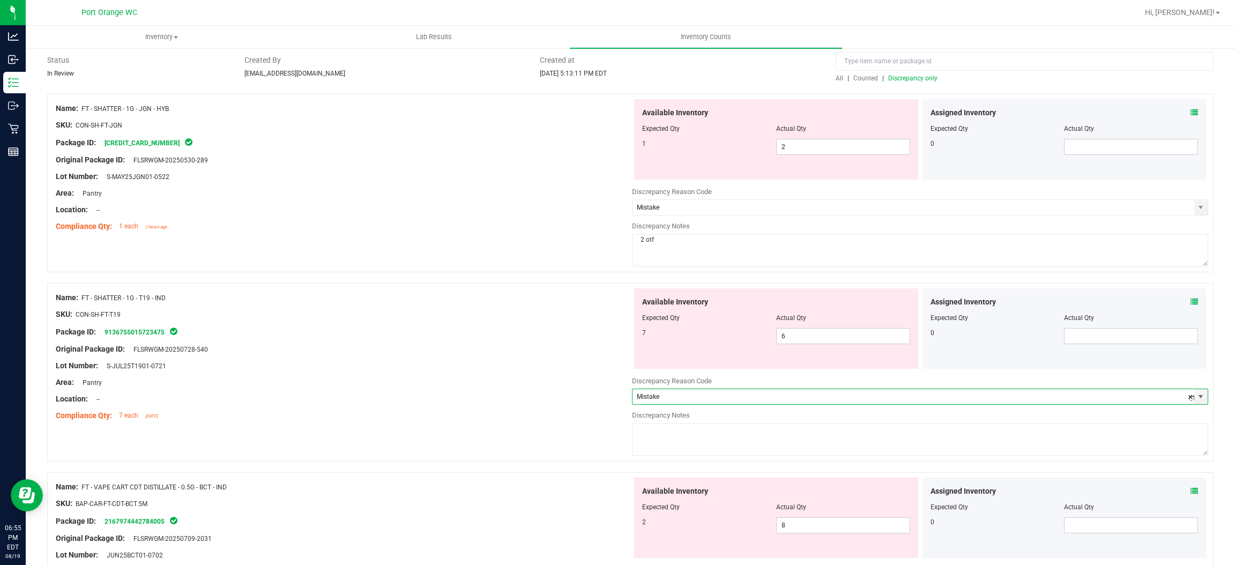
click at [755, 442] on textarea at bounding box center [920, 439] width 576 height 32
click at [502, 371] on div "Name: FT - SHATTER - 1G - T19 - IND SKU: CON-SH-FT-T19 Package ID: 913675501572…" at bounding box center [344, 356] width 576 height 137
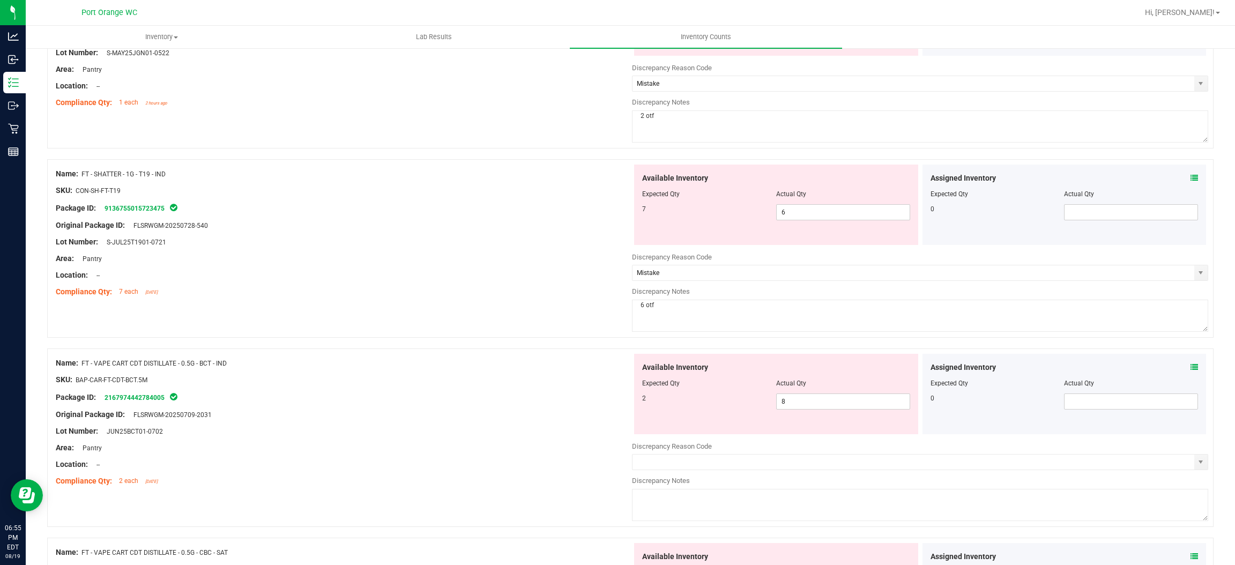
scroll to position [241, 0]
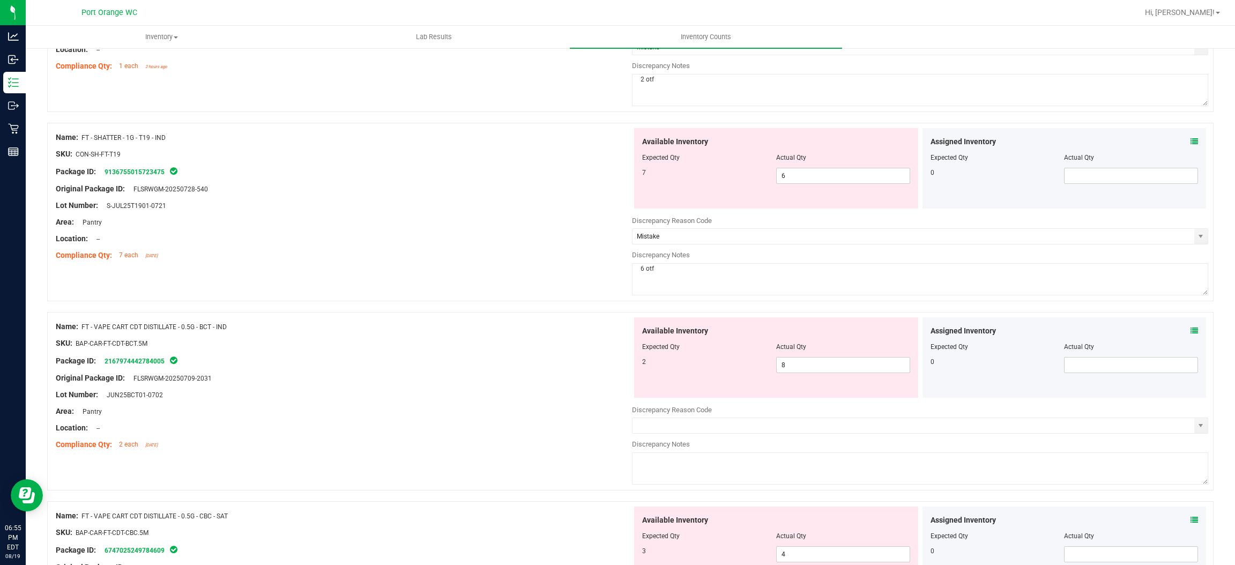
click at [1190, 329] on icon at bounding box center [1194, 331] width 8 height 8
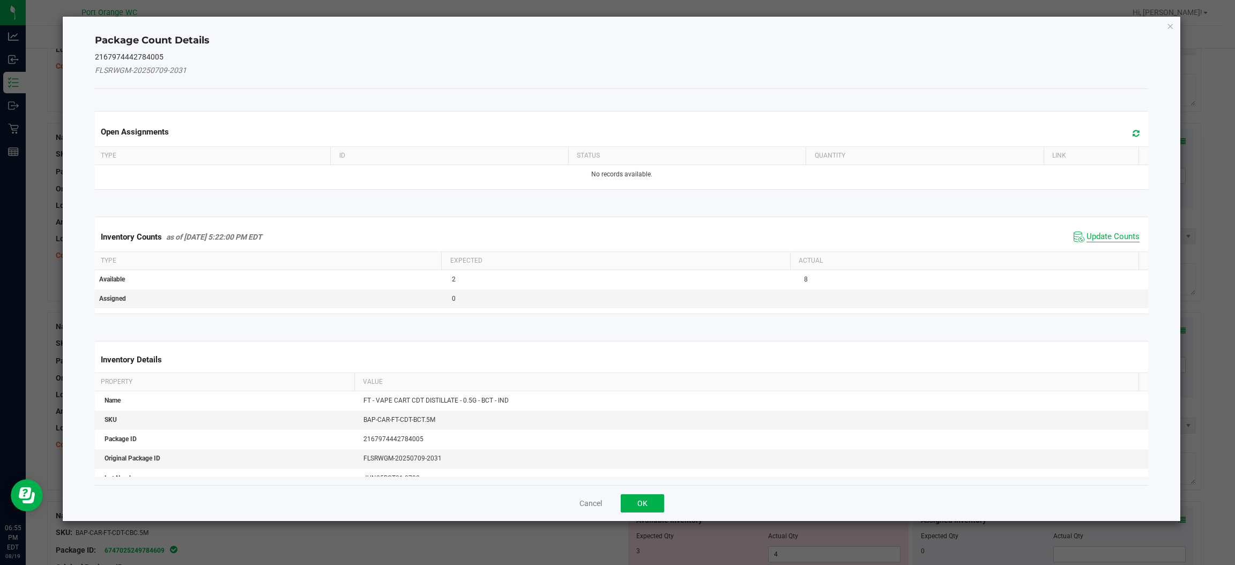
click at [1096, 241] on span "Update Counts" at bounding box center [1112, 237] width 53 height 11
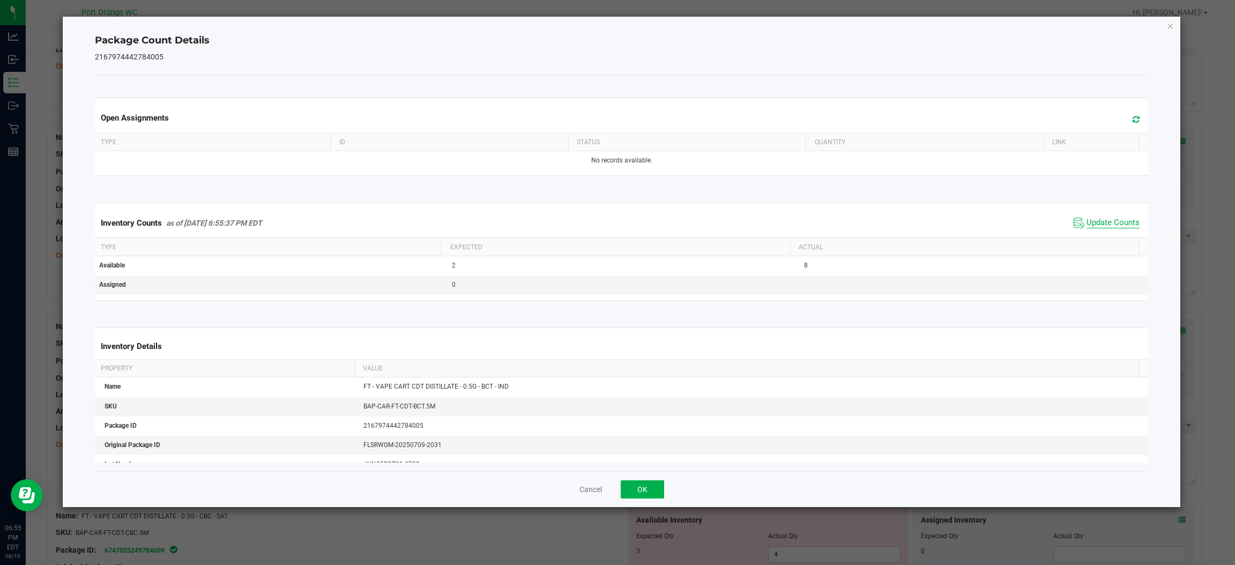
click at [1096, 241] on kendo-grid "Inventory Counts as of Aug 19, 2025 6:55:37 PM EDT Update Counts Type Expected …" at bounding box center [621, 252] width 1069 height 98
click at [1096, 241] on th "Actual" at bounding box center [964, 247] width 348 height 18
drag, startPoint x: 639, startPoint y: 488, endPoint x: 681, endPoint y: 464, distance: 47.5
click at [640, 488] on button "OK" at bounding box center [642, 489] width 43 height 18
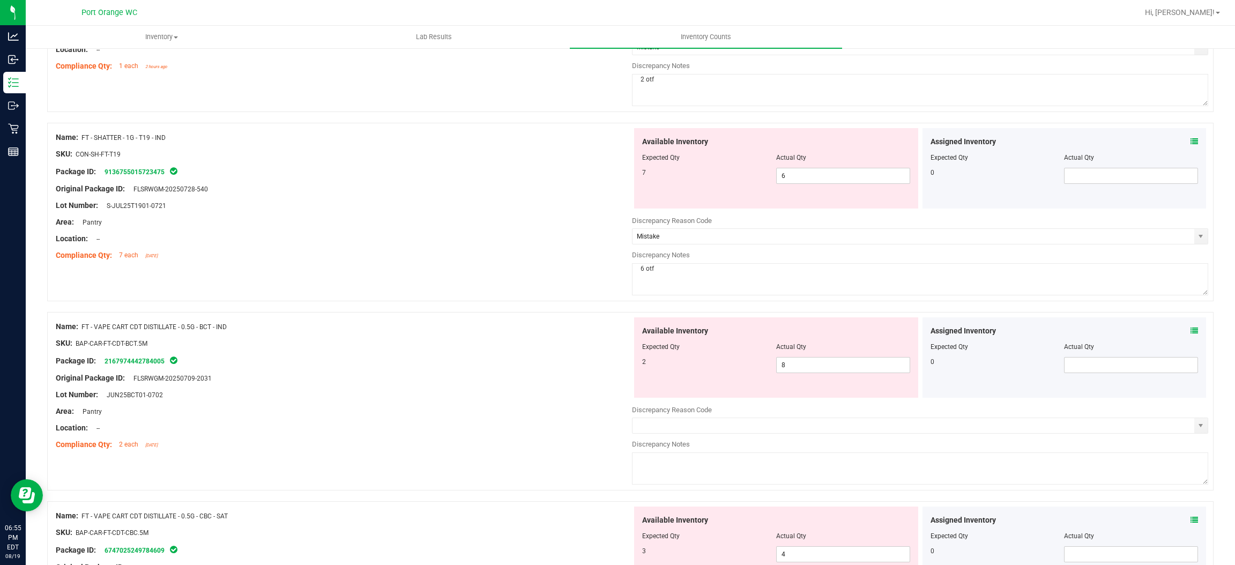
scroll to position [322, 0]
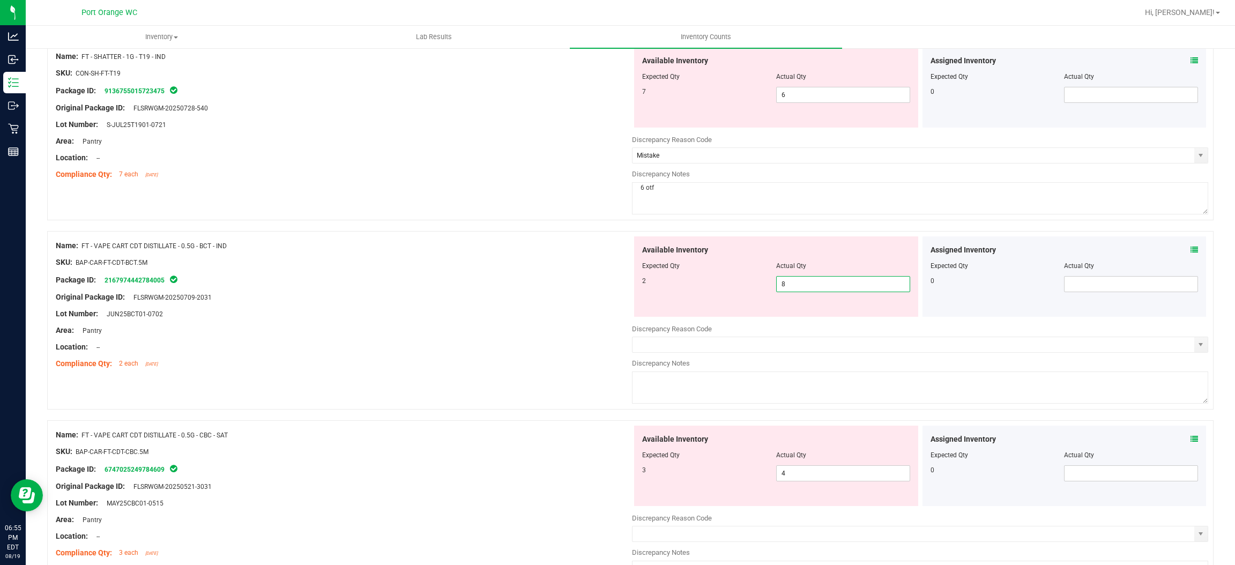
click at [785, 286] on span "8 8" at bounding box center [843, 284] width 134 height 16
click at [785, 286] on input "8" at bounding box center [842, 284] width 133 height 15
click at [591, 355] on div at bounding box center [344, 355] width 576 height 5
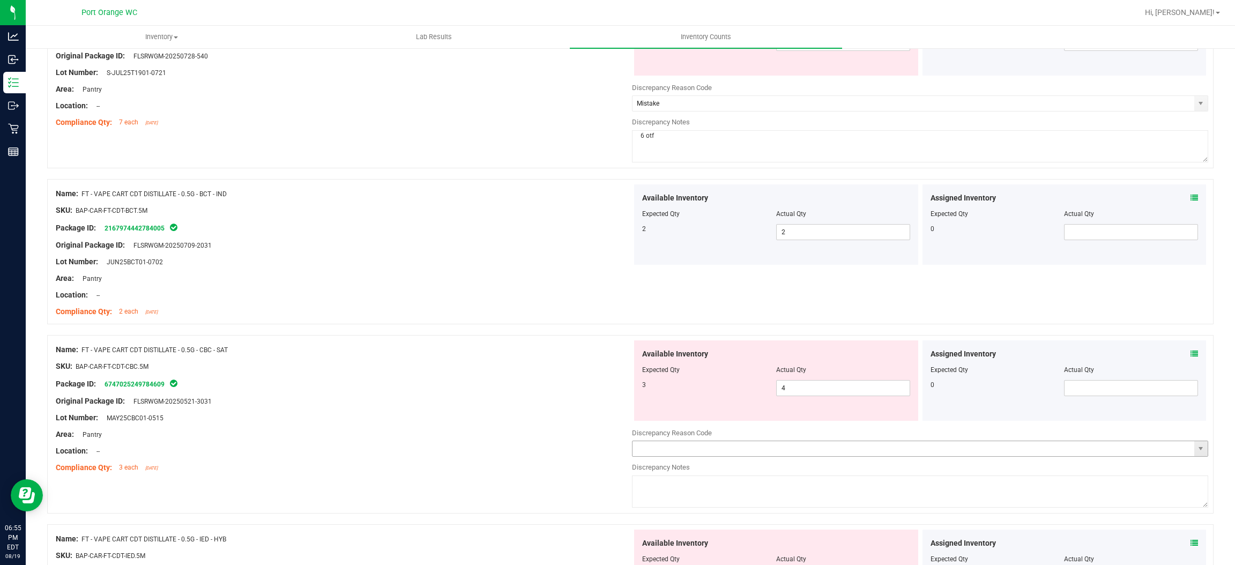
scroll to position [401, 0]
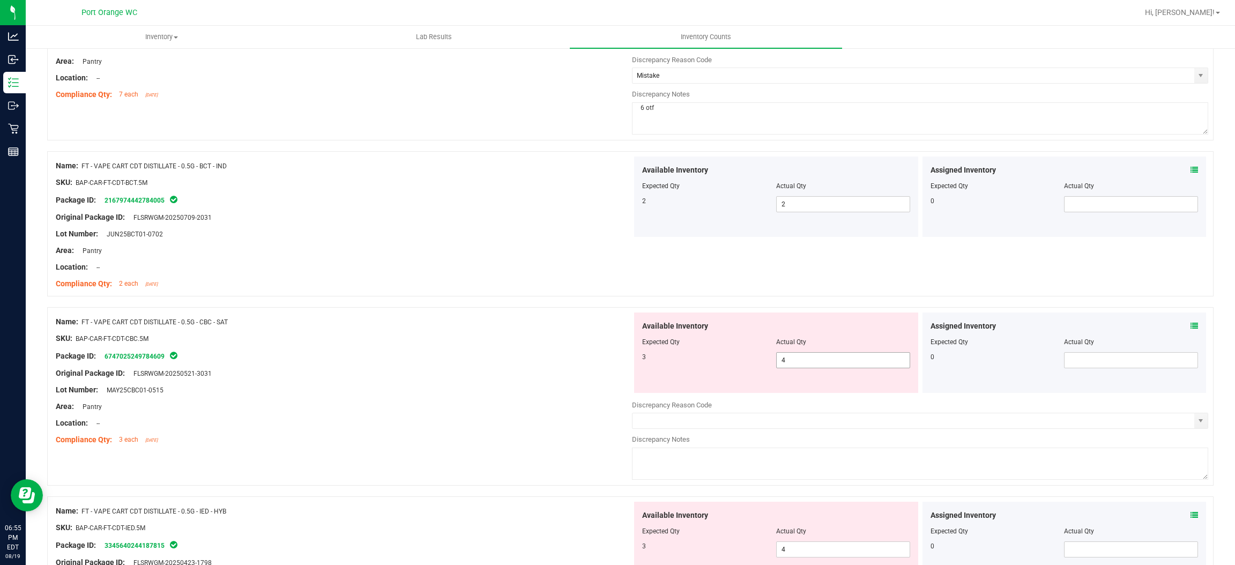
click at [809, 353] on span "4 4" at bounding box center [843, 360] width 134 height 16
click at [809, 353] on input "4" at bounding box center [842, 360] width 133 height 15
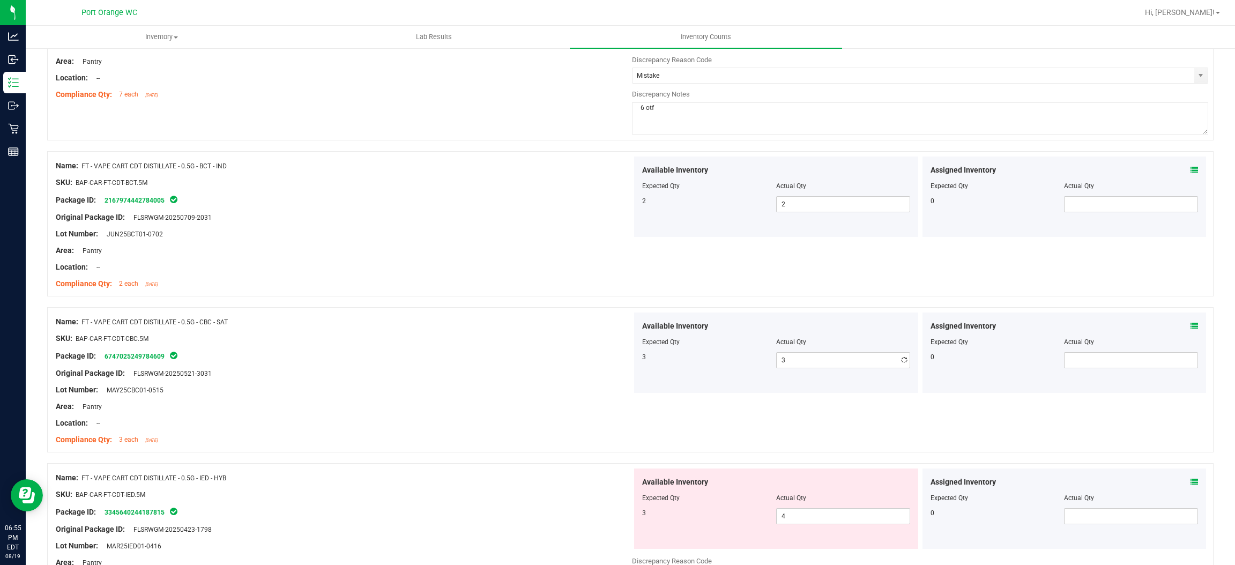
drag, startPoint x: 406, startPoint y: 331, endPoint x: 436, endPoint y: 333, distance: 30.1
click at [415, 329] on div at bounding box center [344, 329] width 576 height 5
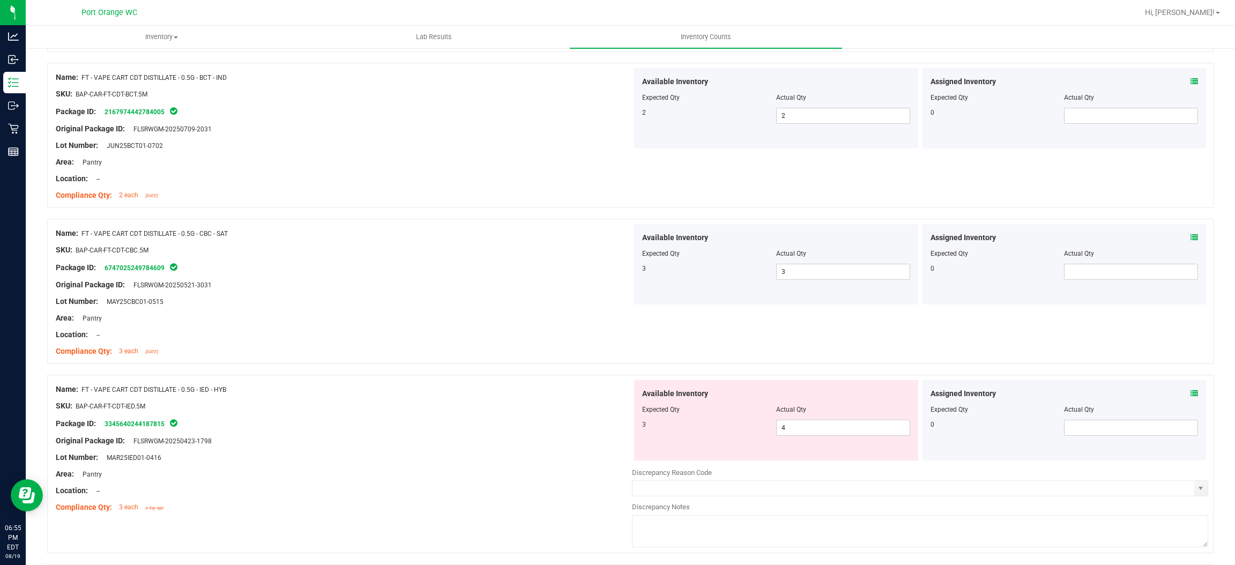
scroll to position [563, 0]
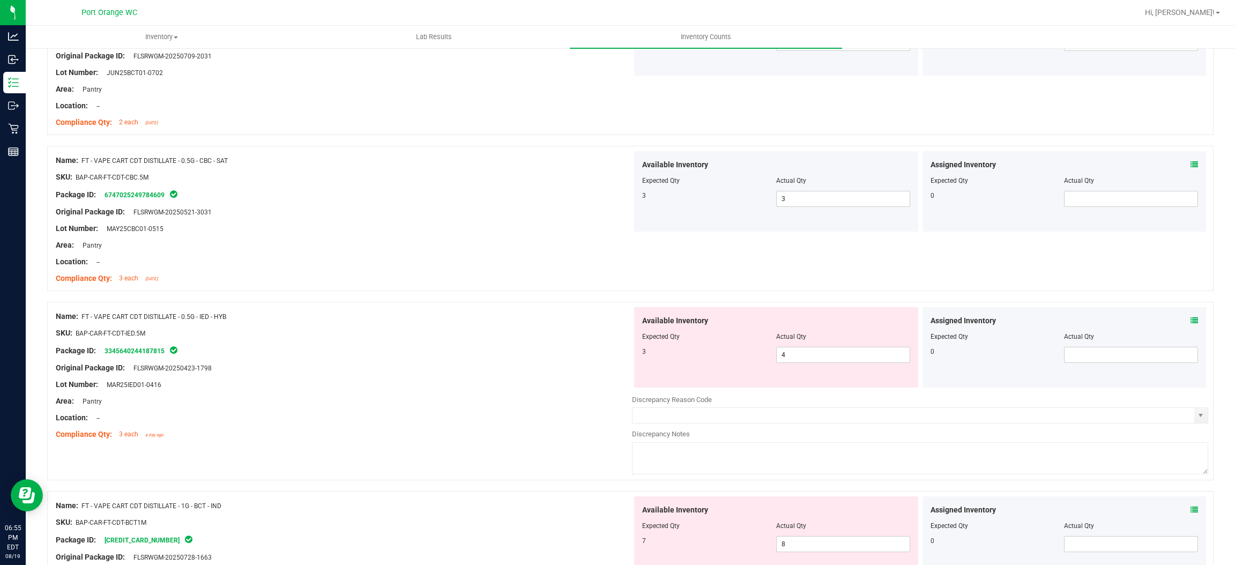
click at [1190, 165] on icon at bounding box center [1194, 165] width 8 height 8
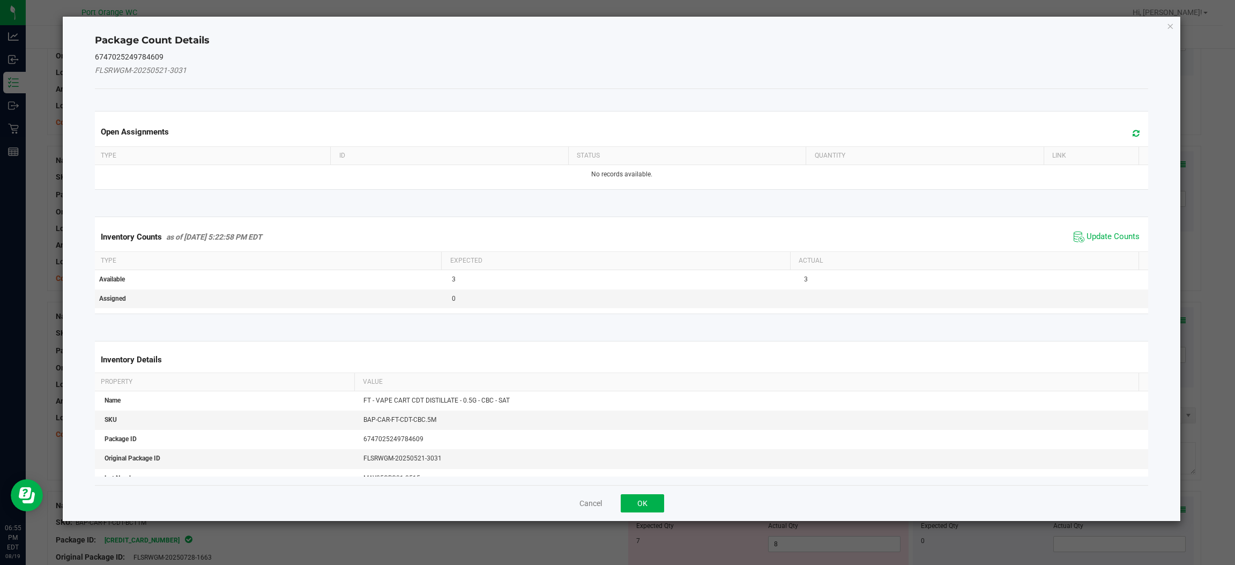
drag, startPoint x: 1101, startPoint y: 230, endPoint x: 1107, endPoint y: 230, distance: 5.4
click at [1106, 230] on span "Update Counts" at bounding box center [1106, 237] width 71 height 16
click at [1107, 230] on span "Update Counts" at bounding box center [1107, 236] width 69 height 15
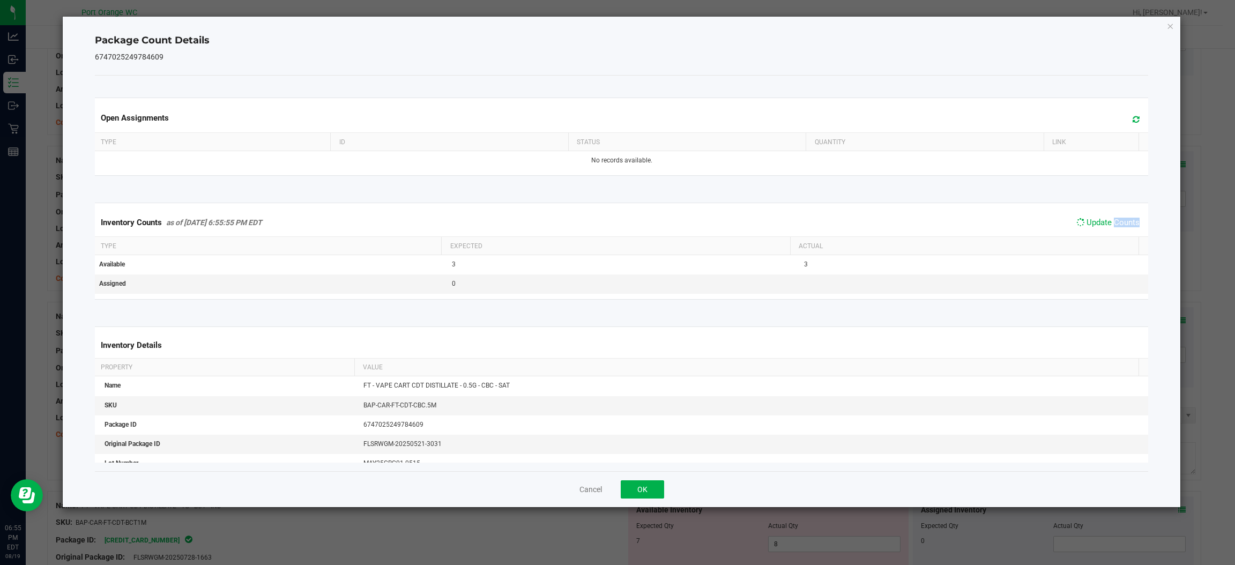
drag, startPoint x: 1107, startPoint y: 230, endPoint x: 817, endPoint y: 363, distance: 318.4
click at [1107, 230] on span "Update Counts" at bounding box center [1107, 222] width 69 height 15
click at [637, 483] on button "OK" at bounding box center [642, 489] width 43 height 18
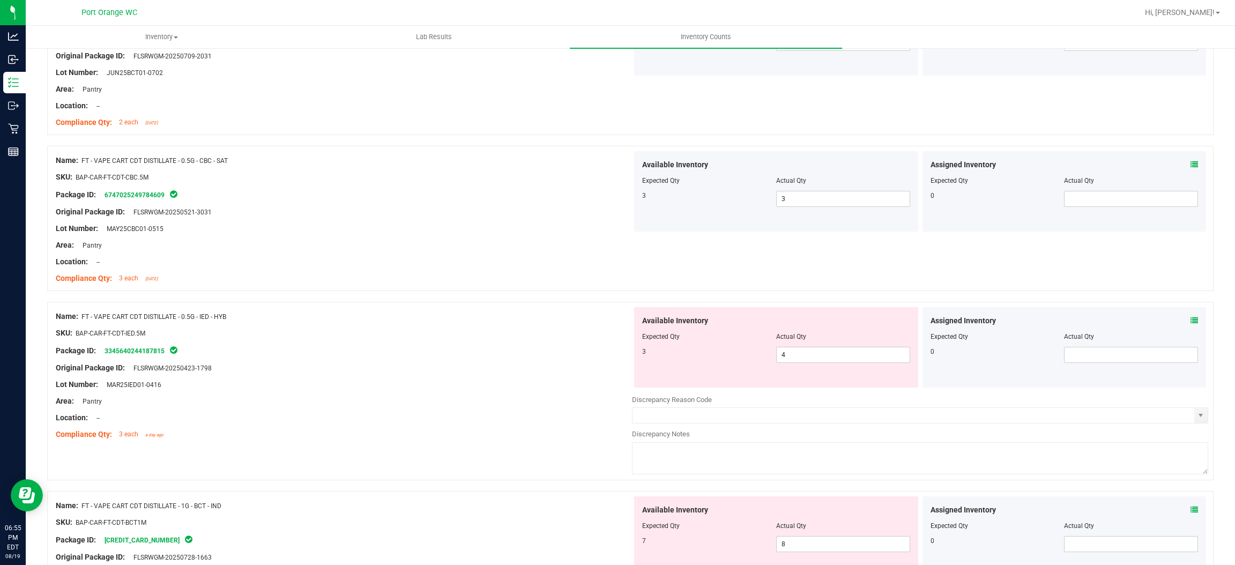
drag, startPoint x: 290, startPoint y: 391, endPoint x: 408, endPoint y: 352, distance: 123.9
click at [292, 390] on div "Name: FT - VAPE CART CDT DISTILLATE - 0.5G - IED - HYB SKU: BAP-CAR-FT-CDT-IED.…" at bounding box center [344, 375] width 576 height 137
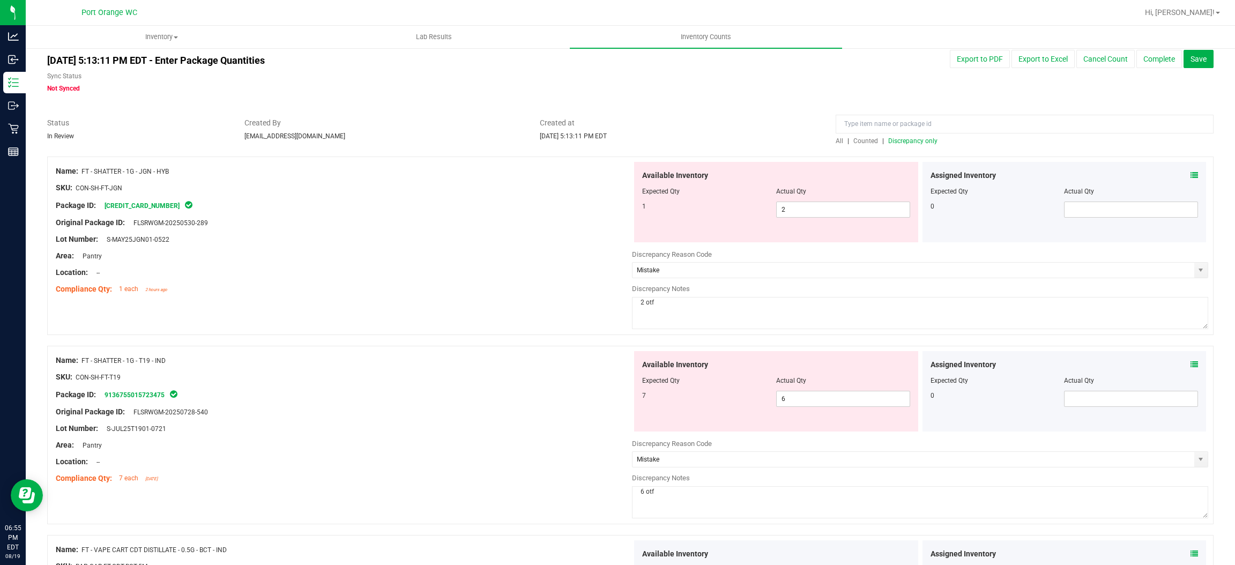
scroll to position [0, 0]
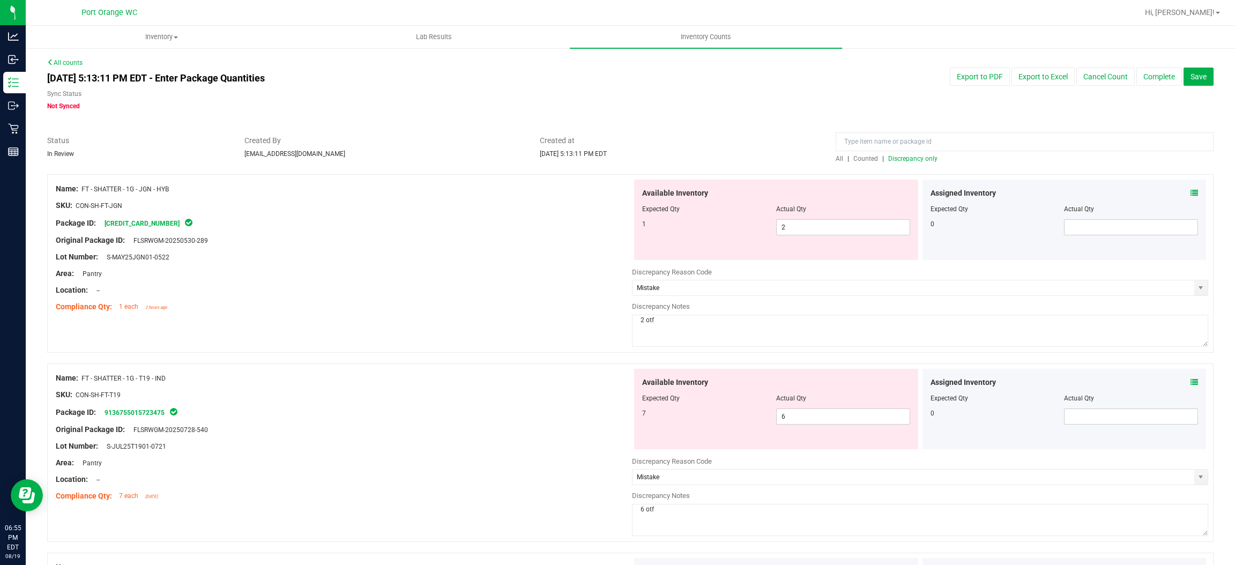
click at [892, 162] on span "Discrepancy only" at bounding box center [912, 159] width 49 height 8
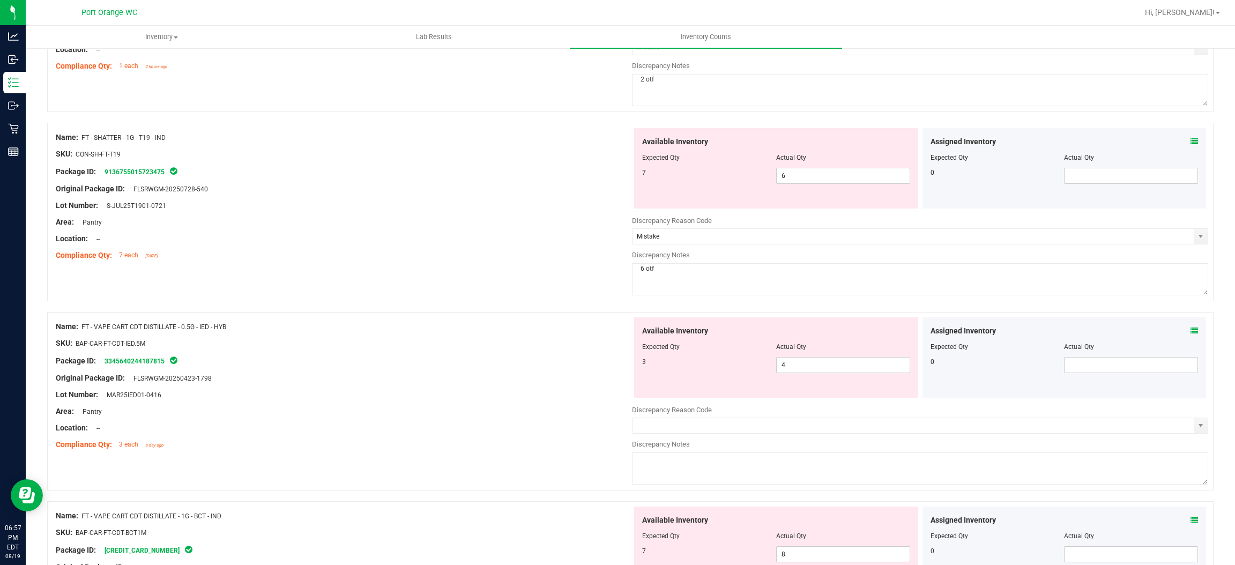
scroll to position [322, 0]
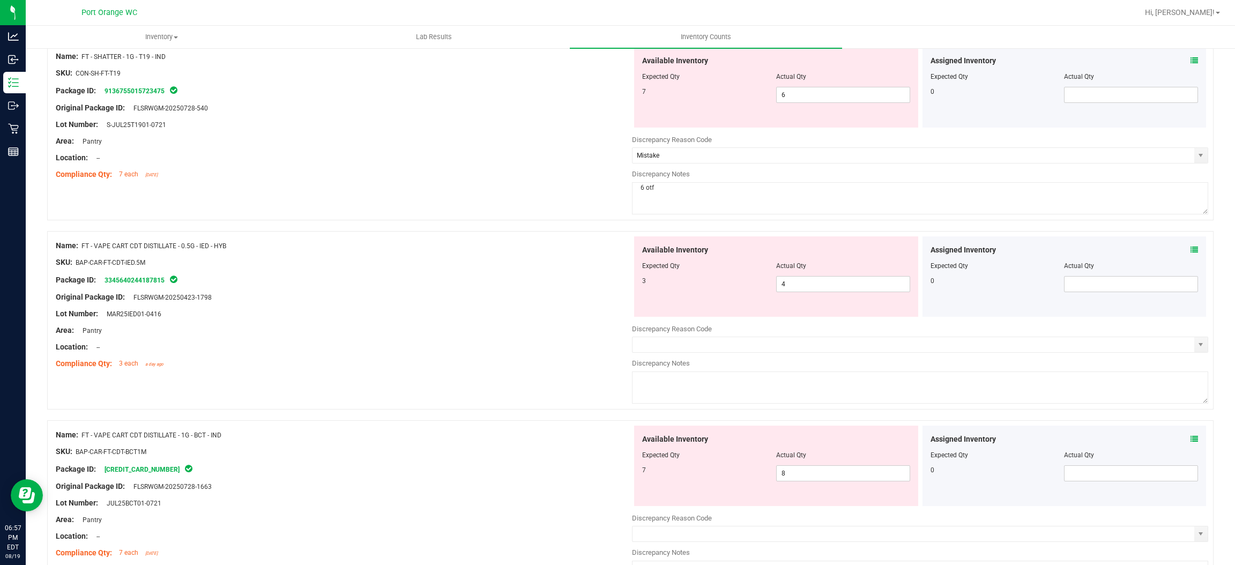
drag, startPoint x: 1188, startPoint y: 247, endPoint x: 1182, endPoint y: 249, distance: 6.5
click at [1187, 248] on div "Assigned Inventory Expected Qty Actual Qty 0" at bounding box center [1064, 276] width 284 height 80
click at [1190, 249] on icon at bounding box center [1194, 250] width 8 height 8
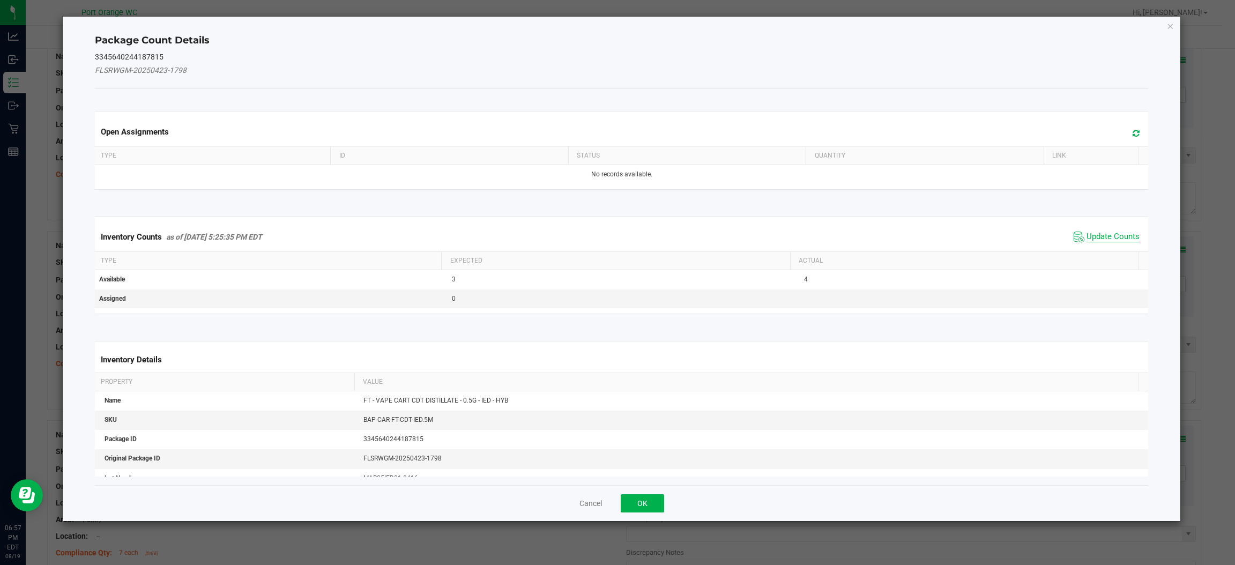
click at [1097, 241] on span "Update Counts" at bounding box center [1112, 237] width 53 height 11
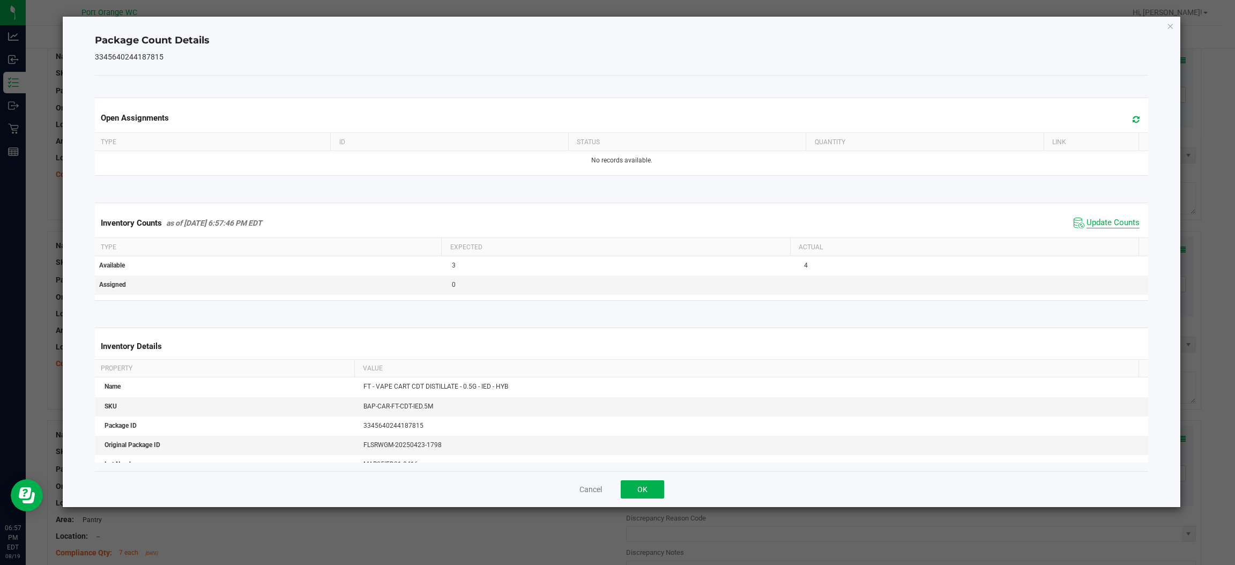
click at [1097, 241] on kendo-grid "Inventory Counts as of Aug 19, 2025 6:57:46 PM EDT Update Counts Type Expected …" at bounding box center [621, 252] width 1069 height 98
click at [1099, 234] on div "Inventory Counts as of Aug 19, 2025 6:57:46 PM EDT Update Counts" at bounding box center [621, 222] width 1057 height 29
click at [1100, 228] on span "Update Counts" at bounding box center [1112, 223] width 53 height 11
click at [1100, 227] on span "Update Counts" at bounding box center [1112, 223] width 53 height 10
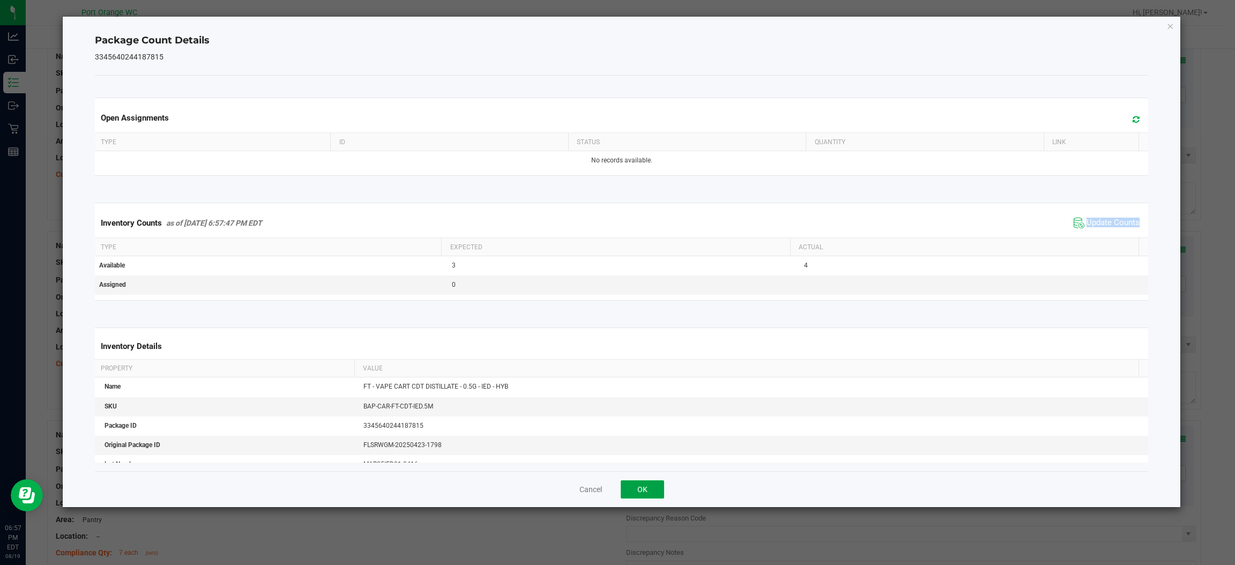
click at [647, 481] on button "OK" at bounding box center [642, 489] width 43 height 18
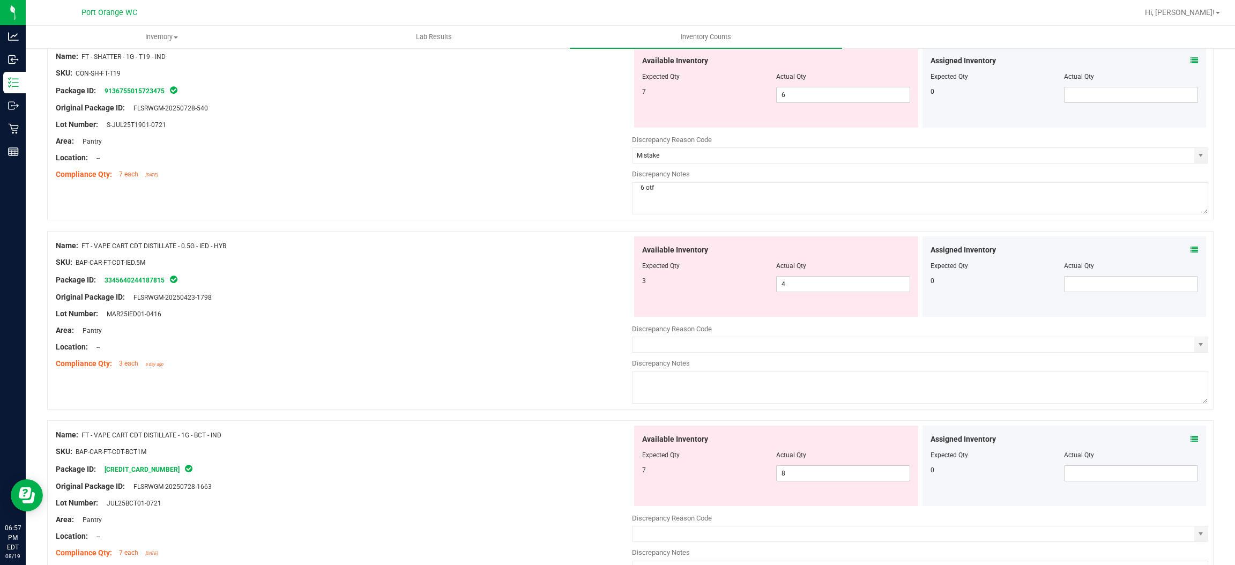
click at [1186, 438] on div "Assigned Inventory Expected Qty Actual Qty 0" at bounding box center [1064, 465] width 284 height 80
click at [1190, 440] on icon at bounding box center [1194, 439] width 8 height 8
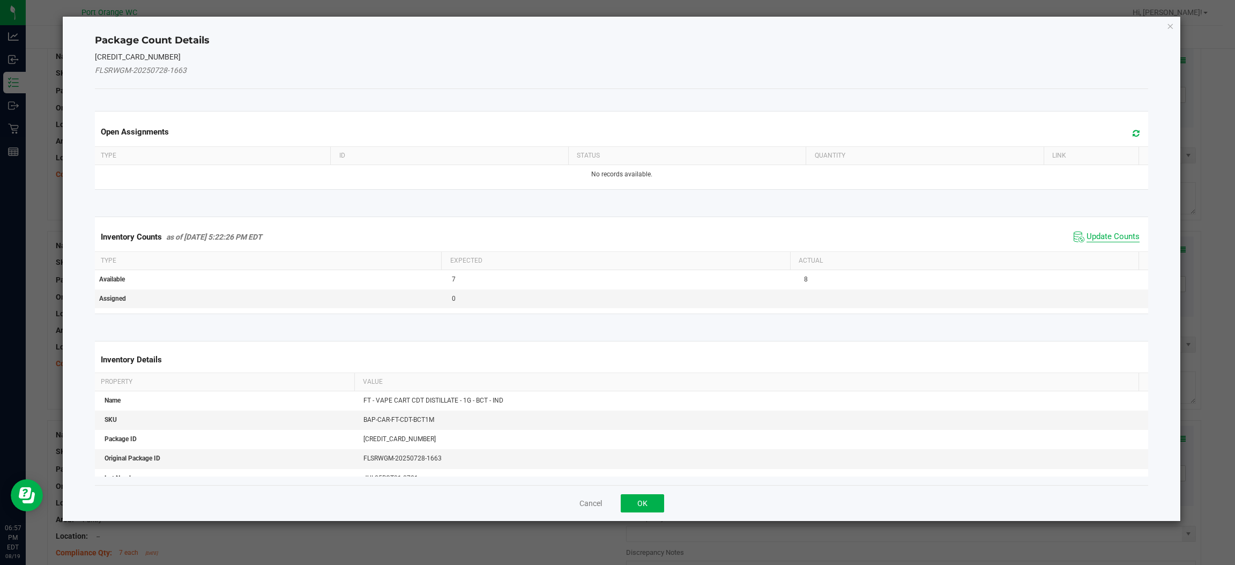
click at [1095, 234] on span "Update Counts" at bounding box center [1112, 237] width 53 height 11
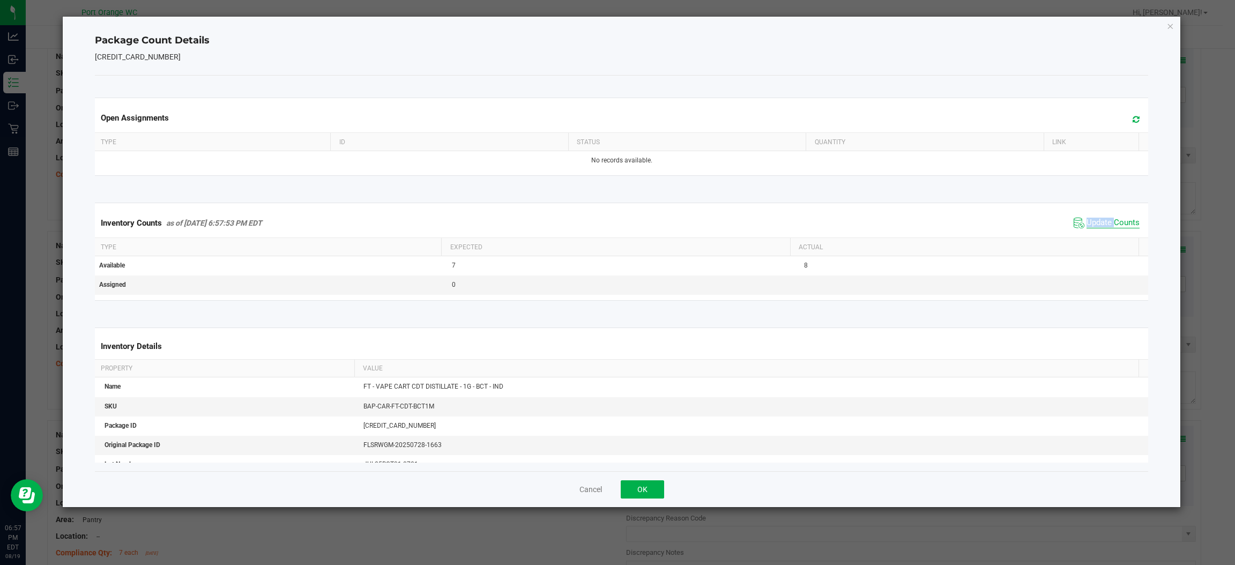
click at [1095, 234] on div "Inventory Counts as of Aug 19, 2025 6:57:53 PM EDT Update Counts" at bounding box center [621, 222] width 1057 height 29
click at [634, 498] on button "OK" at bounding box center [642, 489] width 43 height 18
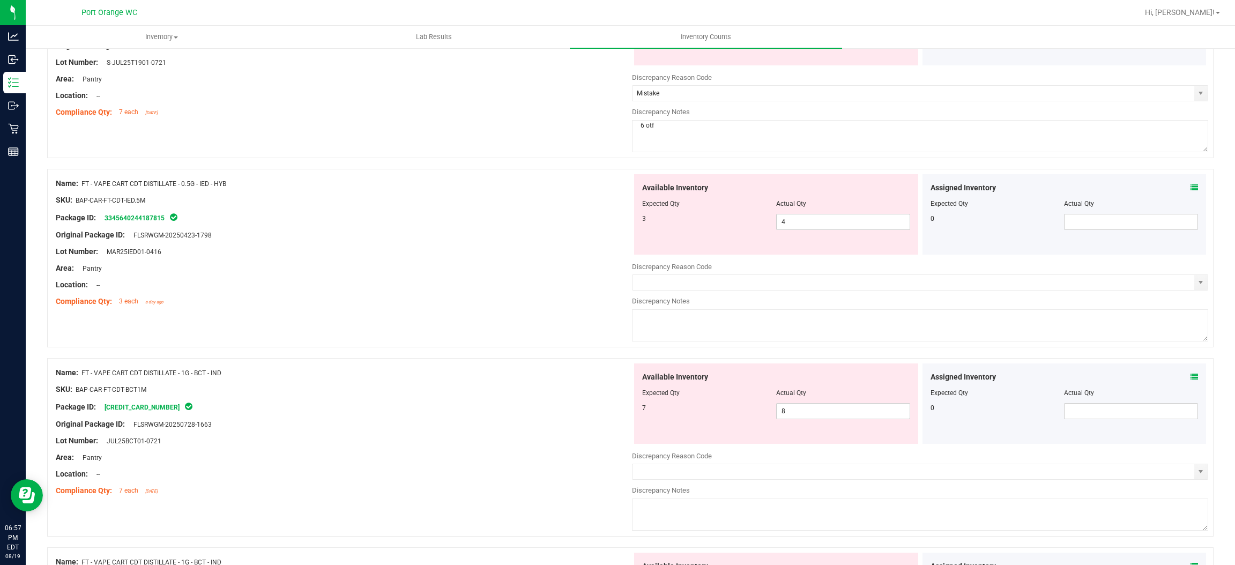
scroll to position [482, 0]
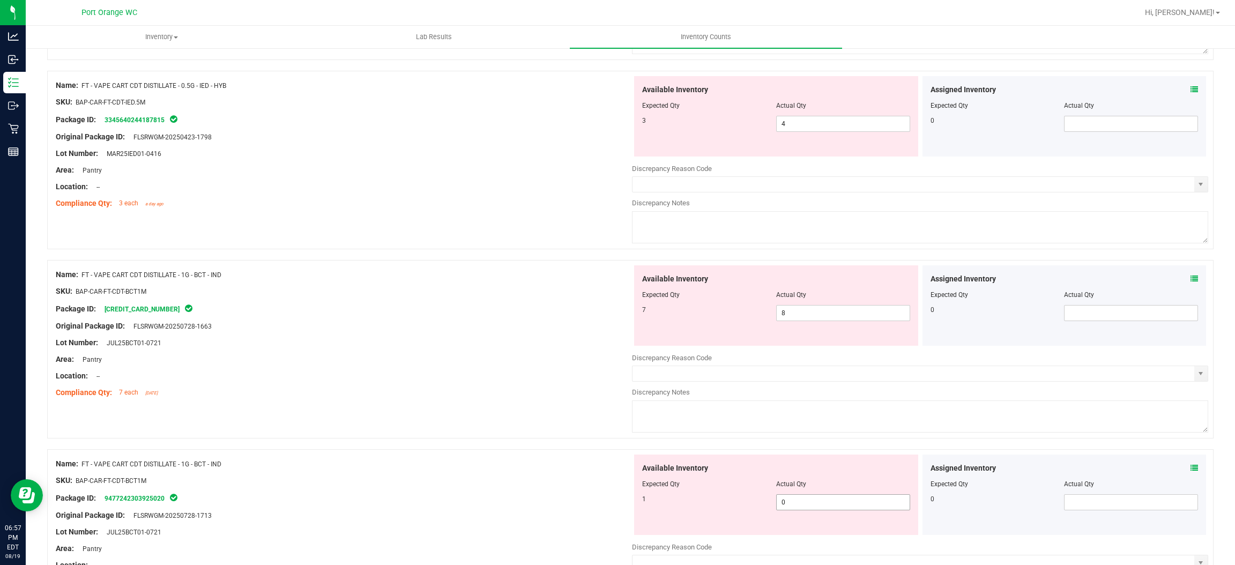
click at [805, 502] on span "0 0" at bounding box center [843, 502] width 134 height 16
click at [805, 502] on input "0" at bounding box center [842, 502] width 133 height 15
click at [799, 315] on span "8 8" at bounding box center [843, 313] width 134 height 16
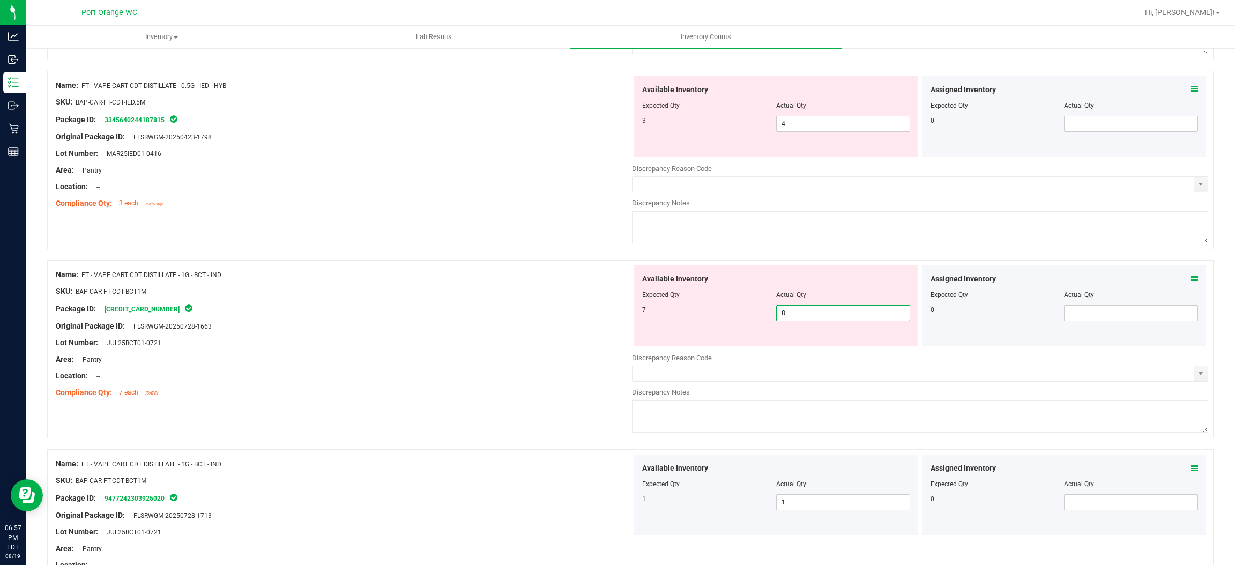
click at [799, 314] on input "8" at bounding box center [842, 312] width 133 height 15
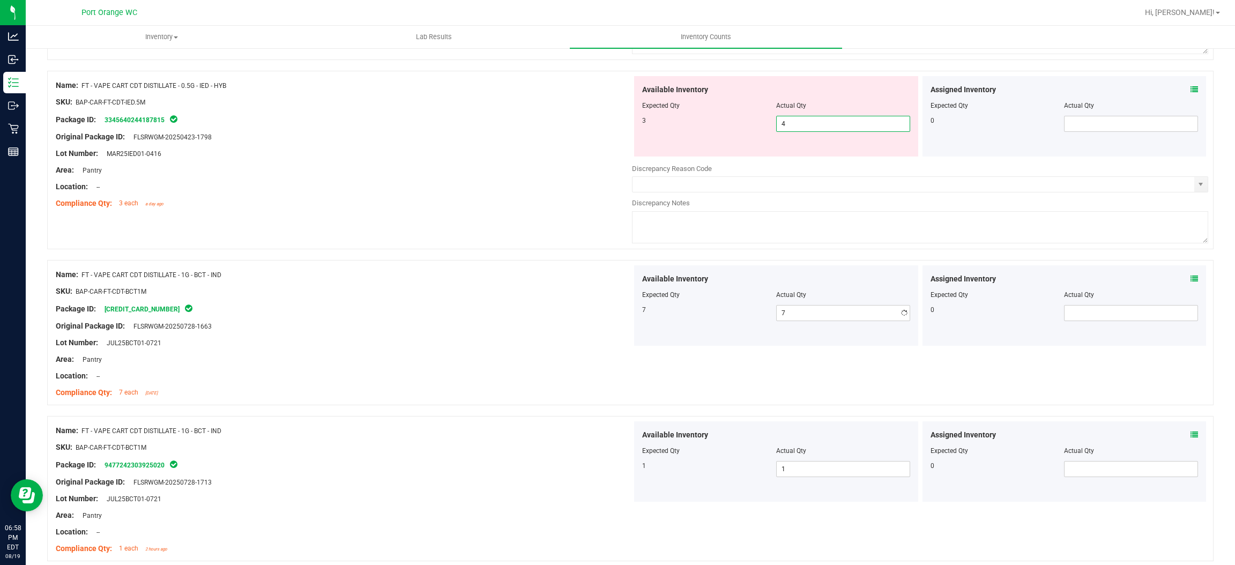
click at [787, 121] on span "4 4" at bounding box center [843, 124] width 134 height 16
click at [787, 121] on input "4" at bounding box center [842, 123] width 133 height 15
drag, startPoint x: 573, startPoint y: 196, endPoint x: 581, endPoint y: 192, distance: 9.4
click at [577, 195] on div at bounding box center [344, 194] width 576 height 5
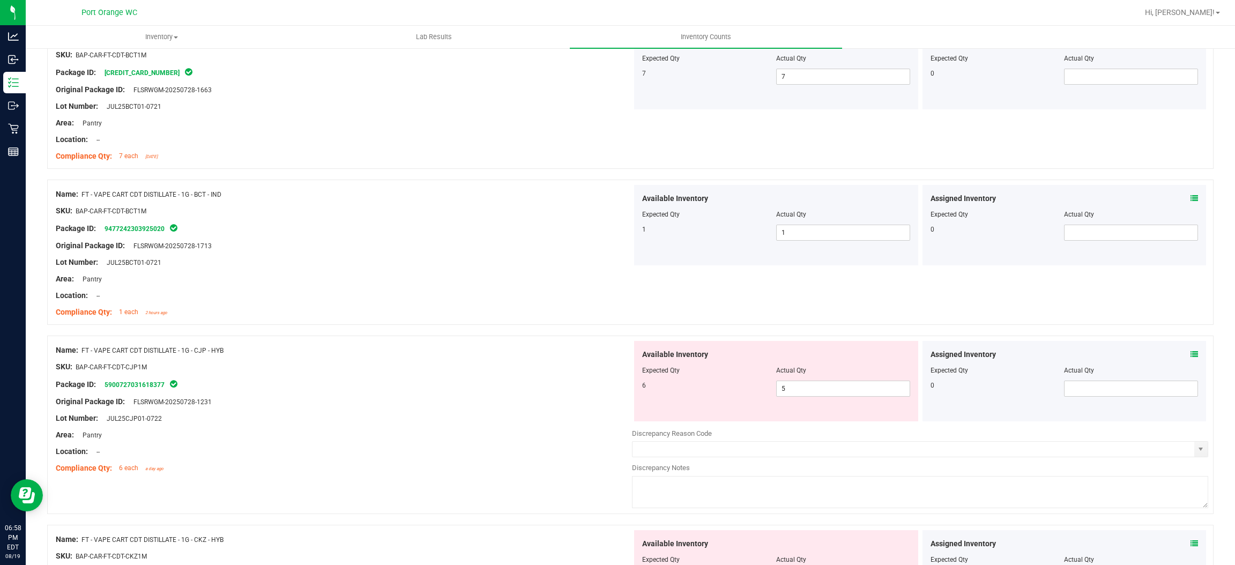
scroll to position [723, 0]
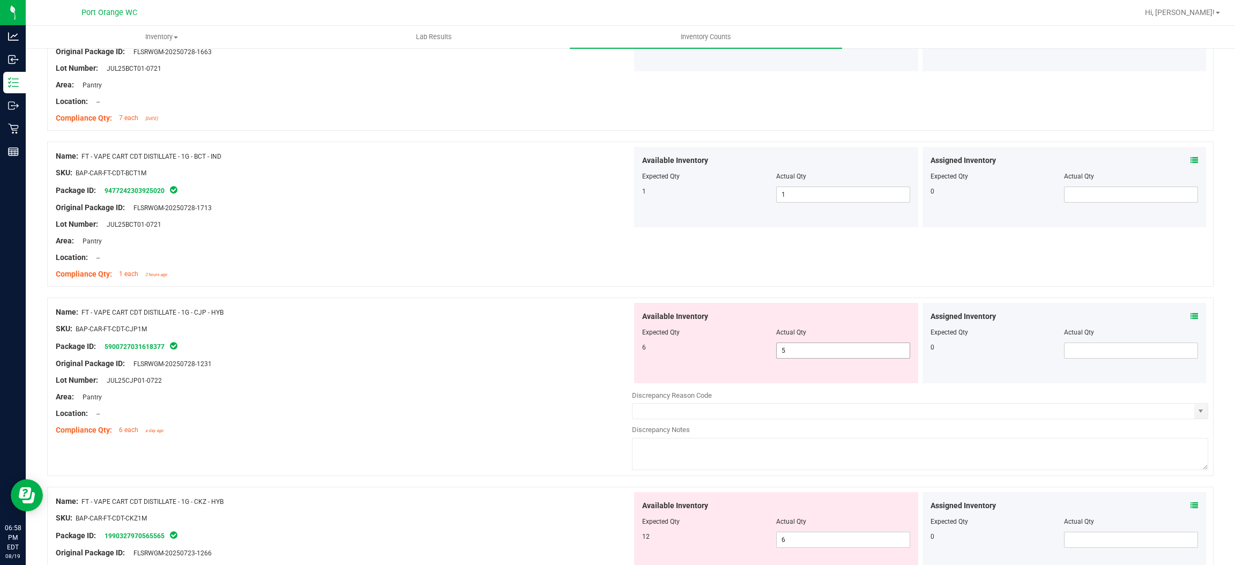
click at [797, 353] on span "5 5" at bounding box center [843, 350] width 134 height 16
click at [797, 353] on input "5" at bounding box center [842, 350] width 133 height 15
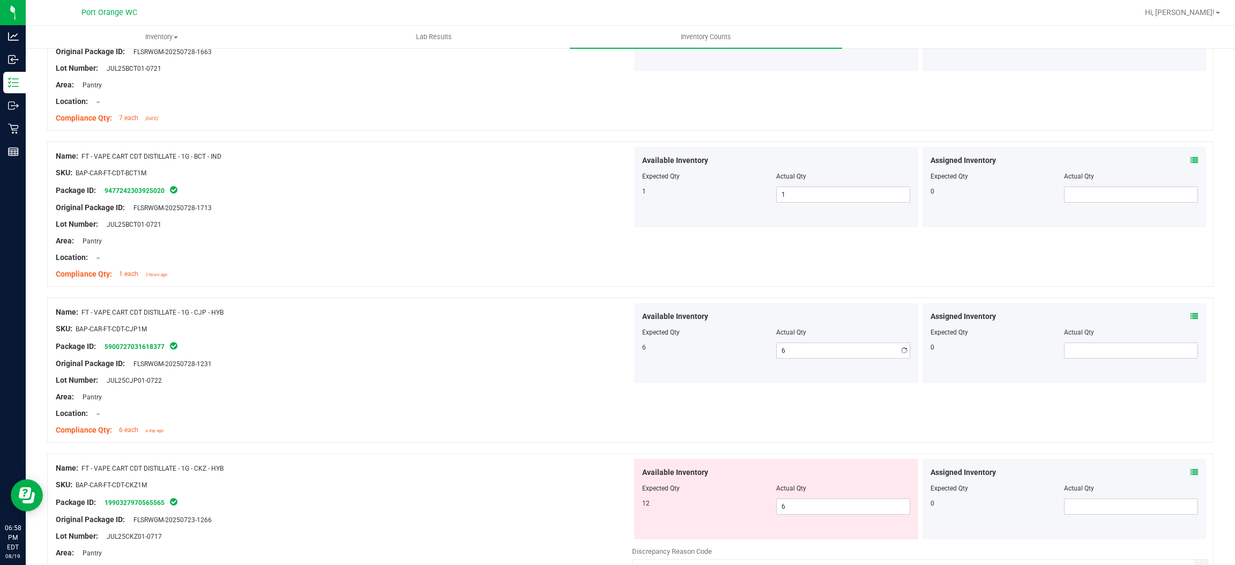
click at [584, 378] on div "Lot Number: JUL25CJP01-0722" at bounding box center [344, 380] width 576 height 11
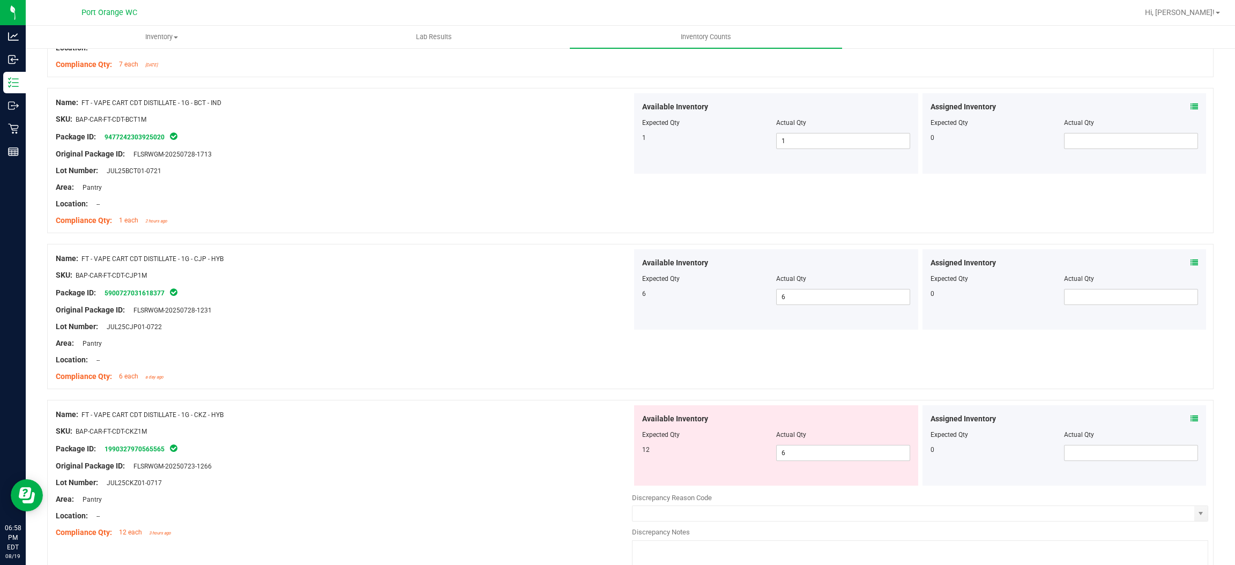
scroll to position [884, 0]
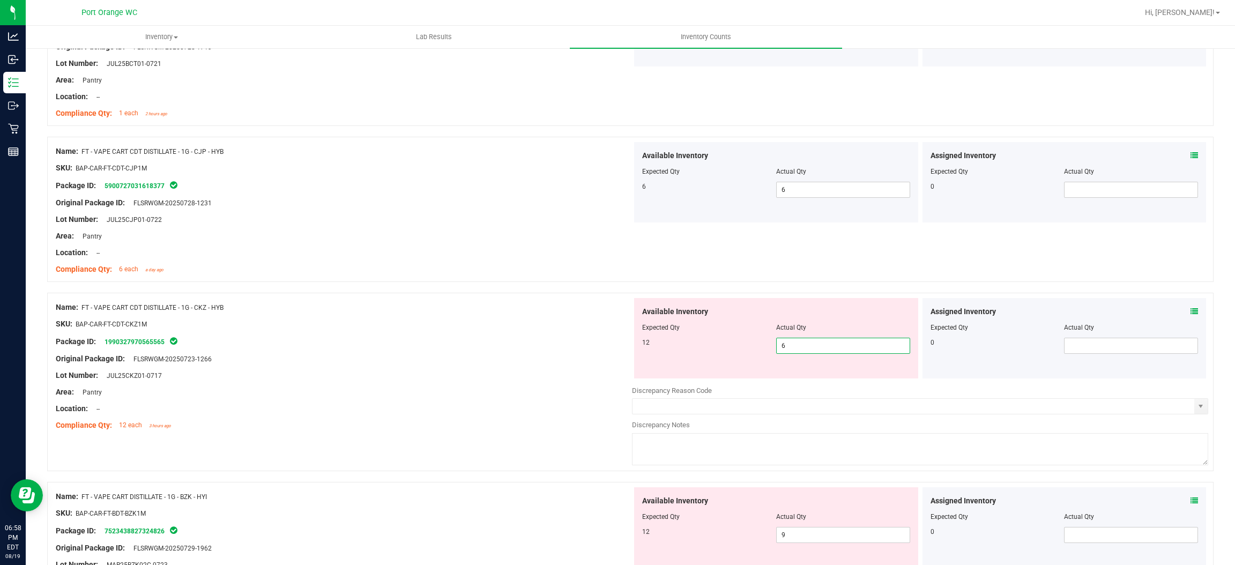
click at [792, 347] on span "6 6" at bounding box center [843, 346] width 134 height 16
click at [792, 347] on input "6" at bounding box center [842, 345] width 133 height 15
click at [597, 392] on div "Area: Pantry" at bounding box center [344, 391] width 576 height 11
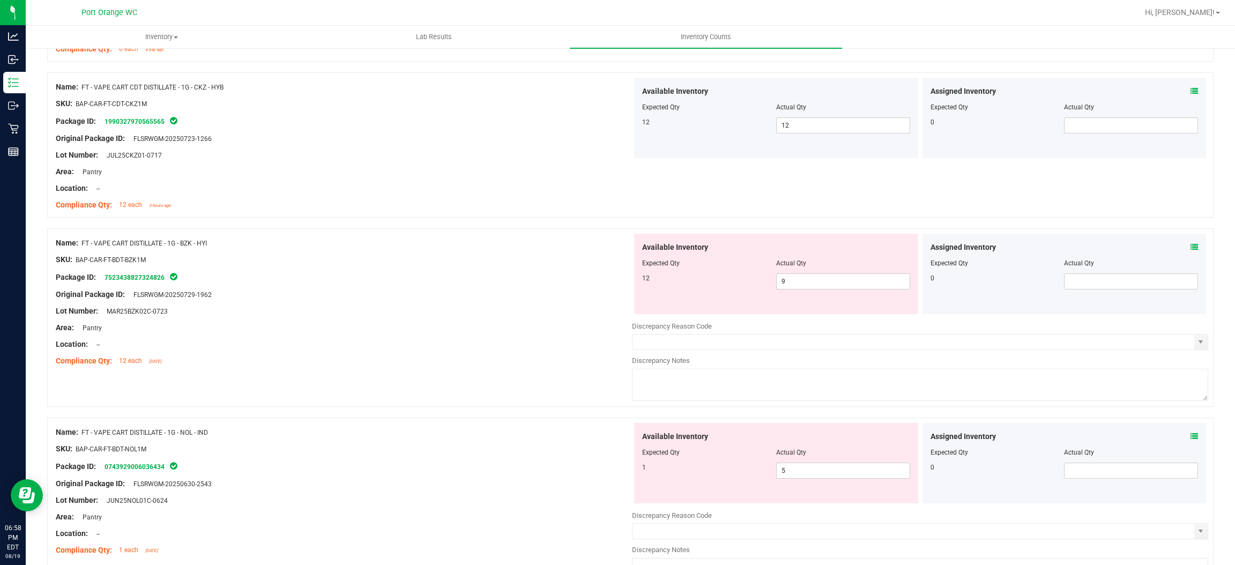
scroll to position [1125, 0]
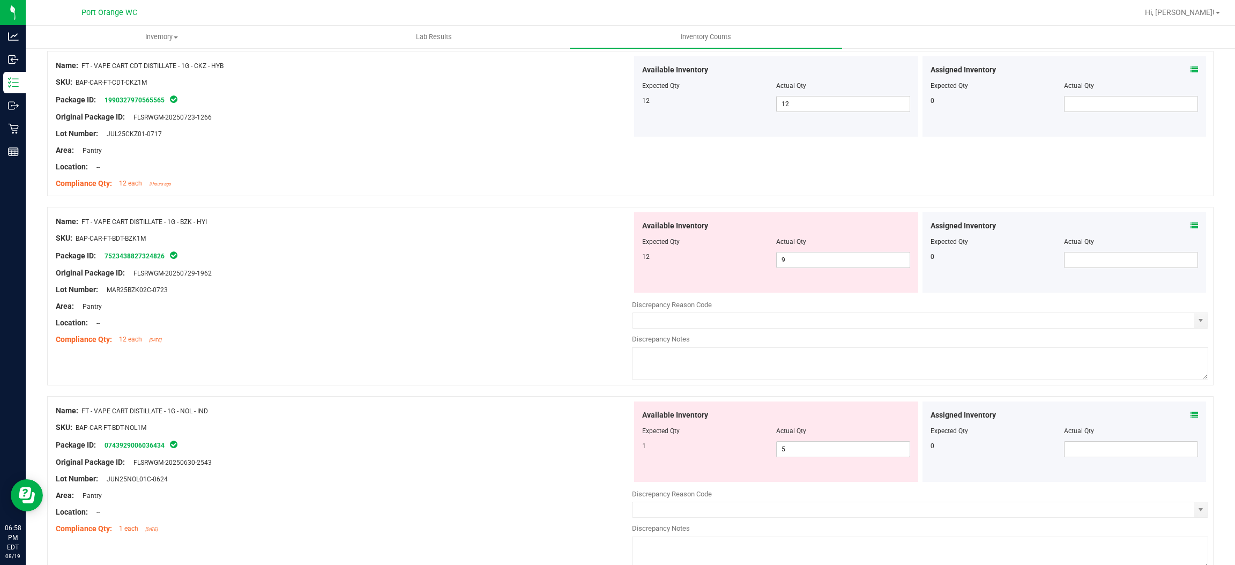
click at [1190, 228] on icon at bounding box center [1194, 226] width 8 height 8
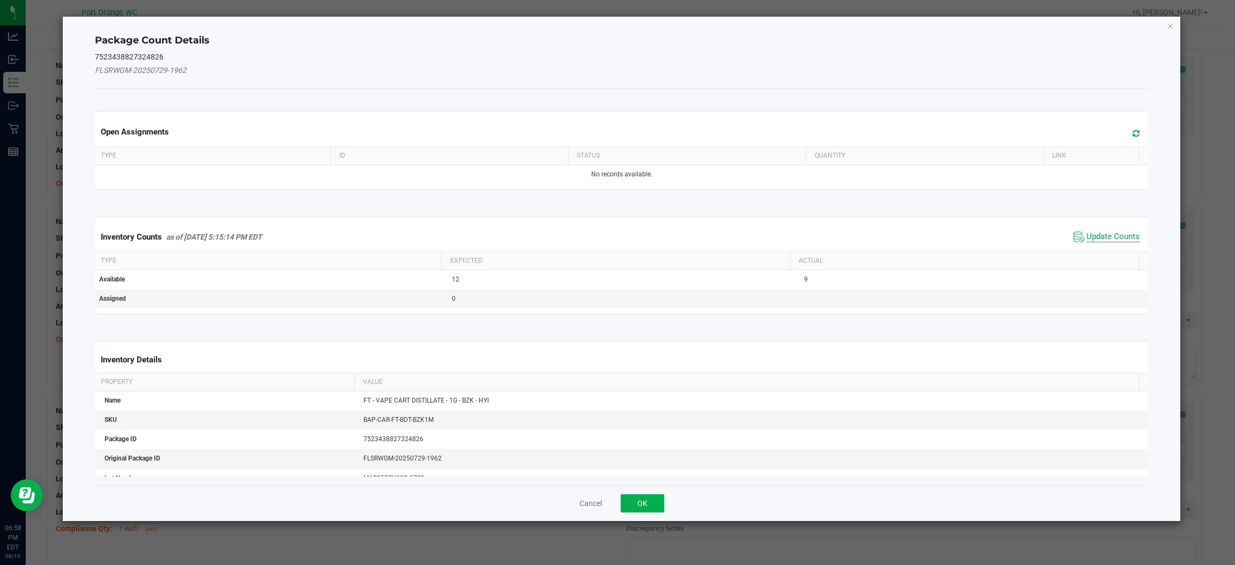
click at [1117, 233] on span "Update Counts" at bounding box center [1112, 237] width 53 height 11
click at [1117, 233] on div "Inventory Counts as of Aug 19, 2025 5:15:14 PM EDT Update Counts" at bounding box center [621, 236] width 1057 height 28
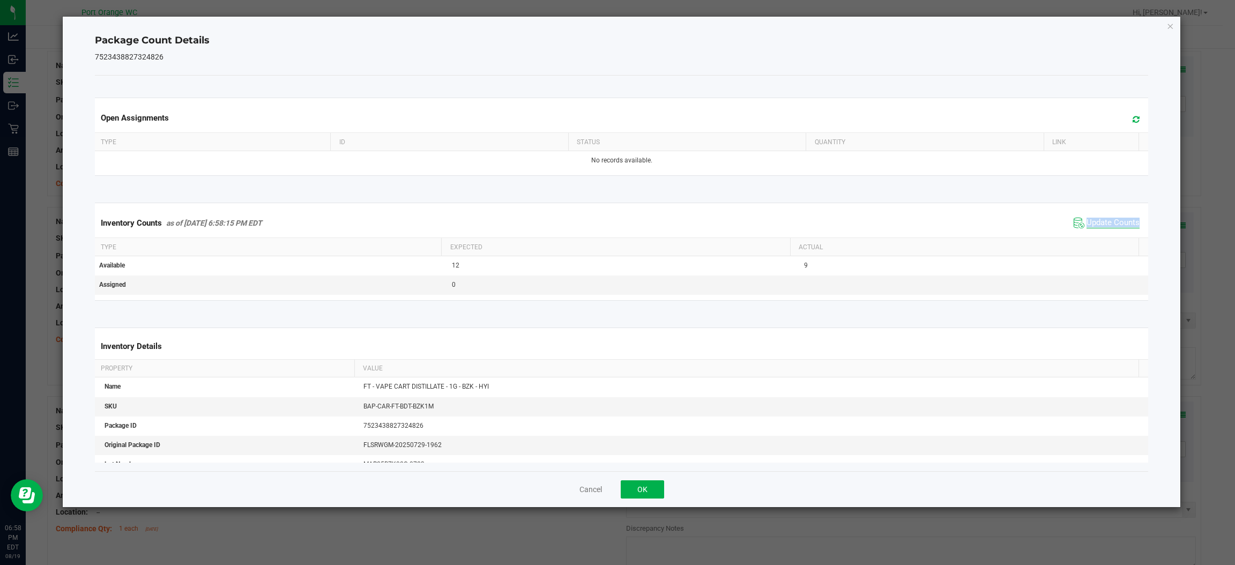
click at [1117, 233] on div "Inventory Counts as of Aug 19, 2025 6:58:15 PM EDT Update Counts" at bounding box center [621, 222] width 1057 height 29
click at [638, 503] on div "Cancel OK" at bounding box center [621, 489] width 1053 height 36
click at [641, 491] on button "OK" at bounding box center [642, 489] width 43 height 18
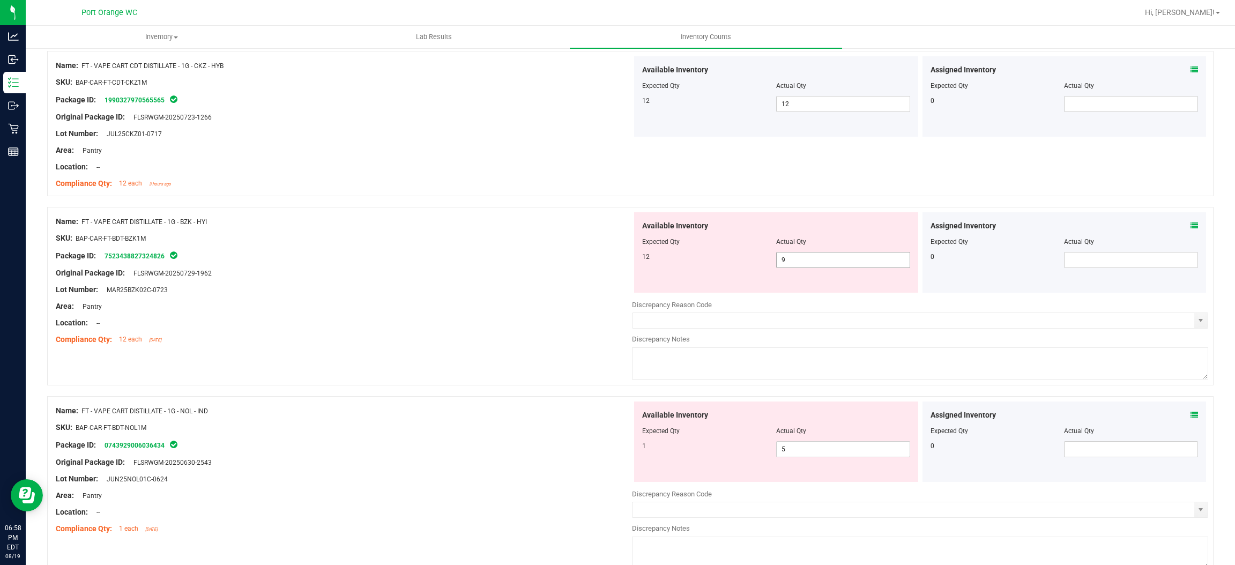
click at [792, 268] on span "9 9" at bounding box center [843, 260] width 134 height 16
click at [792, 267] on input "9" at bounding box center [842, 259] width 133 height 15
click at [618, 341] on div "Compliance Qty: 12 each 6 days ago" at bounding box center [344, 339] width 576 height 11
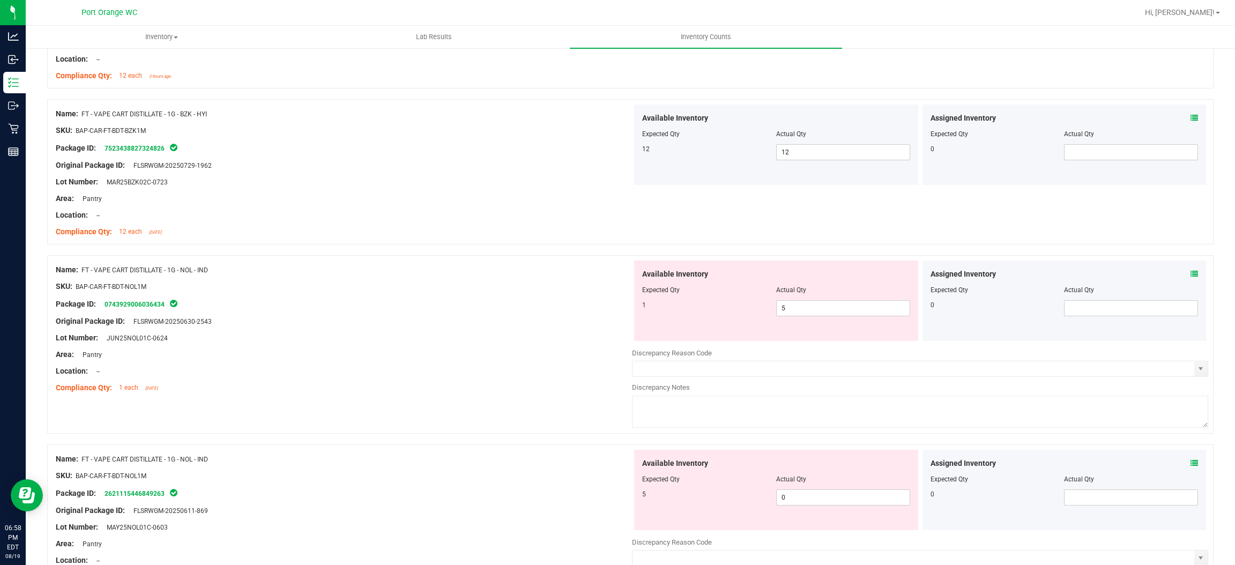
scroll to position [1367, 0]
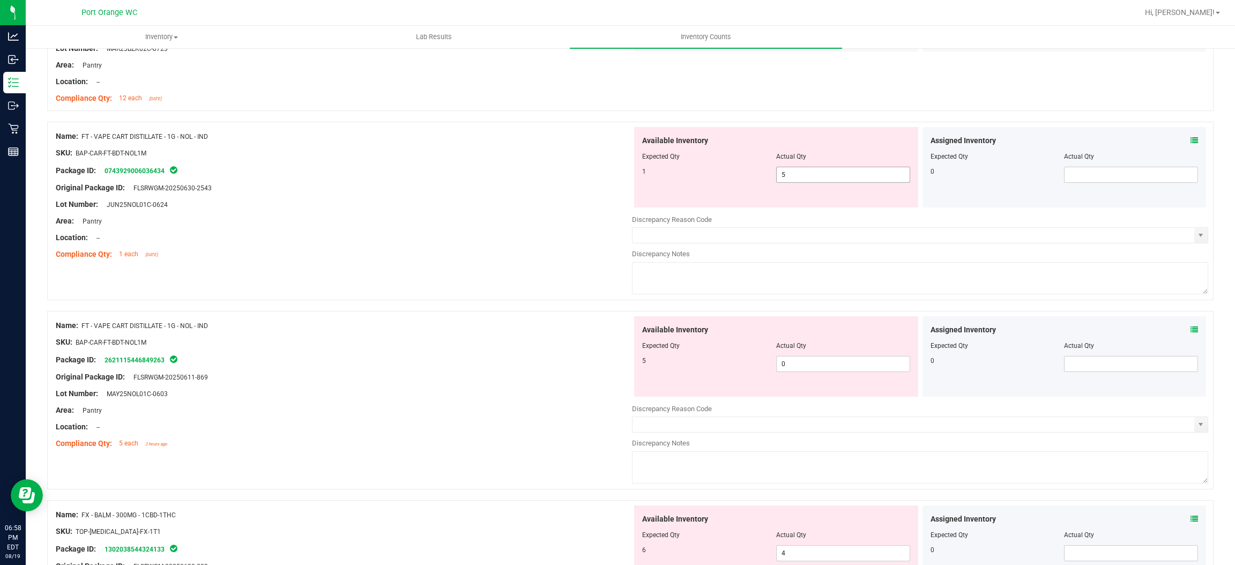
click at [854, 170] on span "5 5" at bounding box center [843, 175] width 134 height 16
click at [808, 361] on div "Available Inventory Expected Qty Actual Qty 5 0 0" at bounding box center [776, 356] width 284 height 80
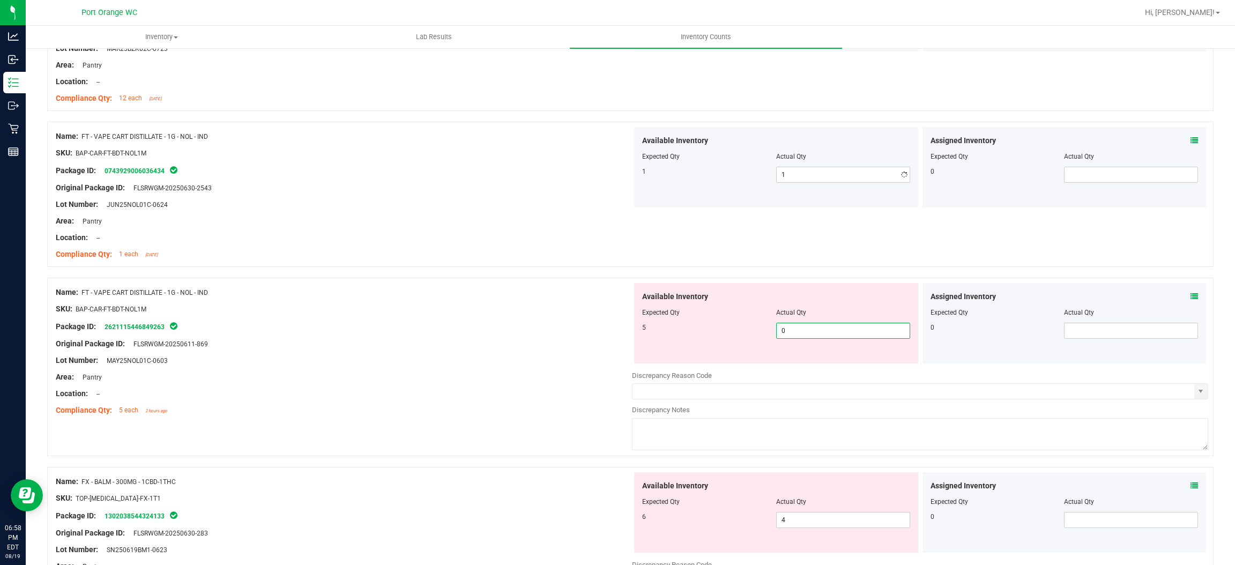
click at [808, 361] on div "Available Inventory Expected Qty Actual Qty 5 0 0" at bounding box center [776, 323] width 284 height 80
click at [811, 332] on span "0 0" at bounding box center [843, 331] width 134 height 16
click at [811, 332] on input "0" at bounding box center [842, 330] width 133 height 15
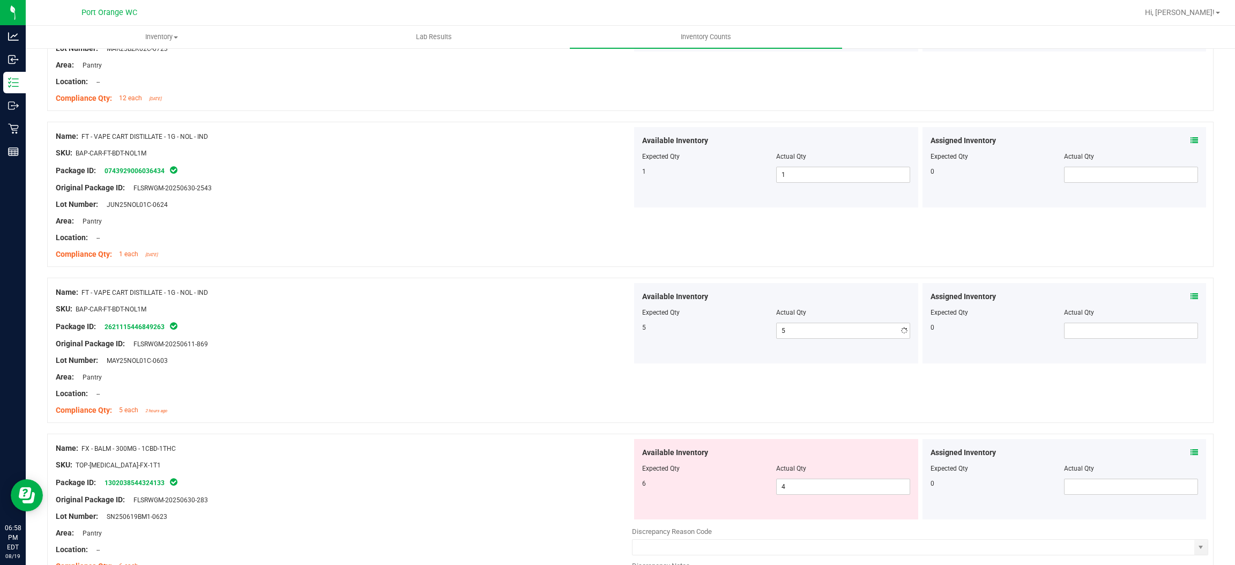
click at [1190, 141] on icon at bounding box center [1194, 141] width 8 height 8
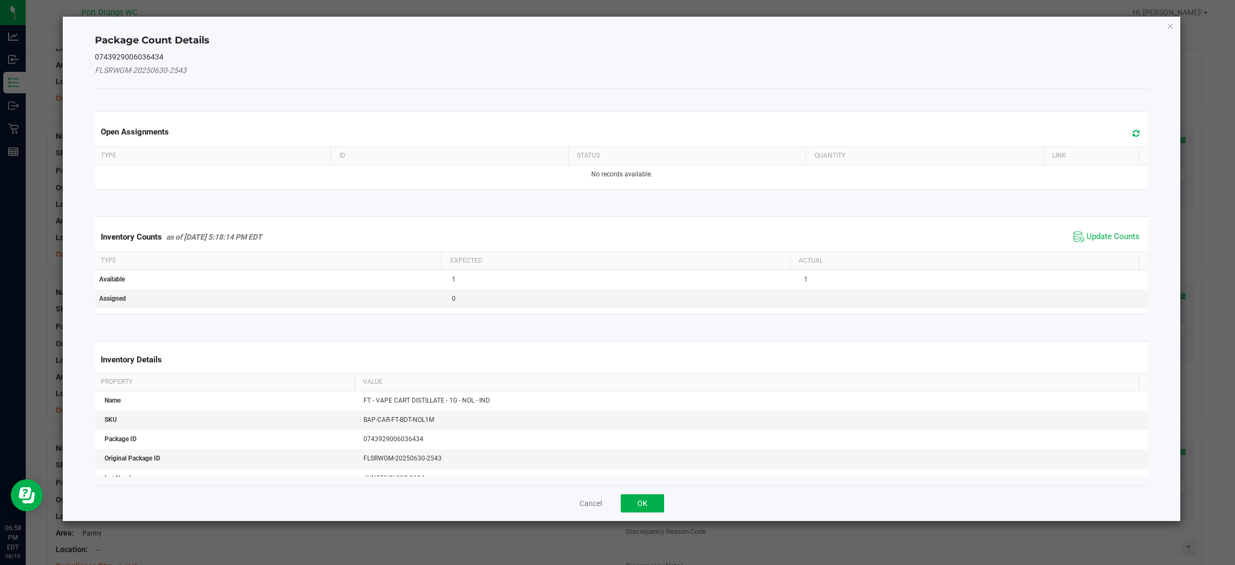
drag, startPoint x: 1076, startPoint y: 244, endPoint x: 1086, endPoint y: 235, distance: 14.0
click at [1078, 243] on span "Update Counts" at bounding box center [1106, 237] width 71 height 16
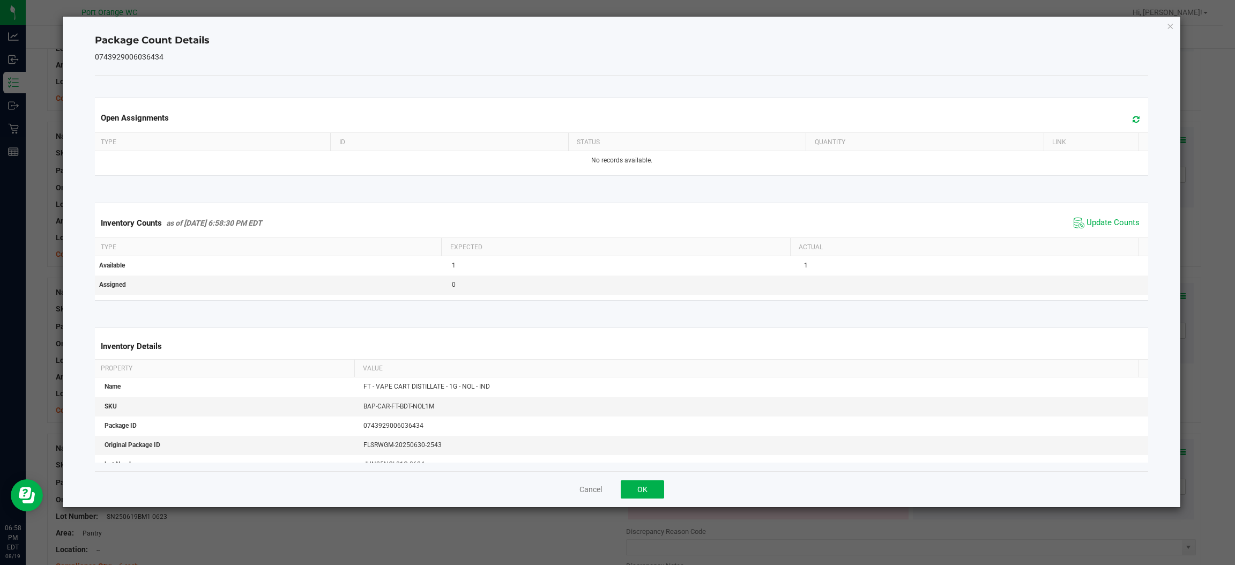
click at [1088, 234] on div "Inventory Counts as of Aug 19, 2025 6:58:30 PM EDT Update Counts" at bounding box center [621, 222] width 1057 height 29
click at [1094, 223] on span "Update Counts" at bounding box center [1112, 223] width 53 height 11
click at [1094, 223] on span "Update Counts" at bounding box center [1112, 223] width 53 height 10
click at [652, 480] on div "Cancel OK" at bounding box center [621, 489] width 1053 height 36
click at [652, 483] on button "OK" at bounding box center [642, 489] width 43 height 18
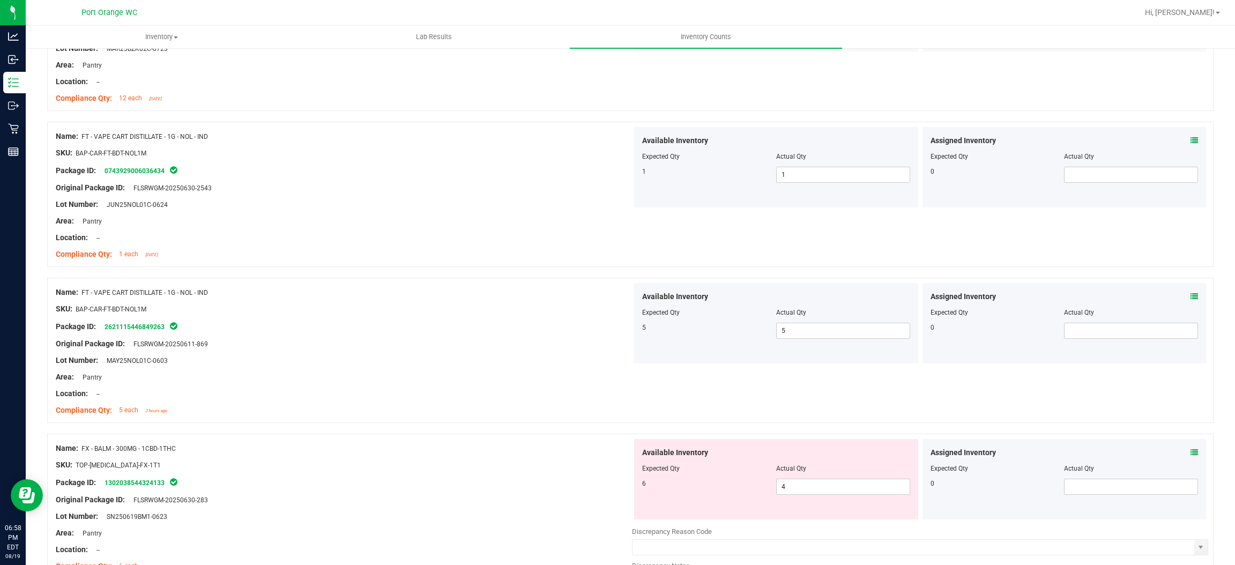
click at [573, 370] on div at bounding box center [344, 368] width 576 height 5
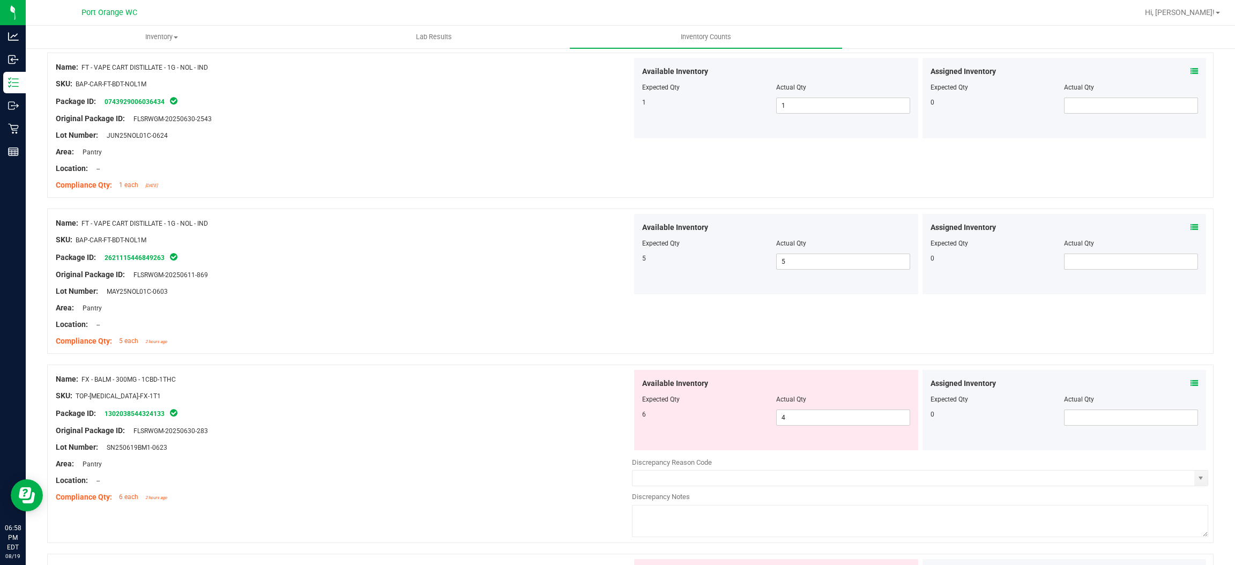
scroll to position [1607, 0]
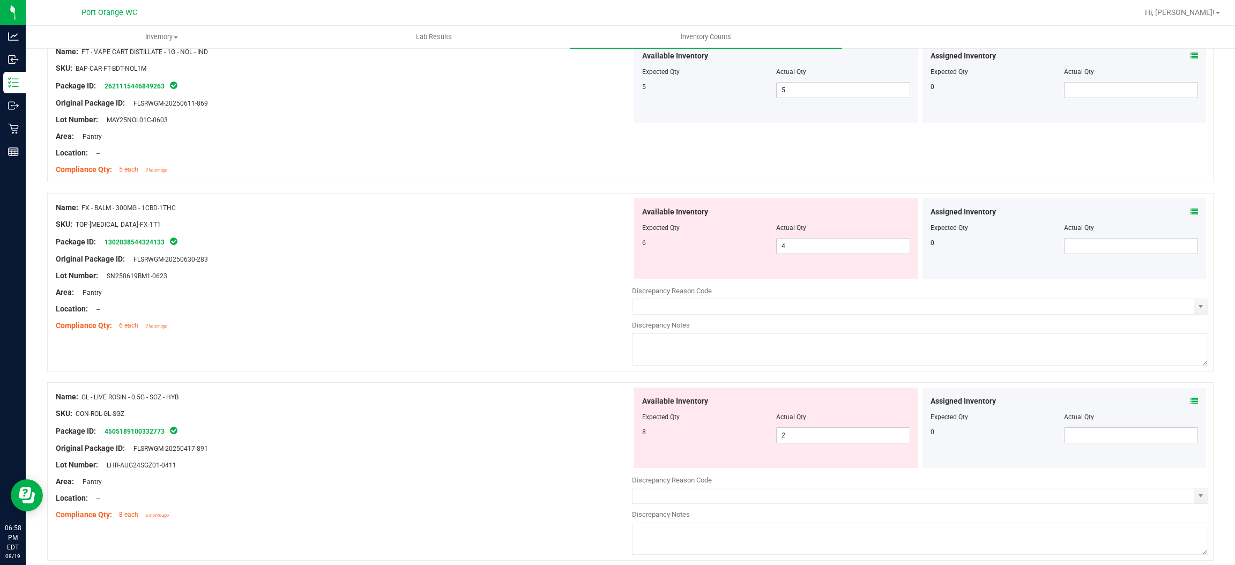
click at [1190, 211] on icon at bounding box center [1194, 212] width 8 height 8
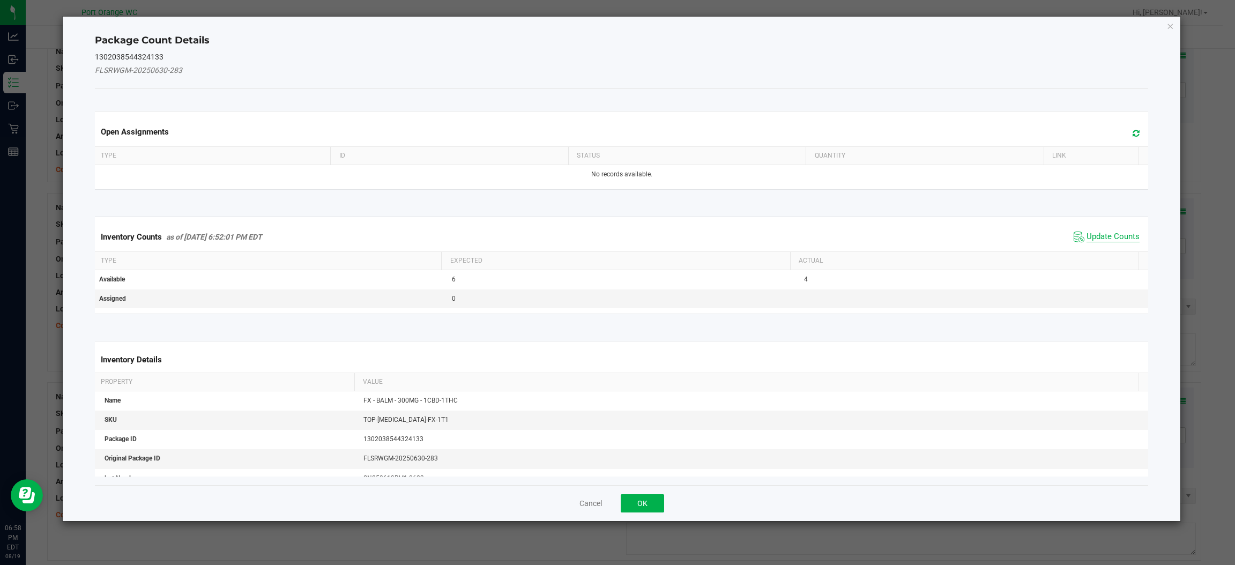
click at [1104, 234] on span "Update Counts" at bounding box center [1112, 237] width 53 height 11
click at [1104, 233] on div "Inventory Counts as of Aug 19, 2025 6:52:01 PM EDT Update Counts" at bounding box center [621, 236] width 1057 height 28
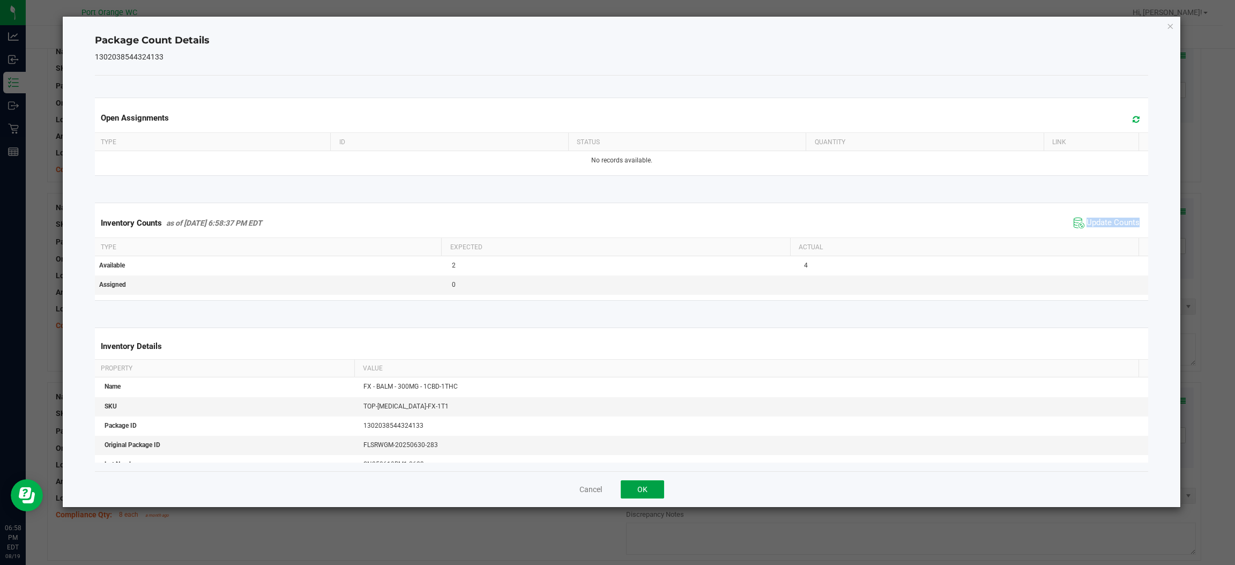
drag, startPoint x: 638, startPoint y: 495, endPoint x: 683, endPoint y: 456, distance: 59.6
click at [651, 487] on button "OK" at bounding box center [642, 489] width 43 height 18
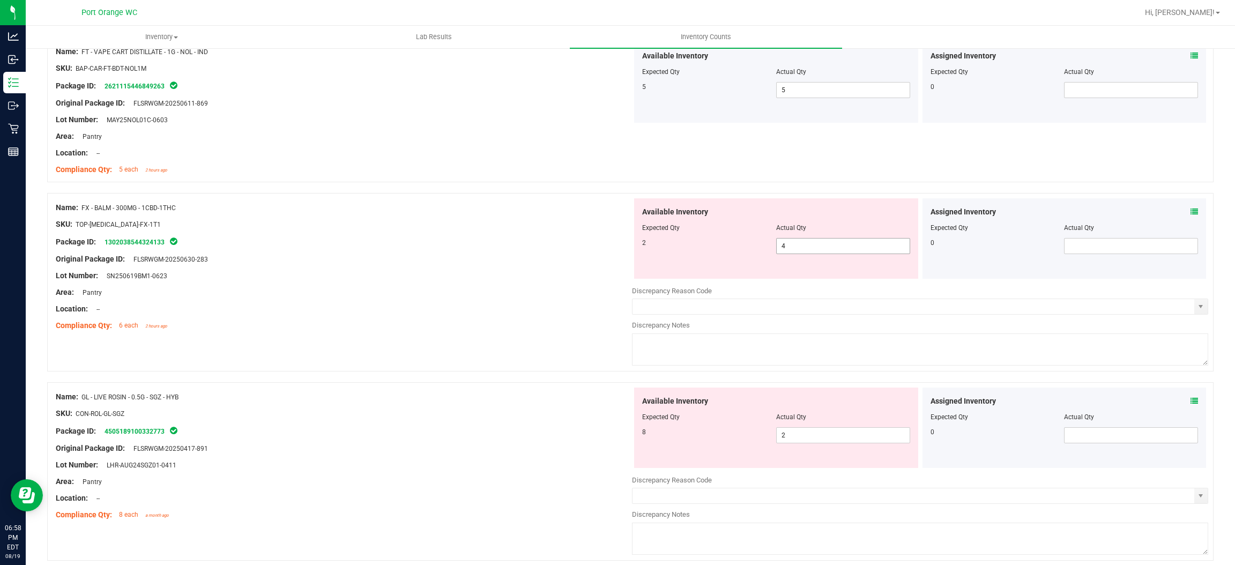
click at [793, 250] on span "4 4" at bounding box center [843, 246] width 134 height 16
click at [793, 251] on input "4" at bounding box center [842, 245] width 133 height 15
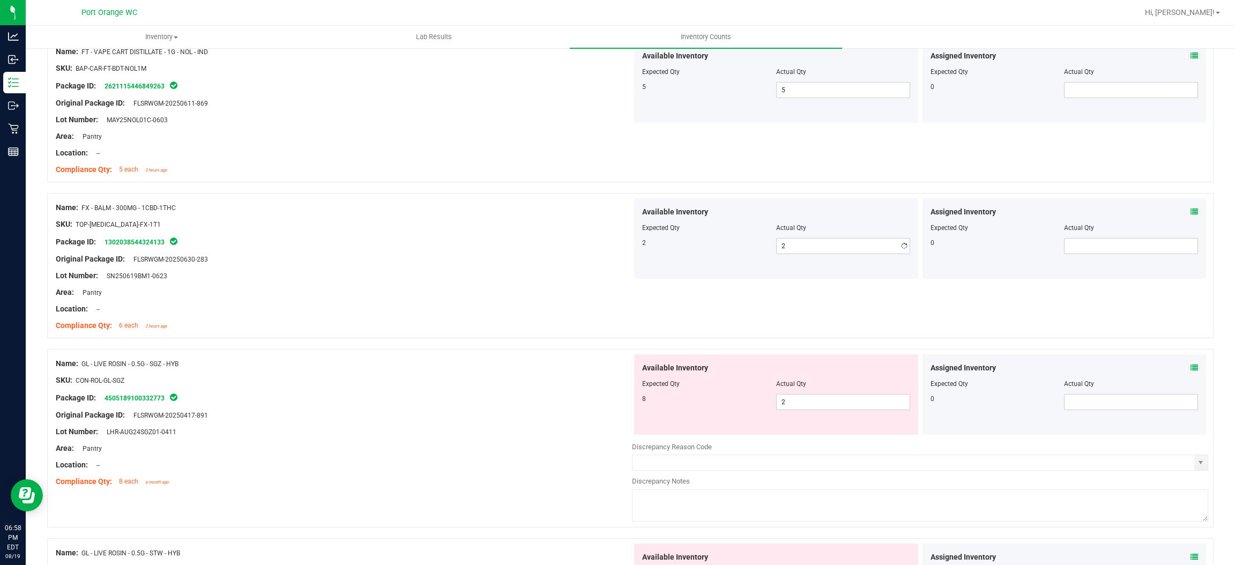
click at [428, 341] on div "Name: FX - BALM - 300MG - 1CBD-1THC SKU: TOP-BAL-FX-1T1 Package ID: 13020385443…" at bounding box center [630, 271] width 1166 height 156
click at [405, 458] on div at bounding box center [344, 456] width 576 height 5
click at [793, 400] on span "2 2" at bounding box center [843, 402] width 134 height 16
click at [793, 400] on input "2" at bounding box center [842, 401] width 133 height 15
click at [507, 385] on ng-container "SKU: CON-ROL-GL-SGZ" at bounding box center [344, 383] width 576 height 17
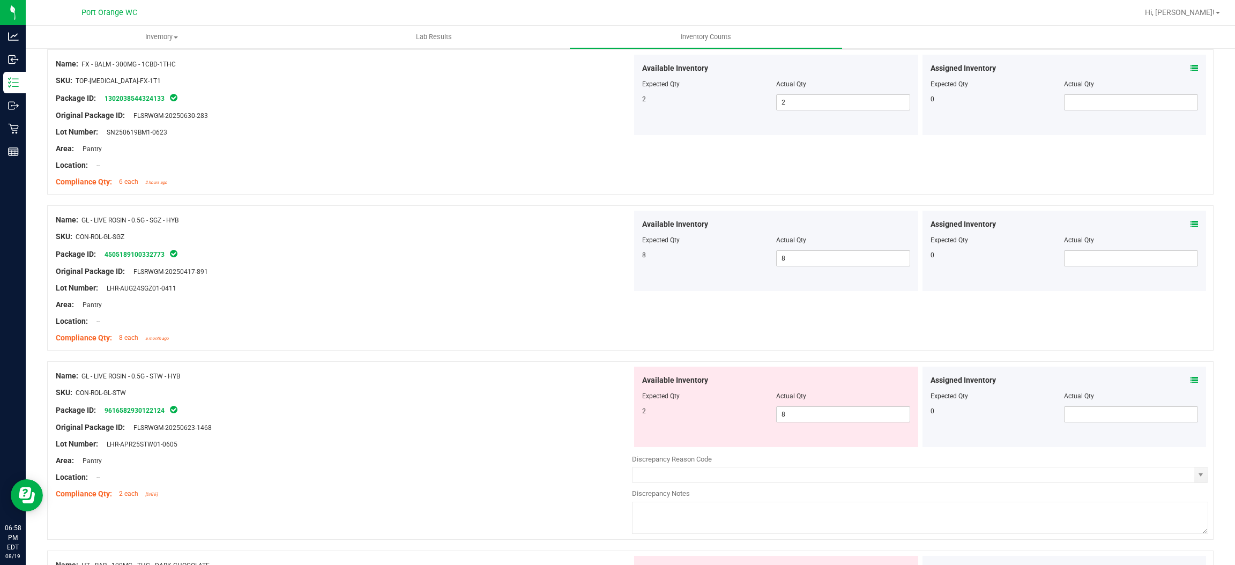
scroll to position [1848, 0]
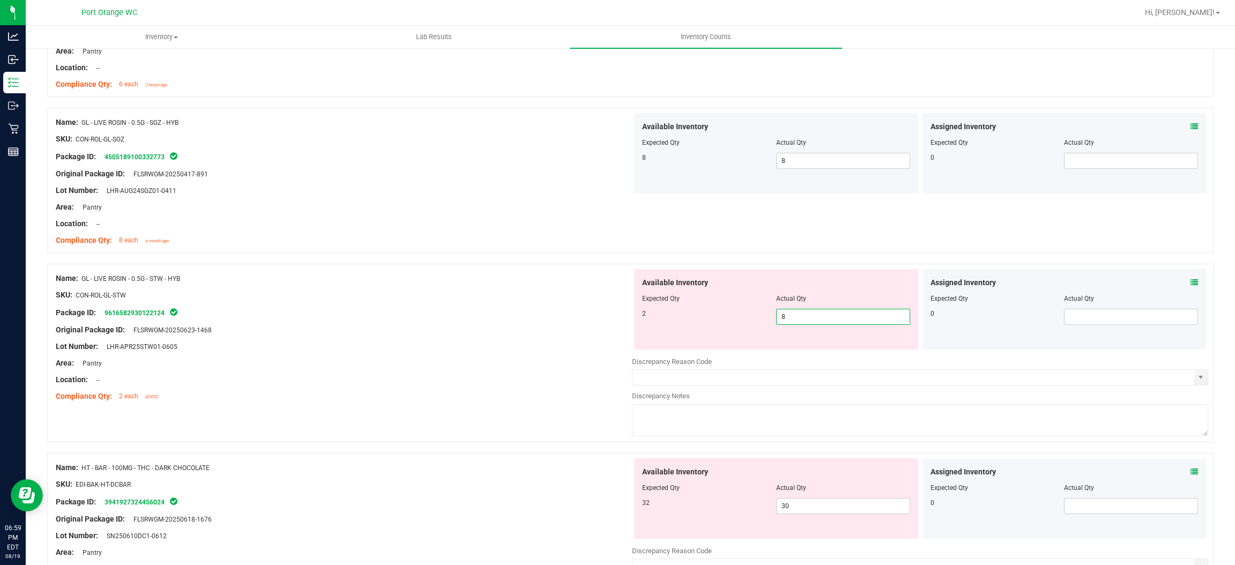
click at [815, 320] on span "8 8" at bounding box center [843, 317] width 134 height 16
click at [815, 320] on input "8" at bounding box center [842, 316] width 133 height 15
drag, startPoint x: 502, startPoint y: 323, endPoint x: 539, endPoint y: 314, distance: 37.4
click at [501, 322] on div at bounding box center [344, 321] width 576 height 5
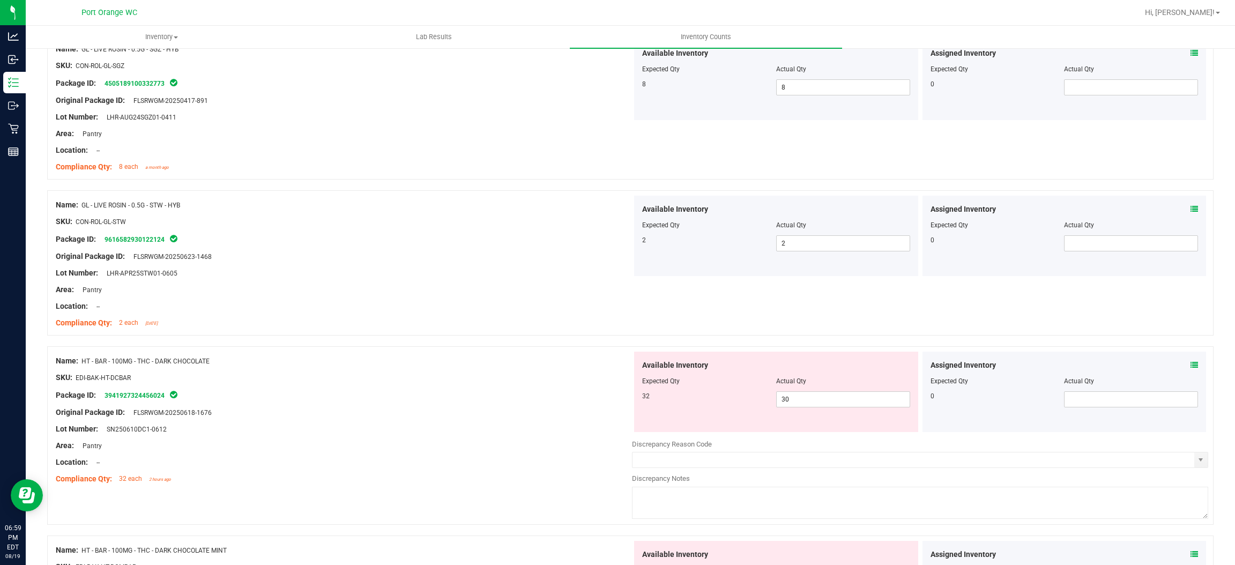
scroll to position [2009, 0]
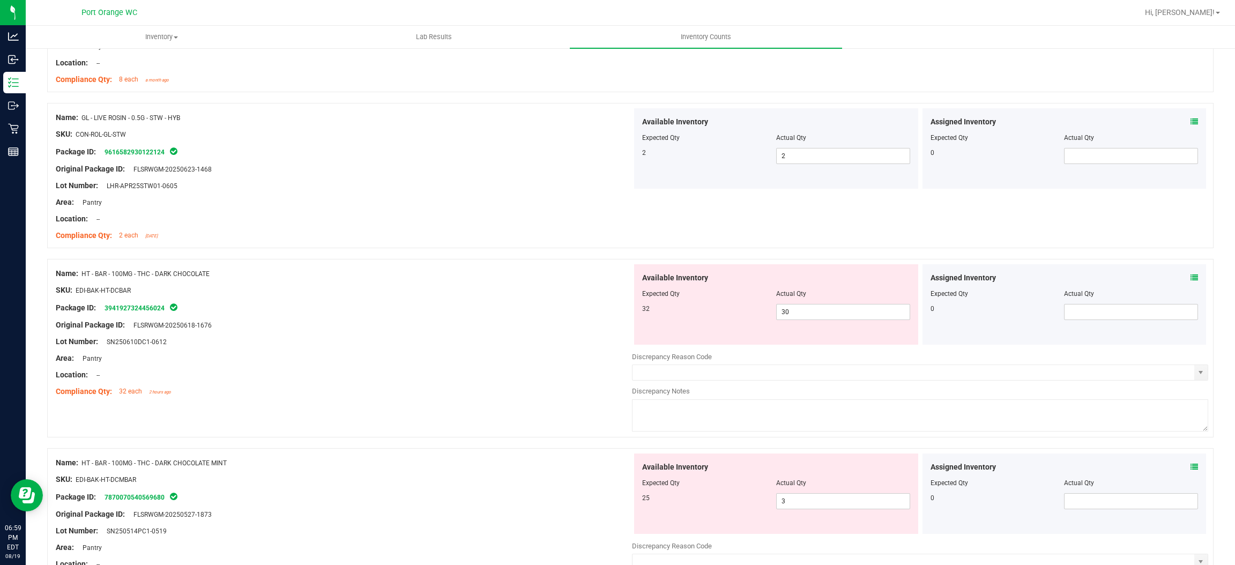
click at [1187, 276] on div "Assigned Inventory Expected Qty Actual Qty 0" at bounding box center [1064, 304] width 284 height 80
click at [1190, 276] on icon at bounding box center [1194, 278] width 8 height 8
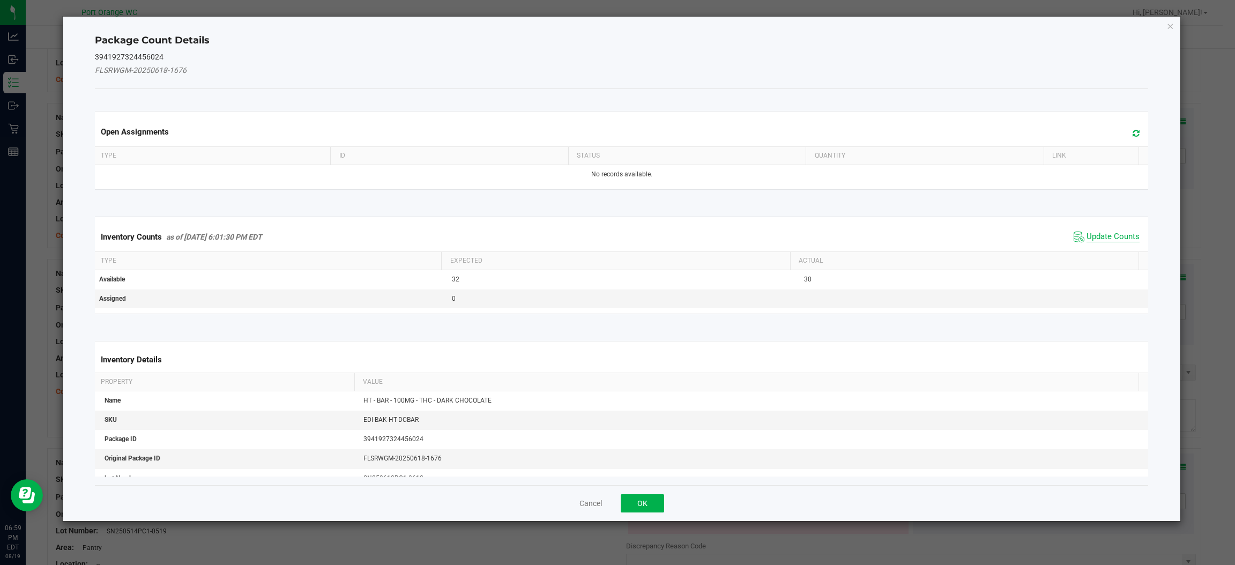
click at [1111, 236] on span "Update Counts" at bounding box center [1112, 237] width 53 height 11
click at [1111, 236] on div "Inventory Counts as of Aug 19, 2025 6:01:30 PM EDT Update Counts" at bounding box center [621, 236] width 1057 height 28
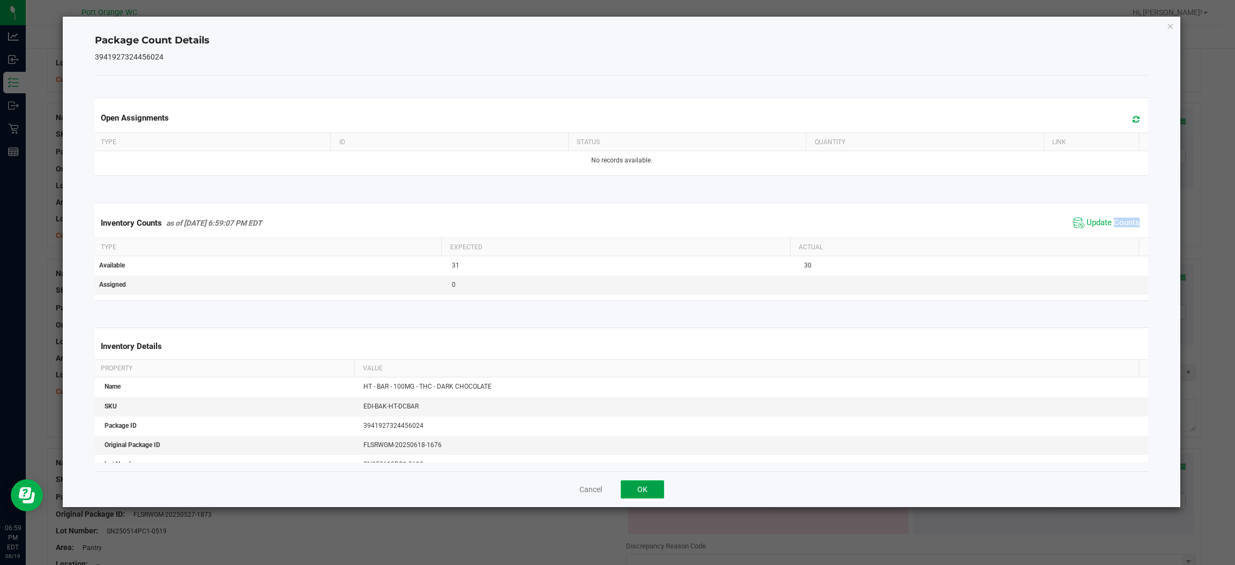
click at [632, 496] on button "OK" at bounding box center [642, 489] width 43 height 18
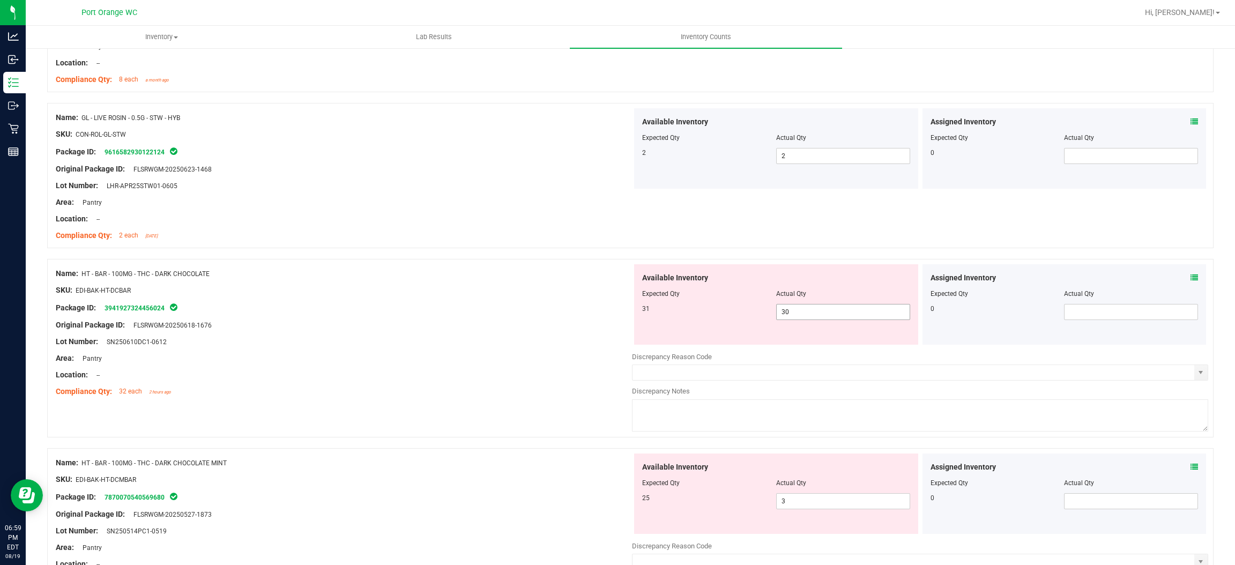
click at [825, 310] on span "30 30" at bounding box center [843, 312] width 134 height 16
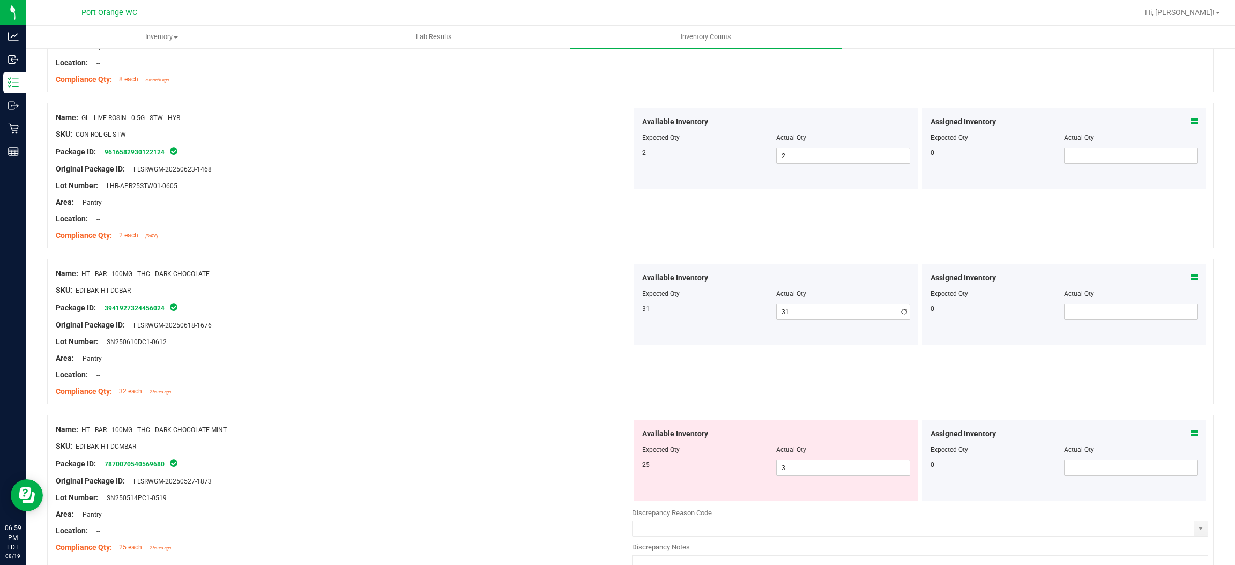
click at [470, 347] on div "Lot Number: SN250610DC1-0612" at bounding box center [344, 341] width 576 height 11
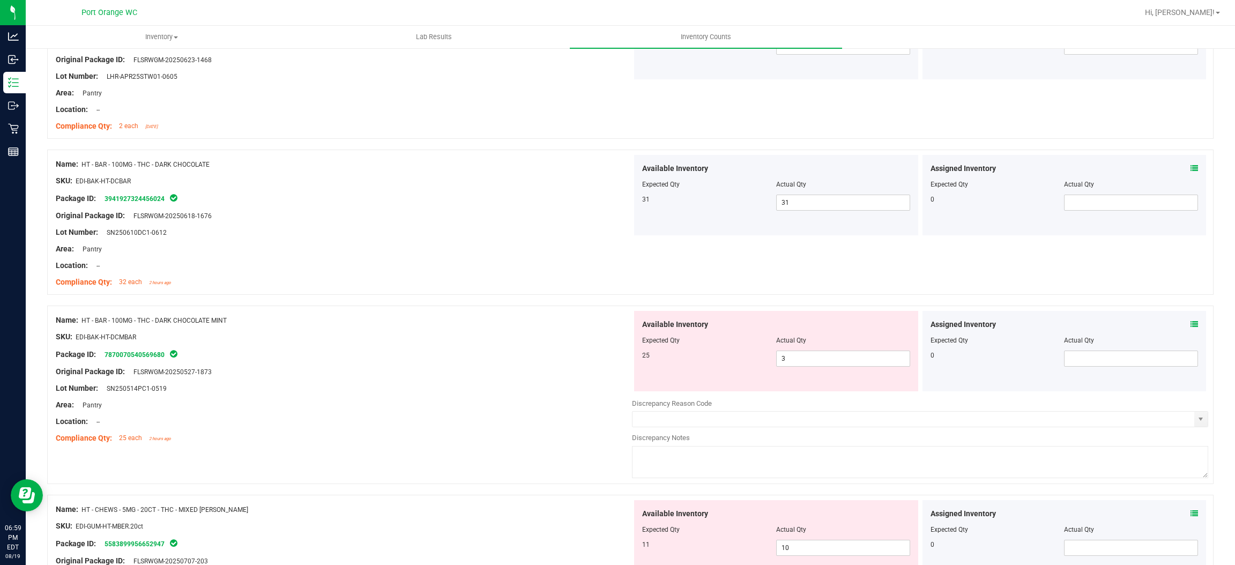
scroll to position [2251, 0]
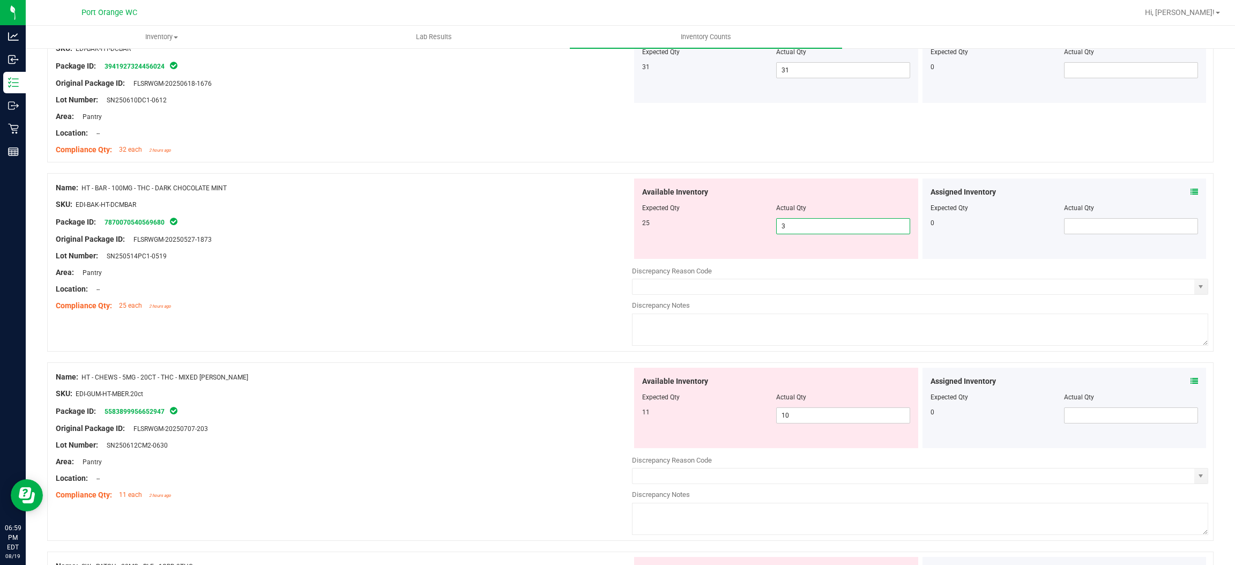
click at [824, 223] on span "3 3" at bounding box center [843, 226] width 134 height 16
click at [824, 223] on input "3" at bounding box center [842, 226] width 133 height 15
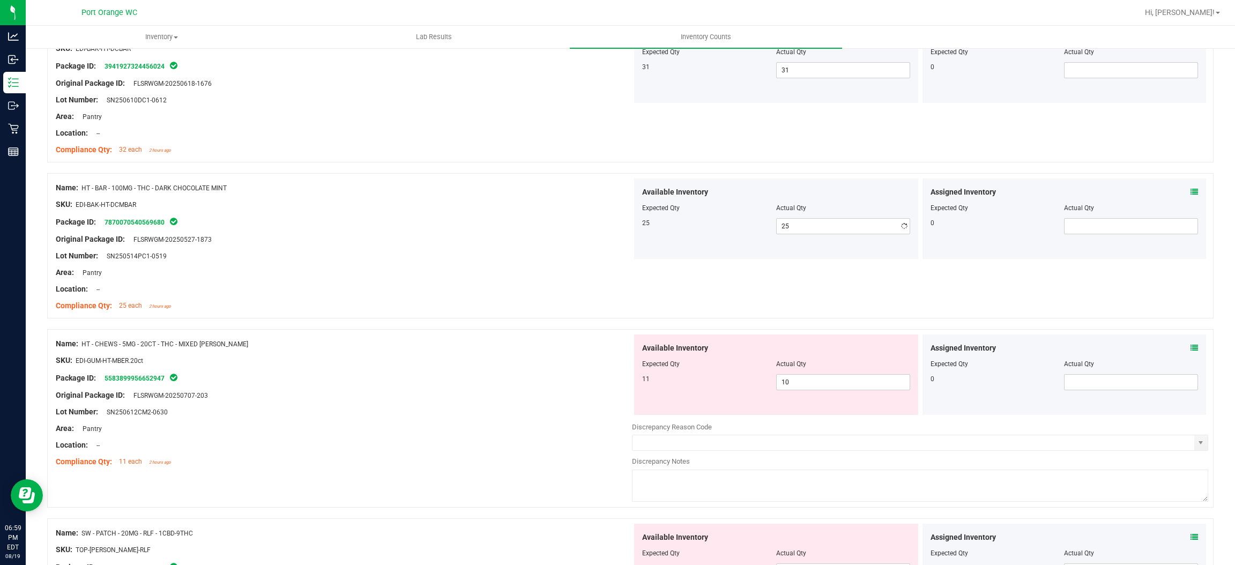
drag, startPoint x: 568, startPoint y: 302, endPoint x: 584, endPoint y: 302, distance: 15.5
click at [570, 302] on div "Compliance Qty: 25 each 2 hours ago" at bounding box center [344, 305] width 576 height 11
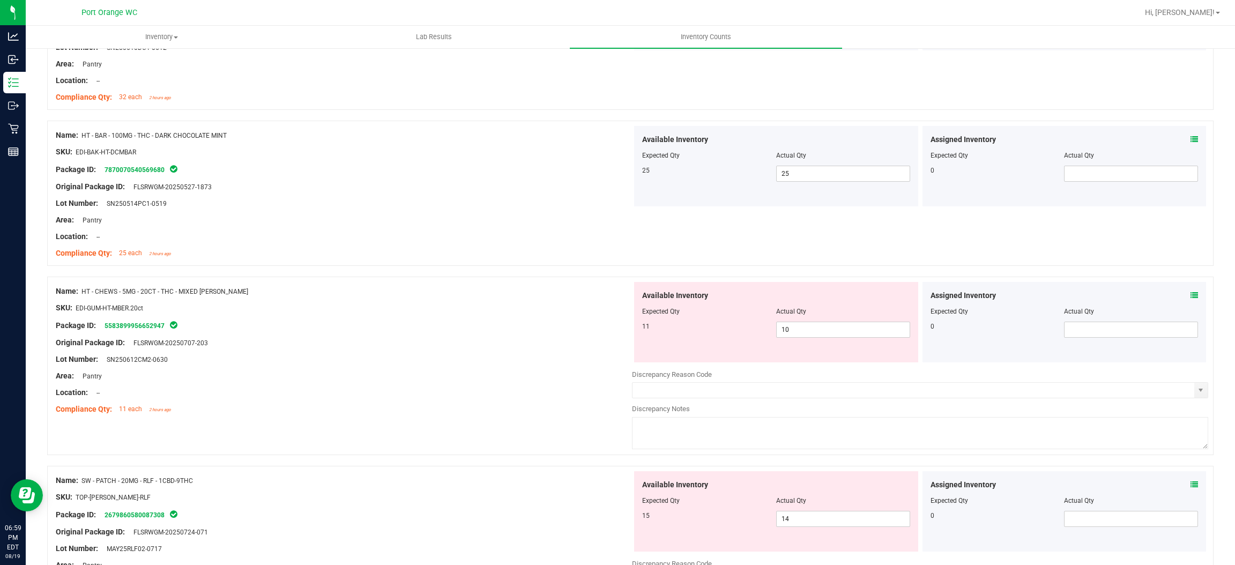
scroll to position [2331, 0]
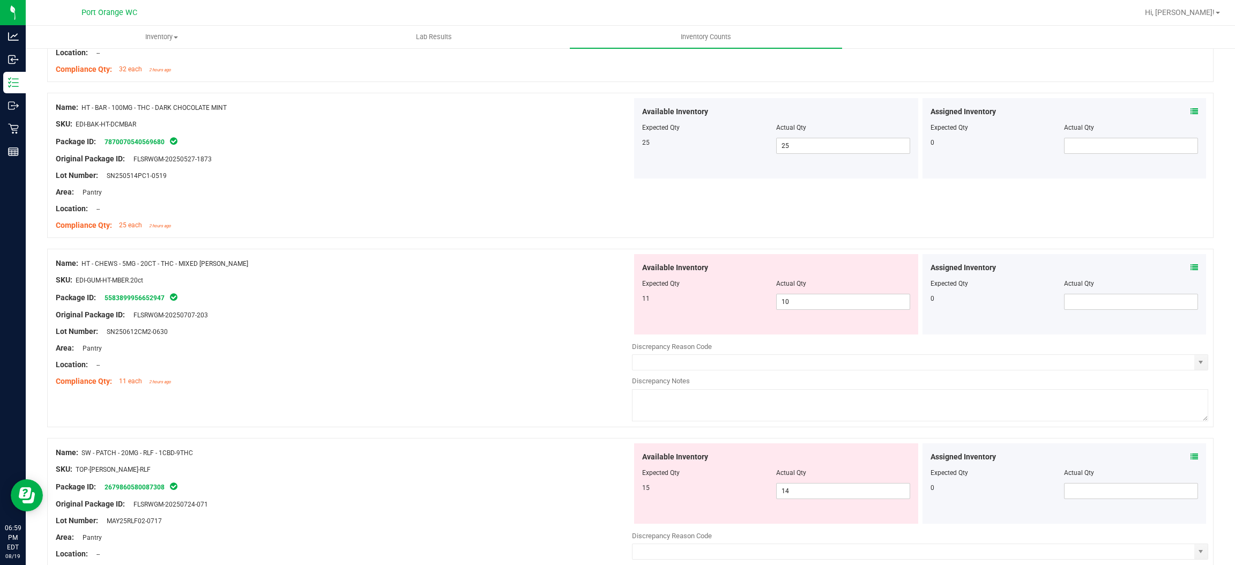
click at [1190, 270] on icon at bounding box center [1194, 268] width 8 height 8
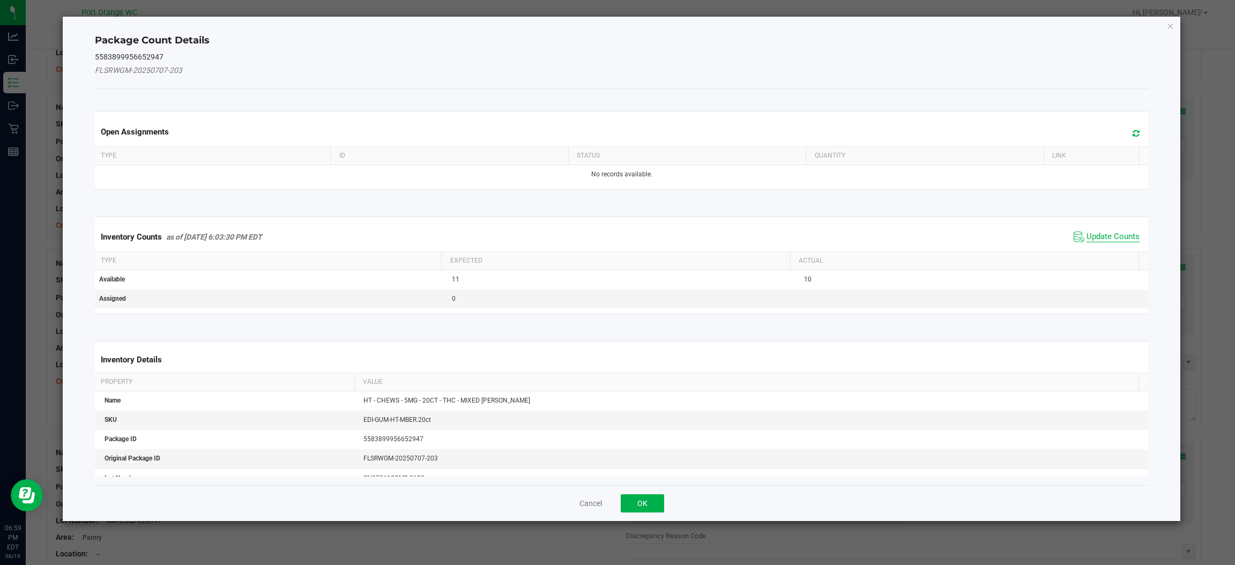
click at [1086, 233] on span "Update Counts" at bounding box center [1112, 237] width 53 height 11
click at [1078, 233] on div "Inventory Counts as of Aug 19, 2025 6:03:30 PM EDT Update Counts" at bounding box center [621, 236] width 1057 height 28
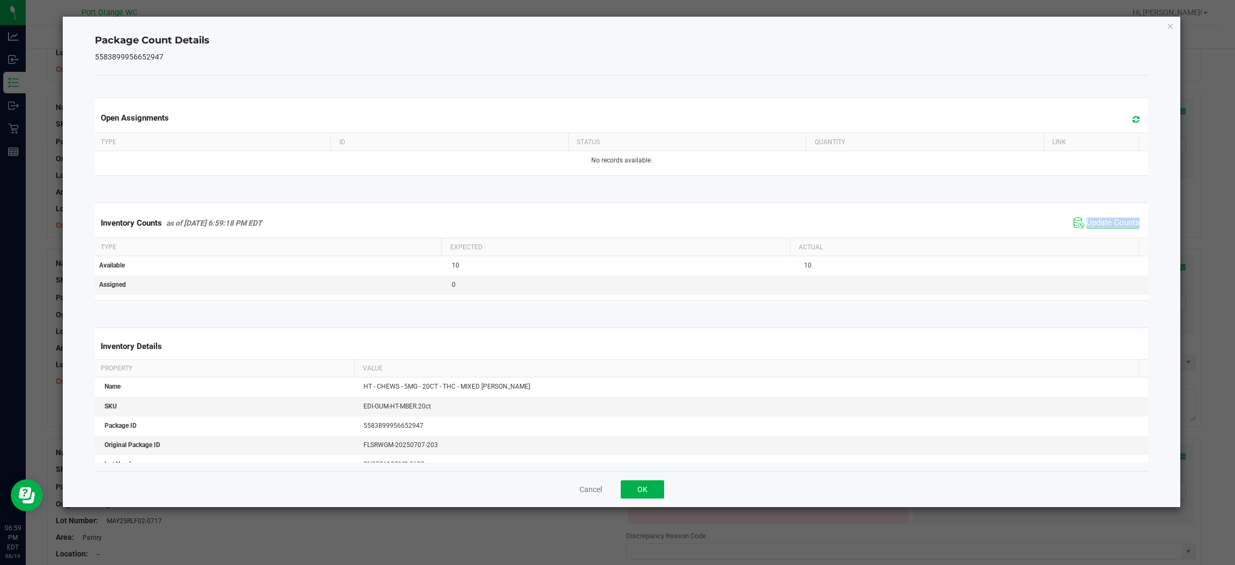
click at [1078, 233] on div "Inventory Counts as of Aug 19, 2025 6:59:18 PM EDT Update Counts" at bounding box center [621, 222] width 1057 height 29
click at [660, 487] on button "OK" at bounding box center [642, 489] width 43 height 18
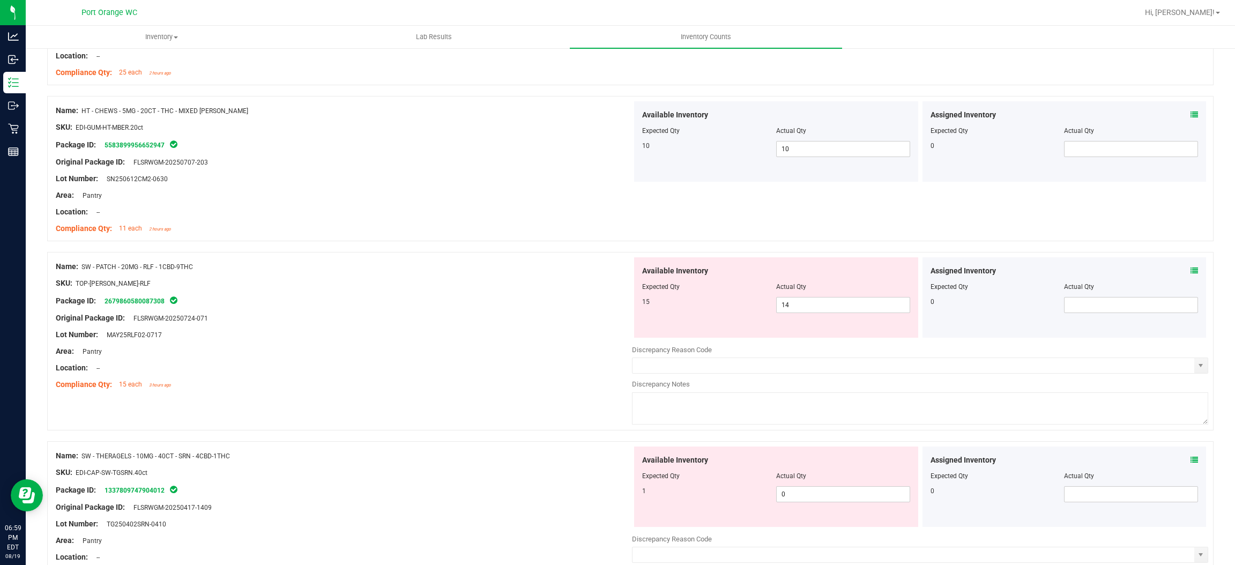
scroll to position [2492, 0]
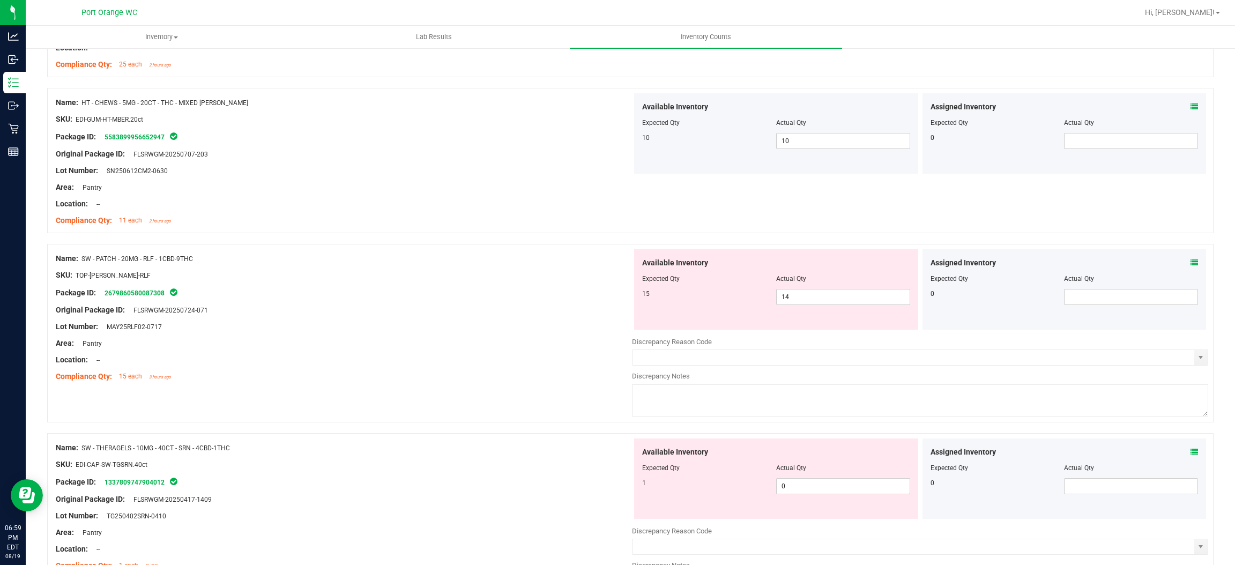
click at [1190, 266] on icon at bounding box center [1194, 263] width 8 height 8
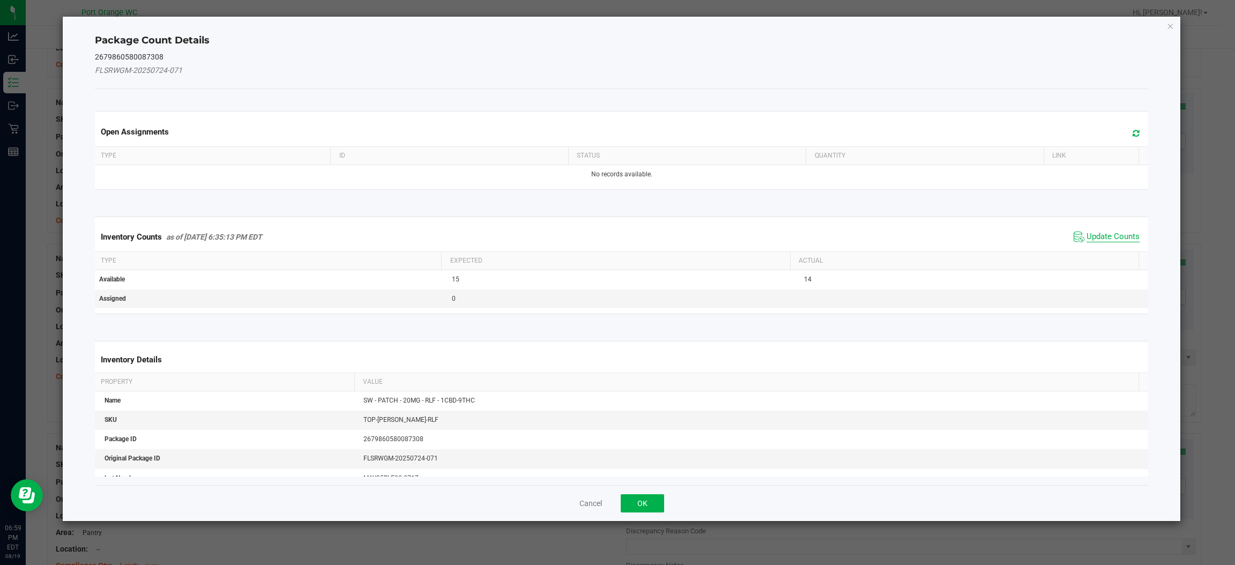
click at [1111, 233] on span "Update Counts" at bounding box center [1112, 237] width 53 height 11
click at [1111, 233] on div "Inventory Counts as of Aug 19, 2025 6:35:13 PM EDT Update Counts" at bounding box center [621, 236] width 1057 height 28
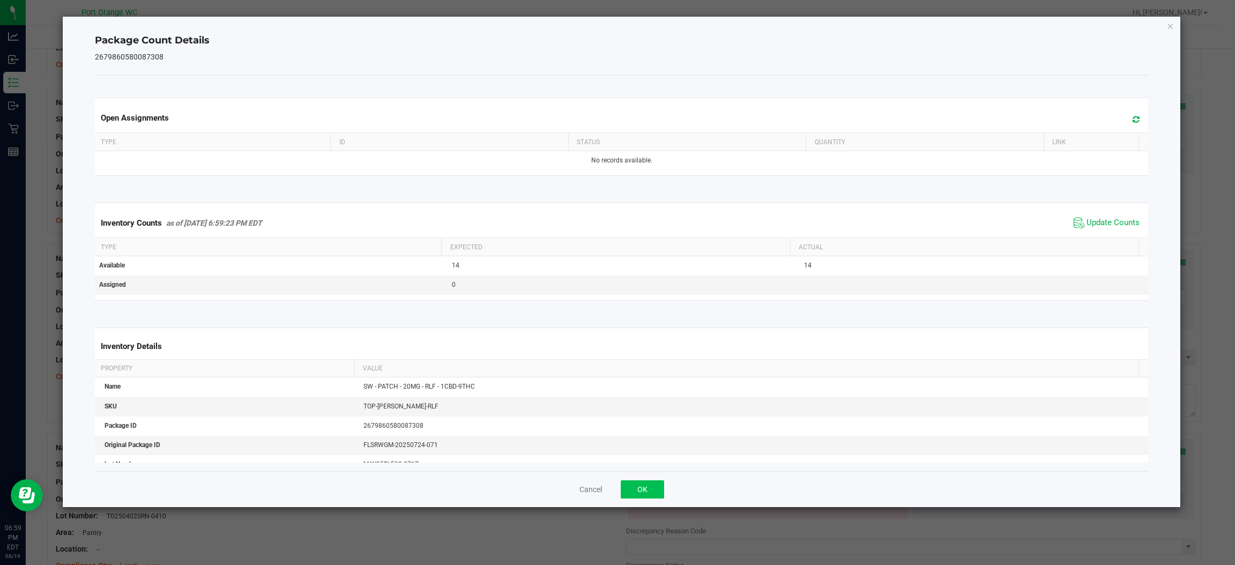
drag, startPoint x: 616, startPoint y: 503, endPoint x: 635, endPoint y: 493, distance: 21.1
click at [619, 501] on div "Cancel OK" at bounding box center [621, 489] width 1053 height 36
click at [636, 492] on button "OK" at bounding box center [642, 489] width 43 height 18
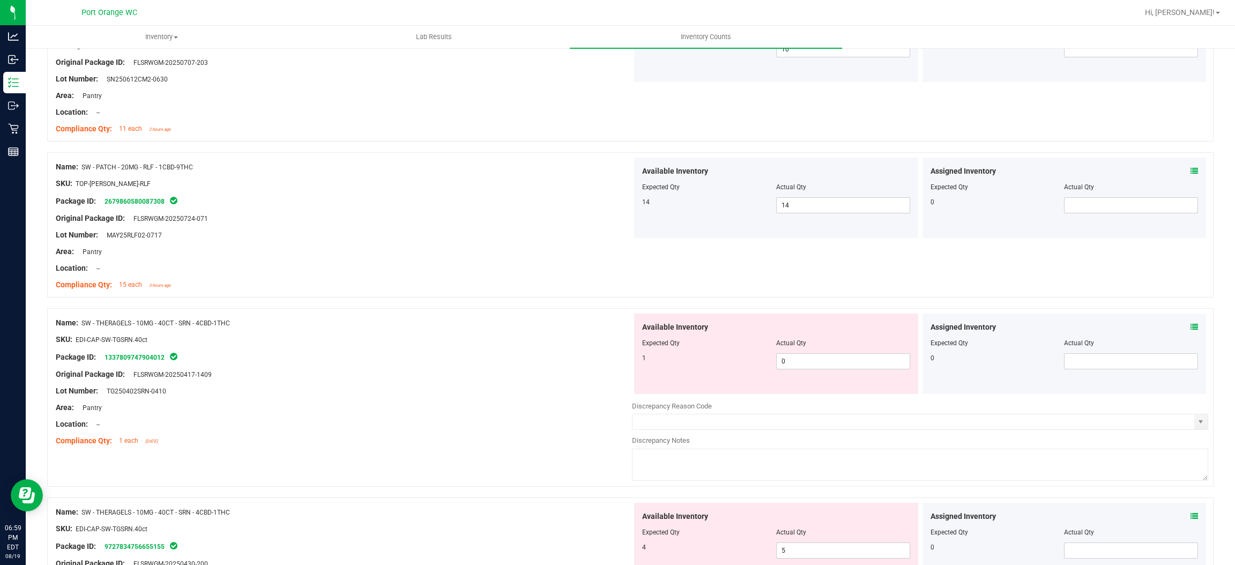
scroll to position [2653, 0]
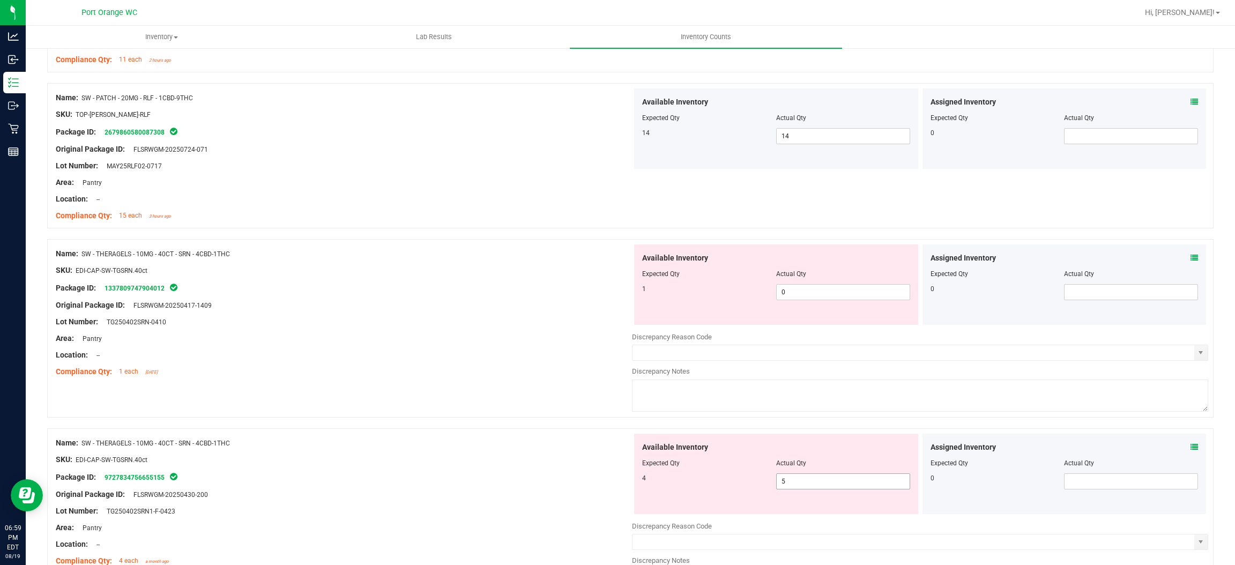
click at [816, 481] on span "5 5" at bounding box center [843, 481] width 134 height 16
click at [816, 481] on input "5" at bounding box center [842, 481] width 133 height 15
click at [809, 294] on span "0 0" at bounding box center [843, 292] width 134 height 16
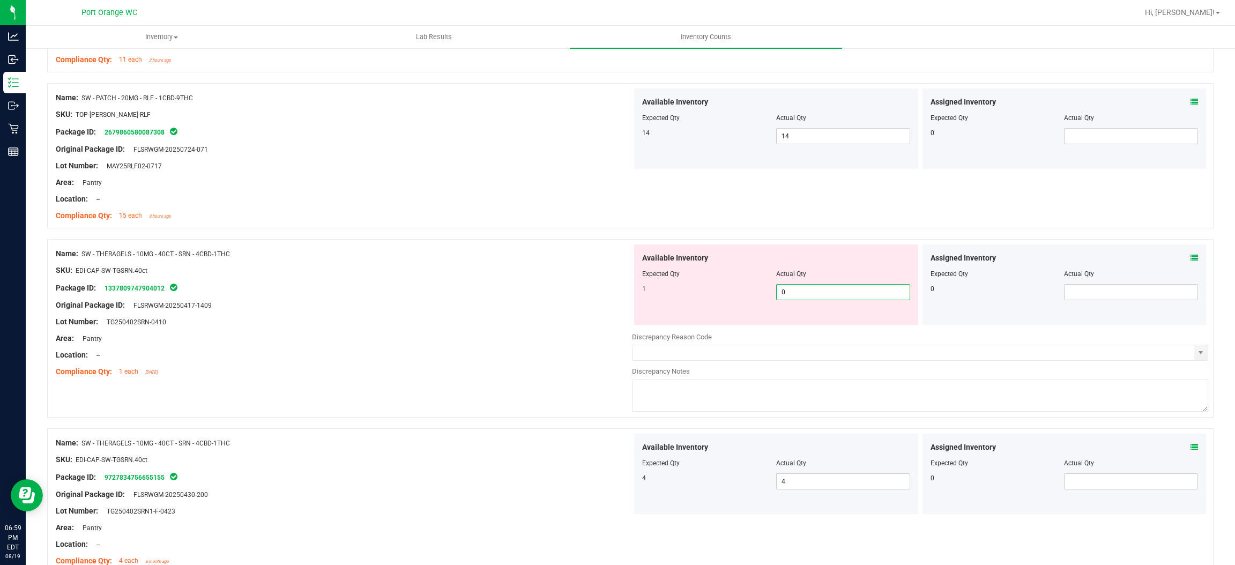
click at [809, 294] on input "0" at bounding box center [842, 292] width 133 height 15
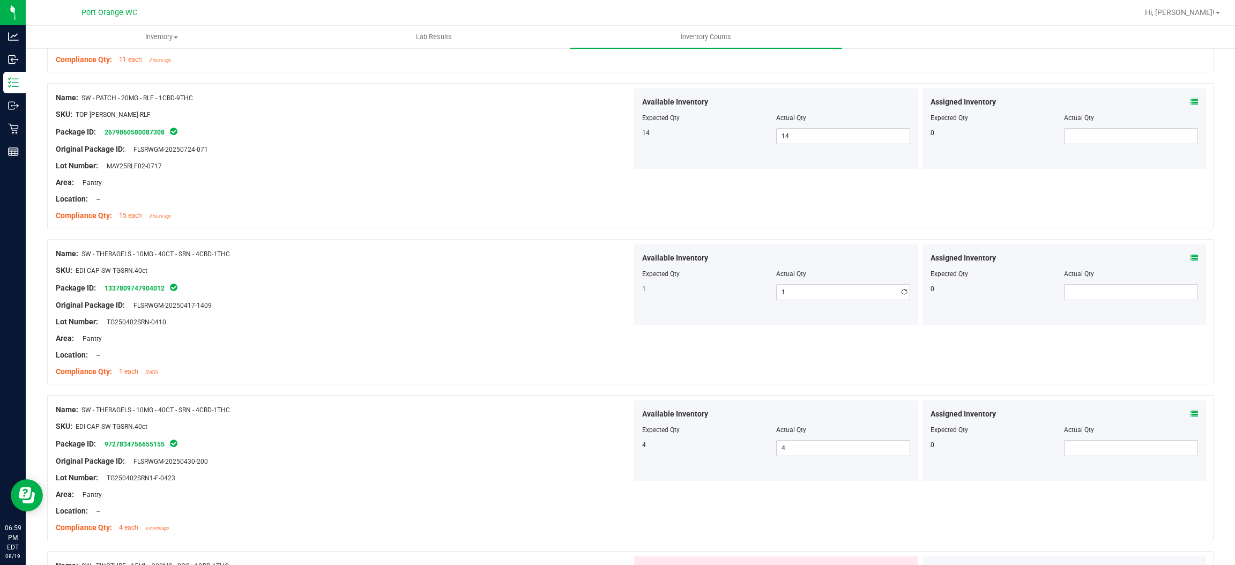
drag, startPoint x: 602, startPoint y: 341, endPoint x: 618, endPoint y: 344, distance: 16.8
click at [610, 339] on div "Area: Pantry" at bounding box center [344, 338] width 576 height 11
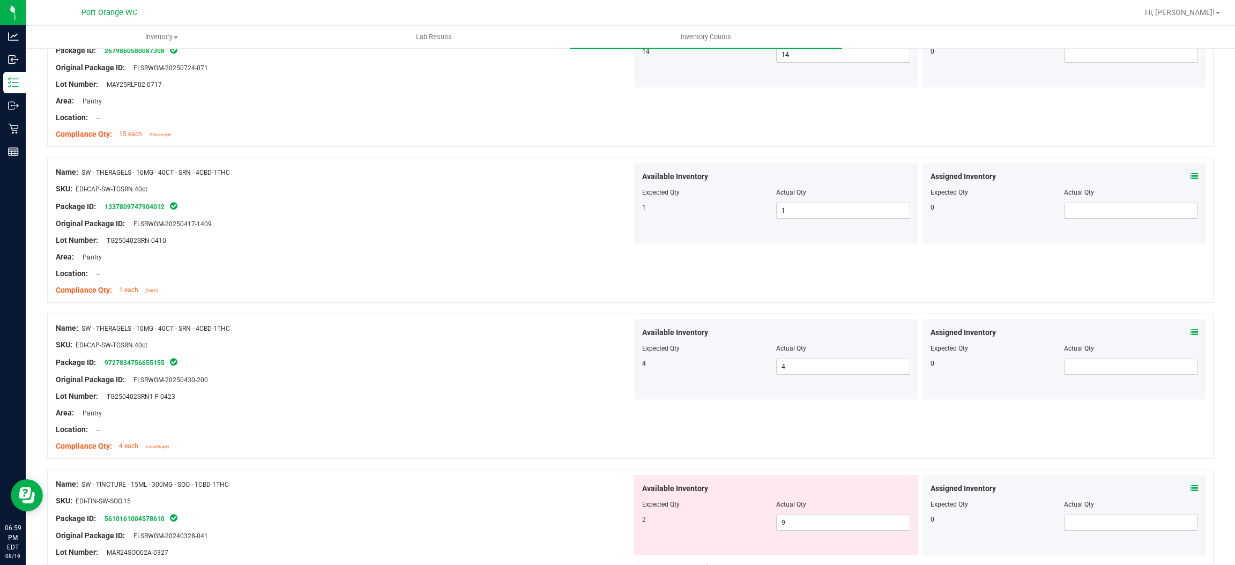
scroll to position [2867, 0]
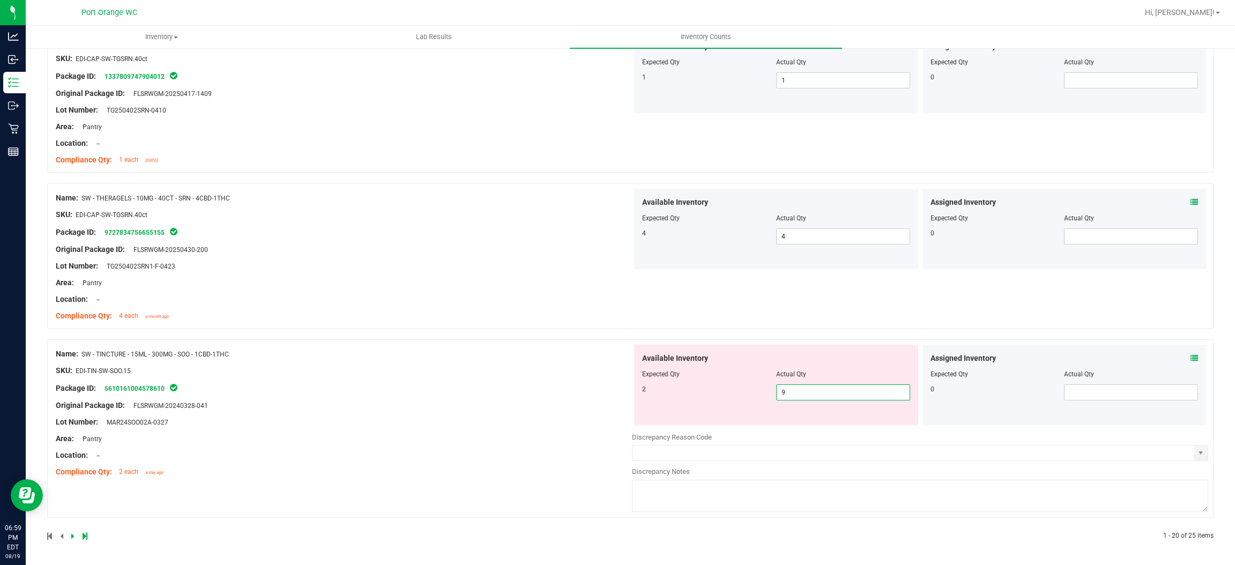
click at [780, 392] on span "9 9" at bounding box center [843, 392] width 134 height 16
click at [780, 392] on input "9" at bounding box center [842, 392] width 133 height 15
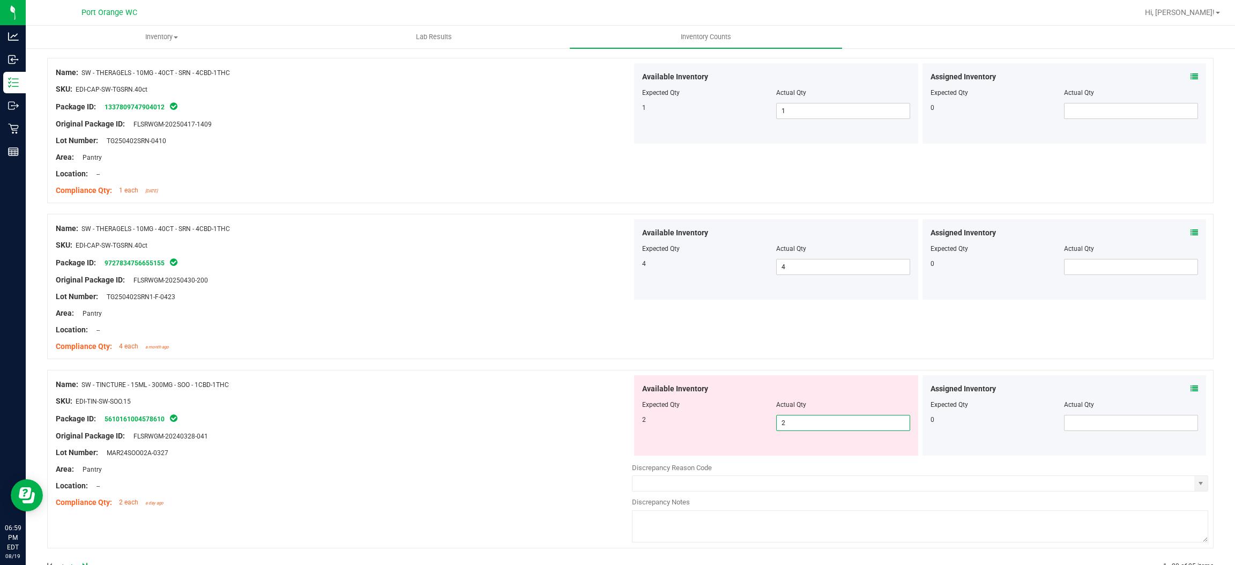
click at [590, 378] on div "Name: SW - TINCTURE - 15ML - 300MG - SOO - 1CBD-1THC SKU: EDI-TIN-SW-SOO.15 Pac…" at bounding box center [344, 443] width 576 height 137
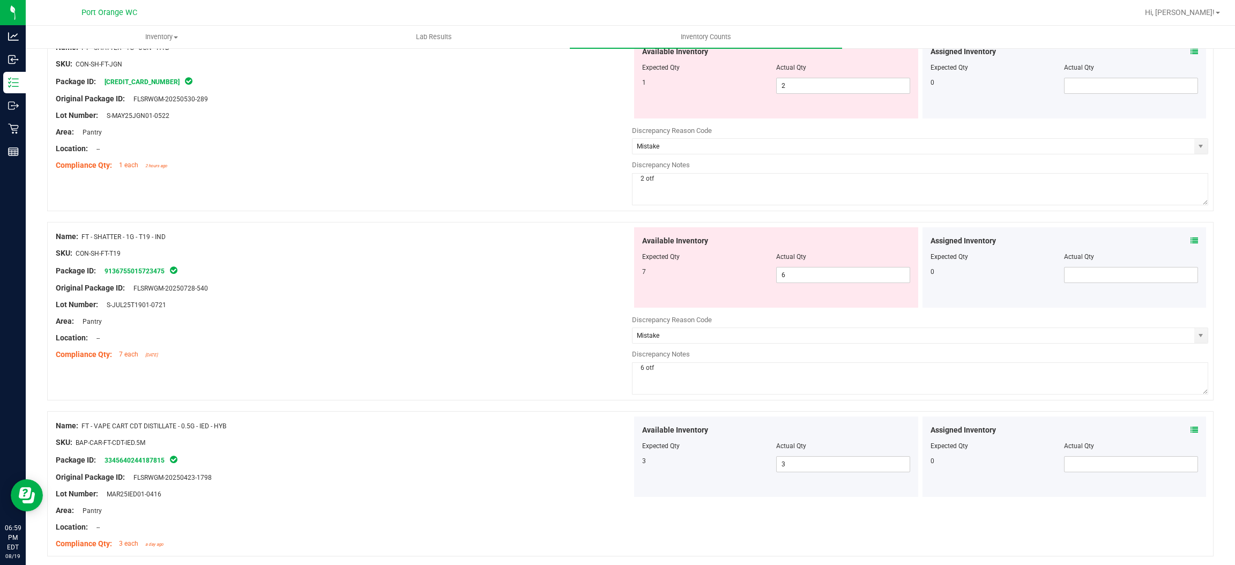
scroll to position [0, 0]
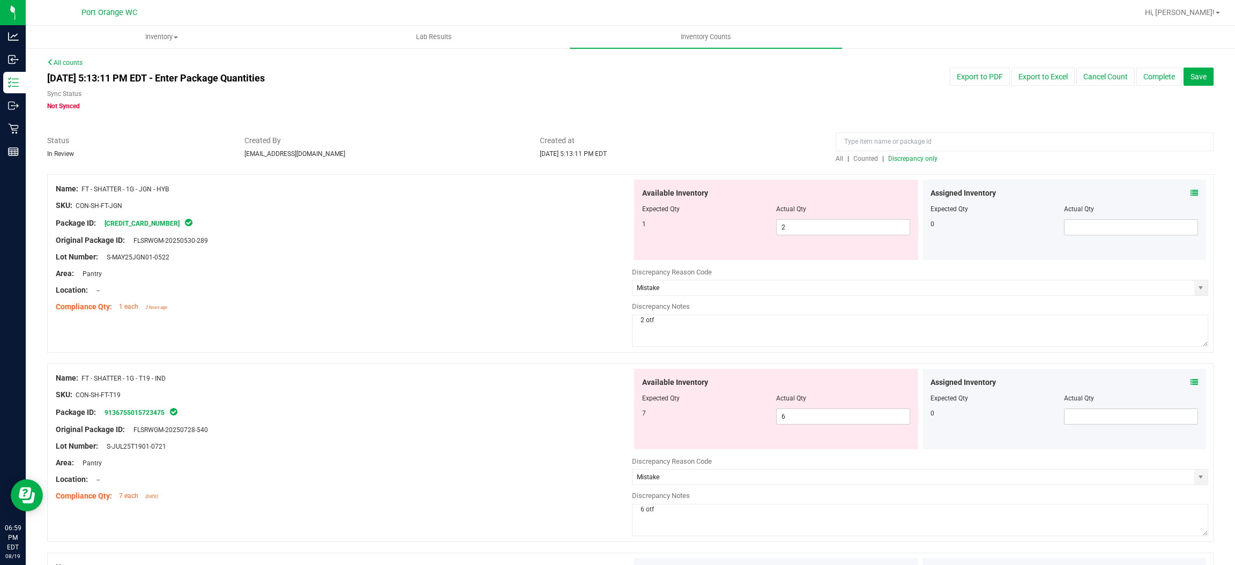
click at [919, 160] on span "Discrepancy only" at bounding box center [912, 159] width 49 height 8
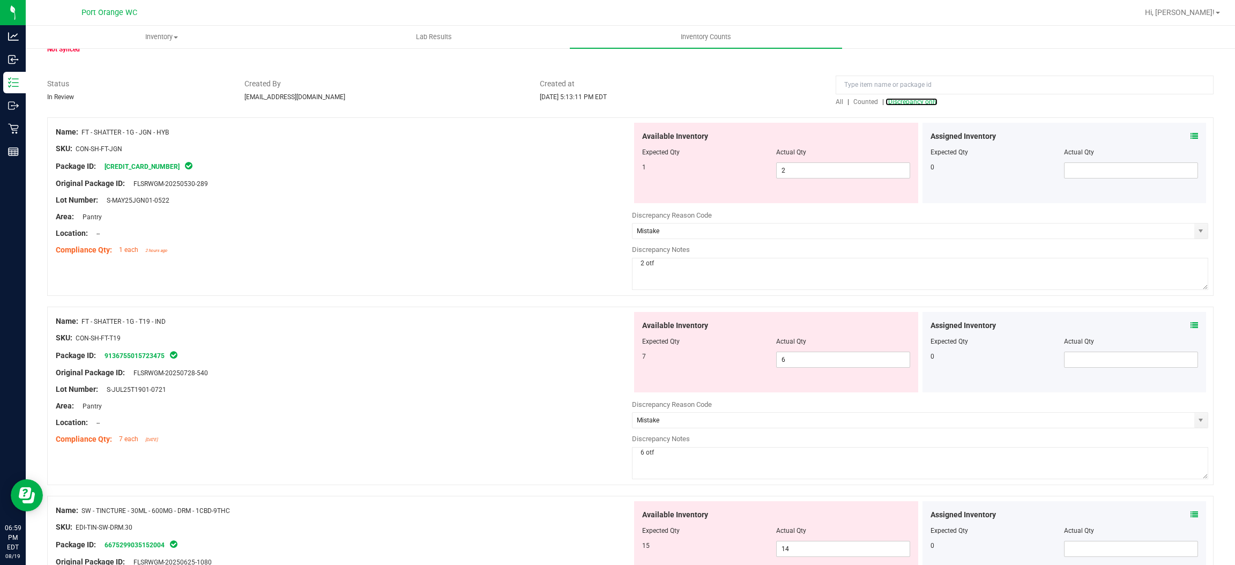
scroll to position [241, 0]
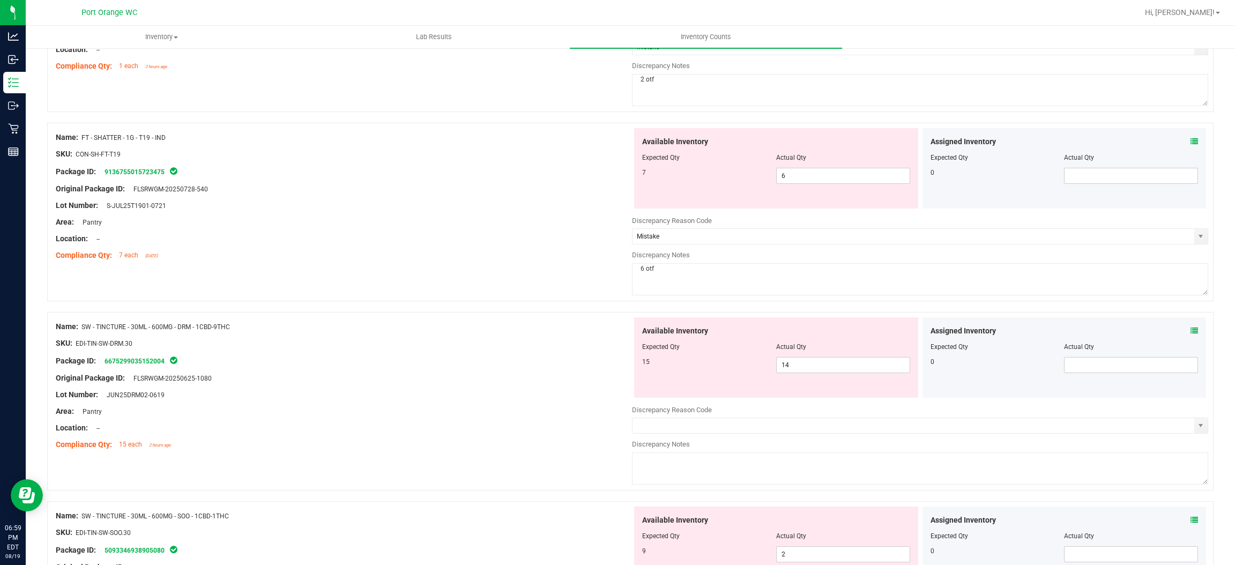
click at [1190, 333] on icon at bounding box center [1194, 331] width 8 height 8
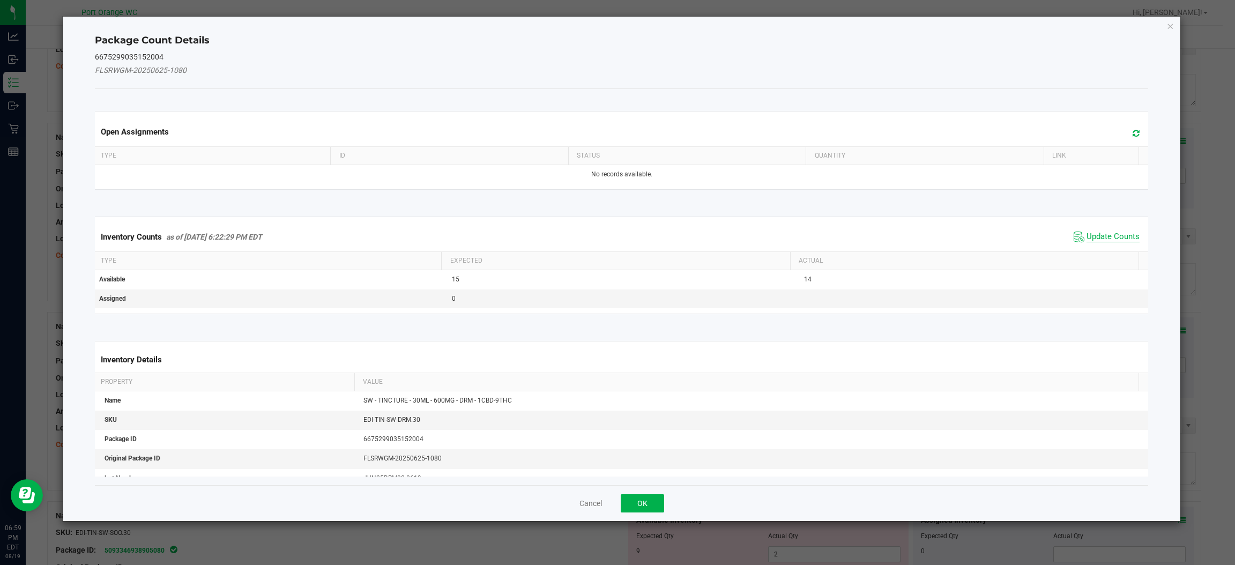
click at [1099, 232] on span "Update Counts" at bounding box center [1112, 237] width 53 height 11
click at [1099, 232] on span "Update Counts" at bounding box center [1107, 236] width 69 height 15
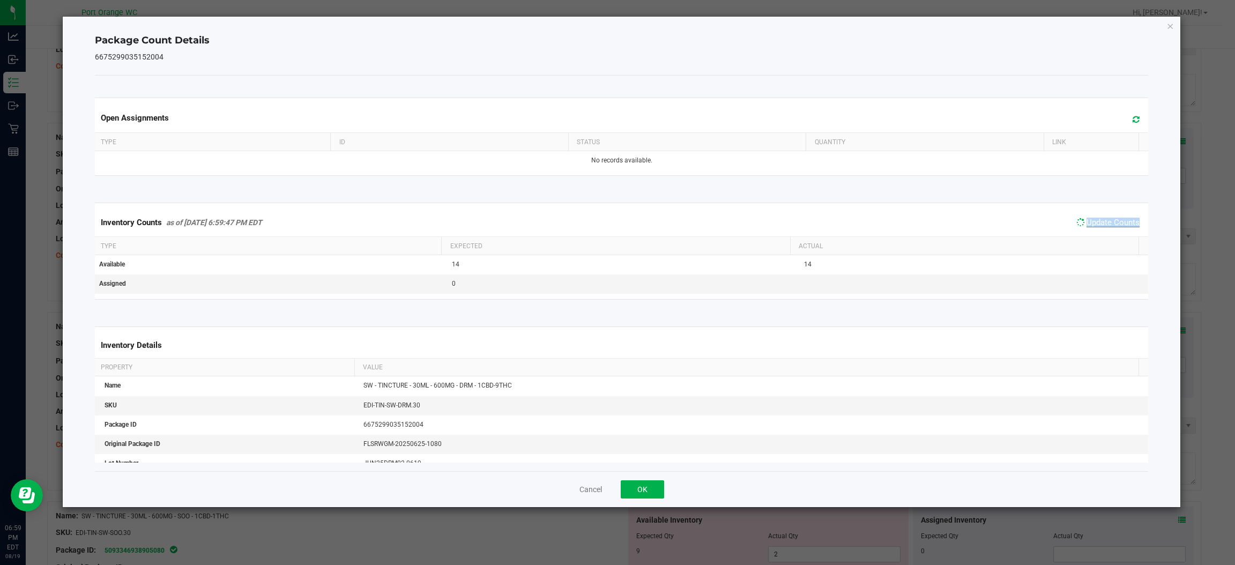
click at [1099, 232] on div "Inventory Counts as of Aug 19, 2025 6:59:47 PM EDT Update Counts" at bounding box center [621, 222] width 1057 height 28
click at [643, 492] on button "OK" at bounding box center [642, 489] width 43 height 18
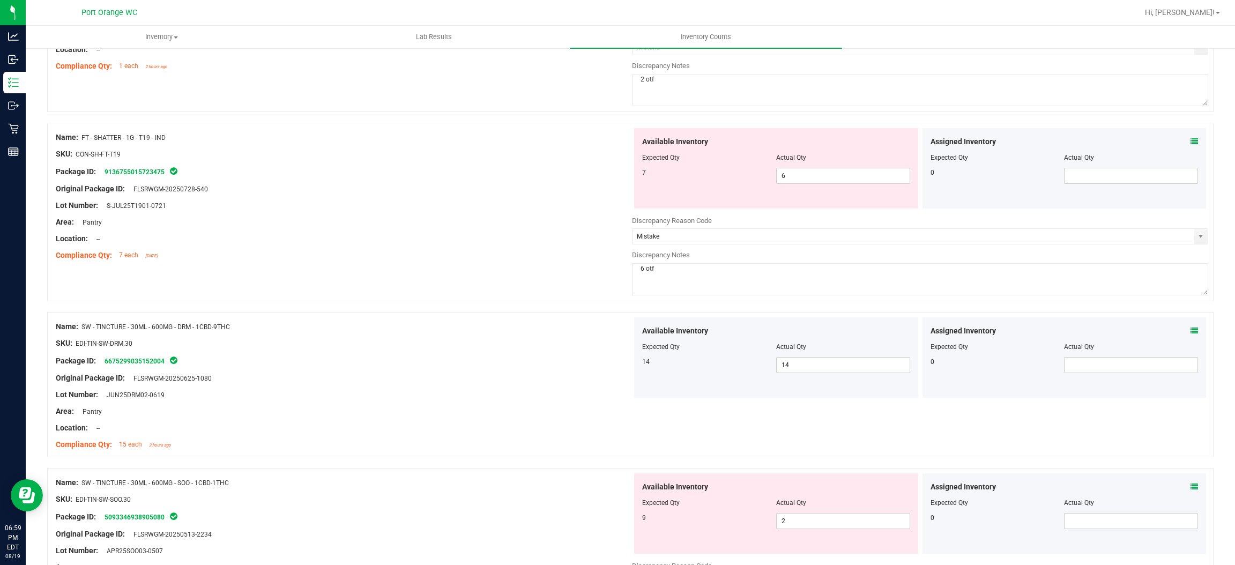
scroll to position [401, 0]
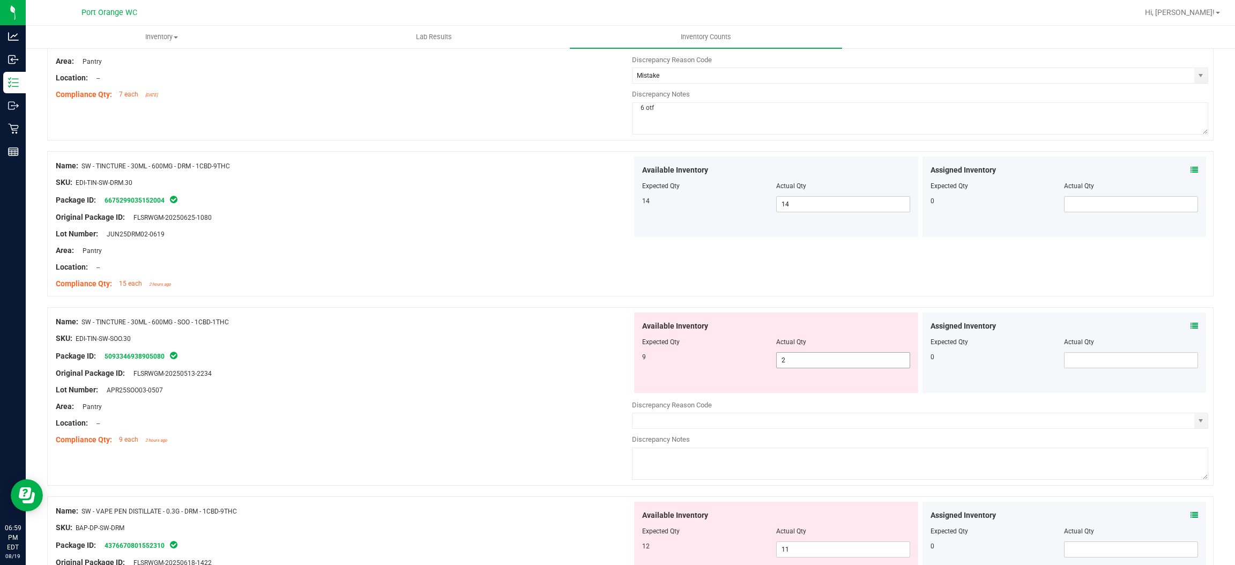
click at [809, 354] on span "2 2" at bounding box center [843, 360] width 134 height 16
click at [809, 354] on input "2" at bounding box center [842, 360] width 133 height 15
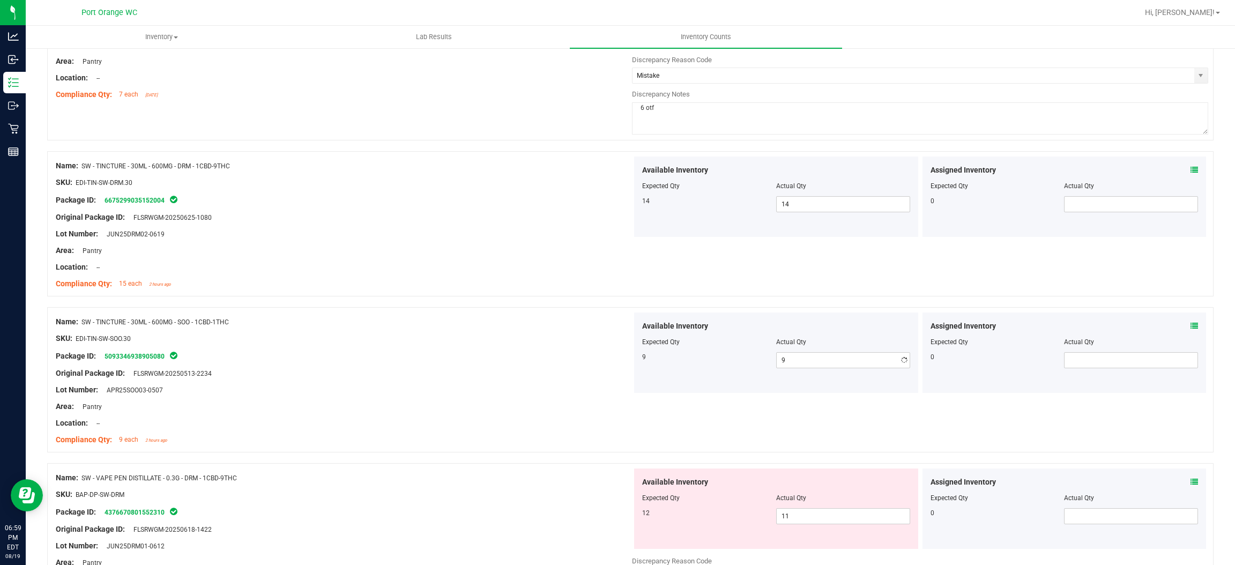
click at [510, 404] on div "Area: Pantry" at bounding box center [344, 406] width 576 height 11
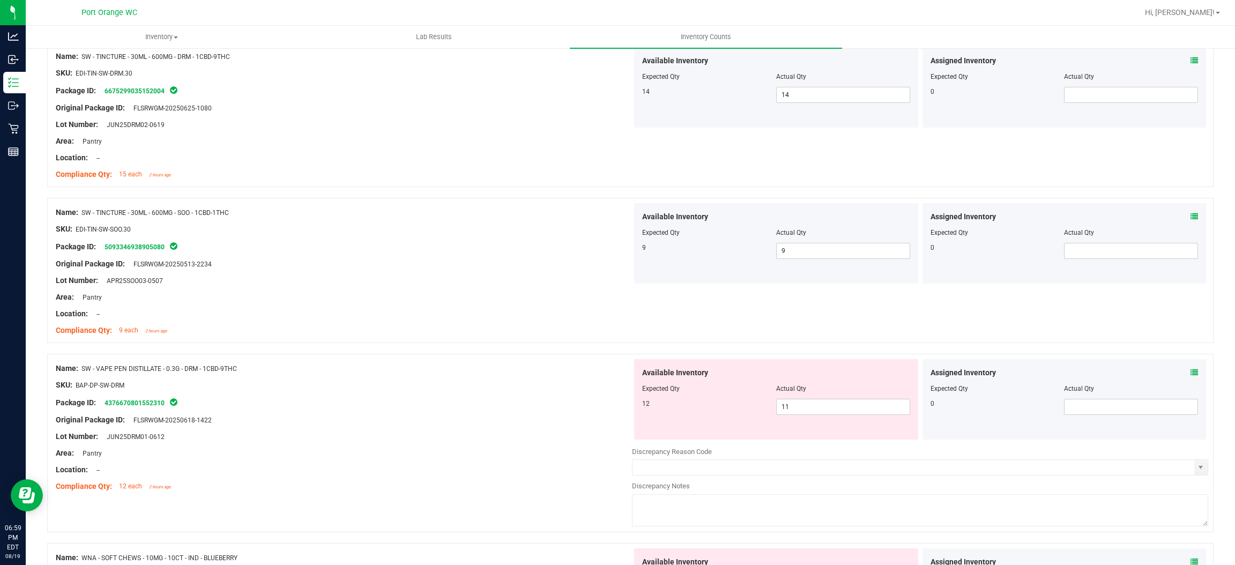
scroll to position [563, 0]
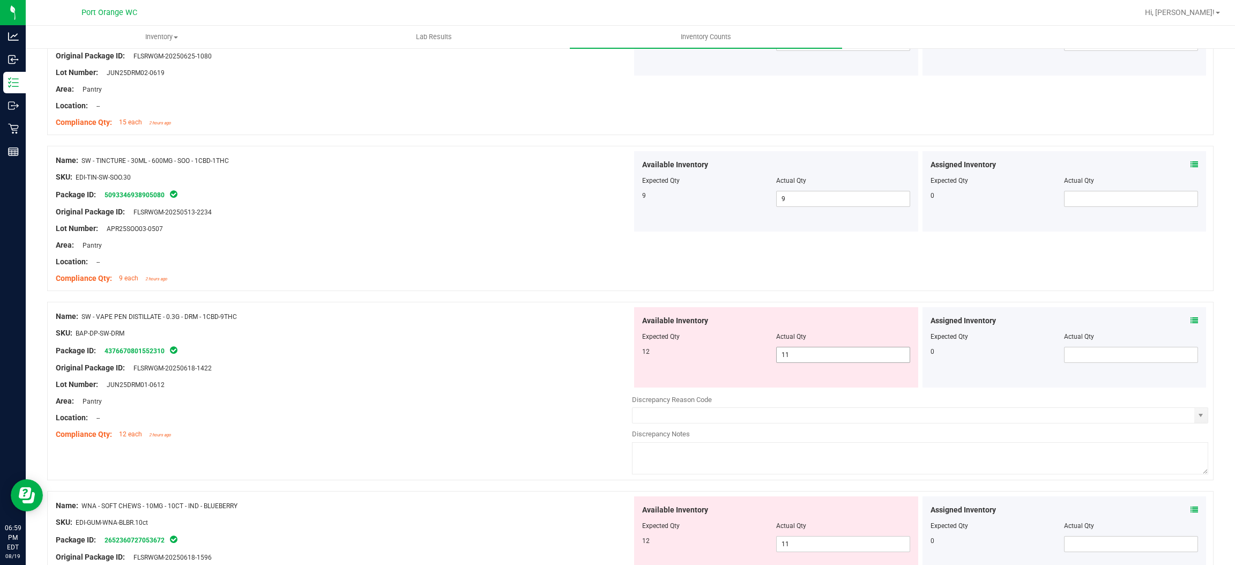
click at [814, 359] on span "11 11" at bounding box center [843, 355] width 134 height 16
click at [814, 359] on input "11" at bounding box center [842, 354] width 133 height 15
click at [1190, 318] on icon at bounding box center [1194, 321] width 8 height 8
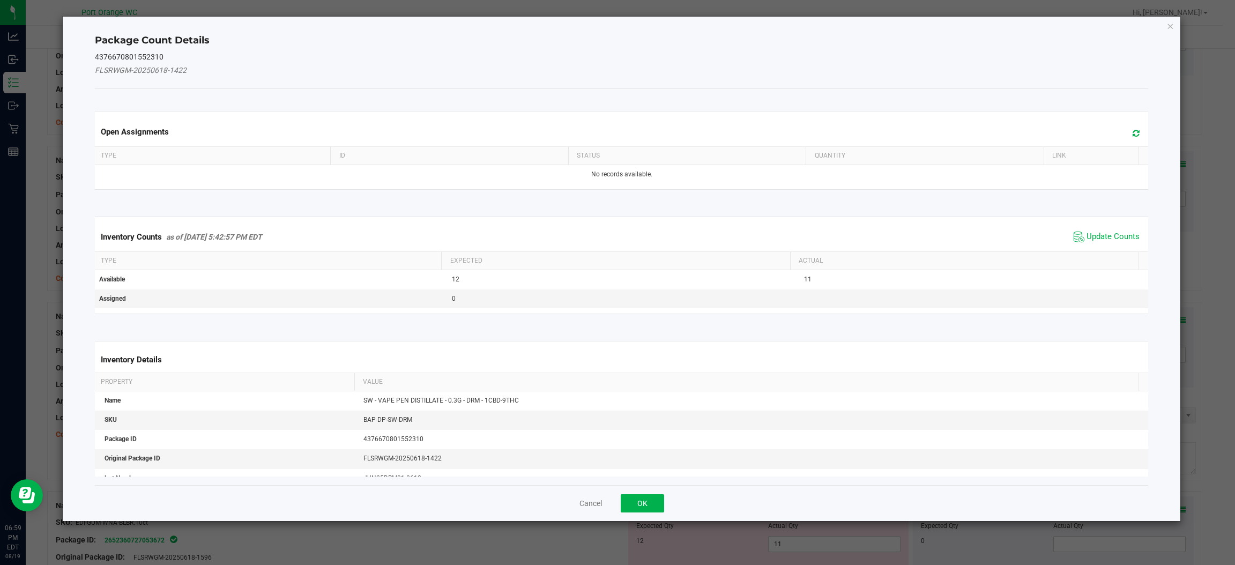
click at [1110, 231] on span "Update Counts" at bounding box center [1106, 237] width 71 height 16
click at [1110, 231] on span "Update Counts" at bounding box center [1107, 236] width 69 height 15
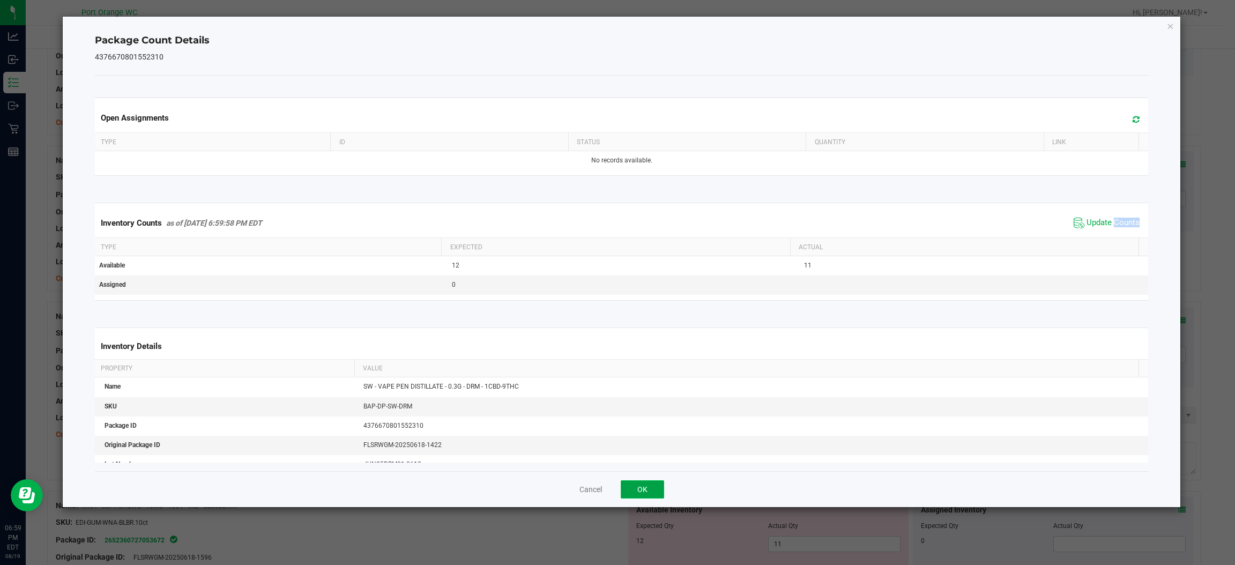
click at [640, 482] on button "OK" at bounding box center [642, 489] width 43 height 18
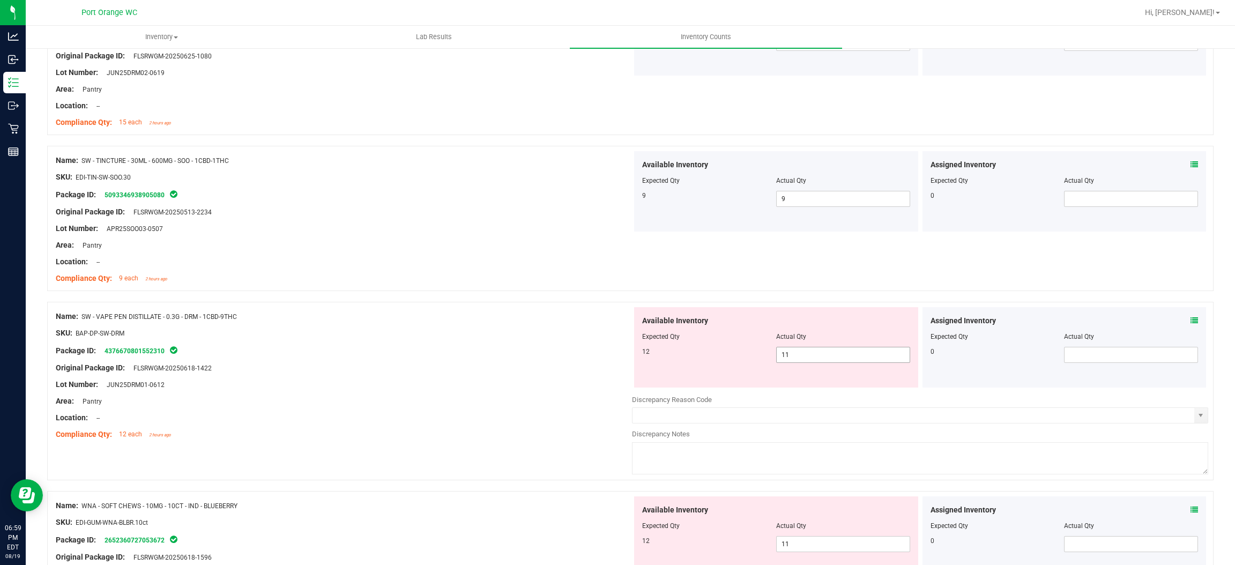
click at [818, 356] on span "11 11" at bounding box center [843, 355] width 134 height 16
click at [818, 356] on input "11" at bounding box center [842, 354] width 133 height 15
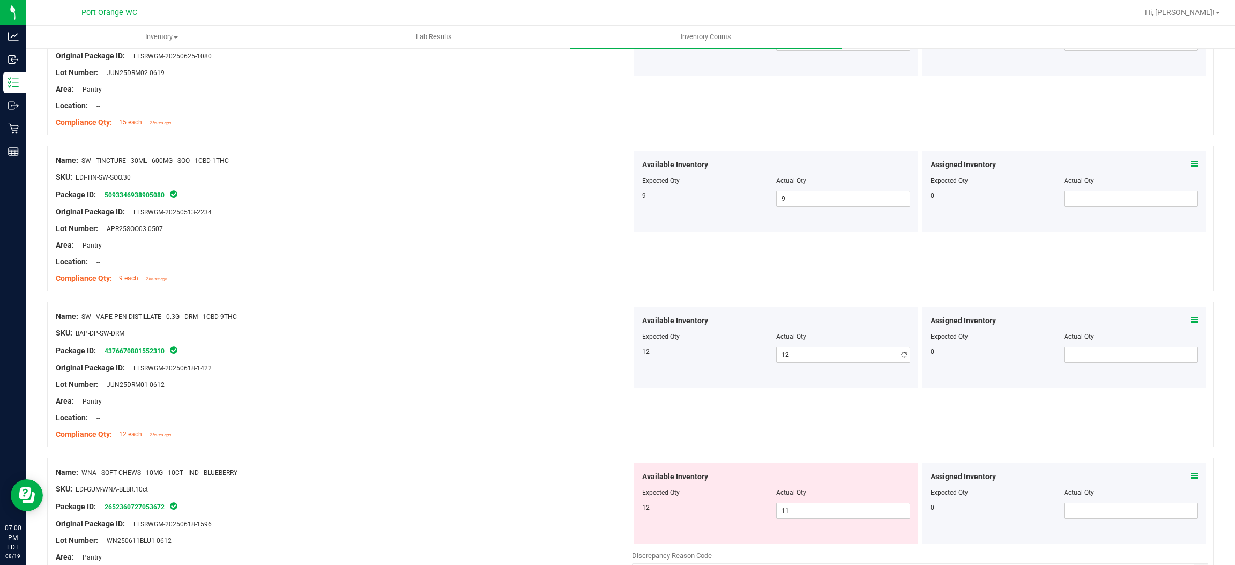
click at [394, 479] on div "Name: FT - SHATTER - 1G - JGN - HYB SKU: CON-SH-FT-JGN Package ID: 543325674456…" at bounding box center [630, 229] width 1166 height 1237
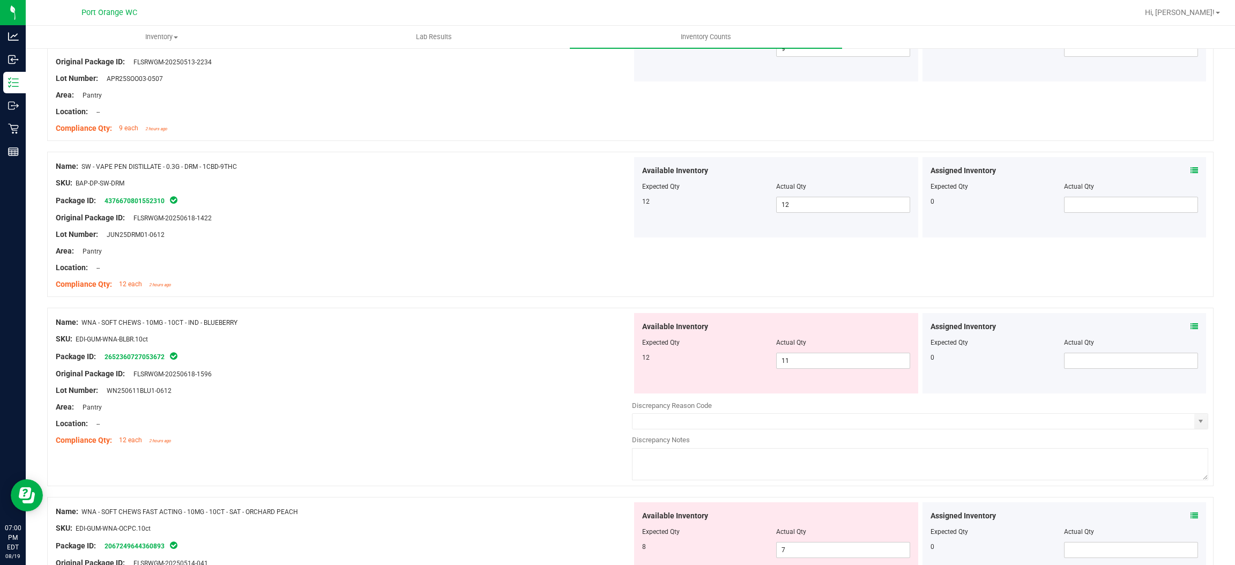
scroll to position [723, 0]
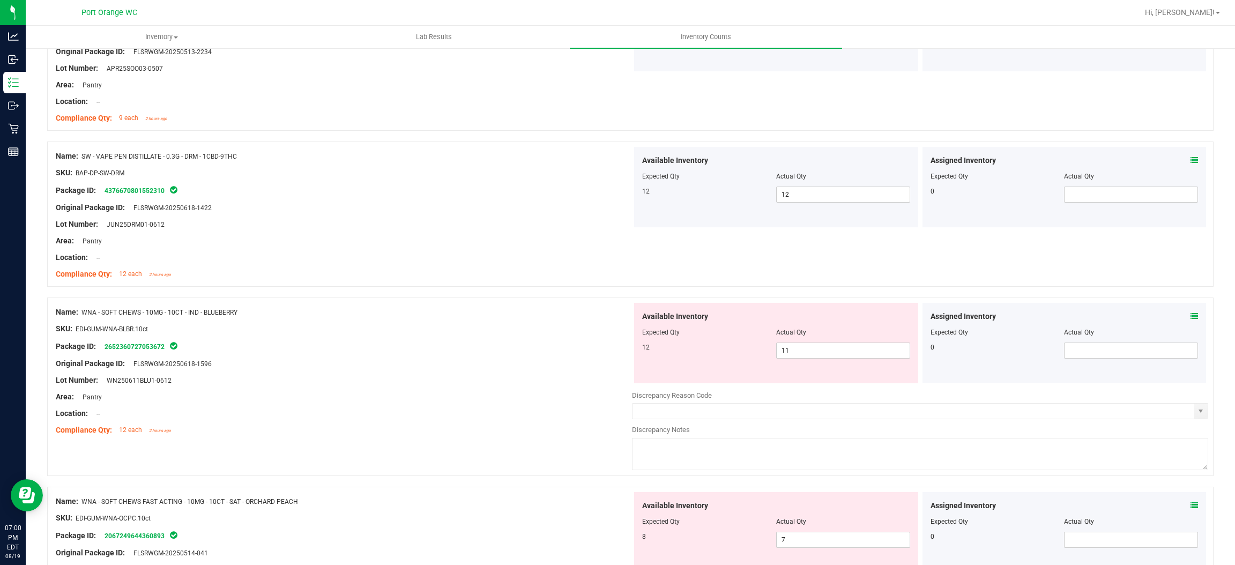
click at [1190, 316] on icon at bounding box center [1194, 316] width 8 height 8
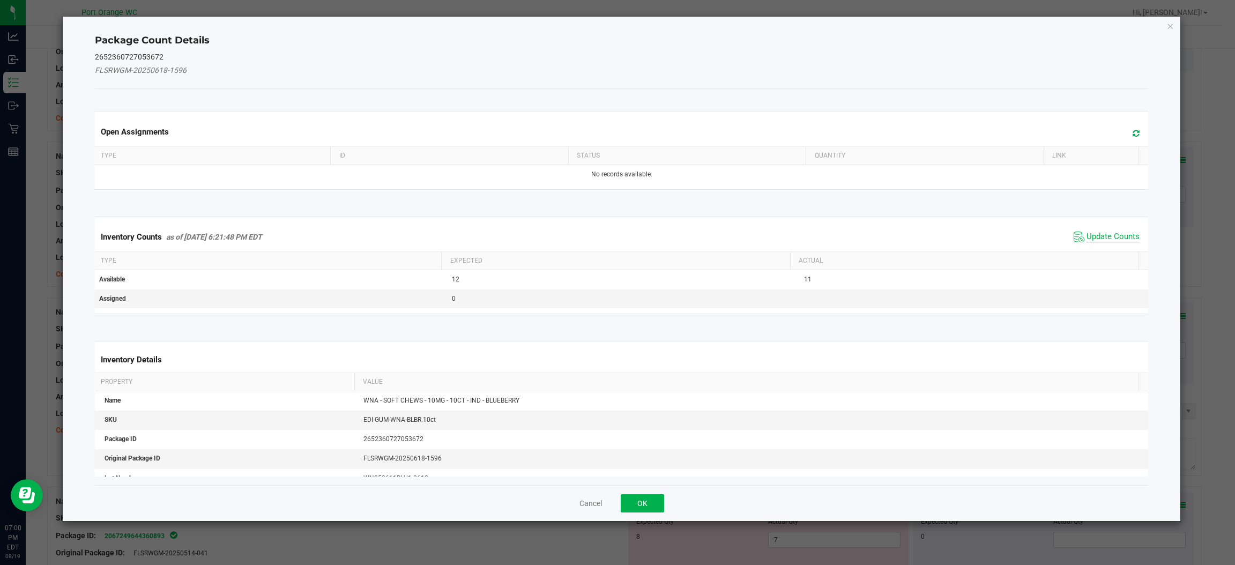
click at [1099, 234] on span "Update Counts" at bounding box center [1112, 237] width 53 height 11
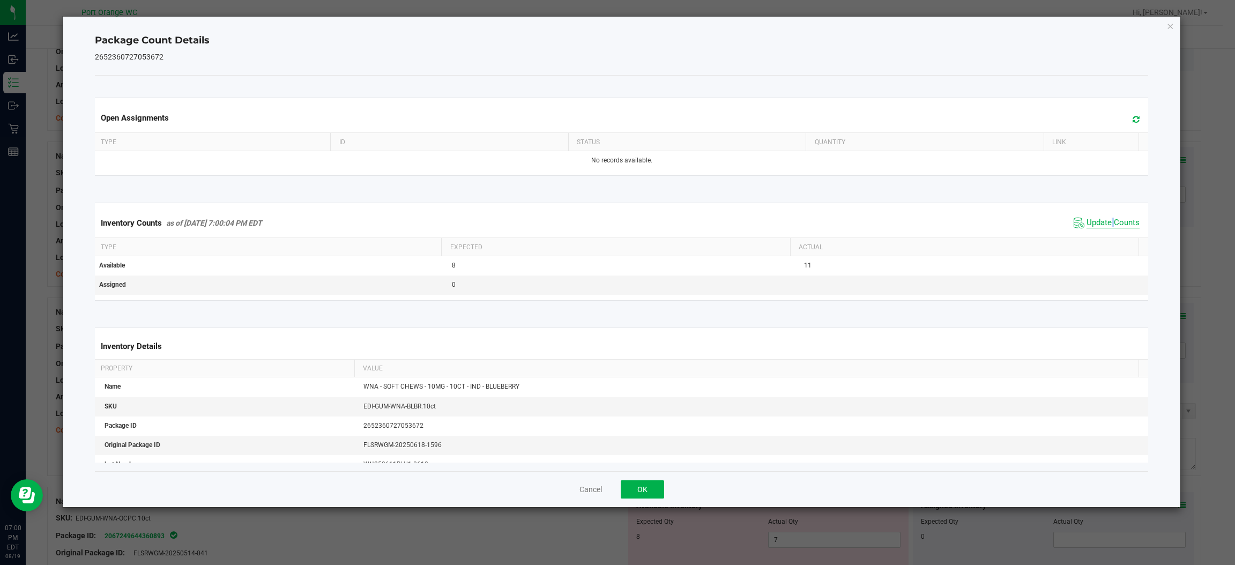
click at [1099, 234] on div "Inventory Counts as of Aug 19, 2025 7:00:04 PM EDT Update Counts" at bounding box center [621, 222] width 1057 height 29
drag, startPoint x: 635, startPoint y: 487, endPoint x: 706, endPoint y: 458, distance: 76.9
click at [638, 486] on button "OK" at bounding box center [642, 489] width 43 height 18
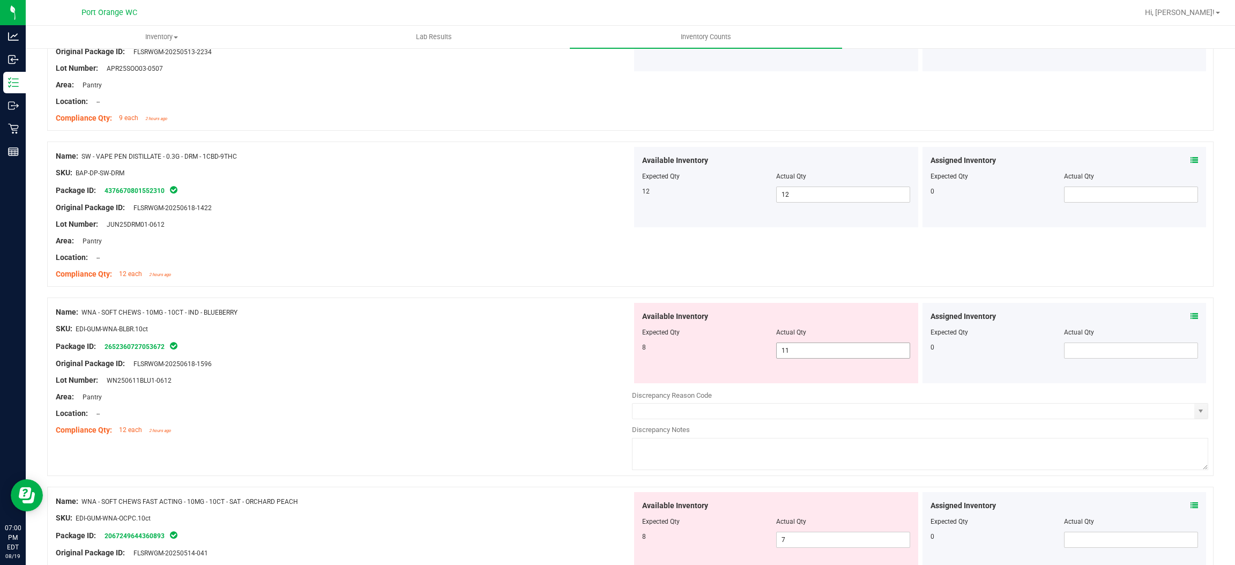
click at [806, 350] on span "11 11" at bounding box center [843, 350] width 134 height 16
click at [806, 350] on input "11" at bounding box center [842, 350] width 133 height 15
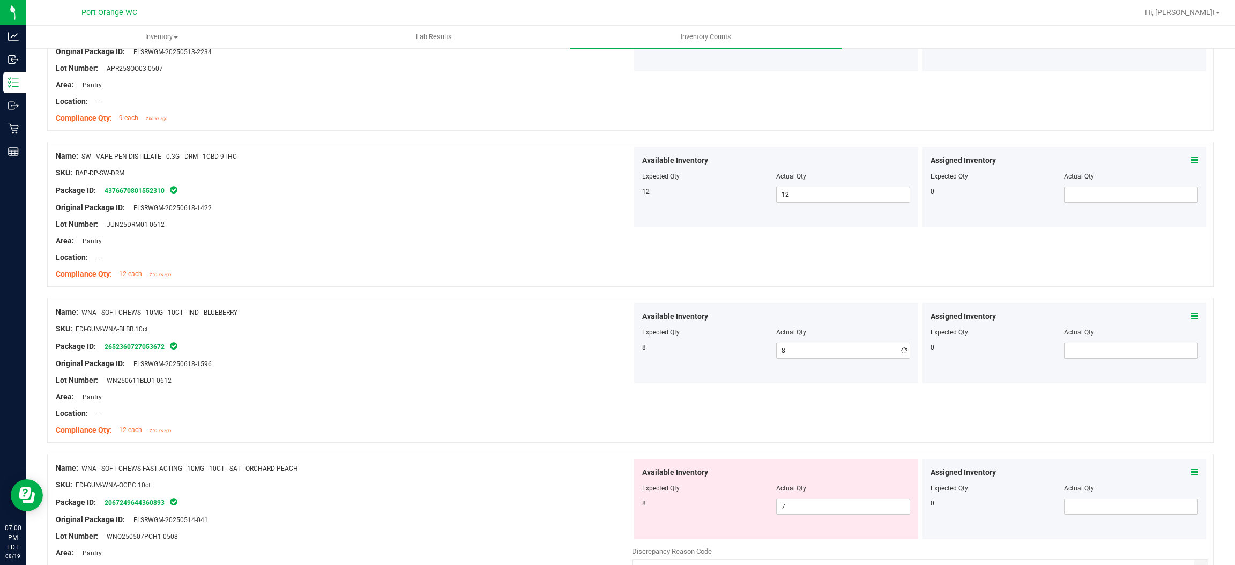
drag, startPoint x: 547, startPoint y: 389, endPoint x: 585, endPoint y: 389, distance: 37.5
click at [549, 387] on div at bounding box center [344, 388] width 576 height 5
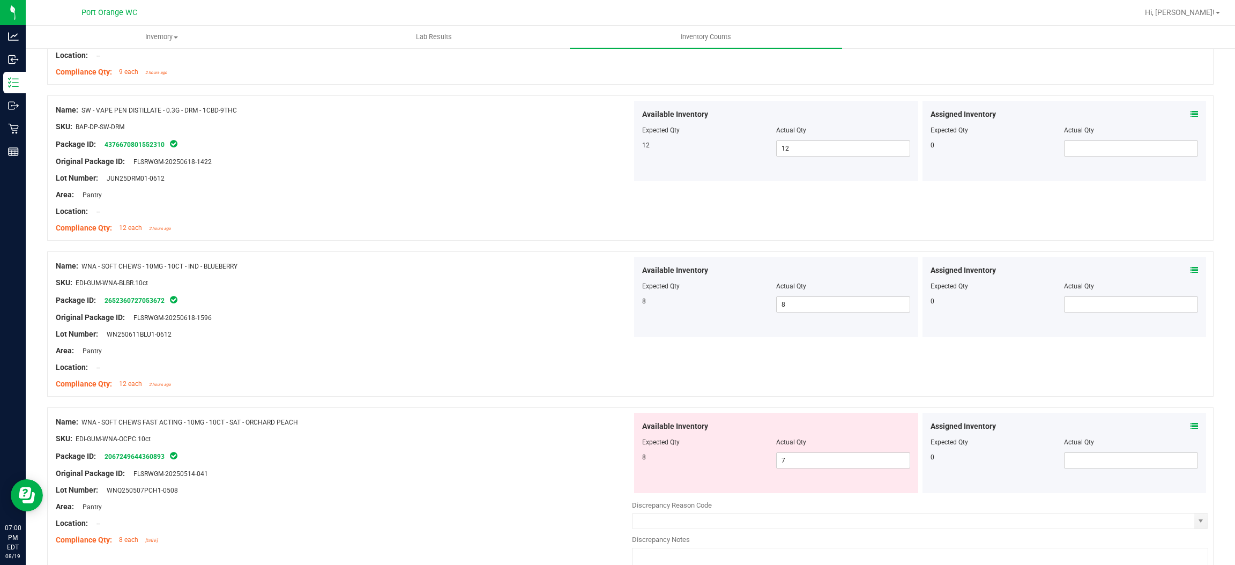
scroll to position [838, 0]
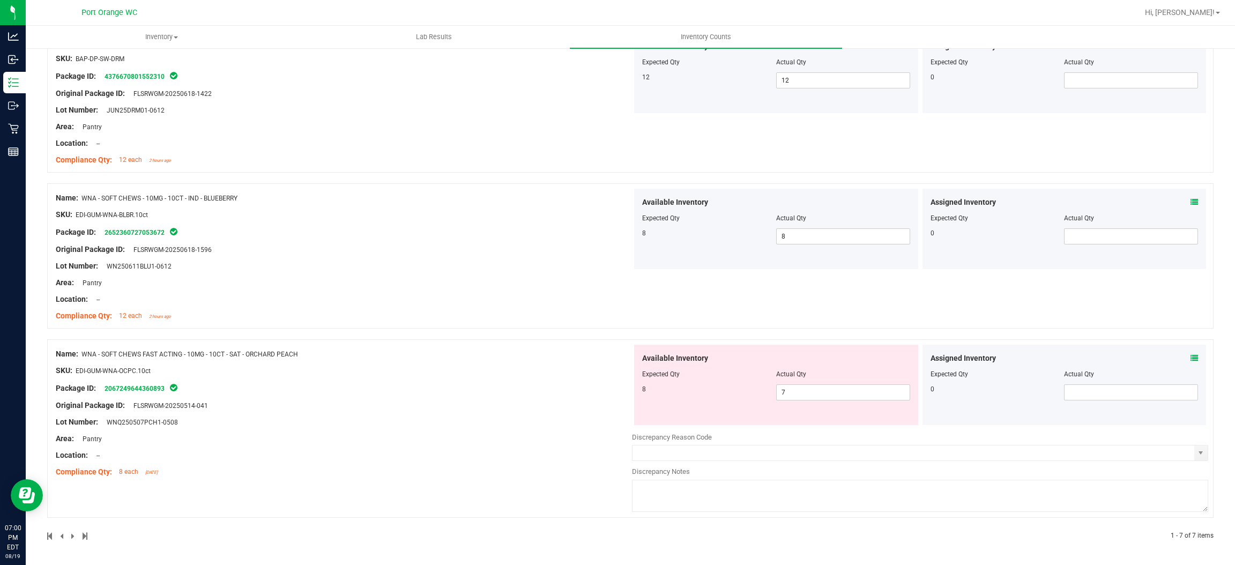
click at [1190, 354] on icon at bounding box center [1194, 358] width 8 height 8
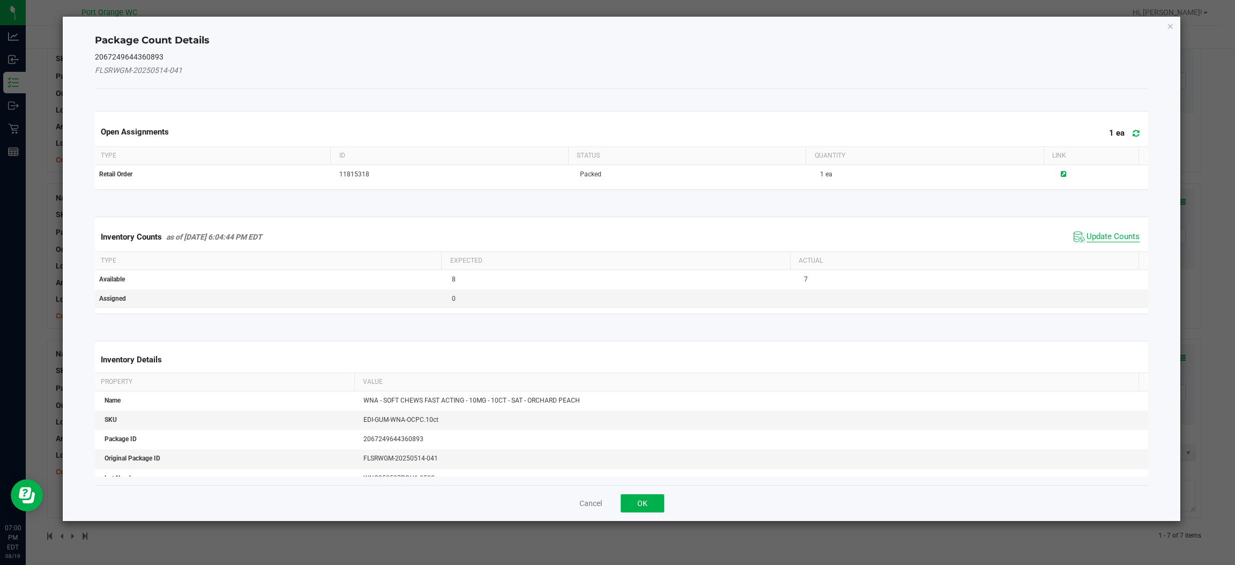
click at [1107, 238] on span "Update Counts" at bounding box center [1112, 237] width 53 height 11
click at [1107, 238] on div "Inventory Counts as of Aug 19, 2025 6:04:44 PM EDT Update Counts" at bounding box center [621, 236] width 1057 height 29
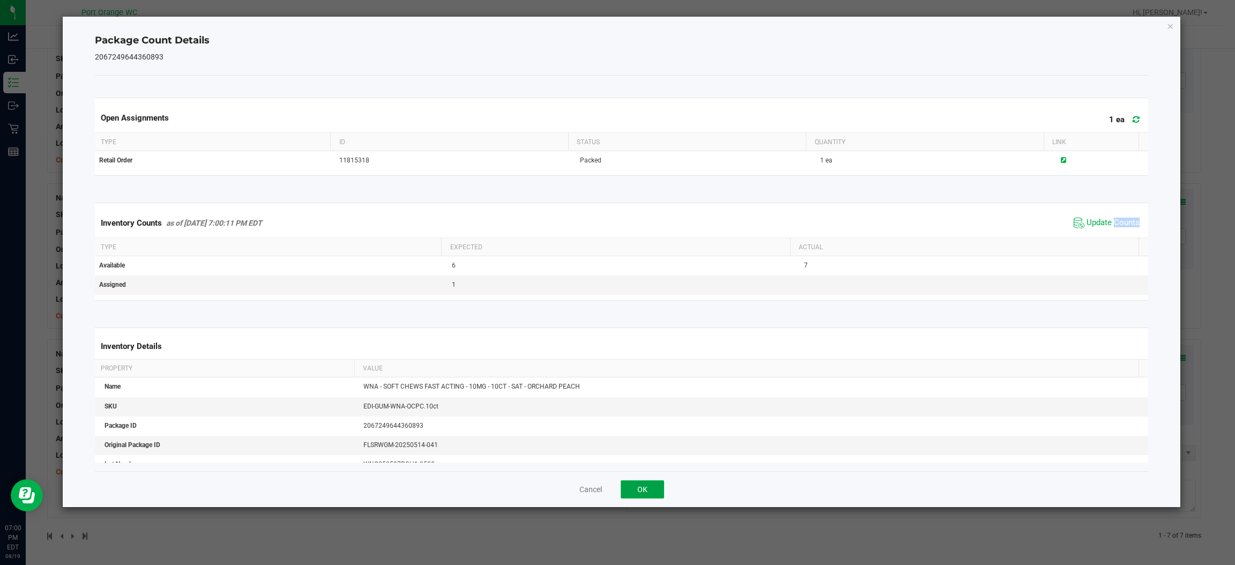
click at [654, 488] on button "OK" at bounding box center [642, 489] width 43 height 18
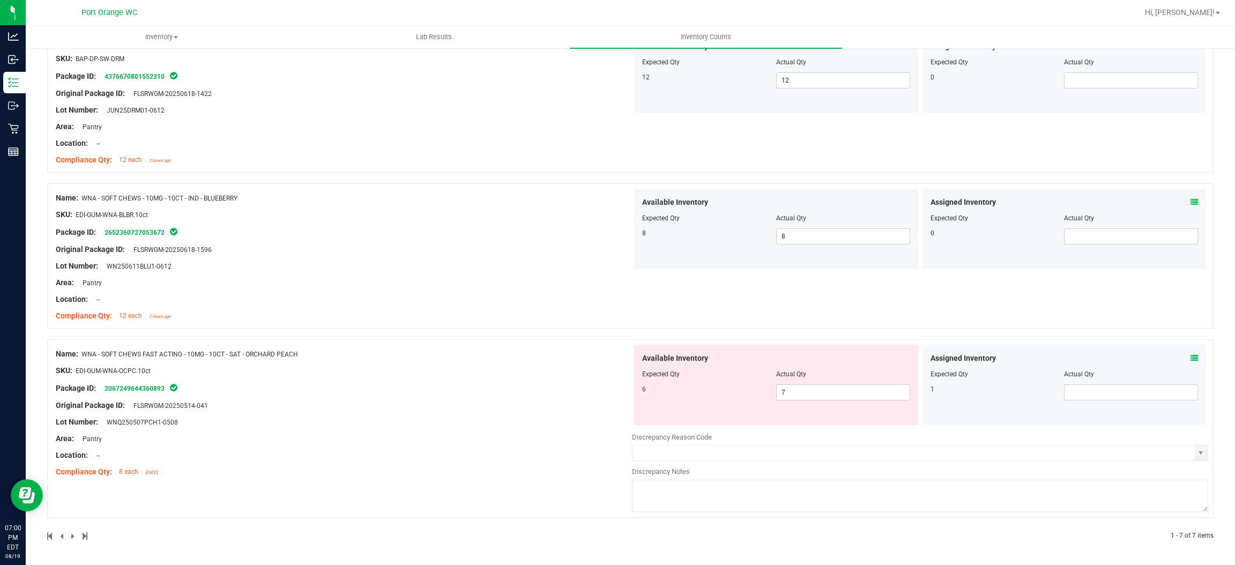
click at [1190, 359] on icon at bounding box center [1194, 358] width 8 height 8
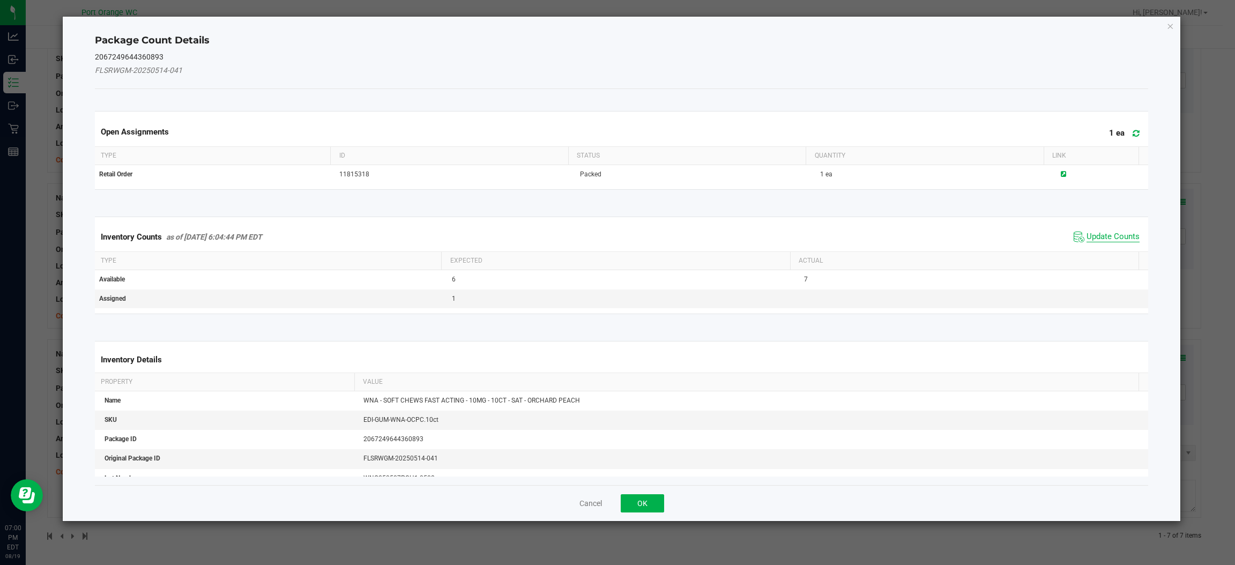
click at [1096, 237] on span "Update Counts" at bounding box center [1112, 237] width 53 height 11
click at [1097, 237] on span "Update Counts" at bounding box center [1112, 237] width 53 height 10
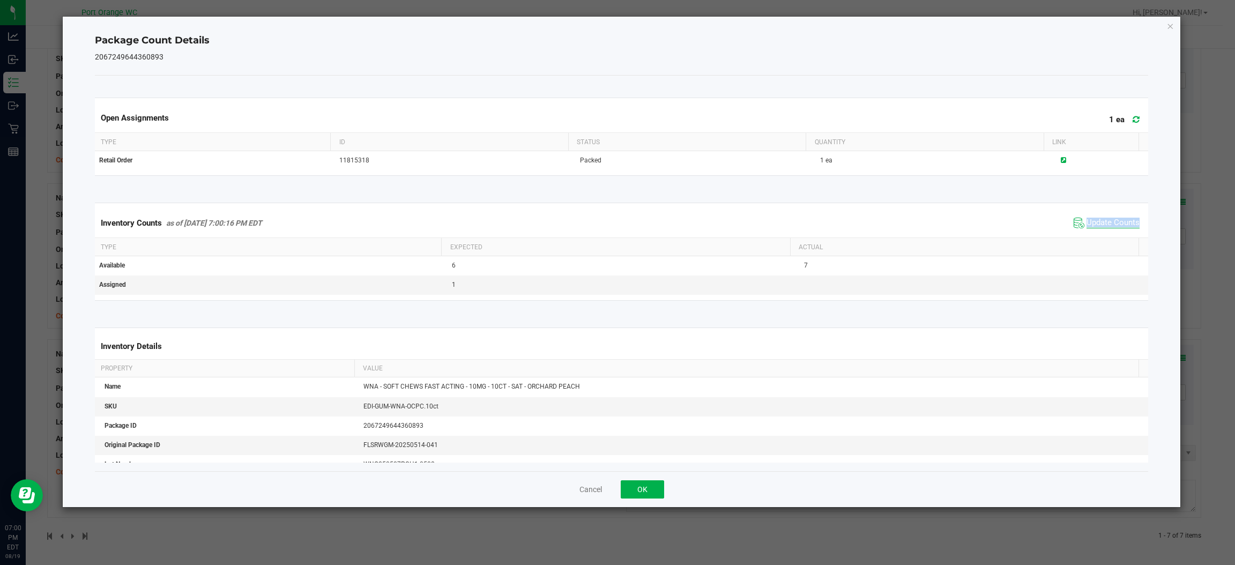
click at [1097, 237] on div "Inventory Counts as of Aug 19, 2025 7:00:16 PM EDT Update Counts" at bounding box center [621, 222] width 1057 height 29
click at [1107, 225] on span "Update Counts" at bounding box center [1112, 223] width 53 height 11
click at [1107, 225] on span "Update Counts" at bounding box center [1112, 223] width 53 height 10
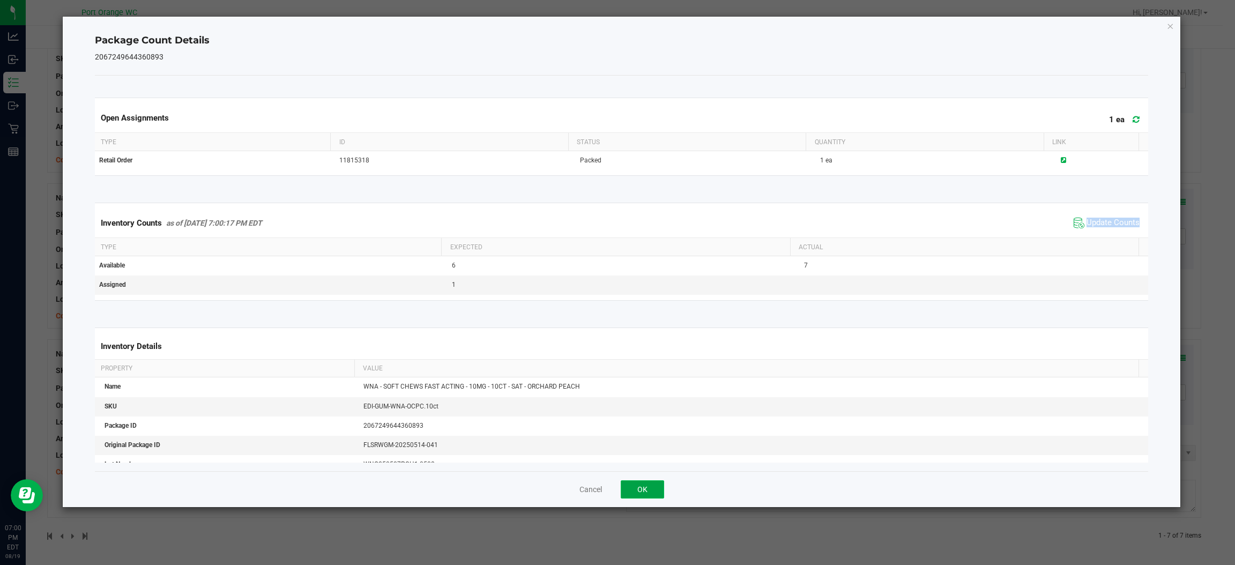
click at [658, 490] on button "OK" at bounding box center [642, 489] width 43 height 18
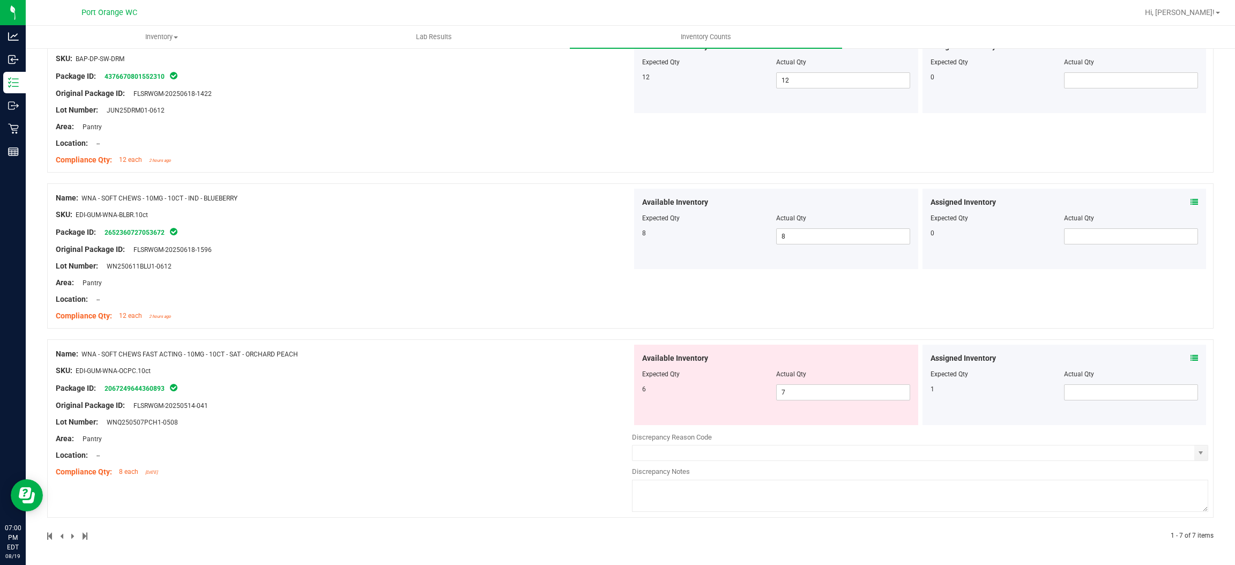
click at [951, 401] on div "Assigned Inventory Expected Qty Actual Qty 1" at bounding box center [1064, 385] width 284 height 80
click at [857, 390] on span "7 7" at bounding box center [843, 392] width 134 height 16
click at [857, 390] on input "7" at bounding box center [842, 392] width 133 height 15
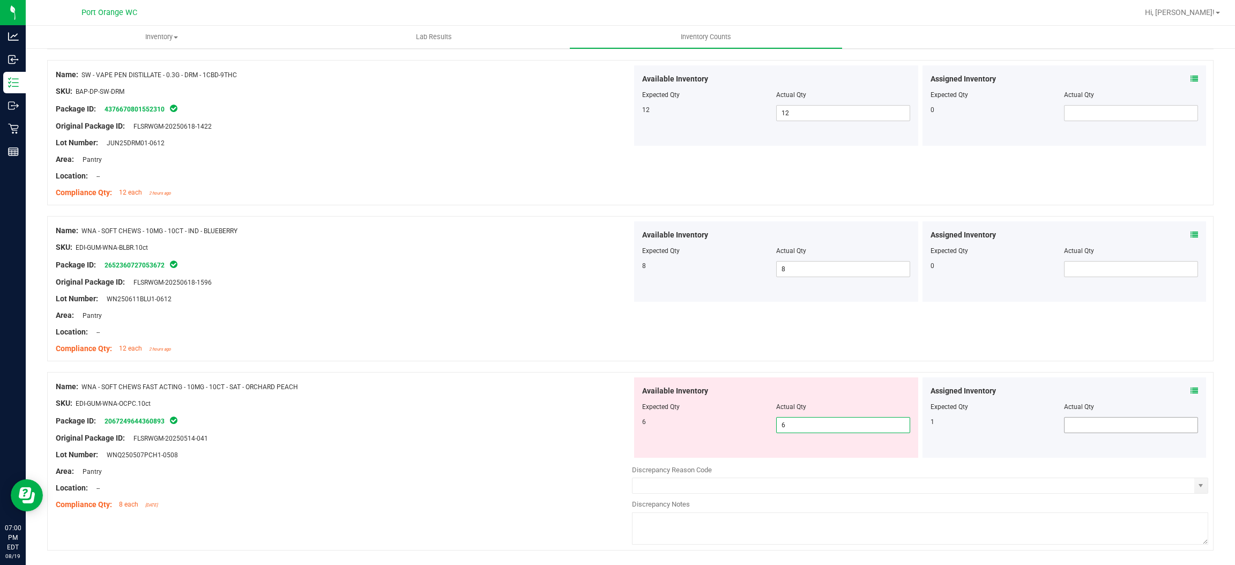
click at [1091, 388] on div "Assigned Inventory Expected Qty Actual Qty 1" at bounding box center [1064, 417] width 284 height 80
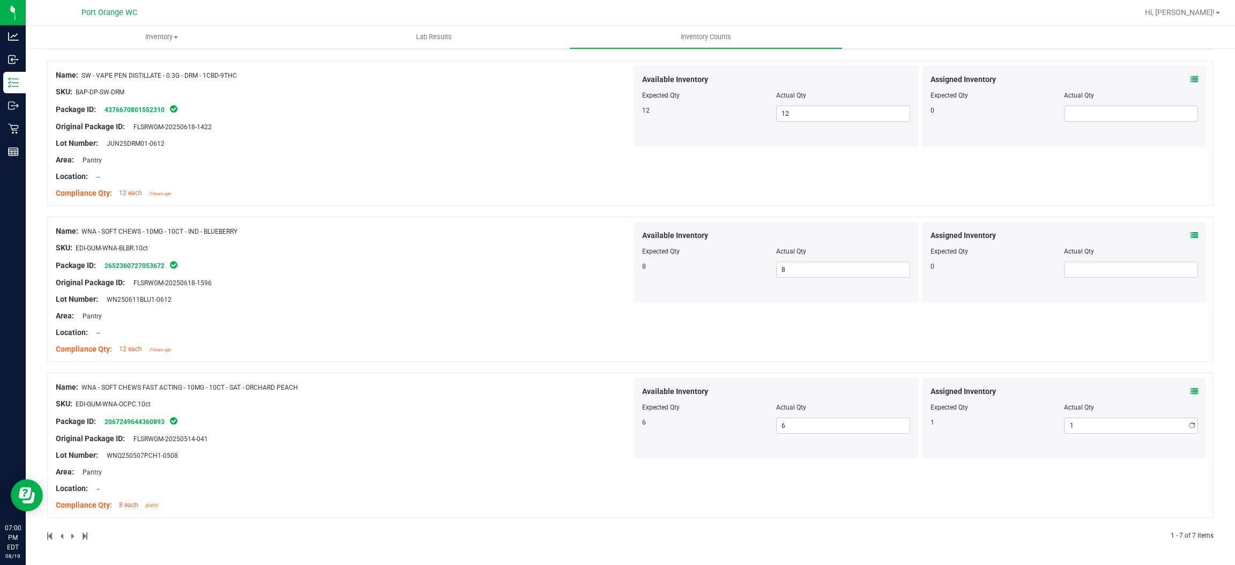
click at [554, 446] on div at bounding box center [344, 446] width 576 height 5
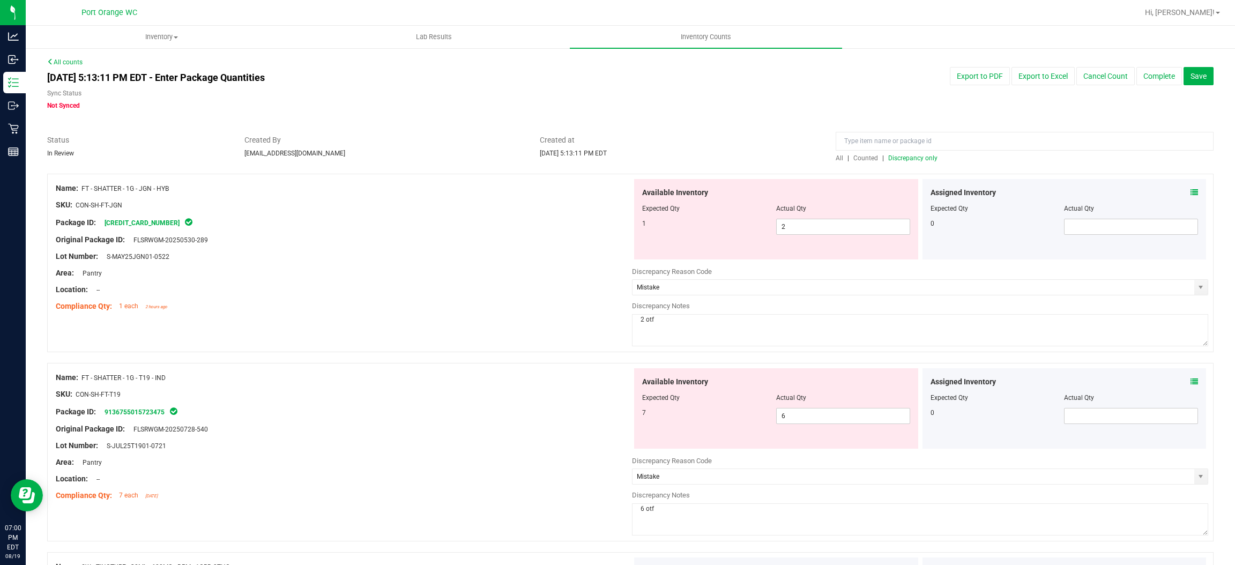
scroll to position [0, 0]
click at [906, 151] on input at bounding box center [1024, 141] width 378 height 19
click at [912, 157] on span "Discrepancy only" at bounding box center [912, 159] width 49 height 8
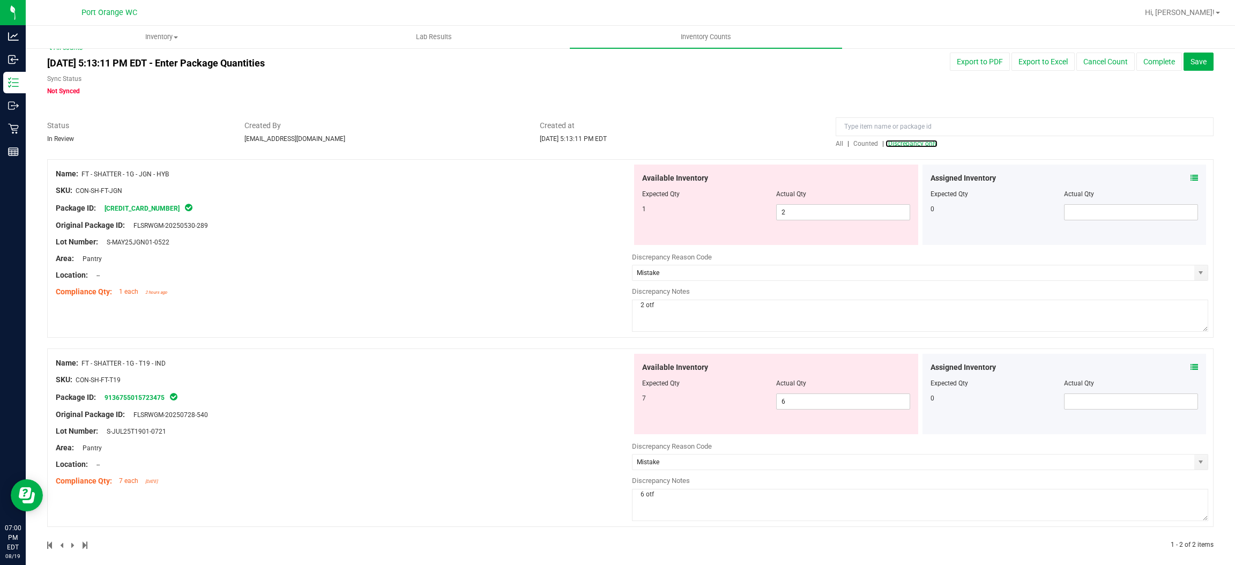
scroll to position [24, 0]
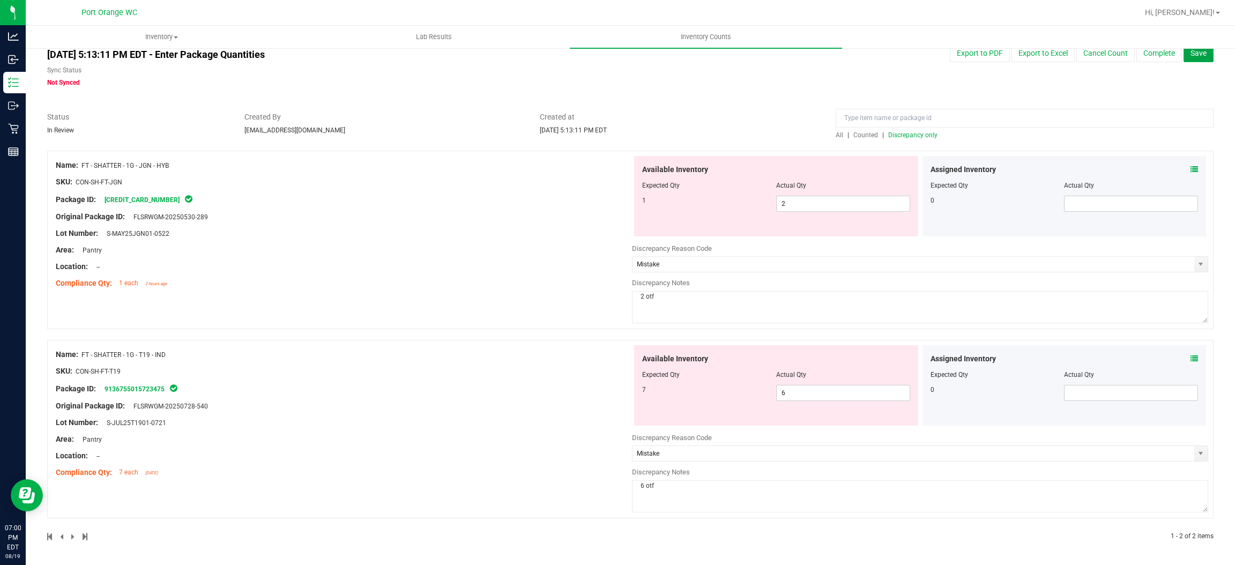
click at [1194, 54] on button "Save" at bounding box center [1198, 53] width 30 height 18
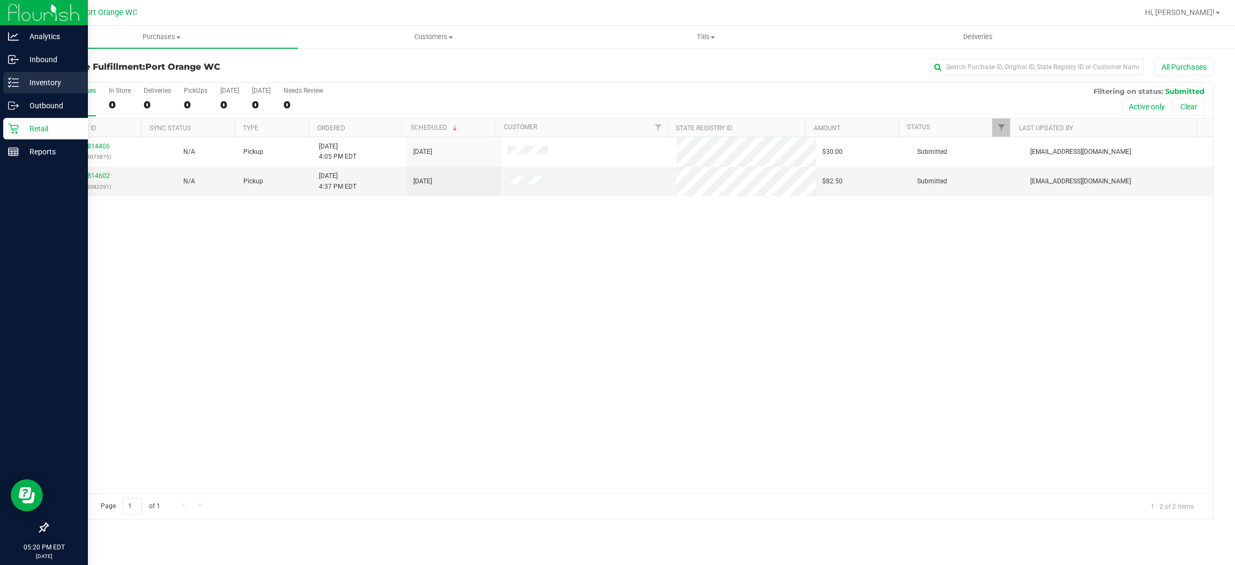
click at [57, 77] on p "Inventory" at bounding box center [51, 82] width 64 height 13
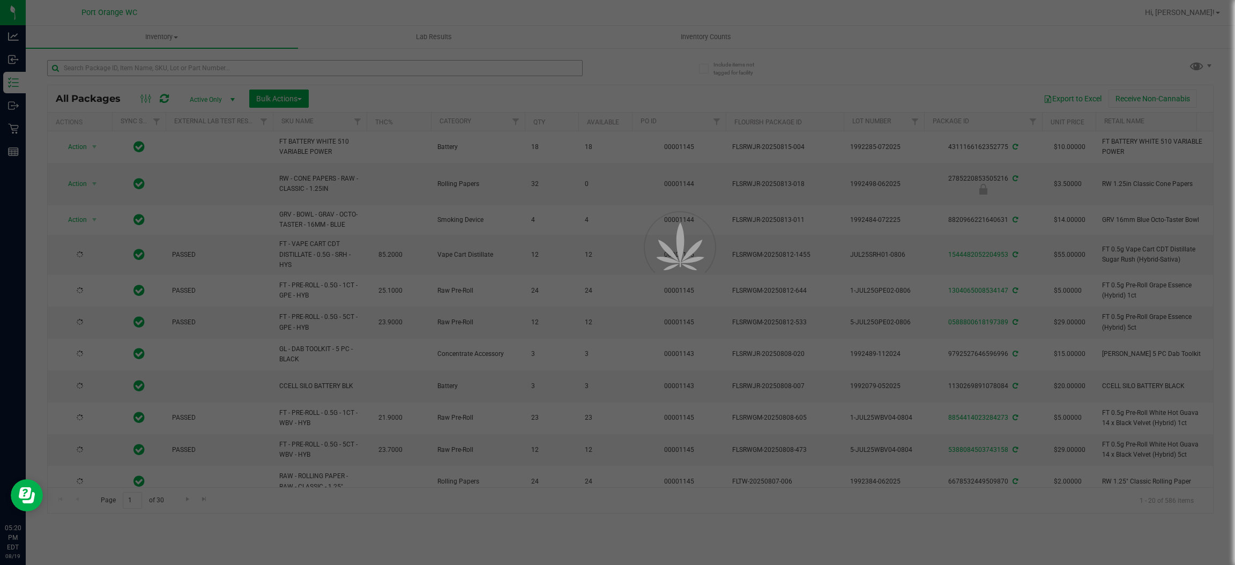
click at [133, 71] on div at bounding box center [617, 282] width 1235 height 565
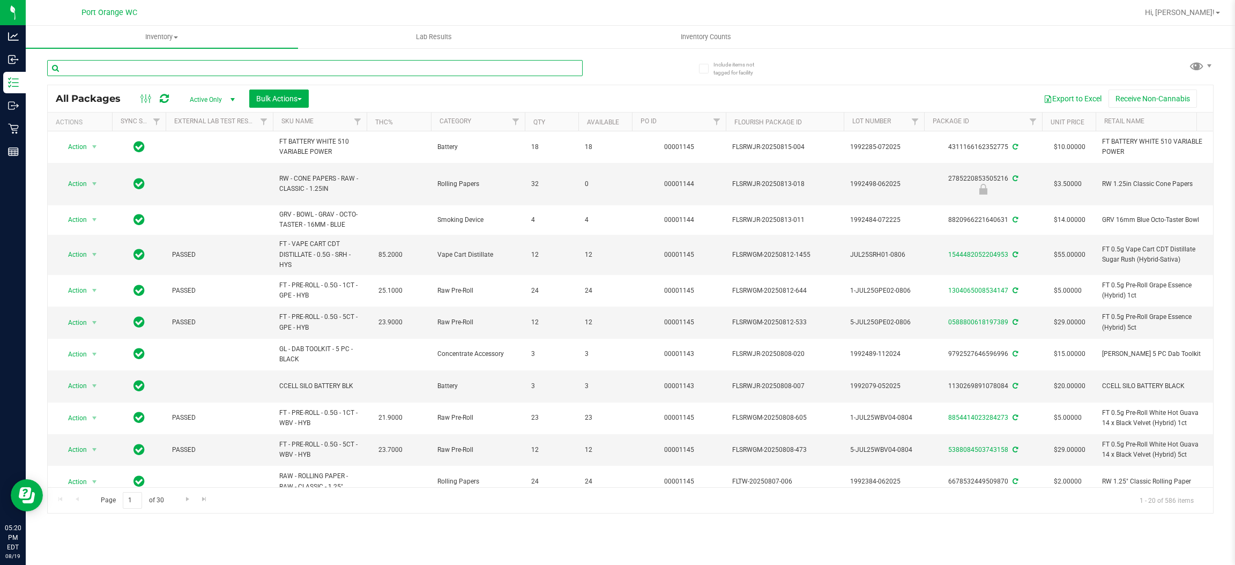
click at [110, 66] on input "text" at bounding box center [314, 68] width 535 height 16
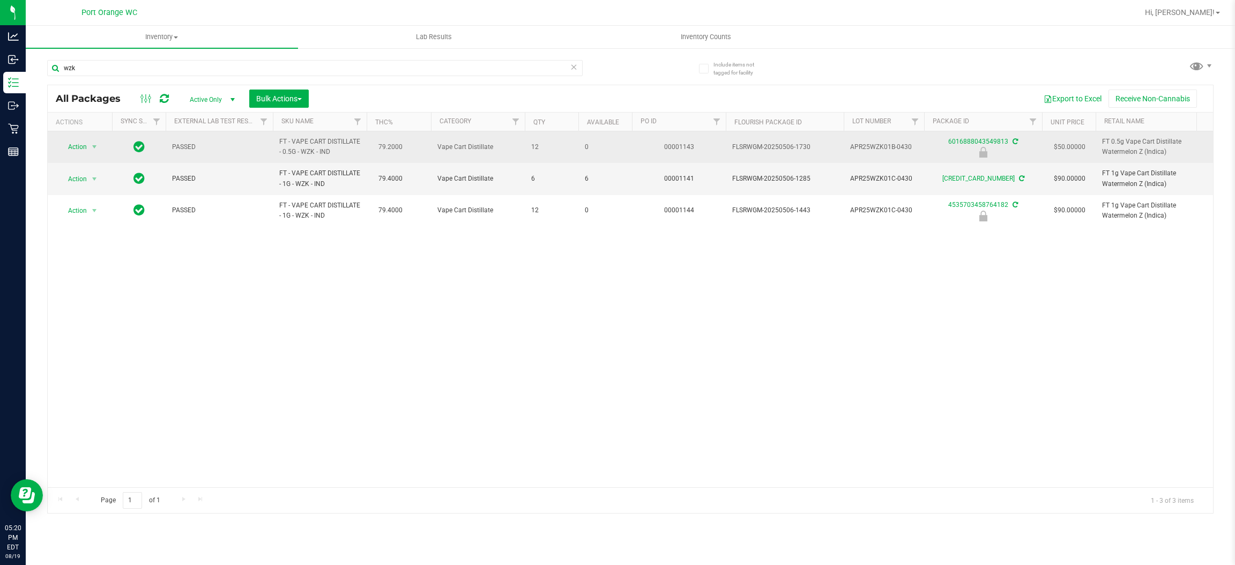
click at [301, 152] on span "FT - VAPE CART DISTILLATE - 0.5G - WZK - IND" at bounding box center [319, 147] width 81 height 20
click at [301, 151] on span "FT - VAPE CART DISTILLATE - 0.5G - WZK - IND" at bounding box center [319, 147] width 81 height 20
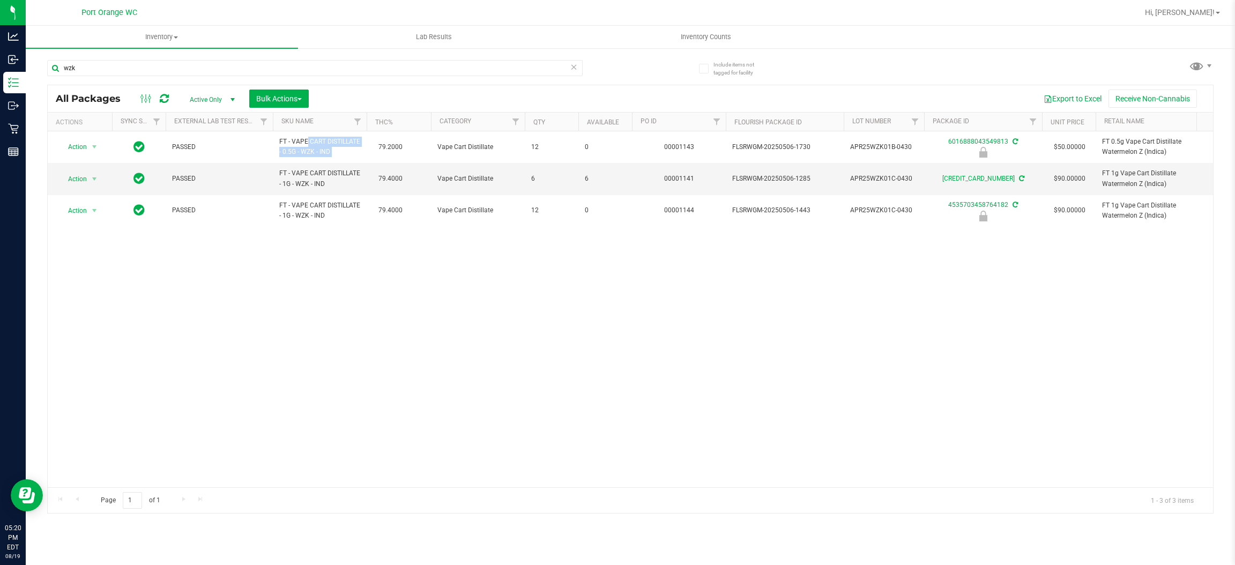
copy td "FT - VAPE CART DISTILLATE - 0.5G - WZK - IND"
click at [121, 64] on input "wzk" at bounding box center [314, 68] width 535 height 16
paste input "FT - VAPE CART CDT DISTILLATE - 1G - AML - IND"
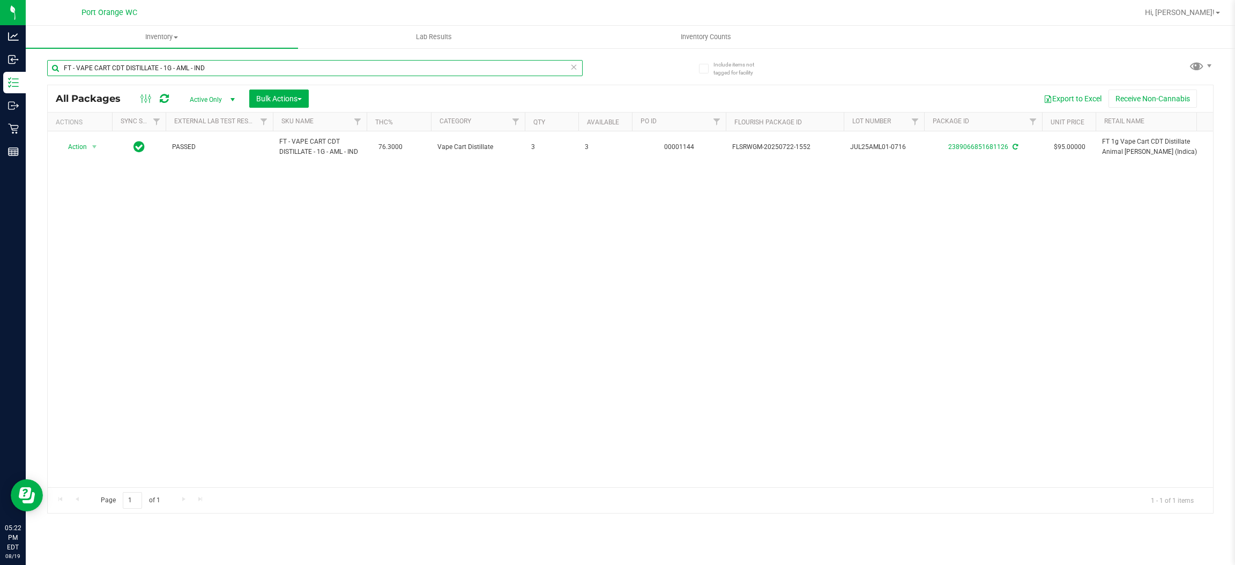
click at [229, 63] on input "FT - VAPE CART CDT DISTILLATE - 1G - AML - IND" at bounding box center [314, 68] width 535 height 16
paste input "BCT"
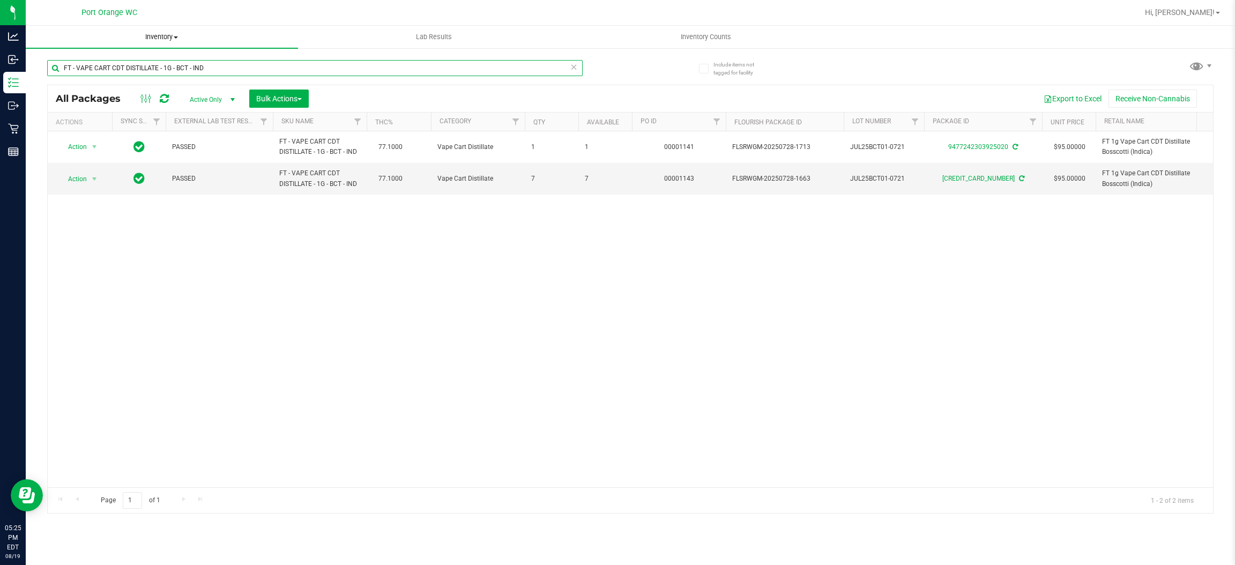
paste input "GSS - HYB"
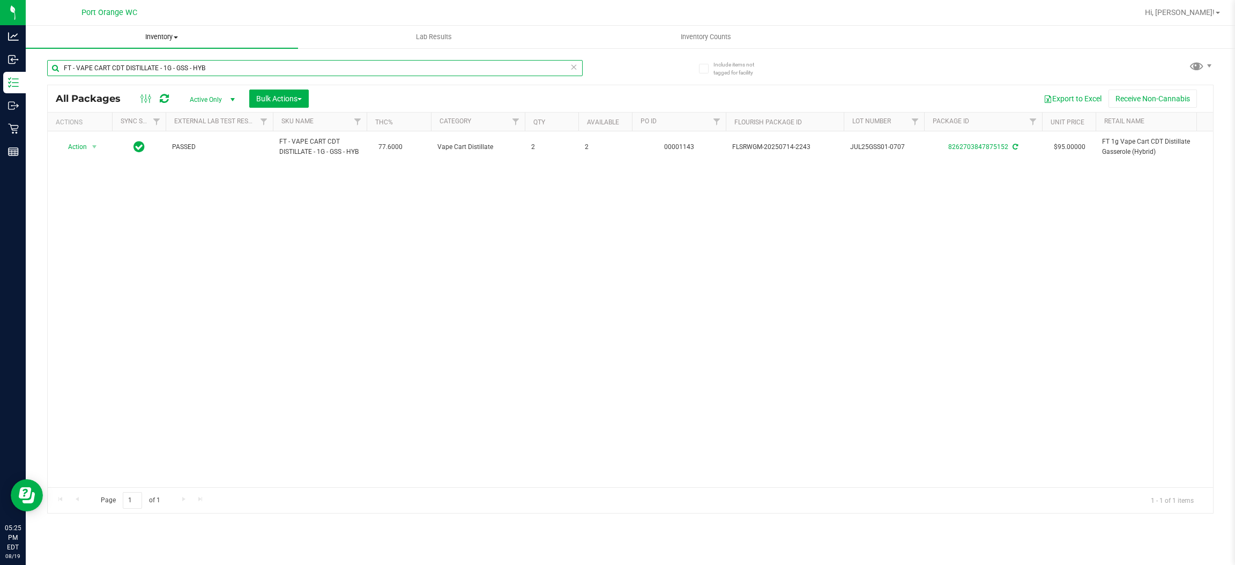
paste input "0.5G - GYG"
click at [266, 64] on input "FT - VAPE CART CDT DISTILLATE - 0.5G - GYG - HYB" at bounding box center [314, 68] width 535 height 16
paste input "SW - FSO SYRINGE - 1"
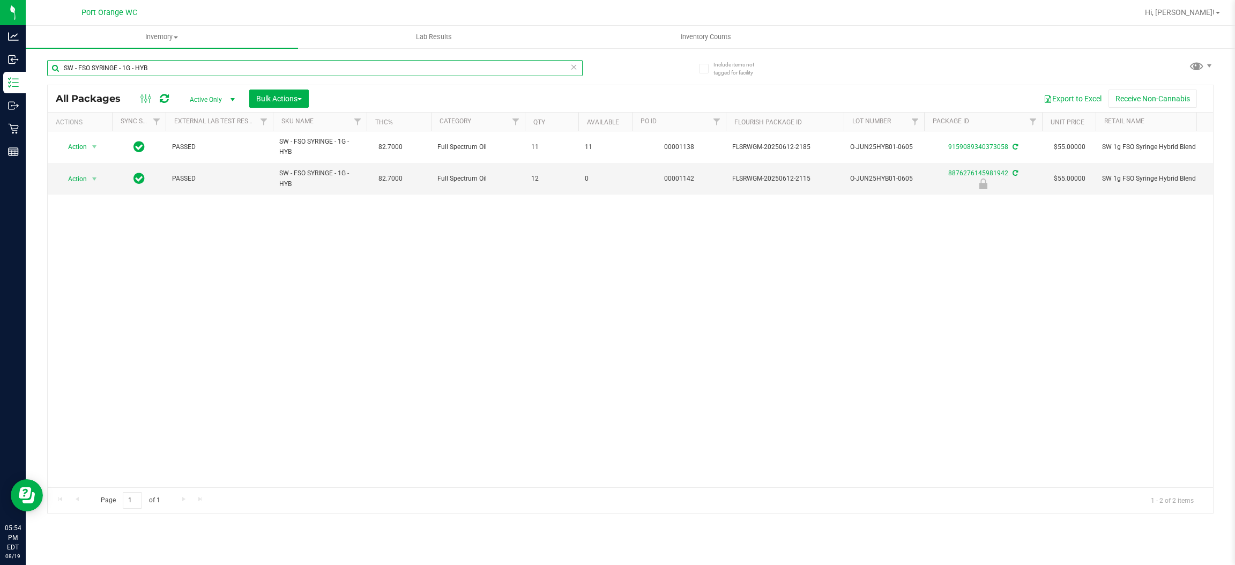
paste input "IND"
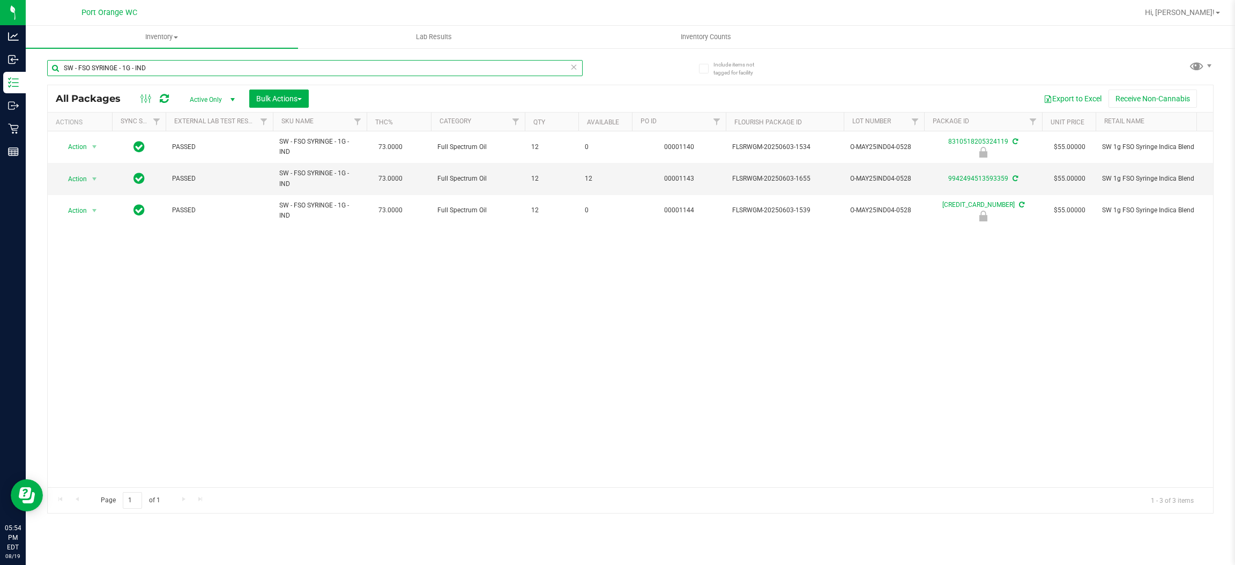
paste input "SAT"
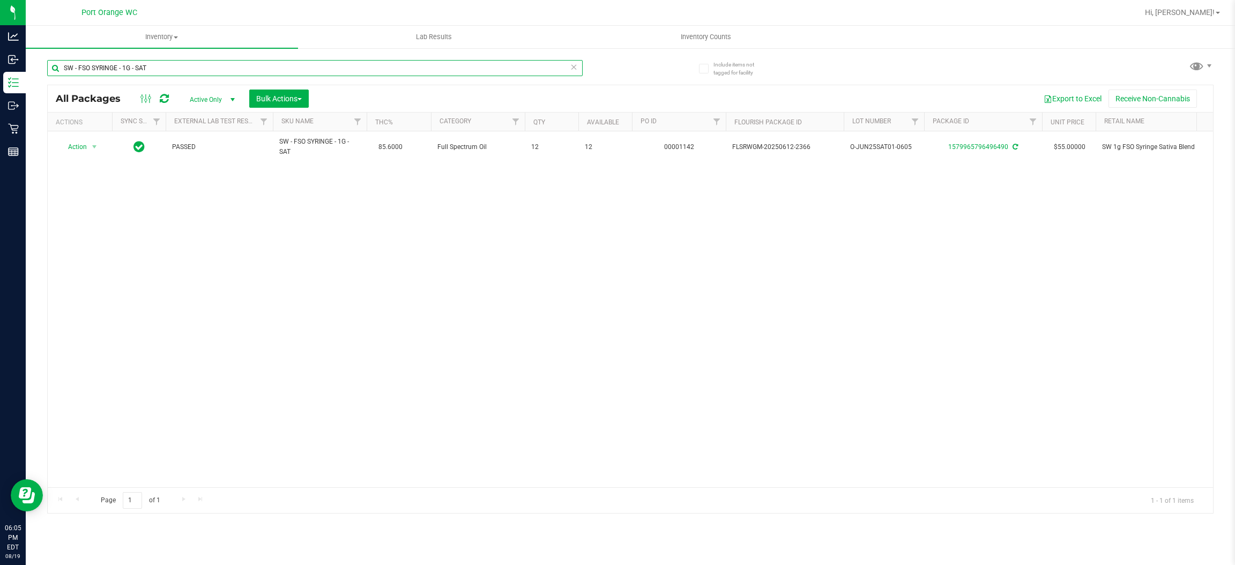
paste input "LOZENGE - 5MG - 20CT"
type input "SW - LOZENGE - 5MG - 20CT"
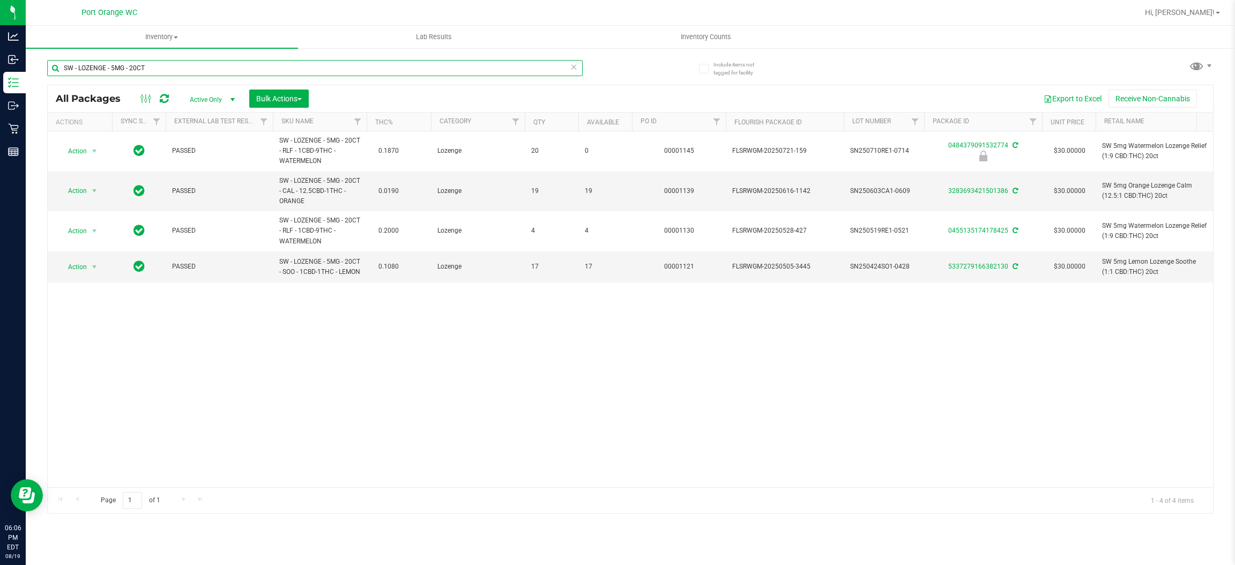
click at [568, 68] on input "SW - LOZENGE - 5MG - 20CT" at bounding box center [314, 68] width 535 height 16
click at [573, 64] on icon at bounding box center [574, 66] width 8 height 13
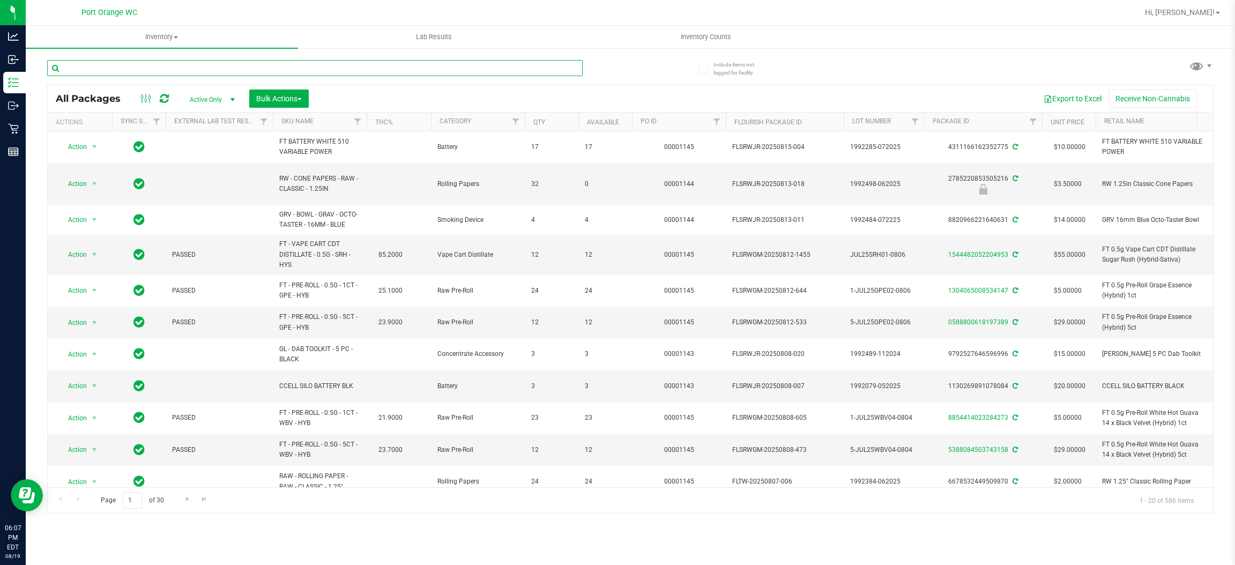
click at [239, 64] on input "text" at bounding box center [314, 68] width 535 height 16
paste input "GL - LIVE ROSIN - 0.5G -"
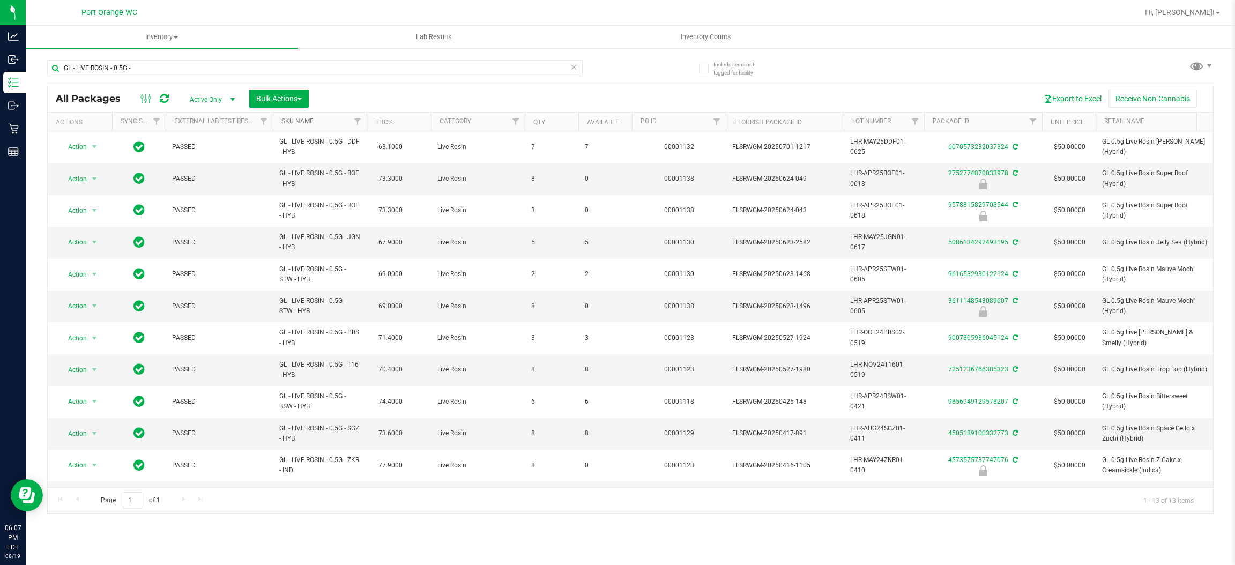
click at [289, 121] on link "SKU Name" at bounding box center [297, 121] width 32 height 8
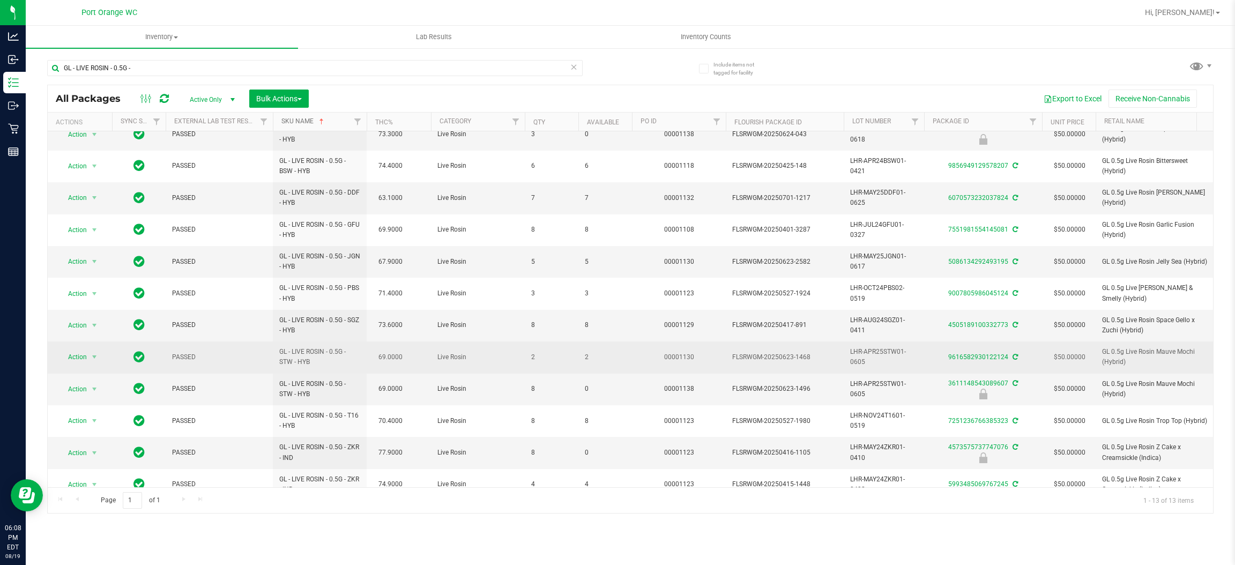
scroll to position [70, 0]
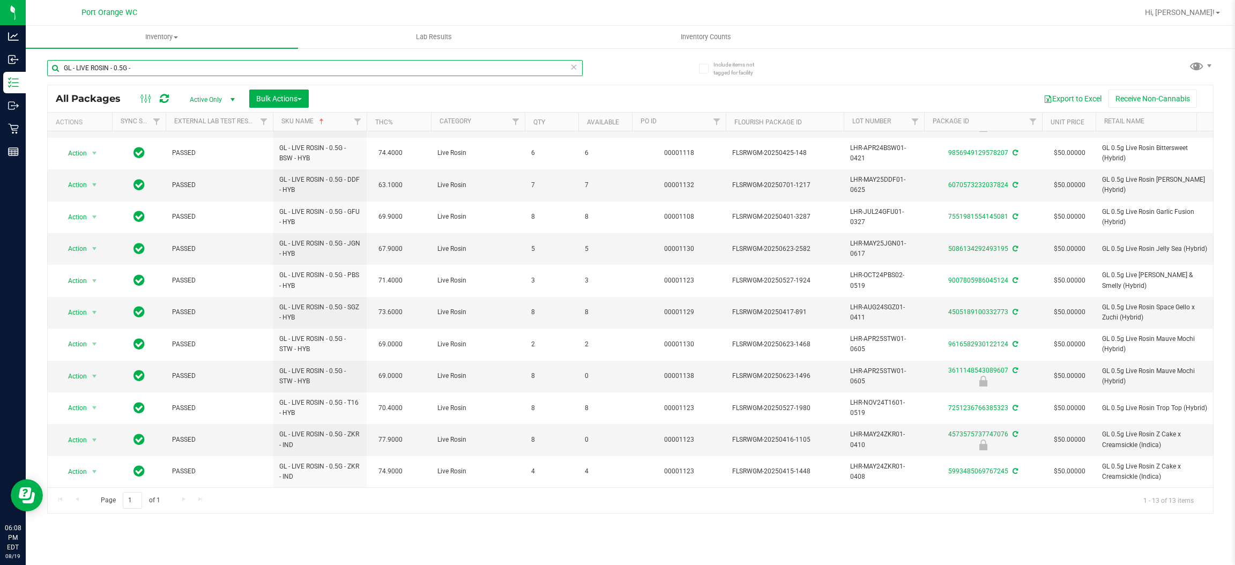
drag, startPoint x: 152, startPoint y: 64, endPoint x: 62, endPoint y: 67, distance: 89.5
click at [62, 66] on input "GL - LIVE ROSIN - 0.5G -" at bounding box center [314, 68] width 535 height 16
paste input "1G"
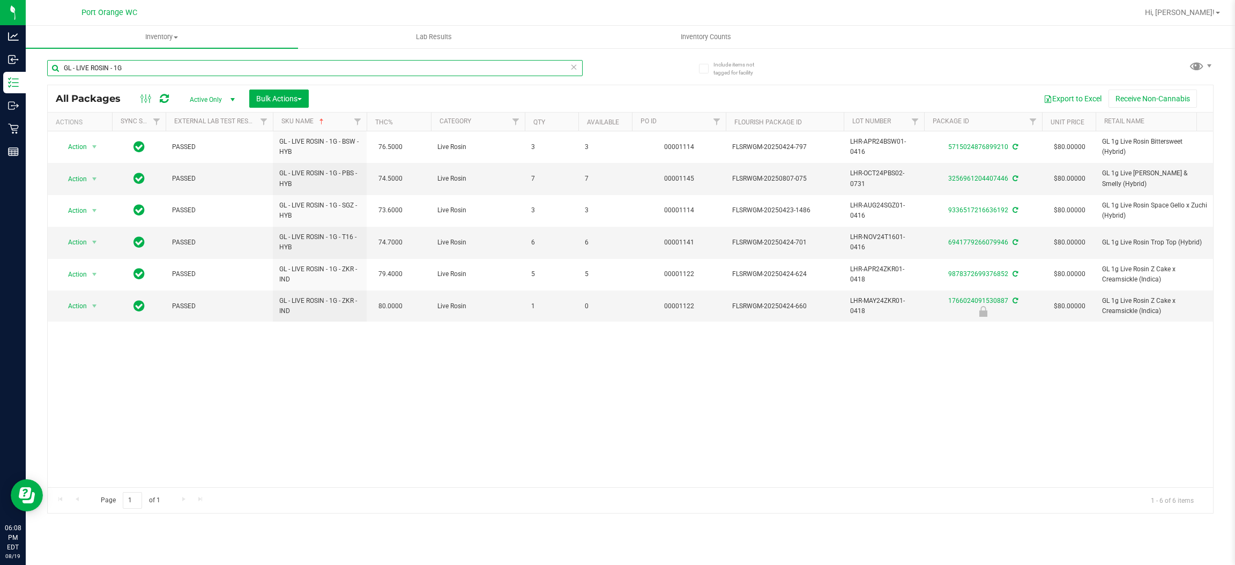
type input "GL - LIVE ROSIN - 1G"
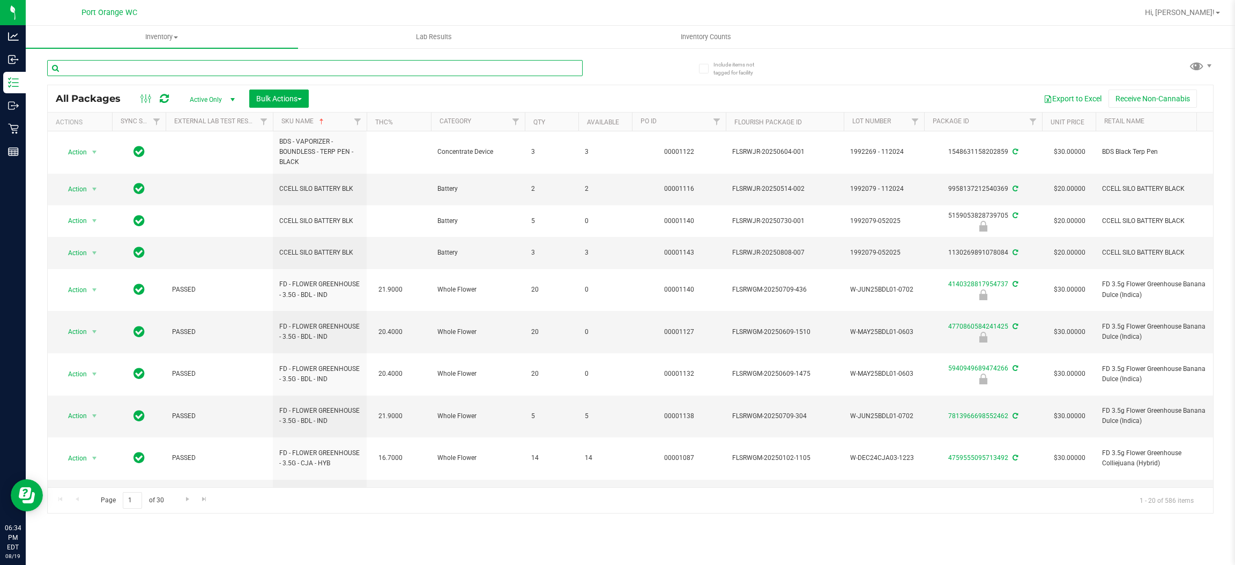
paste input "SW - PATCH - 20MG - CAL - 12.5CBD-1THC"
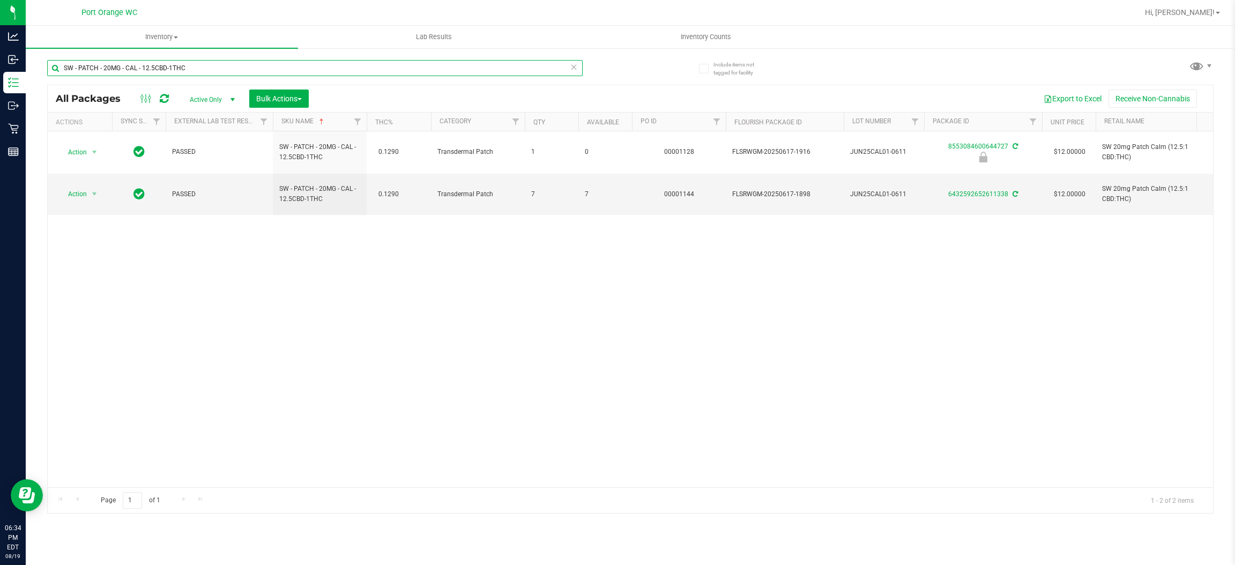
paste input "RLF - 1CBD-9"
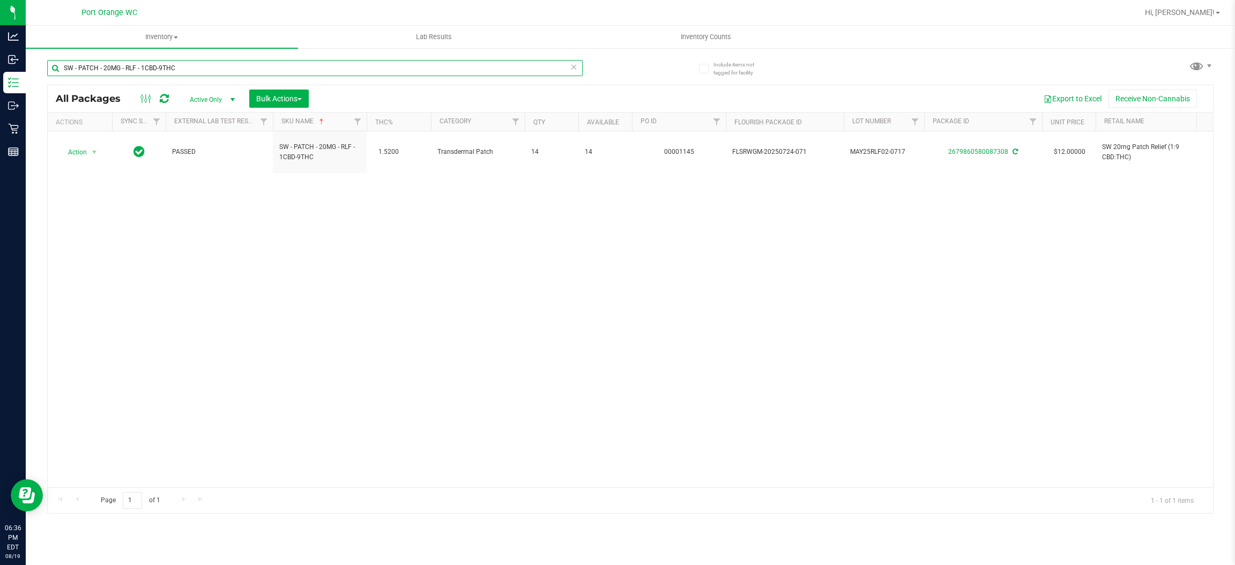
paste input "SOO - 1CBD-1"
paste input "LOTION - 360MG"
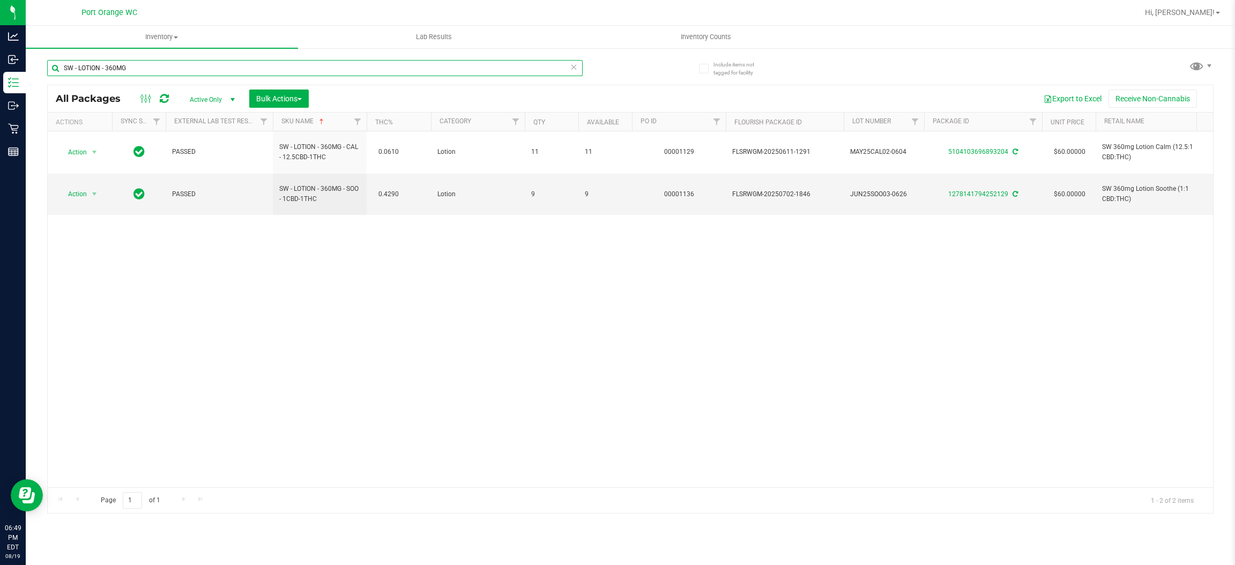
paste input "FT - PRE-ROLL - 0.5G - 5CT - CIM - IND"
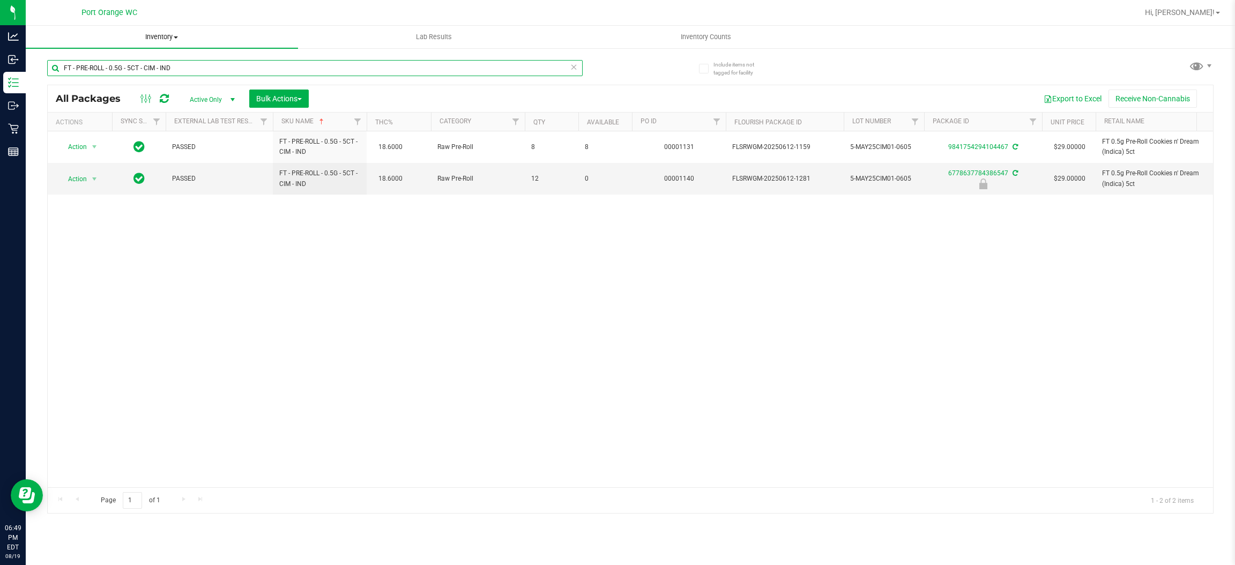
paste input "FFP - HYB"
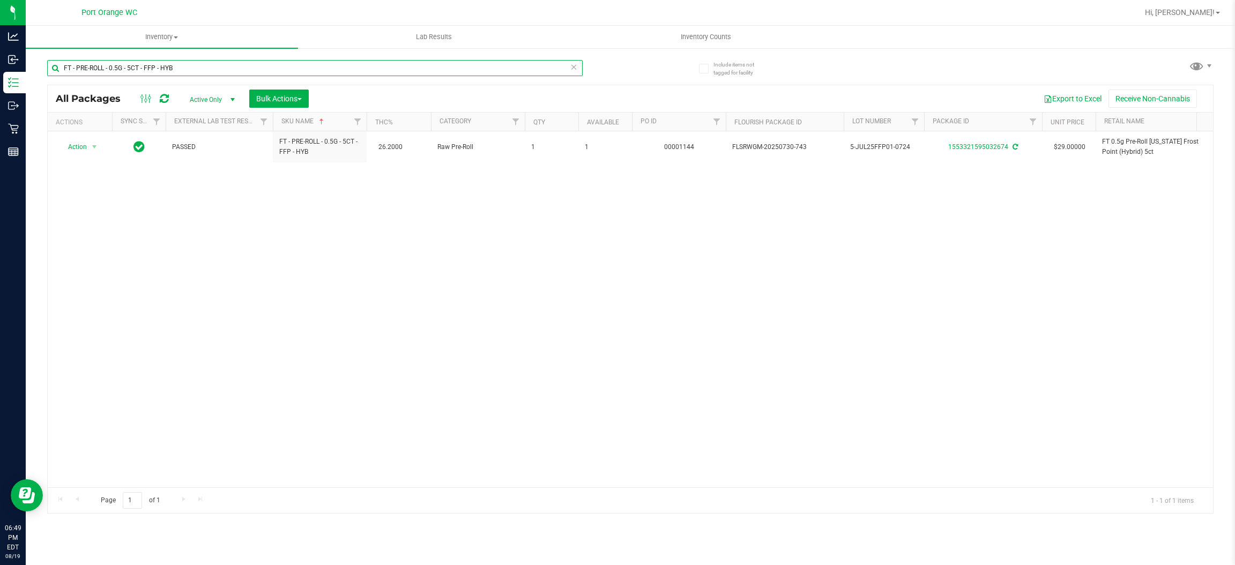
paste input "GPE"
paste input "1"
paste input "LMZ"
paste input "MEC - HYS"
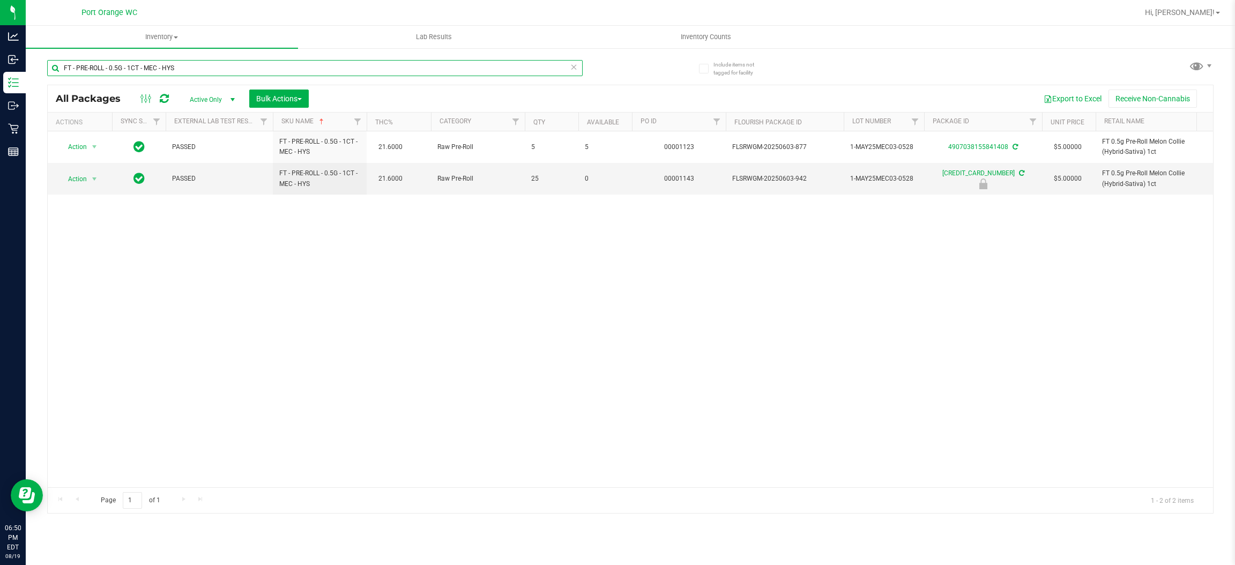
paste input "PKT - HYI"
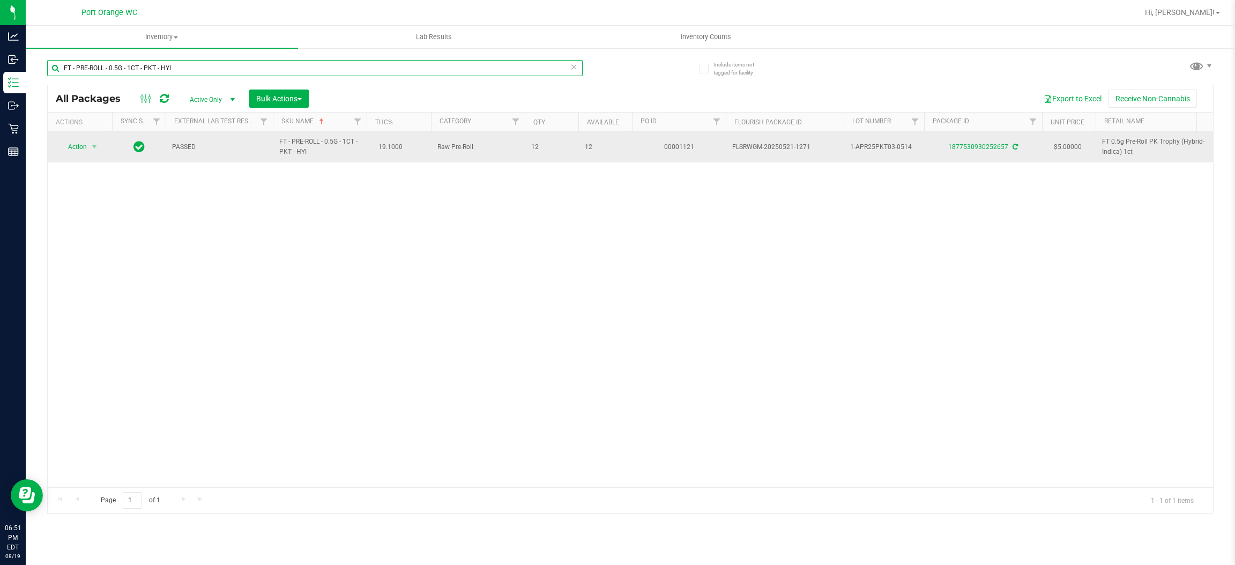
paste input "SNY - SAT"
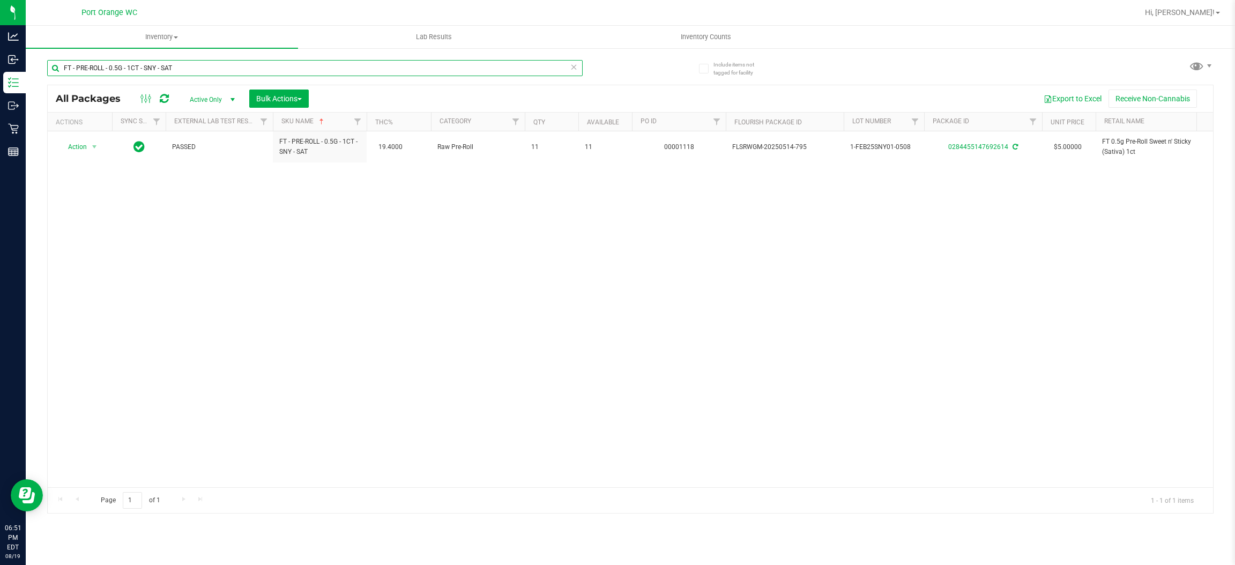
paste input "RH - HYS"
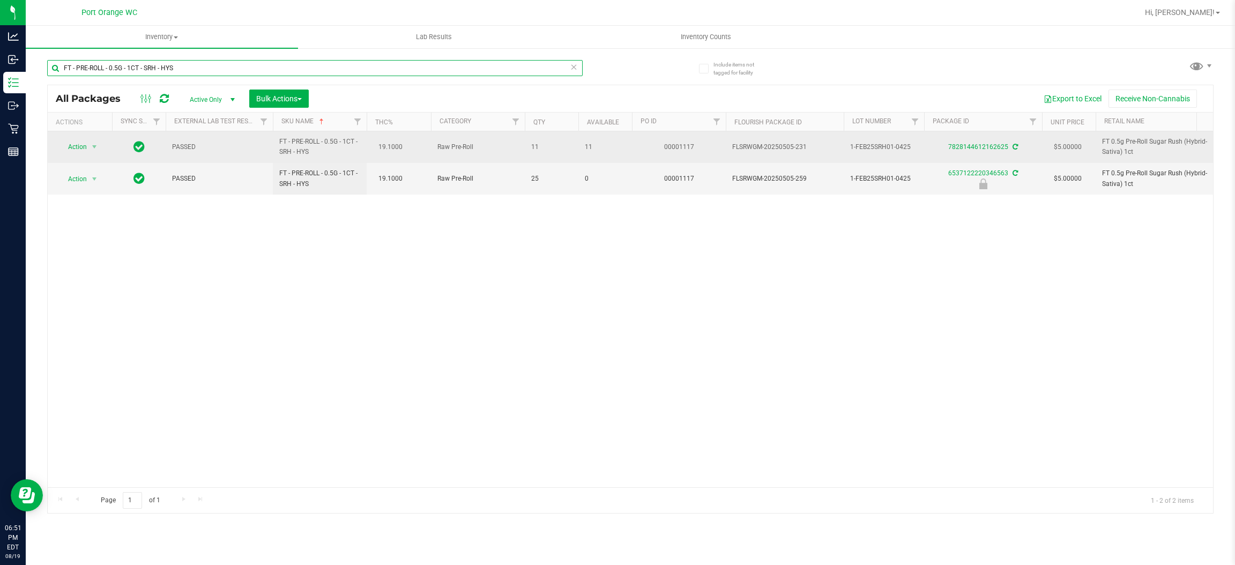
paste input "UI - SAT"
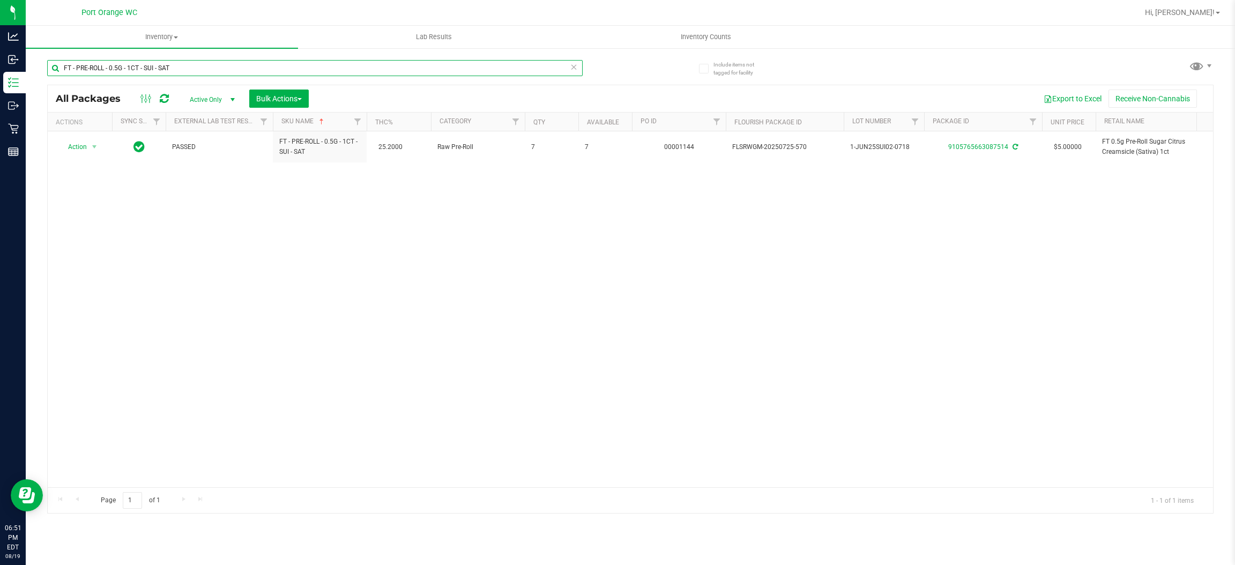
paste input "WBV - HYB"
paste input "YON - SAT"
paste input "X - BALM - 300MG - 1CBD-1THC"
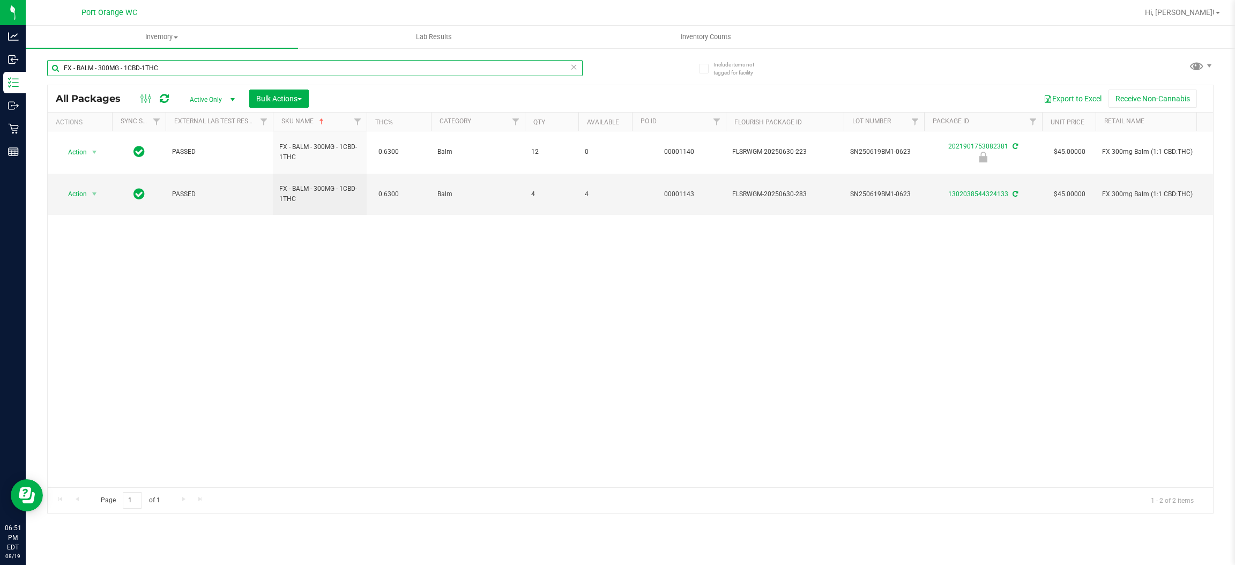
type input "FX - BALM - 300MG - 1CBD-1THC"
click at [577, 66] on input "FX - BALM - 300MG - 1CBD-1THC" at bounding box center [314, 68] width 535 height 16
click at [573, 64] on icon at bounding box center [574, 66] width 8 height 13
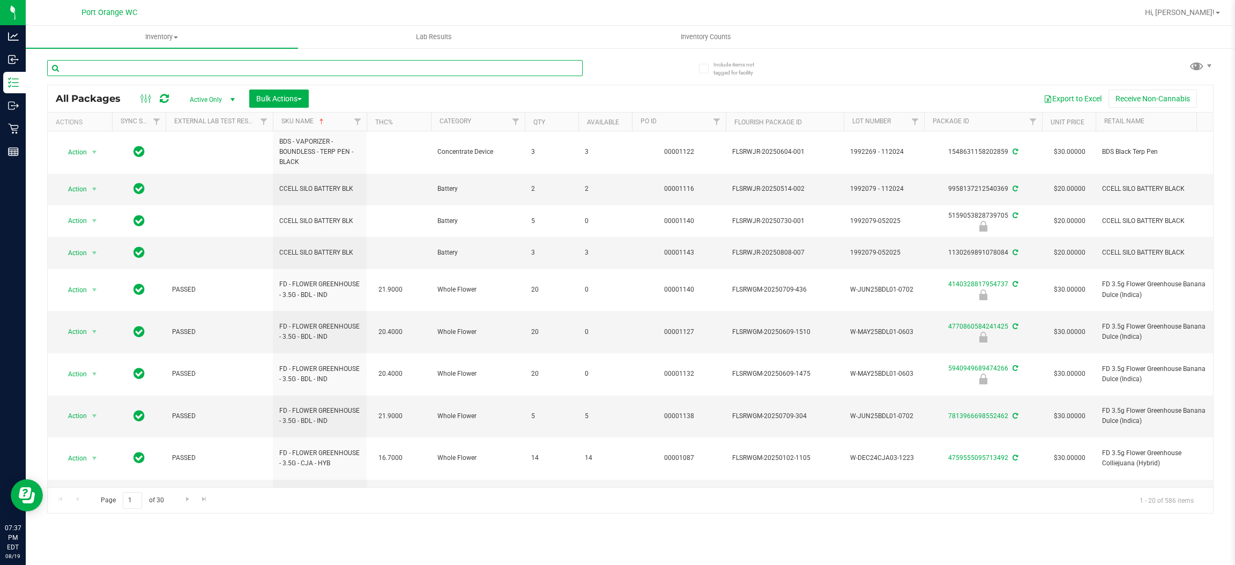
click at [152, 62] on input "text" at bounding box center [314, 68] width 535 height 16
paste input "SW 10mg Theragels Dream (1:9 CBD:THC) 40ct"
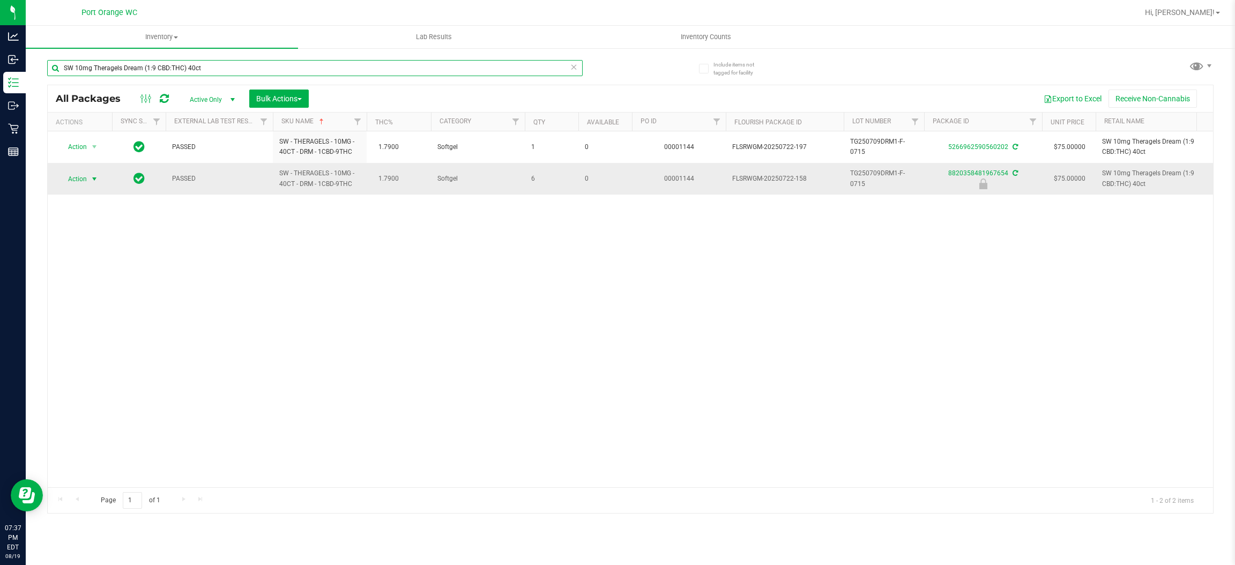
type input "SW 10mg Theragels Dream (1:9 CBD:THC) 40ct"
click at [75, 181] on span "Action" at bounding box center [72, 178] width 29 height 15
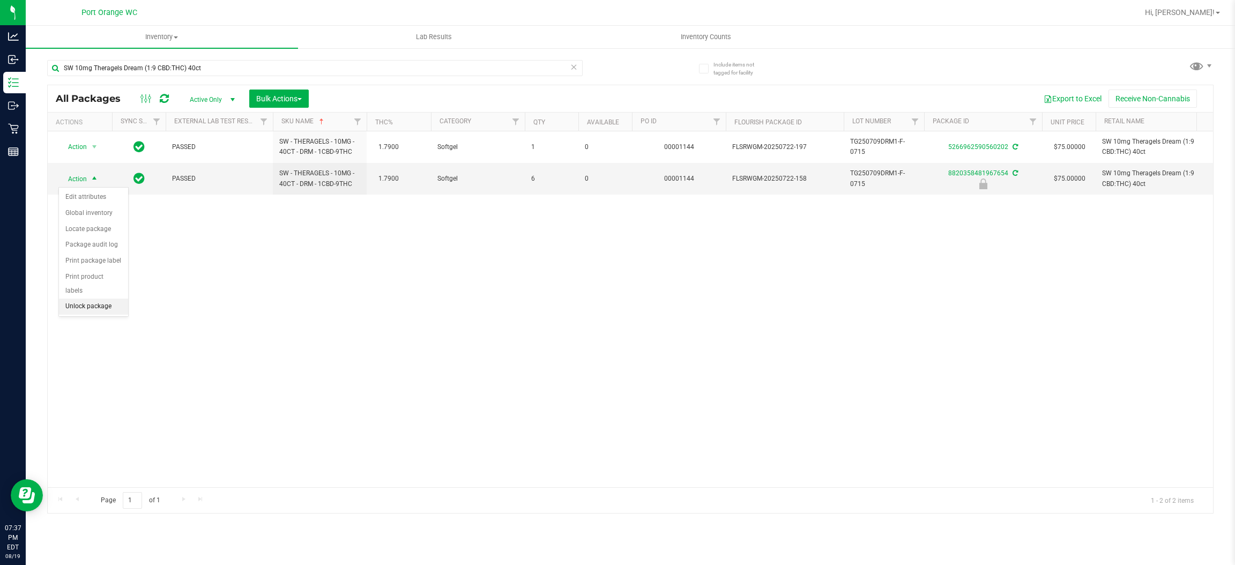
click at [66, 298] on li "Unlock package" at bounding box center [93, 306] width 69 height 16
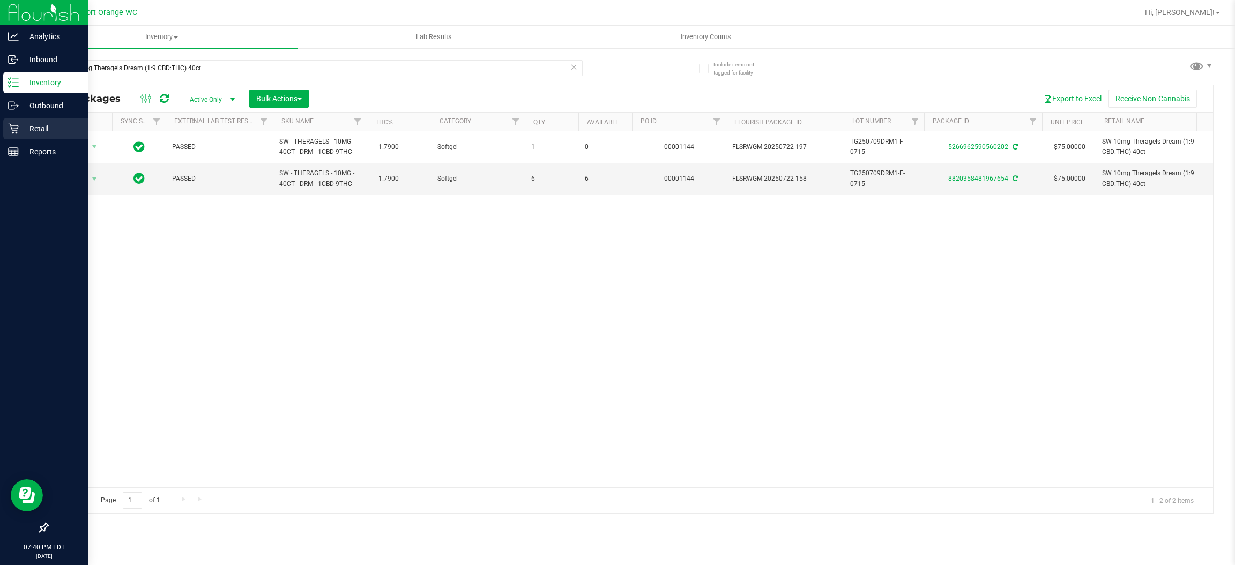
click at [12, 135] on div "Retail" at bounding box center [45, 128] width 85 height 21
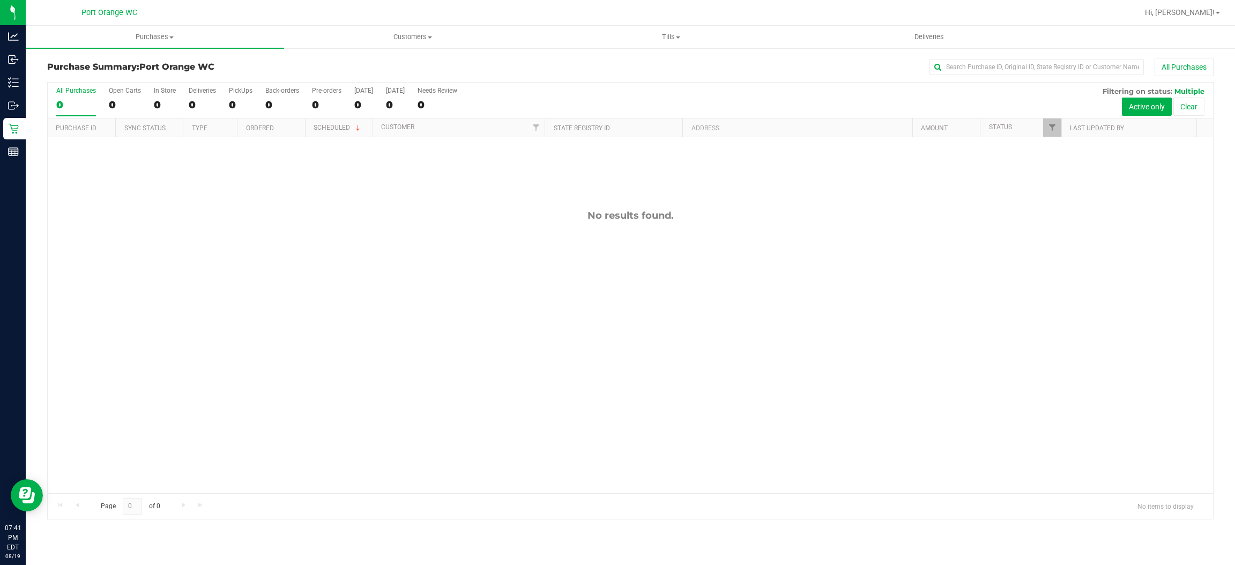
click at [398, 362] on div "No results found." at bounding box center [630, 351] width 1165 height 428
click at [677, 39] on span "Tills" at bounding box center [670, 37] width 257 height 10
click at [658, 69] on li "Manage tills" at bounding box center [671, 64] width 258 height 13
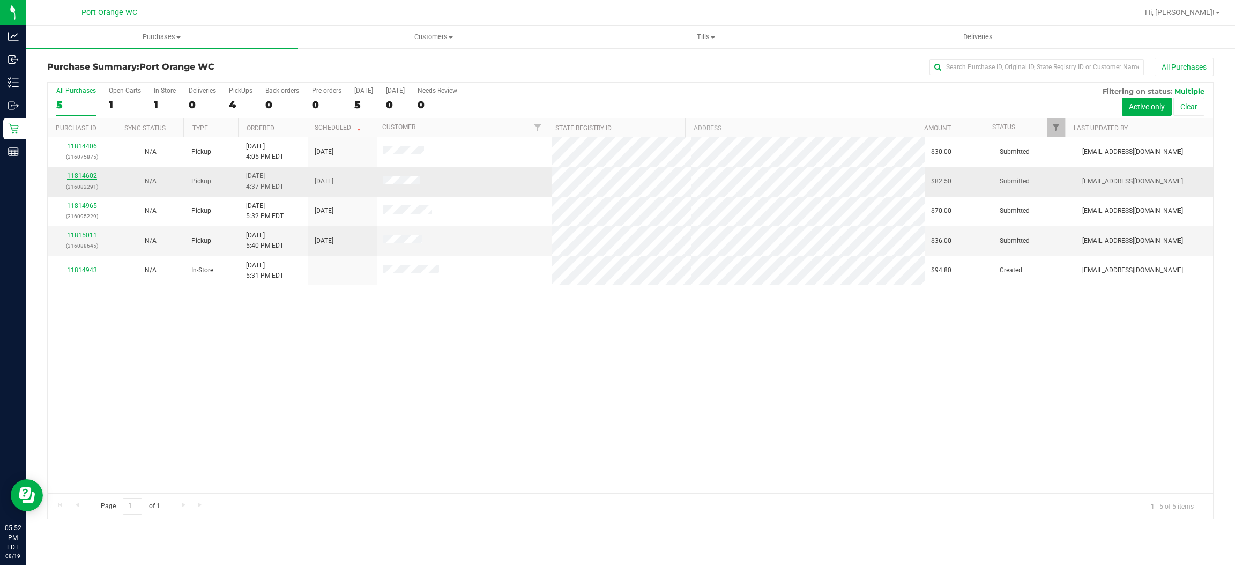
click at [83, 176] on link "11814602" at bounding box center [82, 176] width 30 height 8
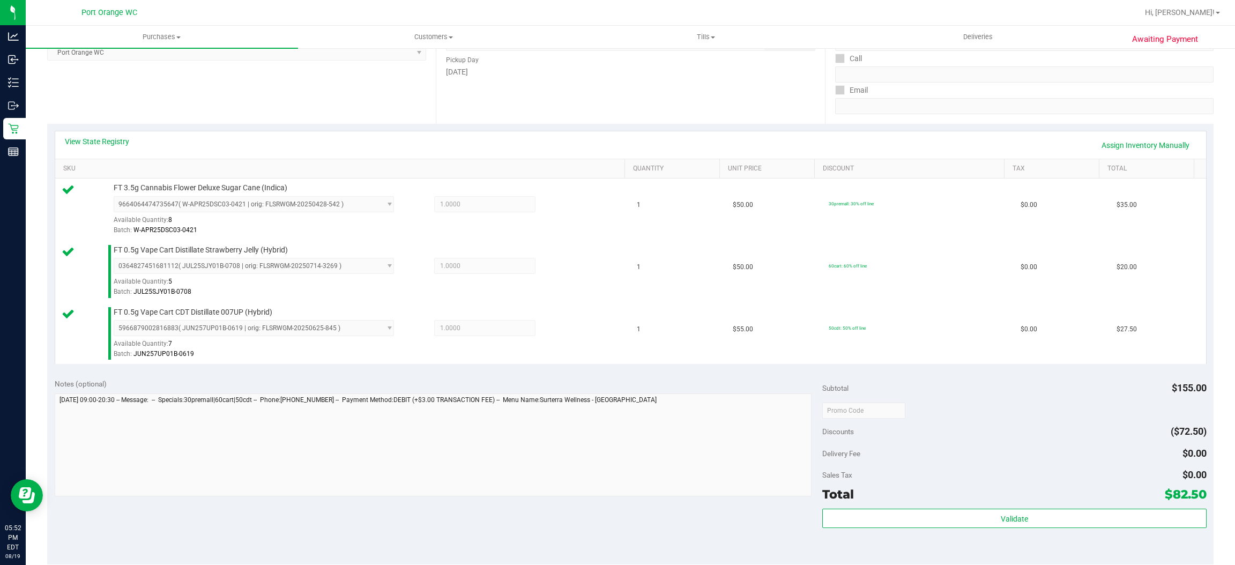
scroll to position [232, 0]
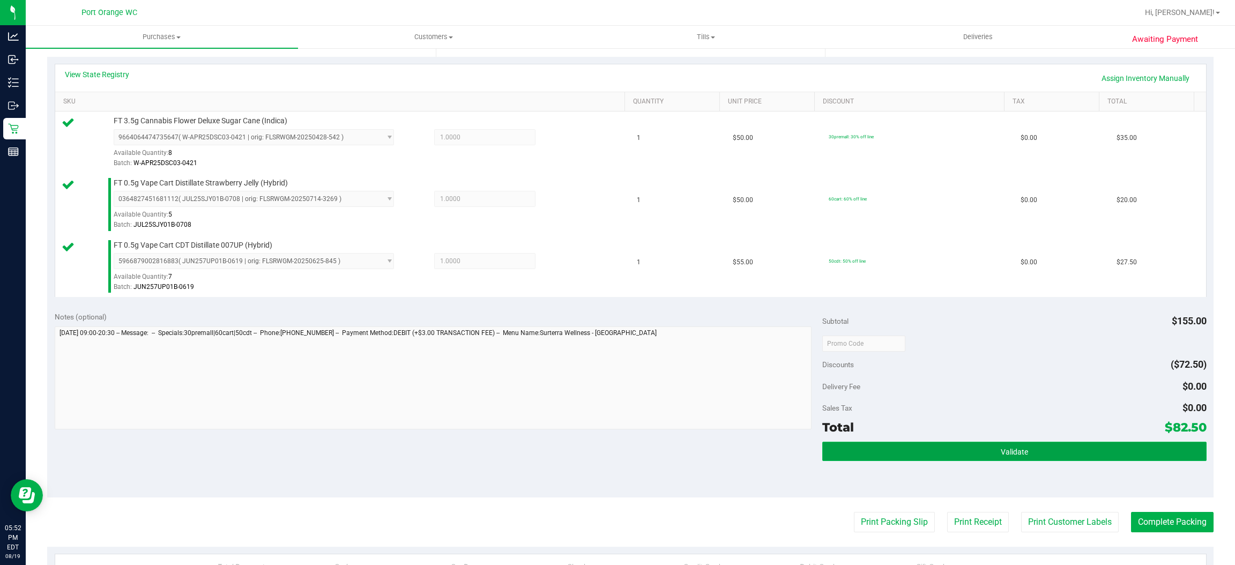
click at [1052, 447] on button "Validate" at bounding box center [1014, 451] width 384 height 19
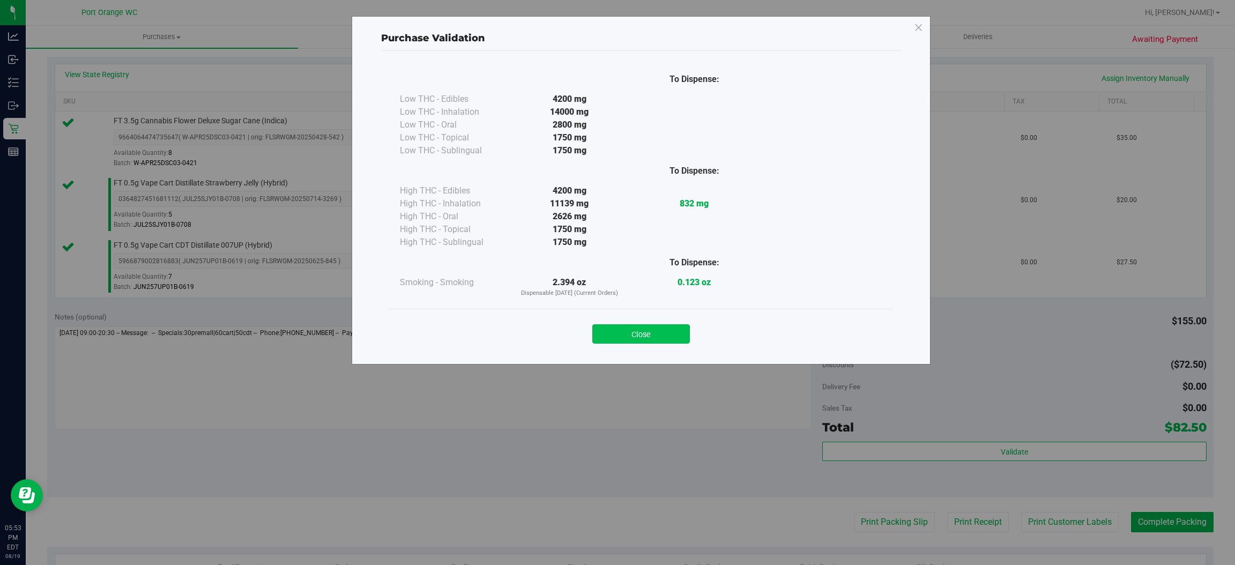
click at [671, 335] on button "Close" at bounding box center [641, 333] width 98 height 19
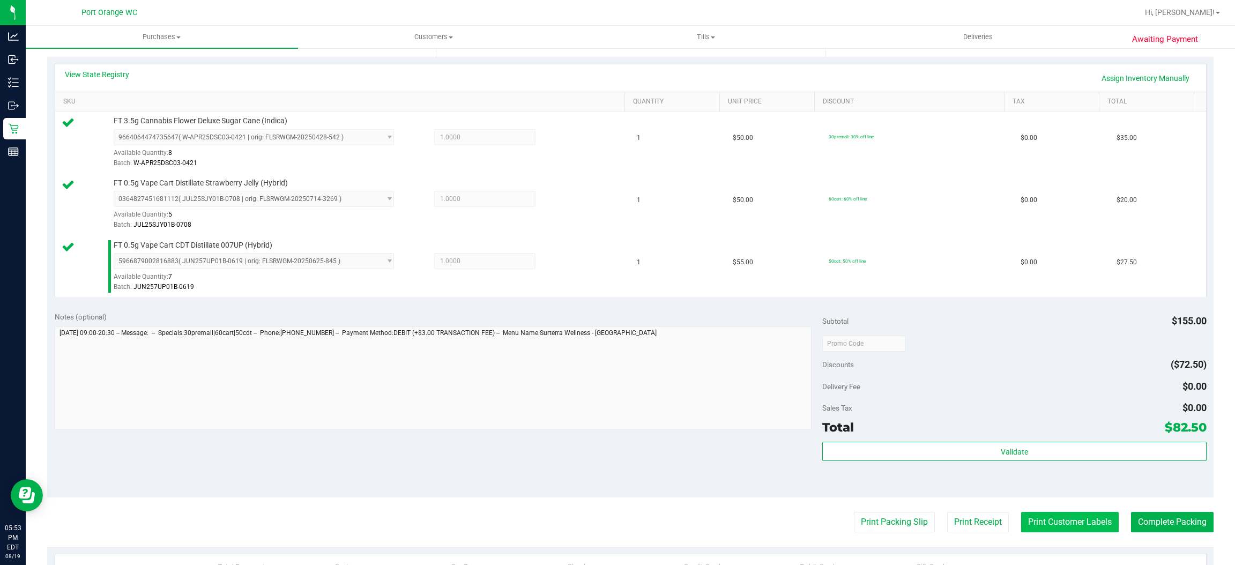
click at [1053, 522] on button "Print Customer Labels" at bounding box center [1070, 522] width 98 height 20
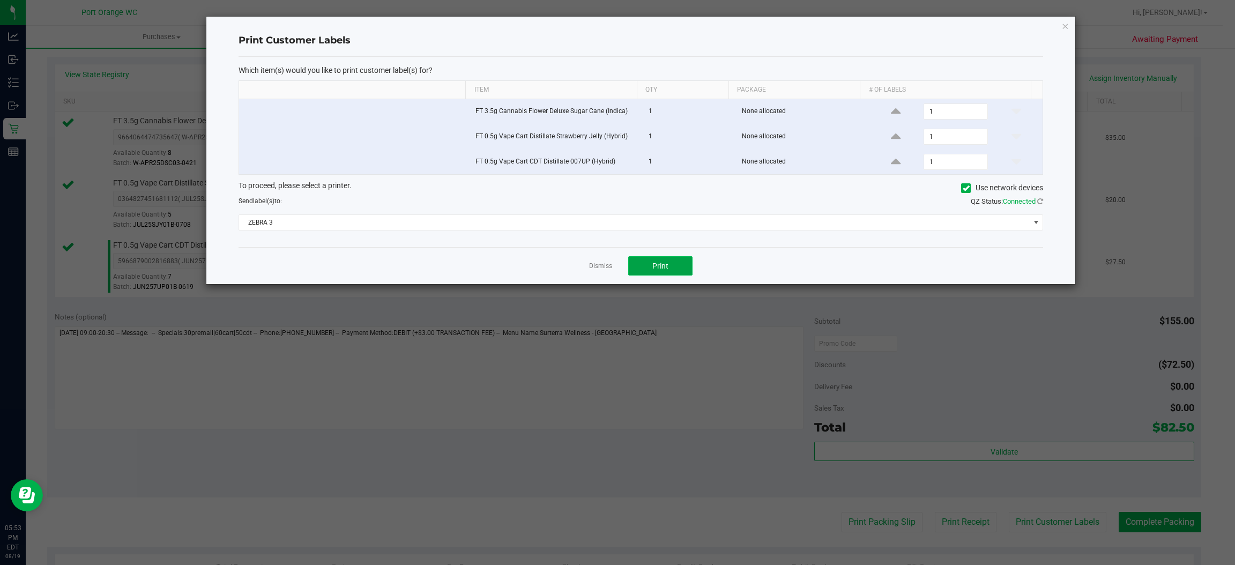
click at [675, 271] on button "Print" at bounding box center [660, 265] width 64 height 19
click at [595, 268] on link "Dismiss" at bounding box center [600, 266] width 23 height 9
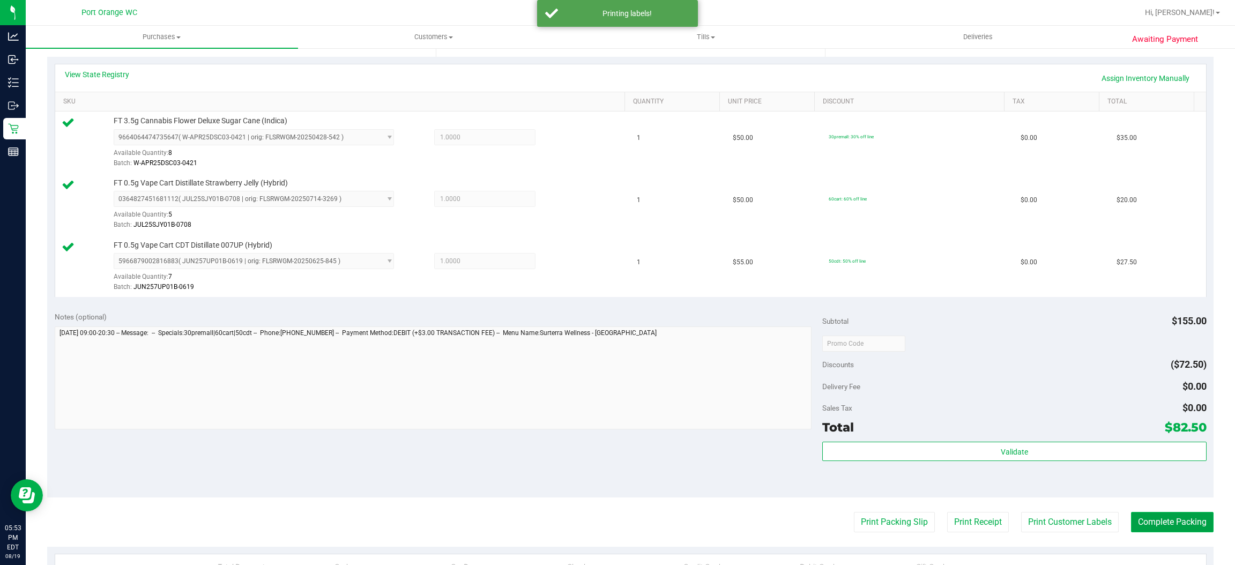
click at [1140, 522] on button "Complete Packing" at bounding box center [1172, 522] width 83 height 20
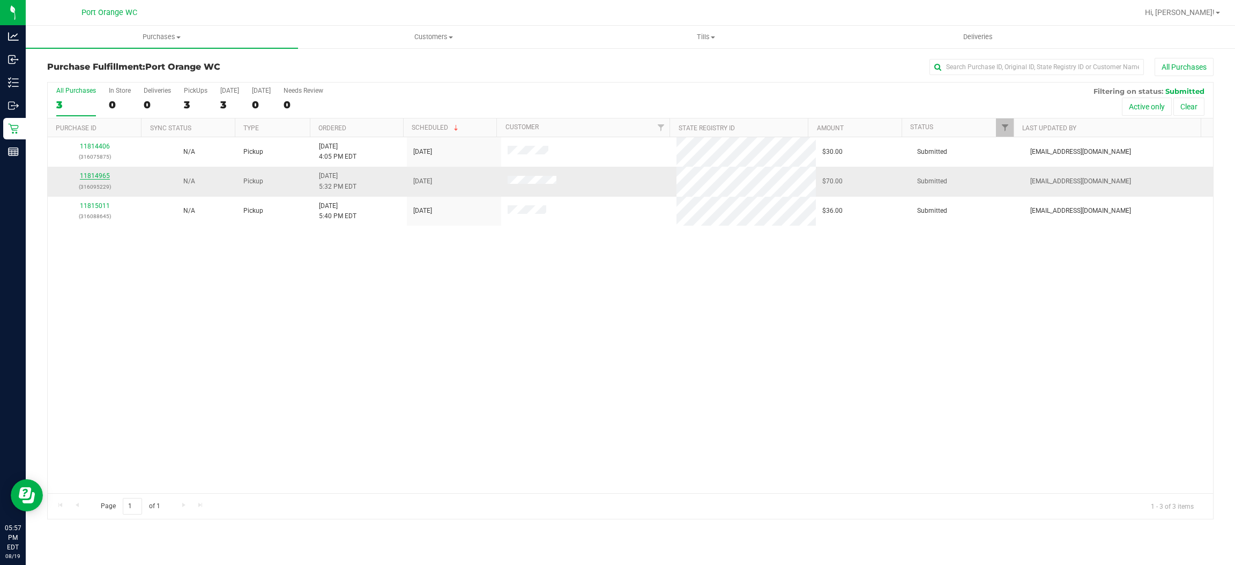
click at [91, 177] on link "11814965" at bounding box center [95, 176] width 30 height 8
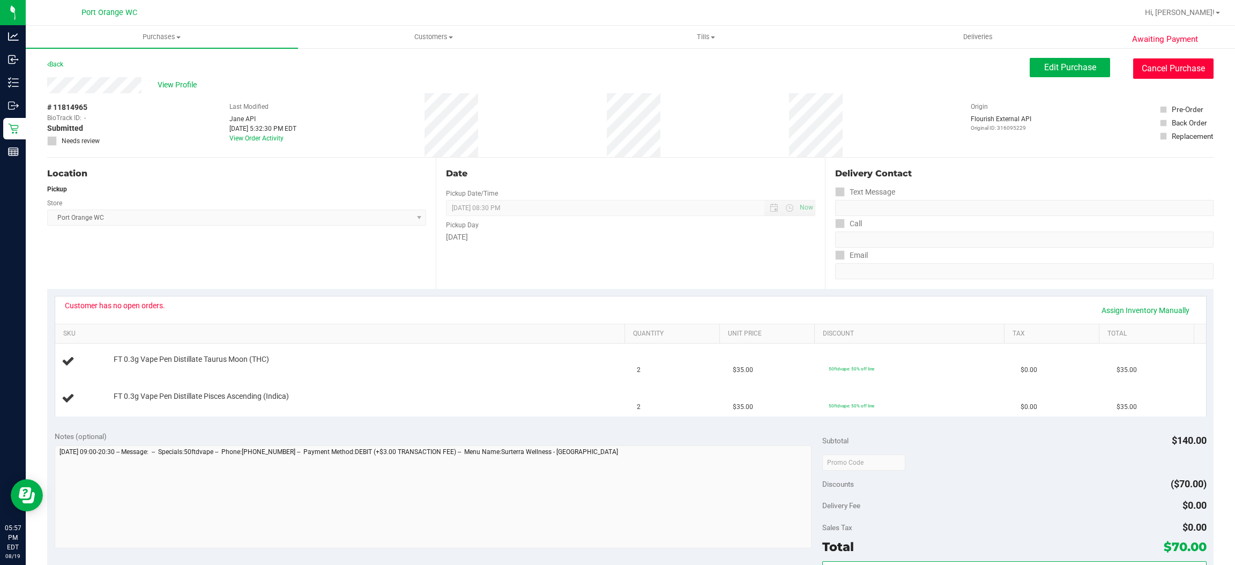
click at [1159, 69] on button "Cancel Purchase" at bounding box center [1173, 68] width 80 height 20
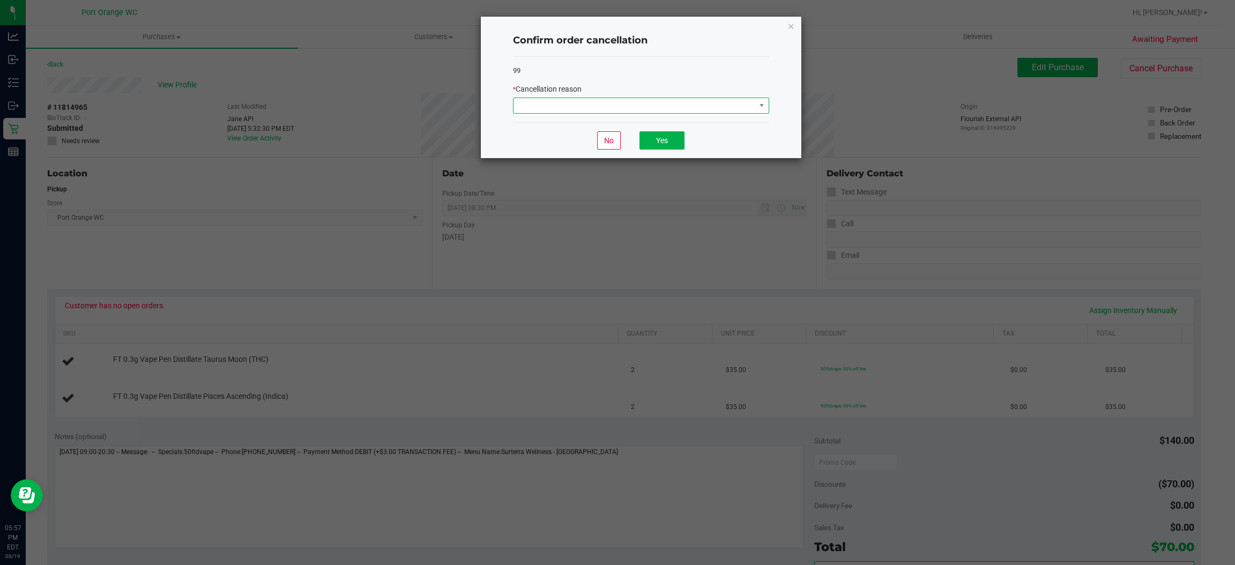
click at [671, 101] on span at bounding box center [634, 105] width 242 height 15
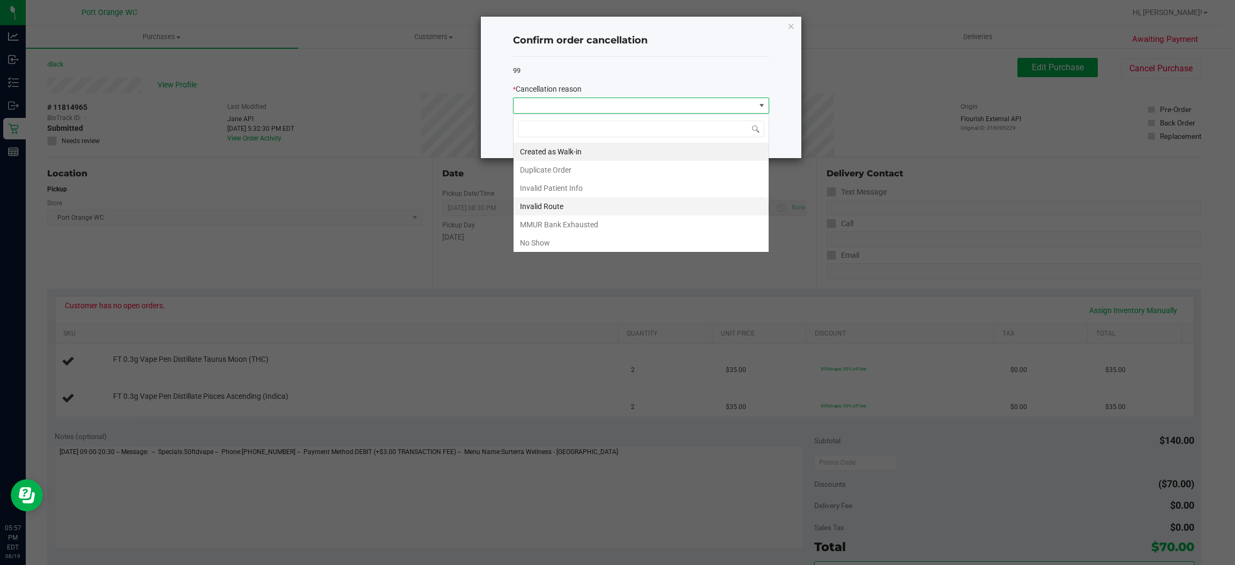
scroll to position [17, 256]
drag, startPoint x: 652, startPoint y: 224, endPoint x: 676, endPoint y: 144, distance: 84.1
click at [653, 220] on li "MMUR Bank Exhausted" at bounding box center [640, 224] width 255 height 18
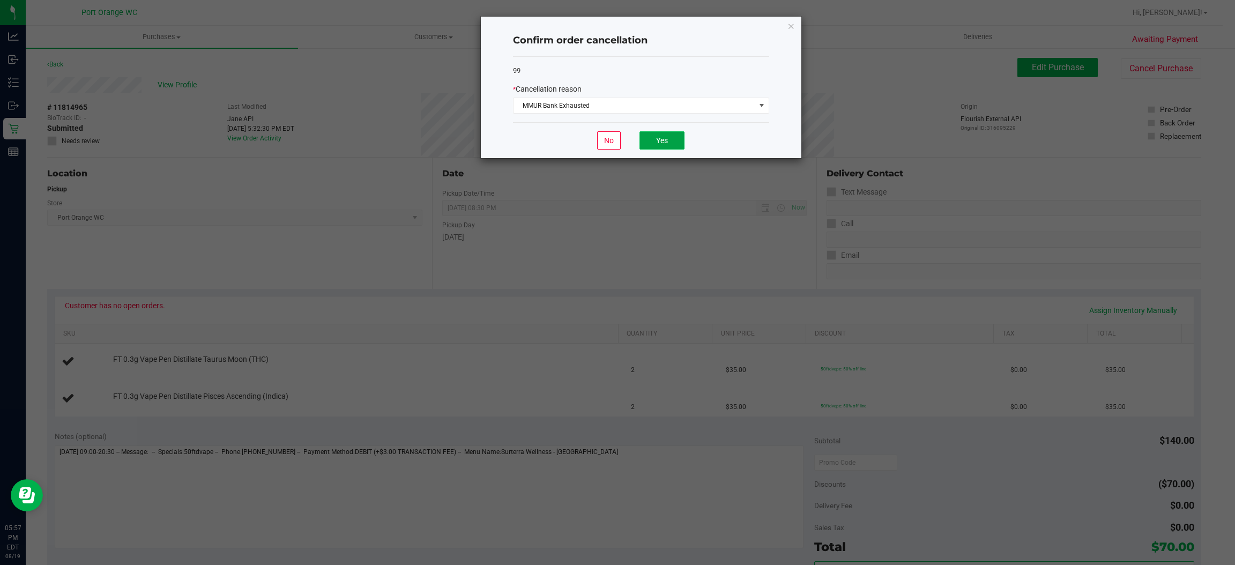
click at [674, 137] on button "Yes" at bounding box center [661, 140] width 45 height 18
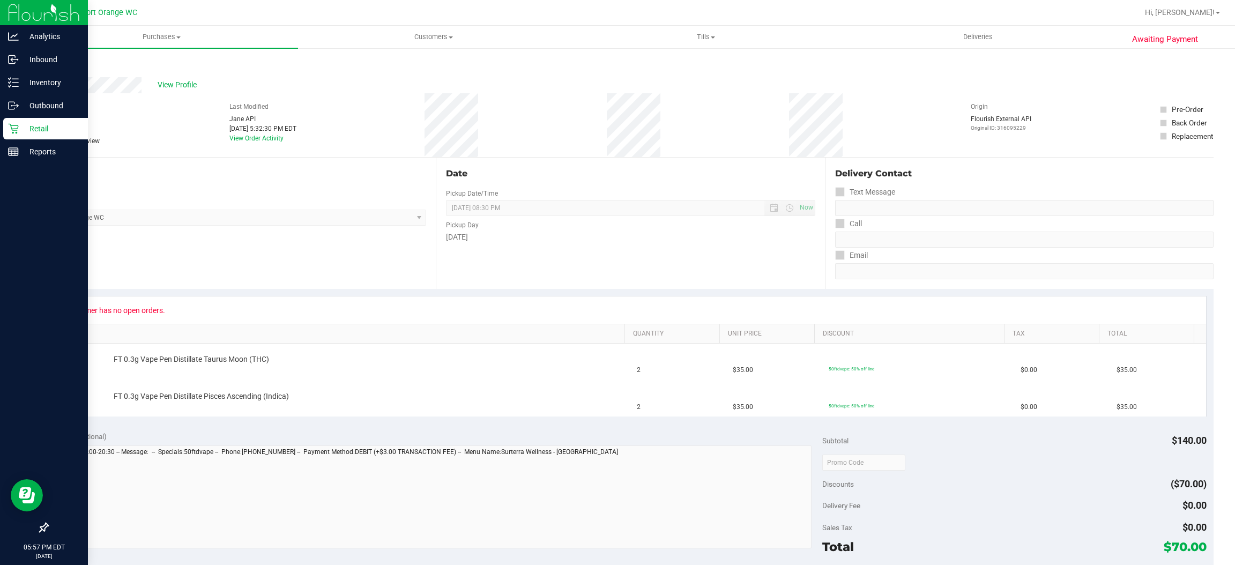
click at [24, 125] on p "Retail" at bounding box center [51, 128] width 64 height 13
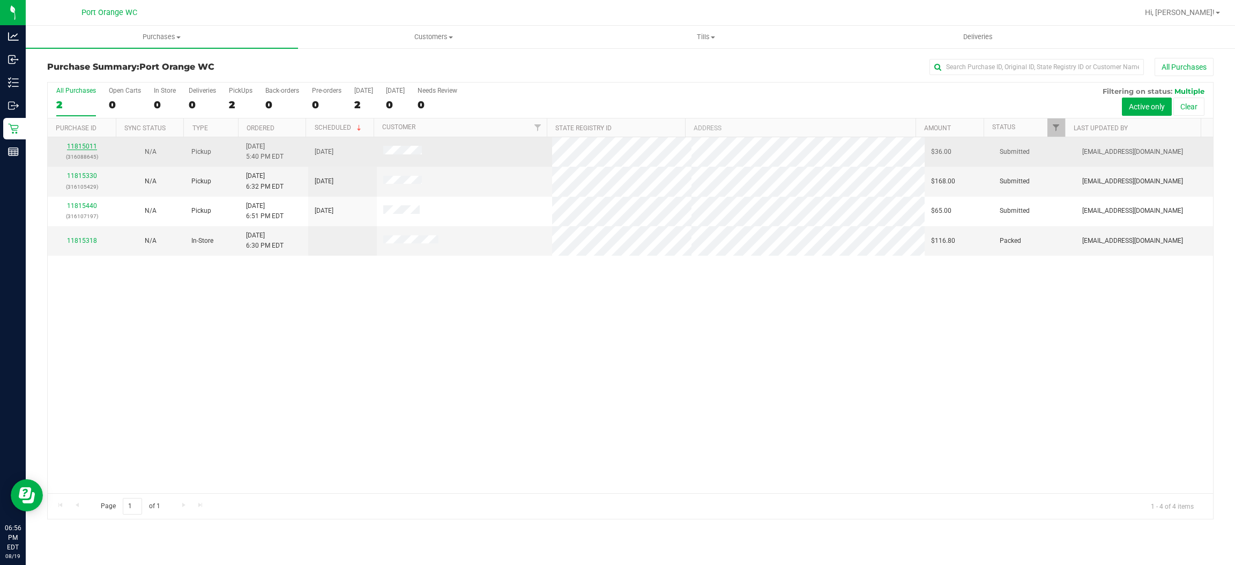
click at [86, 148] on link "11815011" at bounding box center [82, 147] width 30 height 8
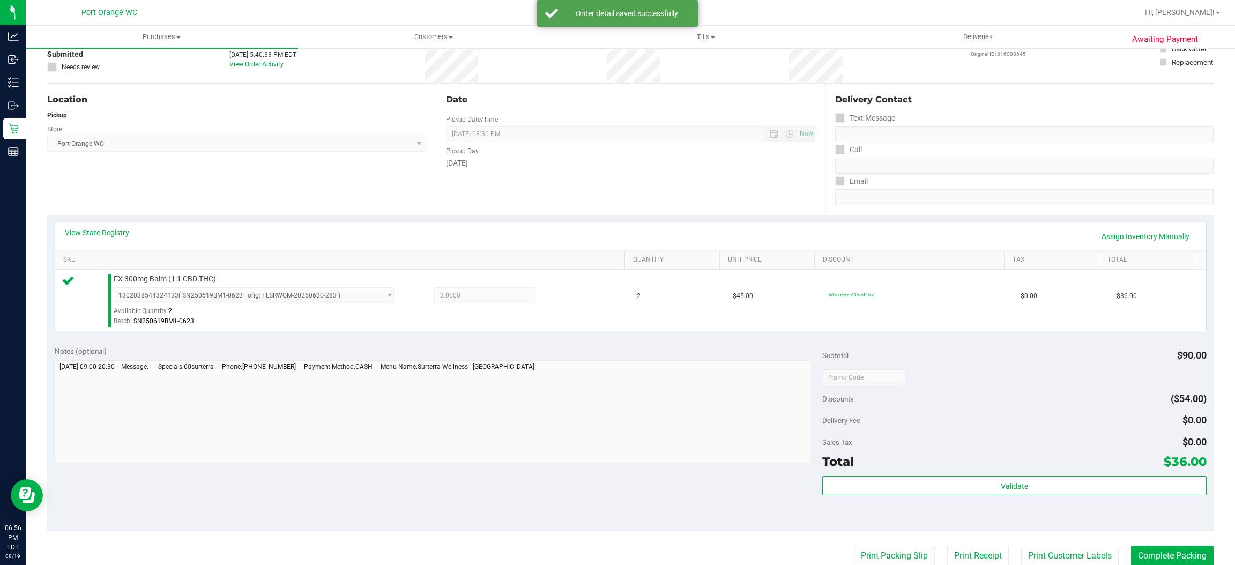
scroll to position [161, 0]
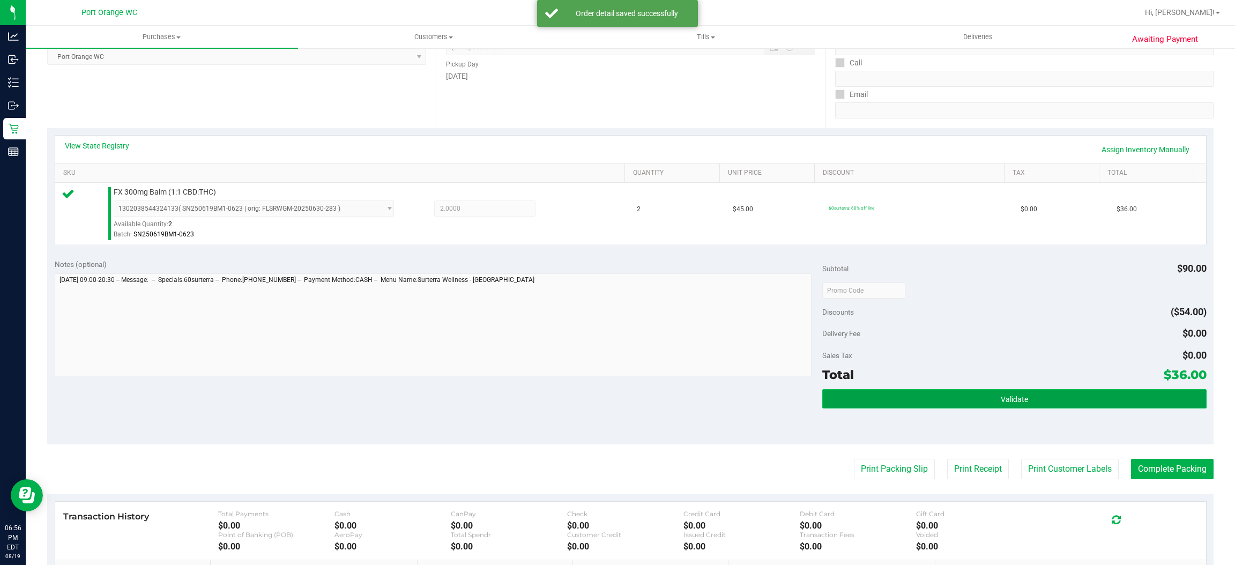
click at [896, 393] on button "Validate" at bounding box center [1014, 398] width 384 height 19
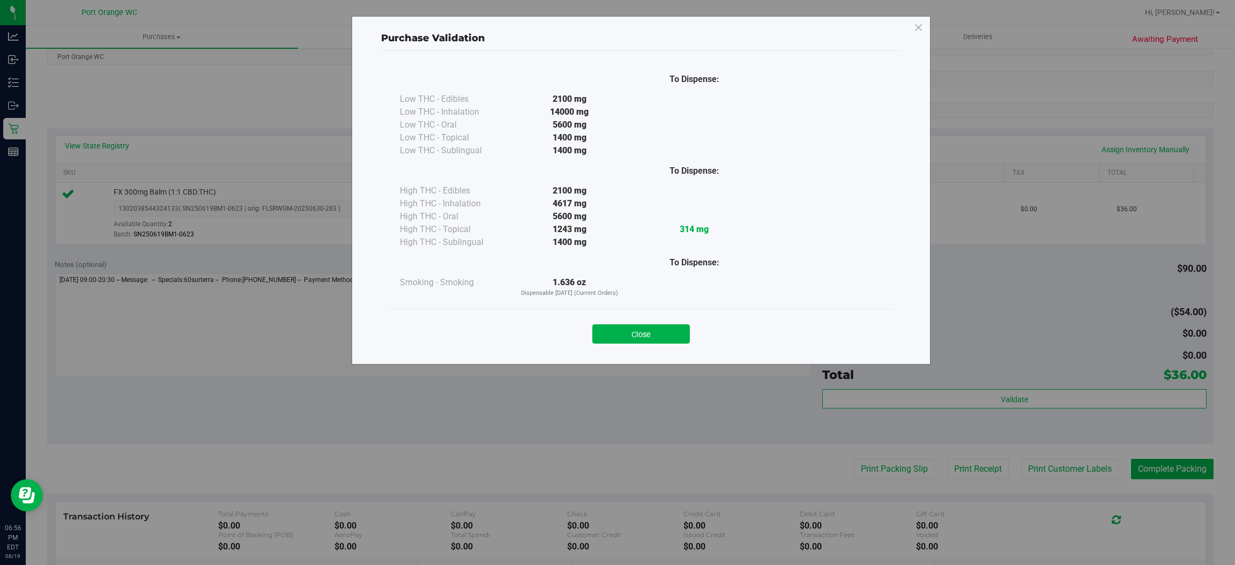
drag, startPoint x: 643, startPoint y: 337, endPoint x: 683, endPoint y: 337, distance: 40.7
click at [650, 335] on button "Close" at bounding box center [641, 333] width 98 height 19
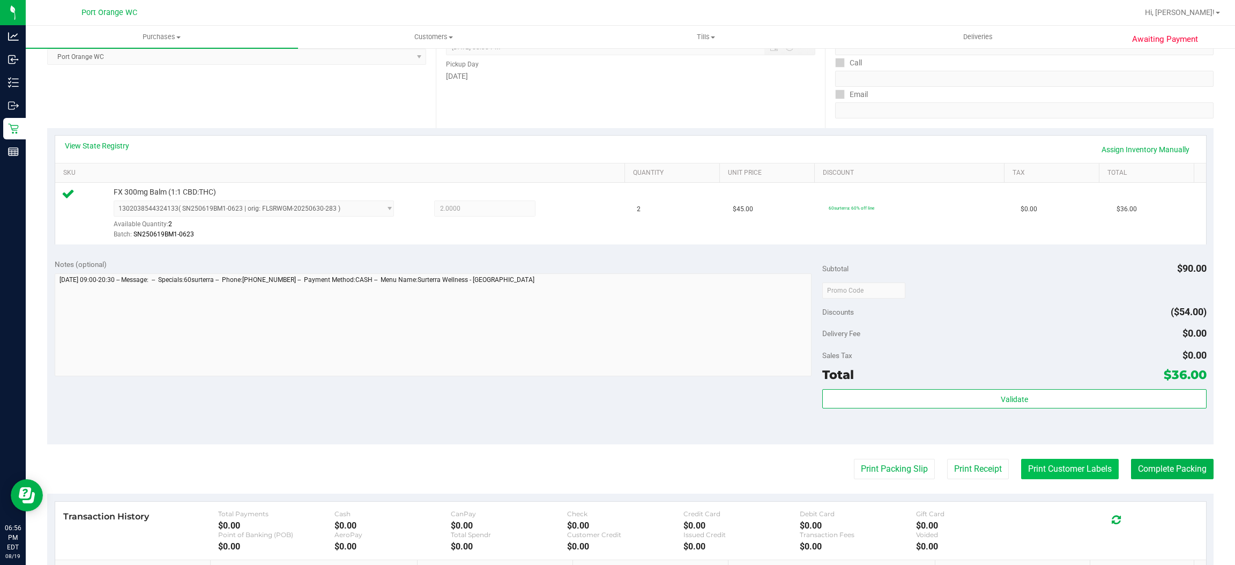
click at [1071, 468] on button "Print Customer Labels" at bounding box center [1070, 469] width 98 height 20
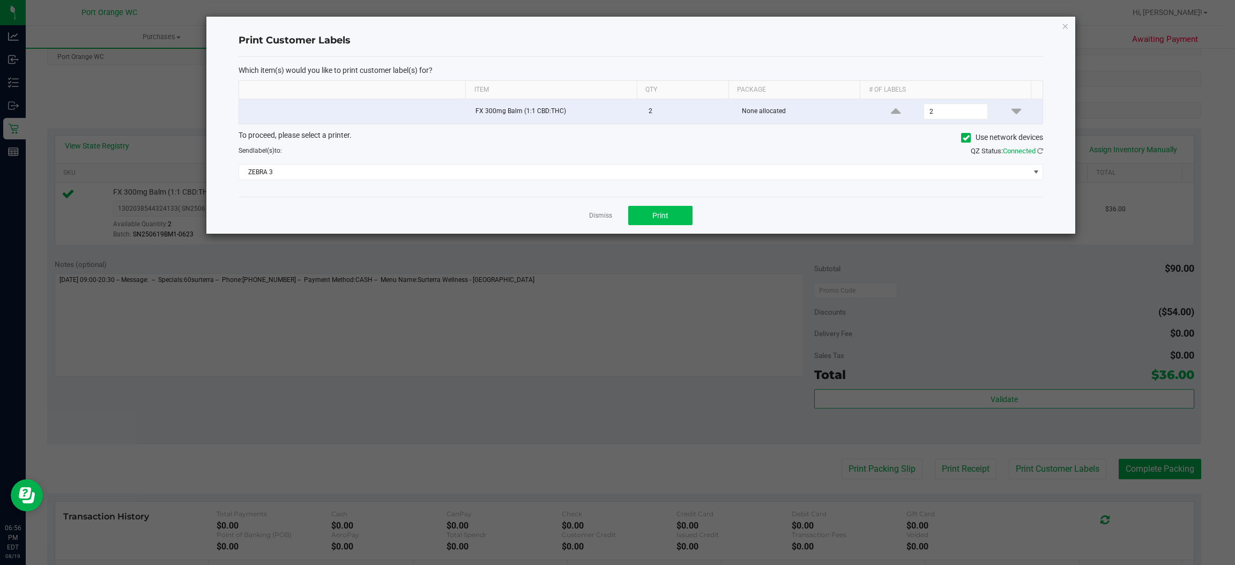
drag, startPoint x: 659, startPoint y: 204, endPoint x: 641, endPoint y: 218, distance: 22.2
click at [658, 204] on div "Dismiss Print" at bounding box center [640, 215] width 804 height 37
click at [645, 218] on button "Print" at bounding box center [660, 215] width 64 height 19
click at [607, 217] on link "Dismiss" at bounding box center [600, 215] width 23 height 9
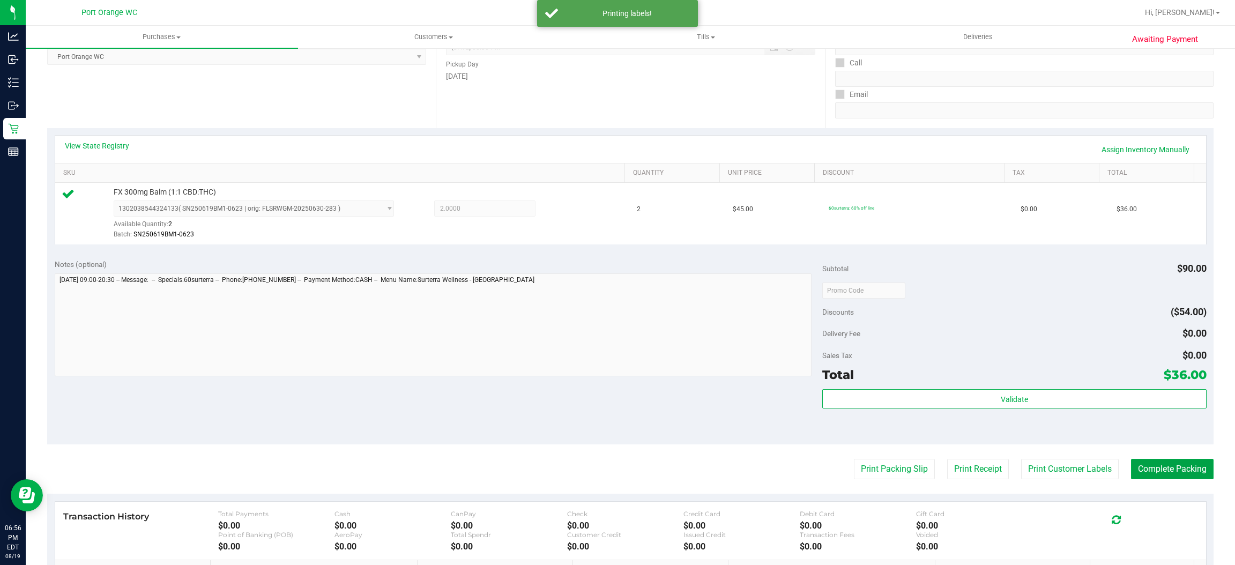
drag, startPoint x: 1185, startPoint y: 472, endPoint x: 1155, endPoint y: 436, distance: 46.4
click at [1186, 466] on button "Complete Packing" at bounding box center [1172, 469] width 83 height 20
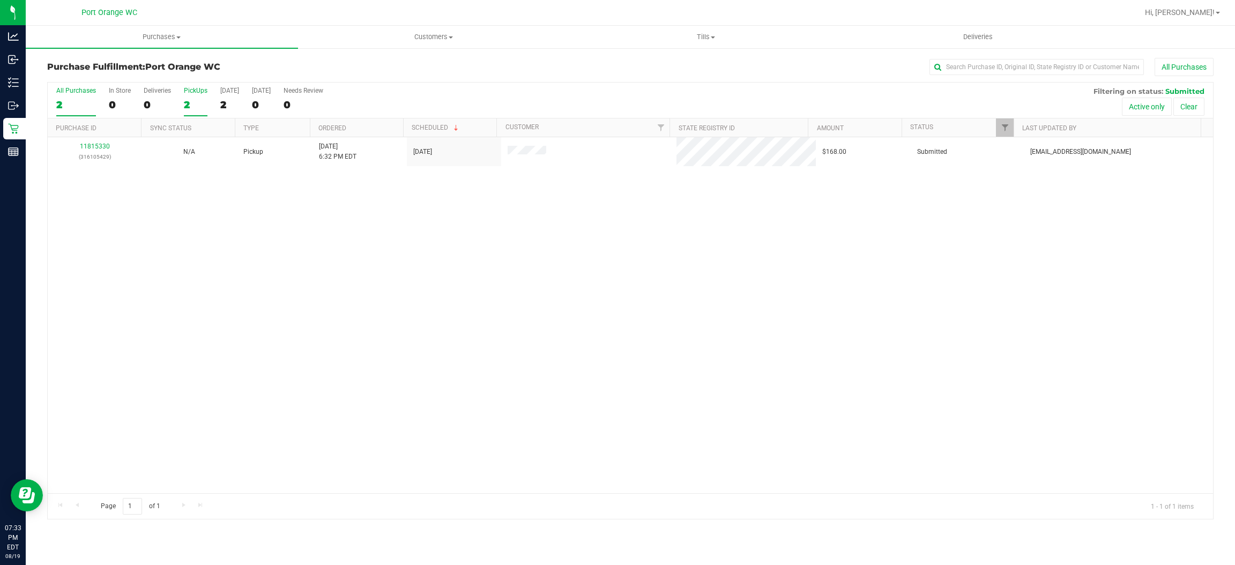
click at [192, 105] on div "2" at bounding box center [196, 105] width 24 height 12
click at [0, 0] on input "PickUps 2" at bounding box center [0, 0] width 0 height 0
click at [192, 105] on div "2" at bounding box center [196, 105] width 24 height 12
click at [0, 0] on input "PickUps 2" at bounding box center [0, 0] width 0 height 0
click at [192, 105] on div "2" at bounding box center [196, 105] width 24 height 12
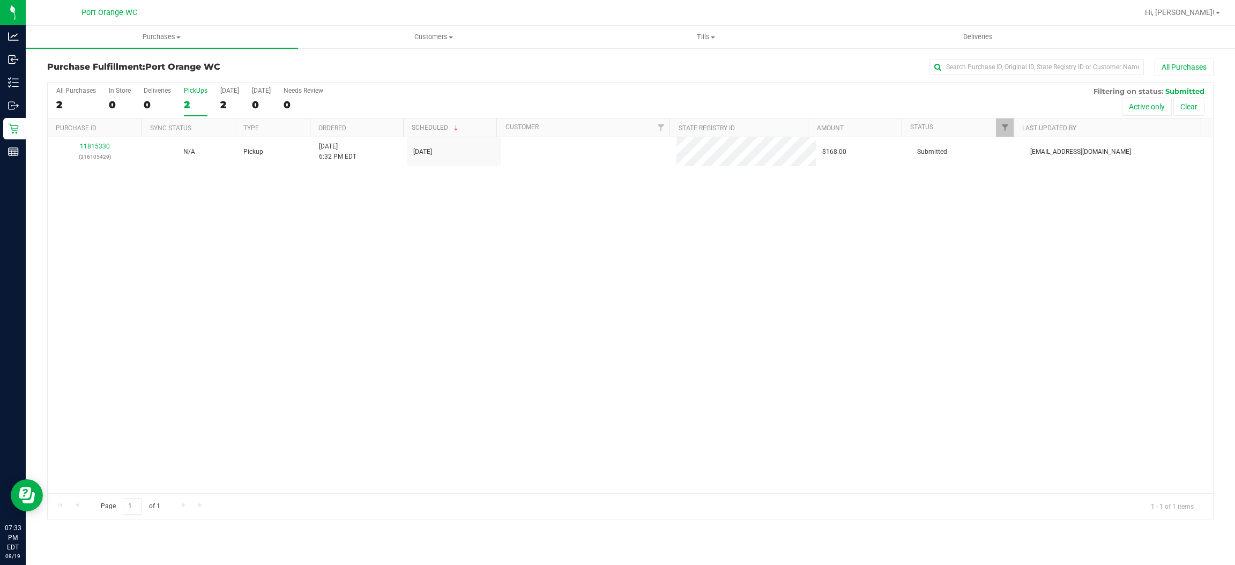
click at [0, 0] on input "PickUps 2" at bounding box center [0, 0] width 0 height 0
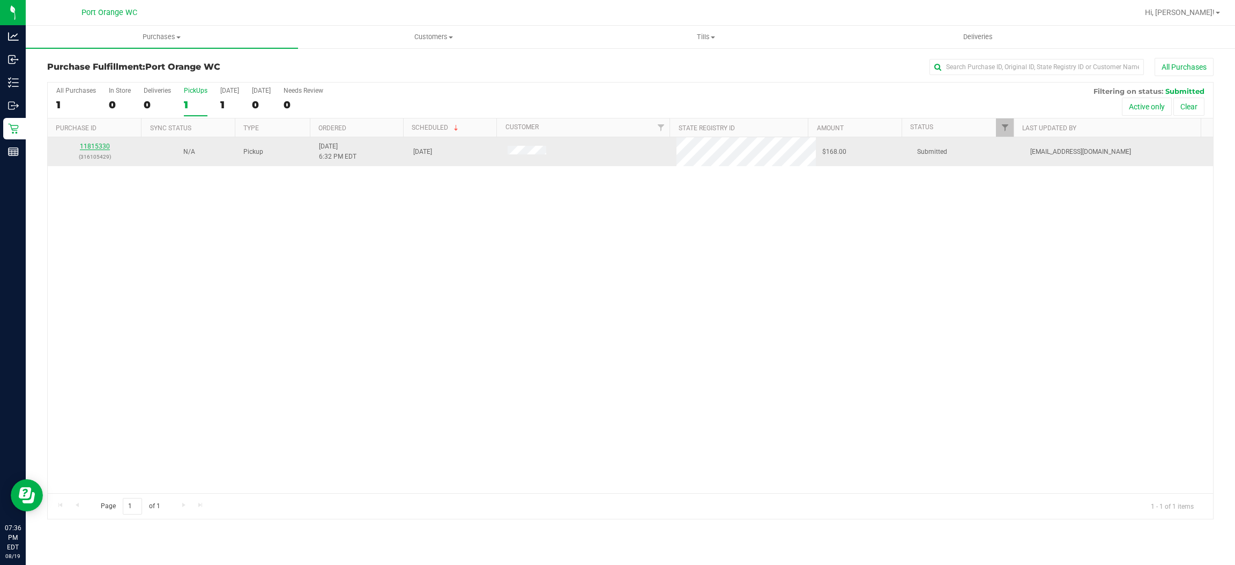
click at [83, 149] on link "11815330" at bounding box center [95, 147] width 30 height 8
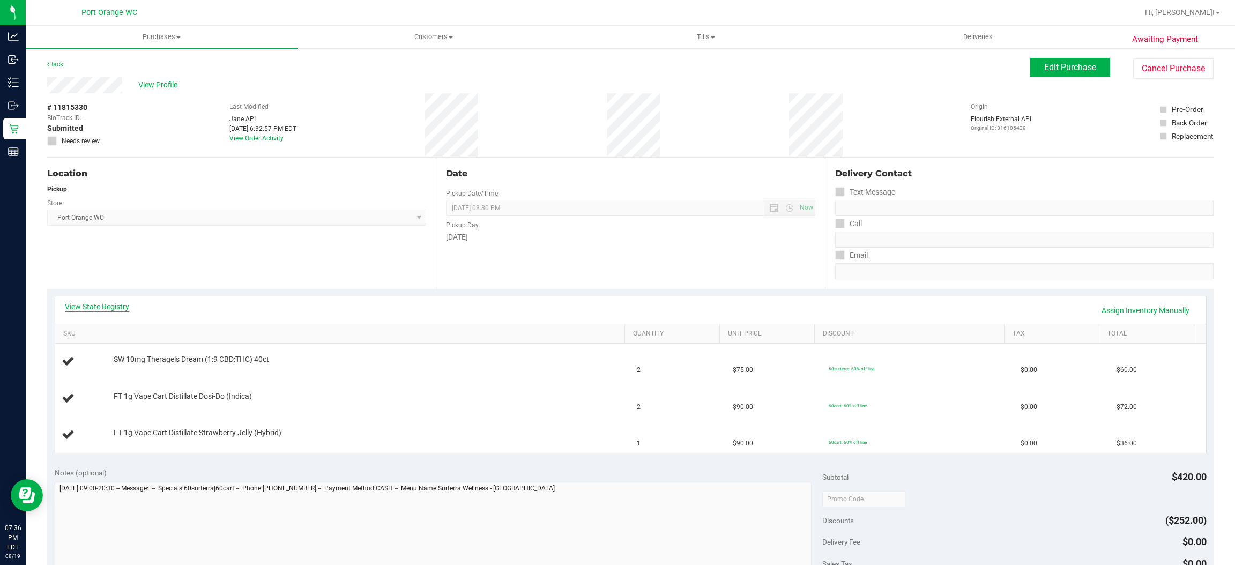
click at [101, 306] on link "View State Registry" at bounding box center [97, 306] width 64 height 11
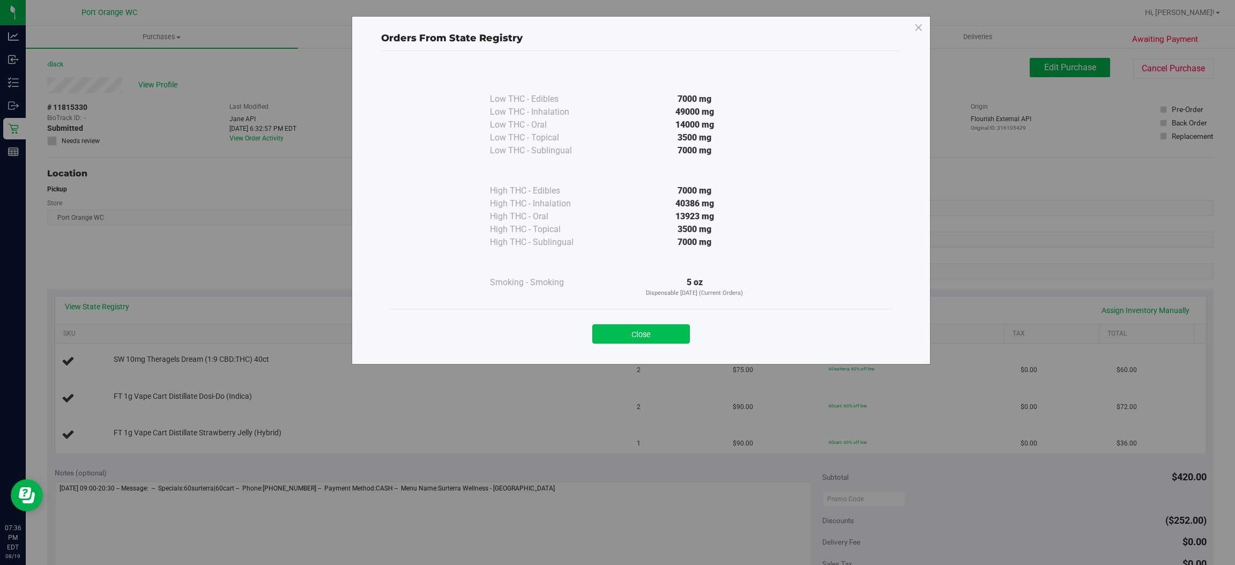
click at [639, 330] on button "Close" at bounding box center [641, 333] width 98 height 19
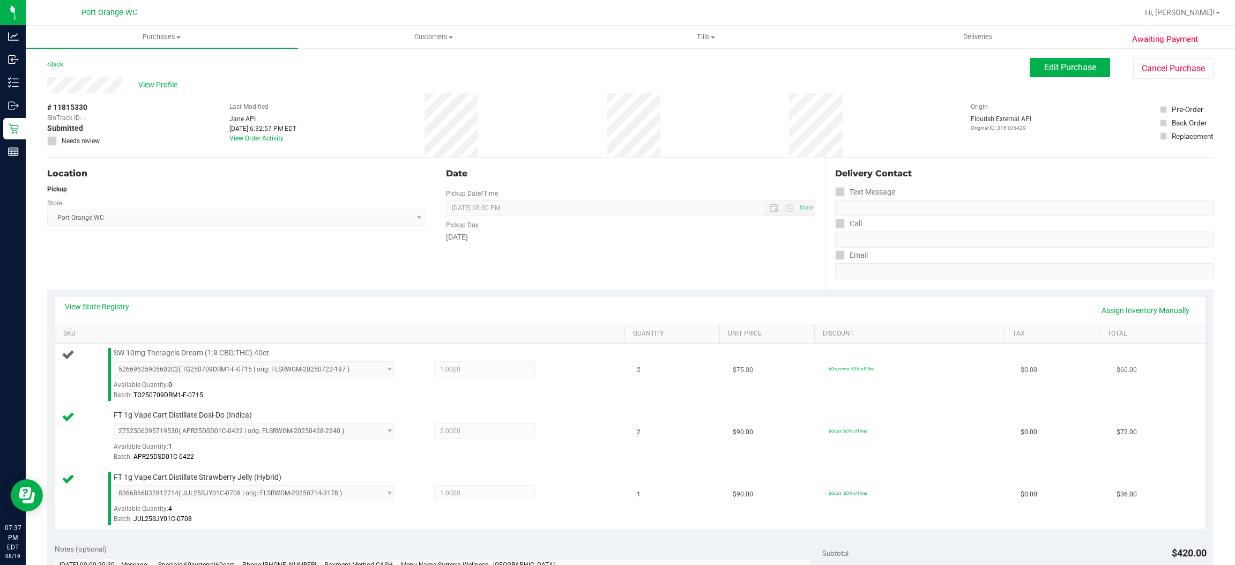
click at [218, 354] on span "SW 10mg Theragels Dream (1:9 CBD:THC) 40ct" at bounding box center [191, 353] width 155 height 10
copy div "SW 10mg Theragels Dream (1:9 CBD:THC) 40ct"
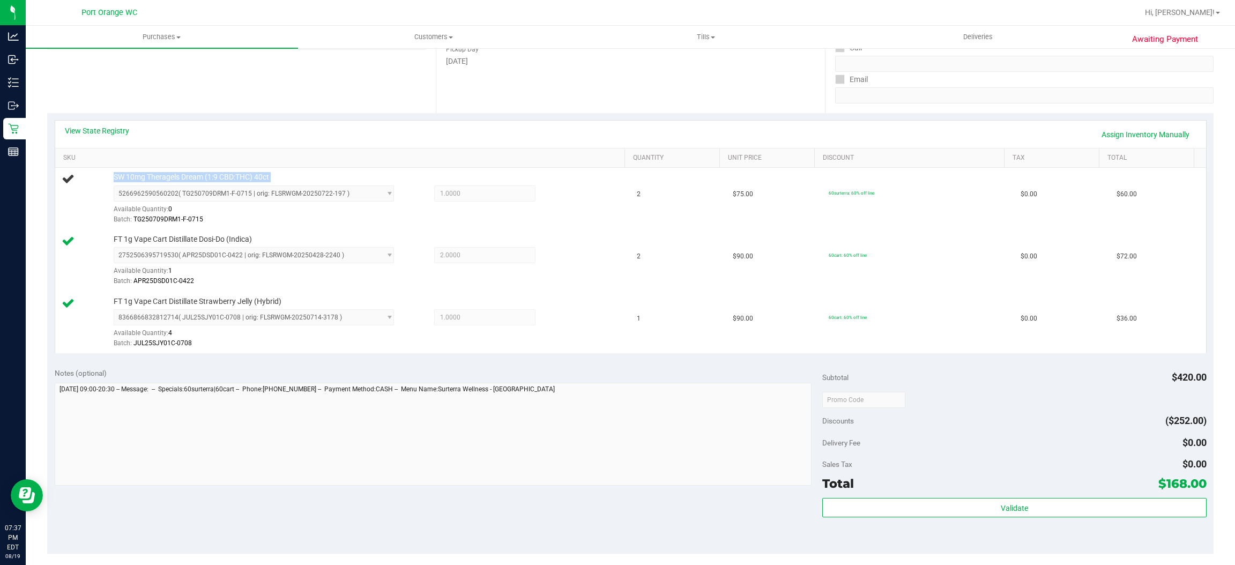
scroll to position [80, 0]
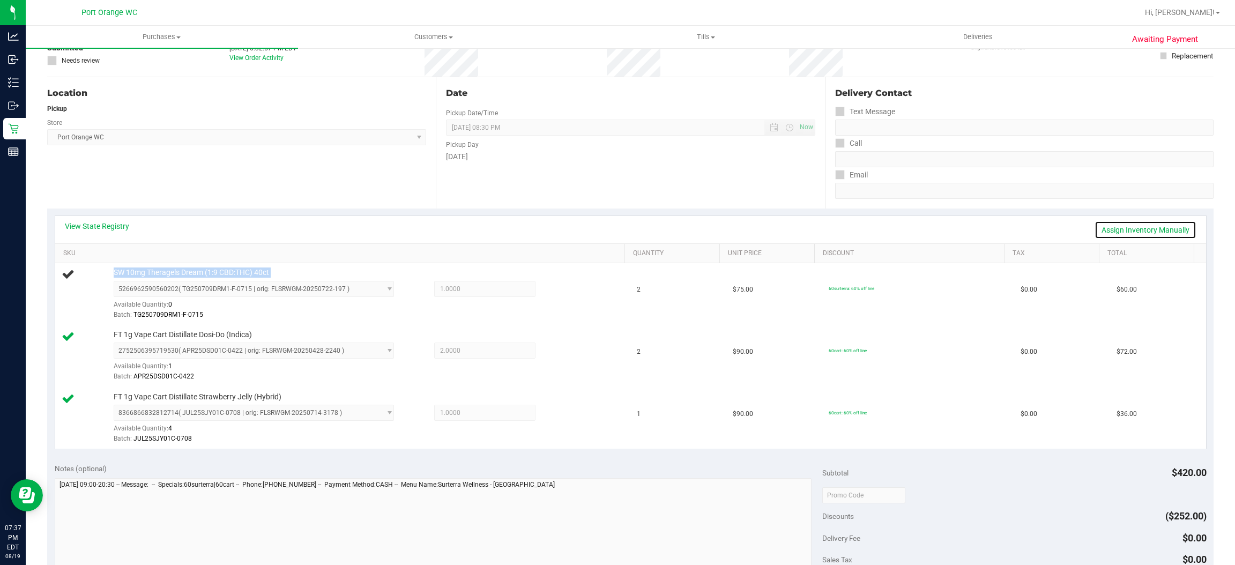
click at [1137, 234] on link "Assign Inventory Manually" at bounding box center [1145, 230] width 102 height 18
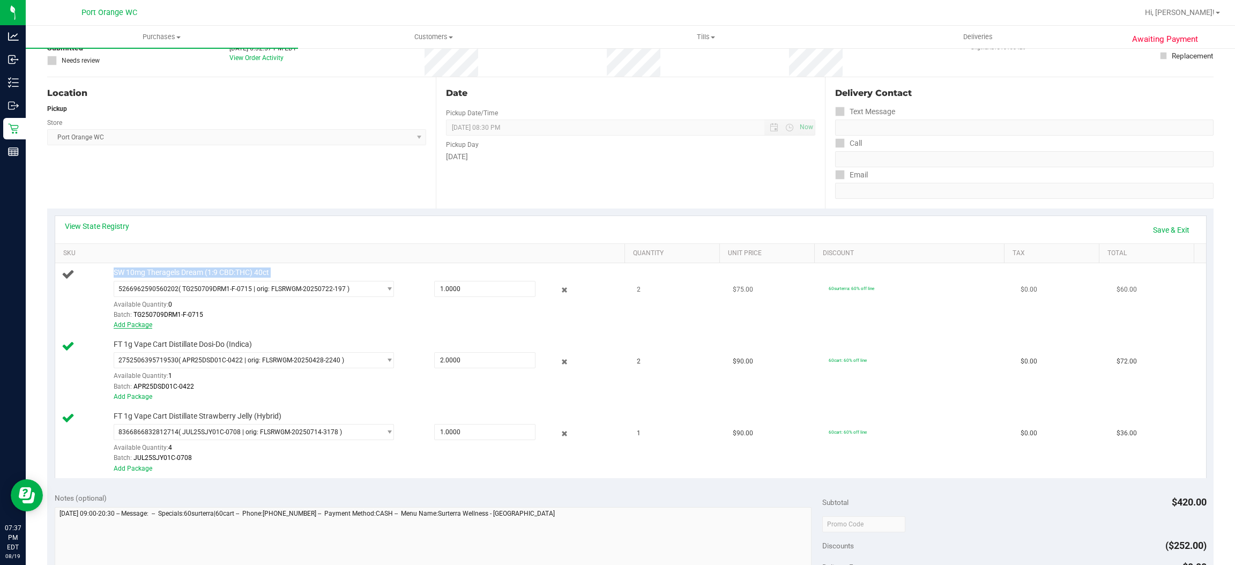
click at [136, 323] on link "Add Package" at bounding box center [133, 325] width 39 height 8
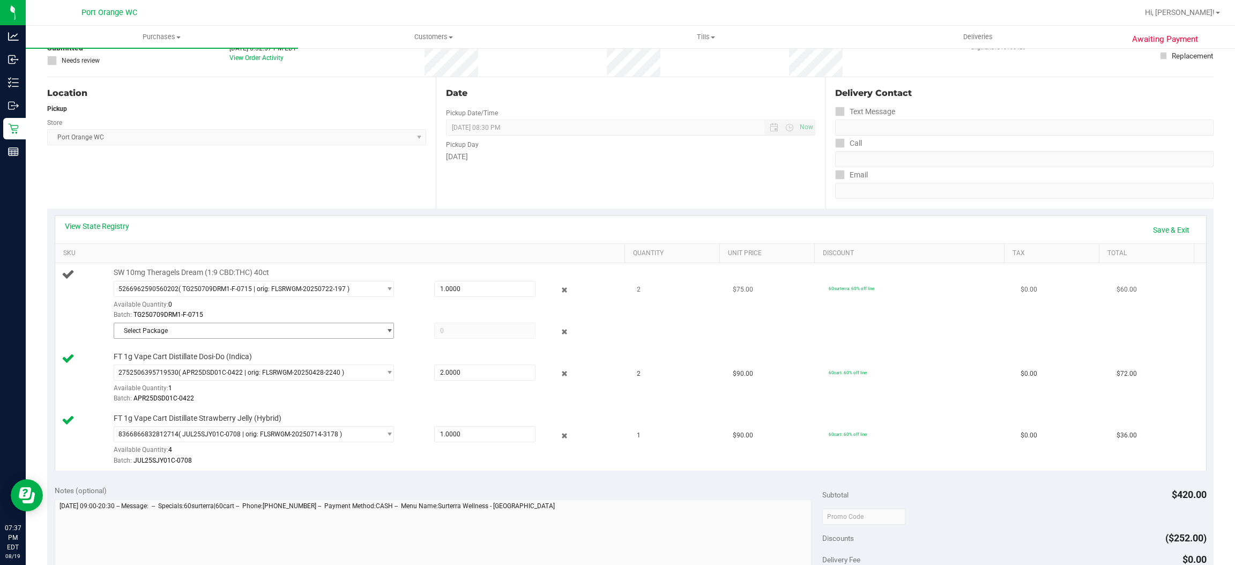
click at [278, 333] on span "Select Package" at bounding box center [247, 330] width 266 height 15
click at [74, 312] on div "SW 10mg Theragels Dream (1:9 CBD:THC) 40ct 5266962590560202 ( TG250709DRM1-F-07…" at bounding box center [343, 304] width 563 height 74
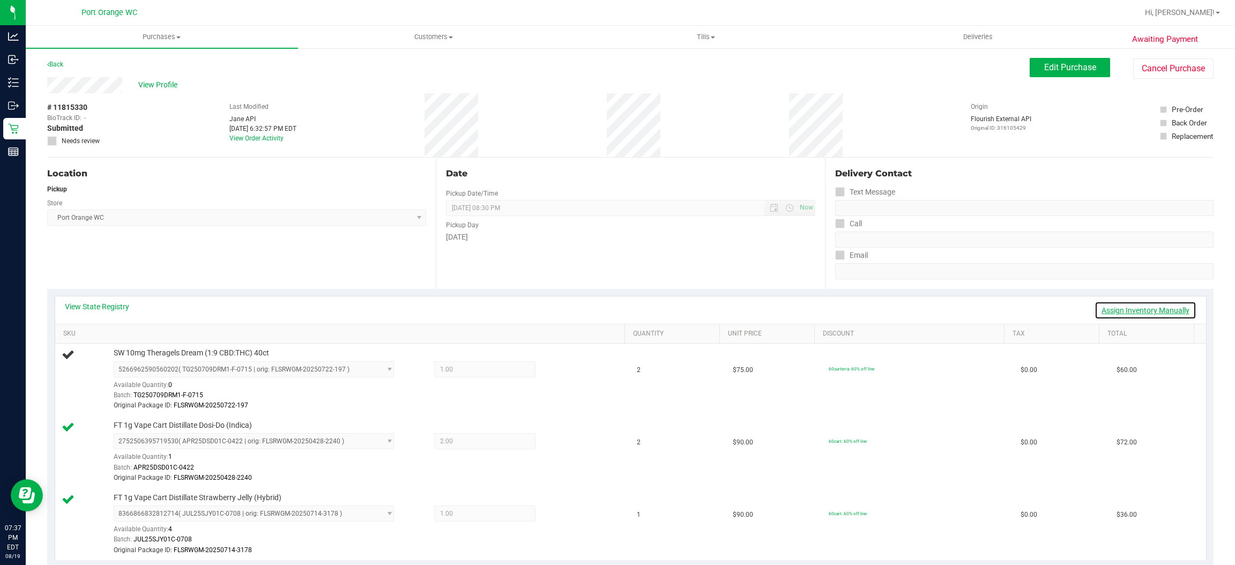
drag, startPoint x: 1137, startPoint y: 308, endPoint x: 1063, endPoint y: 319, distance: 74.8
click at [1138, 308] on link "Assign Inventory Manually" at bounding box center [1145, 310] width 102 height 18
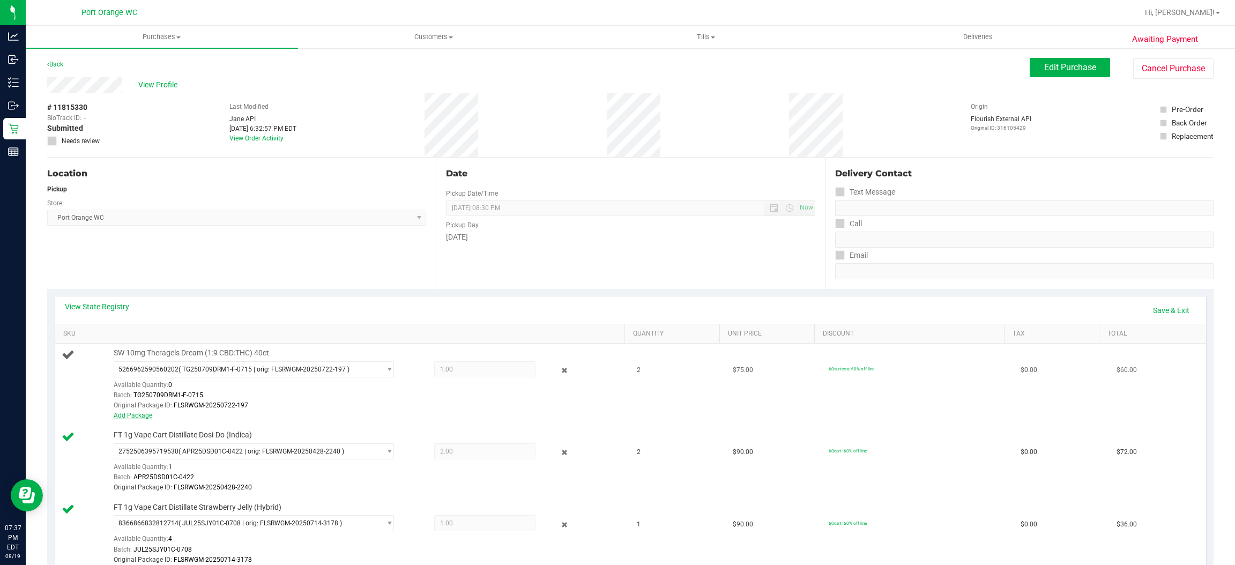
click at [141, 412] on link "Add Package" at bounding box center [133, 416] width 39 height 8
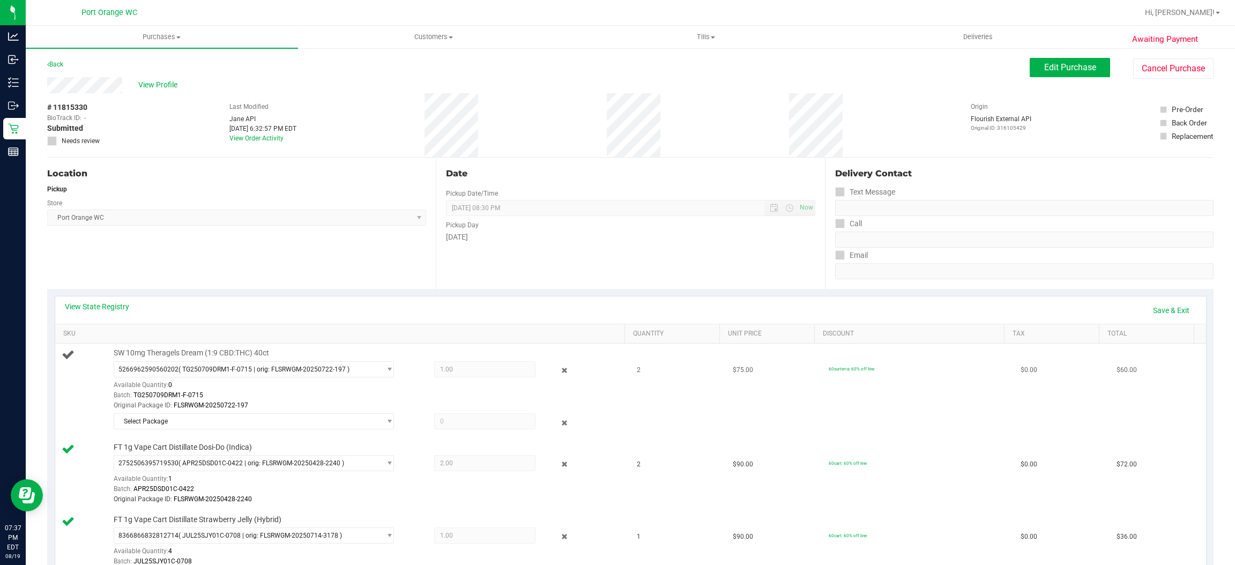
click at [247, 413] on div "SW 10mg Theragels Dream (1:9 CBD:THC) 40ct 5266962590560202 ( TG250709DRM1-F-07…" at bounding box center [364, 390] width 512 height 85
click at [258, 420] on span "Select Package" at bounding box center [247, 421] width 266 height 15
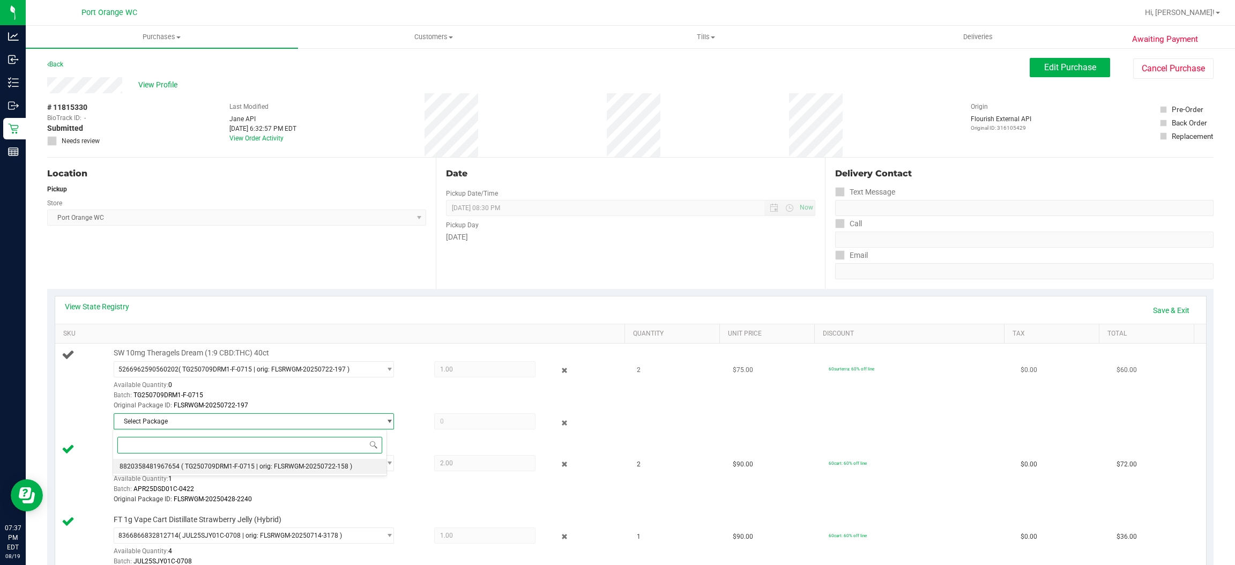
drag, startPoint x: 326, startPoint y: 466, endPoint x: 440, endPoint y: 437, distance: 117.1
click at [336, 463] on span "( TG250709DRM1-F-0715 | orig: FLSRWGM-20250722-158 )" at bounding box center [266, 466] width 171 height 8
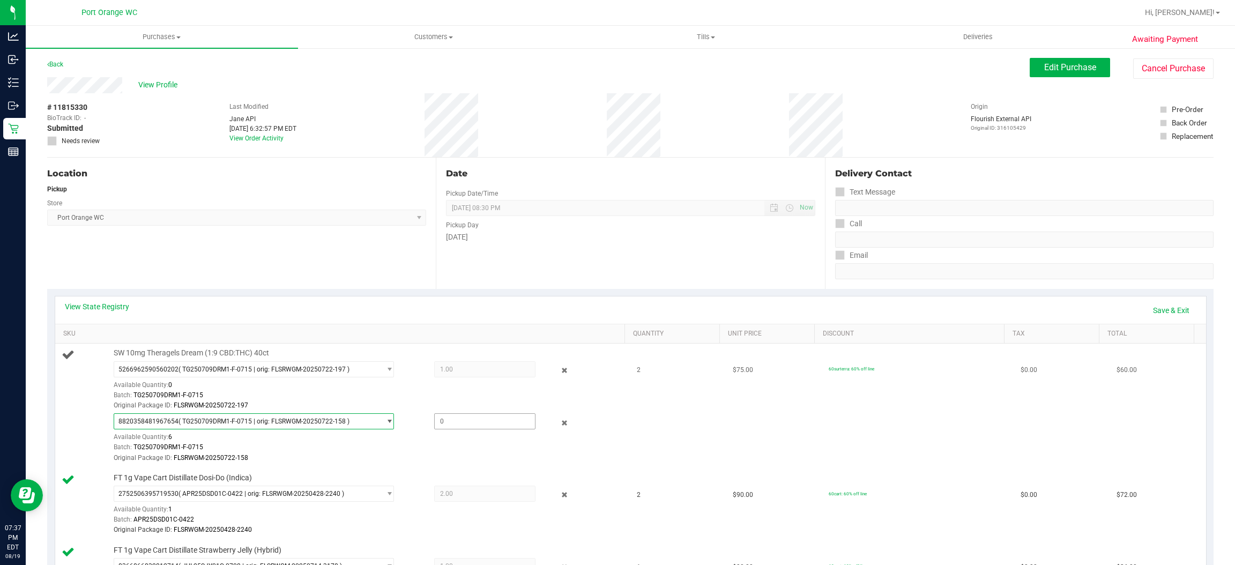
click at [460, 422] on span at bounding box center [484, 421] width 101 height 16
type input "1"
type input "1.0000"
click at [477, 392] on div "Batch: TG250709DRM1-F-0715" at bounding box center [367, 395] width 506 height 10
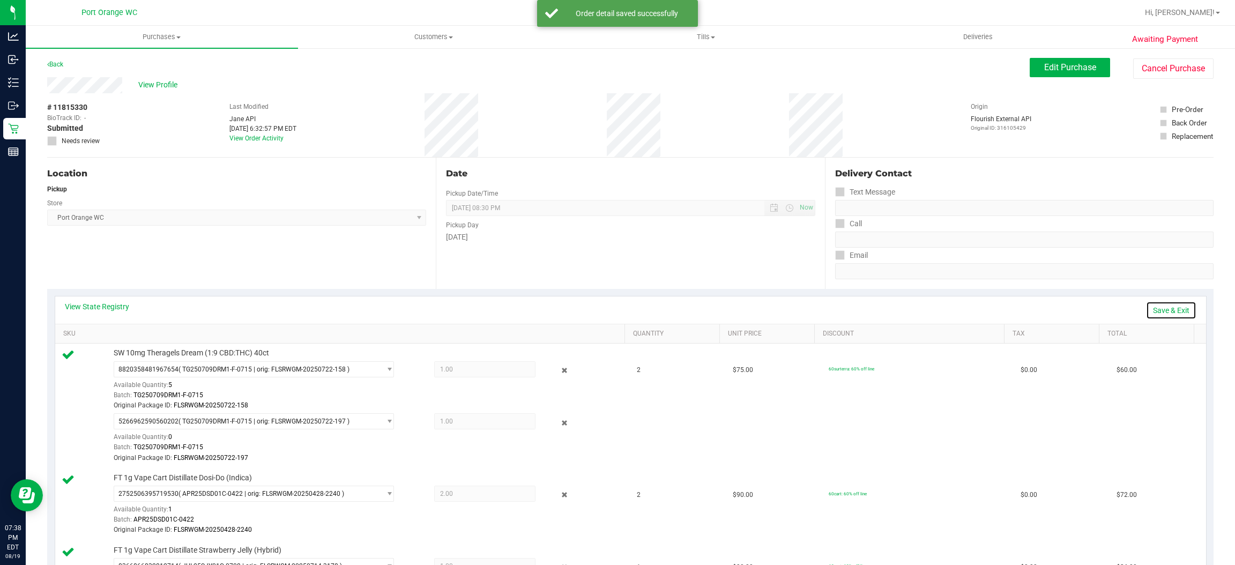
click at [1147, 307] on link "Save & Exit" at bounding box center [1171, 310] width 50 height 18
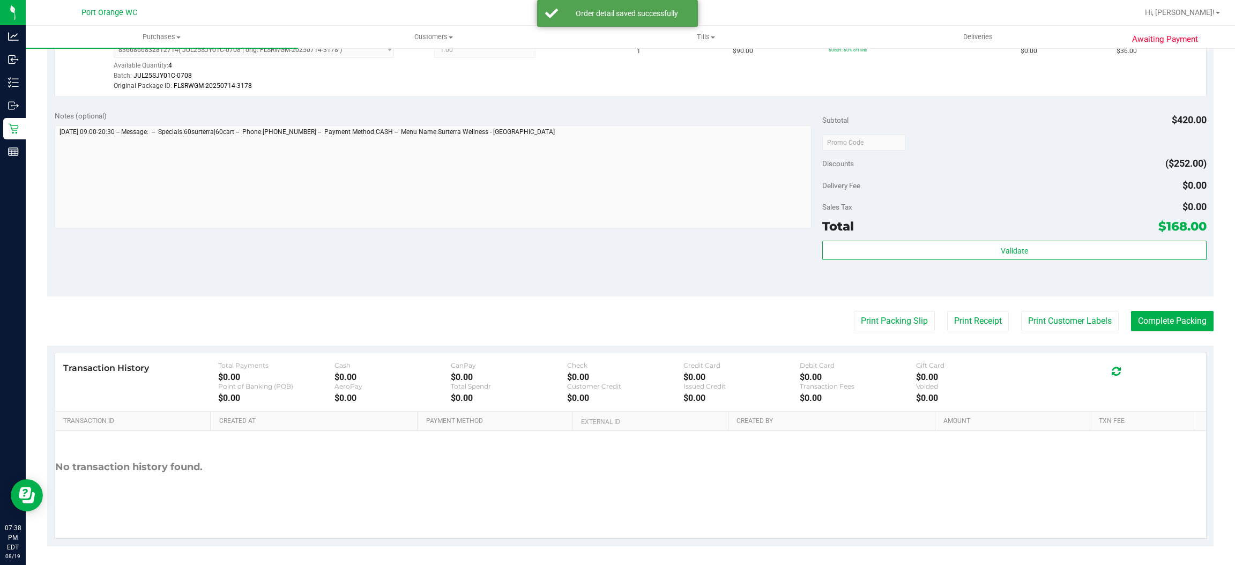
scroll to position [520, 0]
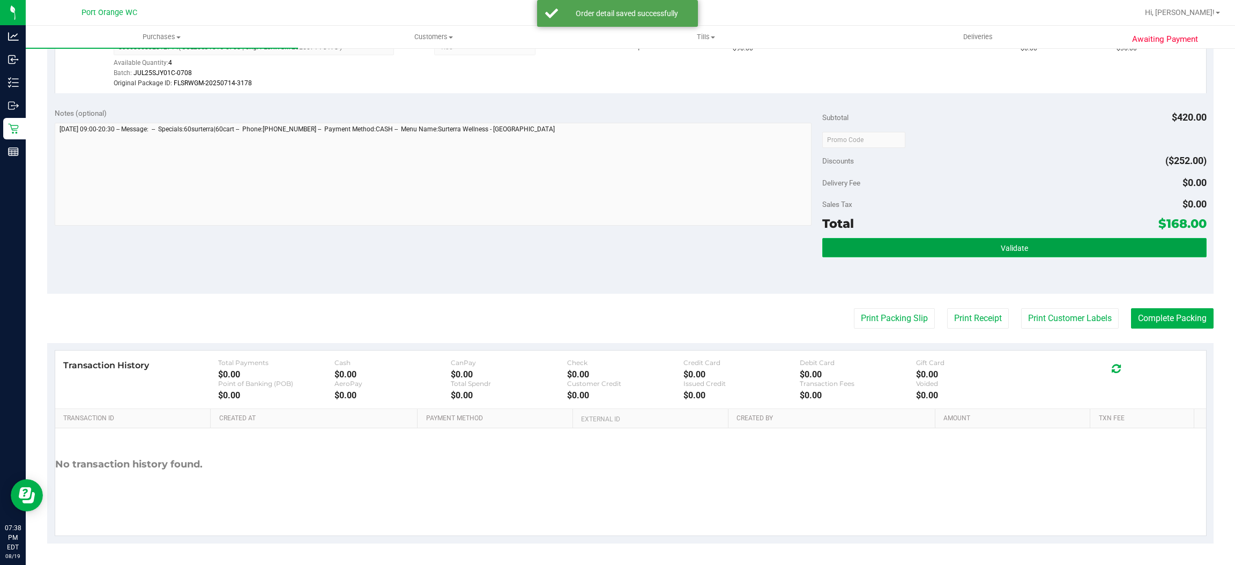
click at [1069, 247] on button "Validate" at bounding box center [1014, 247] width 384 height 19
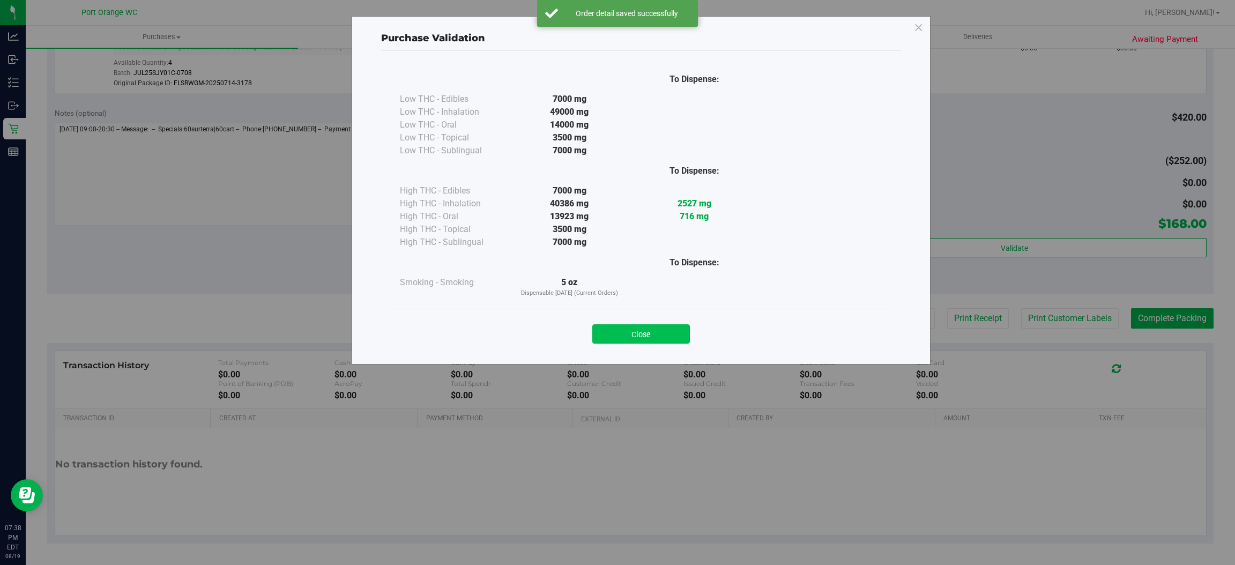
click at [664, 335] on button "Close" at bounding box center [641, 333] width 98 height 19
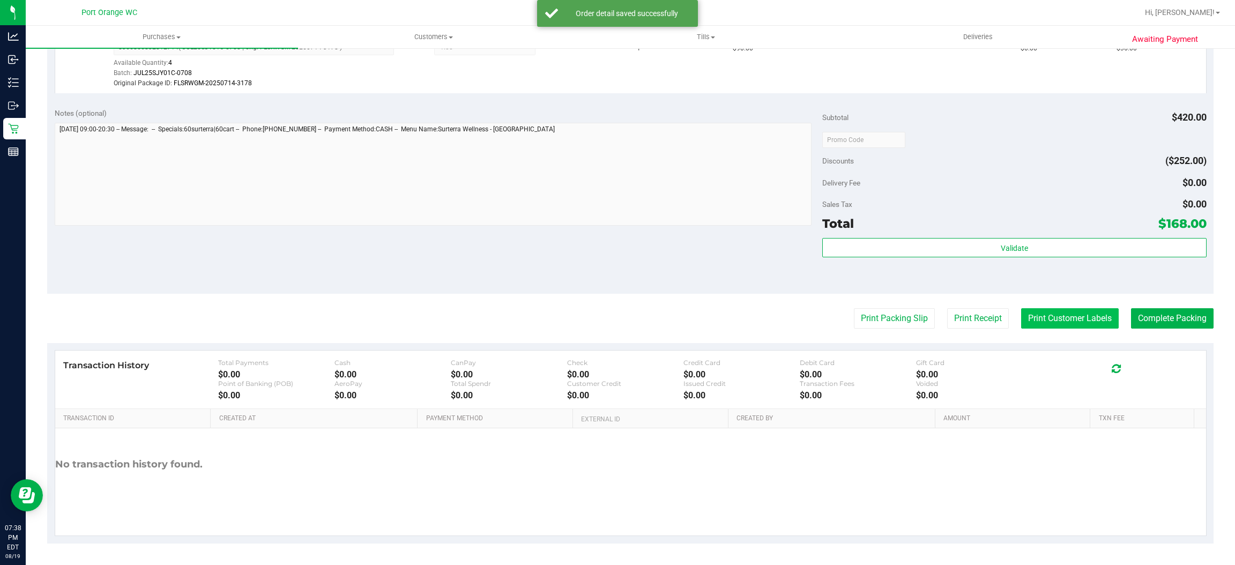
click at [1029, 319] on button "Print Customer Labels" at bounding box center [1070, 318] width 98 height 20
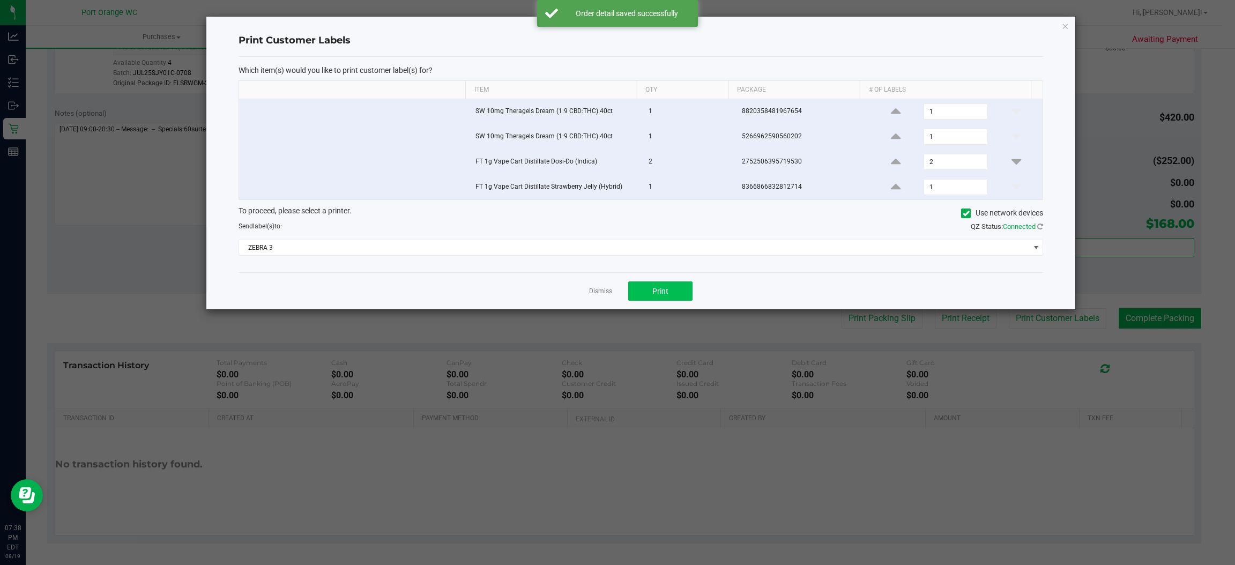
drag, startPoint x: 668, startPoint y: 307, endPoint x: 669, endPoint y: 301, distance: 6.5
click at [669, 301] on div "Dismiss Print" at bounding box center [640, 290] width 804 height 37
click at [663, 295] on span "Print" at bounding box center [660, 291] width 16 height 9
click at [611, 289] on link "Dismiss" at bounding box center [600, 291] width 23 height 9
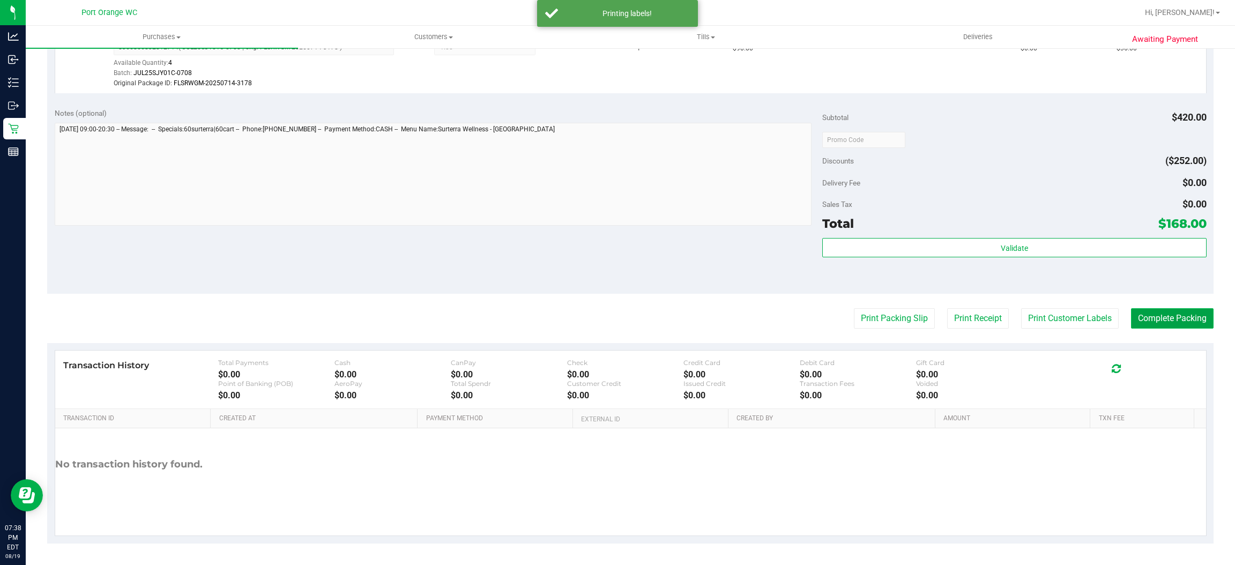
click at [1153, 323] on button "Complete Packing" at bounding box center [1172, 318] width 83 height 20
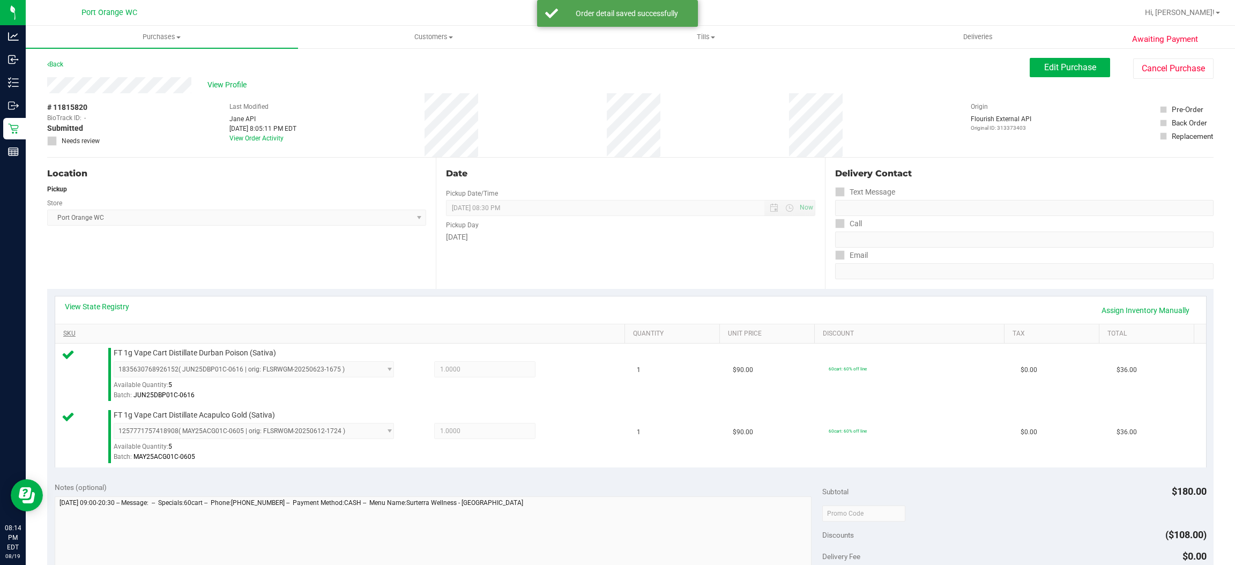
scroll to position [161, 0]
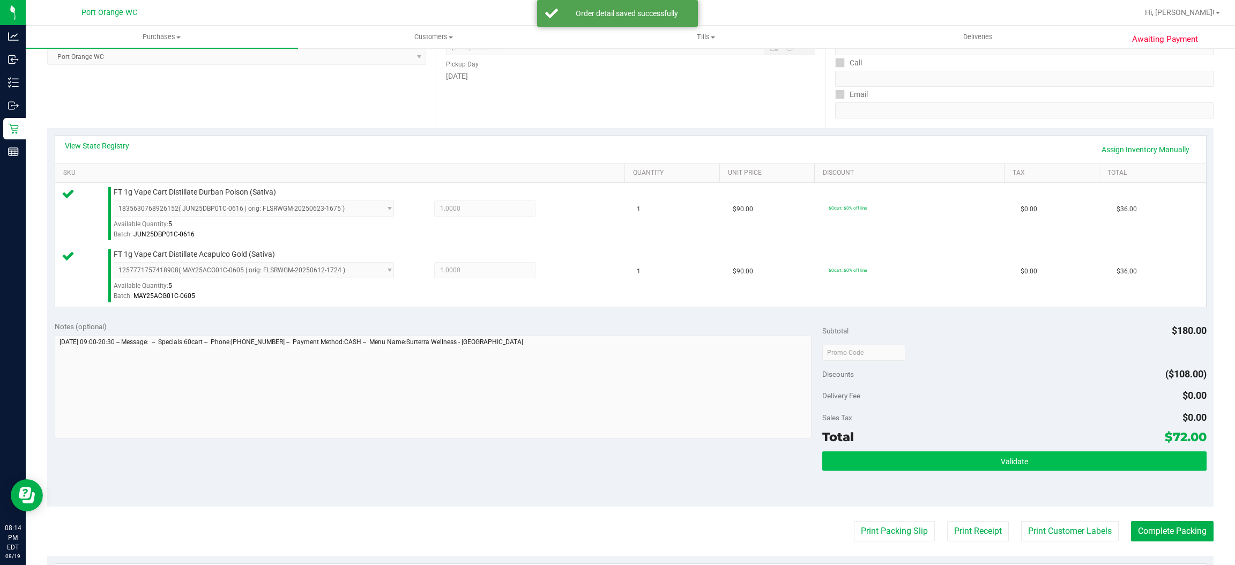
click at [931, 452] on div "Subtotal $180.00 Discounts ($108.00) Delivery Fee $0.00 Sales Tax $0.00 Total $…" at bounding box center [1014, 410] width 384 height 178
click at [931, 453] on button "Validate" at bounding box center [1014, 460] width 384 height 19
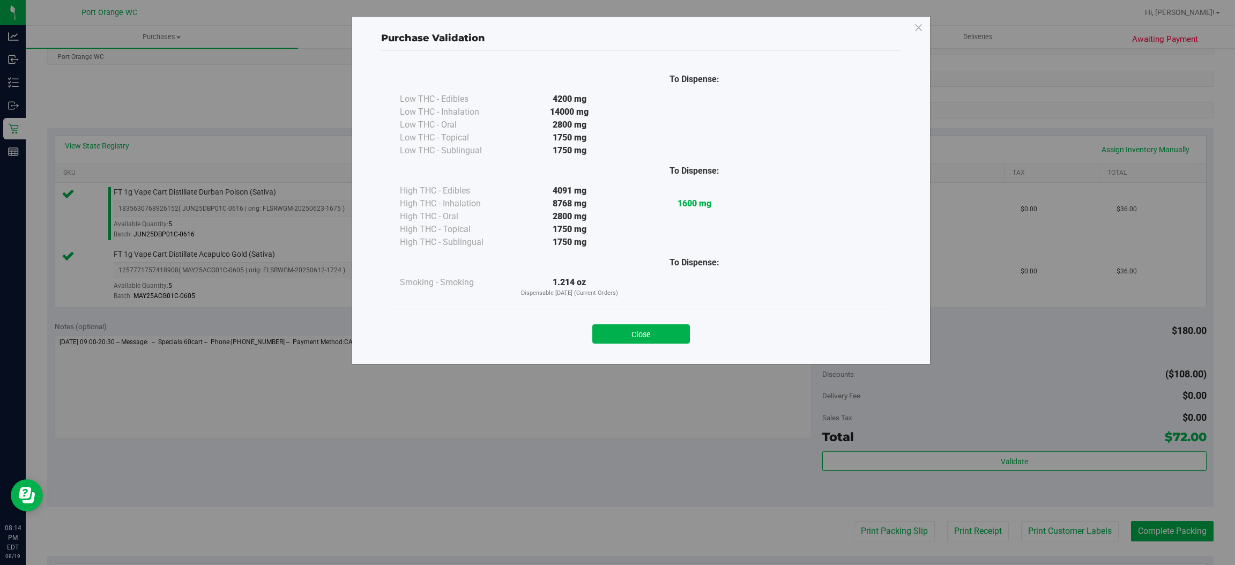
drag, startPoint x: 640, startPoint y: 325, endPoint x: 830, endPoint y: 378, distance: 197.1
click at [643, 325] on button "Close" at bounding box center [641, 333] width 98 height 19
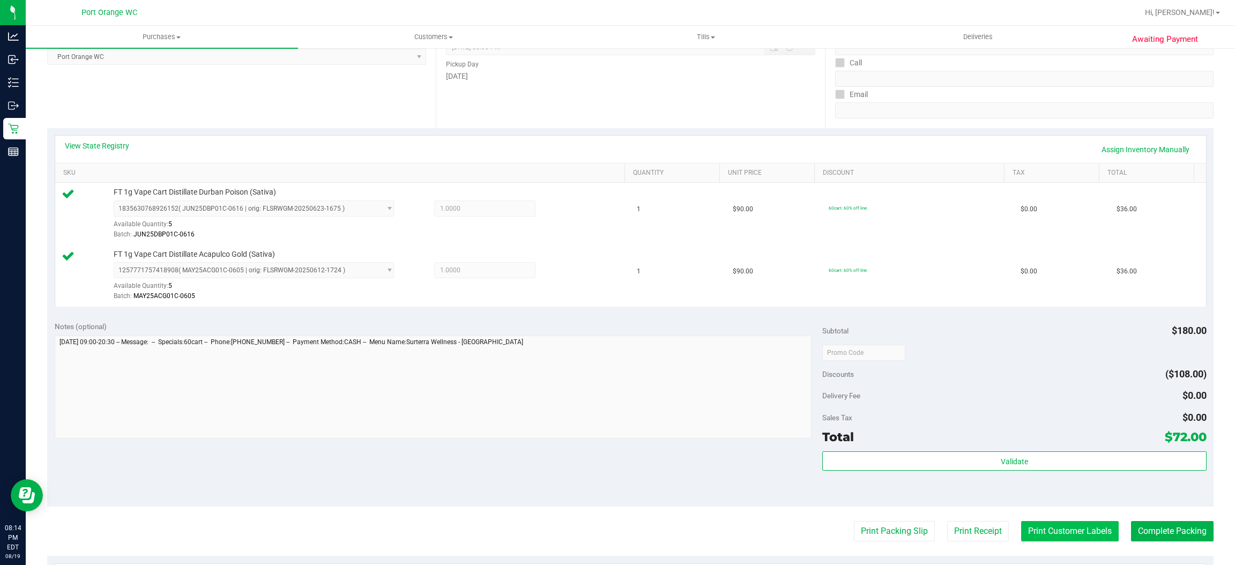
click at [1039, 539] on button "Print Customer Labels" at bounding box center [1070, 531] width 98 height 20
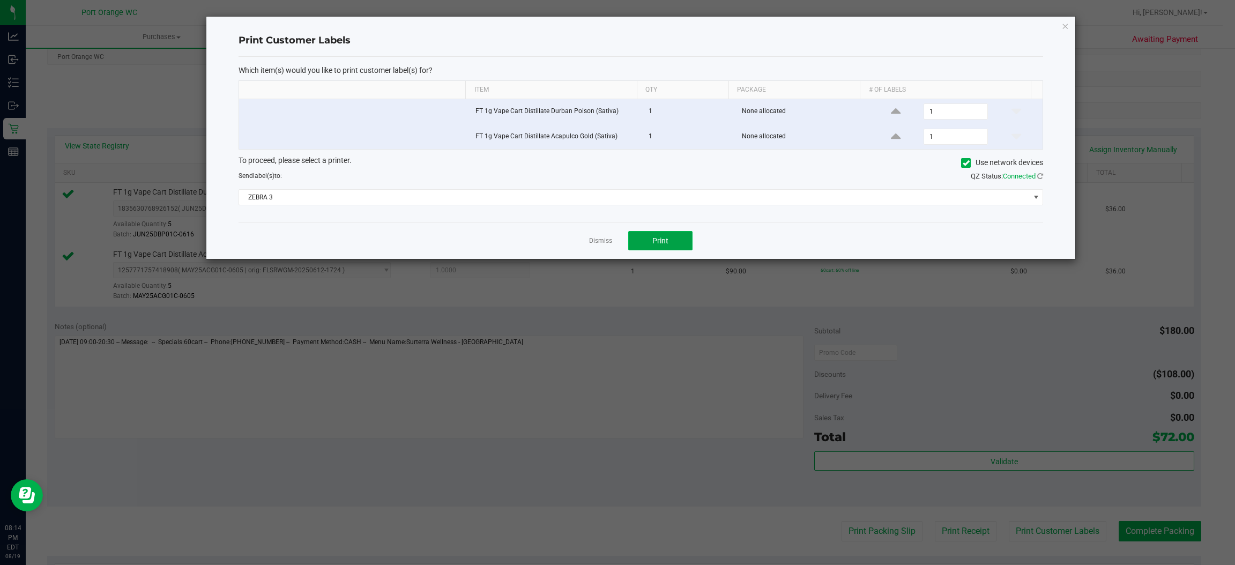
click at [676, 243] on button "Print" at bounding box center [660, 240] width 64 height 19
click at [593, 239] on link "Dismiss" at bounding box center [600, 240] width 23 height 9
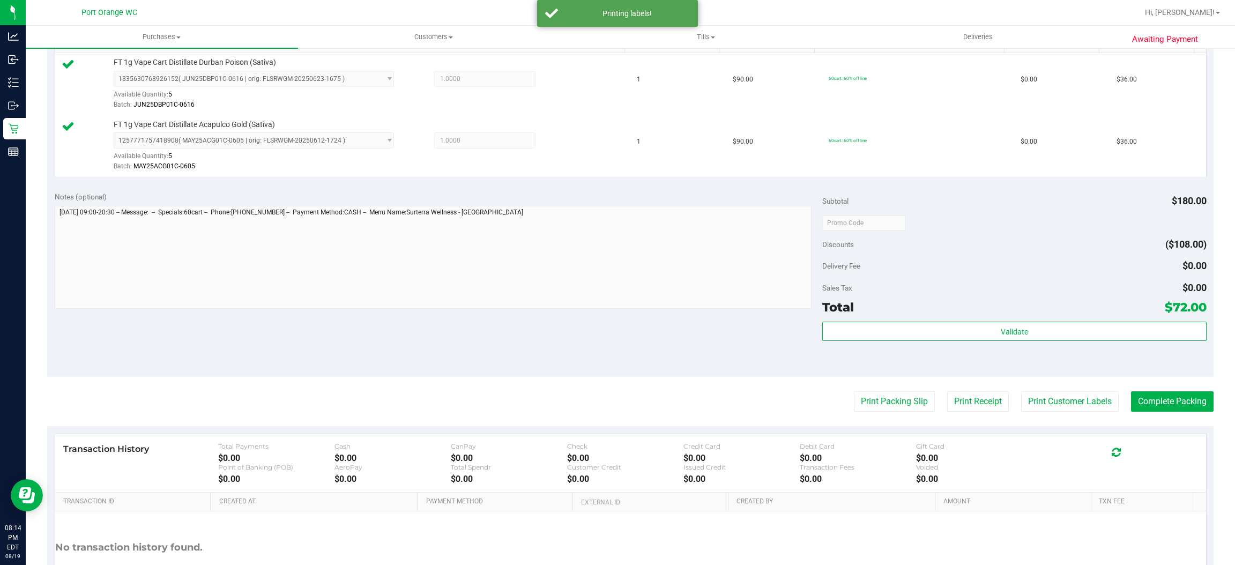
scroll to position [375, 0]
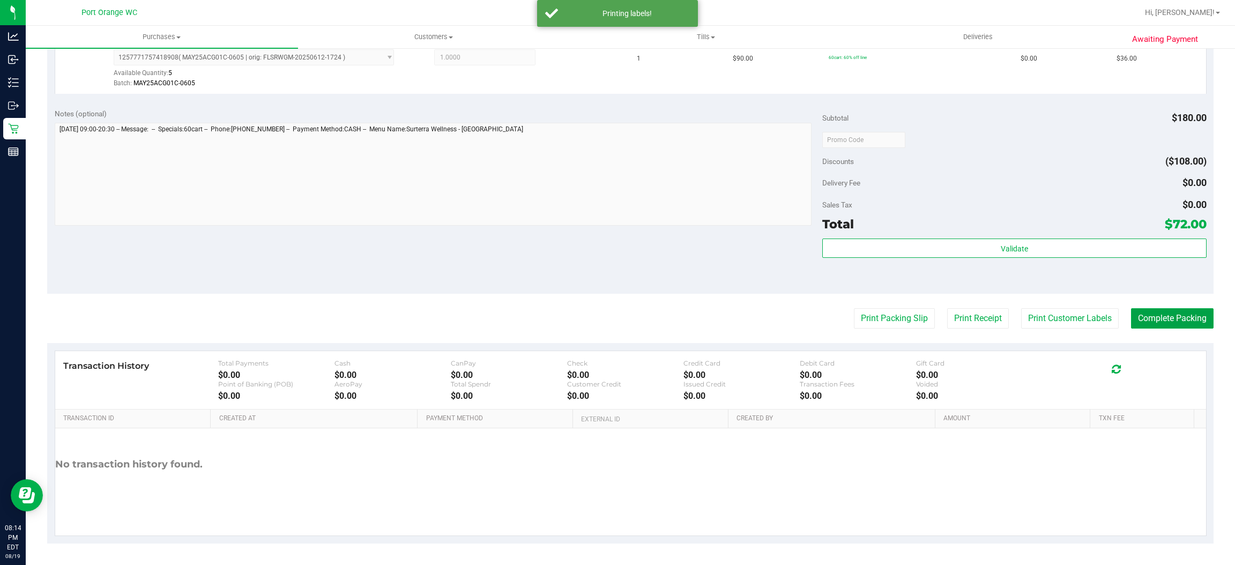
drag, startPoint x: 1159, startPoint y: 317, endPoint x: 1077, endPoint y: 285, distance: 88.4
click at [1161, 317] on button "Complete Packing" at bounding box center [1172, 318] width 83 height 20
